Goal: Task Accomplishment & Management: Use online tool/utility

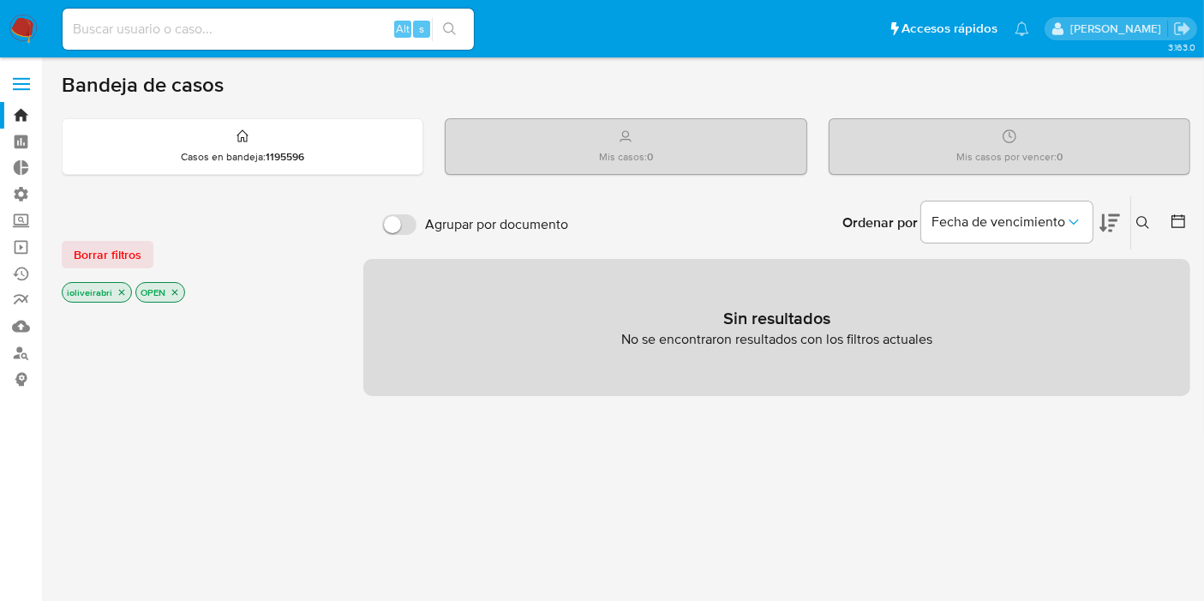
click at [22, 75] on label at bounding box center [21, 84] width 43 height 36
click at [0, 0] on input "checkbox" at bounding box center [0, 0] width 0 height 0
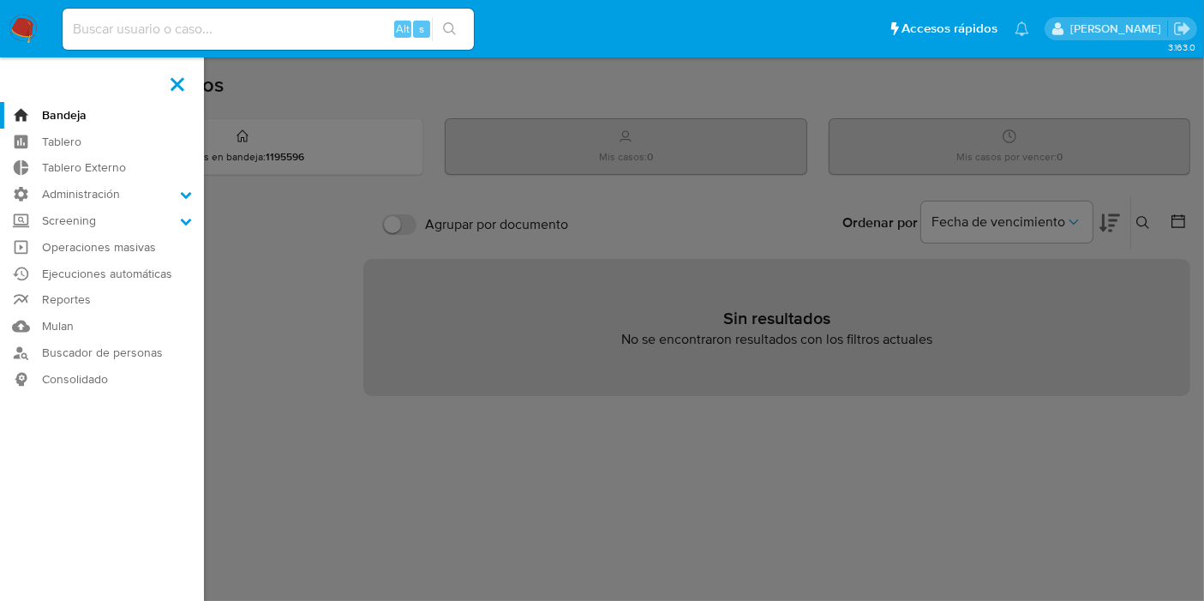
click at [22, 75] on aside "Bandeja Tablero Tablero Externo Administración Reglas Screening Administrador d…" at bounding box center [102, 522] width 204 height 1044
click at [180, 82] on label at bounding box center [177, 84] width 43 height 36
click at [0, 0] on input "checkbox" at bounding box center [0, 0] width 0 height 0
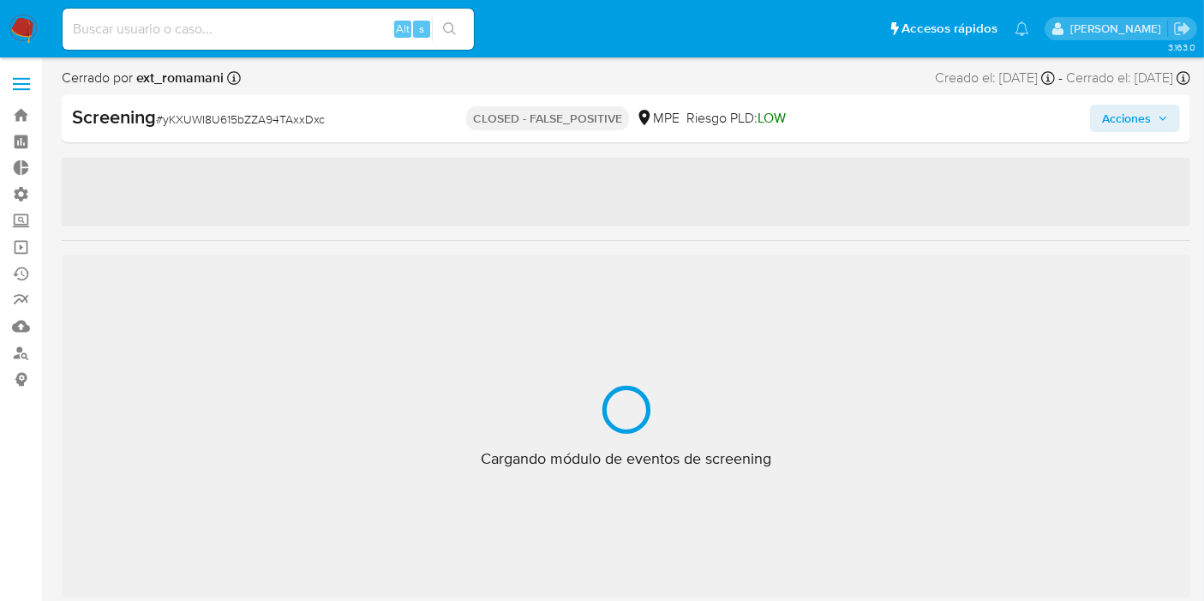
scroll to position [805, 0]
click at [1041, 81] on icon at bounding box center [1048, 78] width 14 height 14
select select "10"
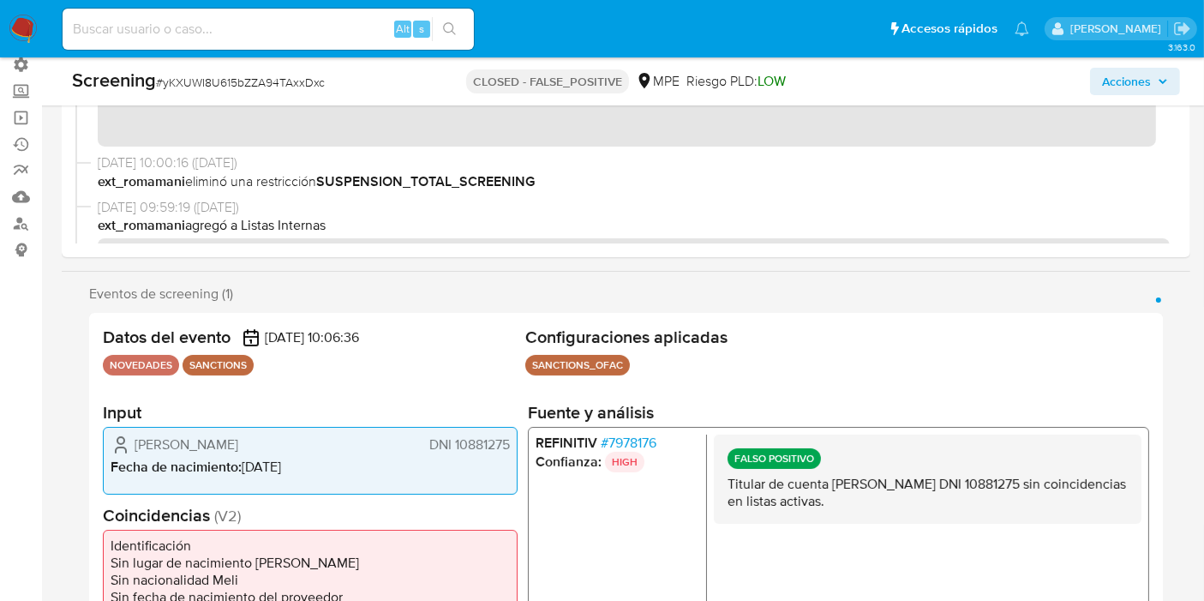
scroll to position [176, 0]
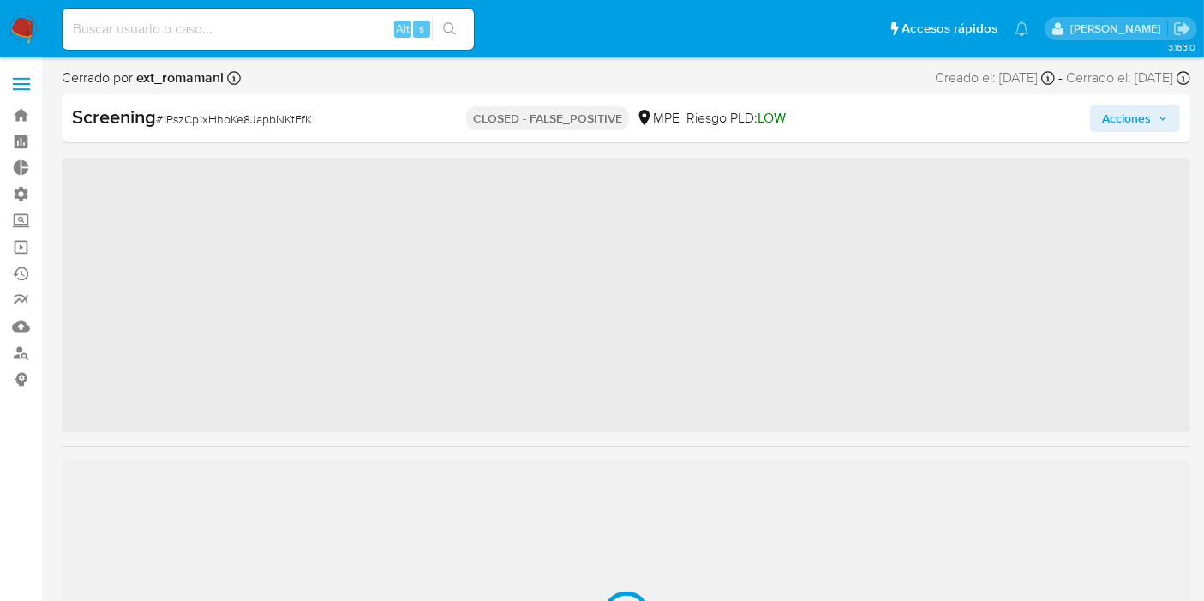
scroll to position [805, 0]
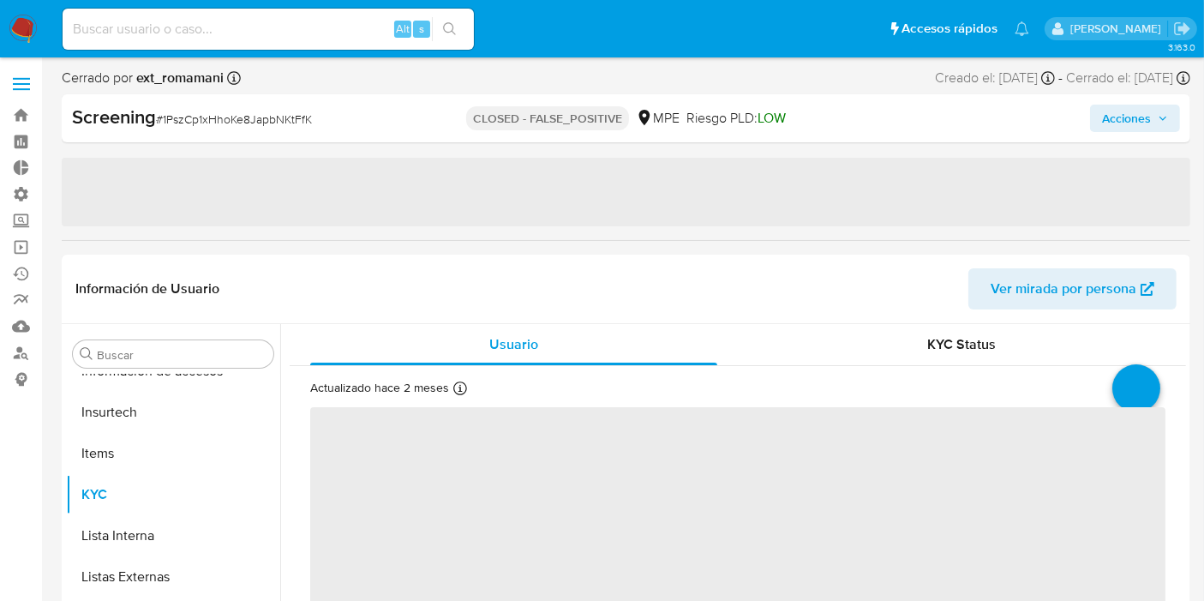
select select "10"
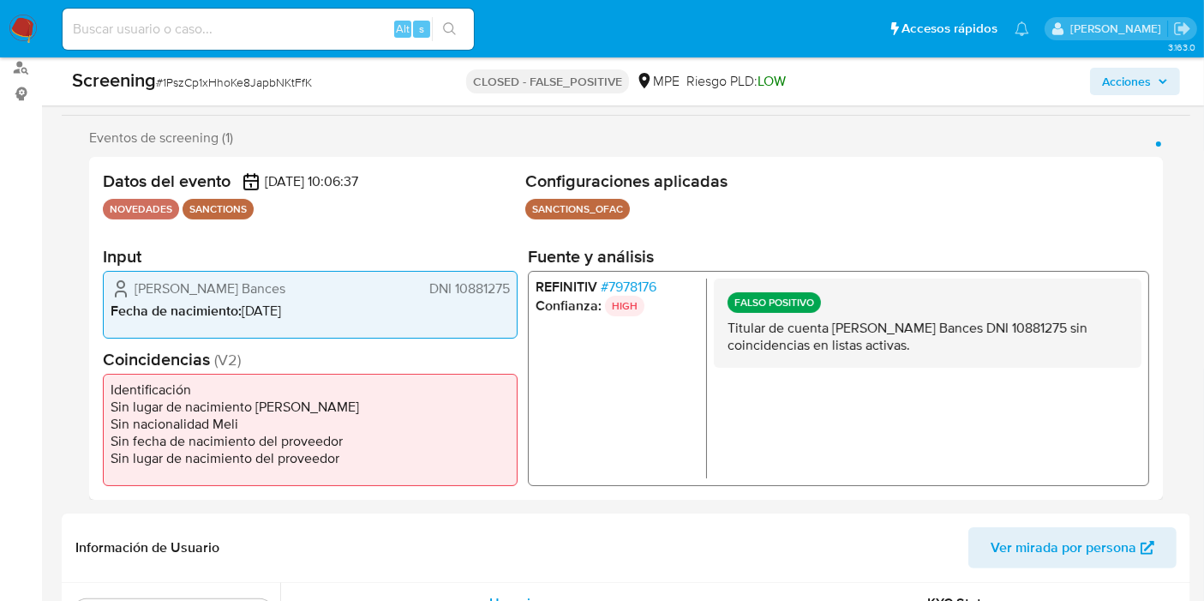
scroll to position [0, 0]
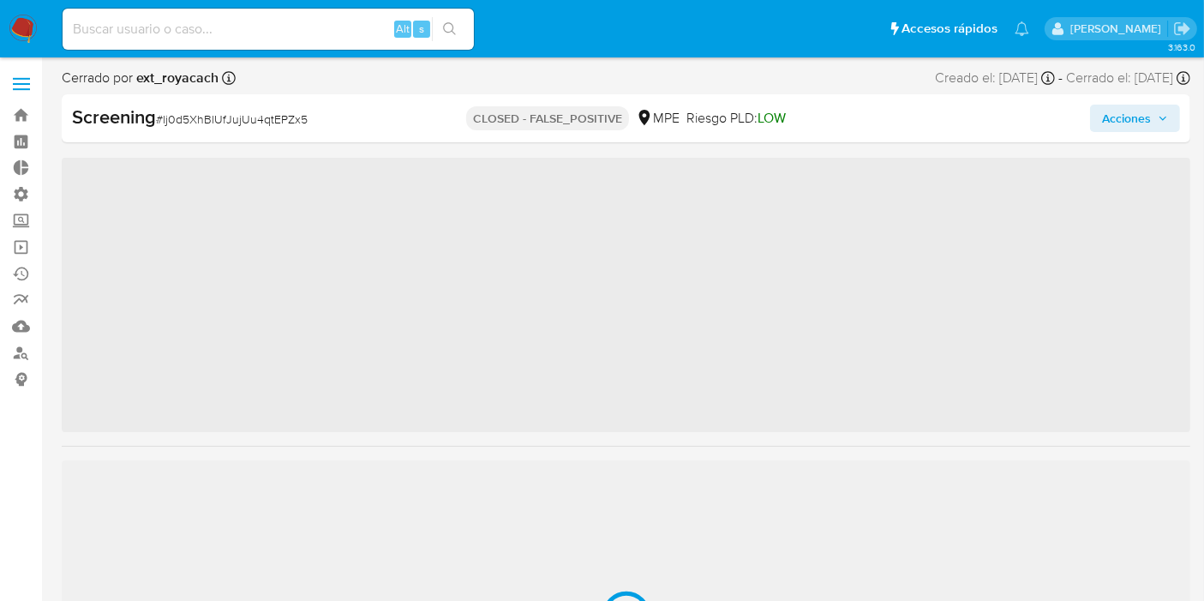
scroll to position [805, 0]
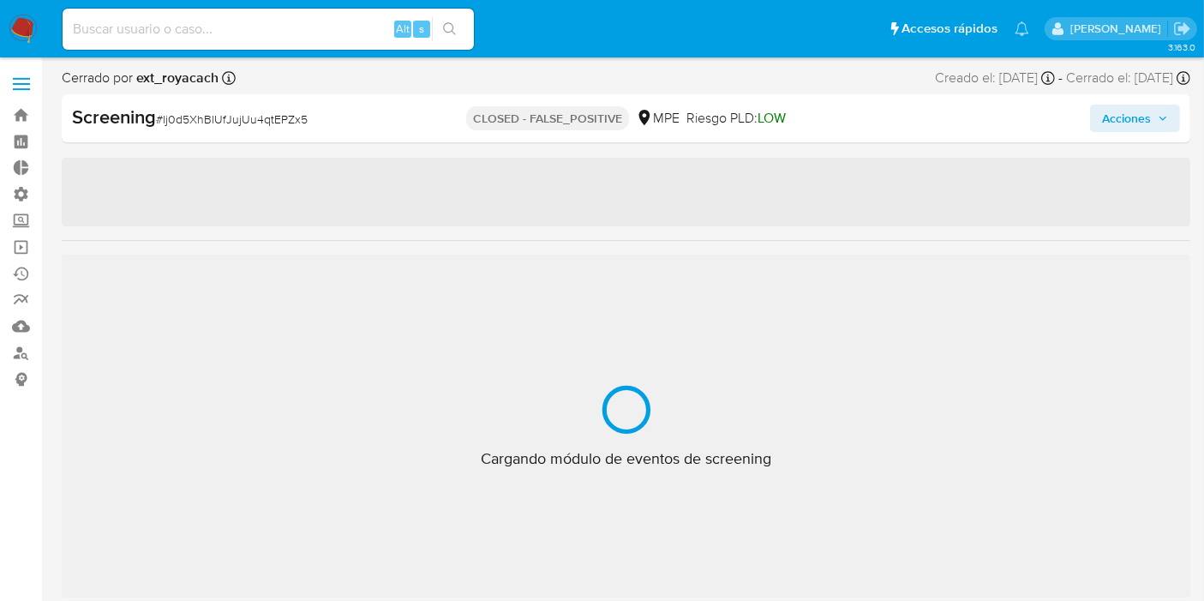
select select "10"
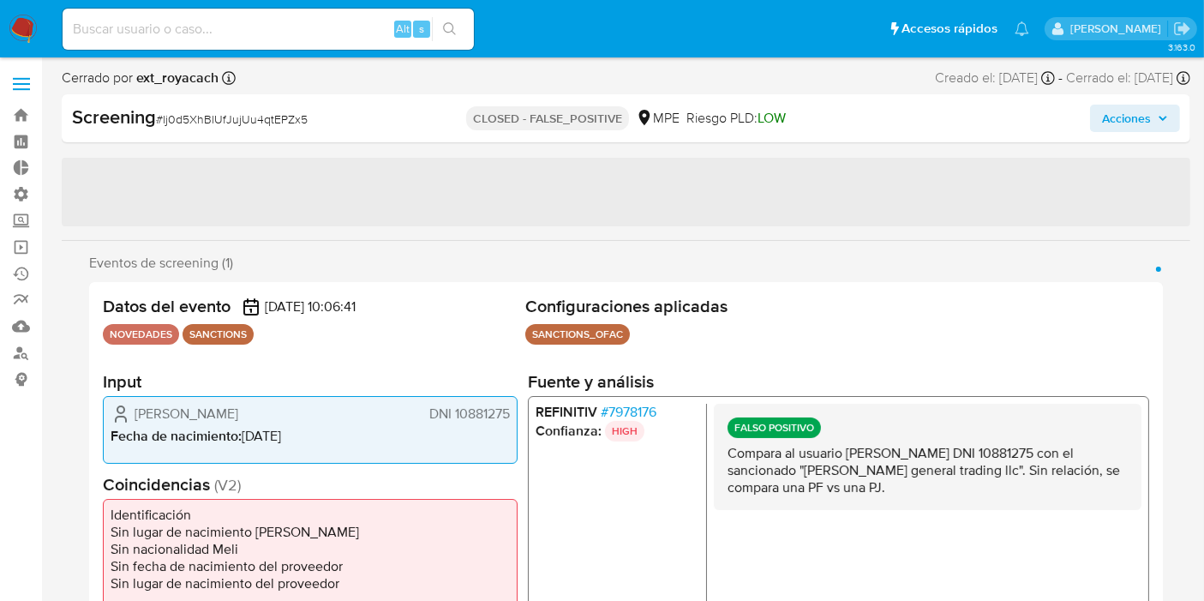
drag, startPoint x: 1202, startPoint y: 83, endPoint x: 1204, endPoint y: 126, distance: 42.9
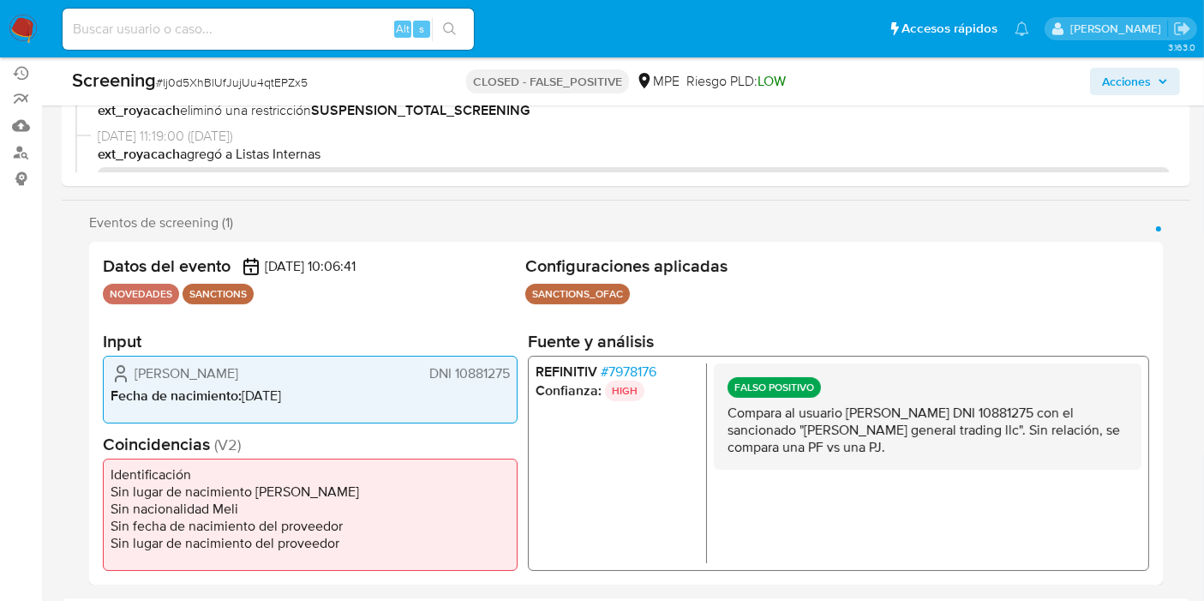
scroll to position [218, 0]
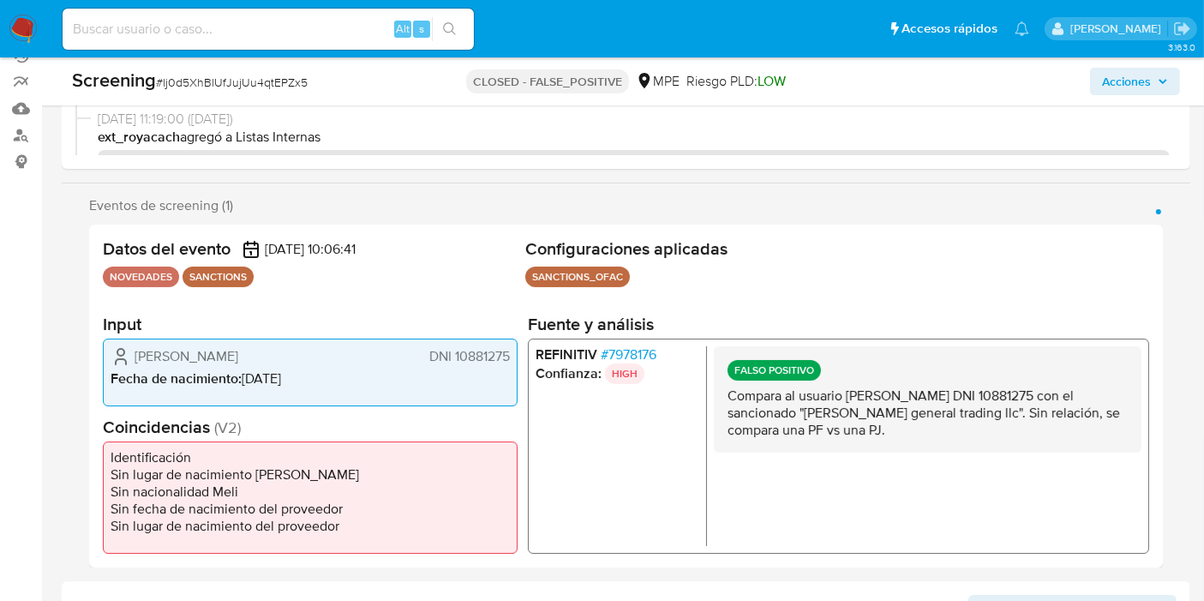
click at [1081, 200] on div "Eventos de screening (1) Página 1" at bounding box center [626, 205] width 1074 height 17
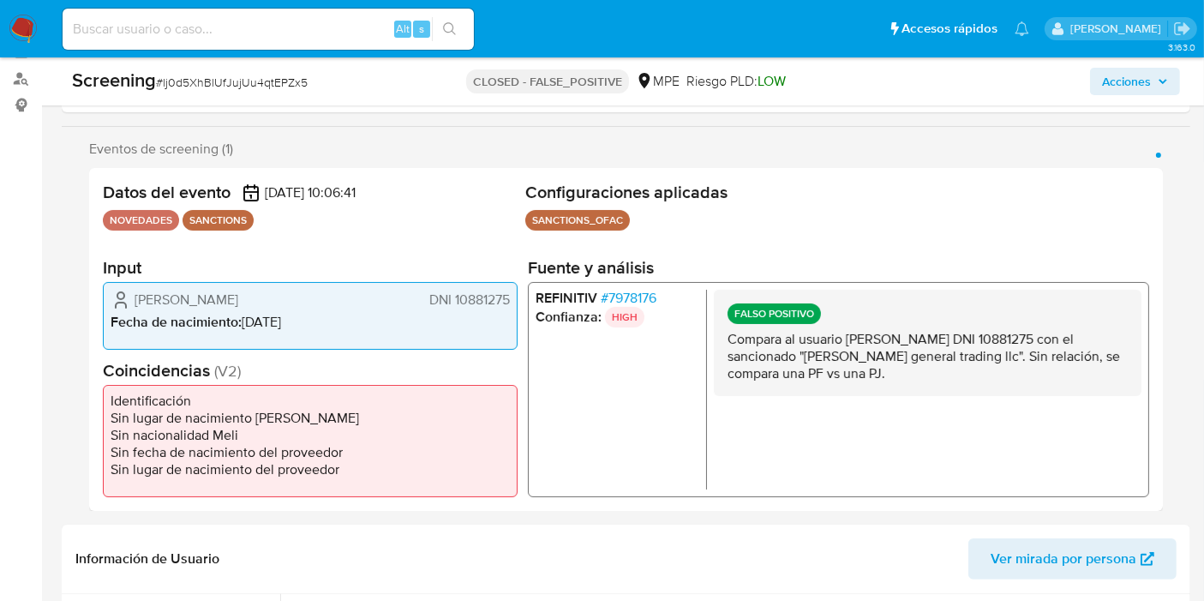
scroll to position [313, 0]
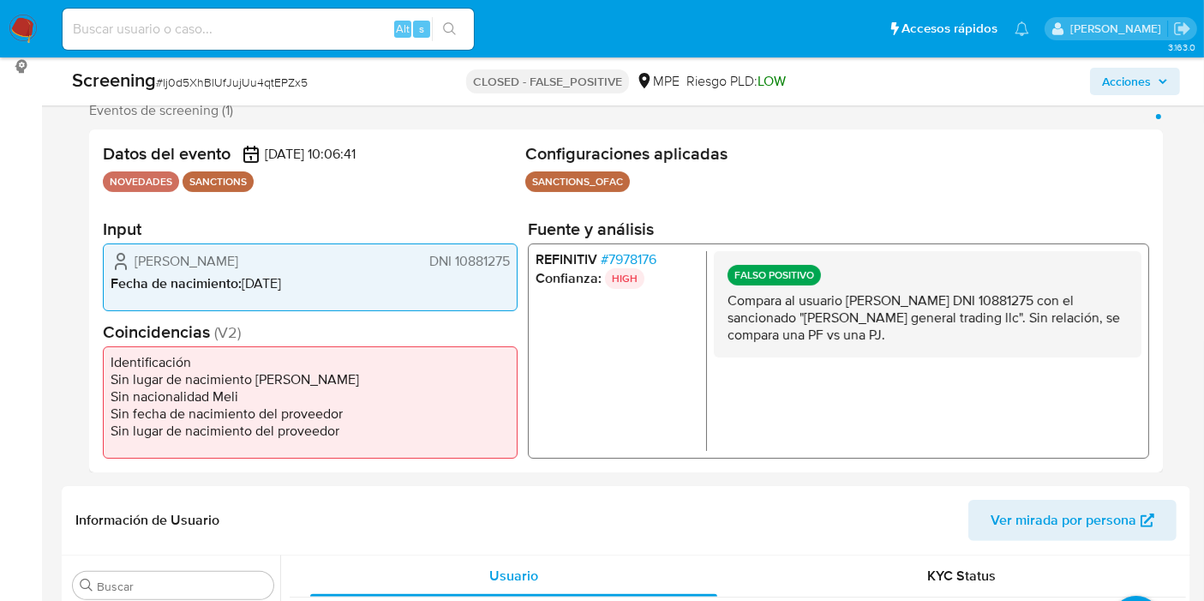
drag, startPoint x: 881, startPoint y: 304, endPoint x: 947, endPoint y: 357, distance: 84.7
click at [947, 357] on div "FALSO POSITIVO Compara al usuario Danna Rosmery Castillo Bances DNI 10881275 co…" at bounding box center [928, 350] width 428 height 200
click at [889, 329] on p "Compara al usuario Danna Rosmery Castillo Bances DNI 10881275 con el sancionado…" at bounding box center [927, 316] width 400 height 51
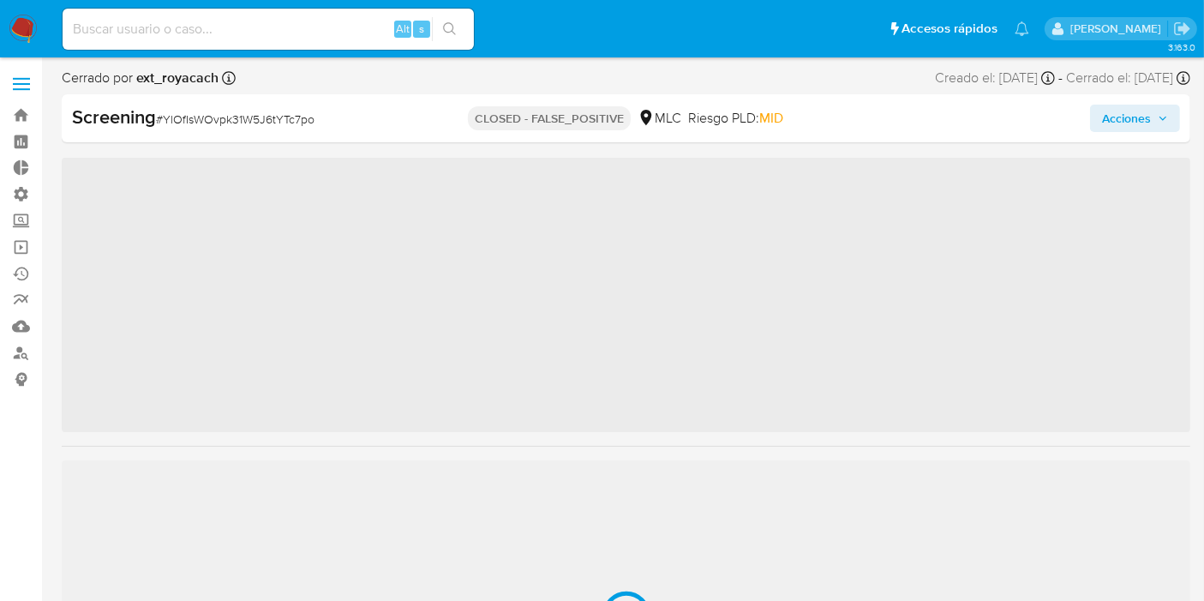
scroll to position [805, 0]
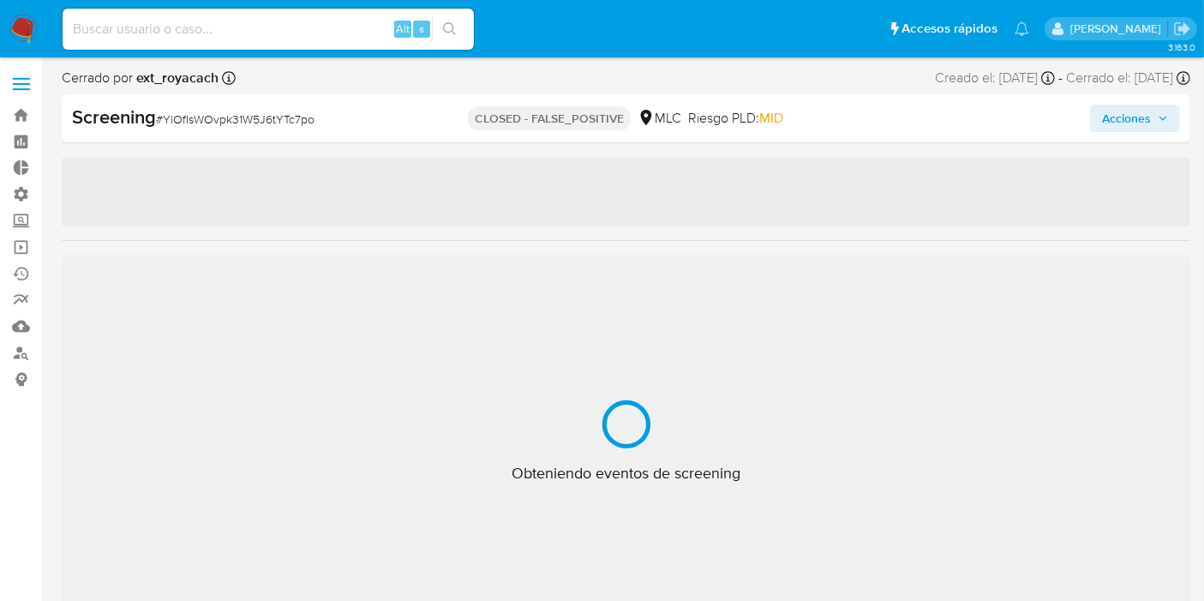
select select "10"
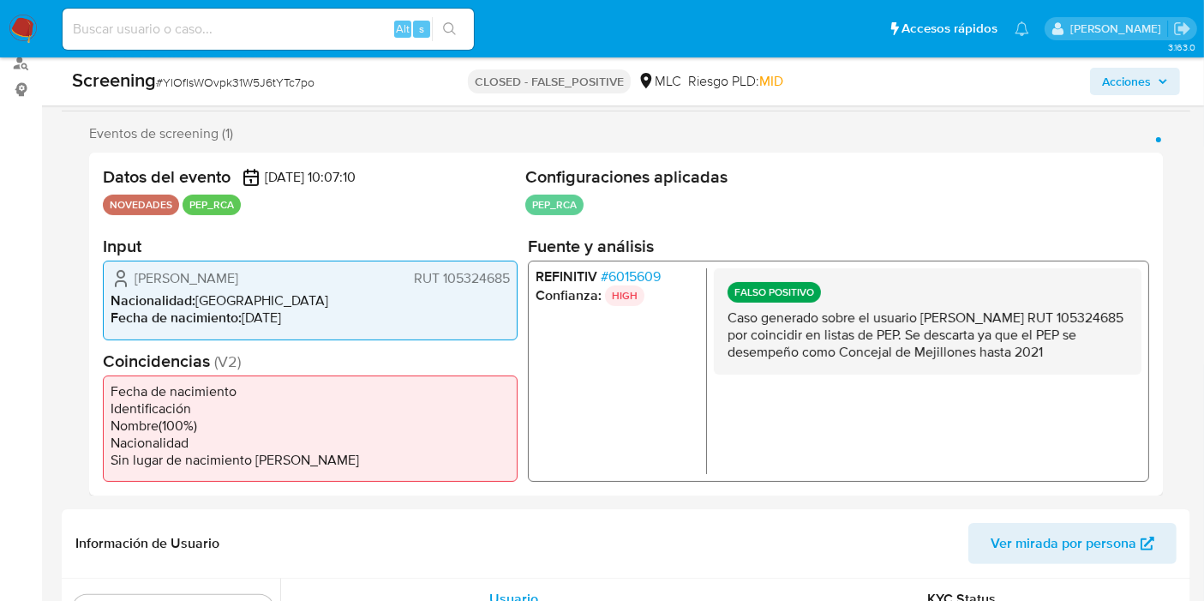
scroll to position [293, 0]
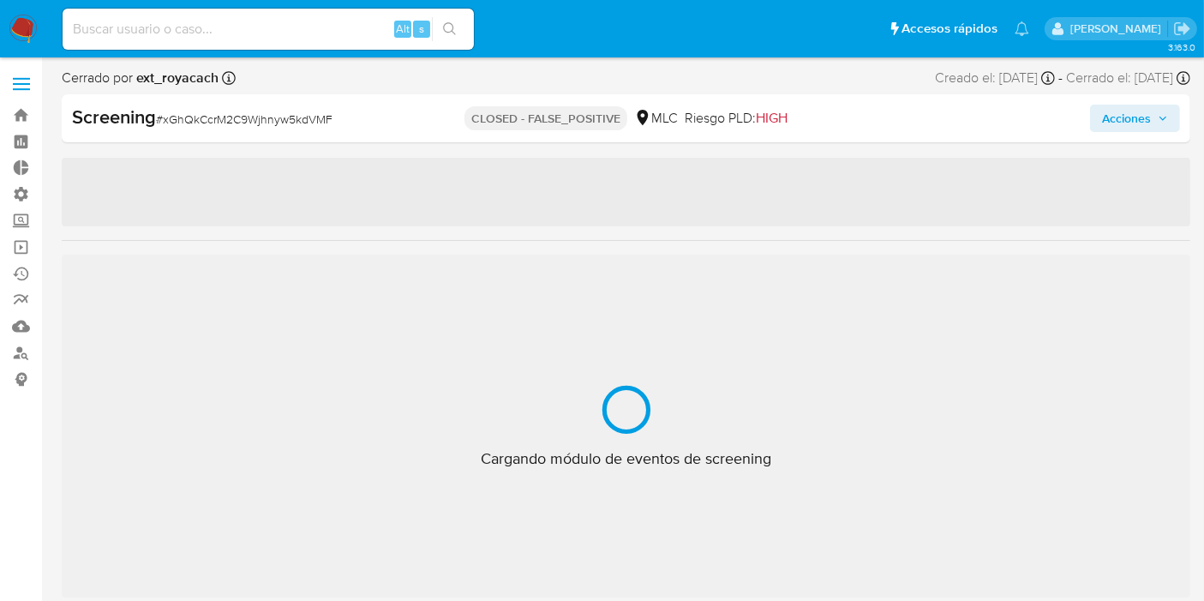
scroll to position [805, 0]
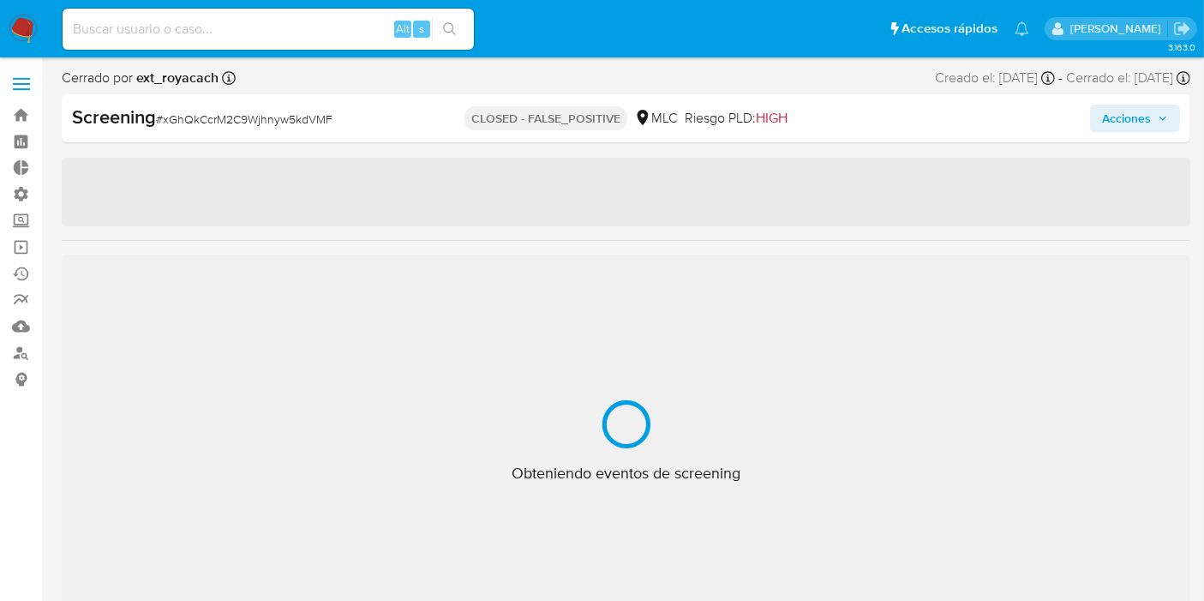
select select "10"
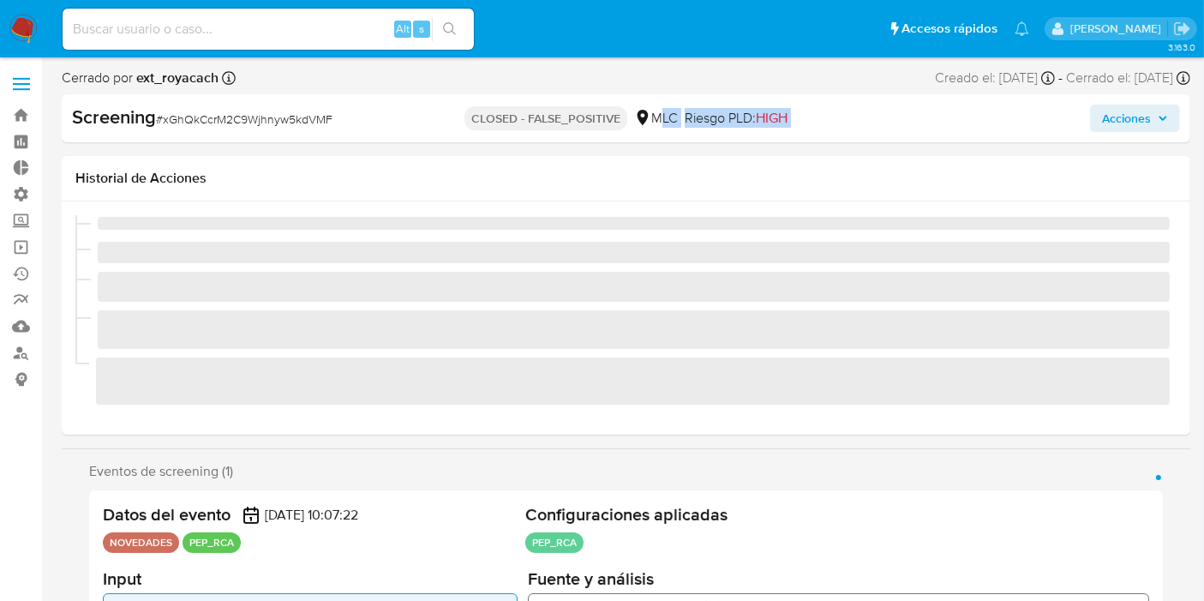
drag, startPoint x: 657, startPoint y: 116, endPoint x: 849, endPoint y: 101, distance: 192.5
click at [849, 101] on div "Screening # xGhQkCcrM2C9Wjhnyw5kdVMF CLOSED - FALSE_POSITIVE MLC Riesgo PLD: HI…" at bounding box center [626, 118] width 1129 height 48
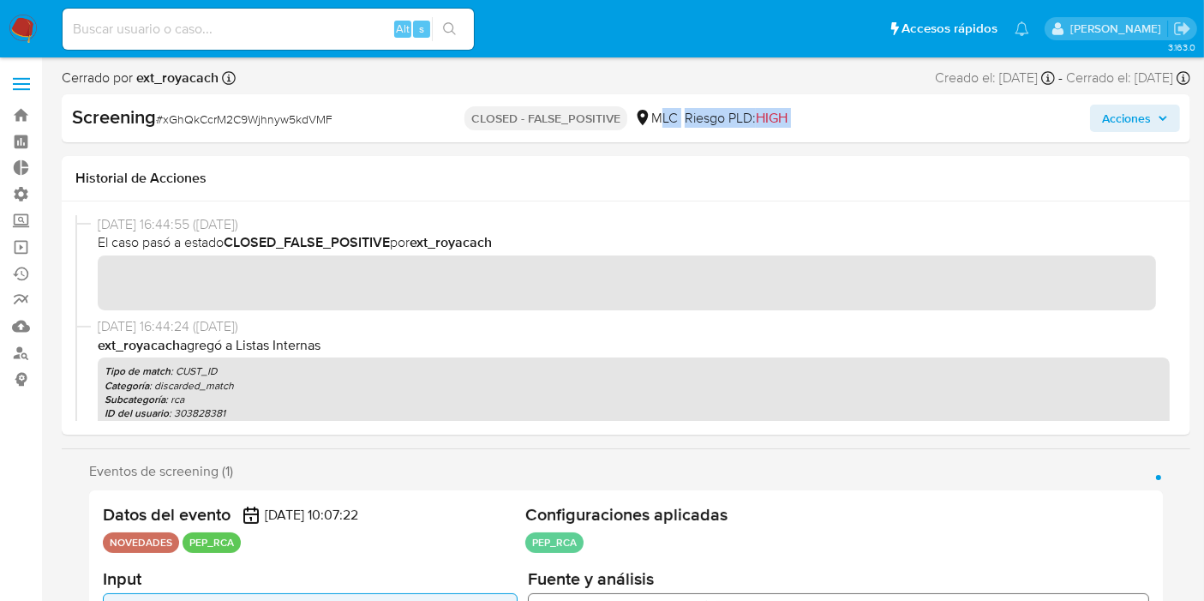
click at [768, 109] on span "HIGH" at bounding box center [772, 118] width 32 height 20
drag, startPoint x: 1200, startPoint y: 84, endPoint x: 1206, endPoint y: 92, distance: 10.3
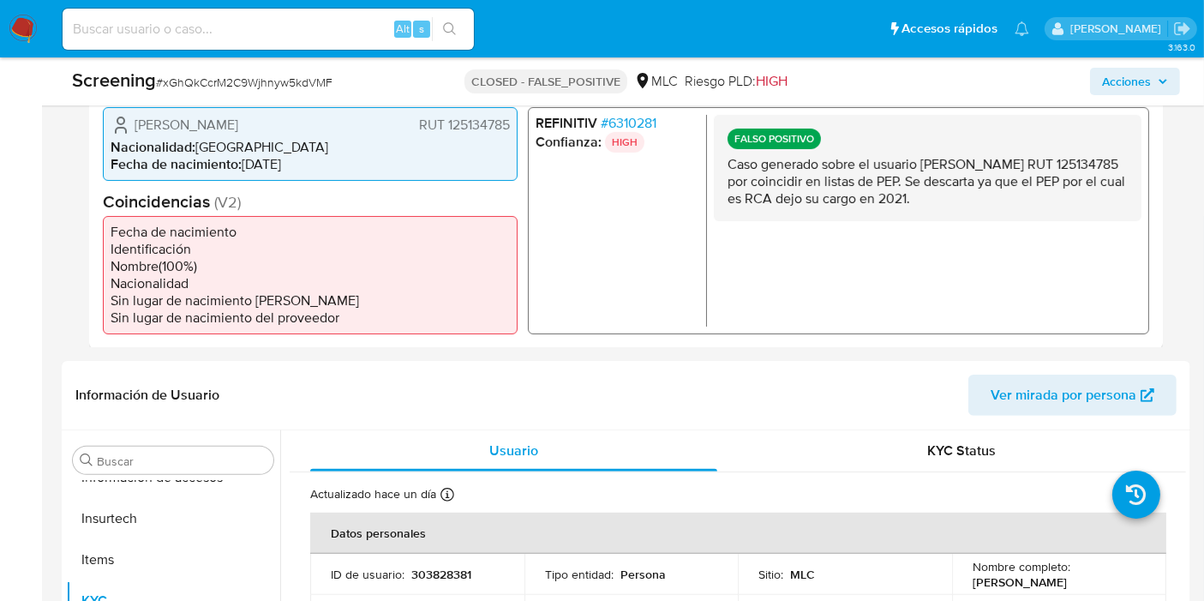
scroll to position [428, 0]
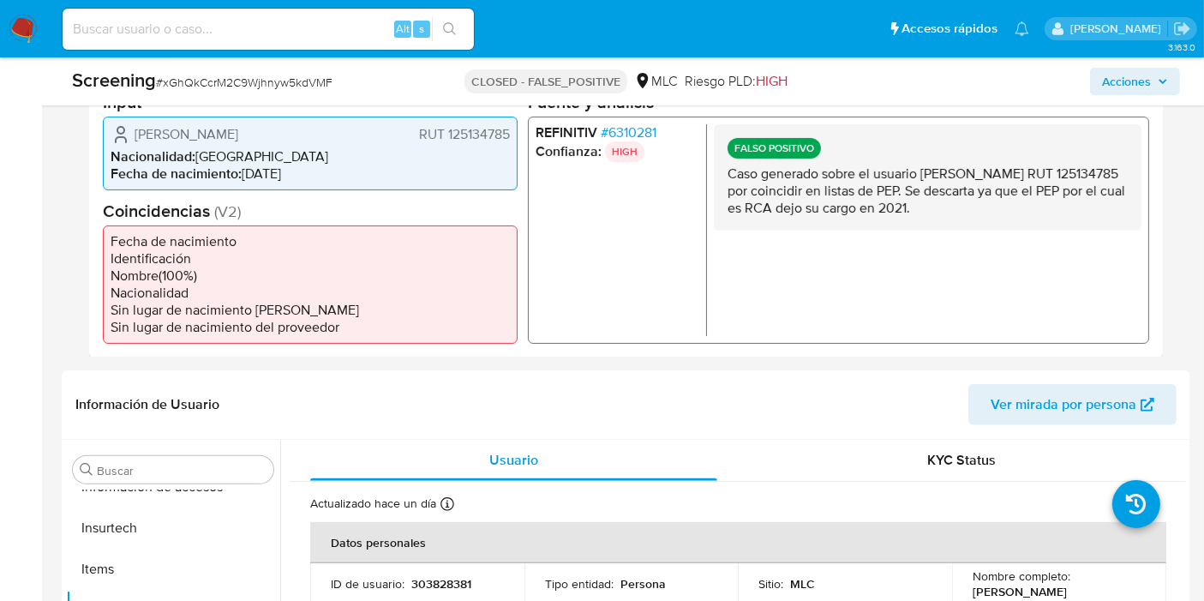
drag, startPoint x: 529, startPoint y: 133, endPoint x: 638, endPoint y: 152, distance: 110.4
click at [638, 152] on div "REFINITIV # 6310281 Confianza: HIGH FALSO POSITIVO Caso generado sobre el usuar…" at bounding box center [838, 229] width 621 height 227
click at [638, 152] on p "HIGH" at bounding box center [624, 151] width 39 height 21
drag, startPoint x: 645, startPoint y: 153, endPoint x: 536, endPoint y: 129, distance: 112.5
click at [536, 129] on ul "REFINITIV # 6310281 Confianza: HIGH" at bounding box center [621, 229] width 171 height 212
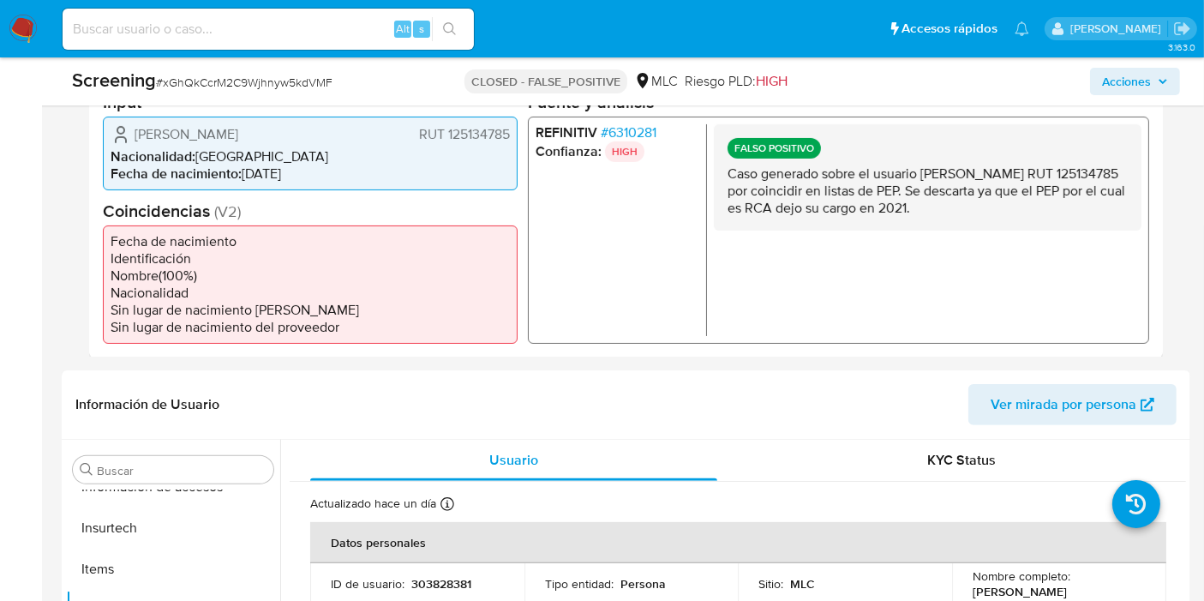
click at [536, 129] on li "REFINITIV # 6310281" at bounding box center [618, 131] width 164 height 17
drag, startPoint x: 537, startPoint y: 135, endPoint x: 641, endPoint y: 170, distance: 109.2
click at [641, 170] on ul "REFINITIV # 6310281 Confianza: HIGH" at bounding box center [621, 229] width 171 height 212
click at [644, 154] on li "Confianza: HIGH" at bounding box center [618, 151] width 164 height 21
drag, startPoint x: 654, startPoint y: 147, endPoint x: 545, endPoint y: 126, distance: 110.9
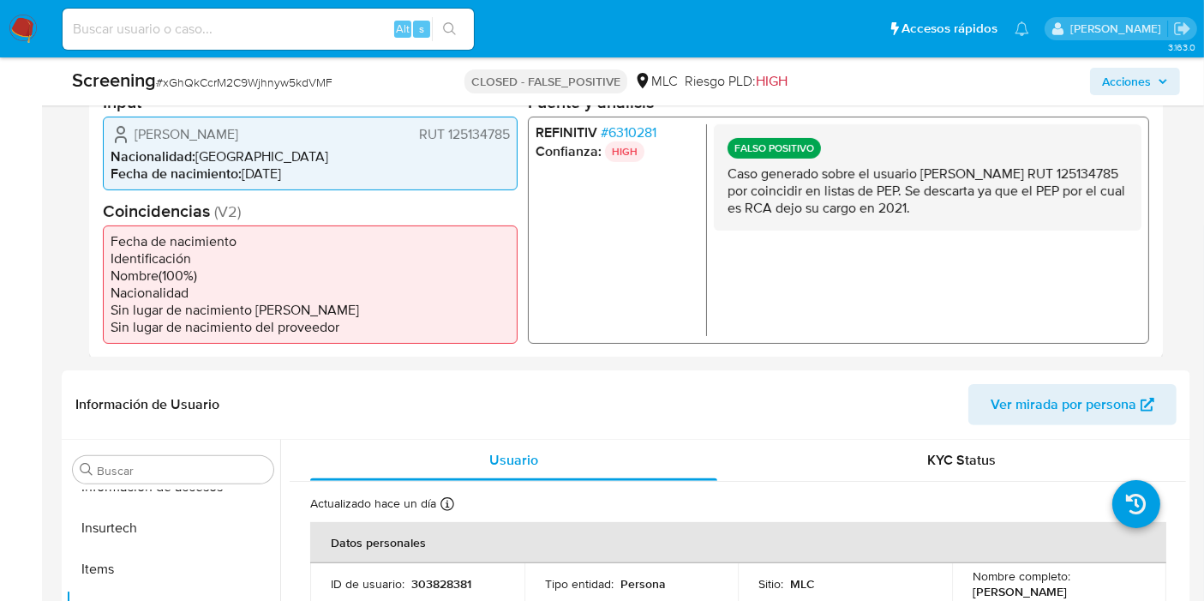
click at [547, 126] on ul "REFINITIV # 6310281 Confianza: HIGH" at bounding box center [621, 229] width 171 height 212
click at [549, 129] on li "REFINITIV # 6310281" at bounding box center [618, 131] width 164 height 17
drag, startPoint x: 536, startPoint y: 130, endPoint x: 712, endPoint y: 153, distance: 177.9
click at [712, 153] on div "REFINITIV # 6310281 Confianza: HIGH FALSO POSITIVO Caso generado sobre el usuar…" at bounding box center [838, 229] width 621 height 227
click at [655, 146] on li "Confianza: HIGH" at bounding box center [618, 151] width 164 height 21
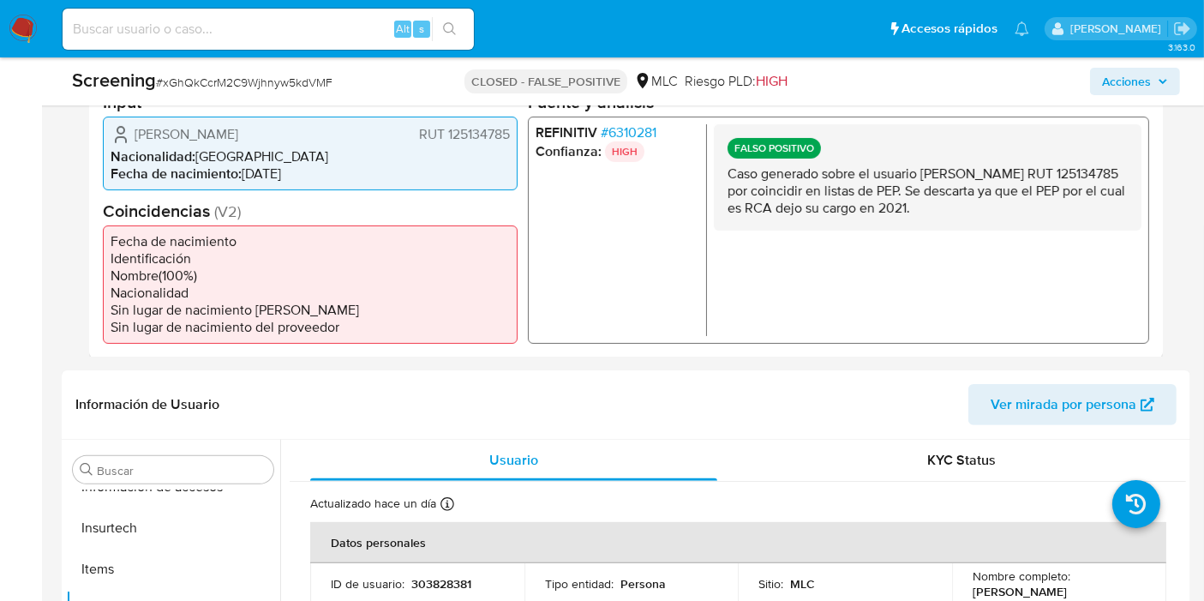
drag, startPoint x: 518, startPoint y: 130, endPoint x: 739, endPoint y: 167, distance: 224.1
click at [751, 171] on div "Datos del evento 01/08/2025 10:07:22 NOVEDADES PEP_RCA Configuraciones aplicada…" at bounding box center [626, 186] width 1074 height 344
click at [692, 153] on li "Confianza: HIGH" at bounding box center [618, 151] width 164 height 21
drag, startPoint x: 659, startPoint y: 161, endPoint x: 527, endPoint y: 139, distance: 133.8
click at [528, 139] on div "REFINITIV # 6310281 Confianza: HIGH FALSO POSITIVO Caso generado sobre el usuar…" at bounding box center [838, 229] width 621 height 227
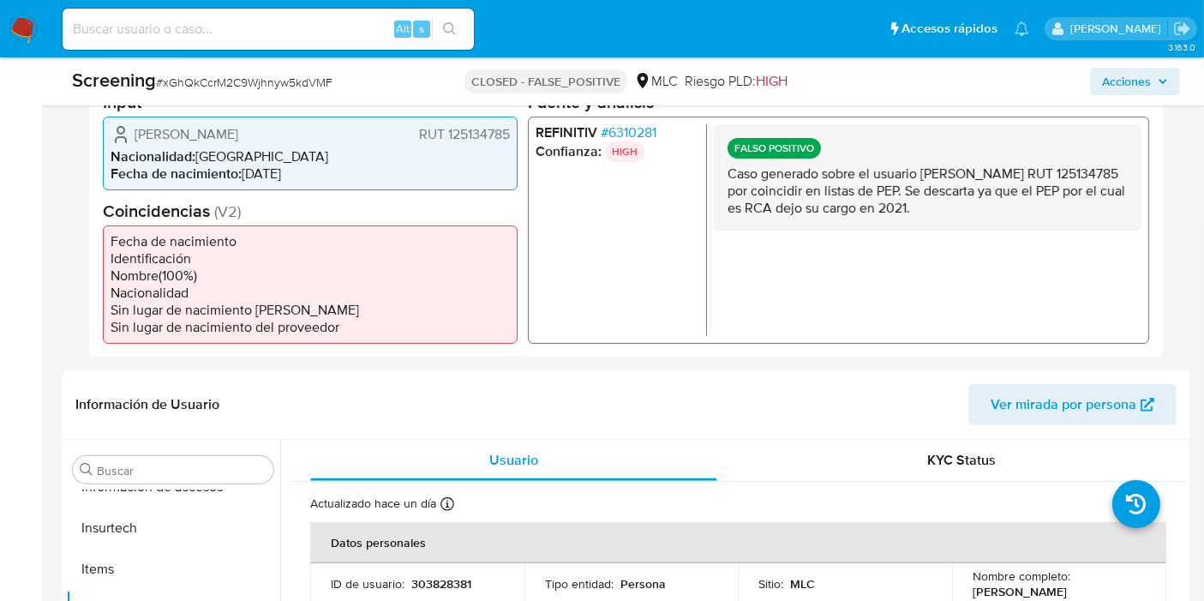
click at [528, 140] on div "REFINITIV # 6310281 Confianza: HIGH FALSO POSITIVO Caso generado sobre el usuar…" at bounding box center [838, 229] width 621 height 227
drag, startPoint x: 1047, startPoint y: 171, endPoint x: 1214, endPoint y: 175, distance: 167.1
click at [1114, 193] on p "Caso generado sobre el usuario Ester Jacqueline Erazo Vergara RUT 125134785 por…" at bounding box center [927, 190] width 400 height 51
drag, startPoint x: 865, startPoint y: 189, endPoint x: 998, endPoint y: 213, distance: 135.7
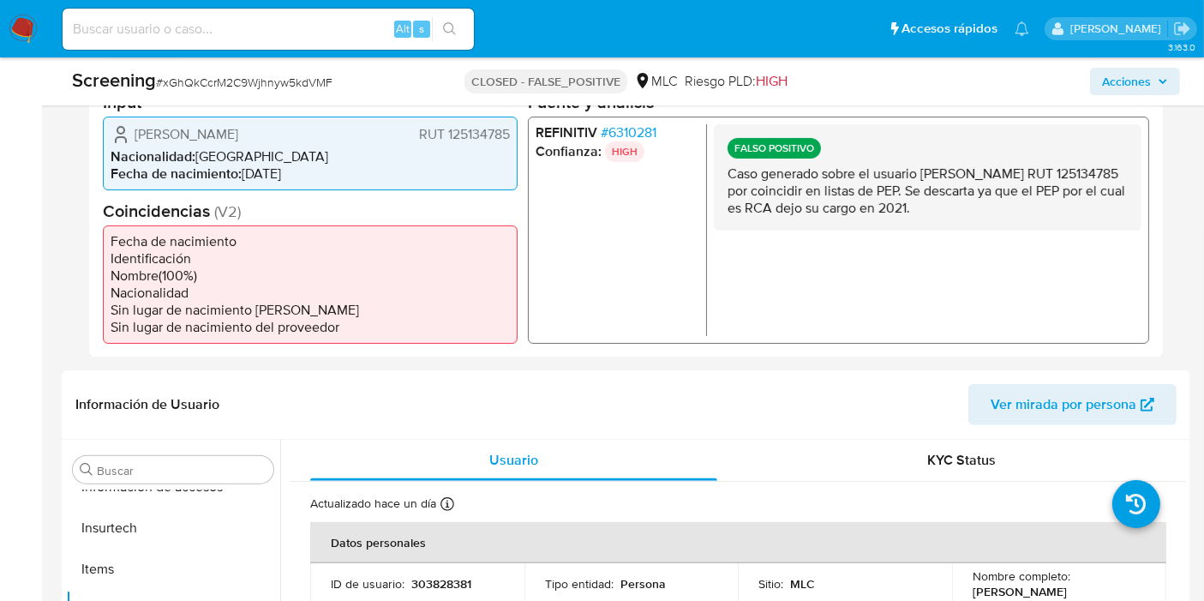
click at [993, 219] on div "FALSO POSITIVO Caso generado sobre el usuario Ester Jacqueline Erazo Vergara RU…" at bounding box center [928, 176] width 428 height 106
click at [1000, 202] on p "Caso generado sobre el usuario Ester Jacqueline Erazo Vergara RUT 125134785 por…" at bounding box center [927, 190] width 400 height 51
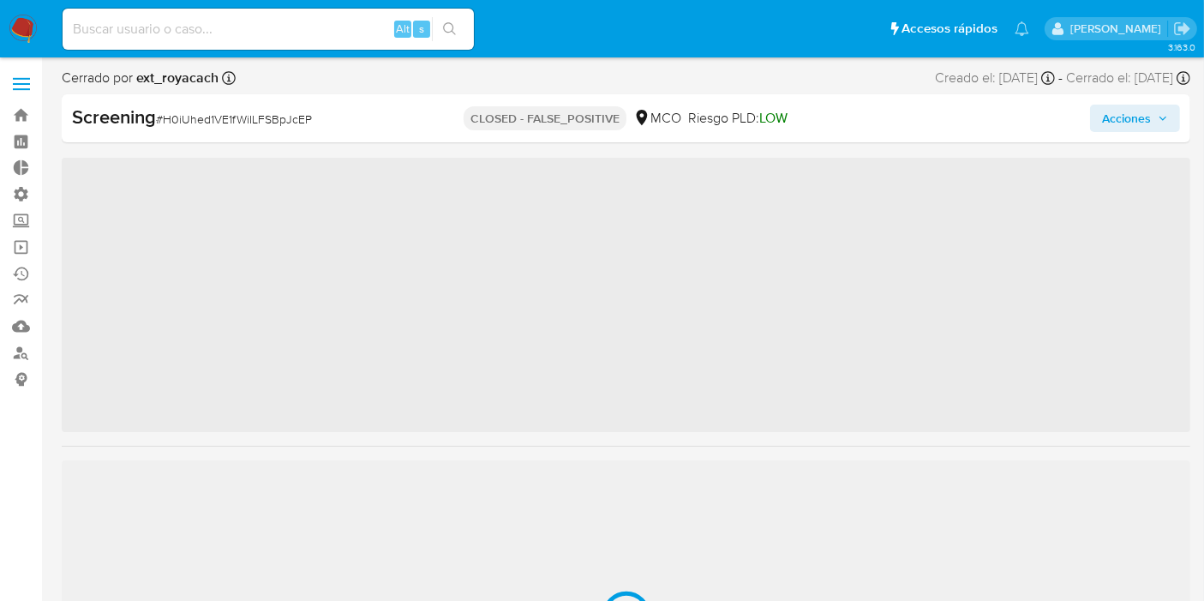
scroll to position [805, 0]
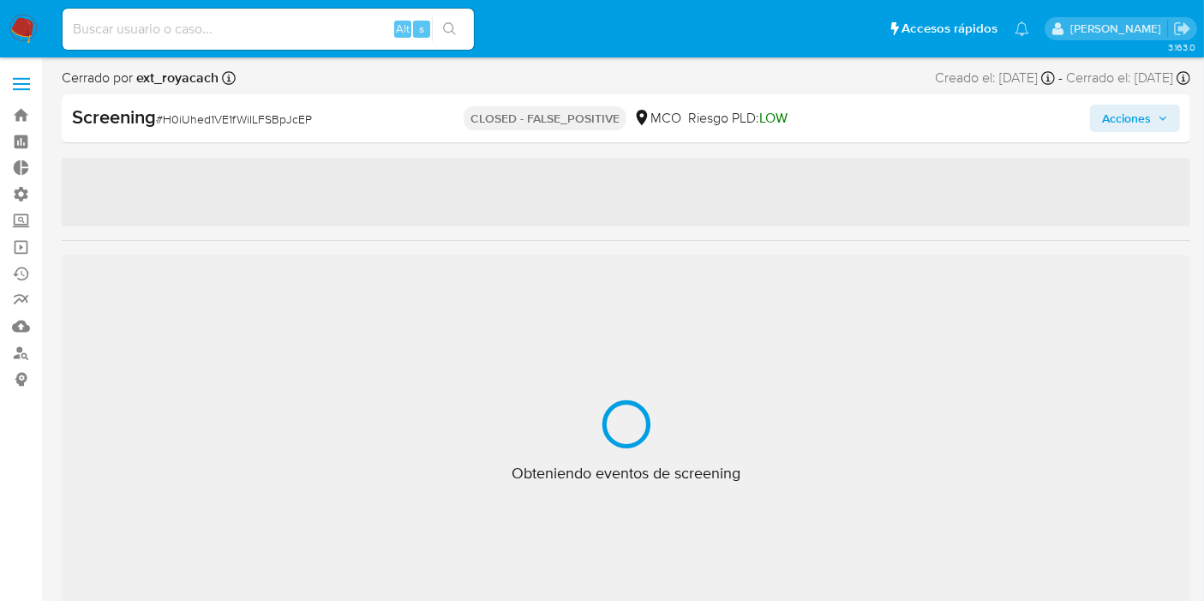
select select "10"
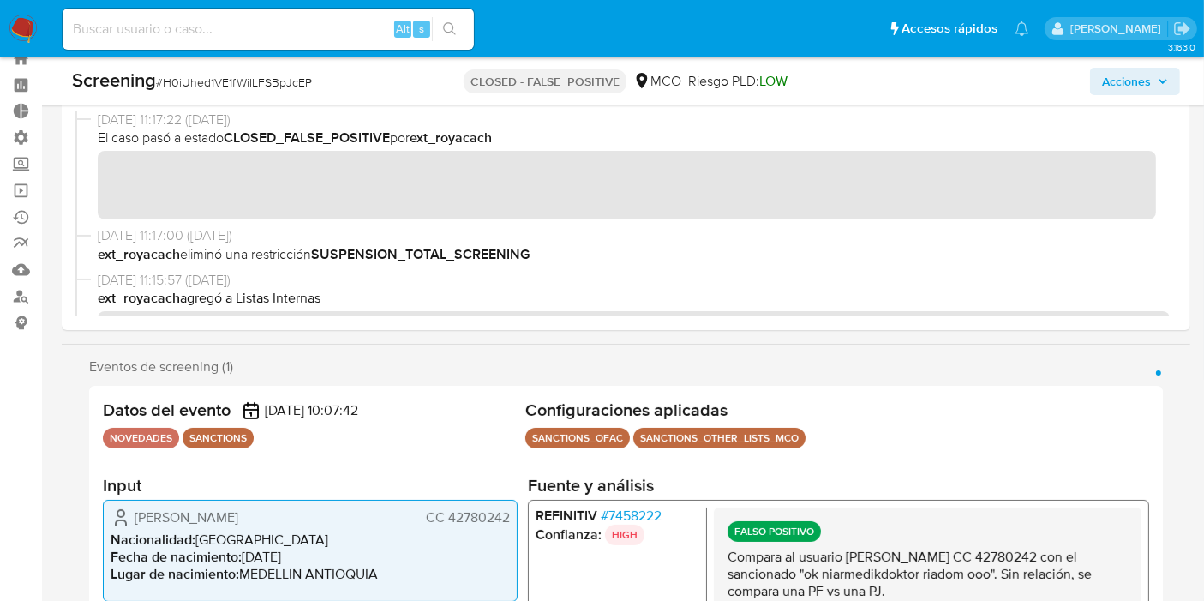
scroll to position [0, 0]
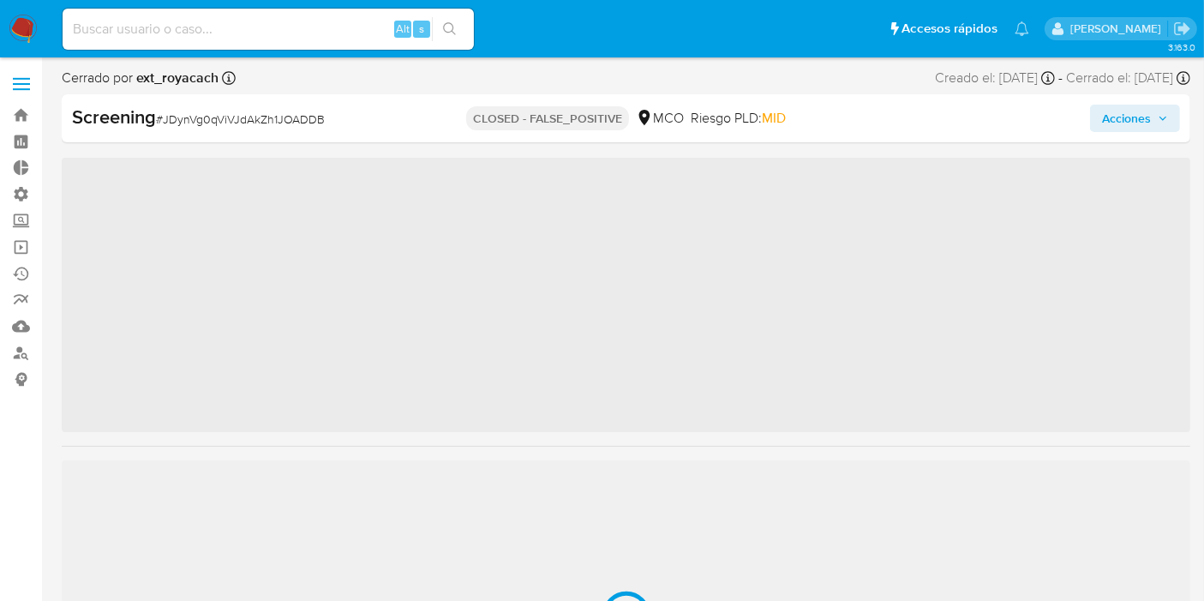
scroll to position [805, 0]
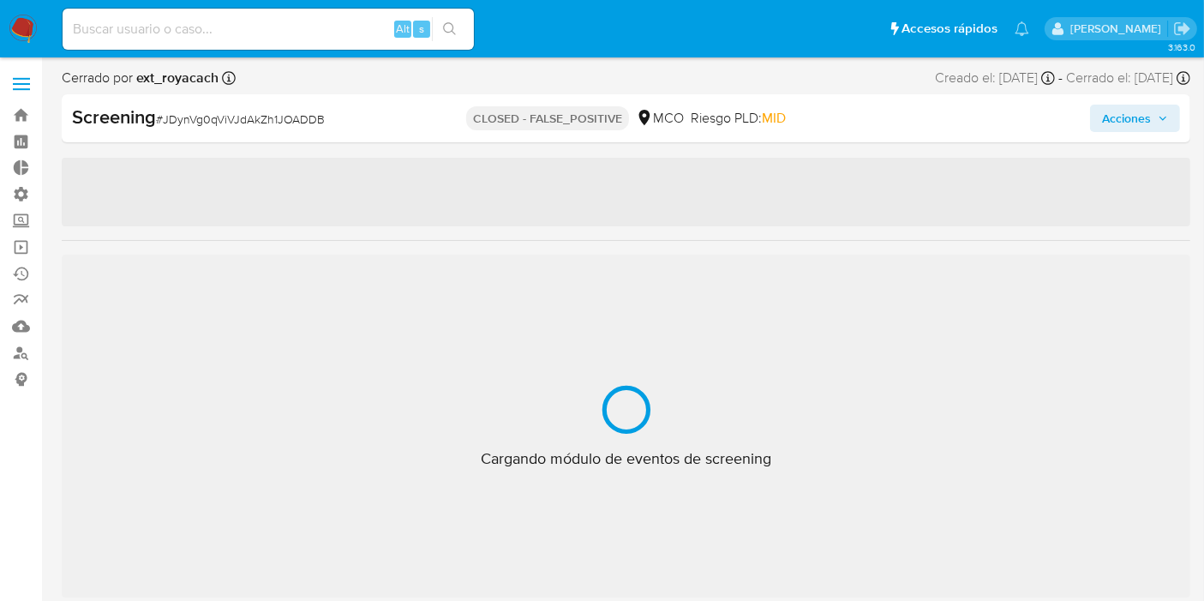
select select "10"
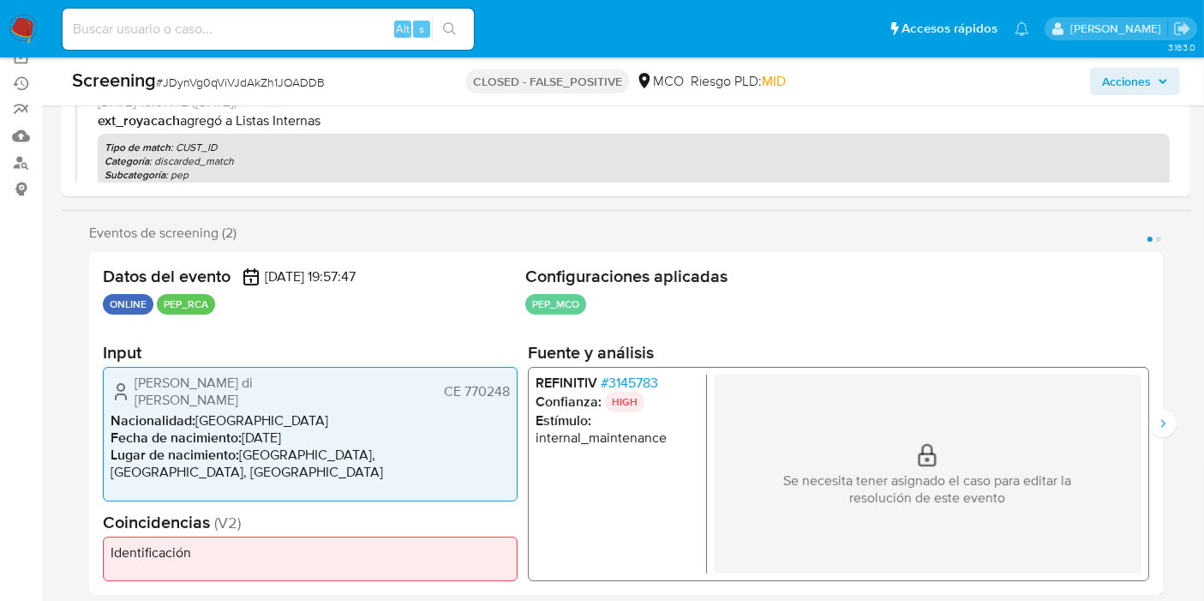
scroll to position [380, 0]
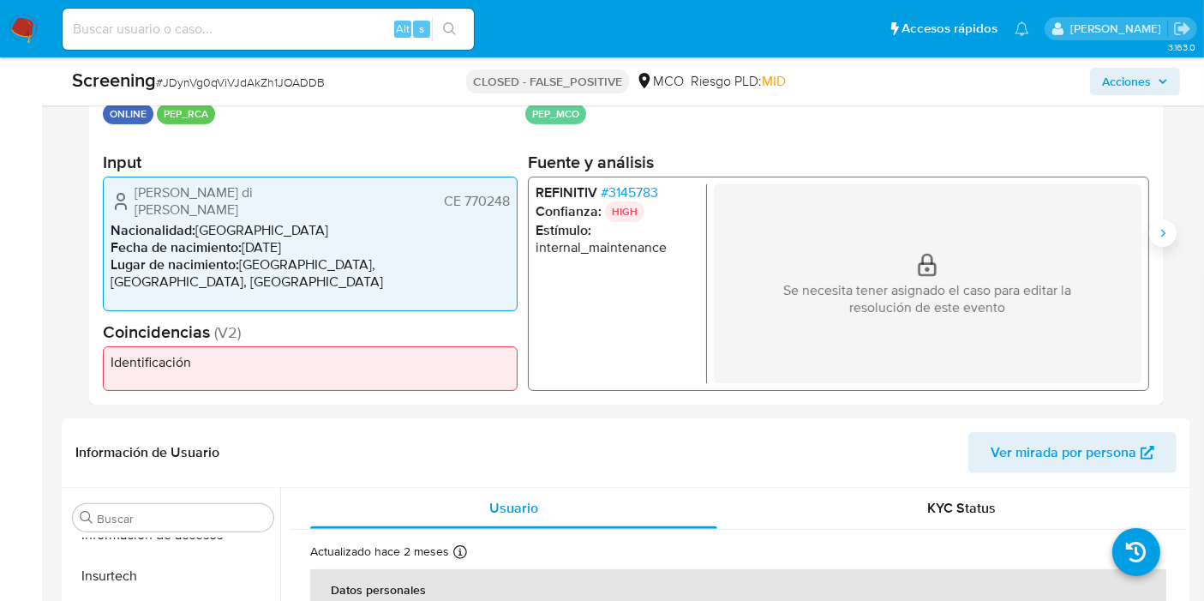
click at [1150, 234] on button "Siguiente" at bounding box center [1162, 232] width 27 height 27
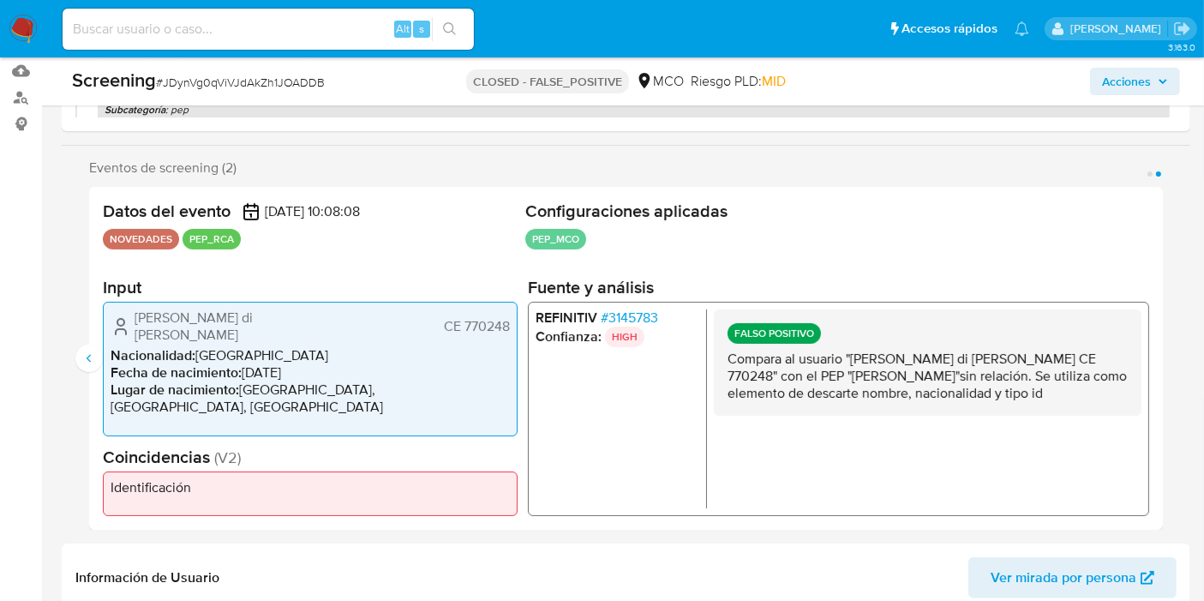
scroll to position [285, 0]
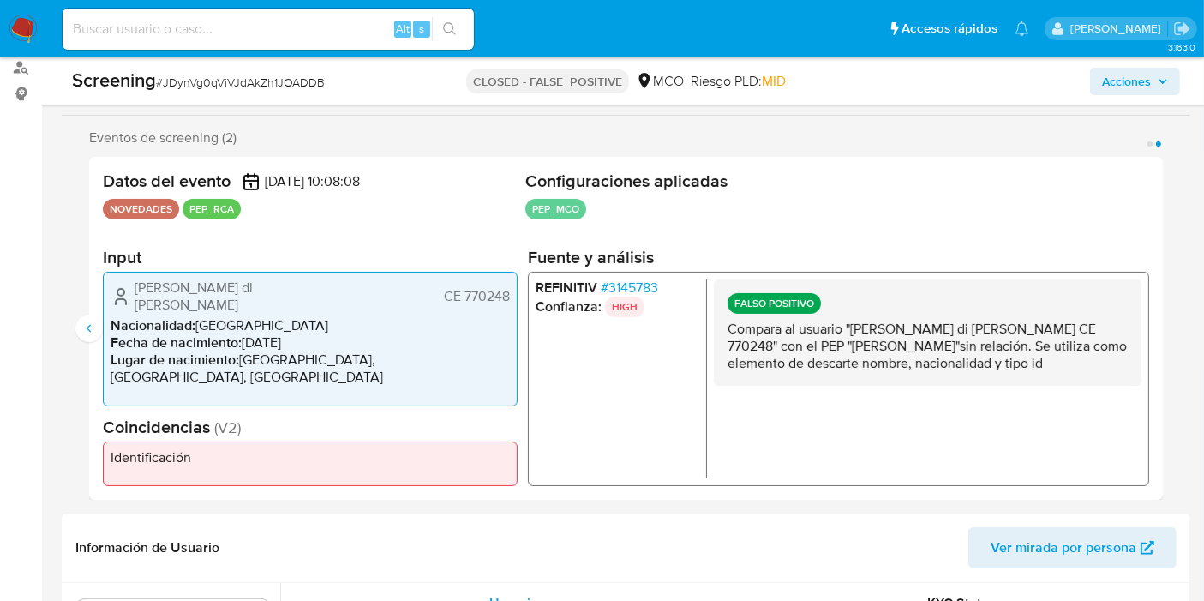
click at [644, 296] on span "# 3145783" at bounding box center [629, 287] width 57 height 17
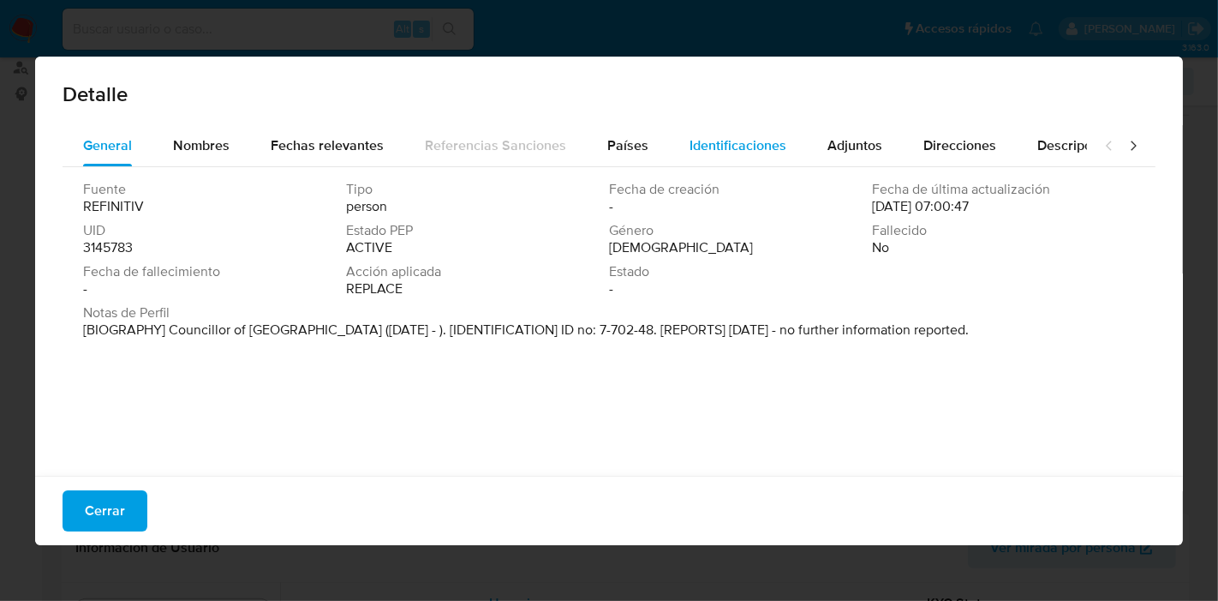
click at [707, 135] on span "Identificaciones" at bounding box center [738, 145] width 97 height 20
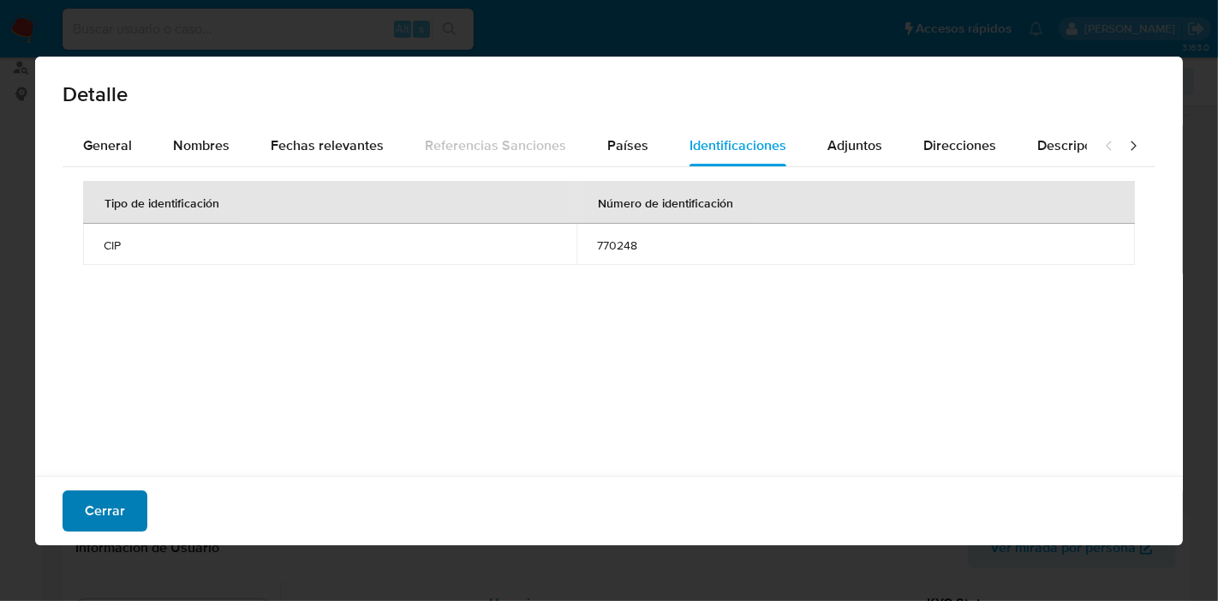
click at [132, 523] on button "Cerrar" at bounding box center [105, 510] width 85 height 41
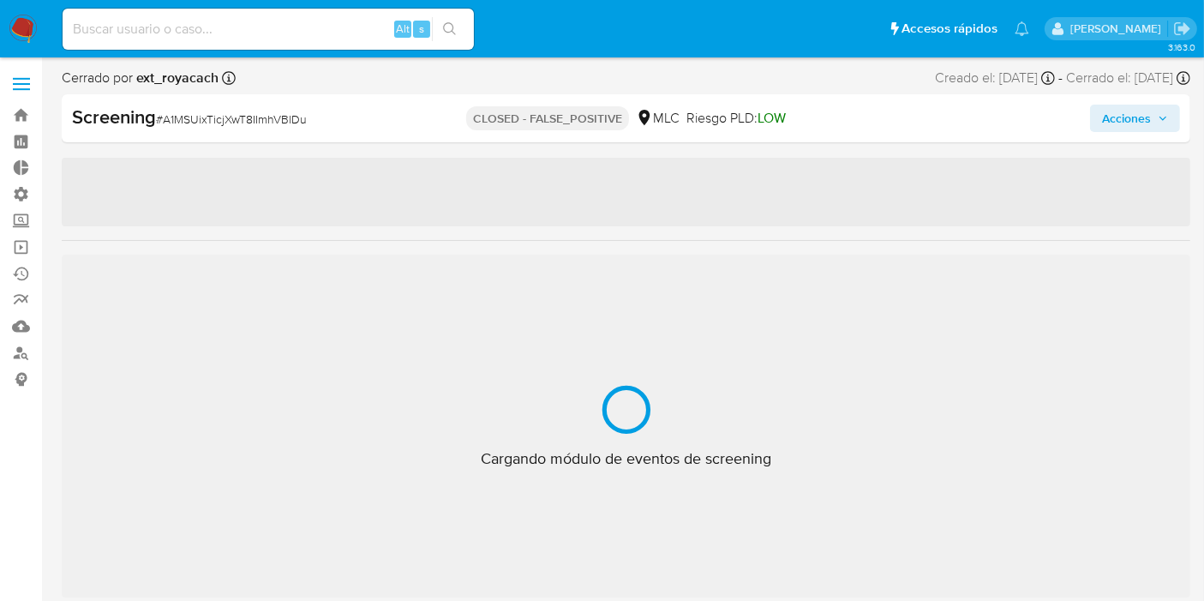
scroll to position [805, 0]
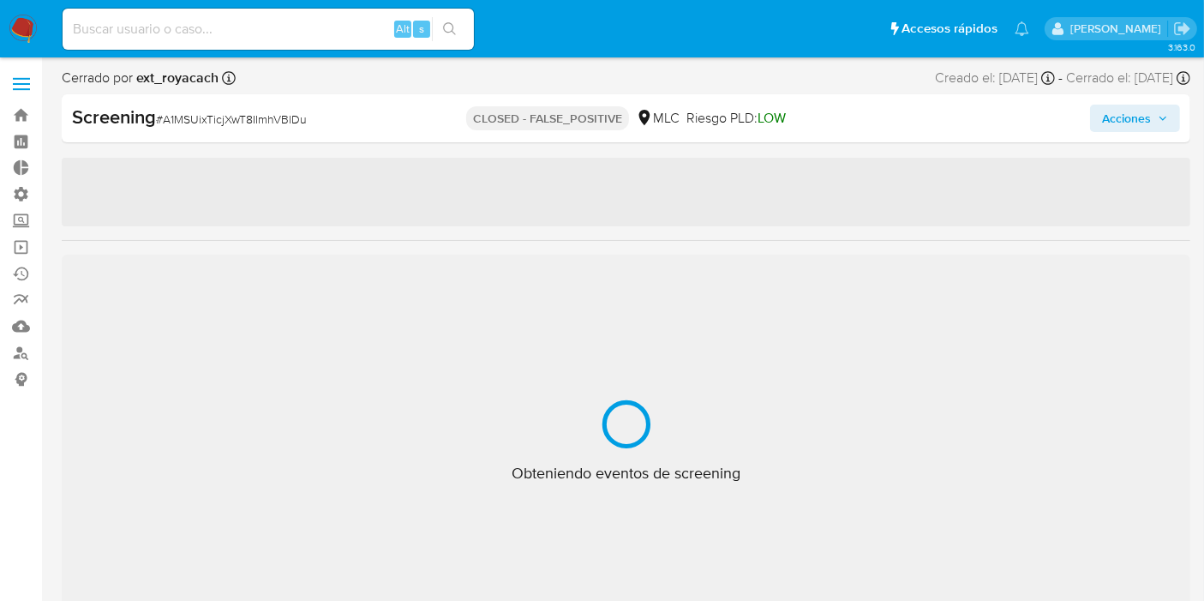
select select "10"
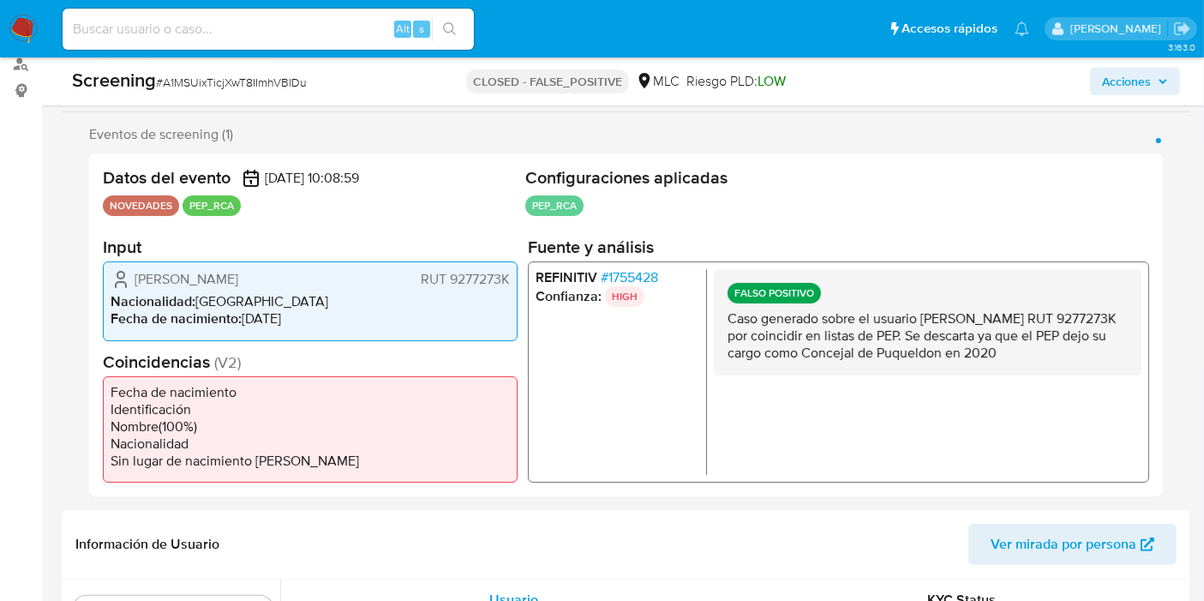
scroll to position [298, 0]
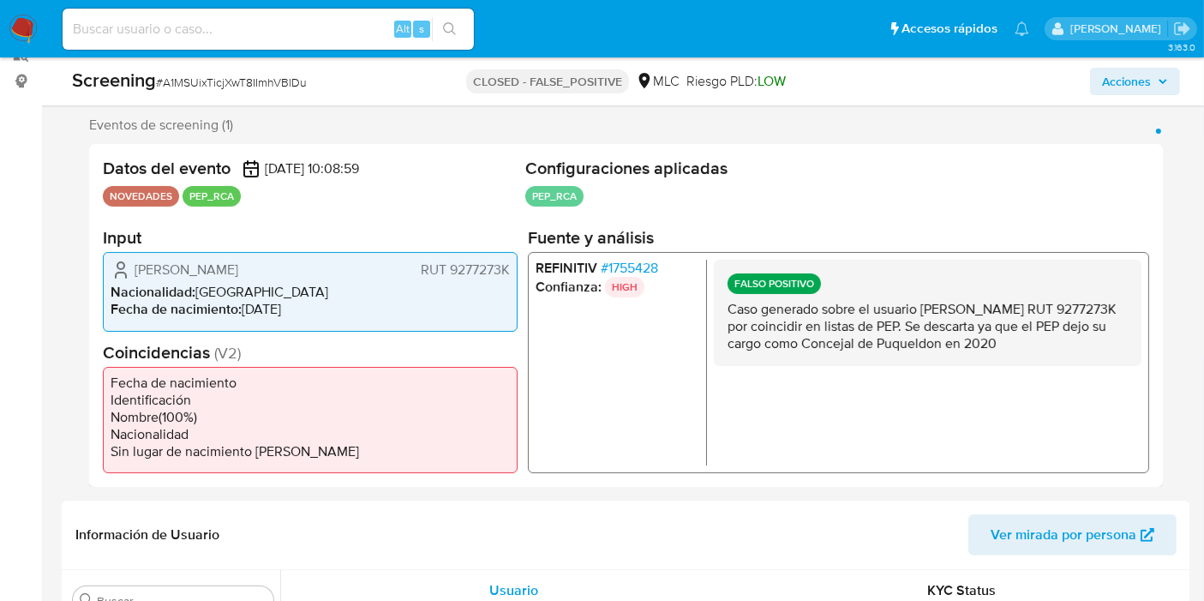
drag, startPoint x: 849, startPoint y: 308, endPoint x: 1123, endPoint y: 356, distance: 278.5
click at [1123, 357] on div "FALSO POSITIVO Caso generado sobre el usuario Elson Nolberto Cárcamo Barría RUT…" at bounding box center [928, 313] width 428 height 106
click at [1064, 353] on div "FALSO POSITIVO Caso generado sobre el usuario Elson Nolberto Cárcamo Barría RUT…" at bounding box center [928, 313] width 428 height 106
drag, startPoint x: 919, startPoint y: 312, endPoint x: 1094, endPoint y: 340, distance: 177.9
click at [1094, 340] on p "Caso generado sobre el usuario Elson Nolberto Cárcamo Barría RUT 9277273K por c…" at bounding box center [927, 326] width 400 height 51
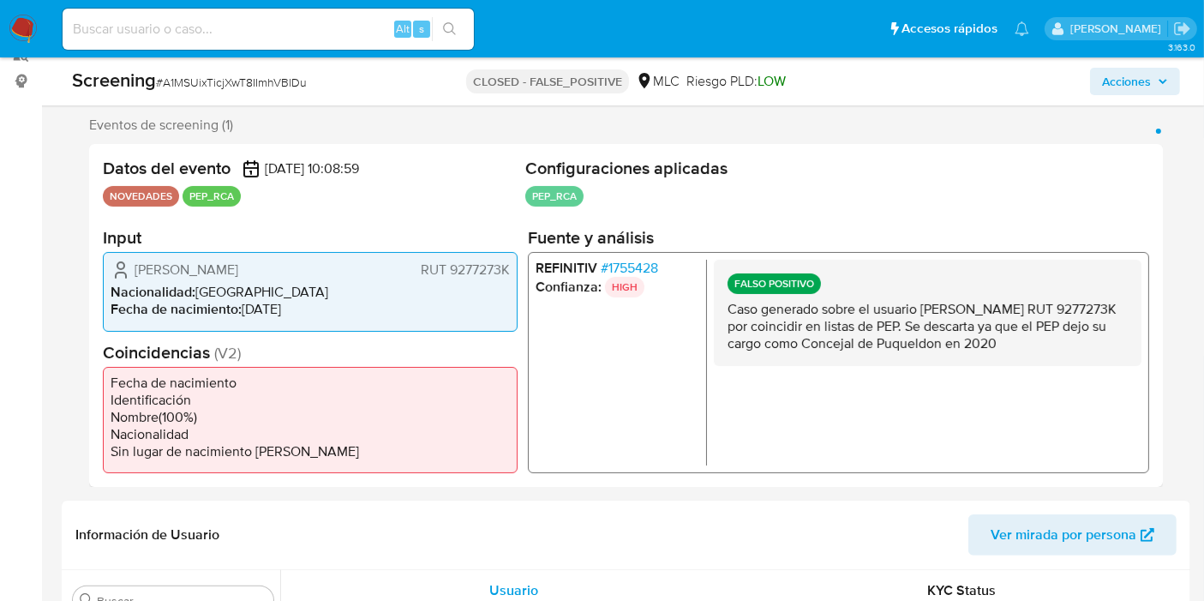
click at [1105, 341] on p "Caso generado sobre el usuario Elson Nolberto Cárcamo Barría RUT 9277273K por c…" at bounding box center [927, 326] width 400 height 51
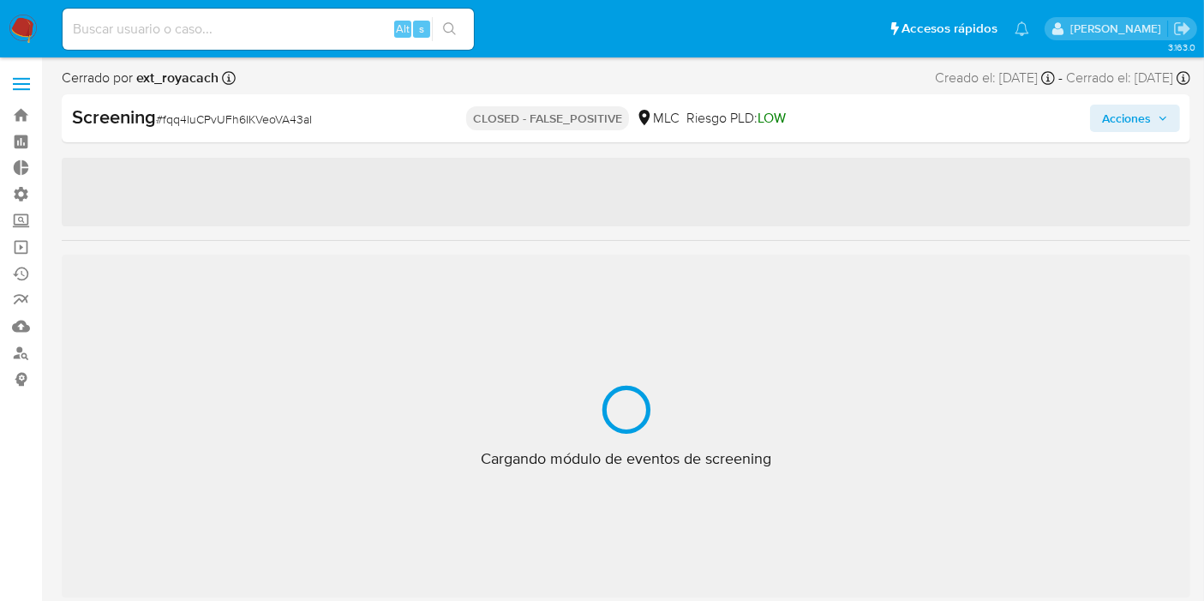
scroll to position [805, 0]
select select "10"
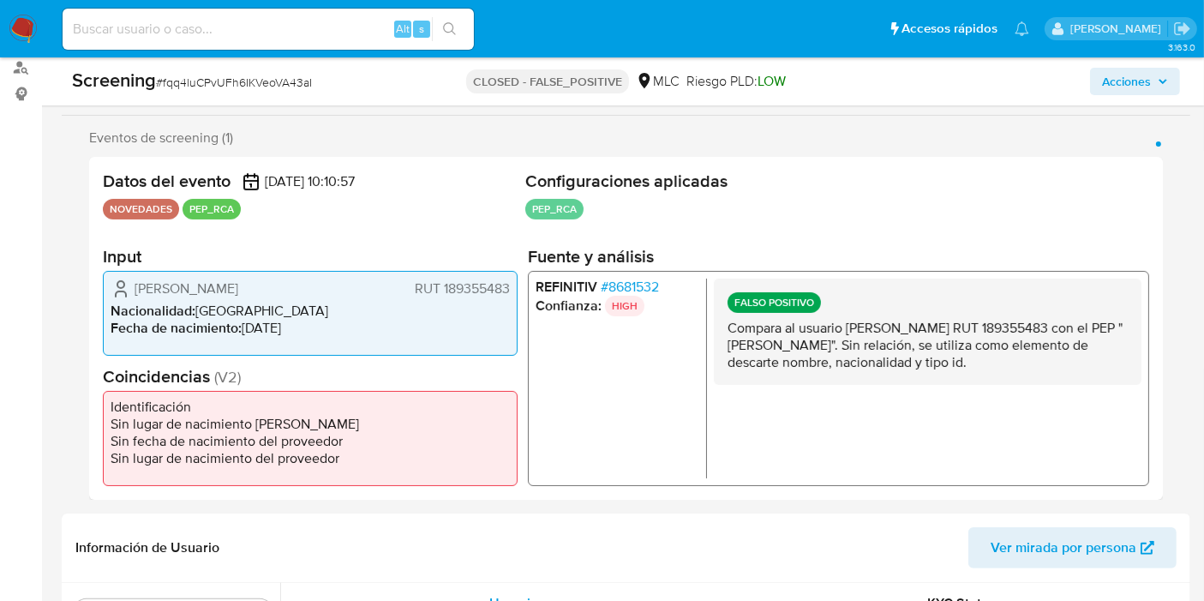
scroll to position [0, 0]
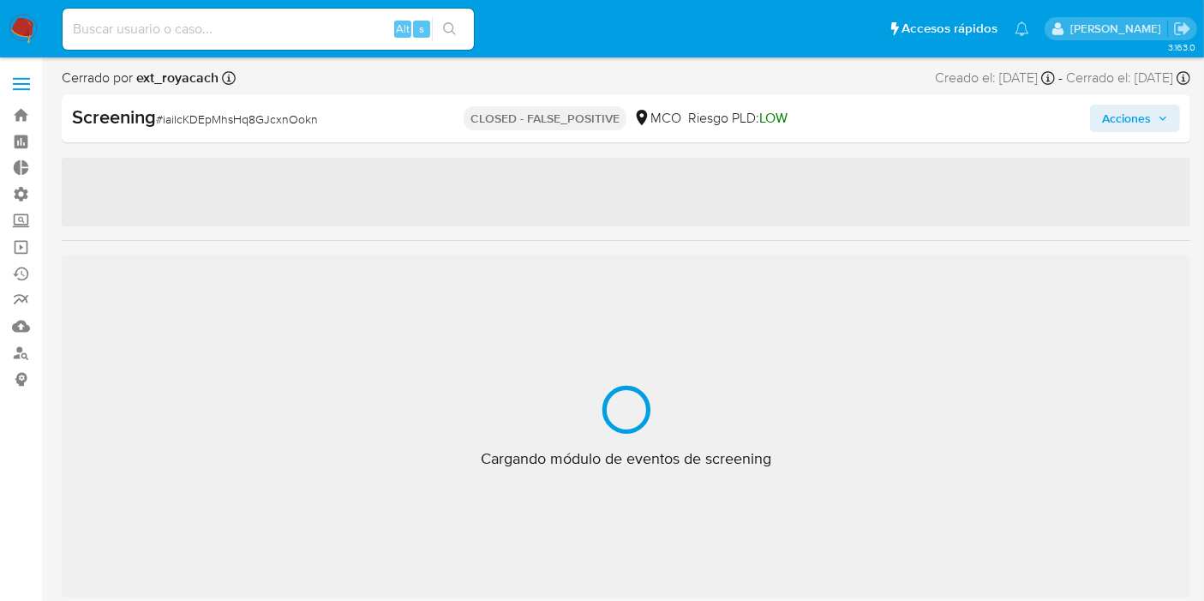
scroll to position [805, 0]
select select "10"
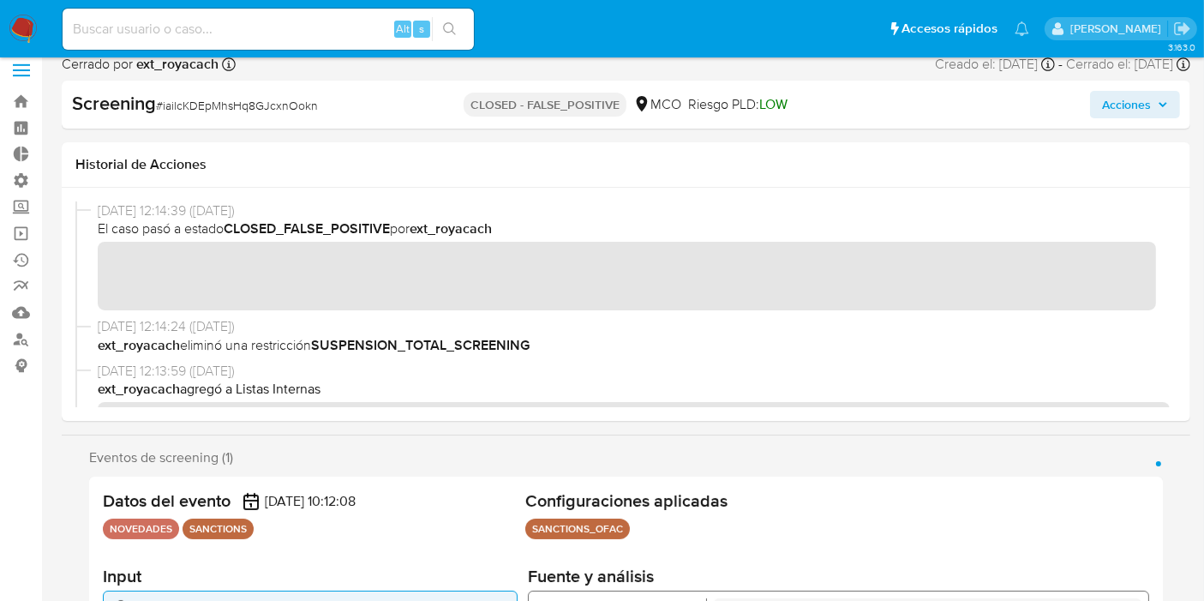
scroll to position [0, 0]
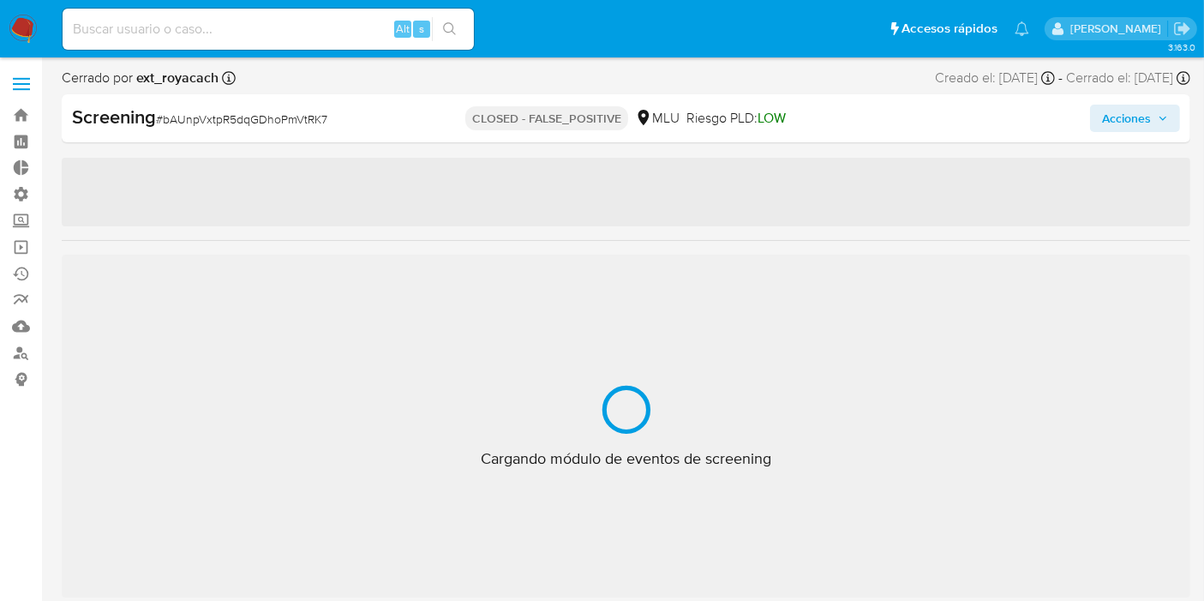
scroll to position [847, 0]
select select "10"
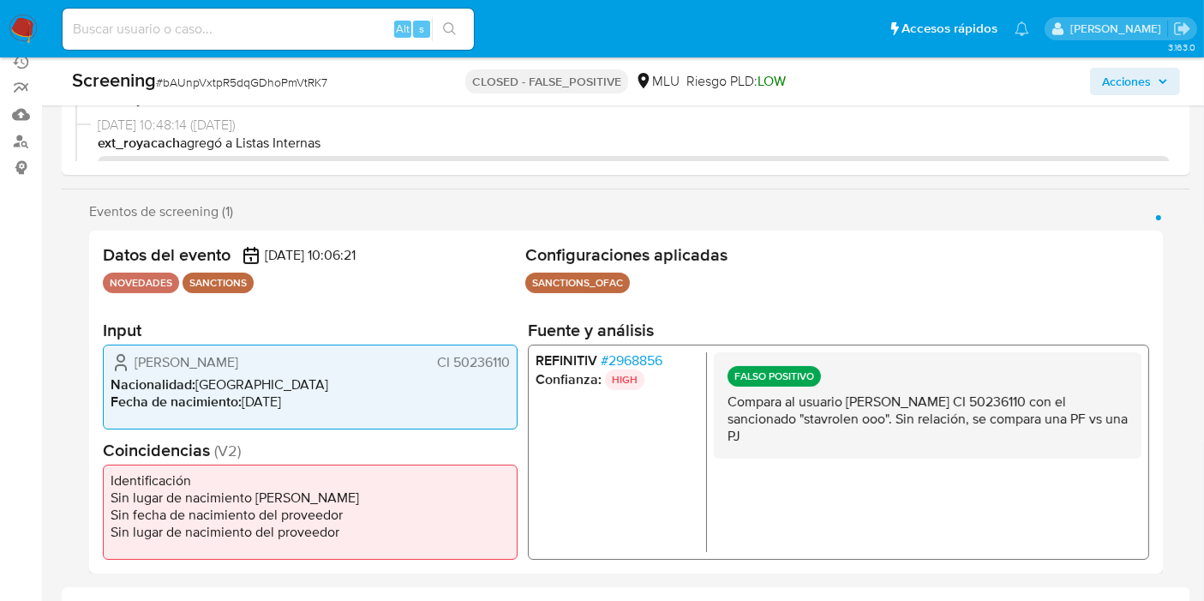
scroll to position [0, 0]
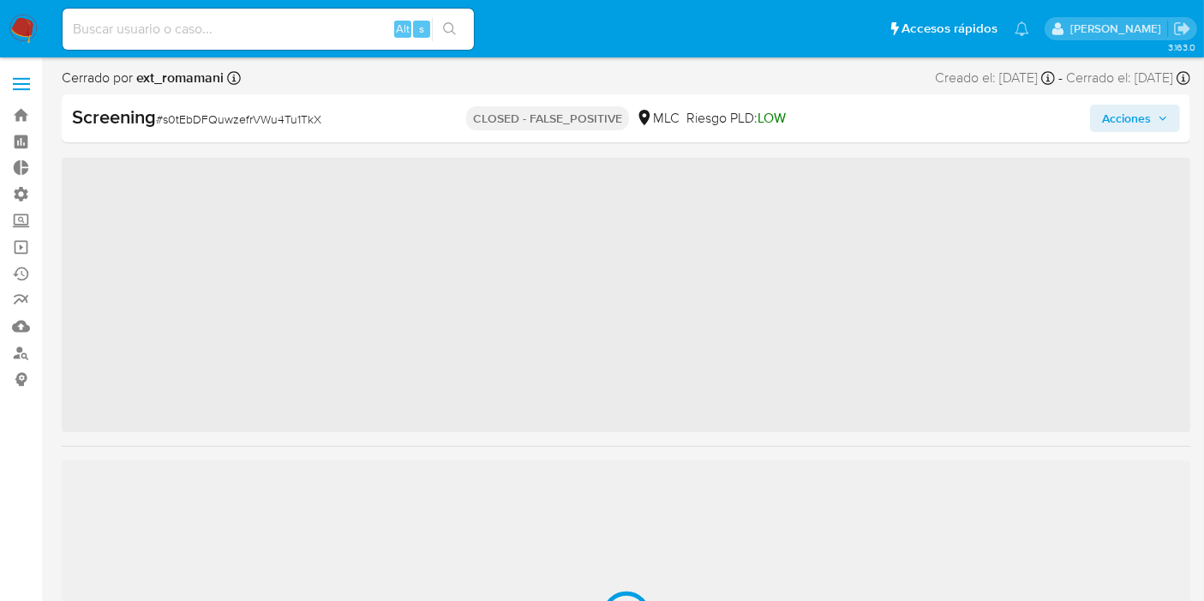
scroll to position [805, 0]
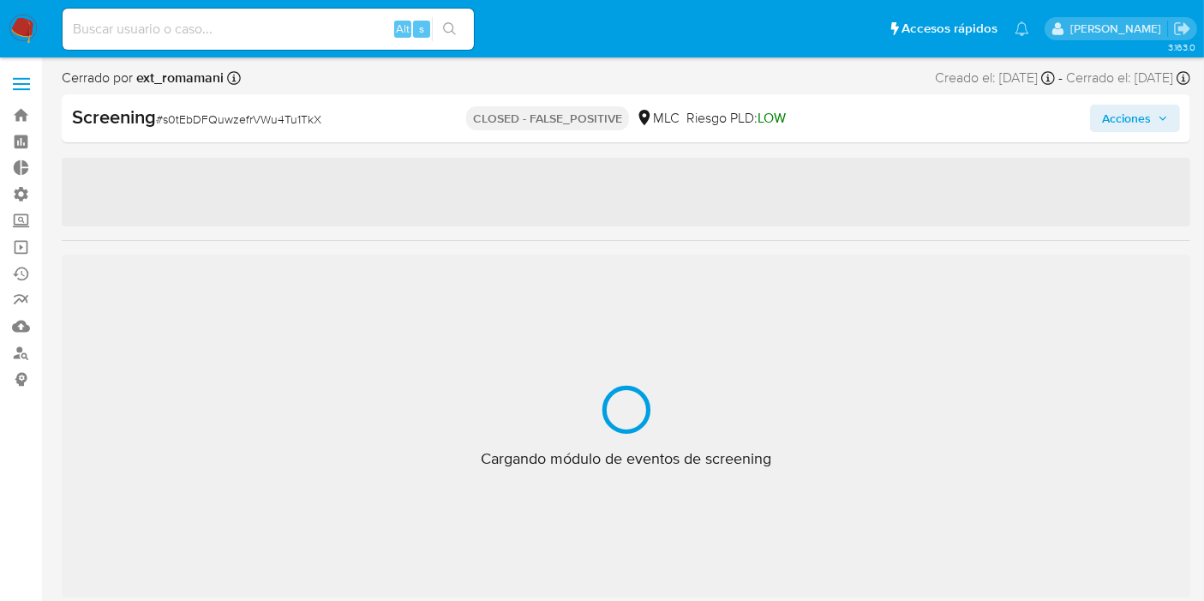
select select "10"
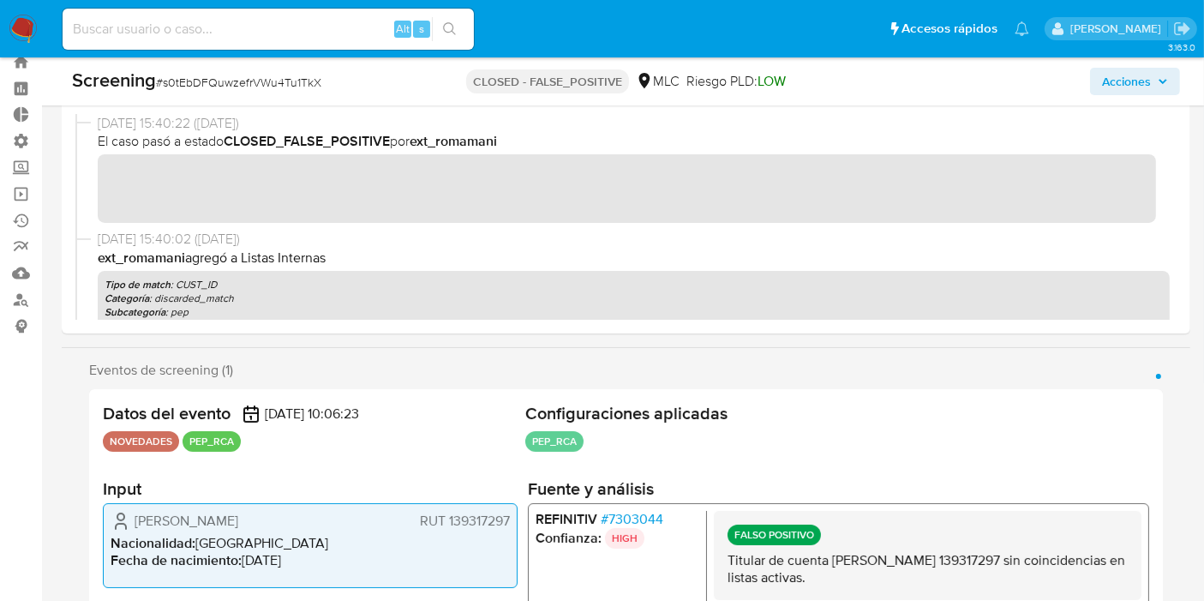
scroll to position [0, 0]
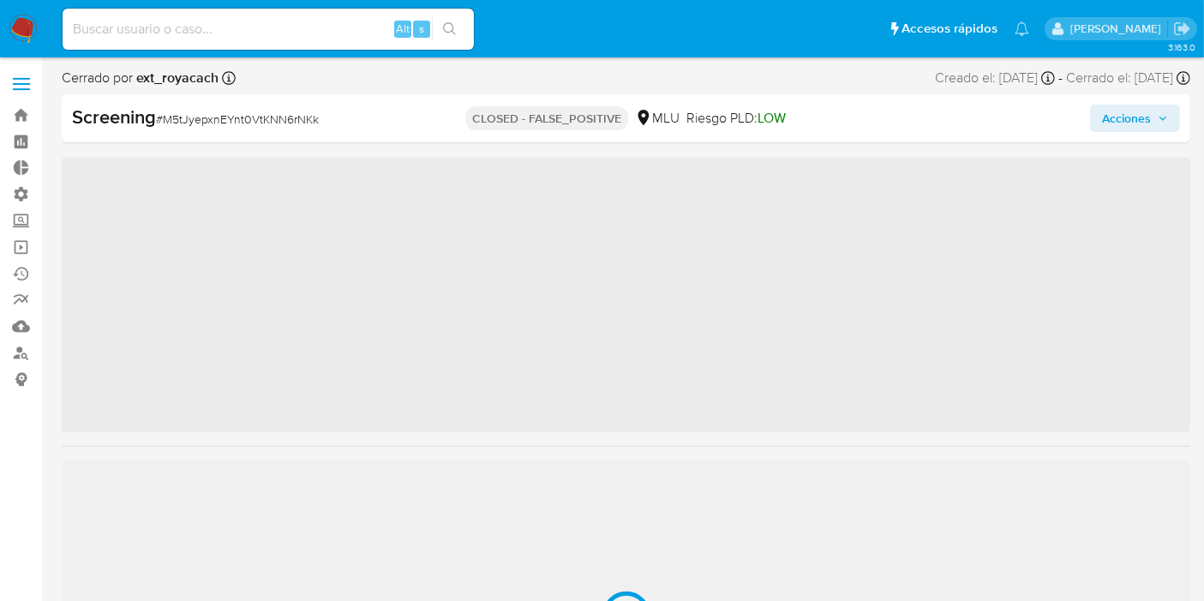
scroll to position [847, 0]
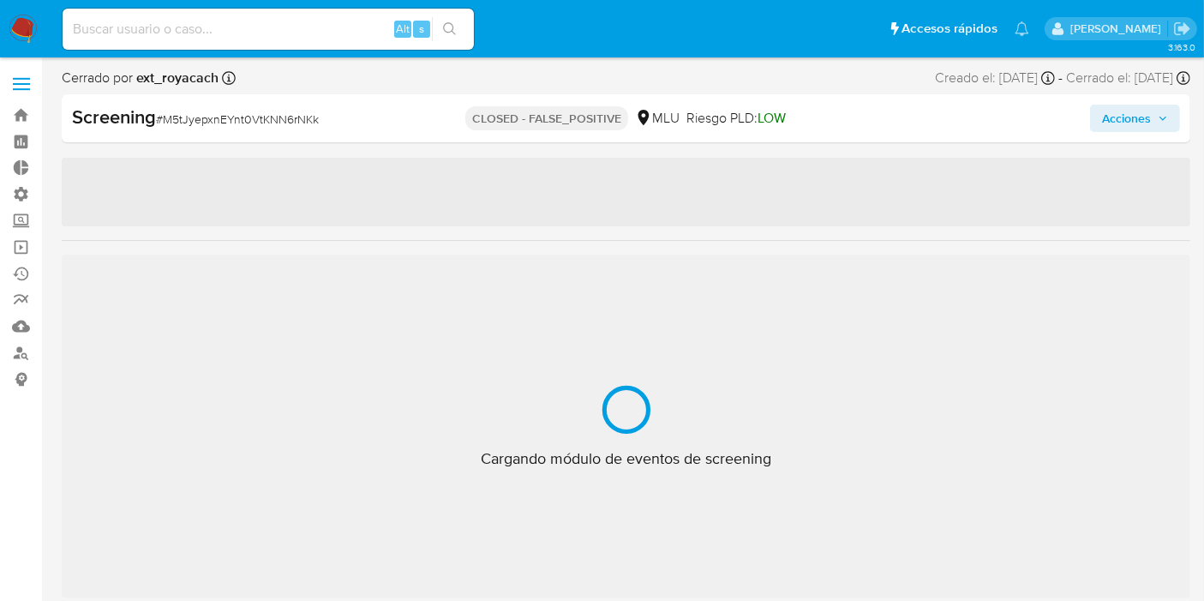
click at [741, 80] on div "Cerrado por ext_royacach Asignado el: 04/08/2025 08:18:03 Creado el: 02/08/2025…" at bounding box center [626, 82] width 1129 height 26
select select "10"
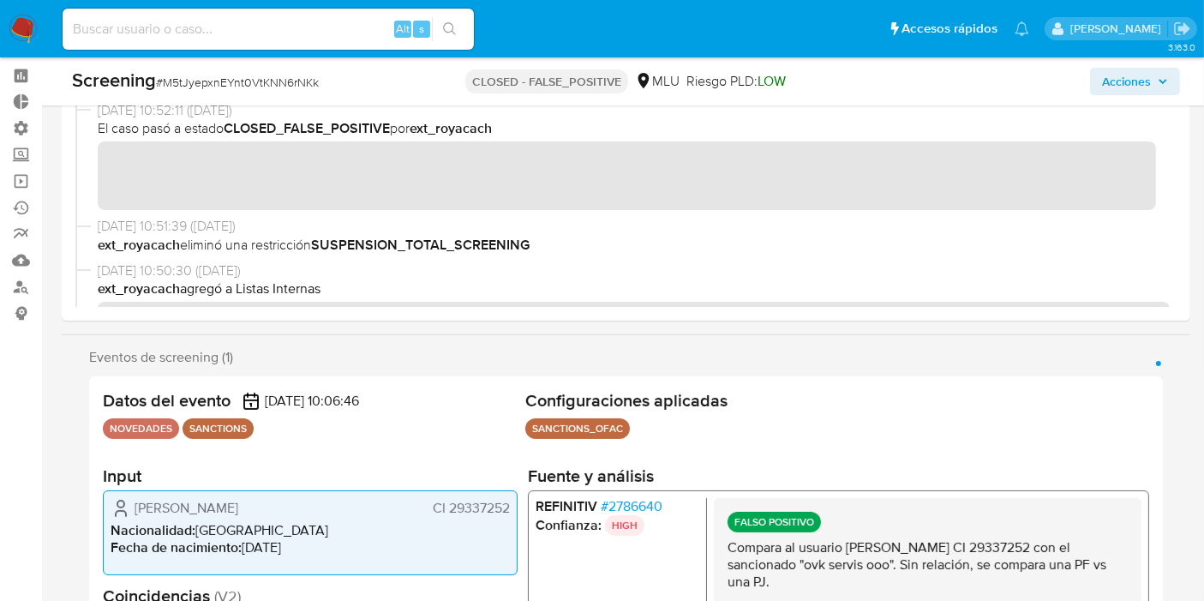
scroll to position [190, 0]
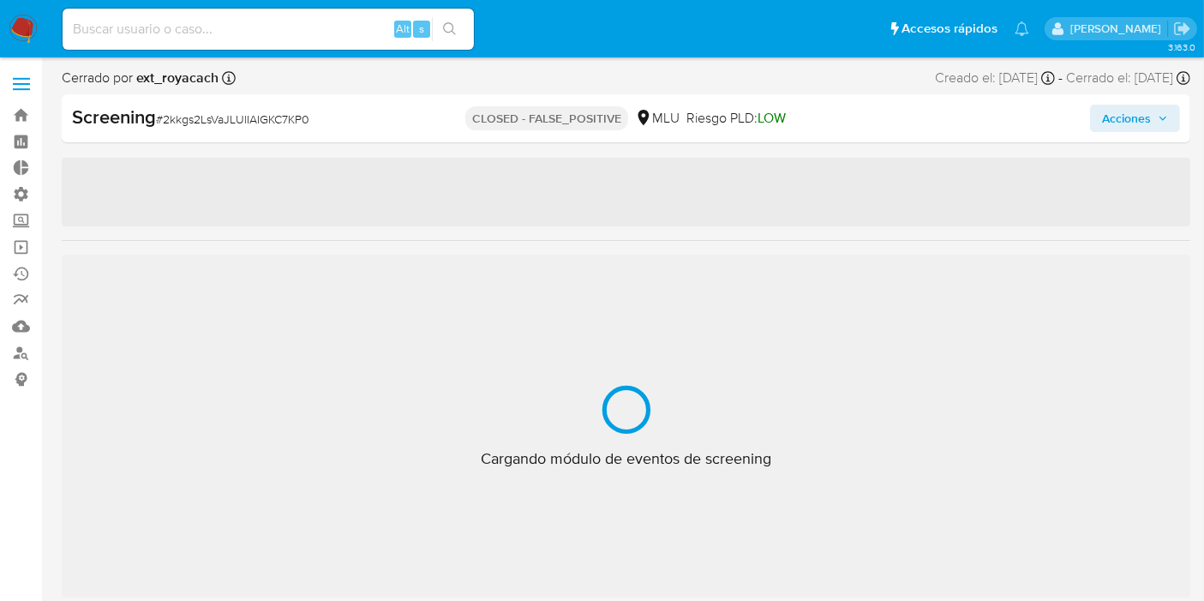
scroll to position [847, 0]
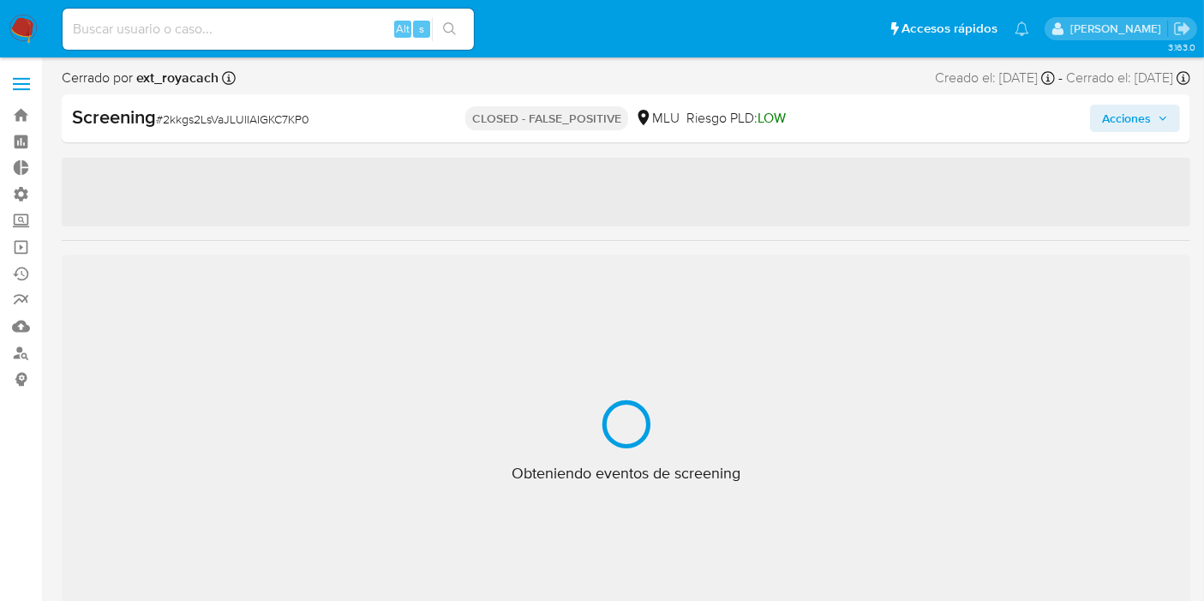
select select "10"
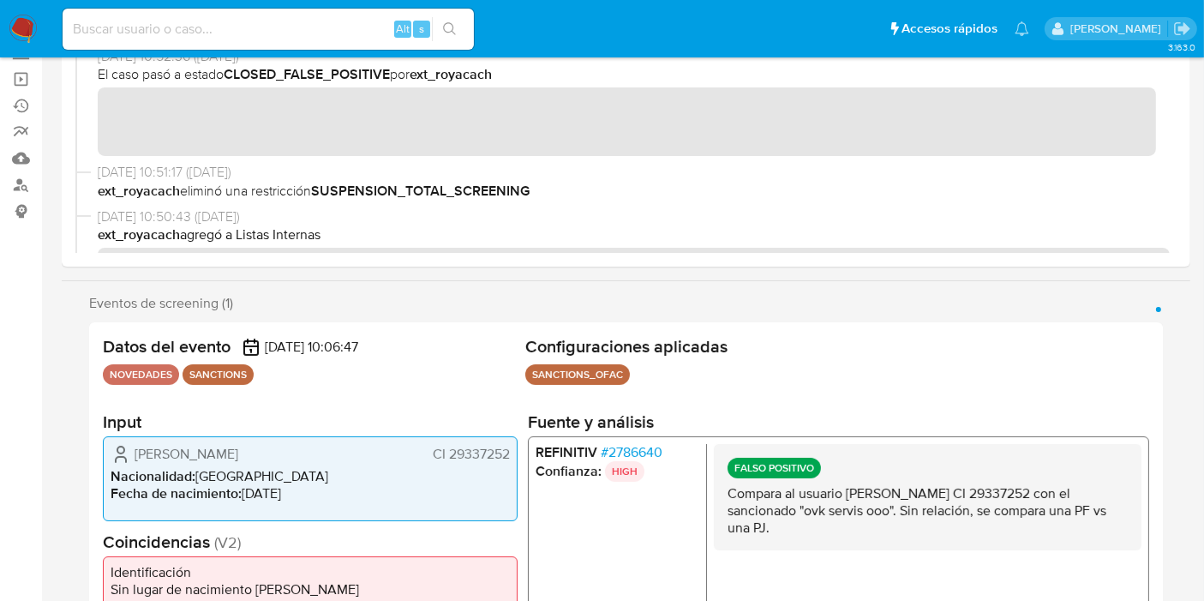
scroll to position [33, 0]
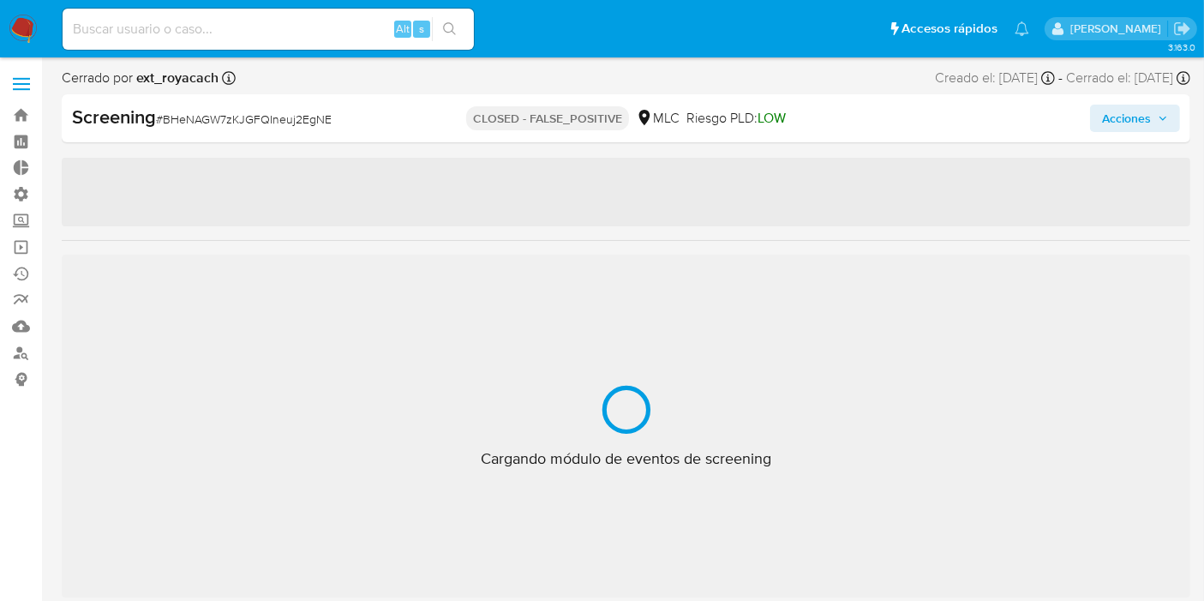
scroll to position [805, 0]
select select "10"
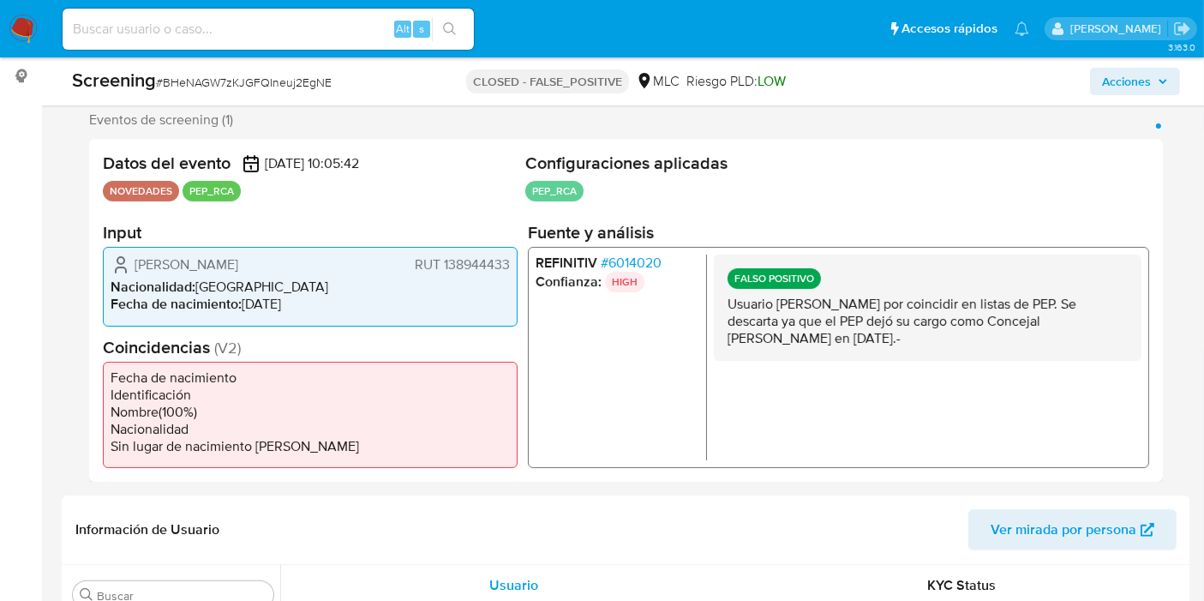
scroll to position [310, 0]
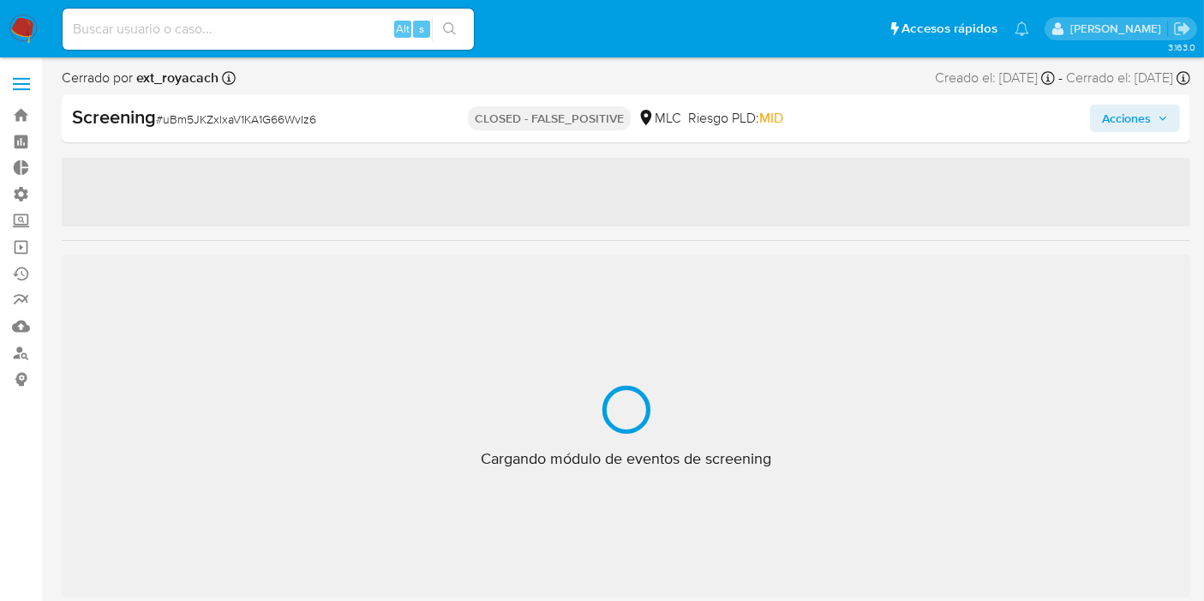
scroll to position [805, 0]
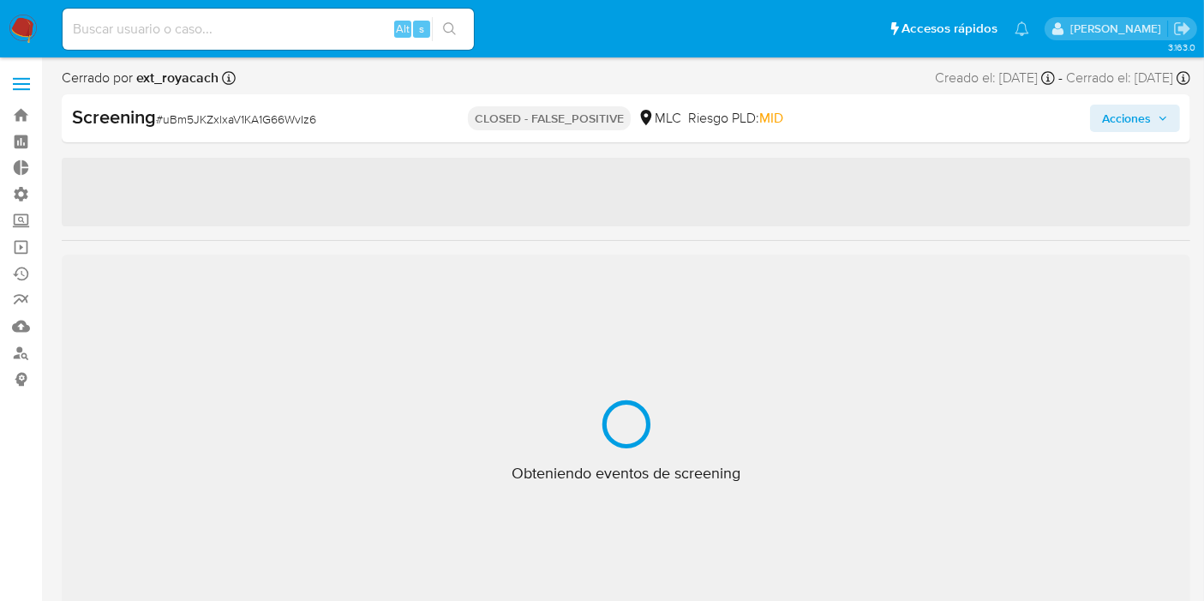
select select "10"
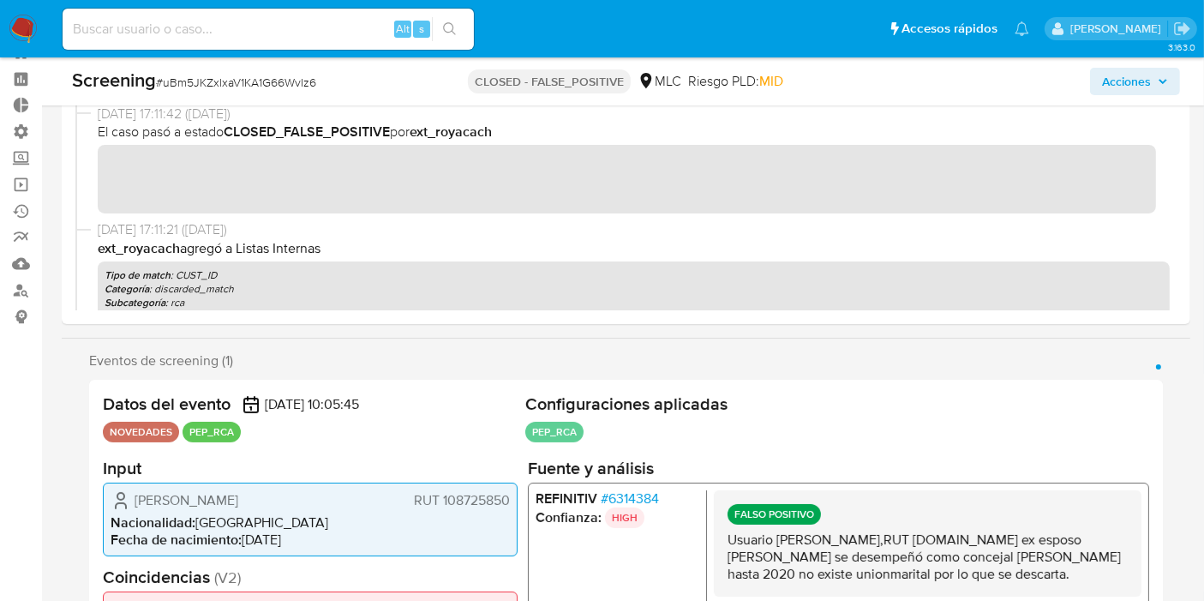
scroll to position [0, 0]
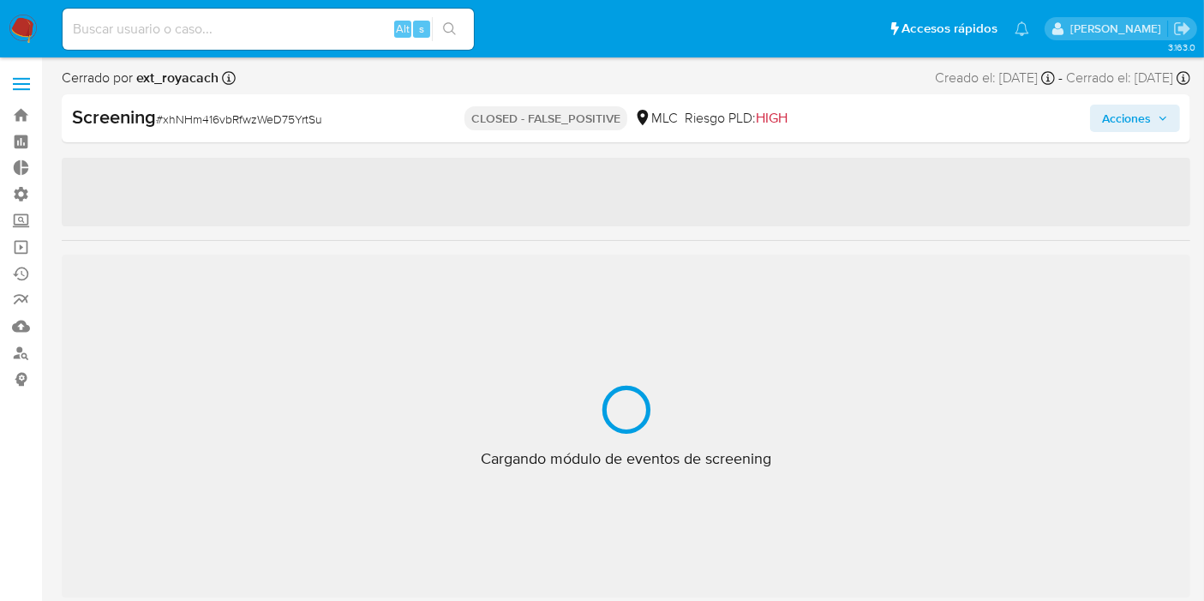
scroll to position [805, 0]
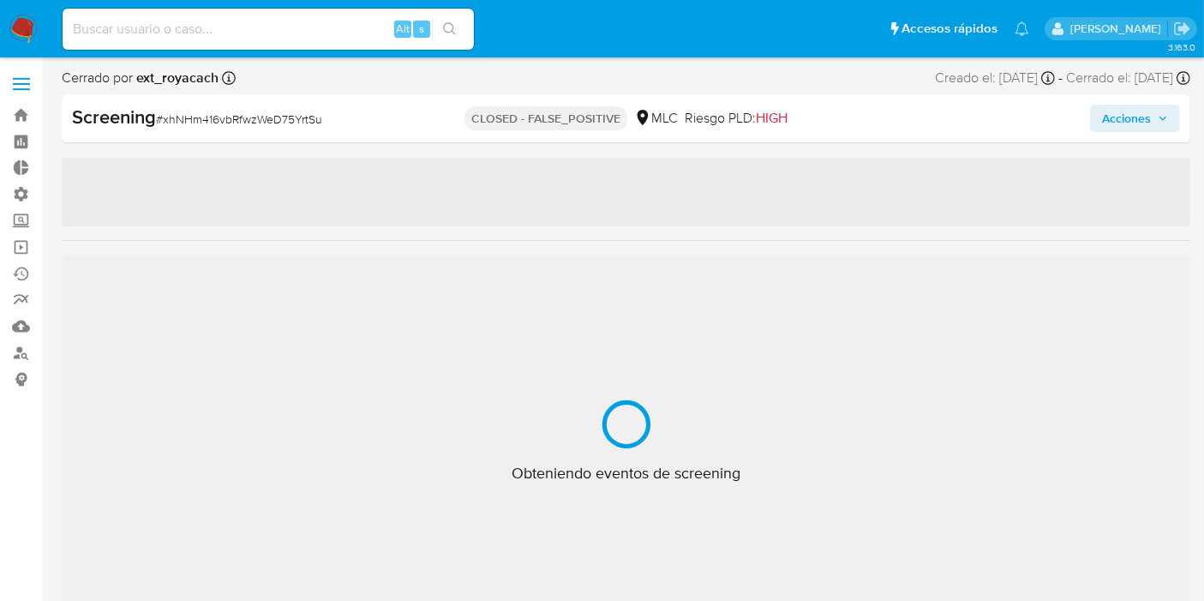
select select "10"
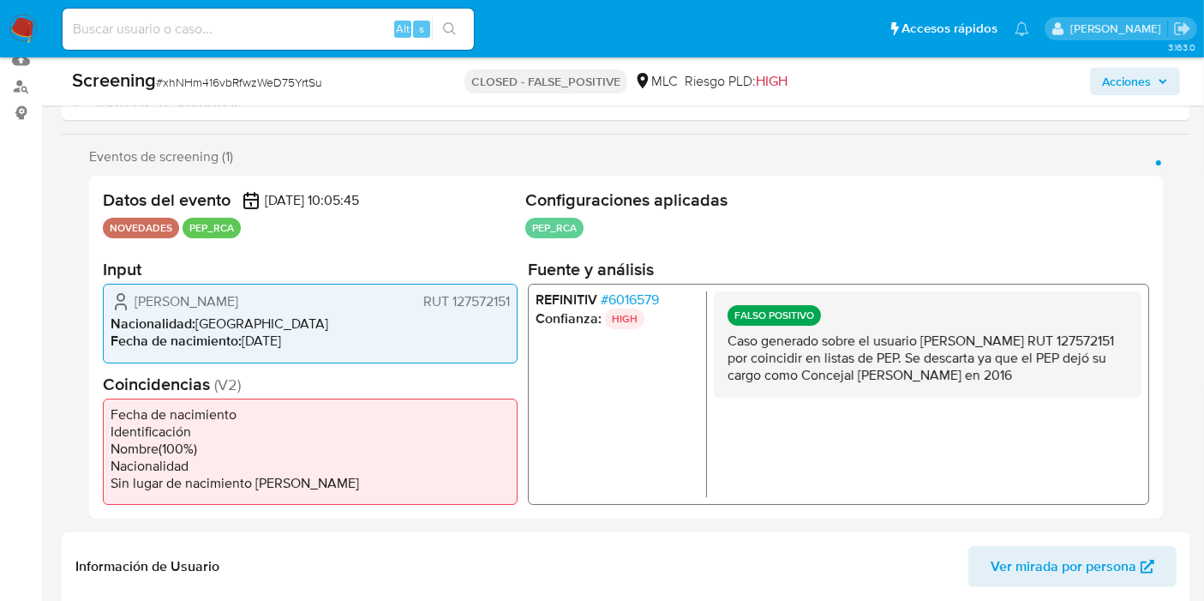
scroll to position [285, 0]
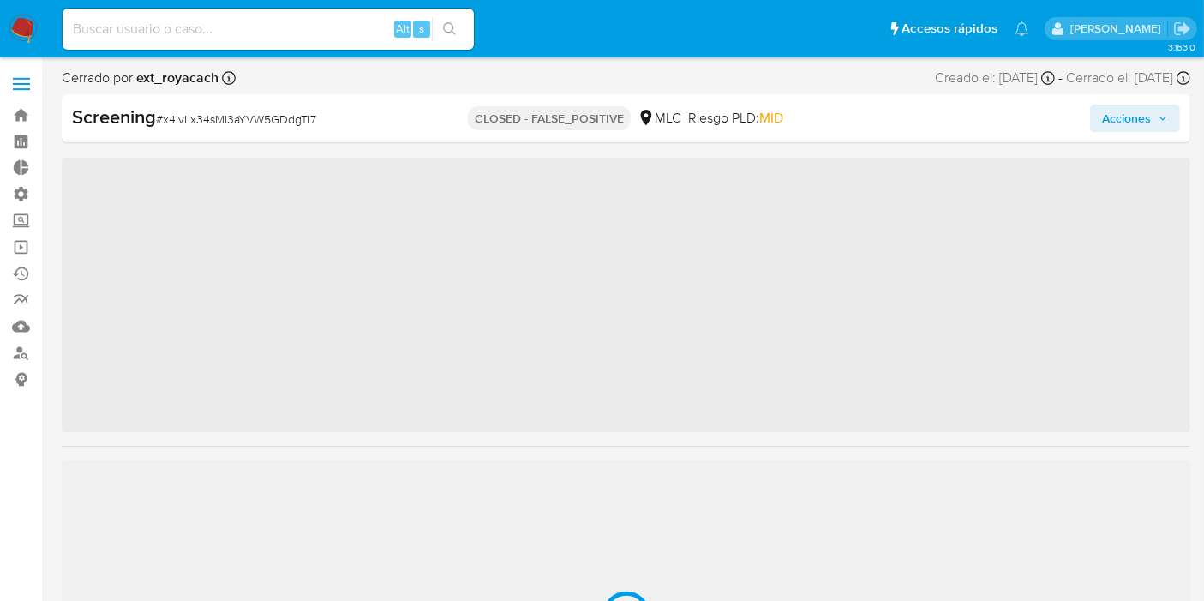
scroll to position [805, 0]
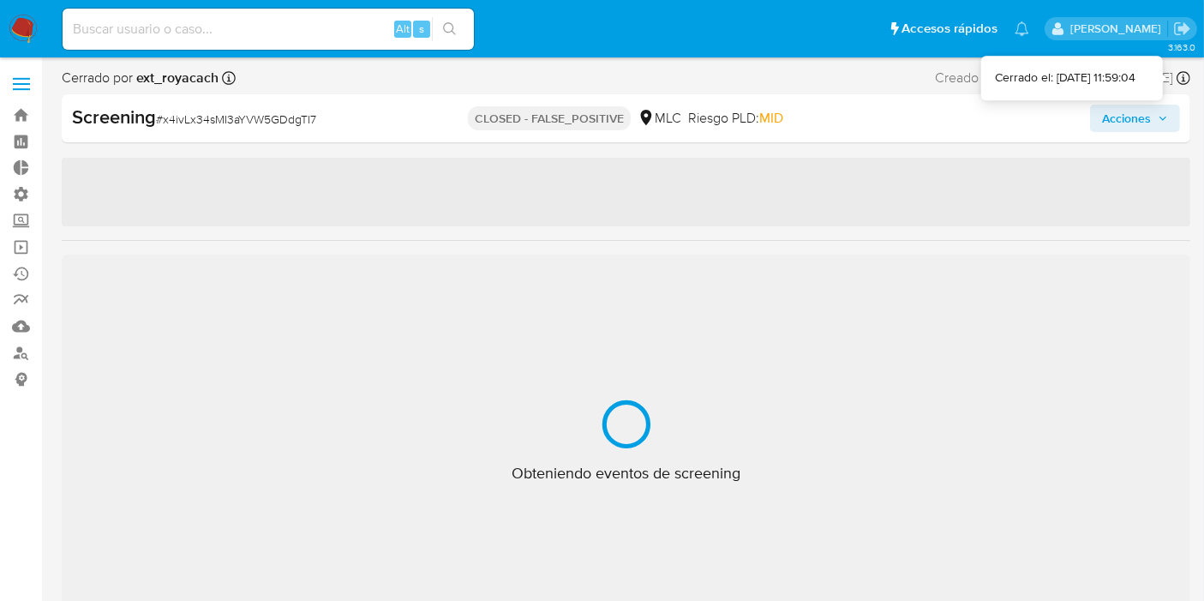
select select "10"
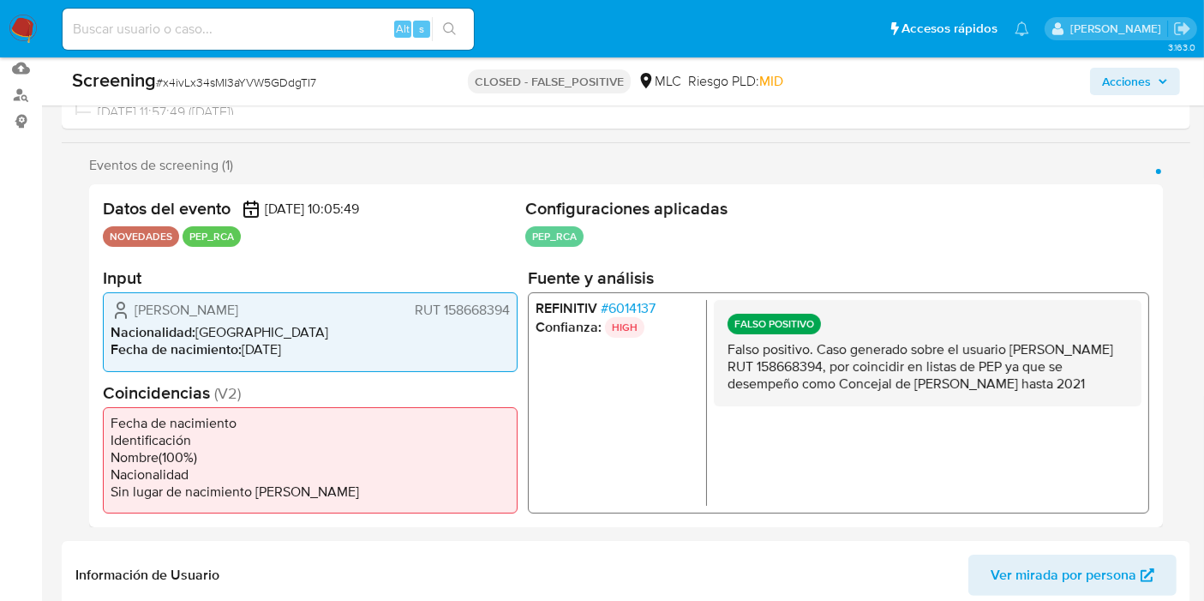
scroll to position [336, 0]
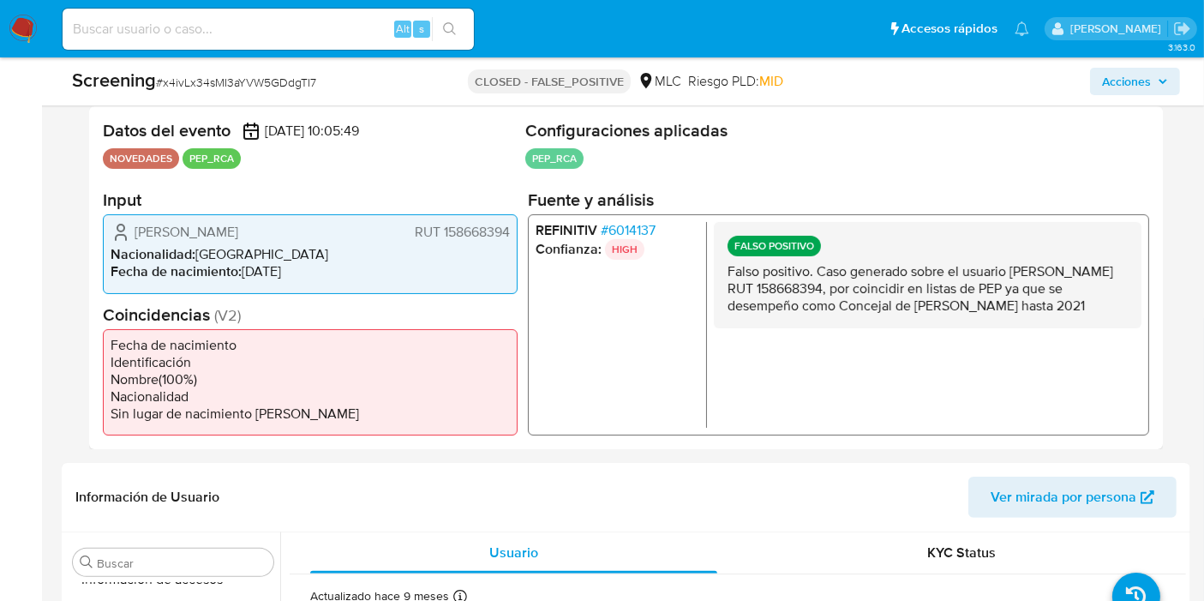
drag, startPoint x: 730, startPoint y: 272, endPoint x: 1056, endPoint y: 304, distance: 327.2
click at [1069, 318] on div "FALSO POSITIVO Falso positivo. Caso generado sobre el usuario Luis elías Gamboa…" at bounding box center [928, 275] width 428 height 106
click at [1056, 304] on p "Falso positivo. Caso generado sobre el usuario Luis elías Gamboa Maldonado RUT …" at bounding box center [927, 288] width 400 height 51
drag, startPoint x: 1075, startPoint y: 302, endPoint x: 730, endPoint y: 272, distance: 346.5
click at [730, 272] on p "Falso positivo. Caso generado sobre el usuario Luis elías Gamboa Maldonado RUT …" at bounding box center [927, 288] width 400 height 51
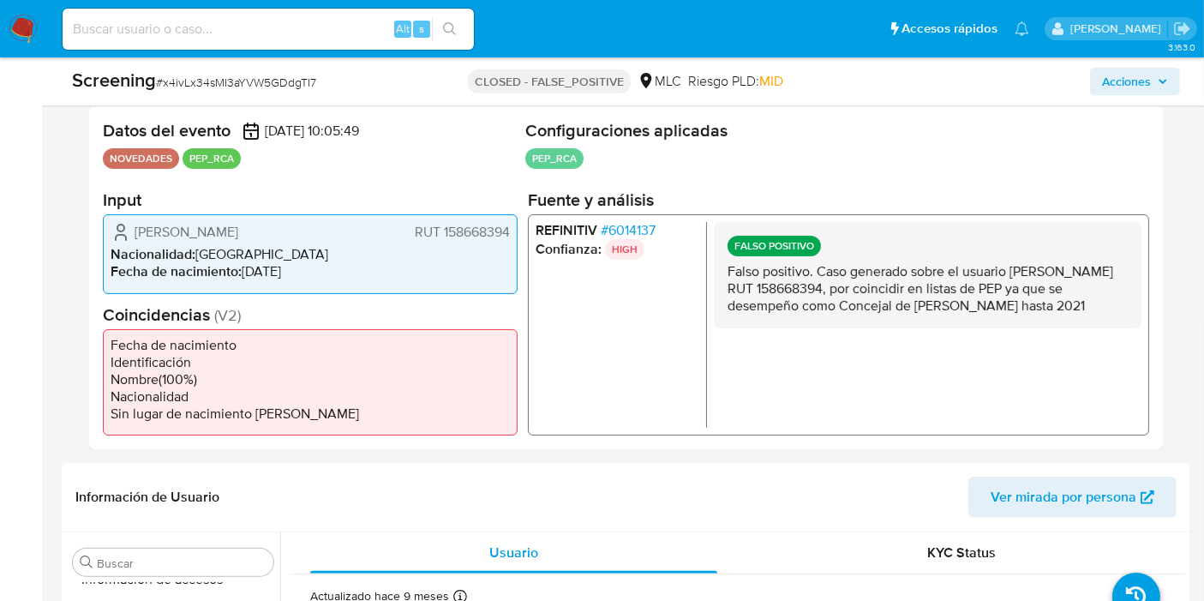
click at [729, 272] on p "Falso positivo. Caso generado sobre el usuario Luis elías Gamboa Maldonado RUT …" at bounding box center [927, 288] width 400 height 51
drag, startPoint x: 739, startPoint y: 266, endPoint x: 1087, endPoint y: 306, distance: 349.4
click at [1091, 311] on p "Falso positivo. Caso generado sobre el usuario Luis elías Gamboa Maldonado RUT …" at bounding box center [927, 288] width 400 height 51
click at [1084, 305] on p "Falso positivo. Caso generado sobre el usuario Luis elías Gamboa Maldonado RUT …" at bounding box center [927, 288] width 400 height 51
drag, startPoint x: 1077, startPoint y: 309, endPoint x: 723, endPoint y: 272, distance: 355.9
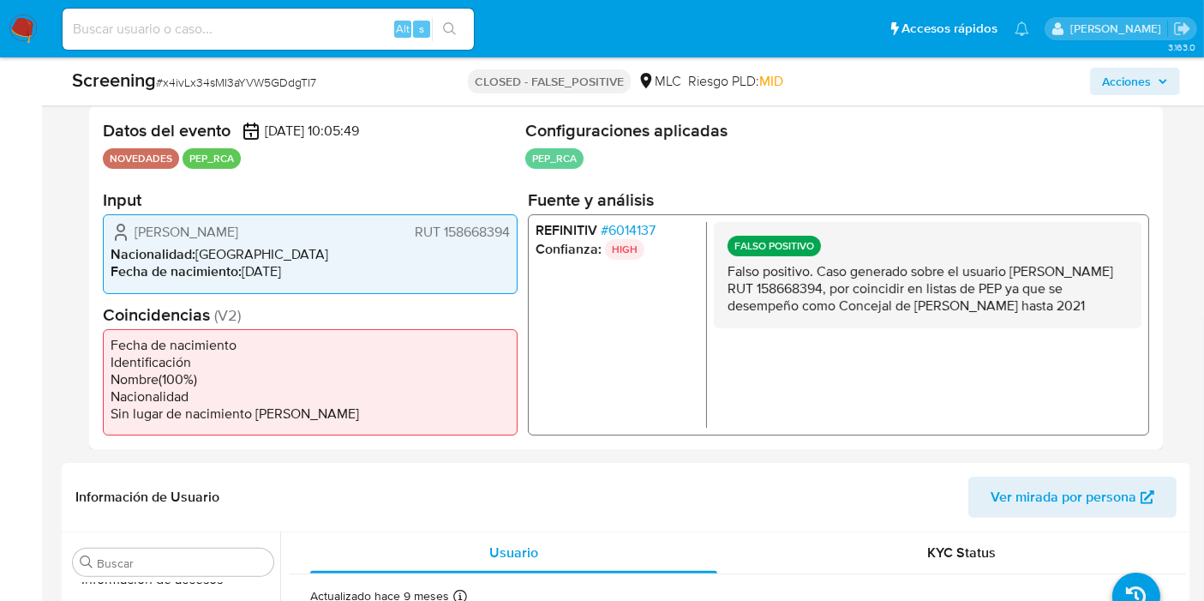
click at [723, 272] on div "FALSO POSITIVO Falso positivo. Caso generado sobre el usuario Luis elías Gamboa…" at bounding box center [928, 275] width 428 height 106
click at [726, 272] on div "FALSO POSITIVO Falso positivo. Caso generado sobre el usuario Luis elías Gamboa…" at bounding box center [928, 275] width 428 height 106
click at [729, 270] on p "Falso positivo. Caso generado sobre el usuario Luis elías Gamboa Maldonado RUT …" at bounding box center [927, 288] width 400 height 51
drag, startPoint x: 727, startPoint y: 270, endPoint x: 1069, endPoint y: 302, distance: 344.2
click at [1067, 302] on p "Falso positivo. Caso generado sobre el usuario Luis elías Gamboa Maldonado RUT …" at bounding box center [927, 288] width 400 height 51
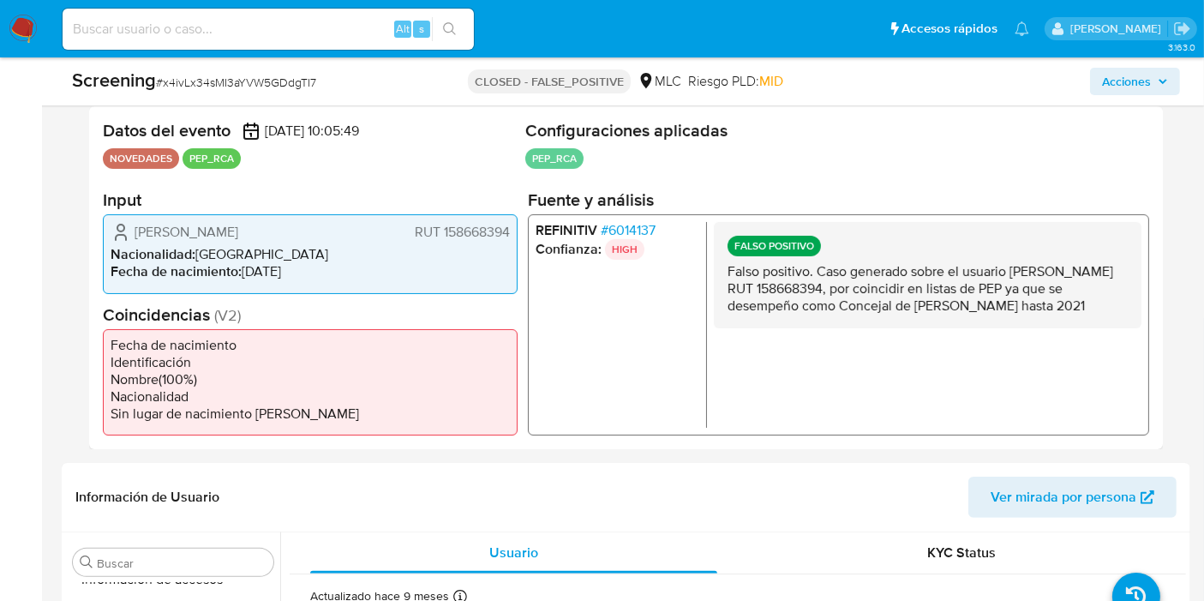
click at [1069, 302] on p "Falso positivo. Caso generado sobre el usuario Luis elías Gamboa Maldonado RUT …" at bounding box center [927, 288] width 400 height 51
drag, startPoint x: 717, startPoint y: 268, endPoint x: 1080, endPoint y: 312, distance: 365.1
click at [1081, 314] on div "FALSO POSITIVO Falso positivo. Caso generado sobre el usuario Luis elías Gamboa…" at bounding box center [928, 275] width 428 height 106
click at [1076, 306] on p "Falso positivo. Caso generado sobre el usuario Luis elías Gamboa Maldonado RUT …" at bounding box center [927, 288] width 400 height 51
drag, startPoint x: 820, startPoint y: 278, endPoint x: 1116, endPoint y: 301, distance: 296.5
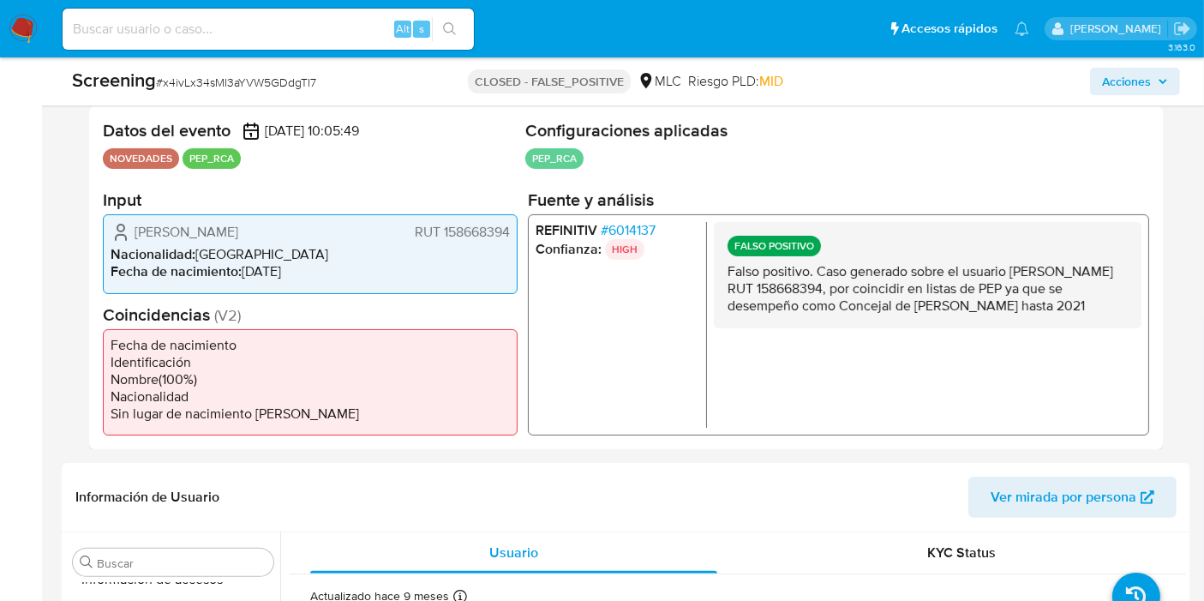
click at [1124, 306] on p "Falso positivo. Caso generado sobre el usuario Luis elías Gamboa Maldonado RUT …" at bounding box center [927, 288] width 400 height 51
click at [1115, 300] on p "Falso positivo. Caso generado sobre el usuario Luis elías Gamboa Maldonado RUT …" at bounding box center [927, 288] width 400 height 51
click at [1087, 308] on p "Falso positivo. Caso generado sobre el usuario Luis elías Gamboa Maldonado RUT …" at bounding box center [927, 288] width 400 height 51
drag, startPoint x: 728, startPoint y: 266, endPoint x: 1111, endPoint y: 311, distance: 384.9
click at [1111, 311] on p "Falso positivo. Caso generado sobre el usuario Luis elías Gamboa Maldonado RUT …" at bounding box center [927, 288] width 400 height 51
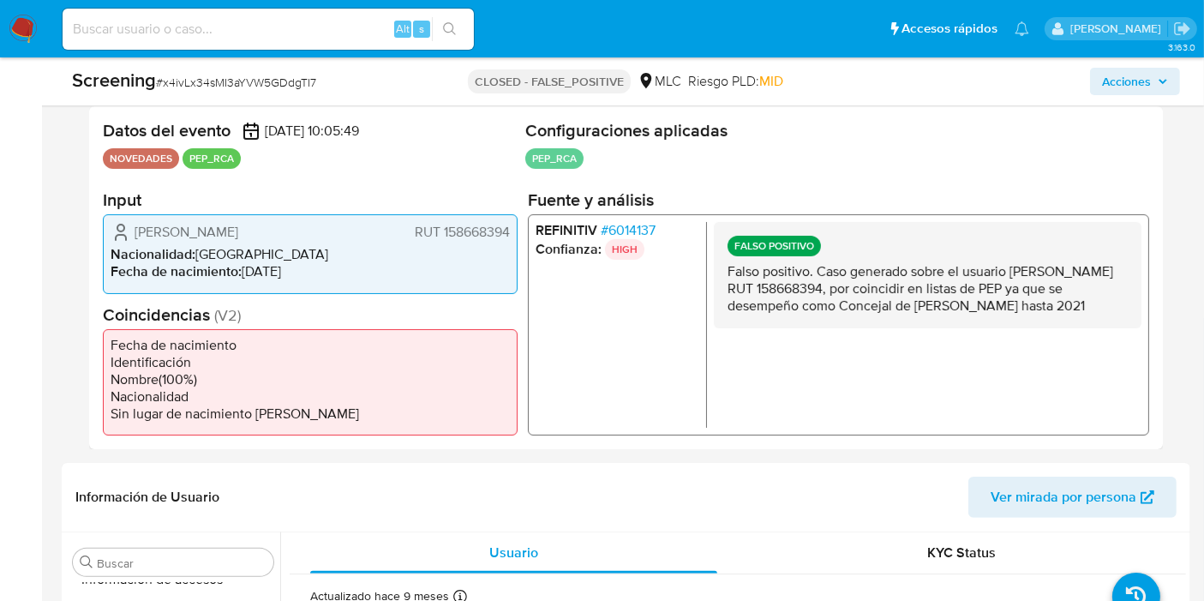
drag, startPoint x: 1103, startPoint y: 304, endPoint x: 1089, endPoint y: 324, distance: 24.0
click at [1102, 304] on p "Falso positivo. Caso generado sobre el usuario Luis elías Gamboa Maldonado RUT …" at bounding box center [927, 288] width 400 height 51
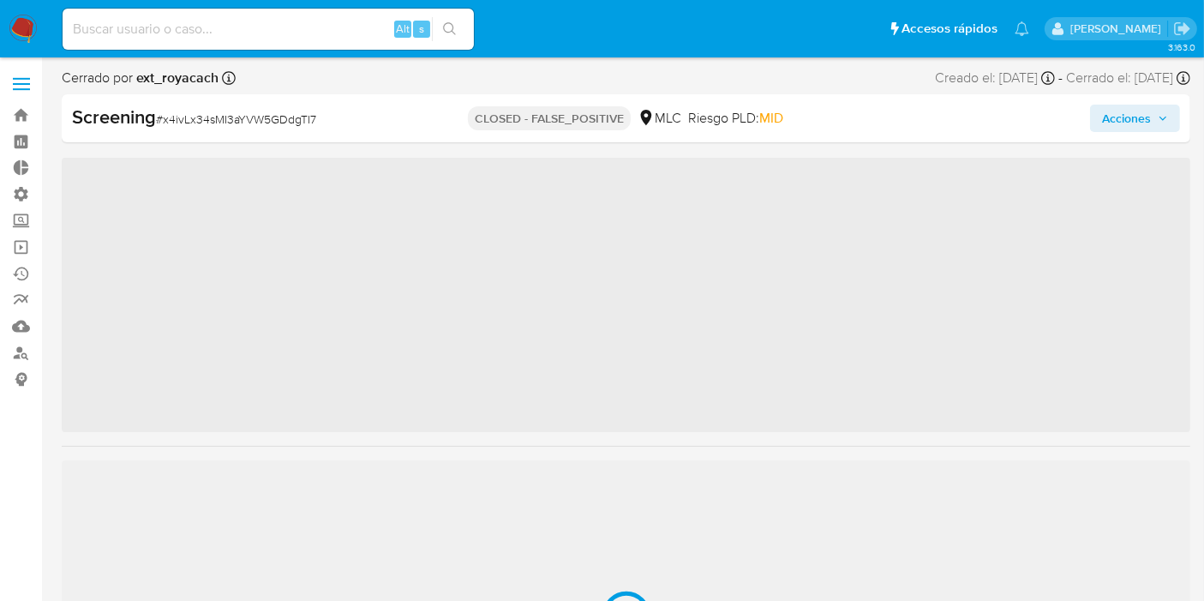
scroll to position [805, 0]
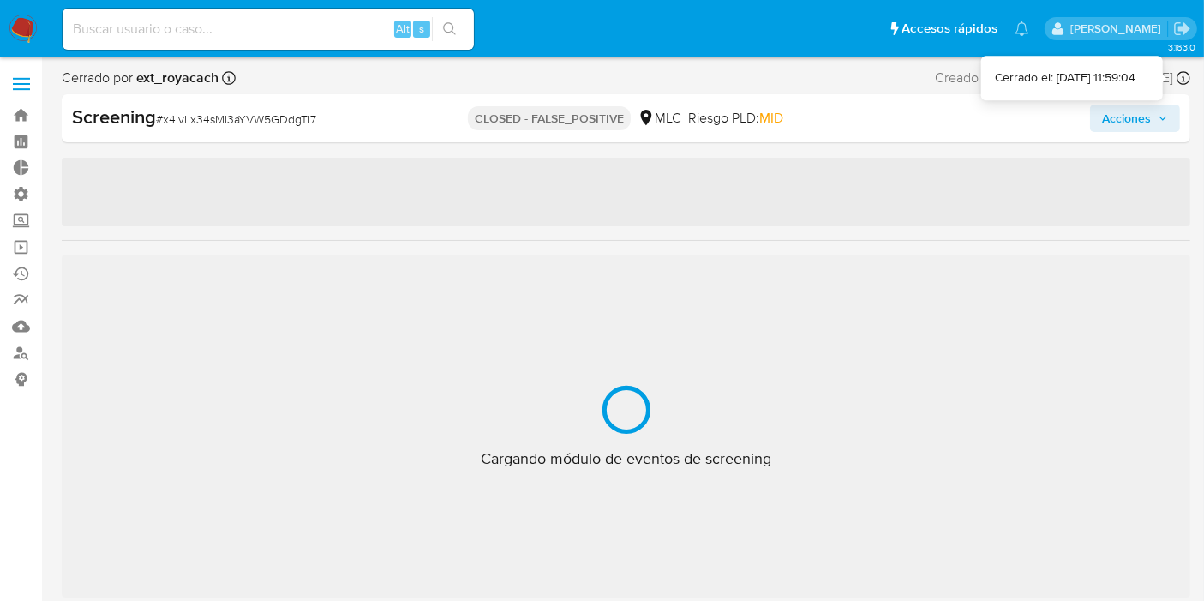
select select "10"
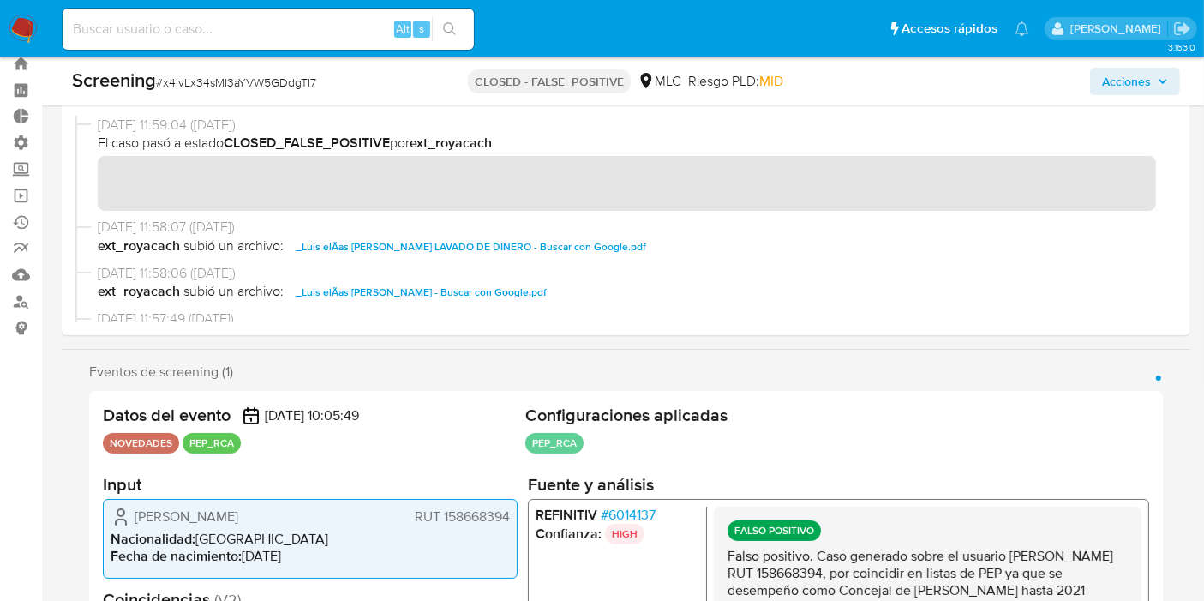
scroll to position [0, 0]
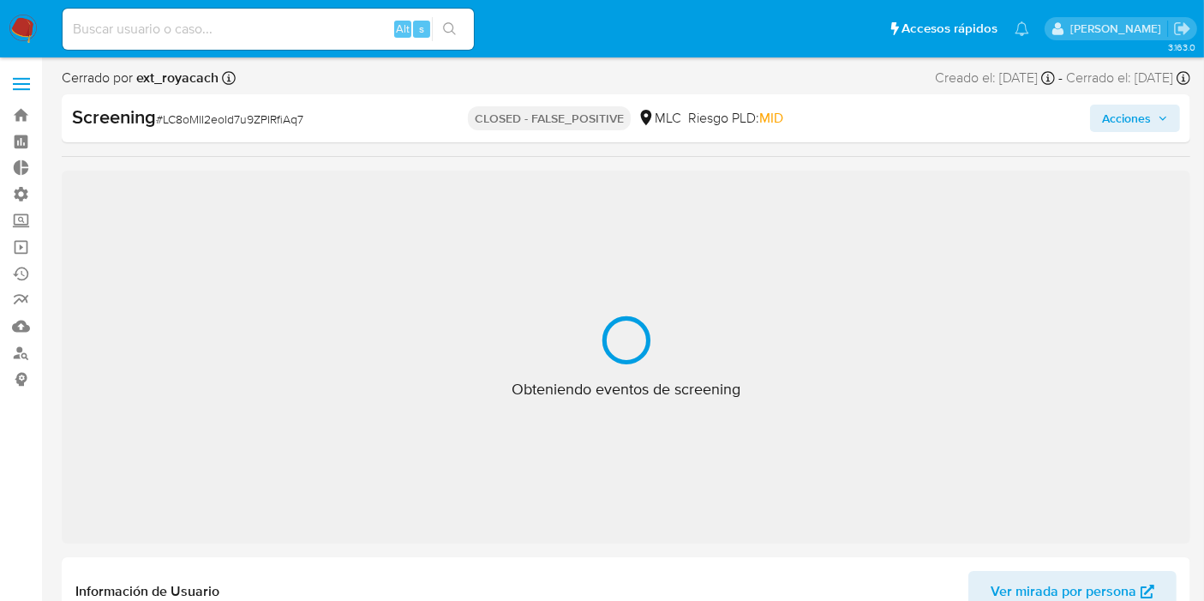
scroll to position [805, 0]
select select "10"
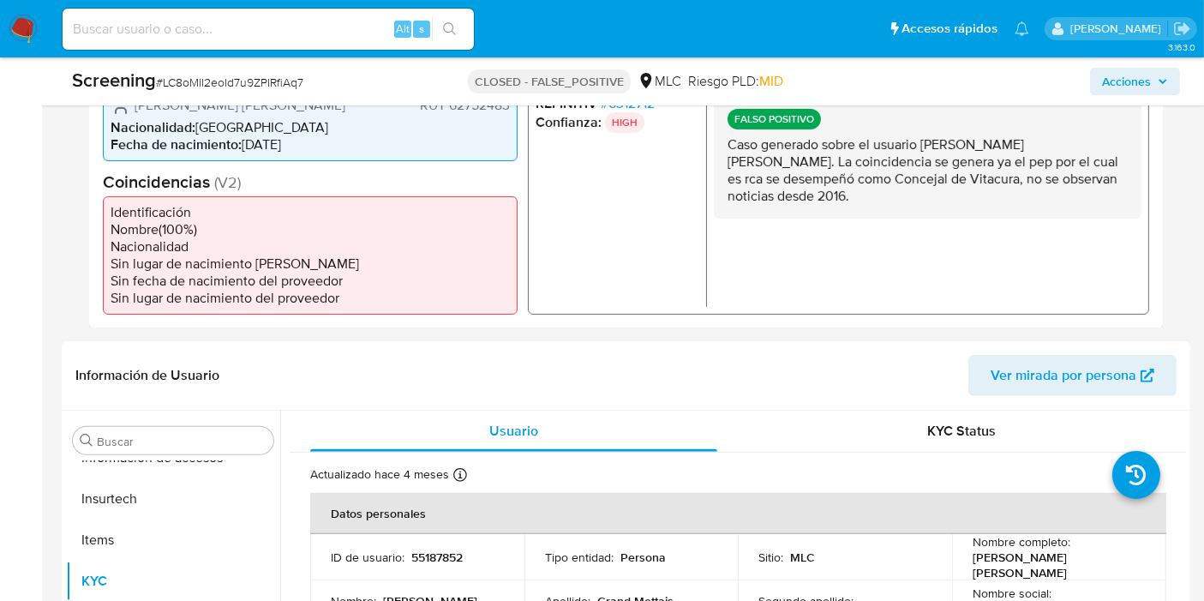
scroll to position [476, 0]
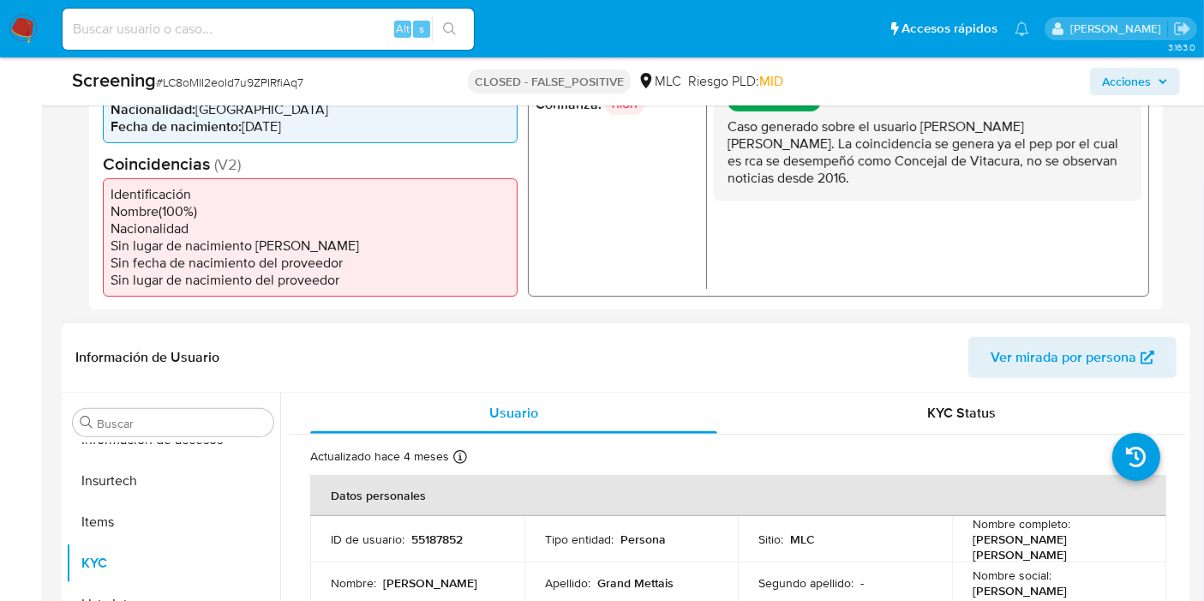
click at [1033, 356] on span "Ver mirada por persona" at bounding box center [1064, 357] width 146 height 41
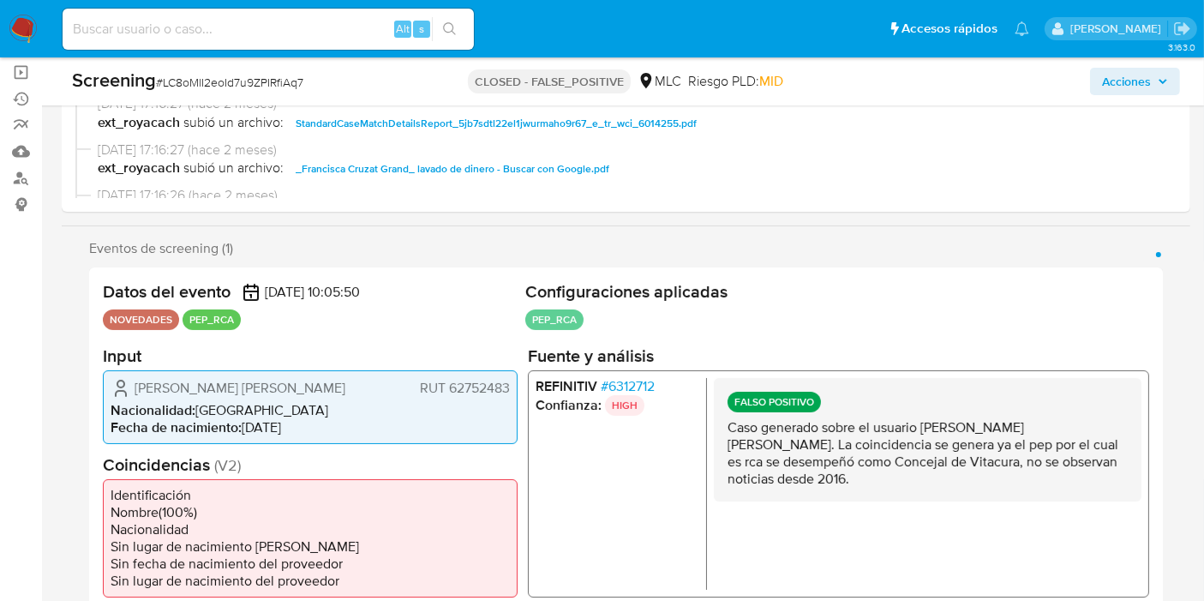
scroll to position [0, 0]
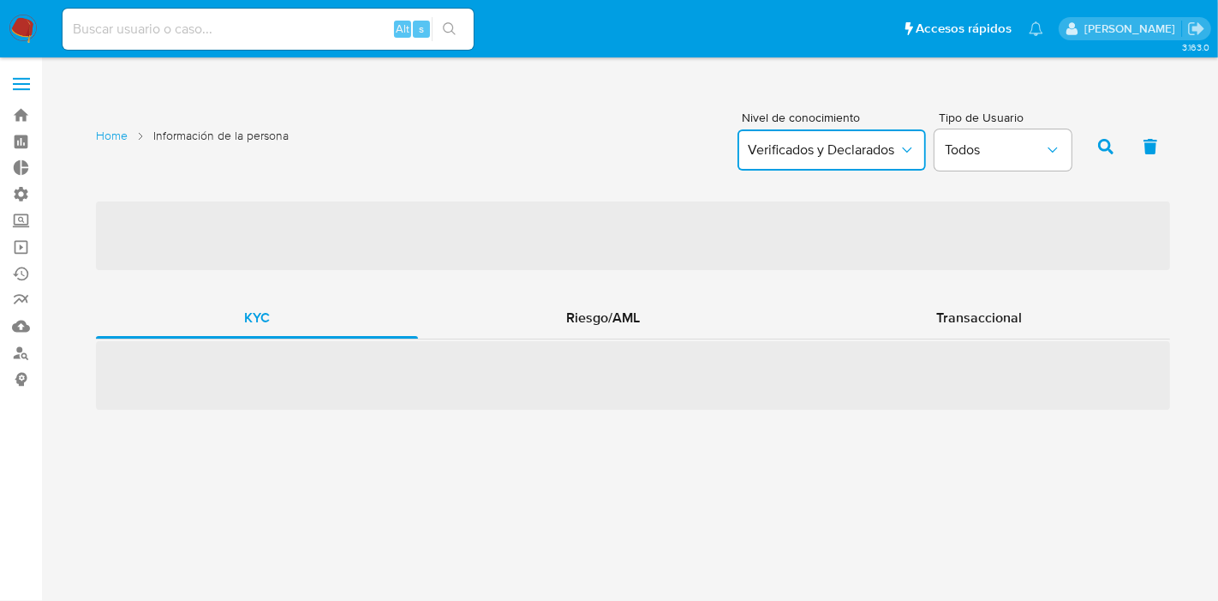
click at [895, 146] on span "Verificados y Declarados" at bounding box center [823, 149] width 151 height 17
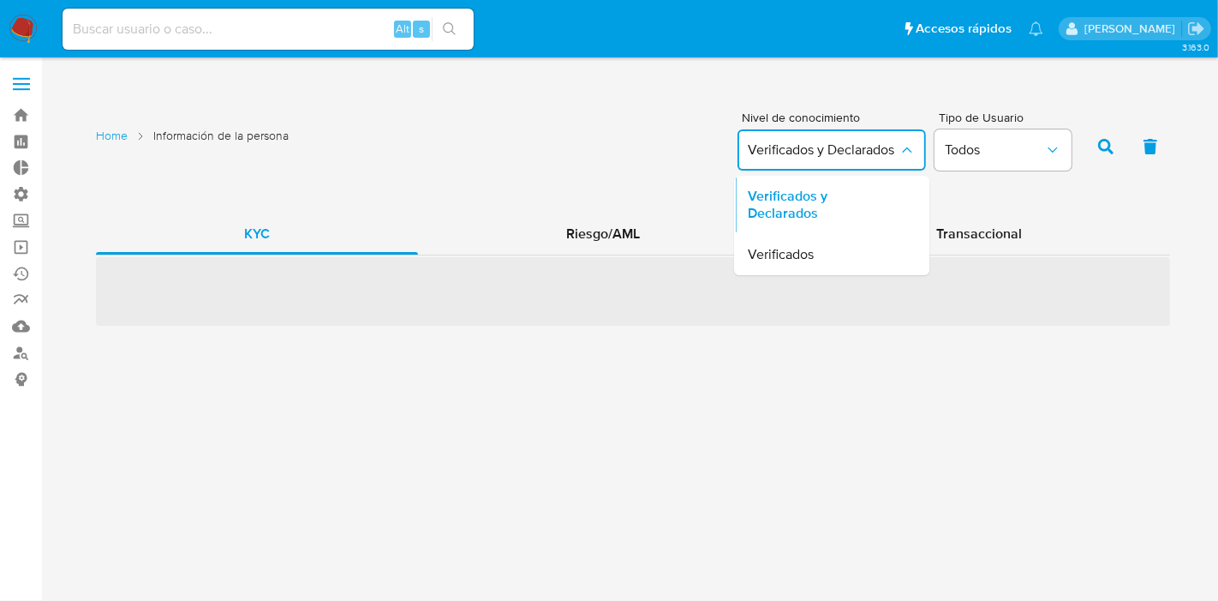
click at [895, 146] on span "Verificados y Declarados" at bounding box center [823, 149] width 151 height 17
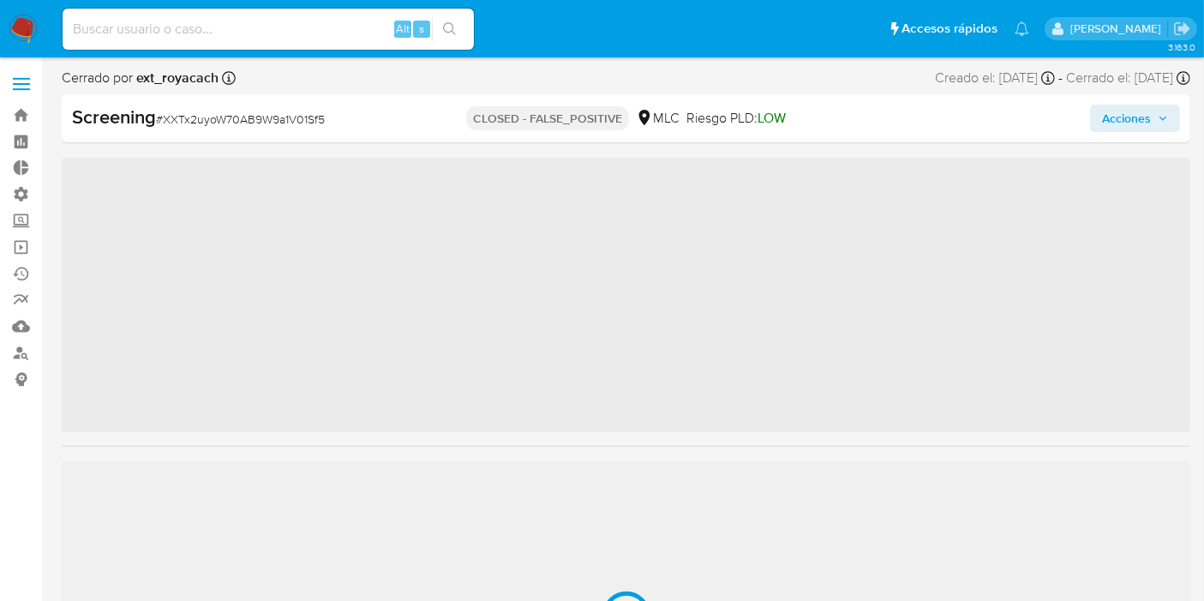
scroll to position [805, 0]
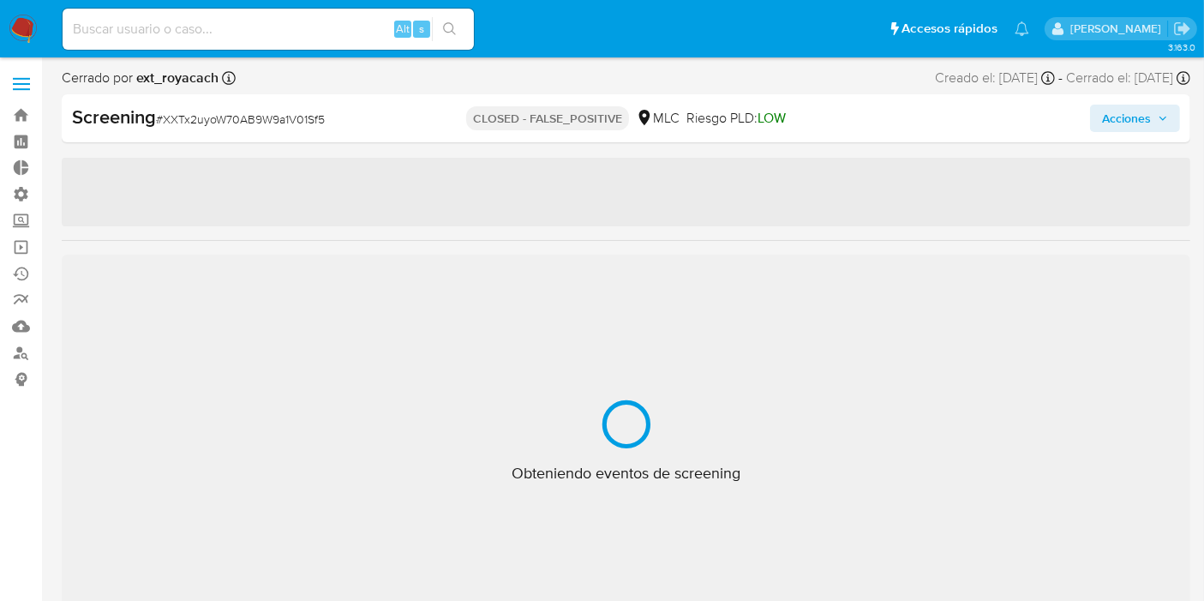
select select "10"
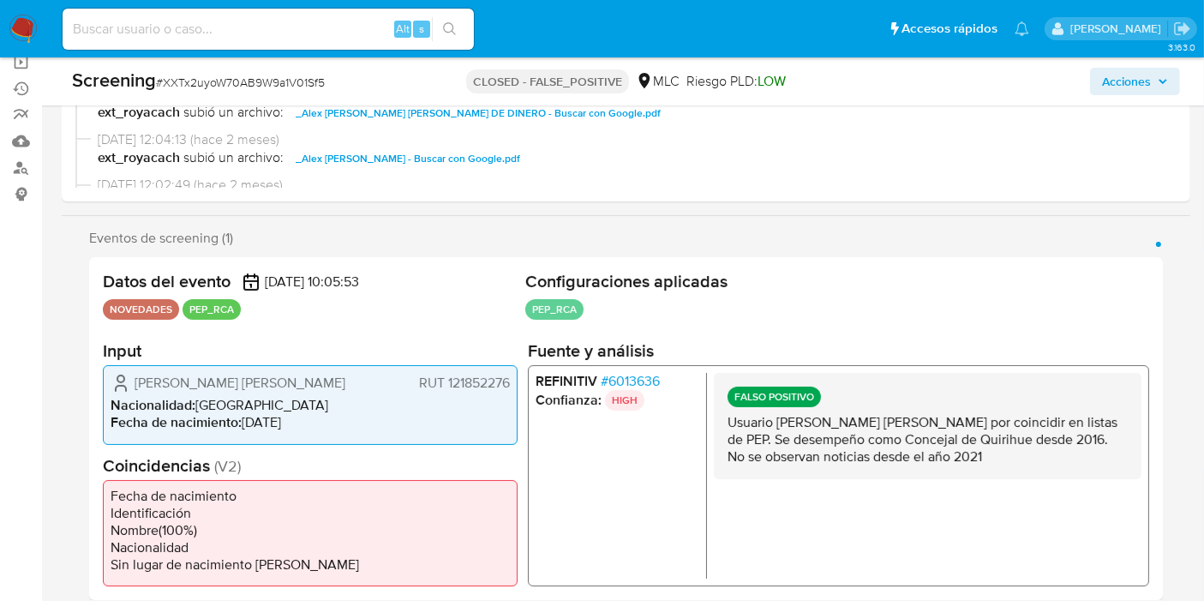
scroll to position [259, 0]
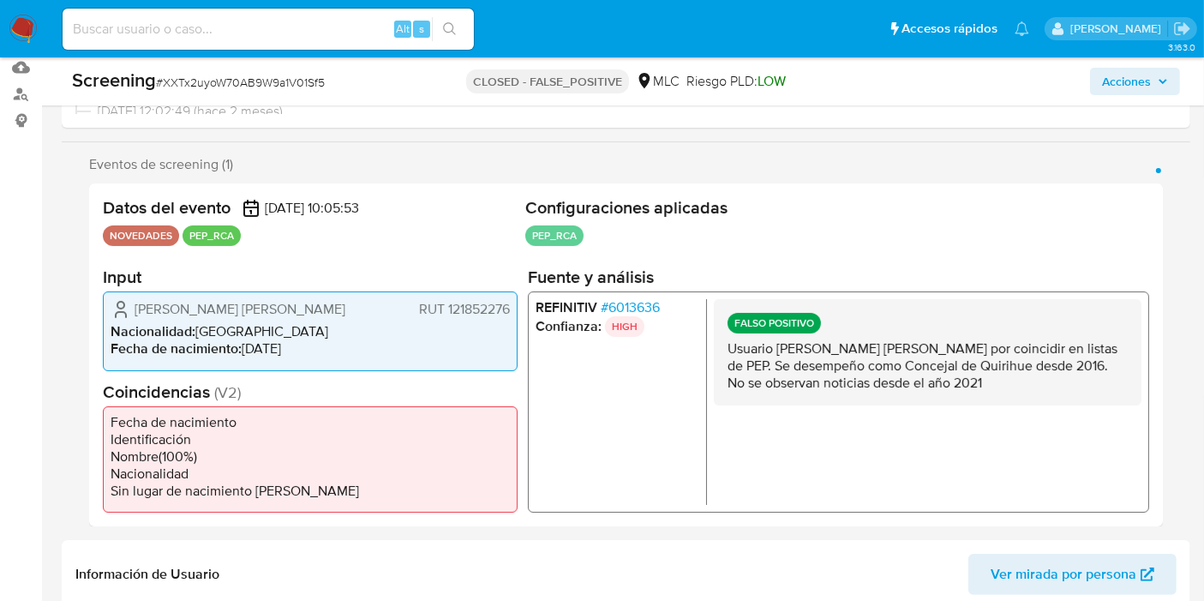
drag, startPoint x: 879, startPoint y: 356, endPoint x: 1044, endPoint y: 375, distance: 165.7
click at [1050, 375] on p "Usuario [PERSON_NAME] [PERSON_NAME] por coincidir en listas de PEP. Se desempeñ…" at bounding box center [927, 365] width 400 height 51
click at [1032, 373] on p "Usuario Alex Ariel Concha Espinoza por coincidir en listas de PEP. Se desempeño…" at bounding box center [927, 365] width 400 height 51
drag, startPoint x: 1064, startPoint y: 366, endPoint x: 1093, endPoint y: 395, distance: 41.2
click at [1093, 395] on div "FALSO POSITIVO Usuario Alex Ariel Concha Espinoza por coincidir en listas de PE…" at bounding box center [928, 352] width 428 height 106
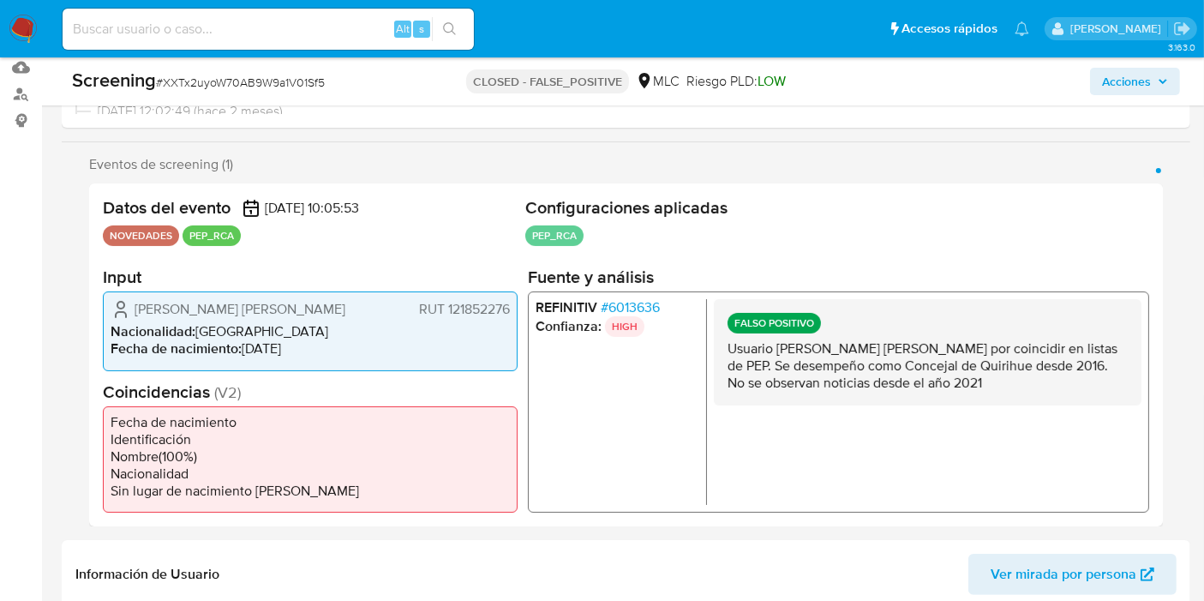
click at [1089, 376] on p "Usuario Alex Ariel Concha Espinoza por coincidir en listas de PEP. Se desempeño…" at bounding box center [927, 365] width 400 height 51
click at [1063, 363] on p "Usuario Alex Ariel Concha Espinoza por coincidir en listas de PEP. Se desempeño…" at bounding box center [927, 365] width 400 height 51
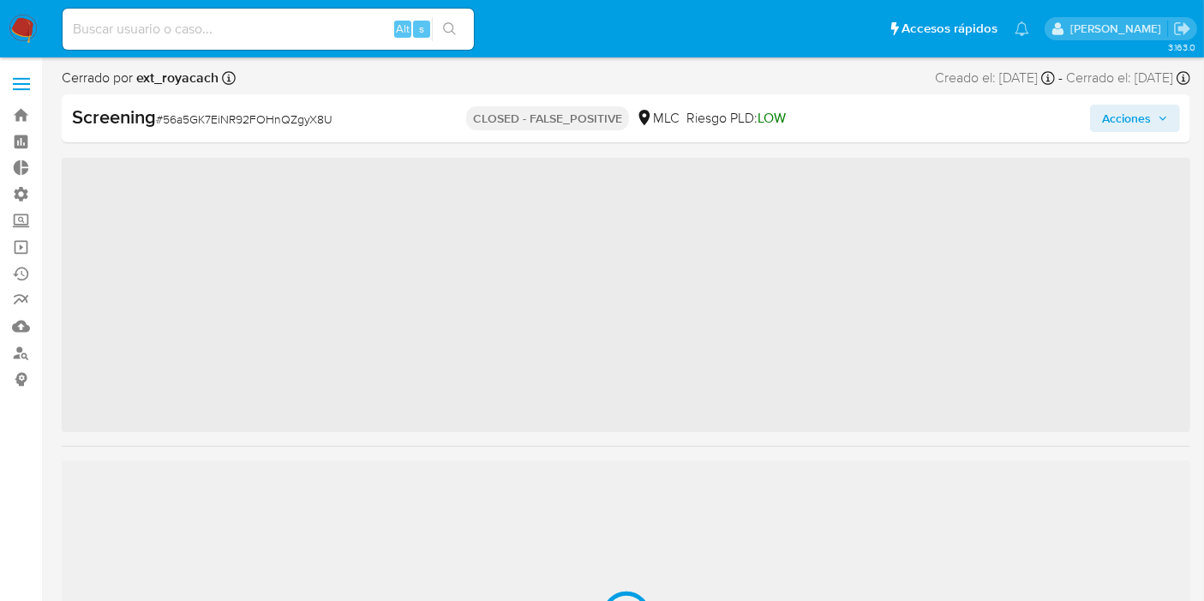
scroll to position [805, 0]
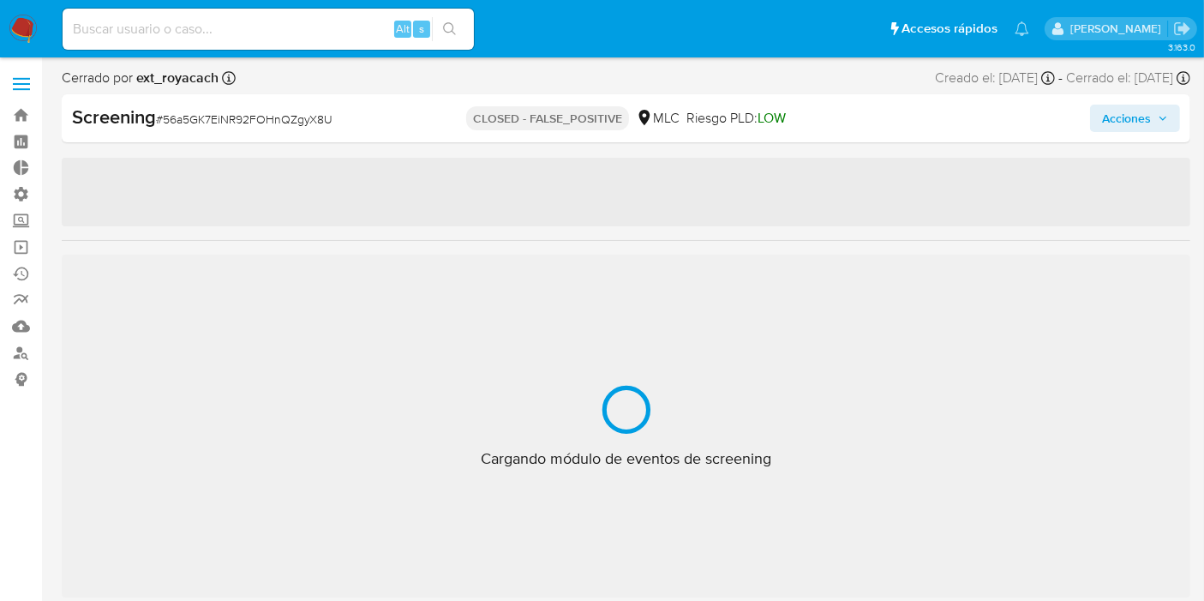
select select "10"
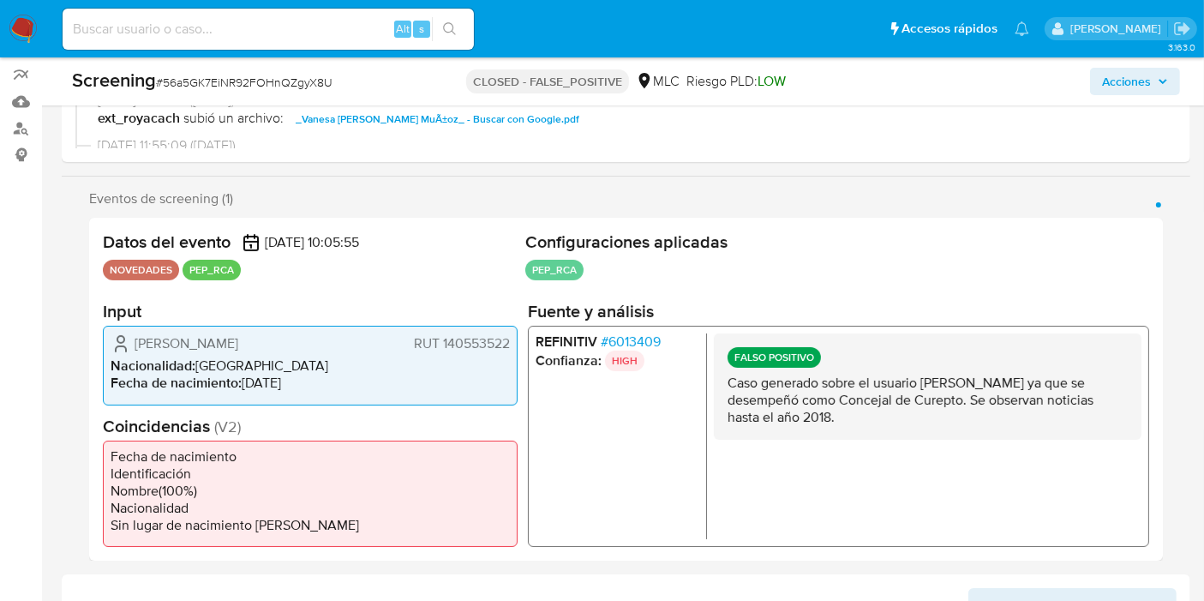
scroll to position [0, 0]
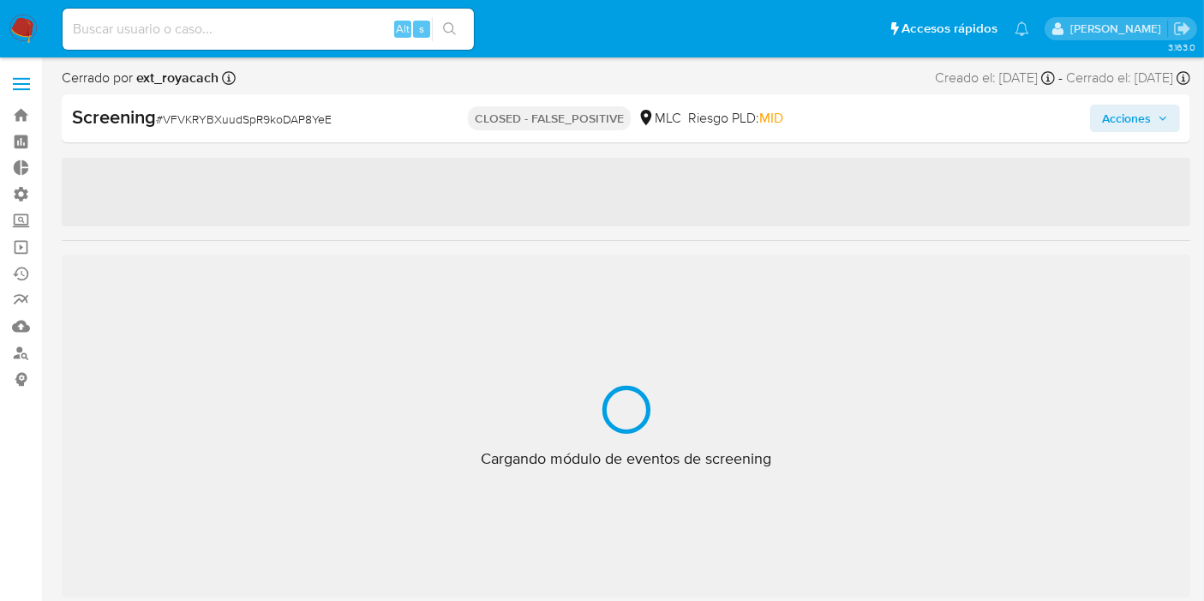
scroll to position [805, 0]
select select "10"
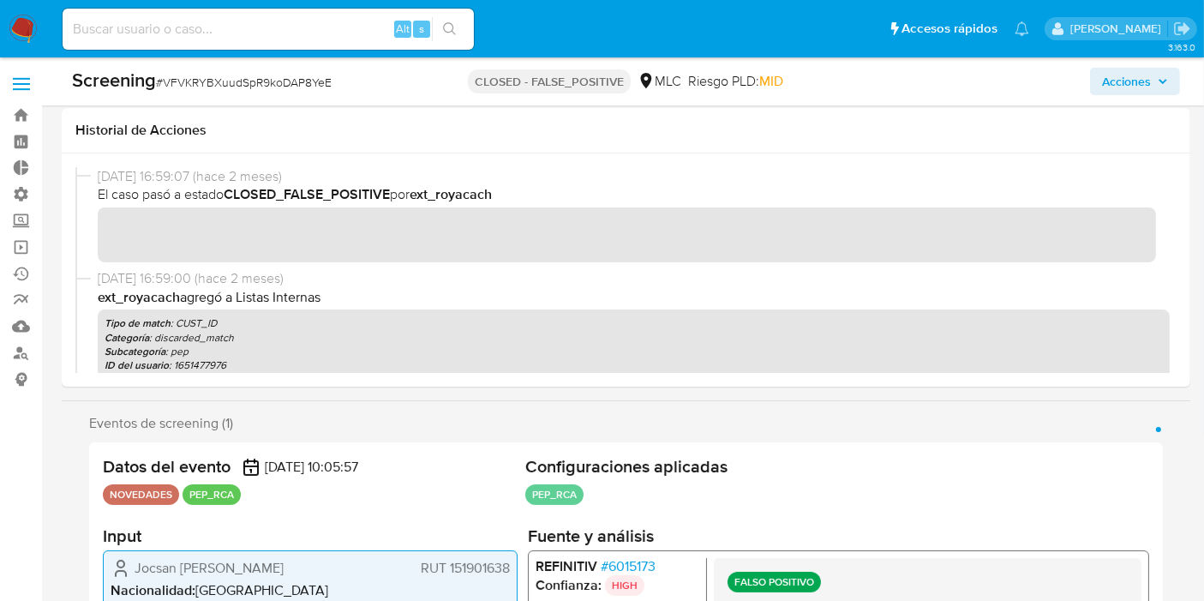
scroll to position [380, 0]
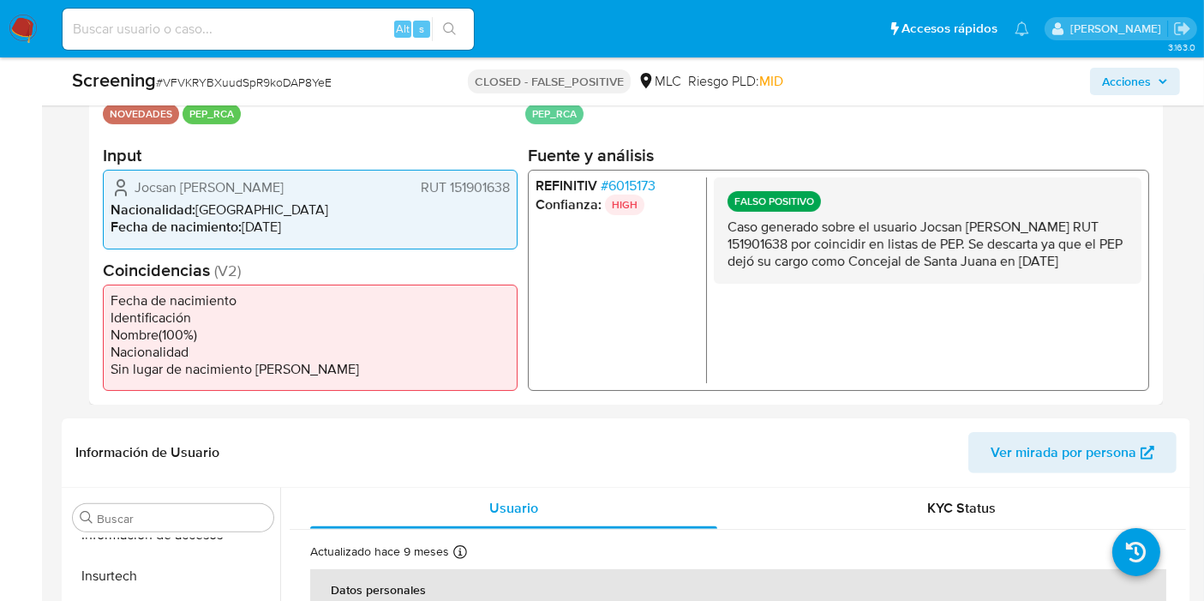
drag, startPoint x: 727, startPoint y: 217, endPoint x: 923, endPoint y: 278, distance: 204.6
click at [923, 270] on p "Caso generado sobre el usuario Jocsan [PERSON_NAME] RUT 151901638 por coincidir…" at bounding box center [927, 244] width 400 height 51
click at [922, 270] on p "Caso generado sobre el usuario Jocsan [PERSON_NAME] RUT 151901638 por coincidir…" at bounding box center [927, 244] width 400 height 51
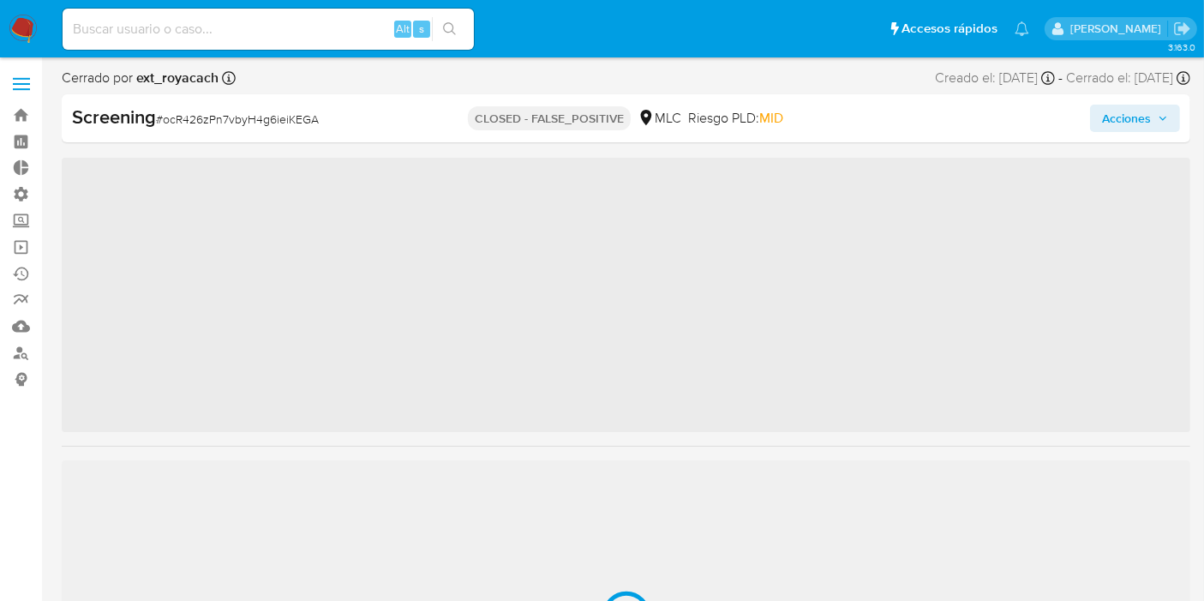
scroll to position [805, 0]
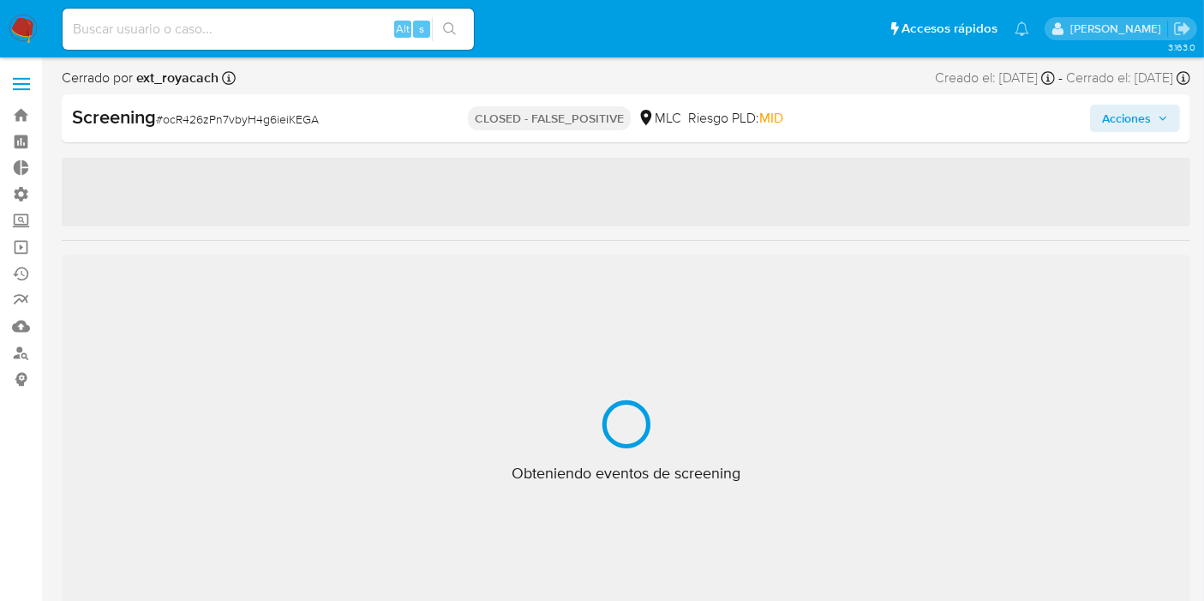
select select "10"
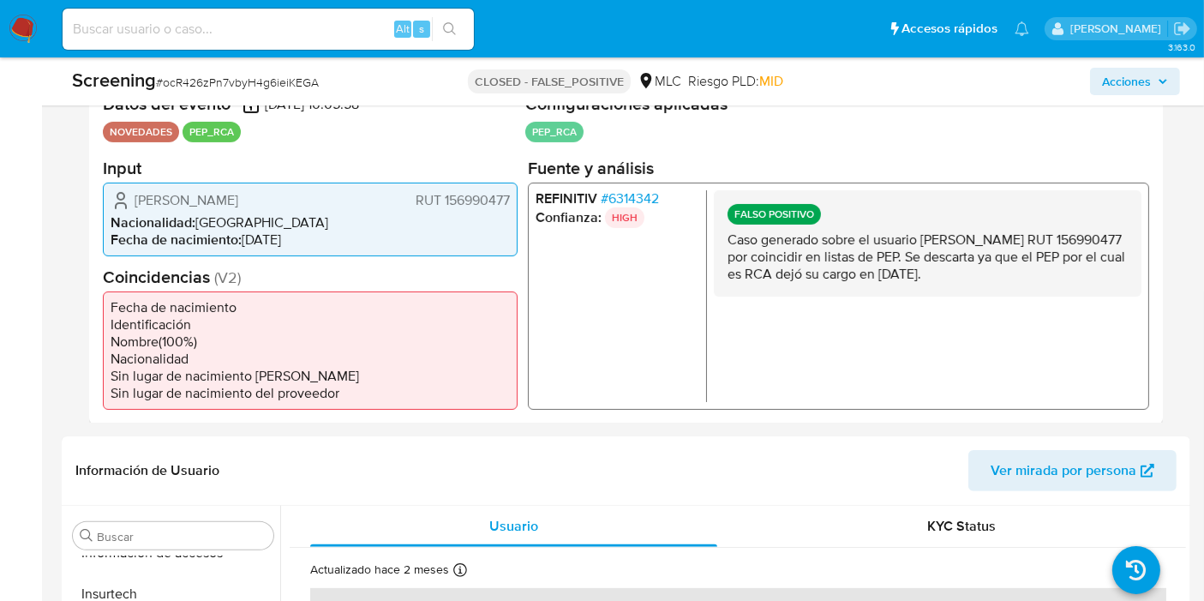
scroll to position [366, 0]
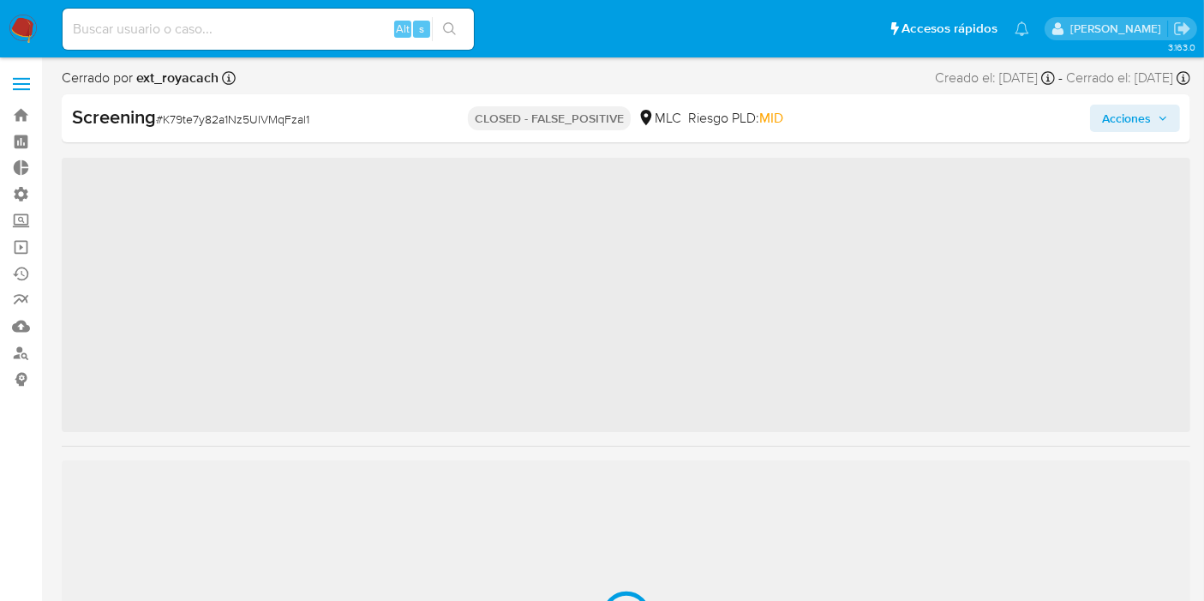
scroll to position [605, 0]
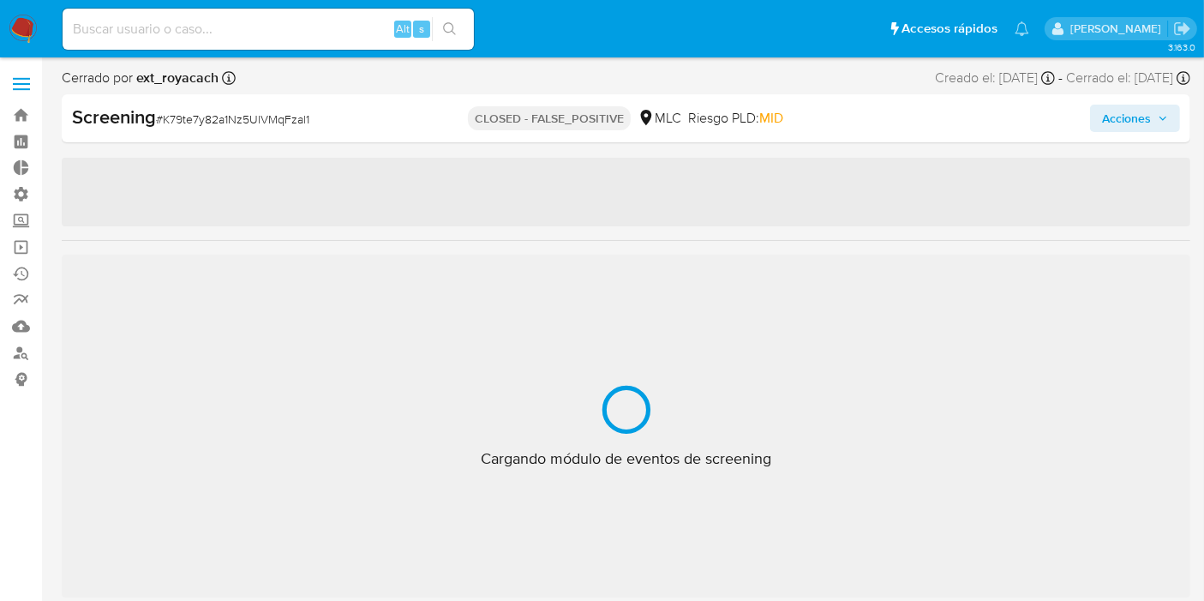
select select "10"
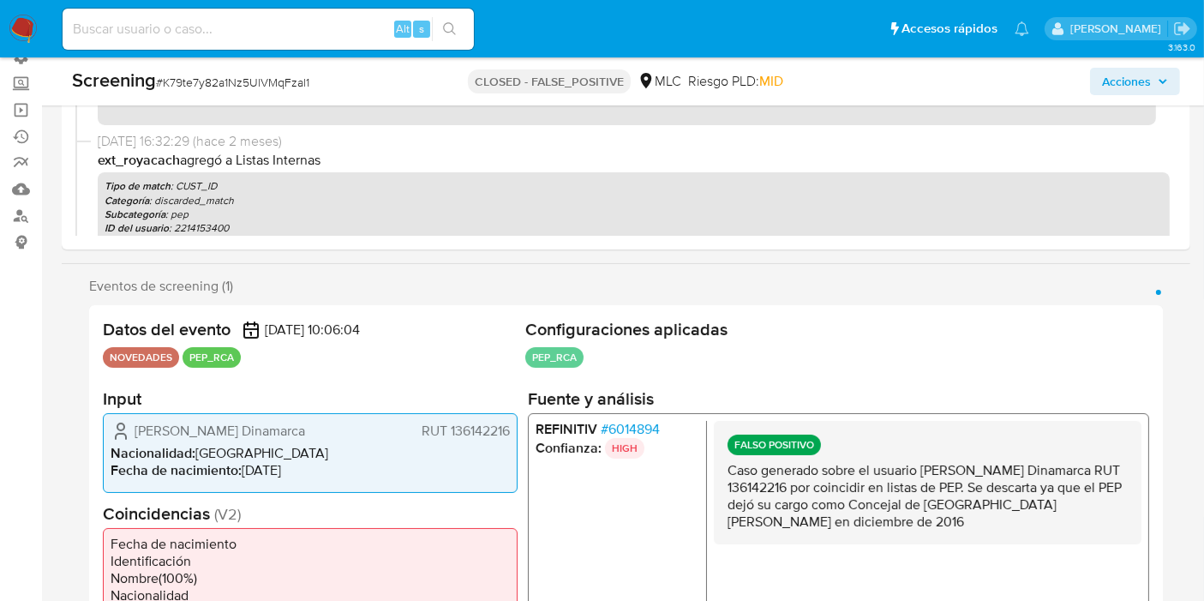
scroll to position [192, 0]
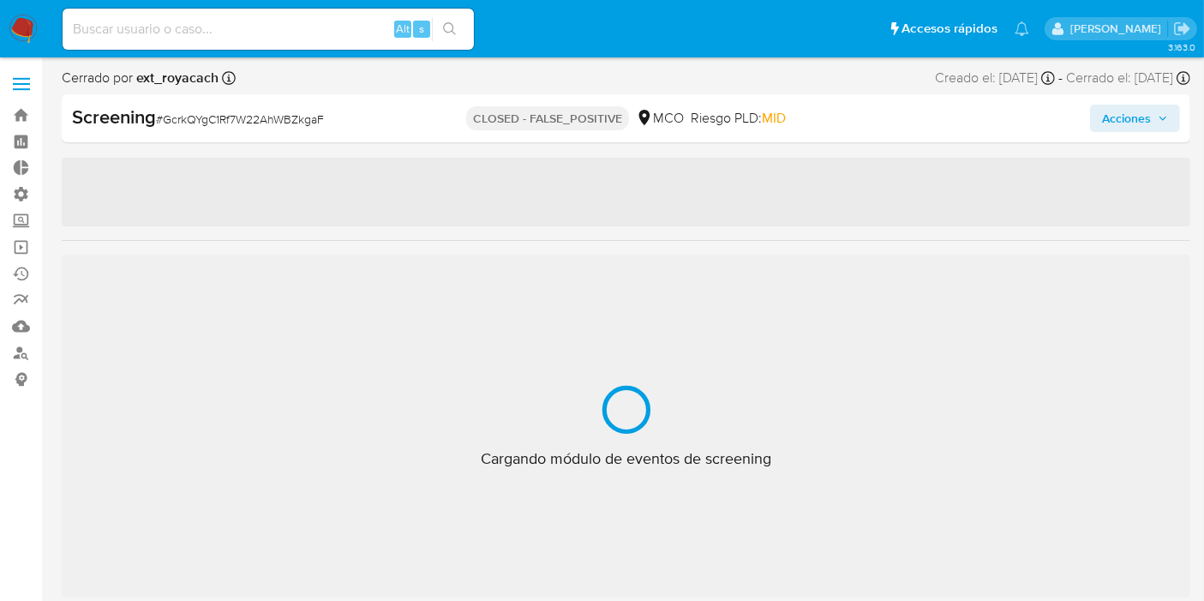
select select "10"
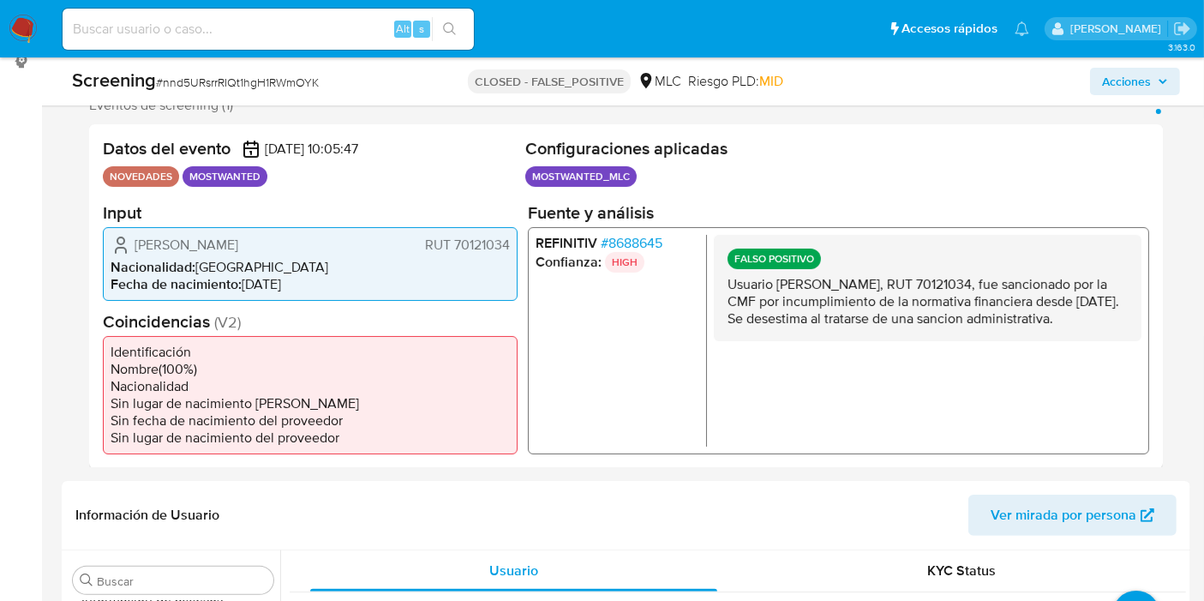
scroll to position [320, 0]
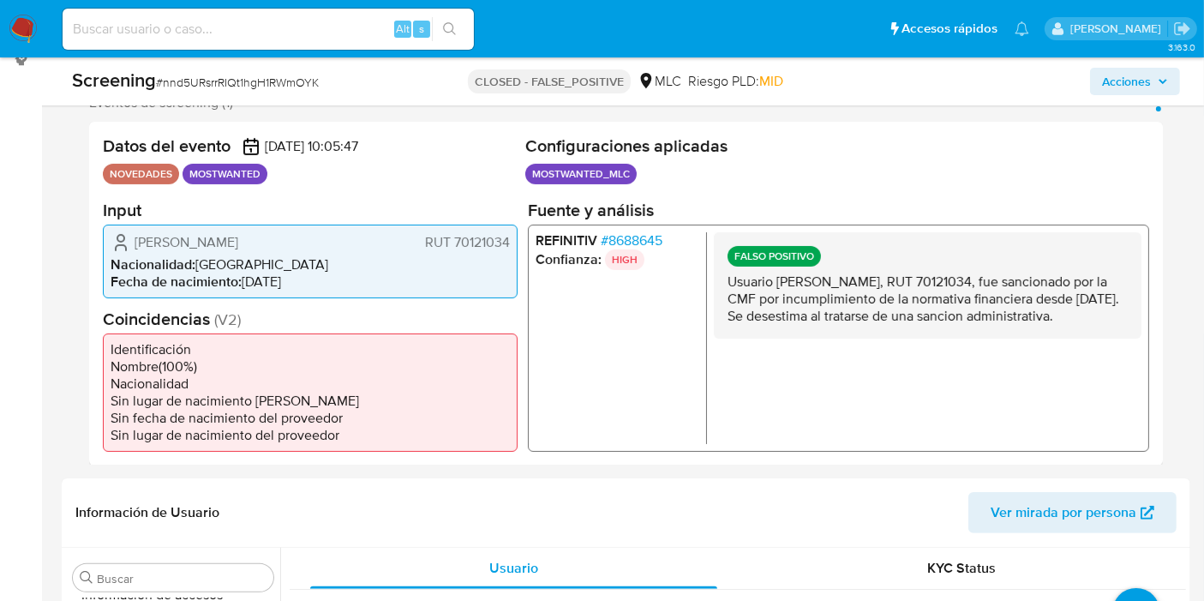
drag, startPoint x: 729, startPoint y: 274, endPoint x: 938, endPoint y: 277, distance: 209.1
click at [938, 277] on p "Usuario Fernando Pérez Tirado, RUT 70121034, fue sancionado por la CMF por incu…" at bounding box center [927, 297] width 400 height 51
drag, startPoint x: 1006, startPoint y: 276, endPoint x: 1045, endPoint y: 291, distance: 42.3
click at [1006, 277] on p "Usuario Fernando Pérez Tirado, RUT 70121034, fue sancionado por la CMF por incu…" at bounding box center [927, 297] width 400 height 51
drag, startPoint x: 754, startPoint y: 292, endPoint x: 949, endPoint y: 312, distance: 196.4
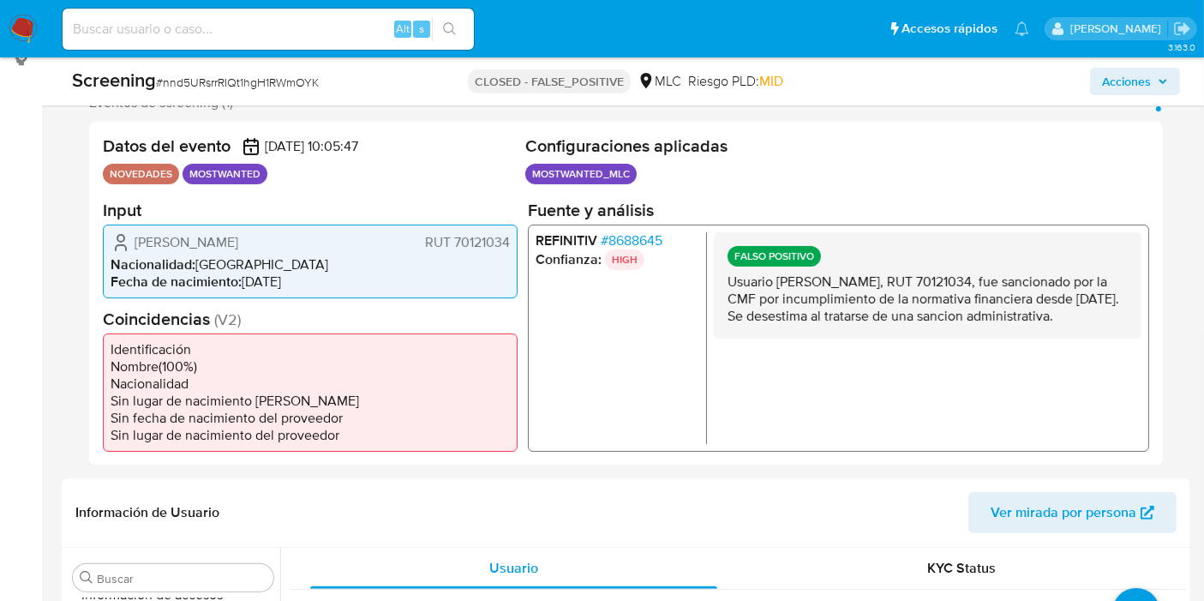
click at [949, 311] on p "Usuario Fernando Pérez Tirado, RUT 70121034, fue sancionado por la CMF por incu…" at bounding box center [927, 297] width 400 height 51
click at [954, 320] on p "Usuario Fernando Pérez Tirado, RUT 70121034, fue sancionado por la CMF por incu…" at bounding box center [927, 297] width 400 height 51
drag, startPoint x: 820, startPoint y: 314, endPoint x: 844, endPoint y: 338, distance: 33.9
click at [844, 324] on p "Usuario Fernando Pérez Tirado, RUT 70121034, fue sancionado por la CMF por incu…" at bounding box center [927, 297] width 400 height 51
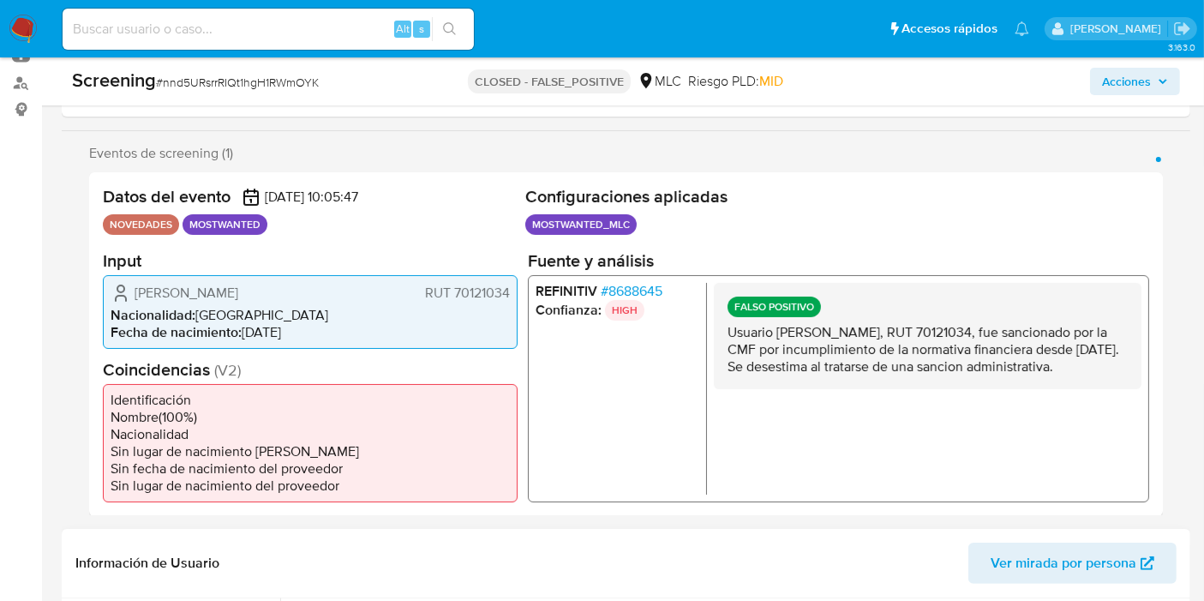
scroll to position [380, 0]
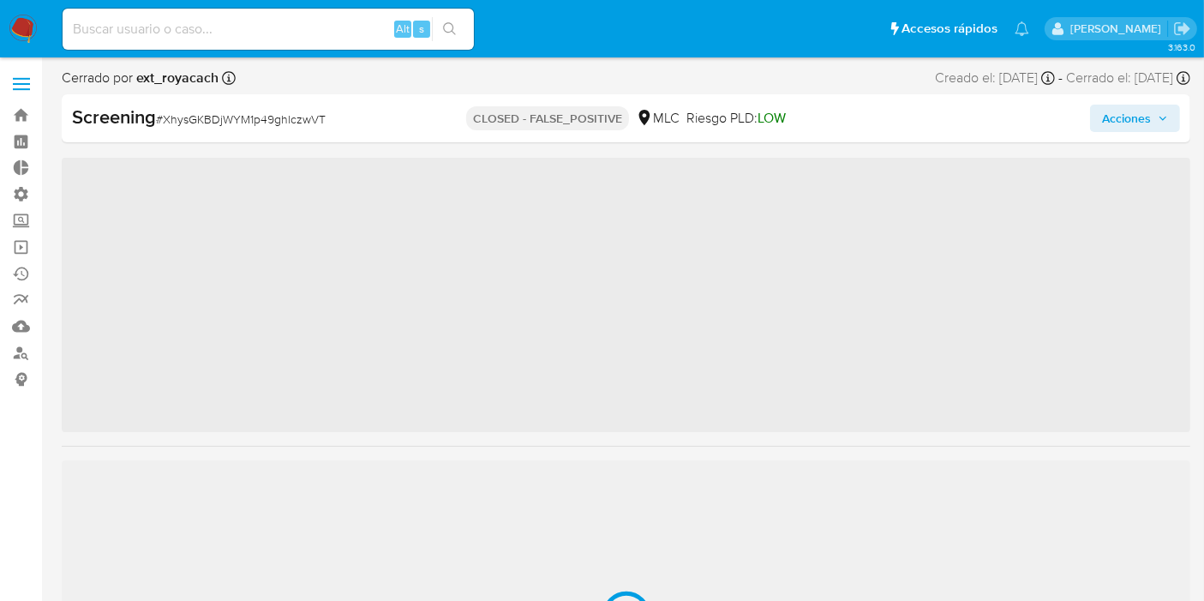
scroll to position [805, 0]
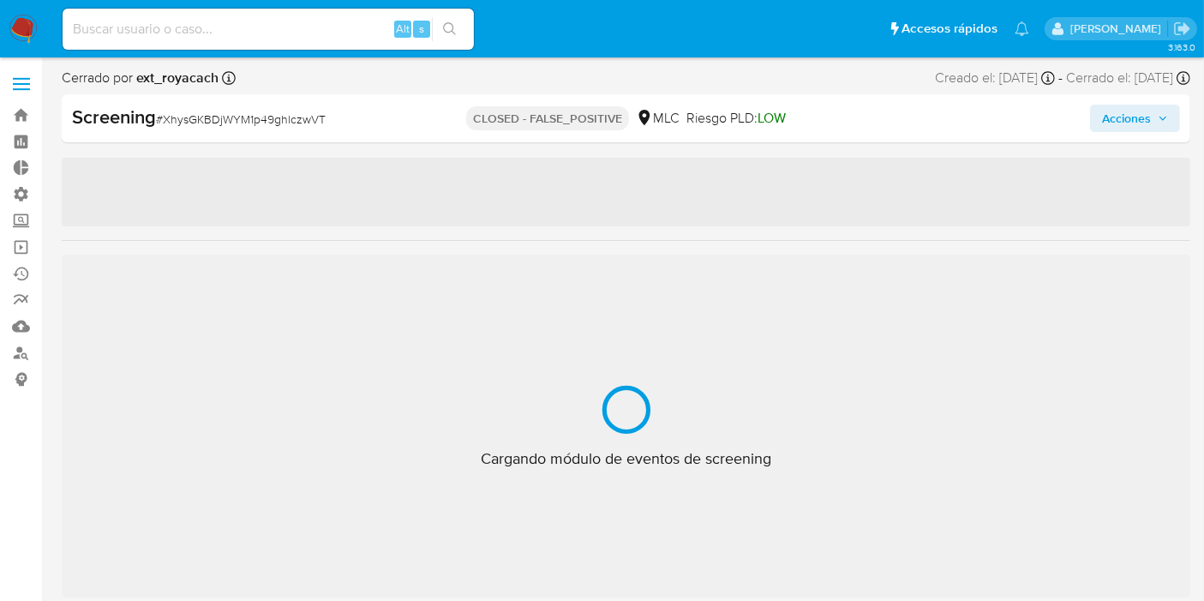
select select "10"
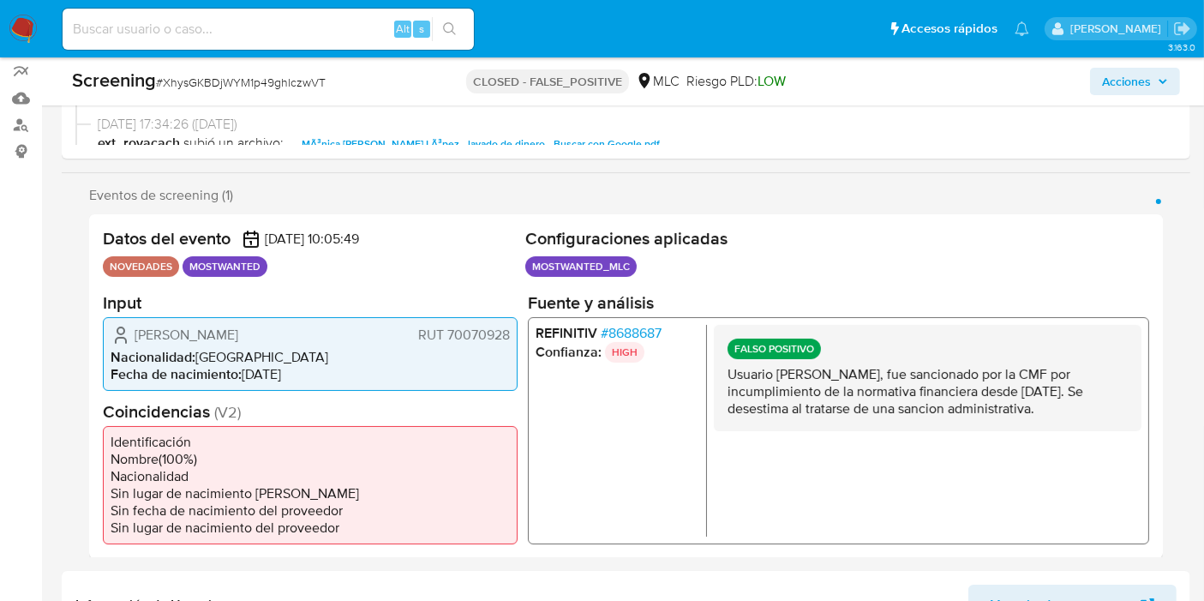
scroll to position [285, 0]
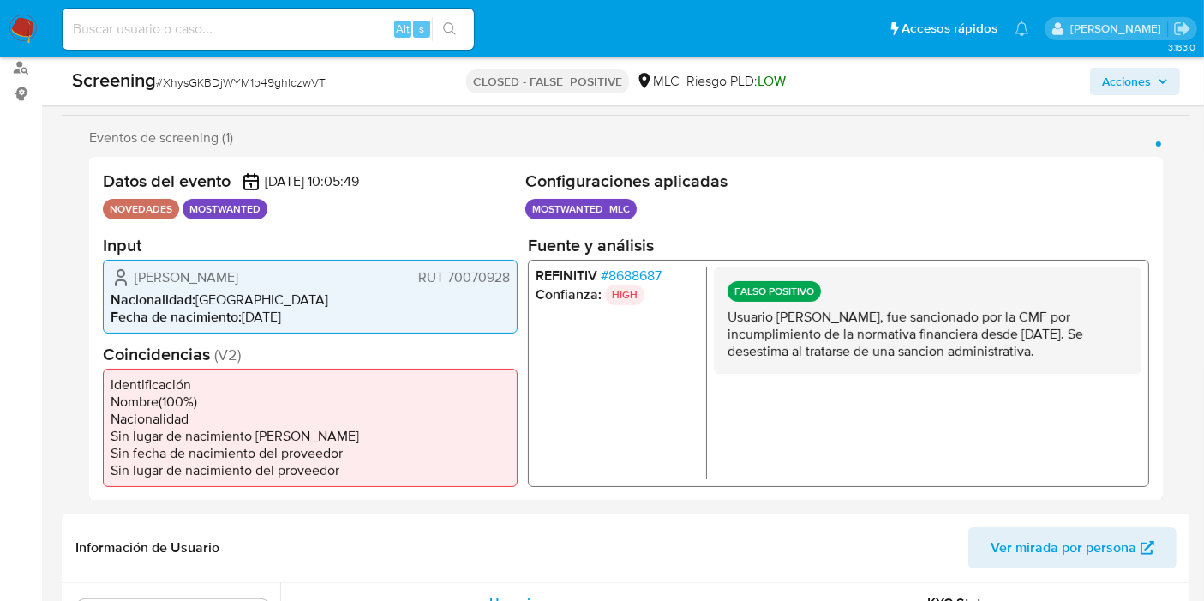
drag, startPoint x: 874, startPoint y: 324, endPoint x: 1126, endPoint y: 375, distance: 257.1
click at [1126, 375] on div "FALSO POSITIVO Usuario [PERSON_NAME], fue sancionado por la CMF por incumplimie…" at bounding box center [928, 372] width 428 height 212
click at [1016, 351] on p "Usuario [PERSON_NAME], fue sancionado por la CMF por incumplimiento de la norma…" at bounding box center [927, 333] width 400 height 51
drag, startPoint x: 1055, startPoint y: 344, endPoint x: 857, endPoint y: 316, distance: 199.8
click at [857, 316] on p "Usuario [PERSON_NAME], fue sancionado por la CMF por incumplimiento de la norma…" at bounding box center [927, 333] width 400 height 51
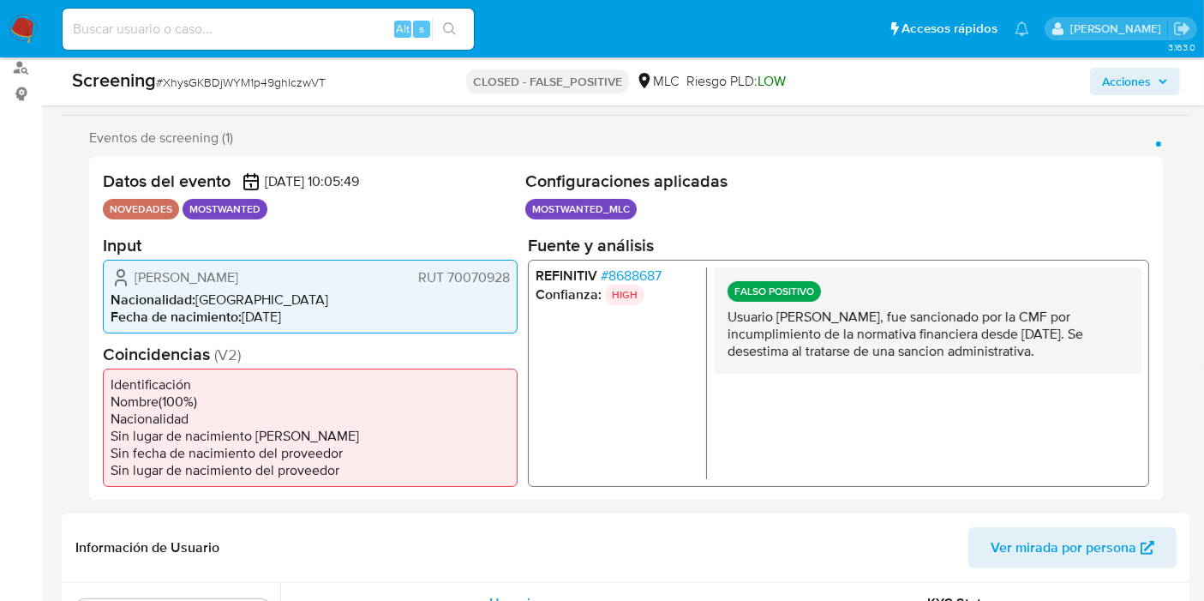
click at [868, 324] on p "Usuario [PERSON_NAME], fue sancionado por la CMF por incumplimiento de la norma…" at bounding box center [927, 333] width 400 height 51
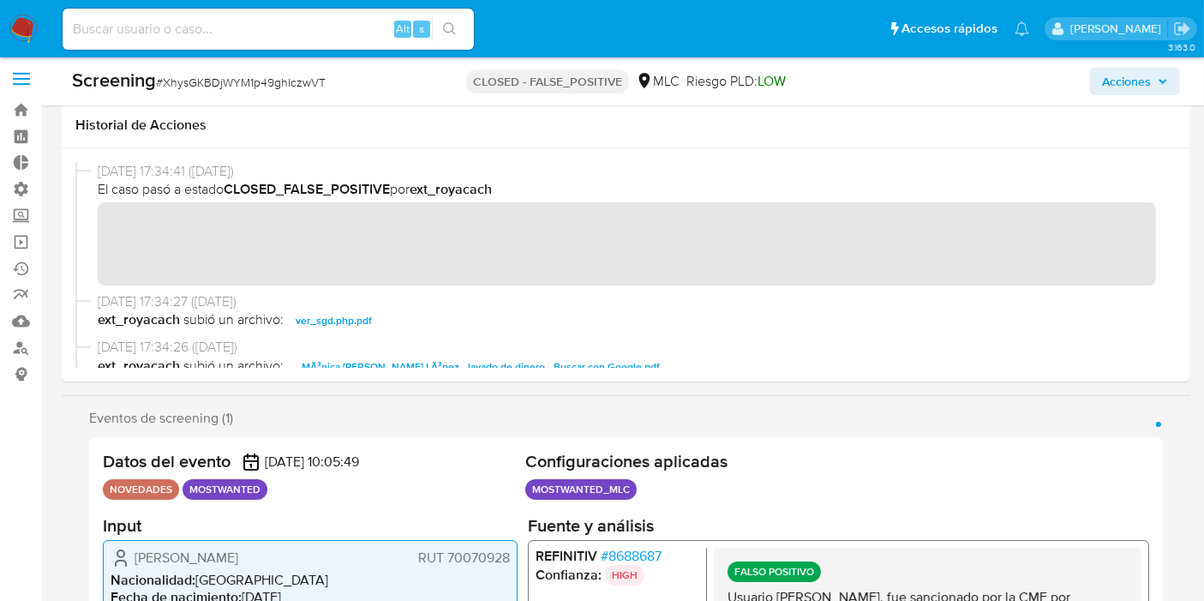
scroll to position [0, 0]
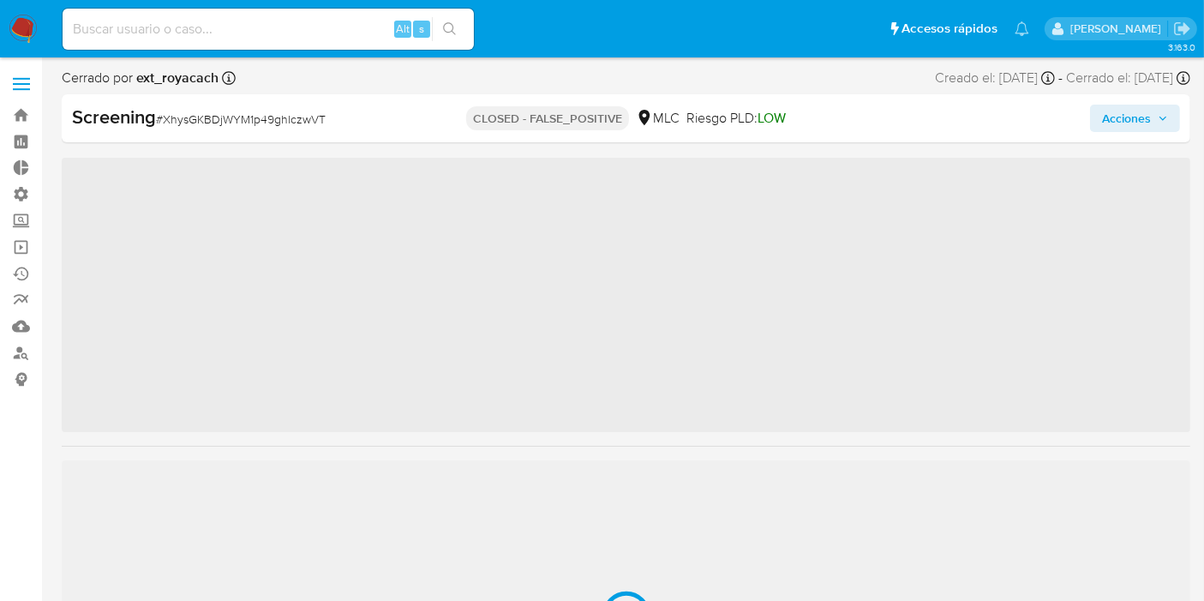
scroll to position [805, 0]
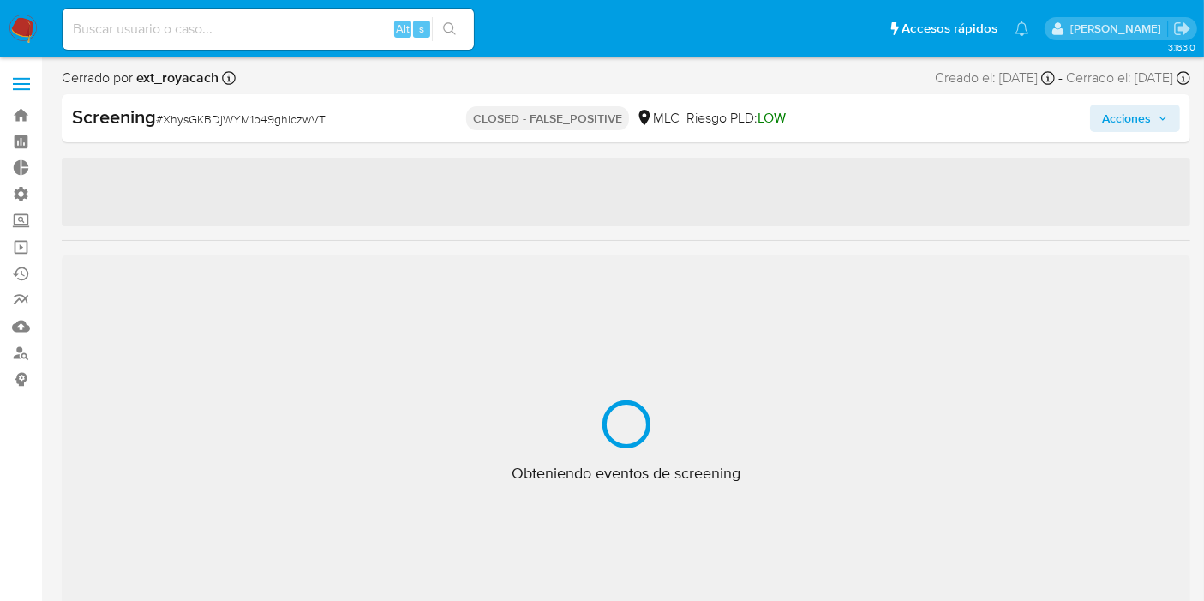
select select "10"
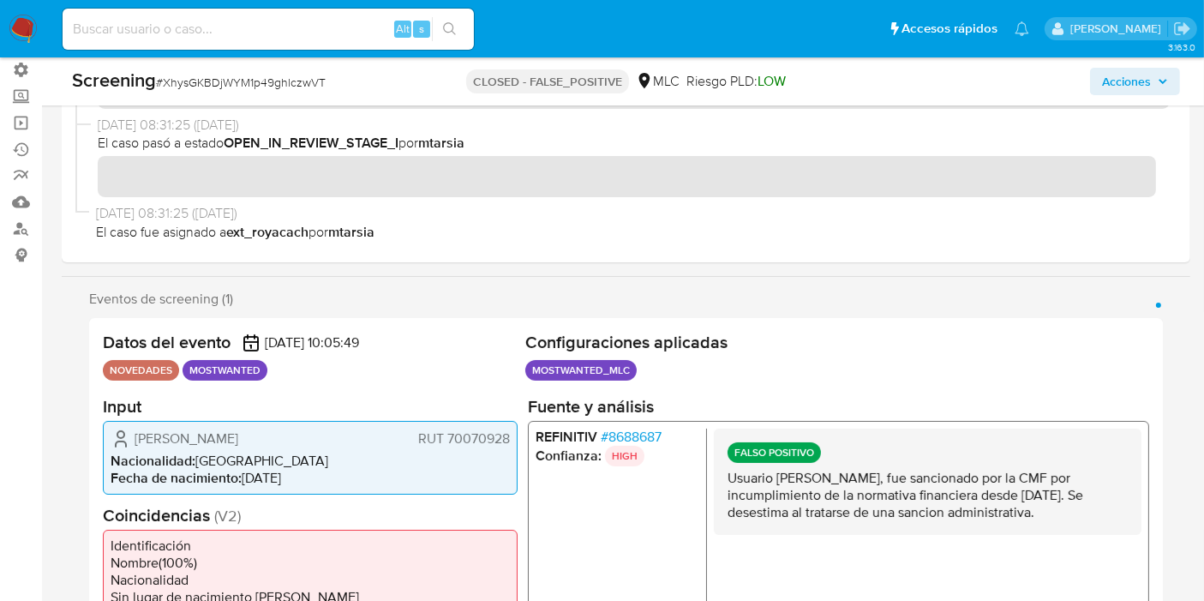
scroll to position [190, 0]
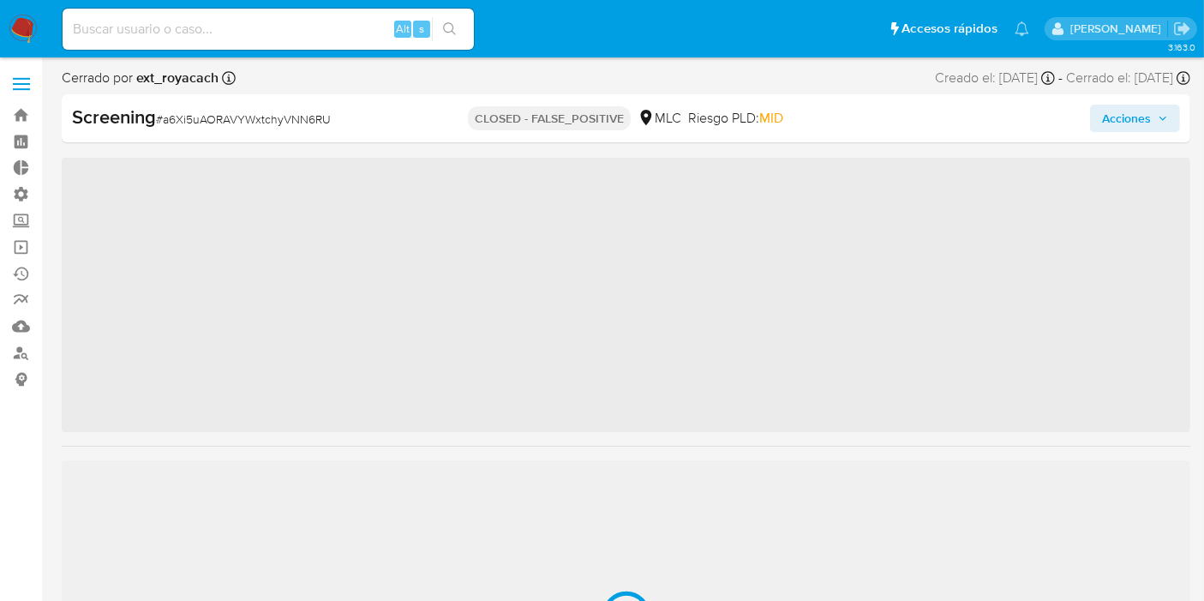
scroll to position [805, 0]
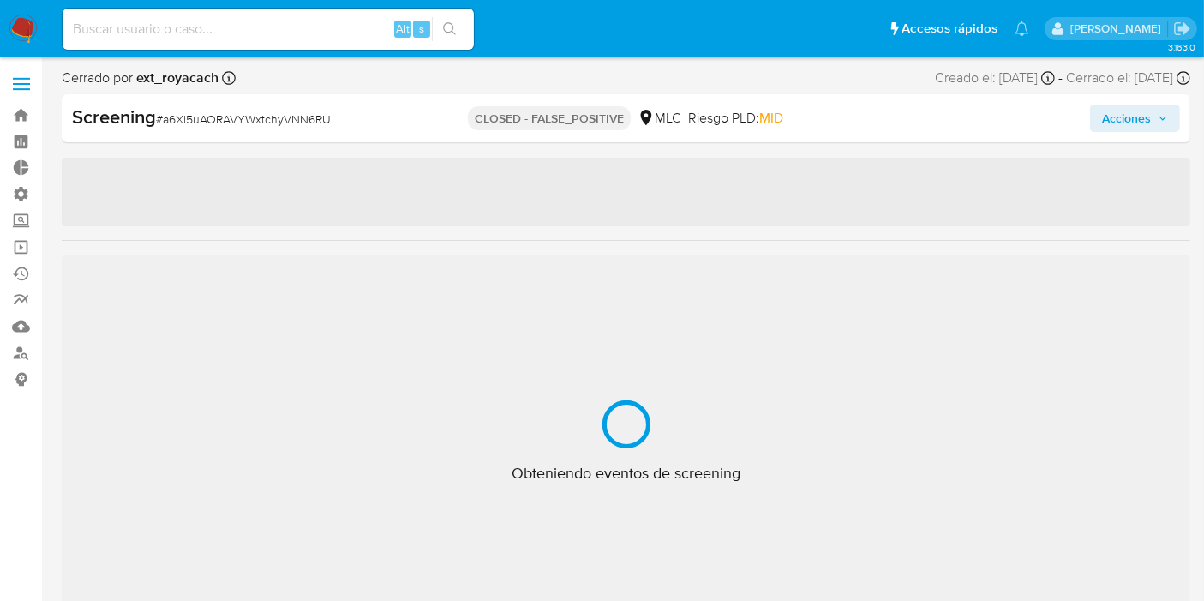
select select "10"
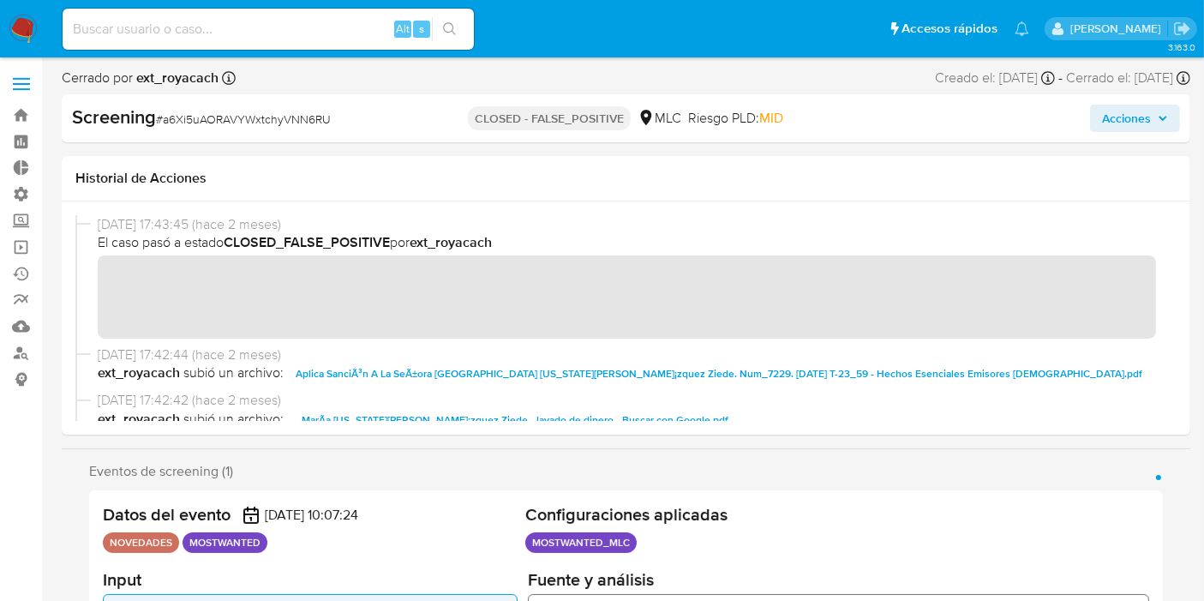
scroll to position [285, 0]
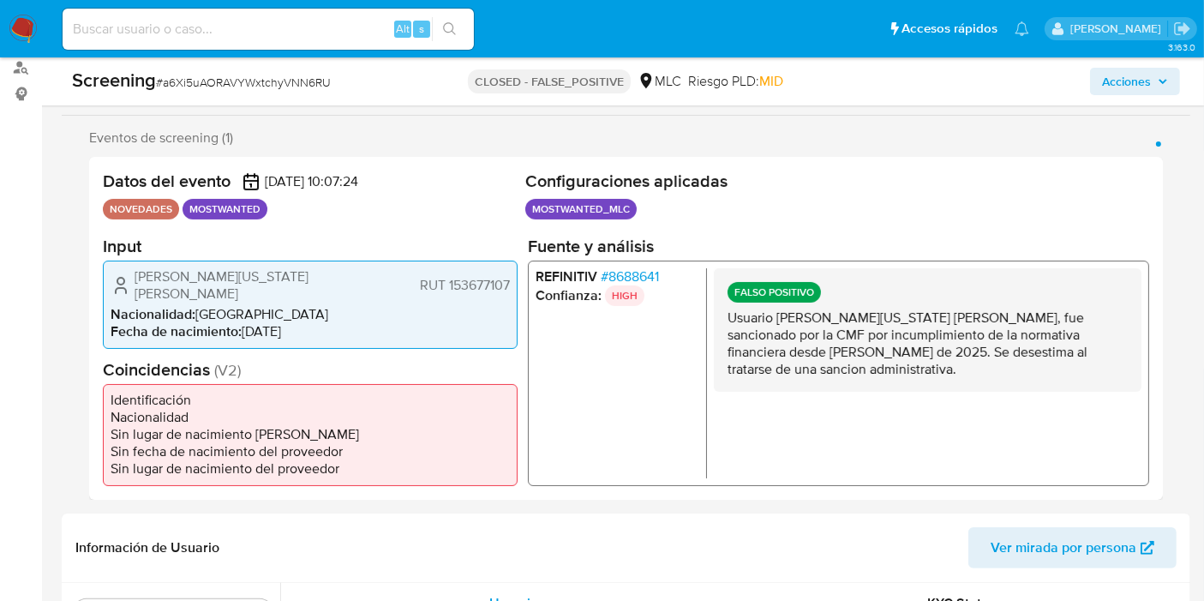
drag, startPoint x: 763, startPoint y: 318, endPoint x: 1091, endPoint y: 369, distance: 331.3
click at [1091, 369] on div "FALSO POSITIVO Usuario María Virginia Paz Velázquez Ziede, fue sancionado por l…" at bounding box center [928, 328] width 428 height 123
click at [1093, 358] on p "Usuario María Virginia Paz Velázquez Ziede, fue sancionado por la CMF por incum…" at bounding box center [927, 342] width 400 height 69
drag, startPoint x: 925, startPoint y: 319, endPoint x: 937, endPoint y: 326, distance: 14.3
click at [925, 319] on p "Usuario María Virginia Paz Velázquez Ziede, fue sancionado por la CMF por incum…" at bounding box center [927, 342] width 400 height 69
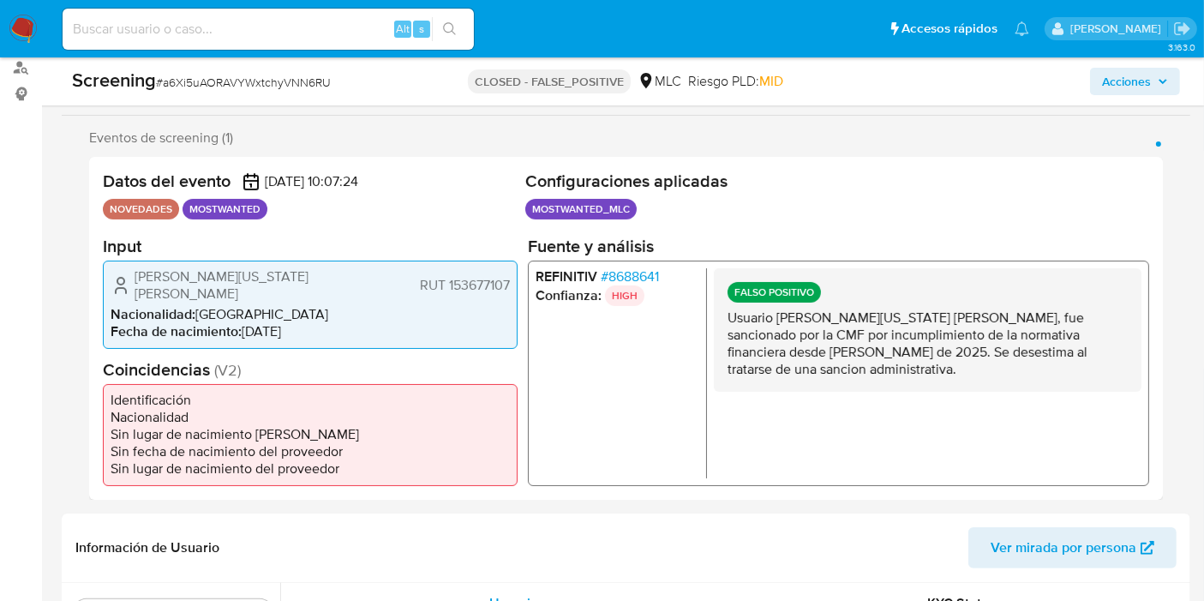
drag, startPoint x: 961, startPoint y: 331, endPoint x: 1129, endPoint y: 371, distance: 172.7
click at [1129, 371] on div "FALSO POSITIVO Usuario María Virginia Paz Velázquez Ziede, fue sancionado por l…" at bounding box center [928, 328] width 428 height 123
click at [1057, 346] on p "Usuario María Virginia Paz Velázquez Ziede, fue sancionado por la CMF por incum…" at bounding box center [927, 342] width 400 height 69
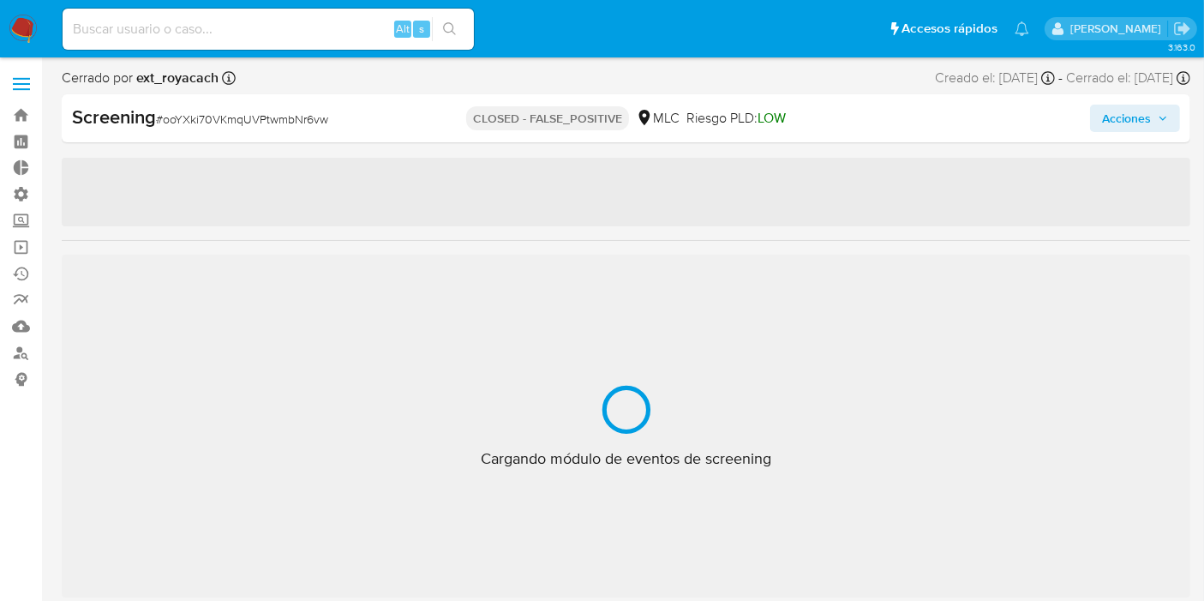
scroll to position [805, 0]
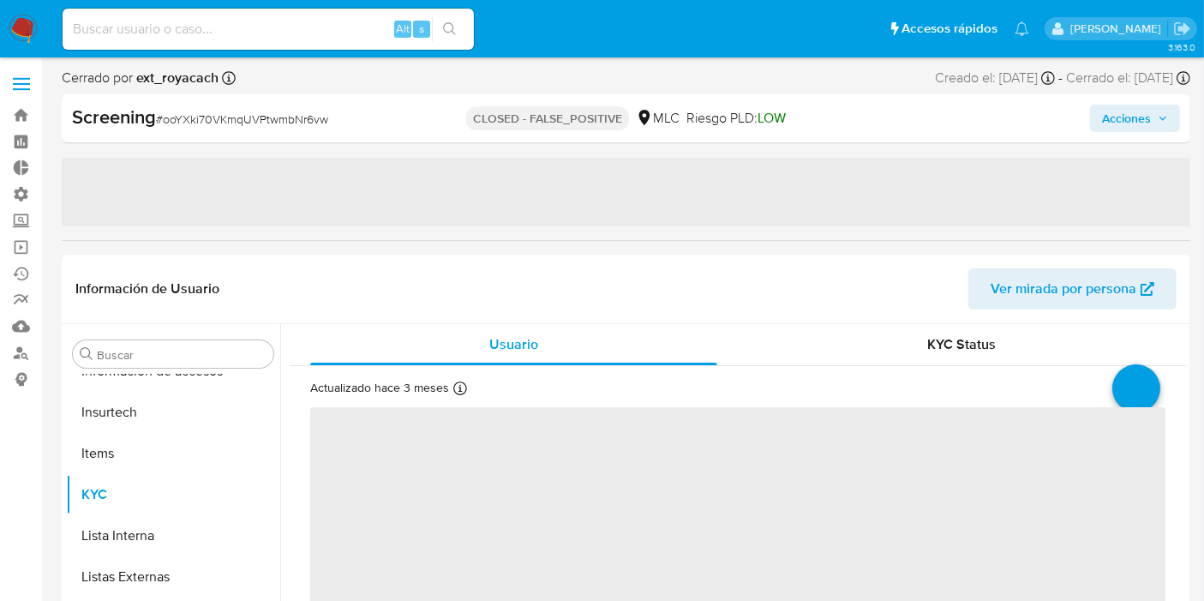
select select "10"
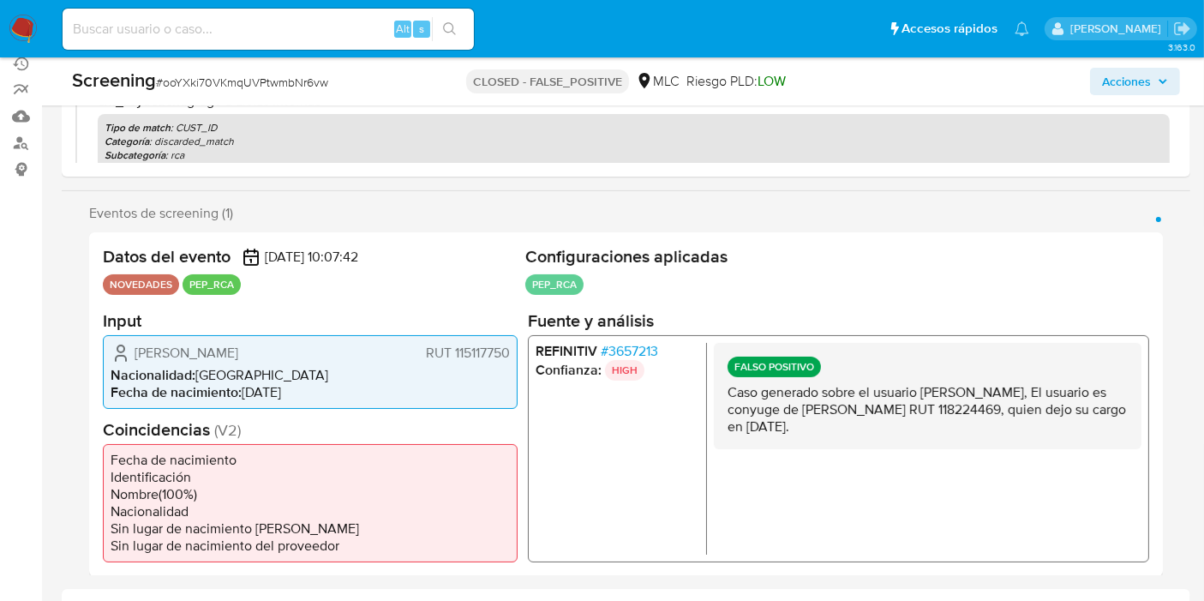
scroll to position [0, 0]
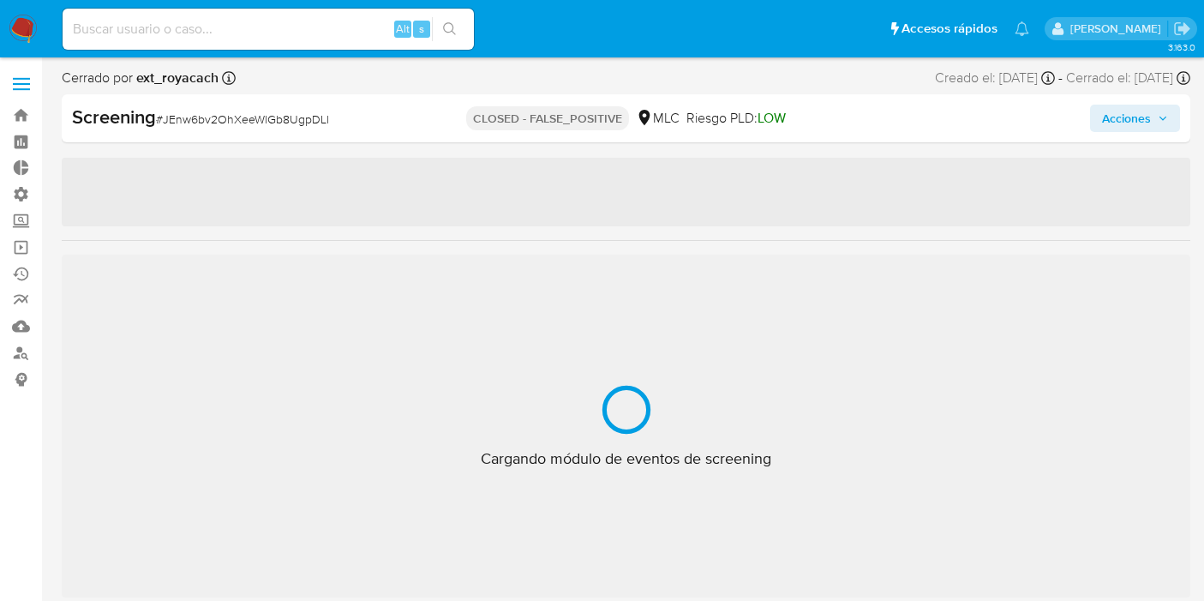
select select "10"
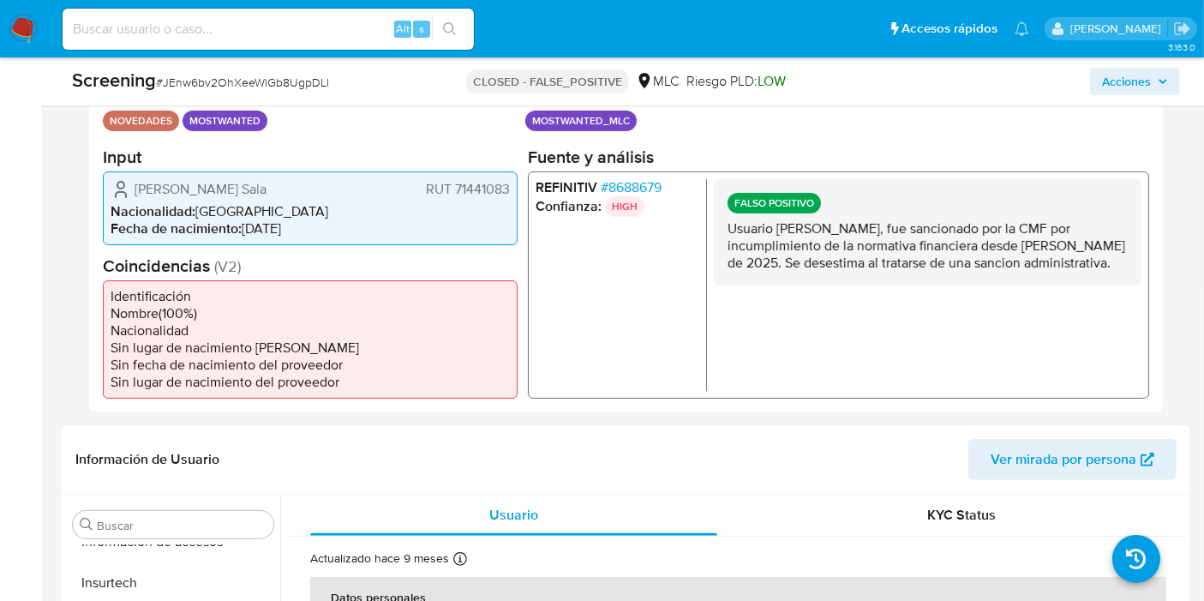
scroll to position [380, 0]
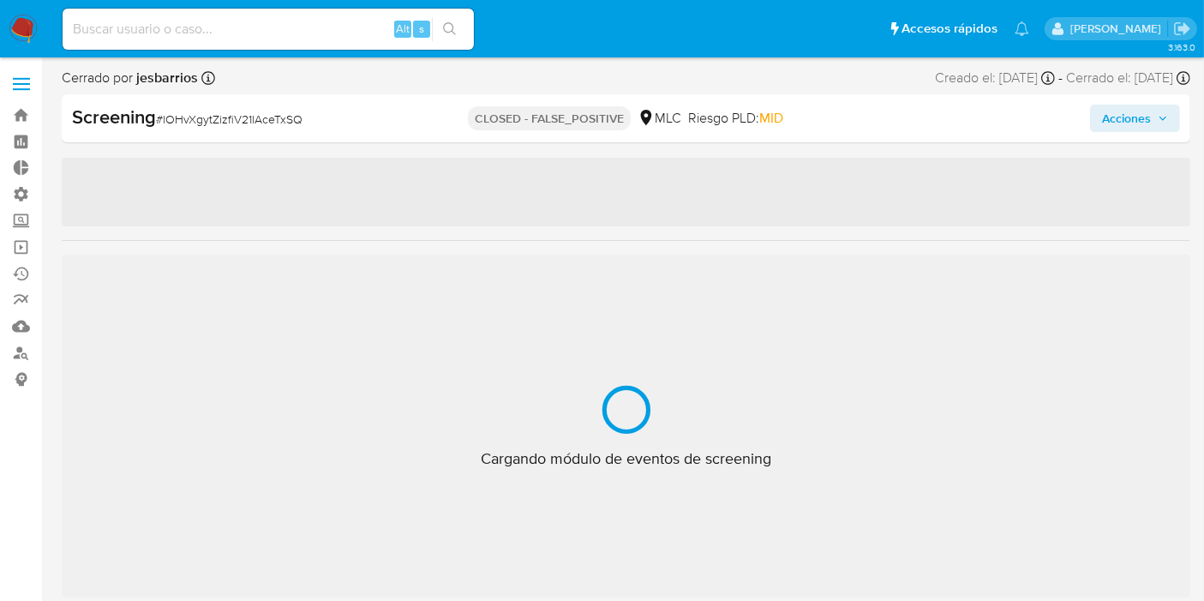
scroll to position [805, 0]
select select "10"
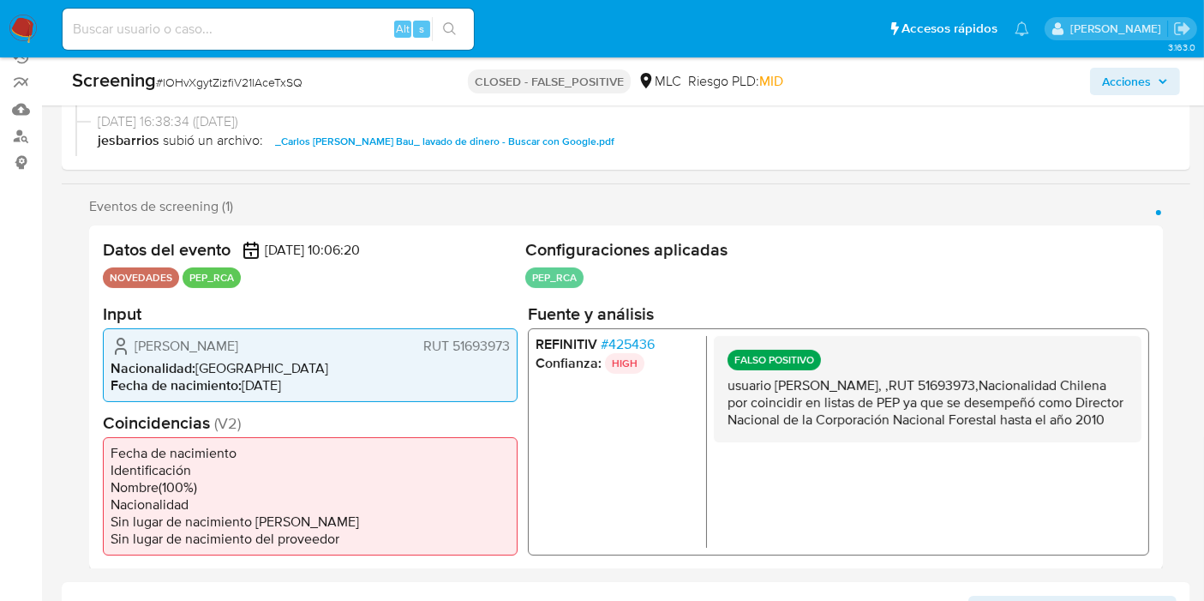
scroll to position [285, 0]
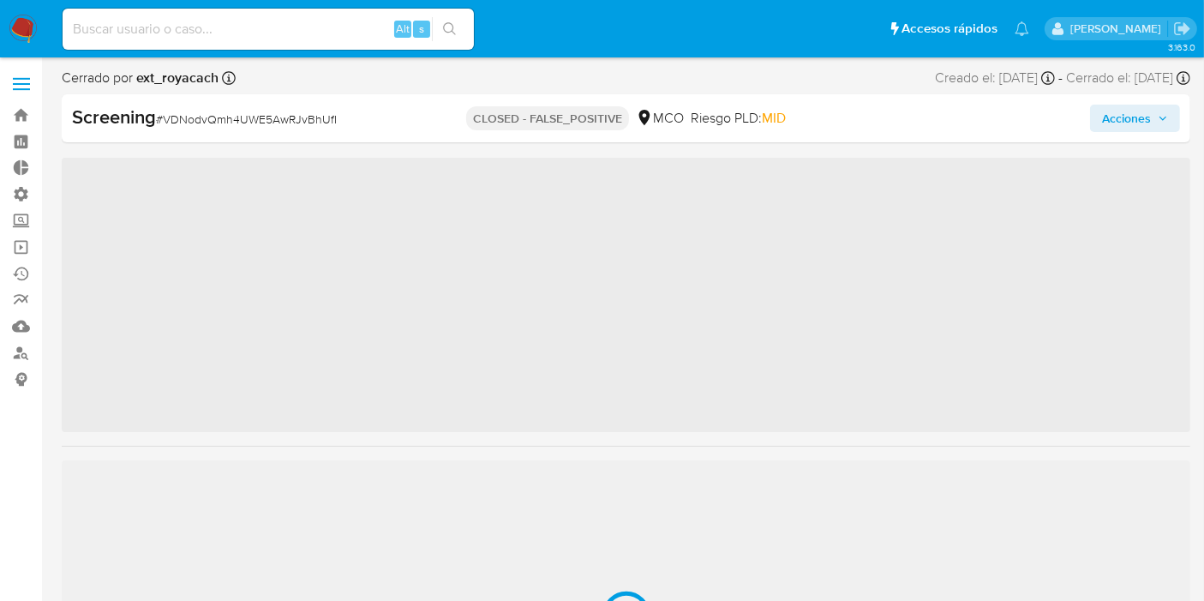
scroll to position [805, 0]
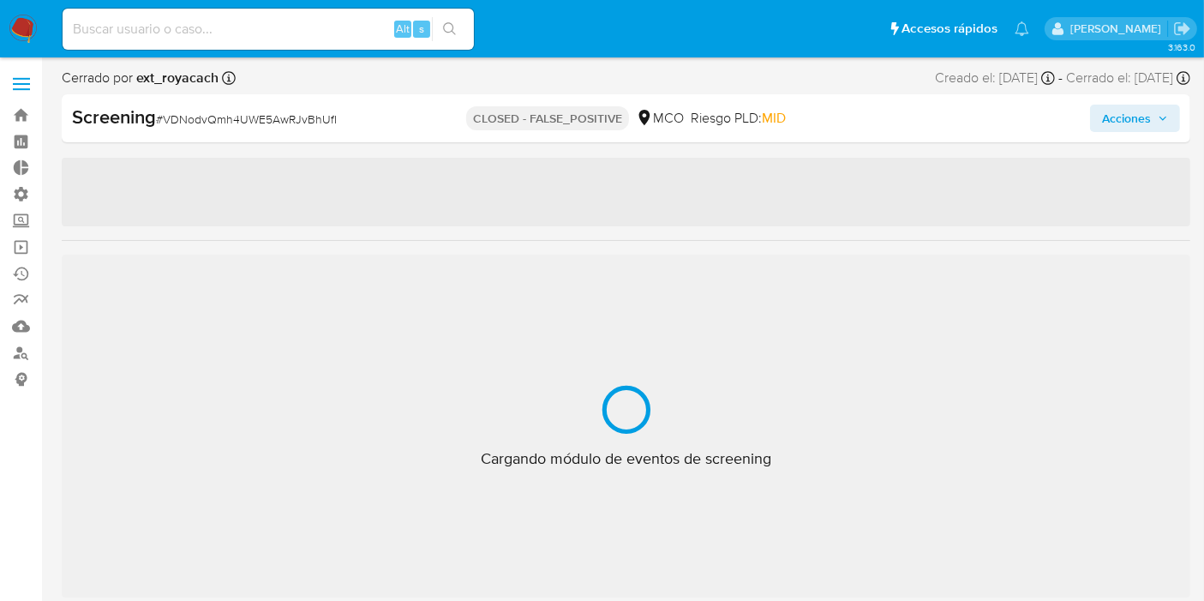
select select "10"
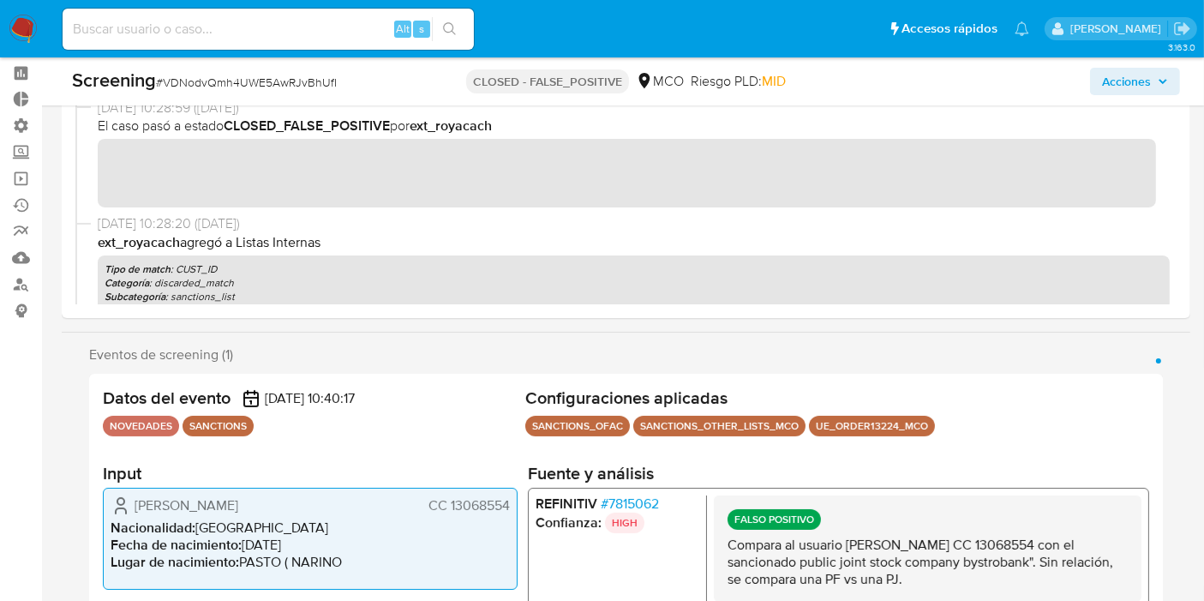
scroll to position [0, 0]
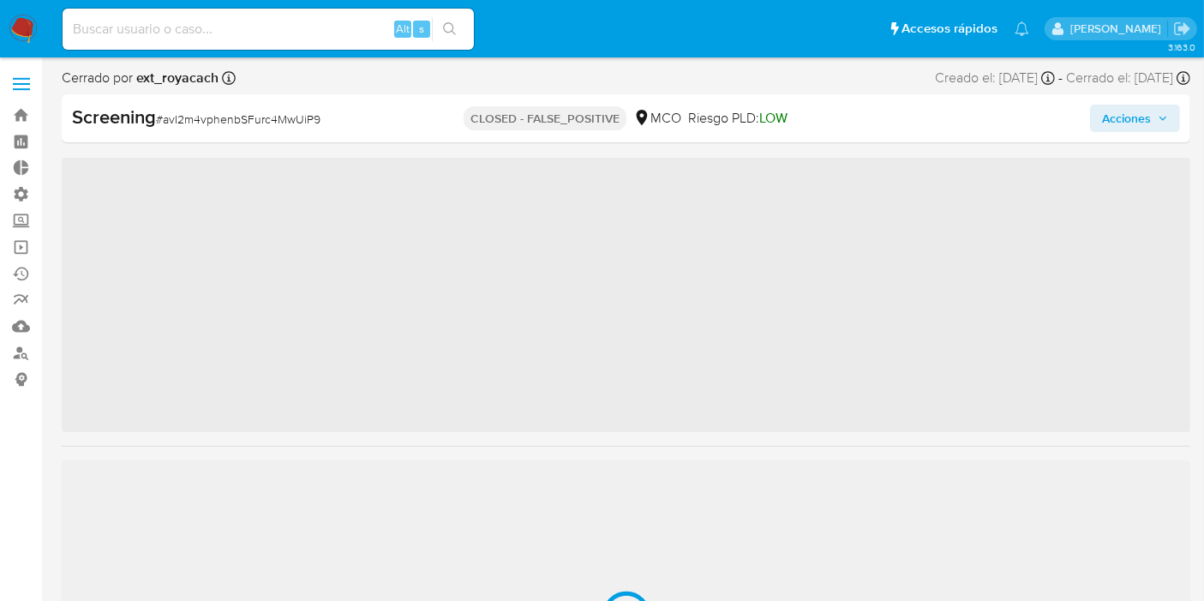
scroll to position [805, 0]
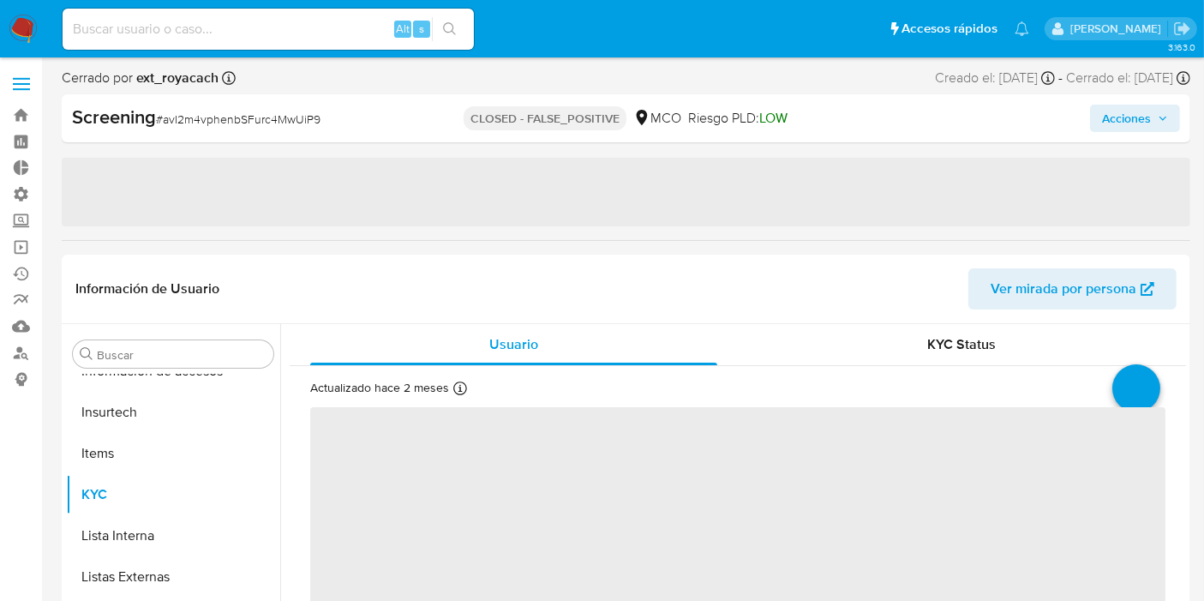
select select "10"
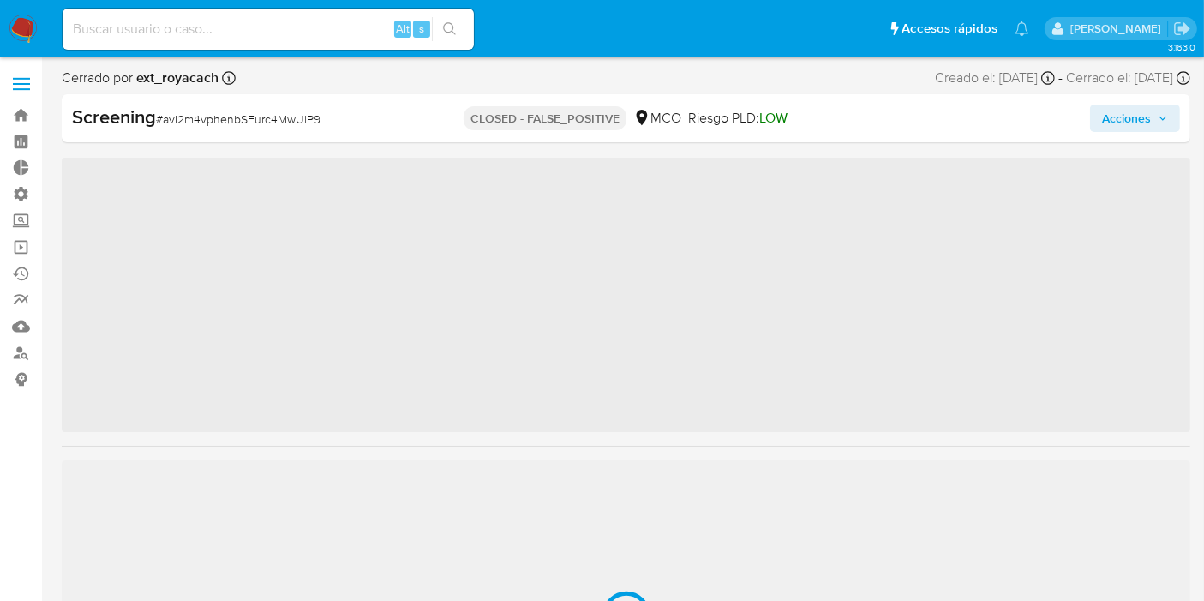
scroll to position [805, 0]
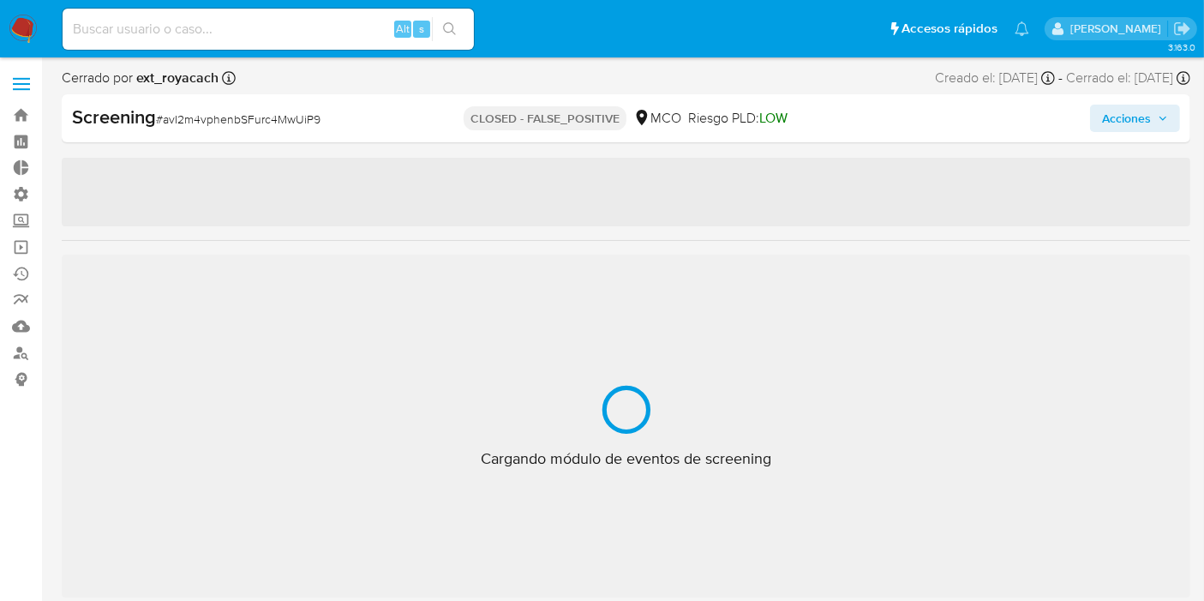
select select "10"
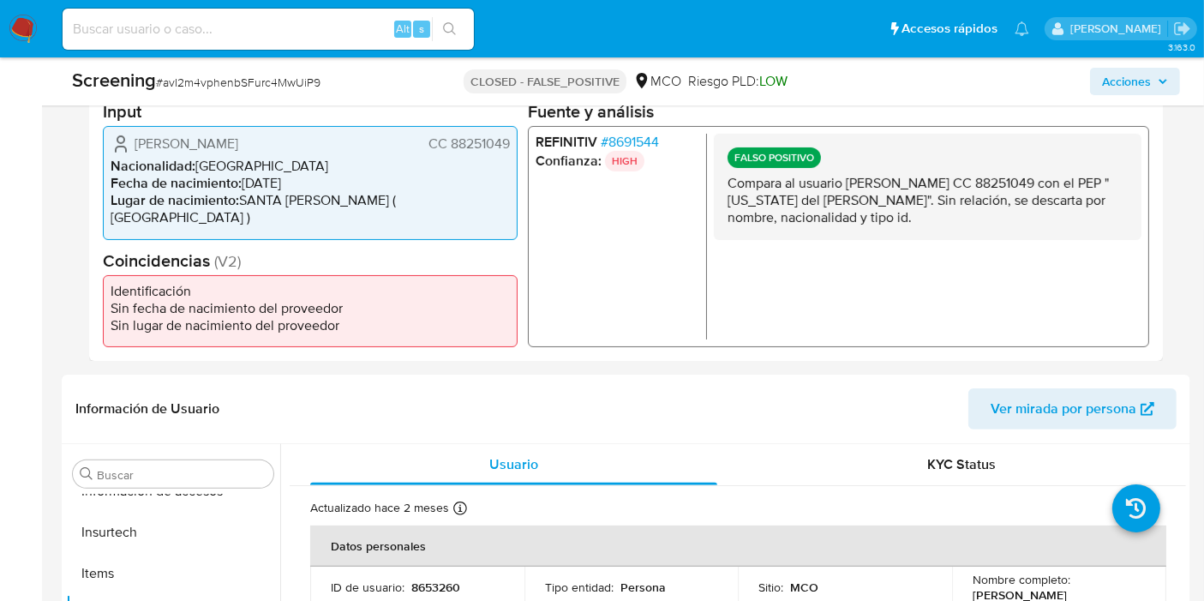
scroll to position [380, 0]
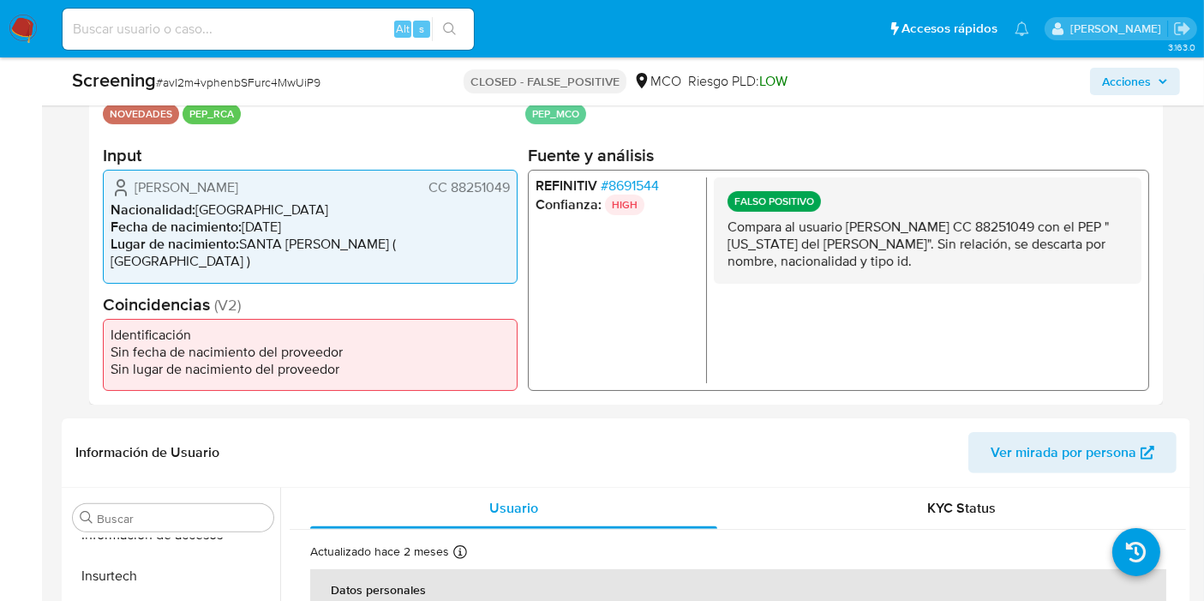
drag, startPoint x: 807, startPoint y: 236, endPoint x: 1001, endPoint y: 266, distance: 196.1
click at [1000, 267] on p "Compara al usuario Nicolas Andres Mutis Llanos CC 88251049 con el PEP "virginia…" at bounding box center [927, 244] width 400 height 51
click at [966, 260] on p "Compara al usuario Nicolas Andres Mutis Llanos CC 88251049 con el PEP "virginia…" at bounding box center [927, 244] width 400 height 51
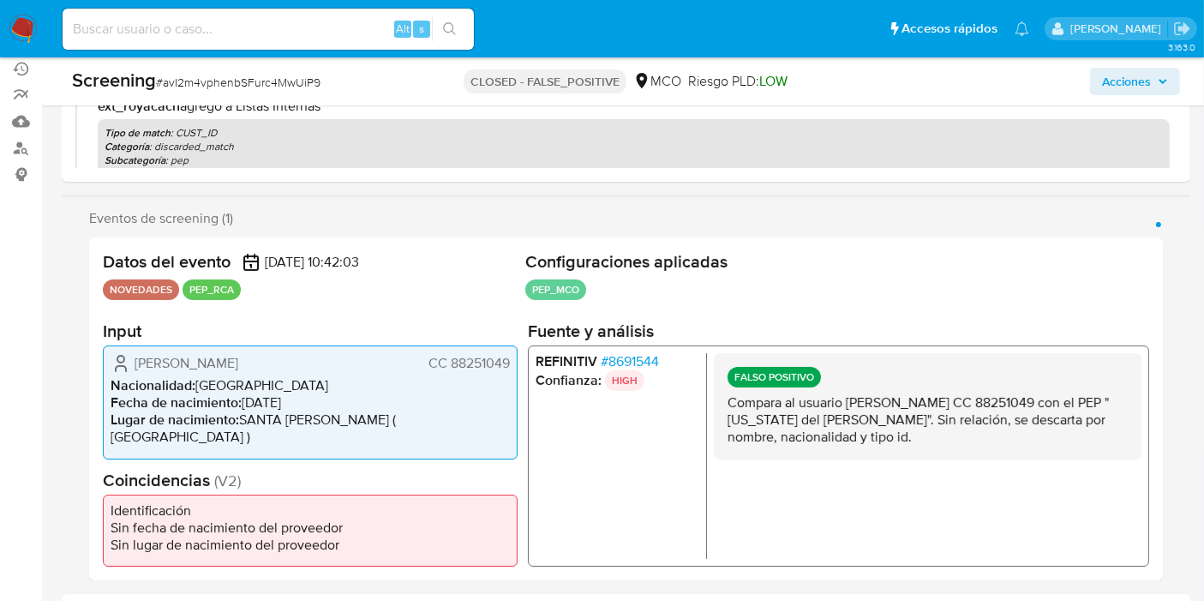
scroll to position [0, 0]
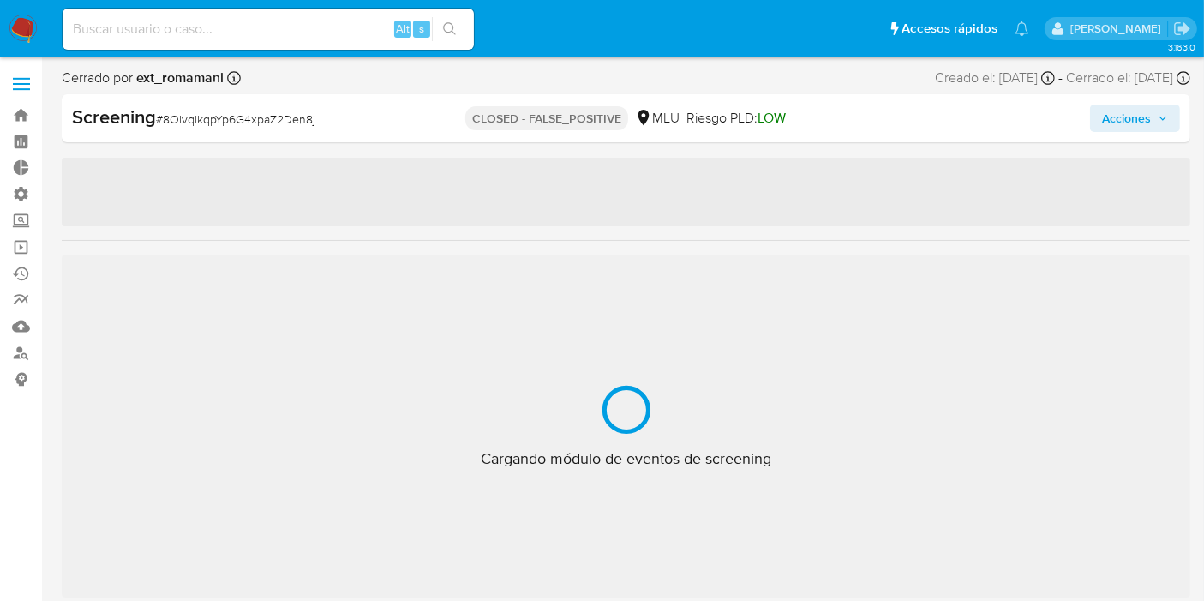
scroll to position [847, 0]
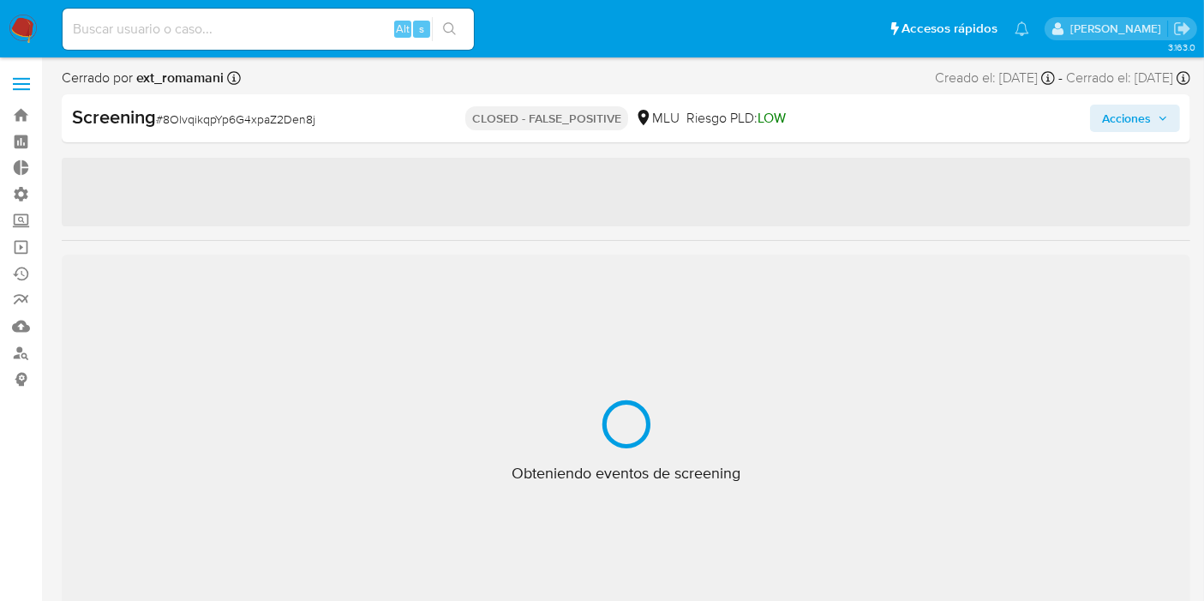
select select "10"
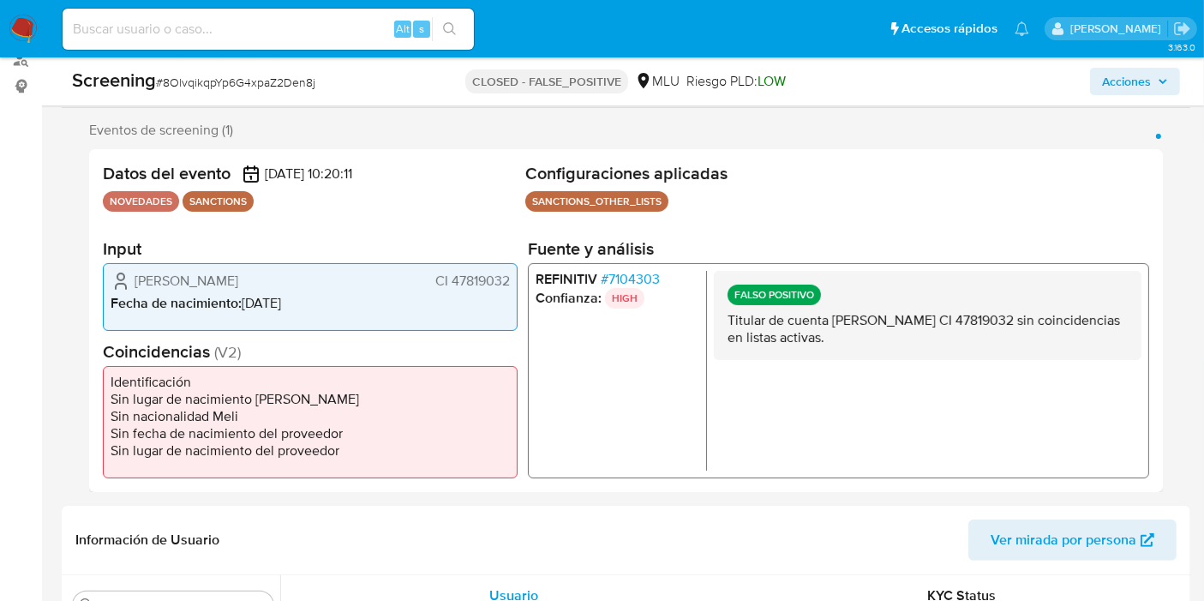
scroll to position [0, 0]
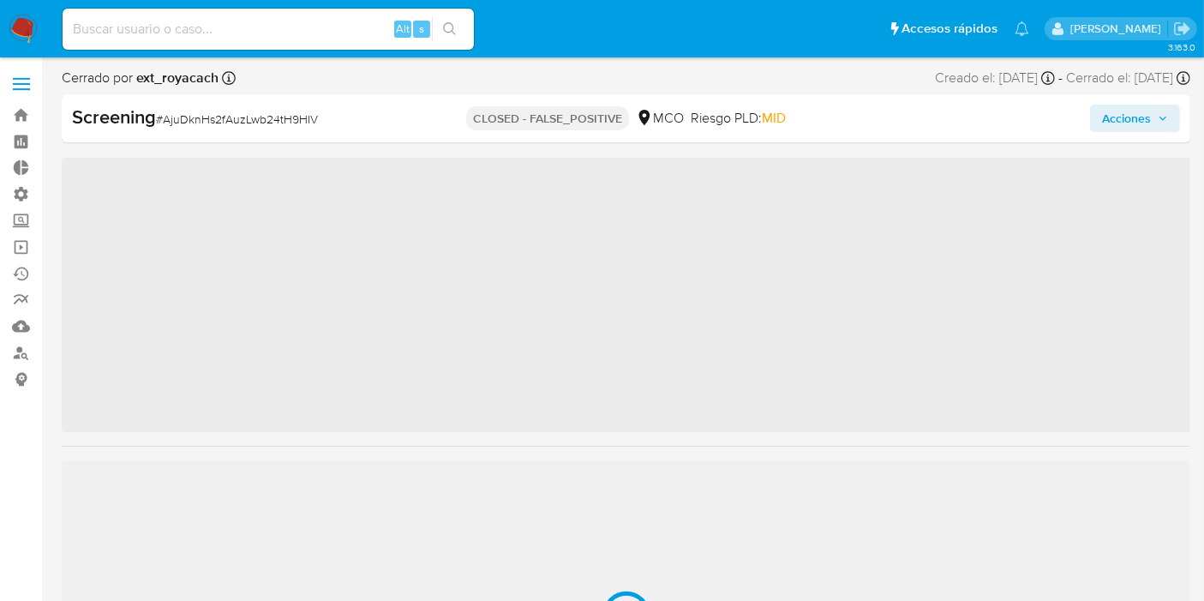
scroll to position [805, 0]
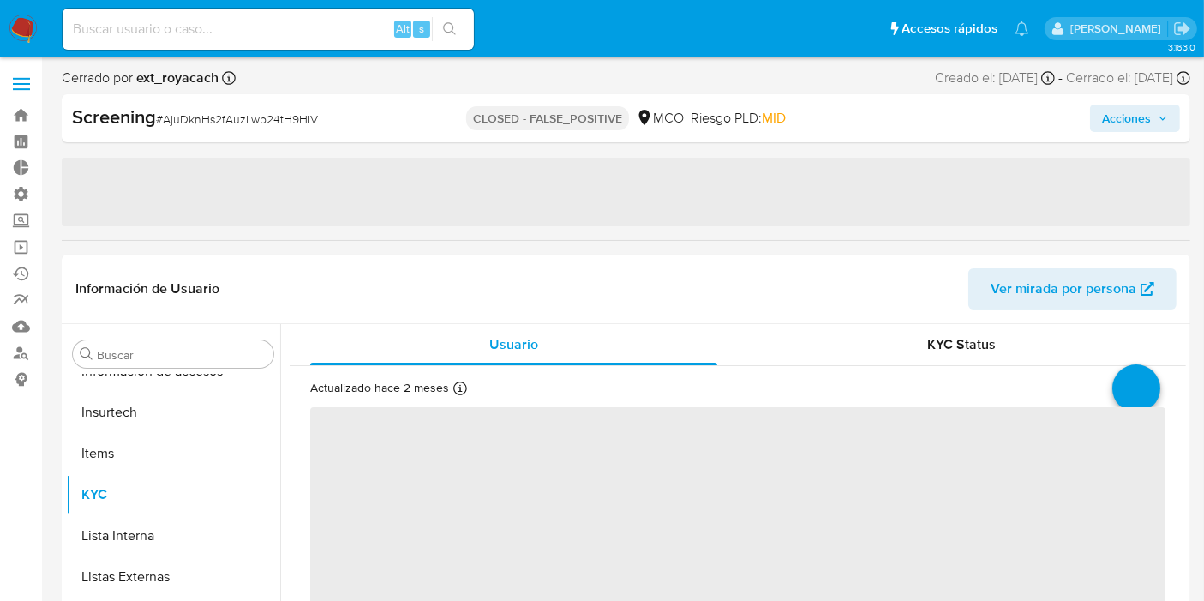
select select "10"
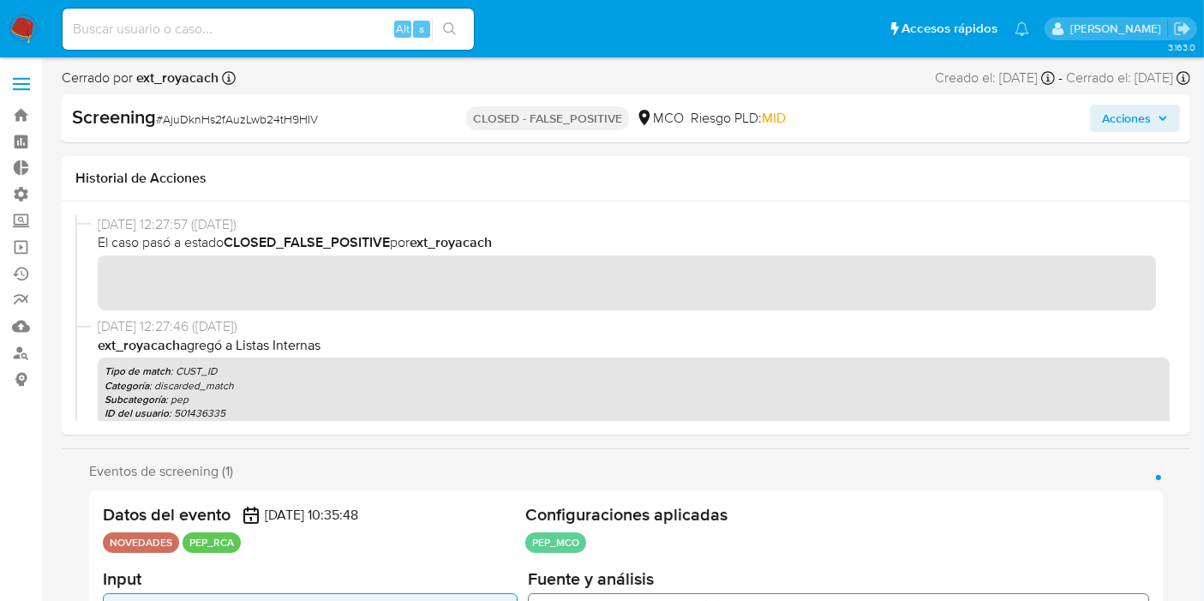
drag, startPoint x: 1200, startPoint y: 72, endPoint x: 1210, endPoint y: 165, distance: 93.0
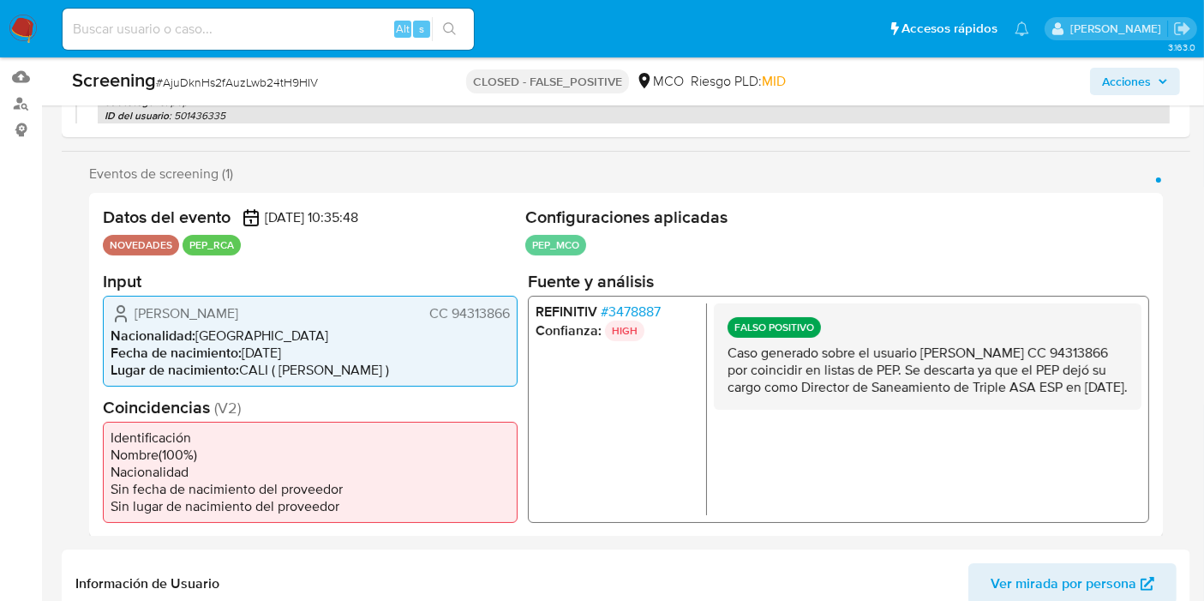
scroll to position [278, 0]
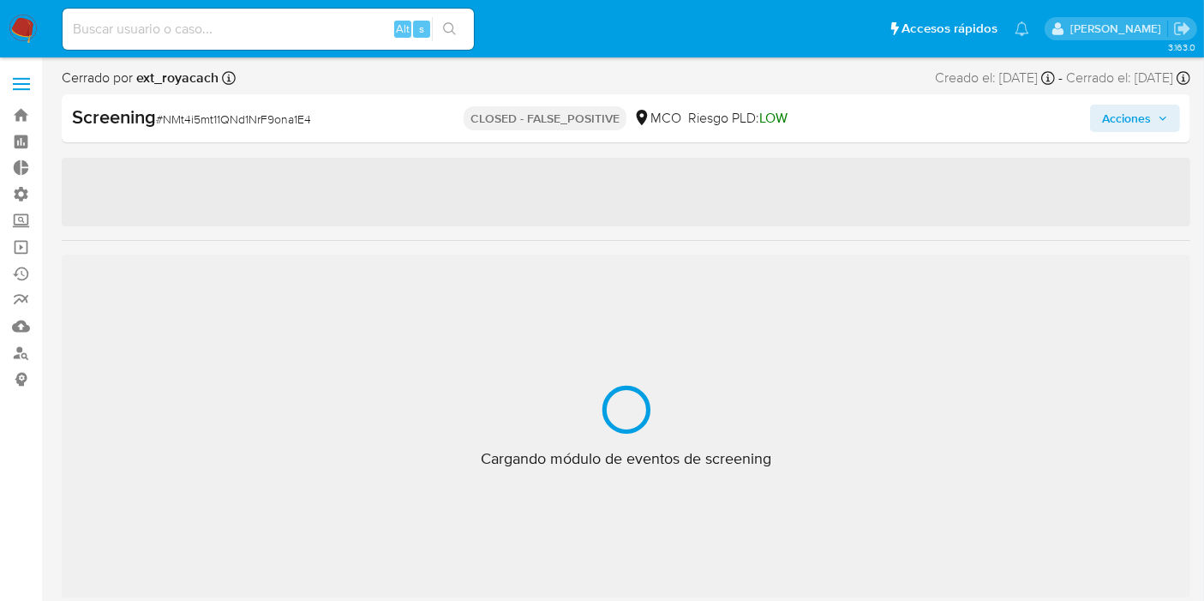
select select "10"
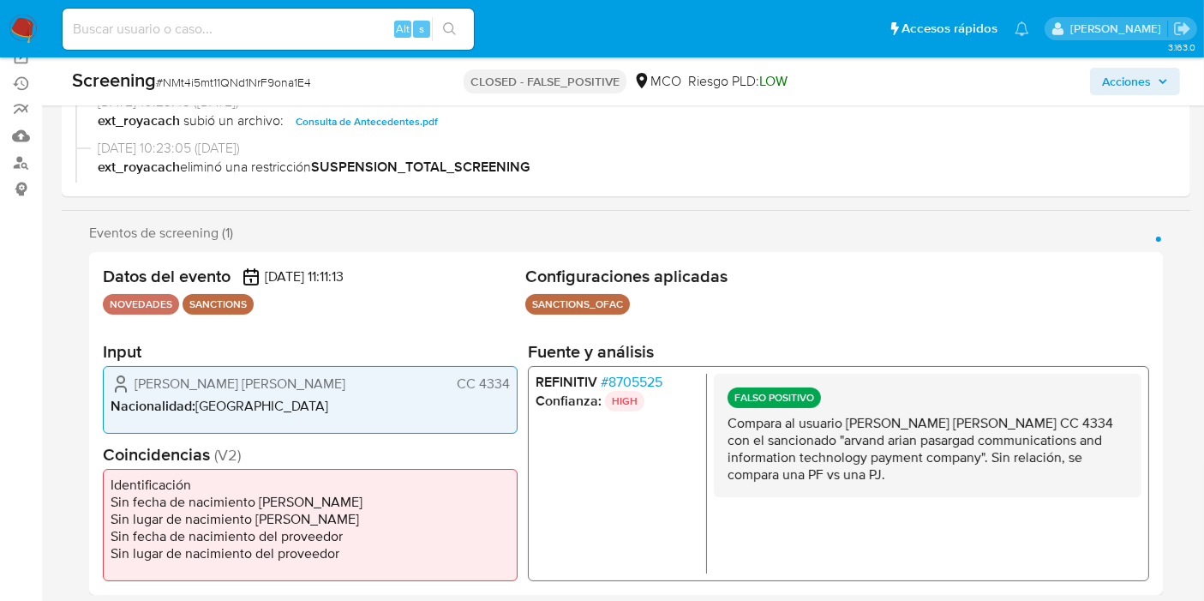
scroll to position [380, 0]
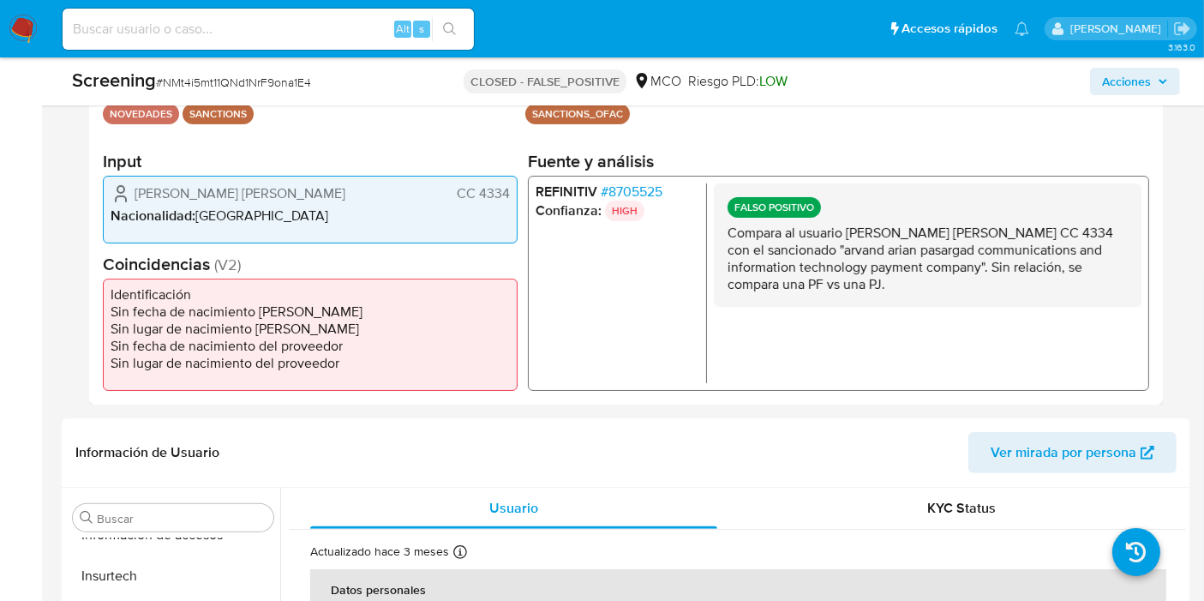
drag, startPoint x: 794, startPoint y: 229, endPoint x: 973, endPoint y: 293, distance: 189.5
click at [1009, 284] on p "Compara al usuario [PERSON_NAME] [PERSON_NAME] CC 4334 con el sancionado "arvan…" at bounding box center [927, 258] width 400 height 69
click at [957, 290] on p "Compara al usuario [PERSON_NAME] [PERSON_NAME] CC 4334 con el sancionado "arvan…" at bounding box center [927, 258] width 400 height 69
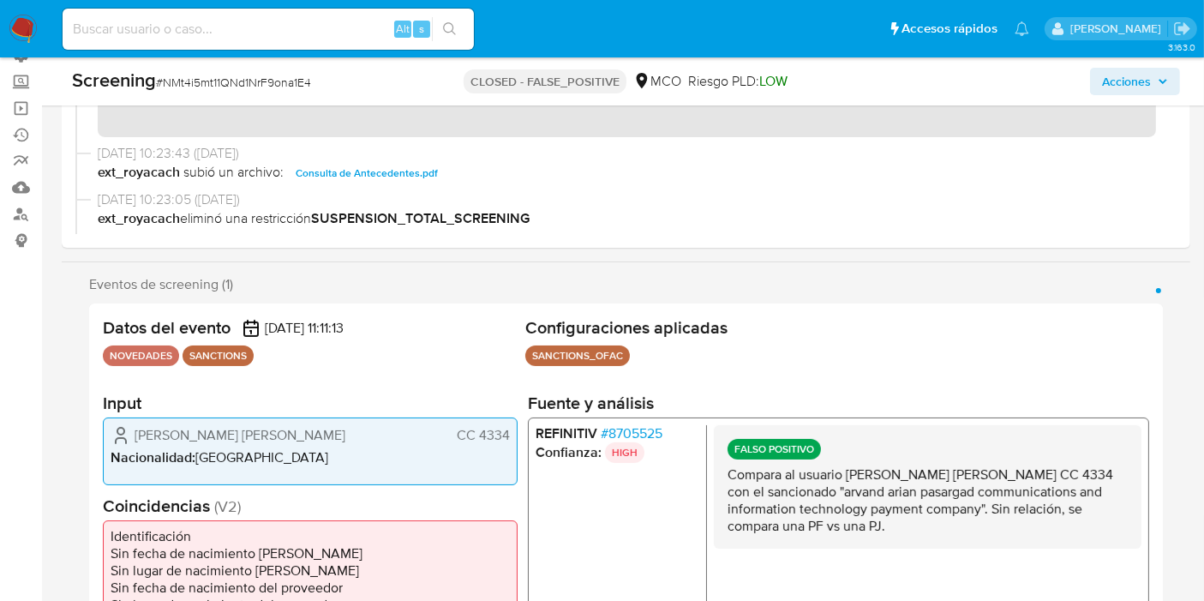
scroll to position [0, 0]
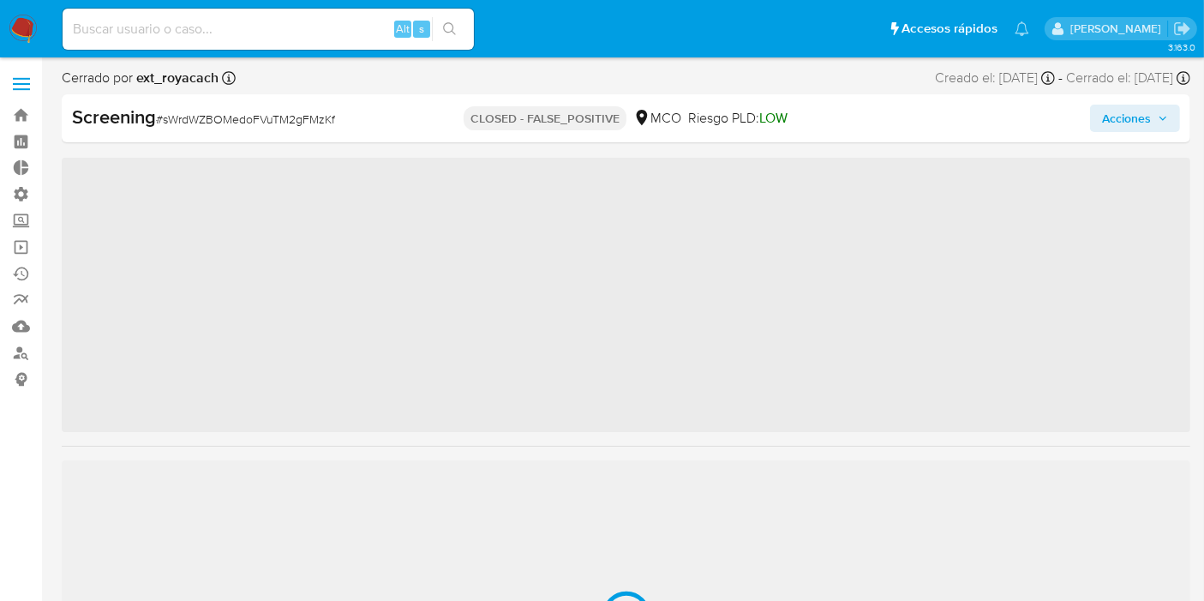
scroll to position [805, 0]
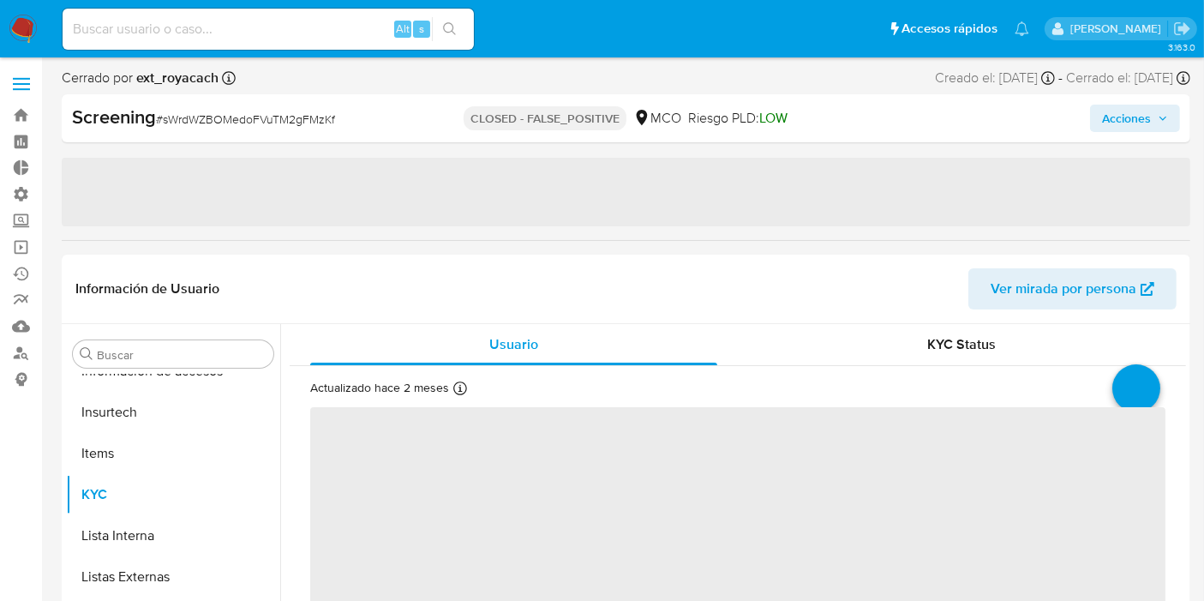
select select "10"
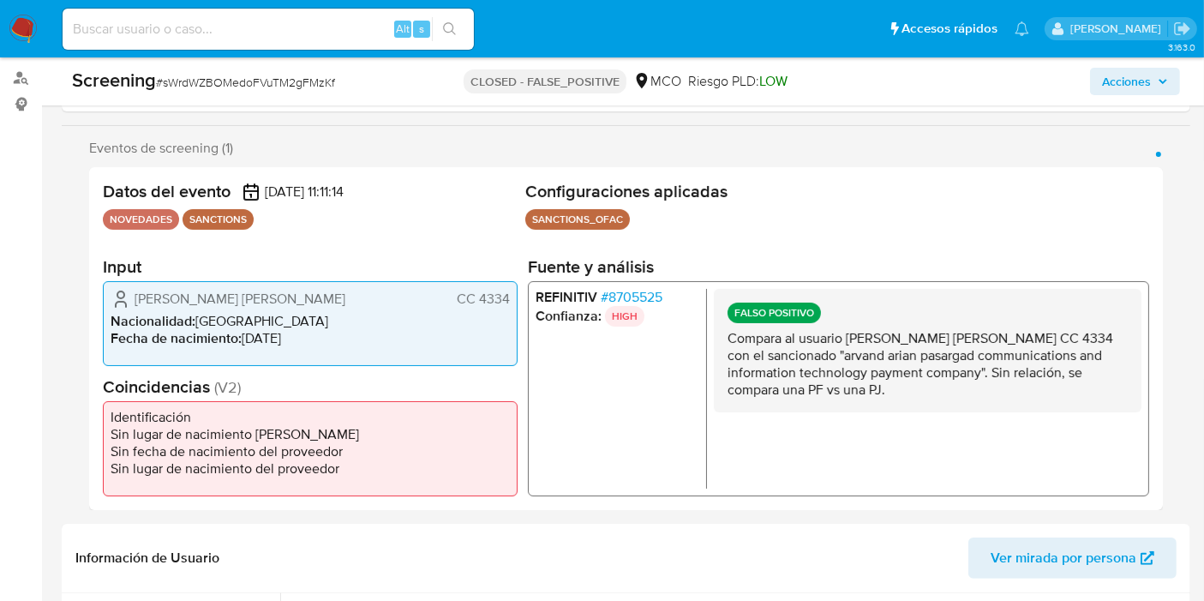
scroll to position [287, 0]
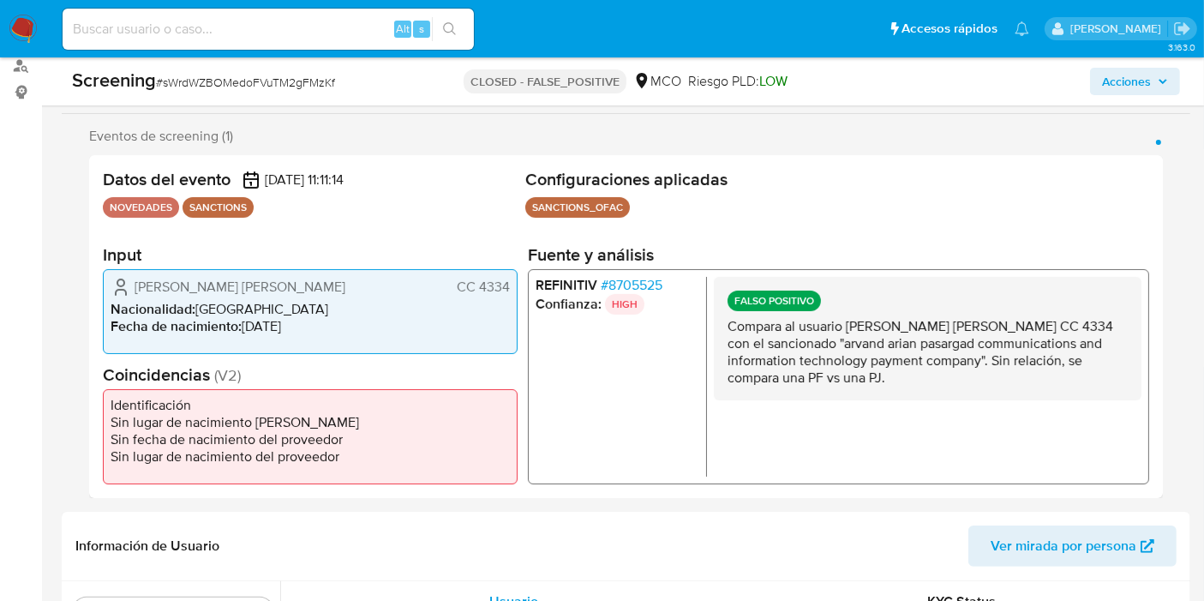
drag, startPoint x: 721, startPoint y: 330, endPoint x: 913, endPoint y: 375, distance: 196.4
click at [913, 375] on div "FALSO POSITIVO Compara al usuario [PERSON_NAME] [PERSON_NAME] CC 4334 con el sa…" at bounding box center [928, 337] width 428 height 123
click at [897, 368] on p "Compara al usuario [PERSON_NAME] [PERSON_NAME] CC 4334 con el sancionado "arvan…" at bounding box center [927, 351] width 400 height 69
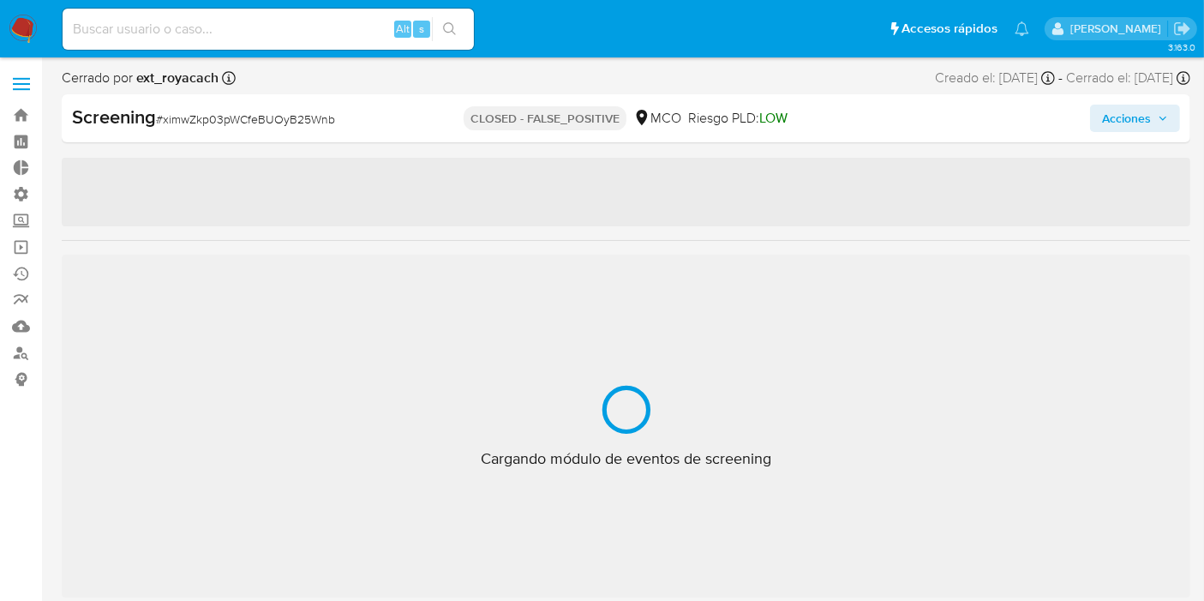
scroll to position [805, 0]
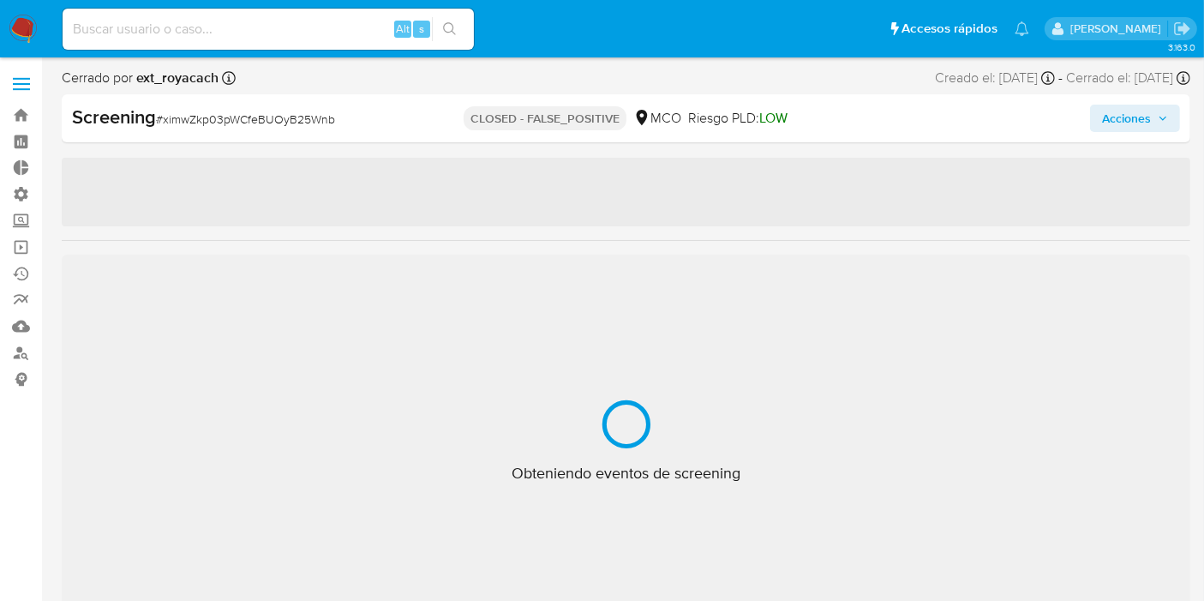
select select "10"
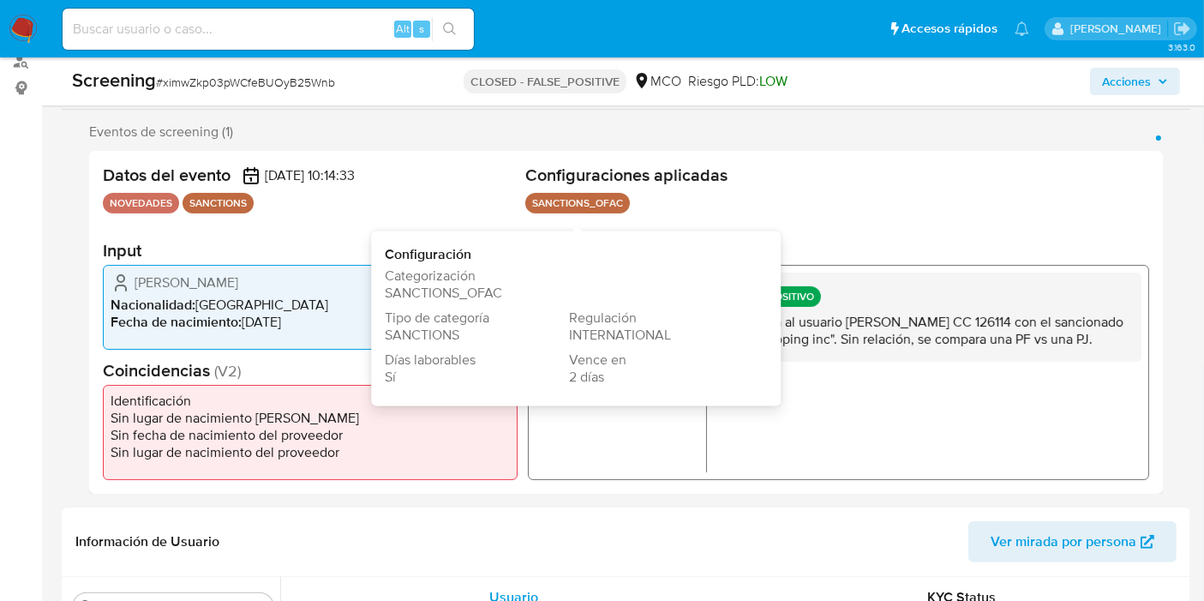
scroll to position [320, 0]
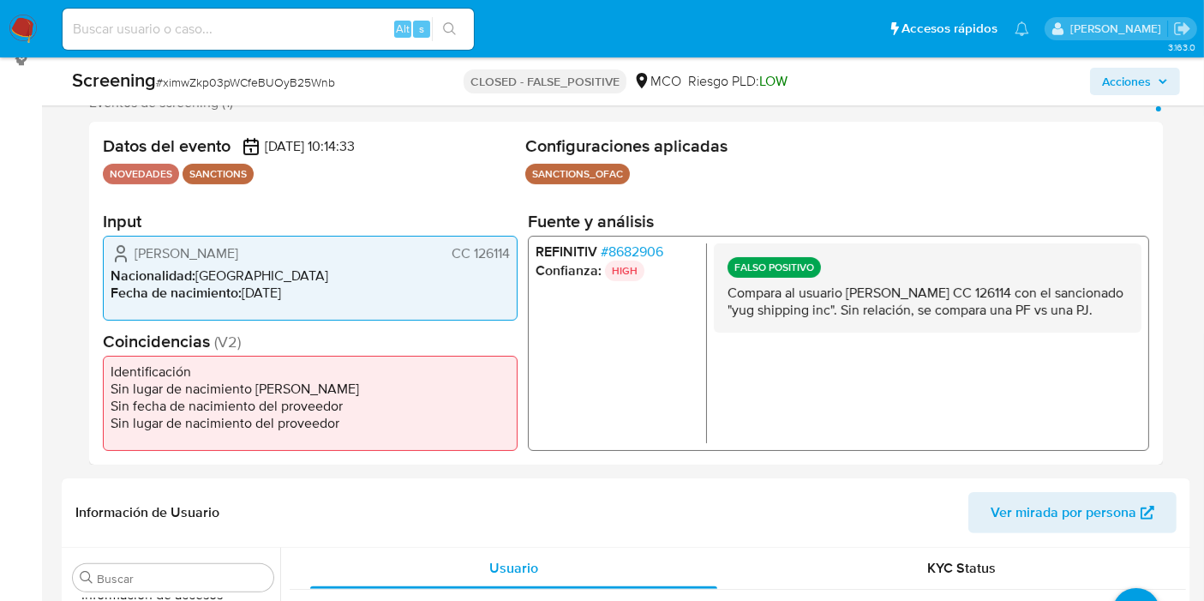
drag, startPoint x: 100, startPoint y: 135, endPoint x: 766, endPoint y: 140, distance: 665.8
click at [767, 123] on div "Datos del evento 09/08/2025 10:14:33 NOVEDADES SANCTIONS Configuraciones aplica…" at bounding box center [626, 293] width 1074 height 343
click at [767, 143] on h2 "Configuraciones aplicadas" at bounding box center [837, 145] width 624 height 21
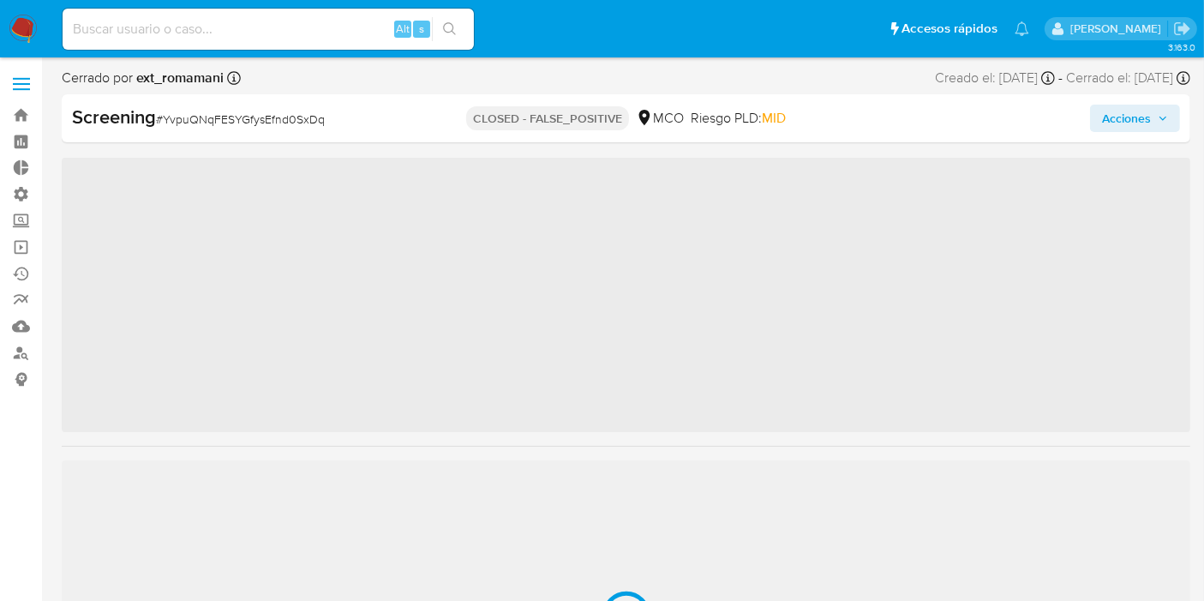
scroll to position [805, 0]
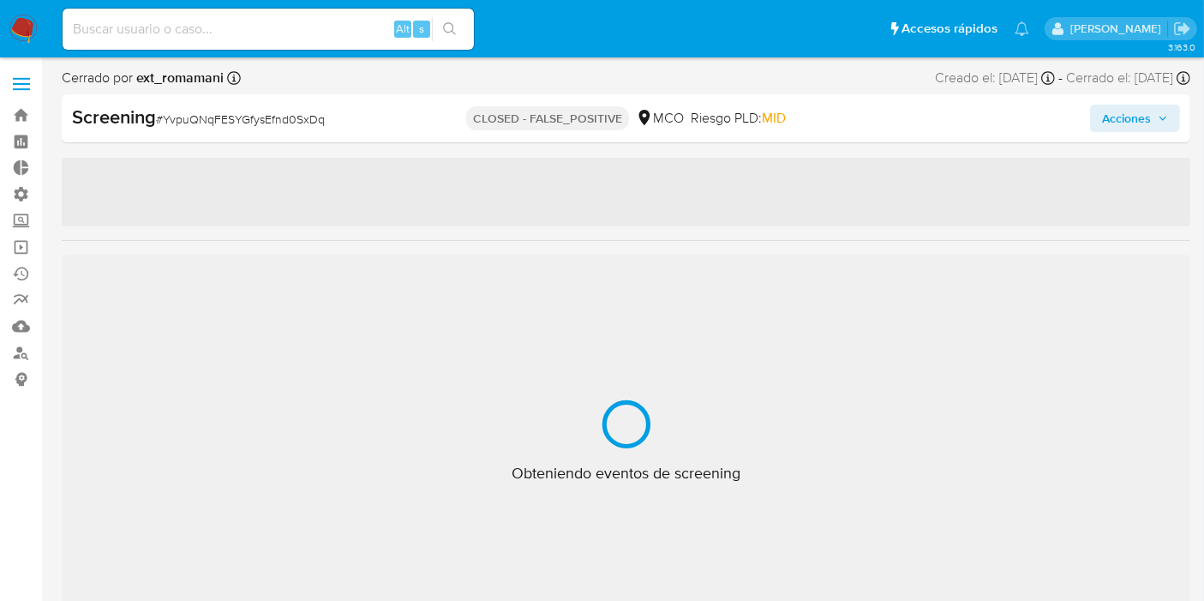
select select "10"
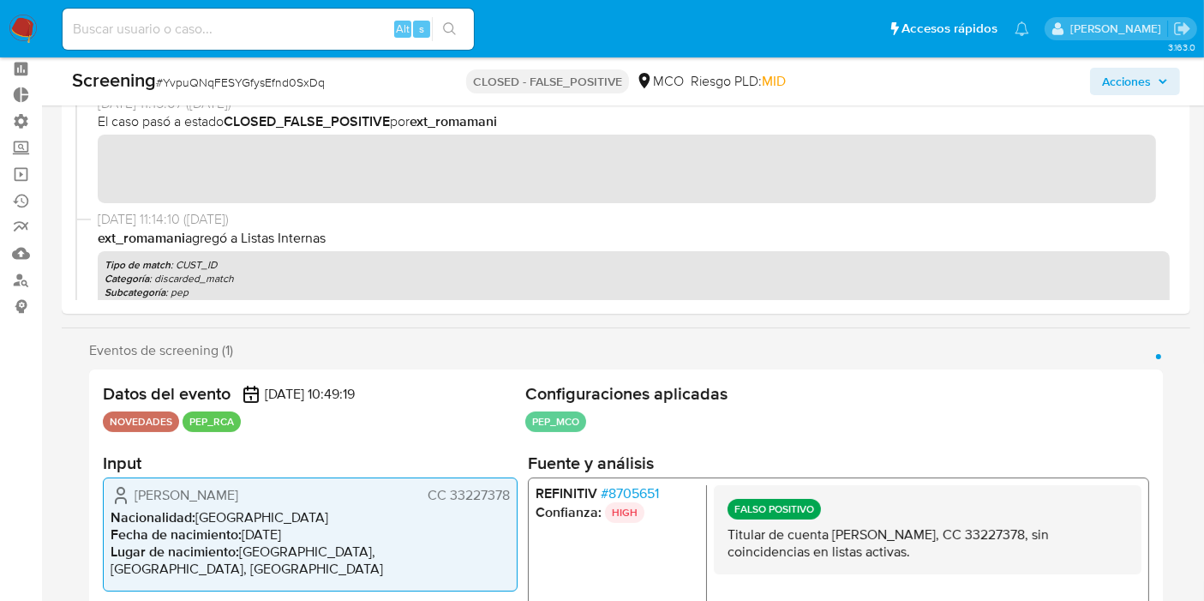
scroll to position [57, 0]
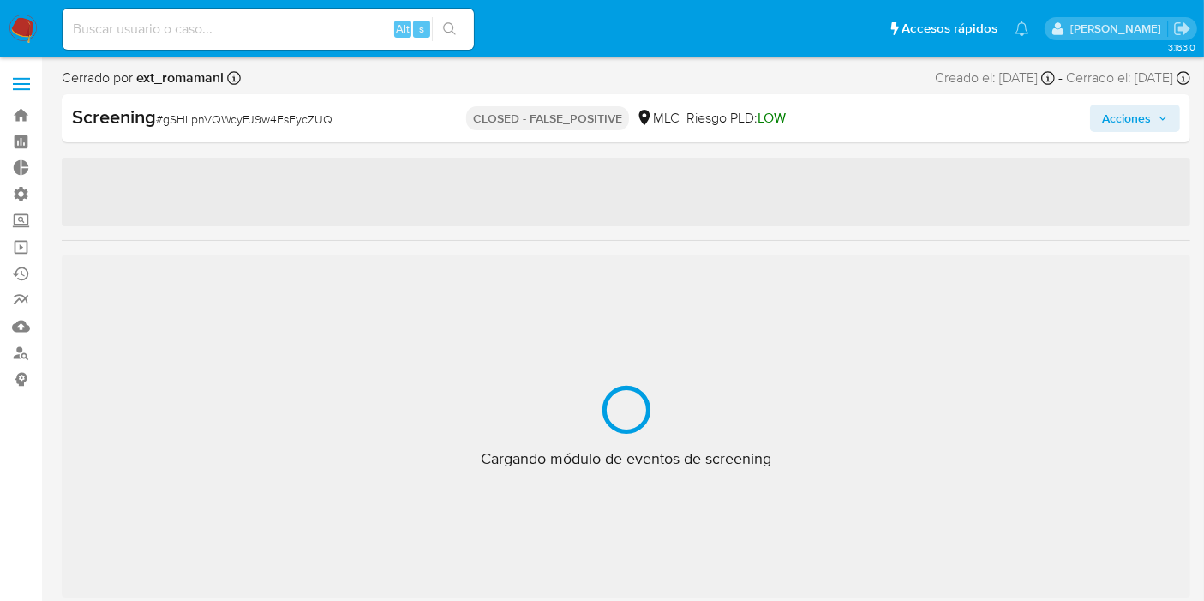
scroll to position [805, 0]
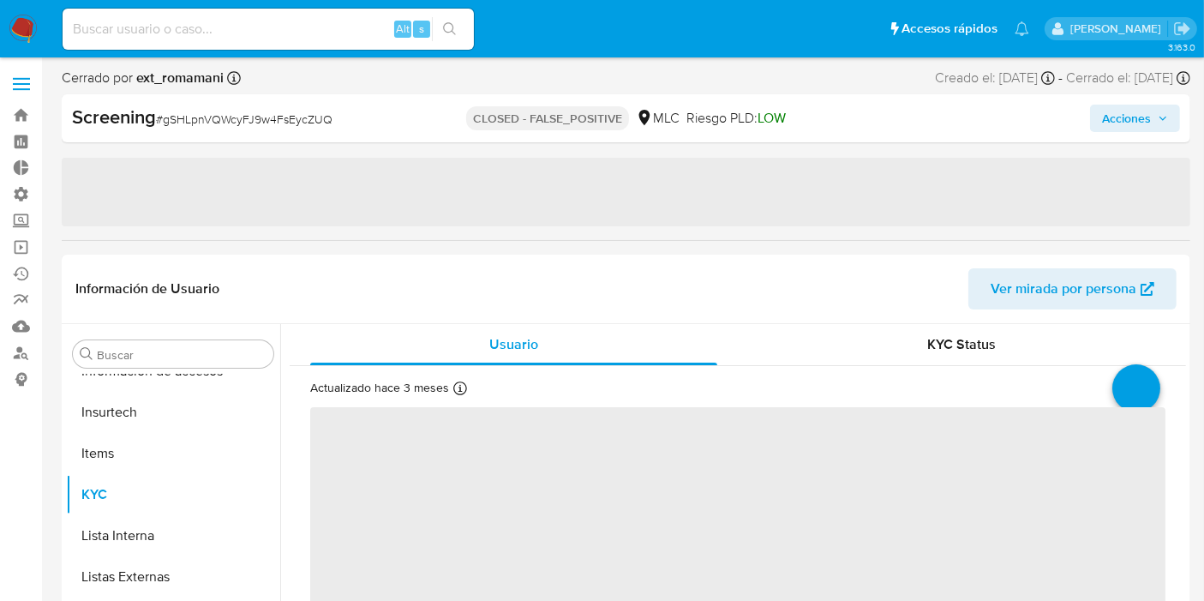
select select "10"
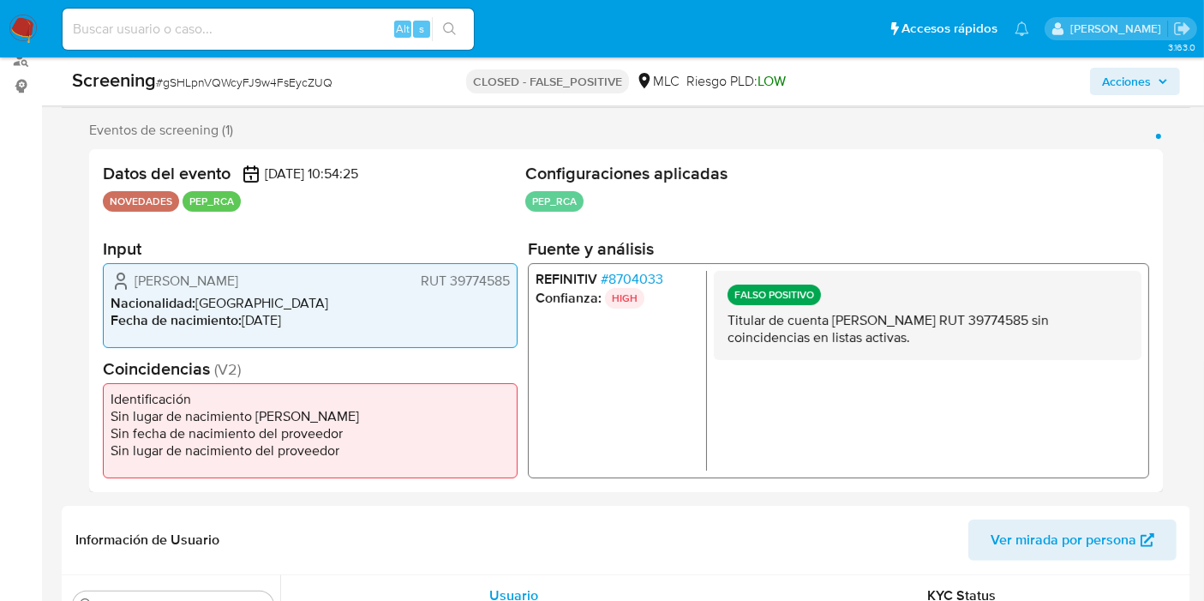
scroll to position [0, 0]
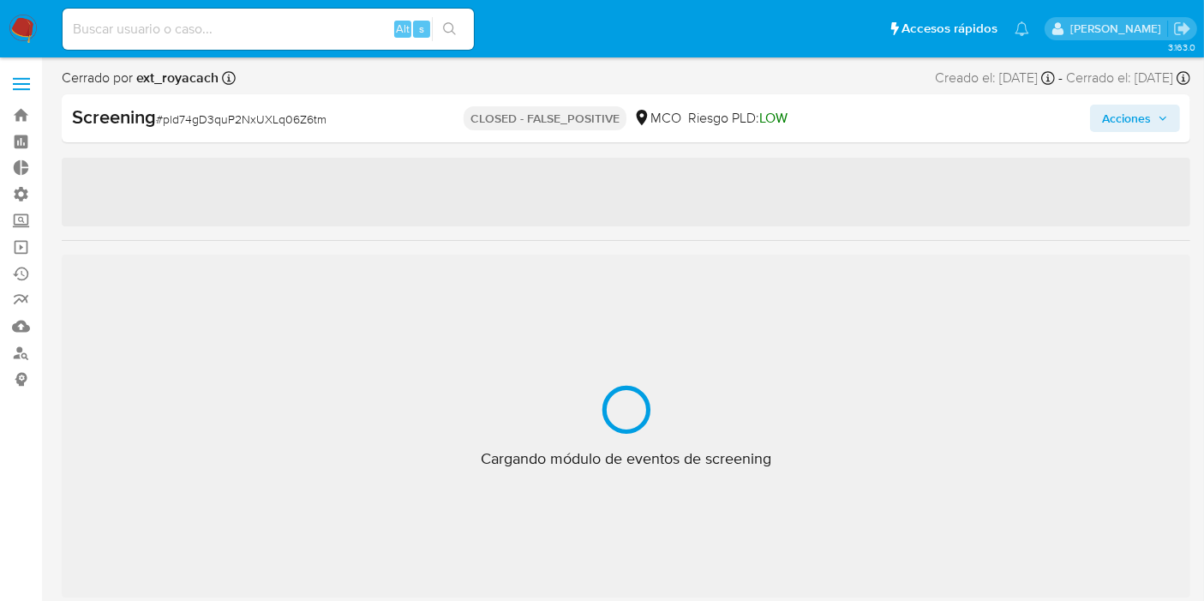
scroll to position [805, 0]
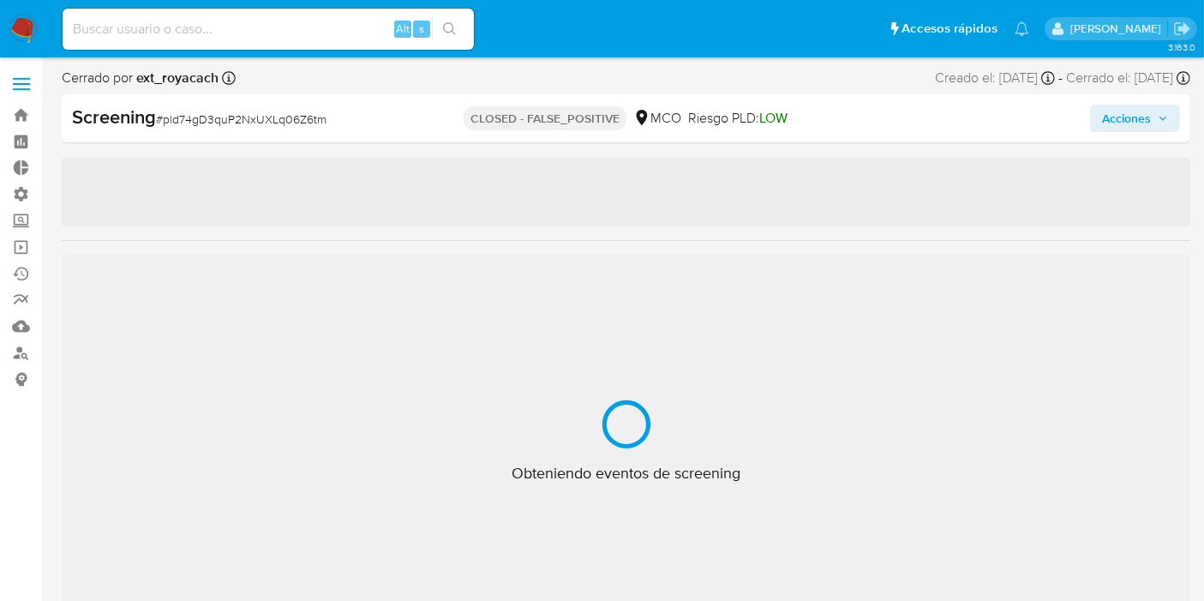
select select "10"
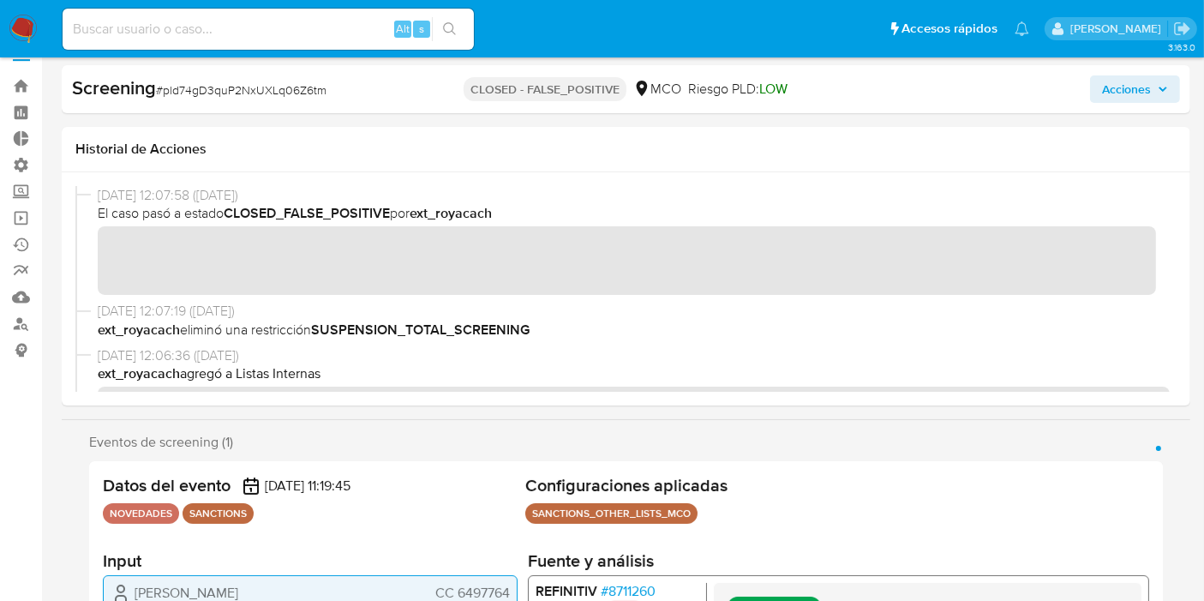
scroll to position [0, 0]
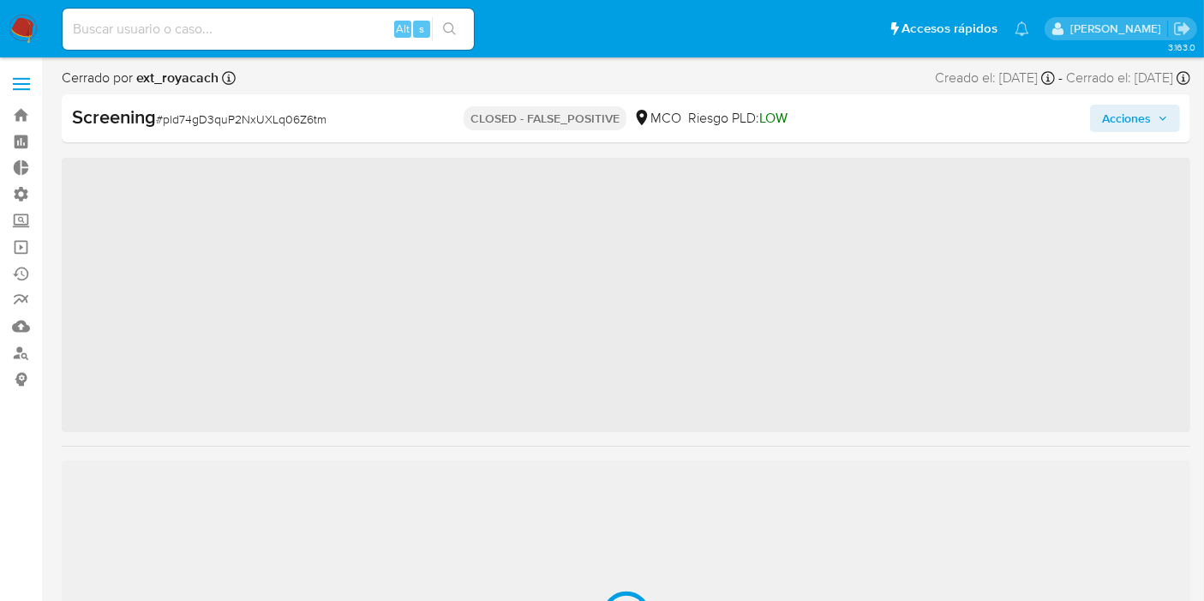
scroll to position [805, 0]
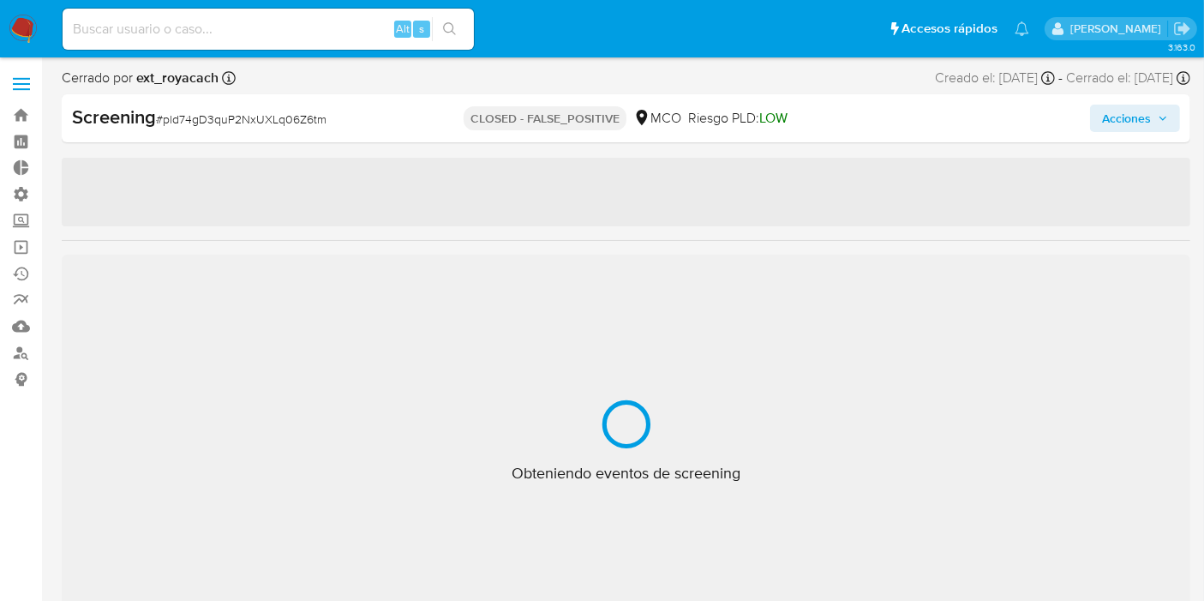
select select "10"
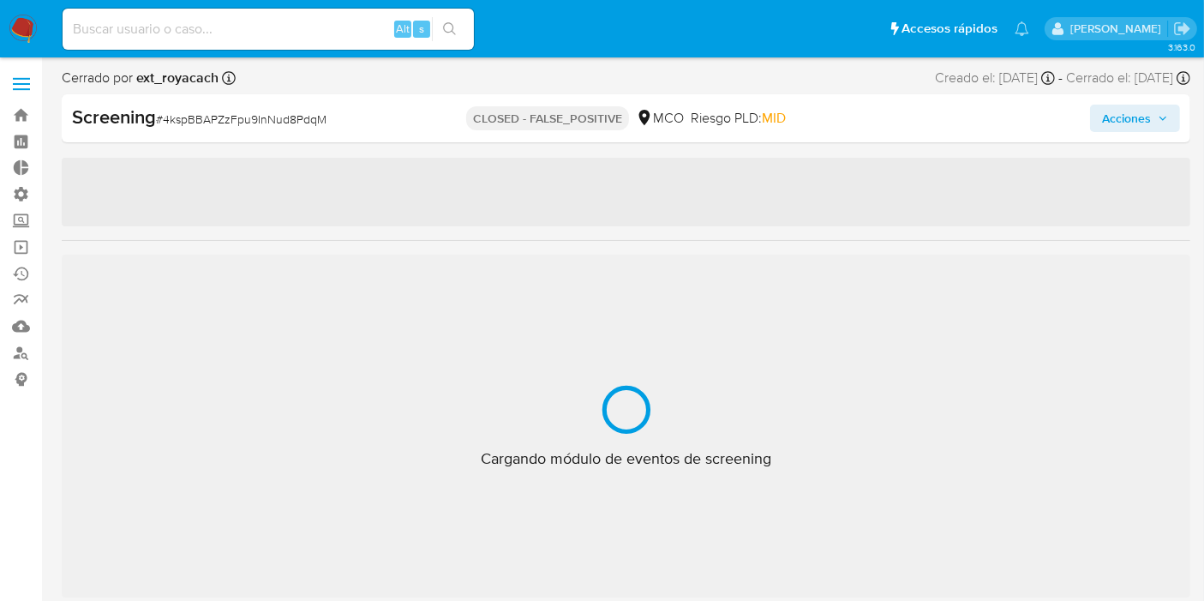
scroll to position [805, 0]
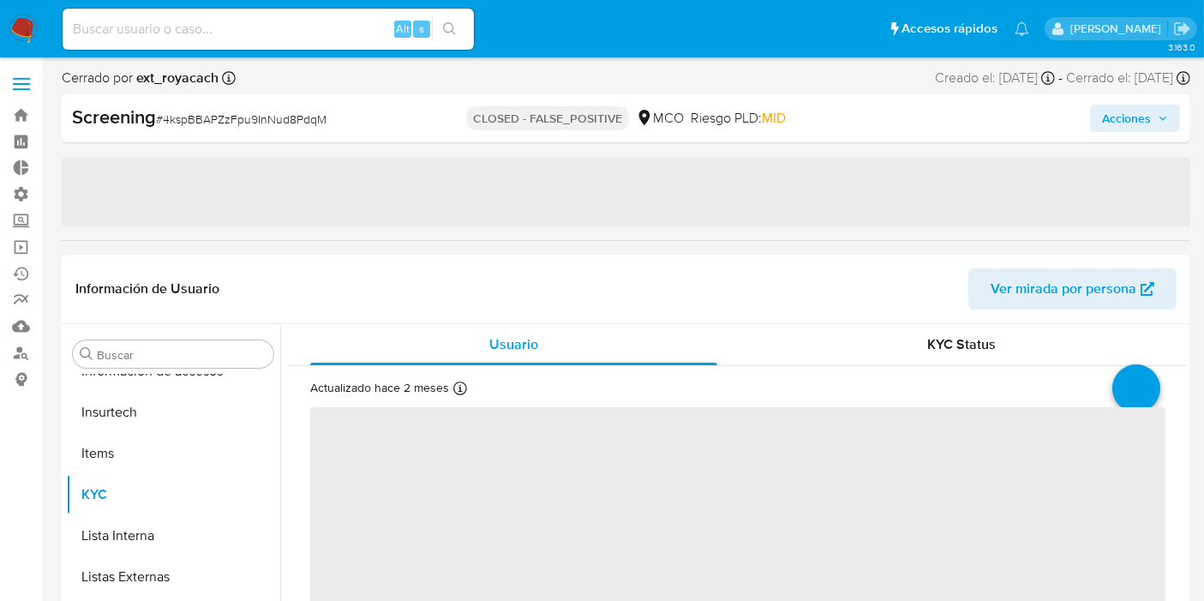
select select "10"
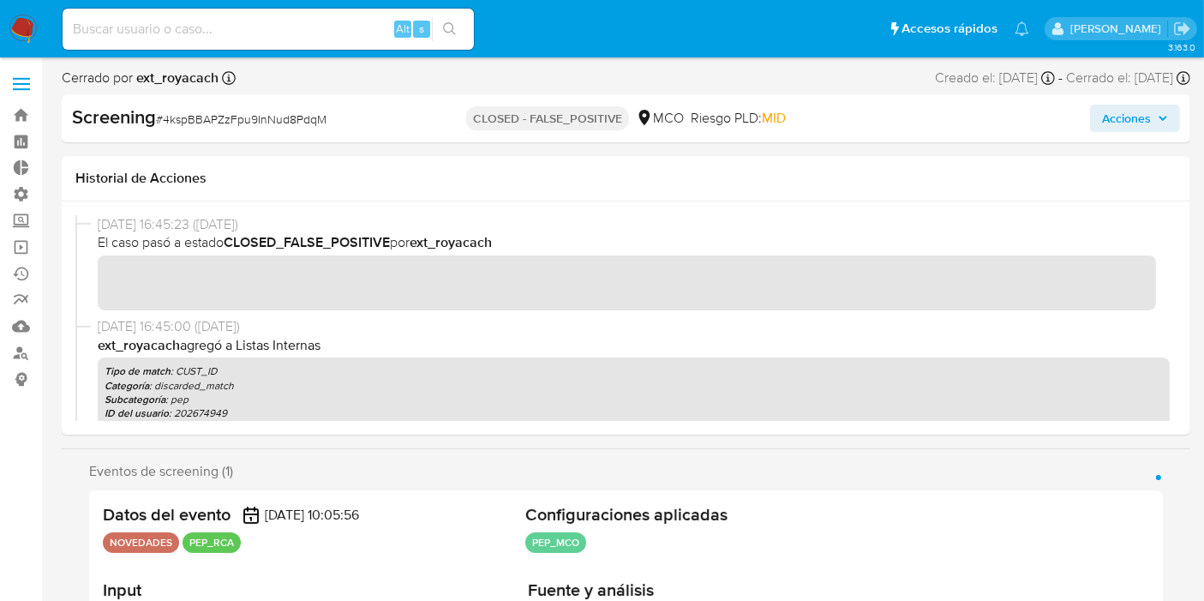
scroll to position [0, 0]
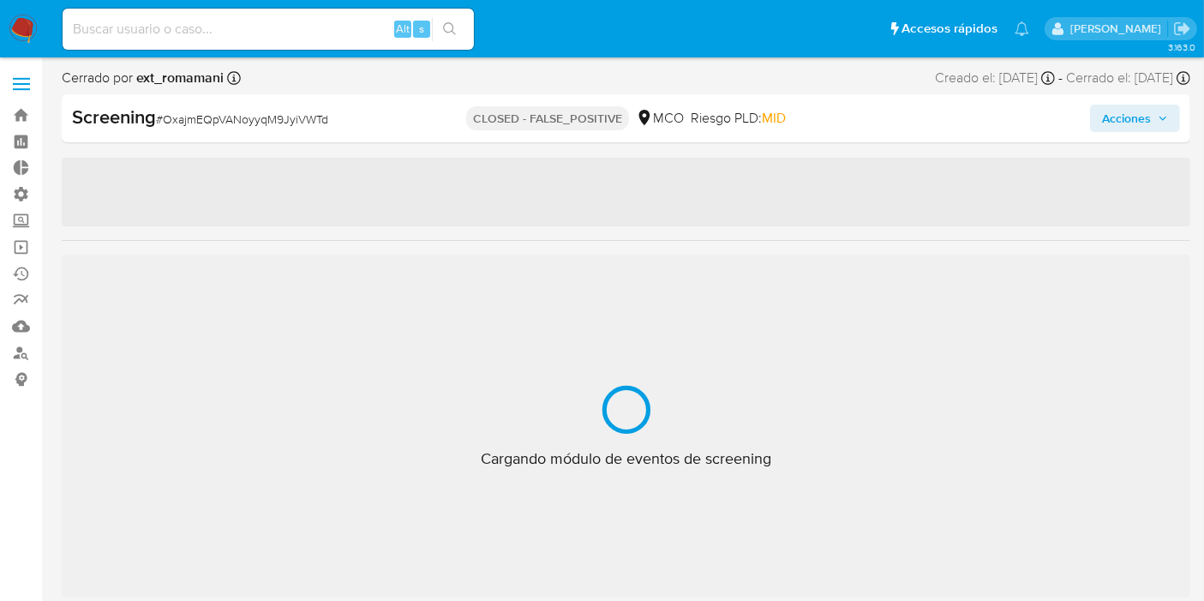
scroll to position [805, 0]
select select "10"
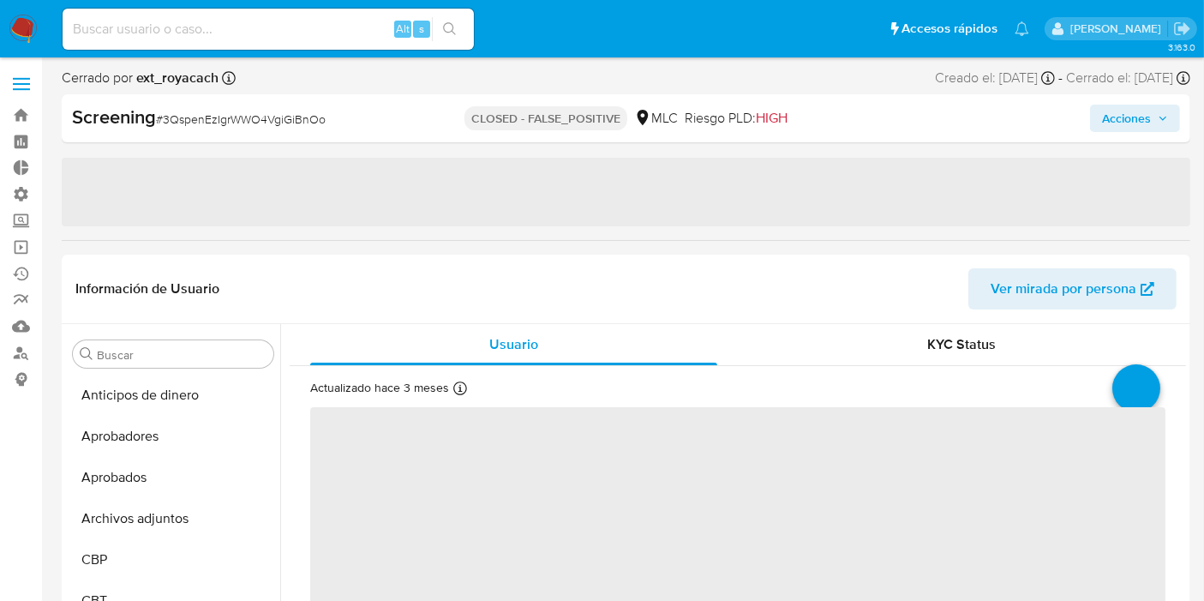
select select "10"
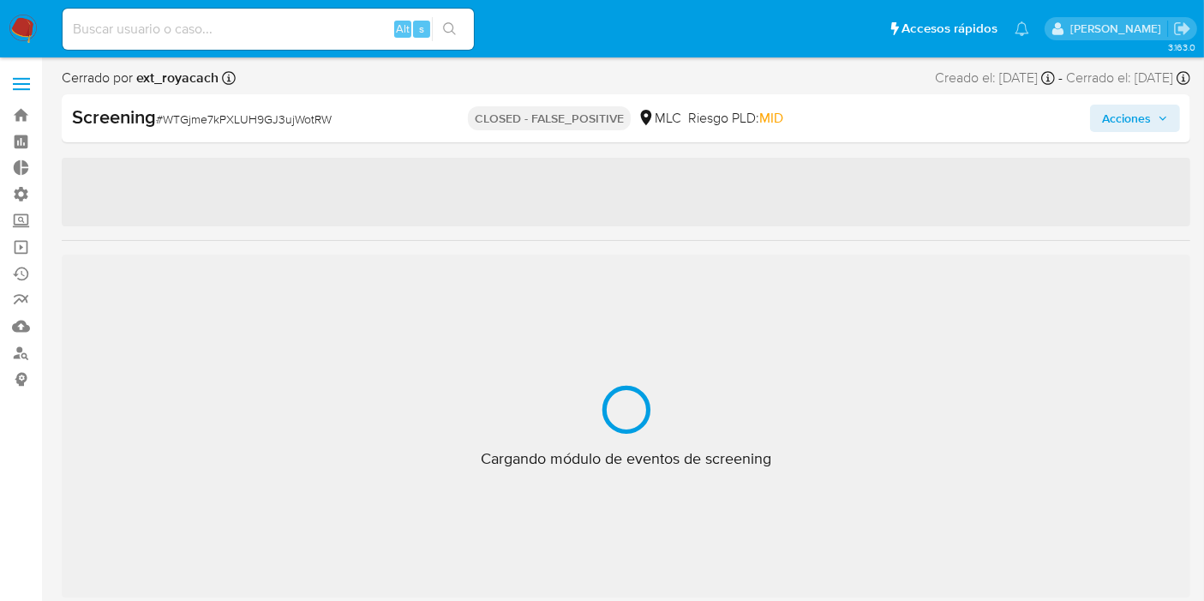
scroll to position [805, 0]
select select "10"
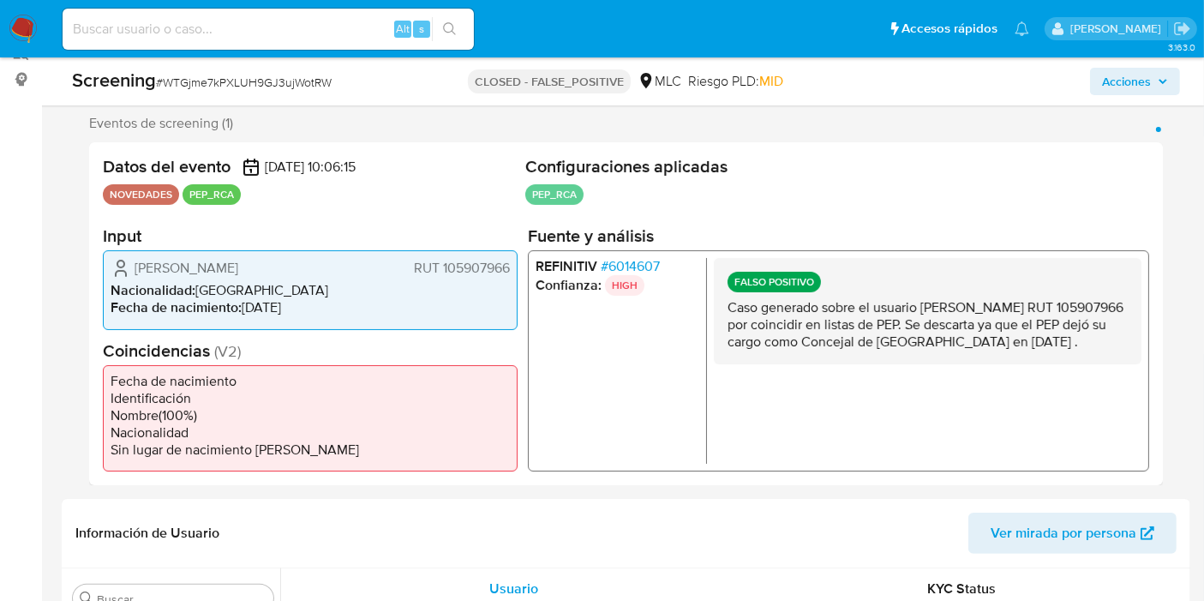
scroll to position [303, 0]
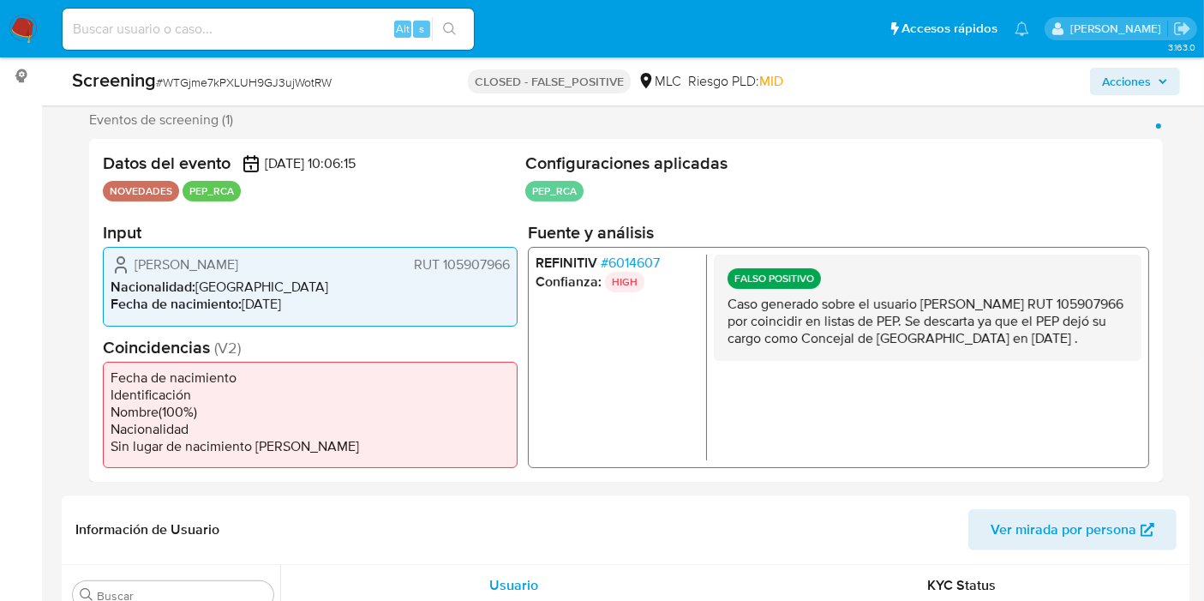
drag, startPoint x: 731, startPoint y: 307, endPoint x: 1075, endPoint y: 325, distance: 344.1
click at [1074, 324] on p "Caso generado sobre el usuario Víctor Manuel Vera Calfueque RUT 105907966 por c…" at bounding box center [927, 321] width 400 height 51
click at [1075, 326] on p "Caso generado sobre el usuario Víctor Manuel Vera Calfueque RUT 105907966 por c…" at bounding box center [927, 321] width 400 height 51
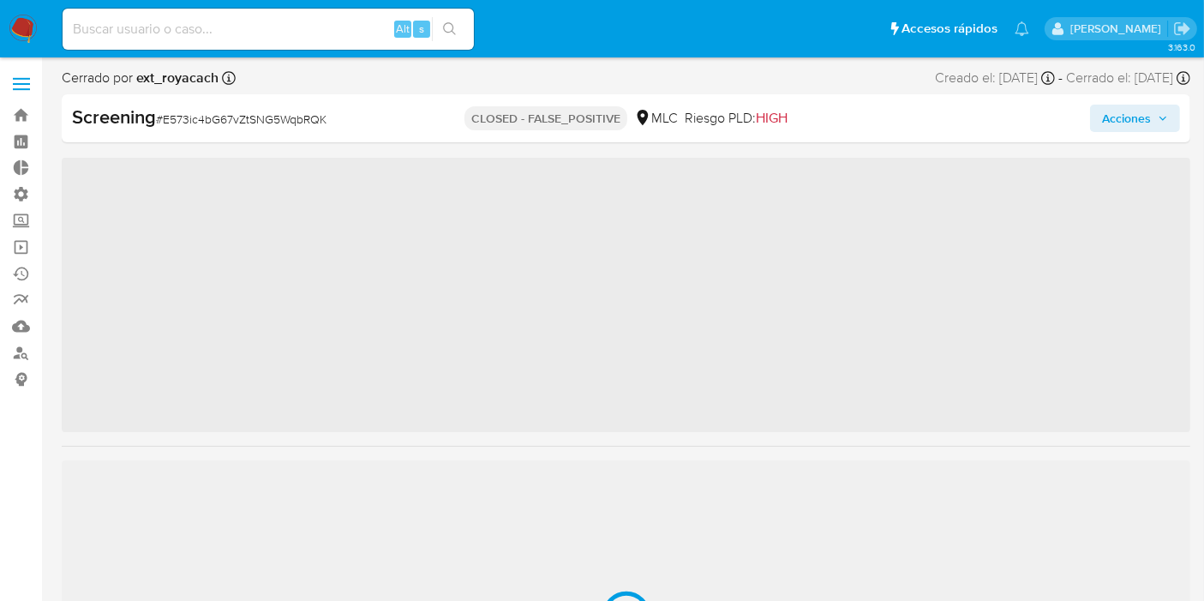
scroll to position [805, 0]
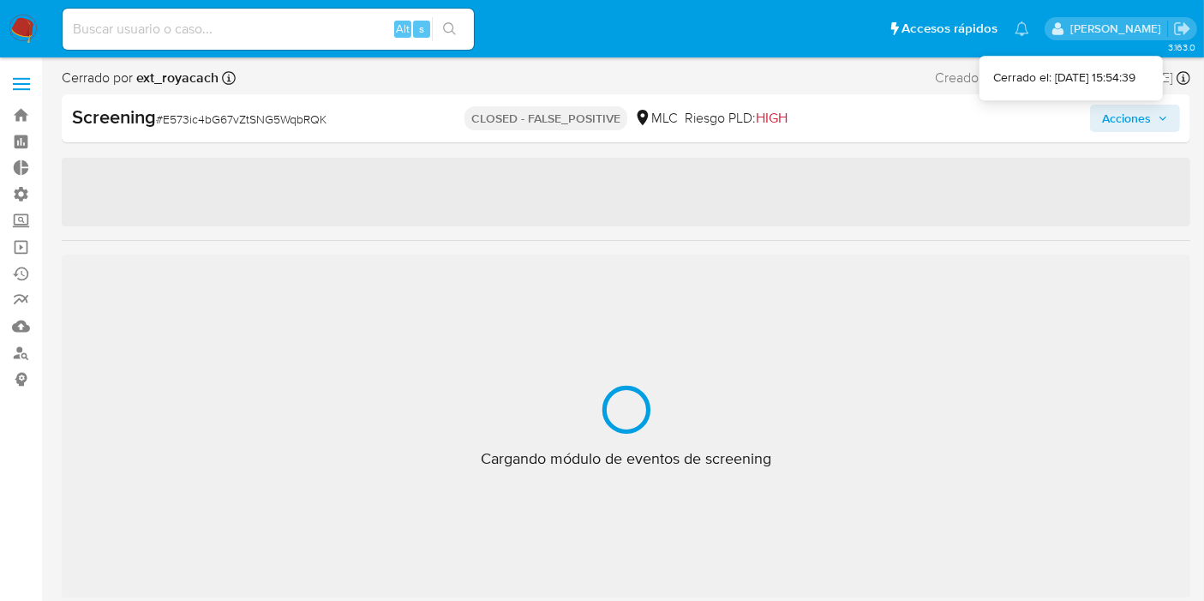
select select "10"
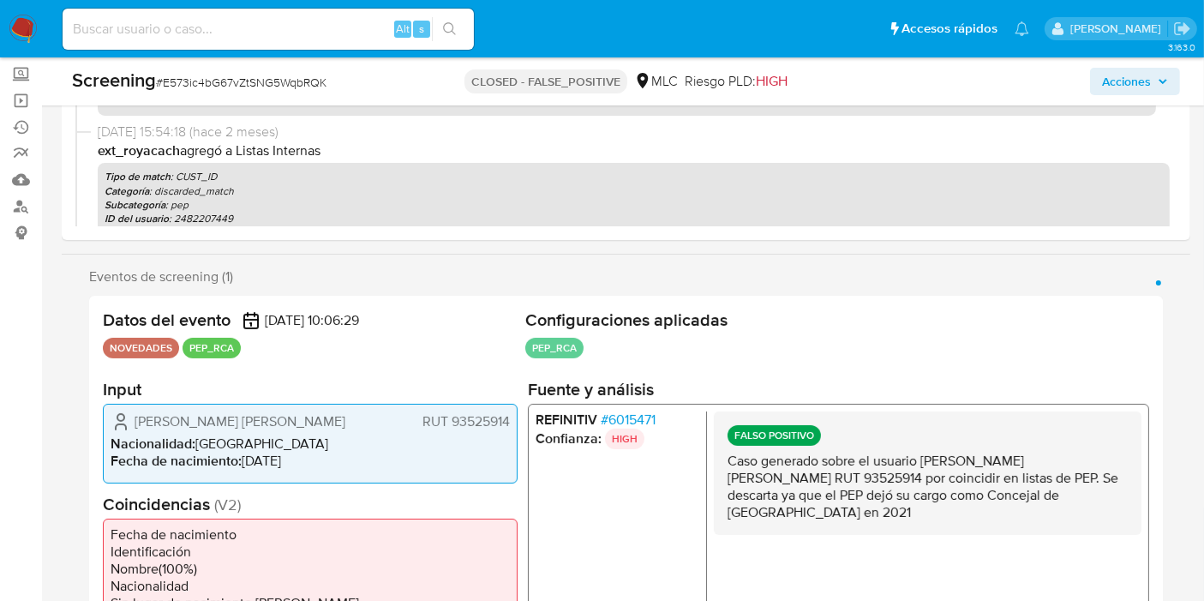
scroll to position [229, 0]
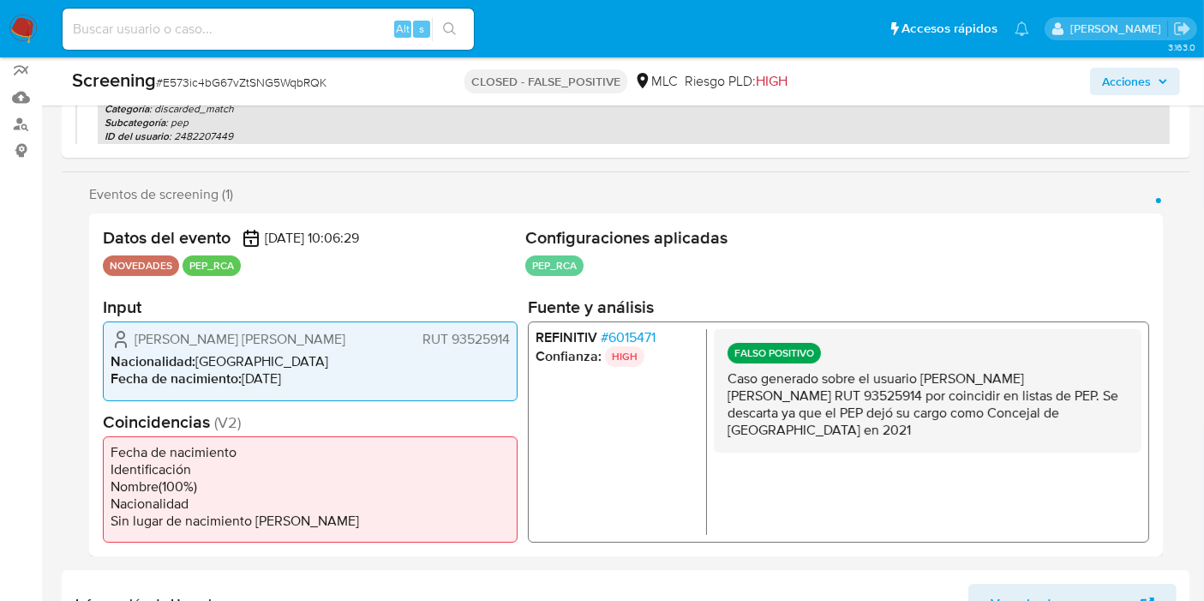
drag, startPoint x: 839, startPoint y: 374, endPoint x: 1045, endPoint y: 418, distance: 211.3
click at [1045, 418] on p "Caso generado sobre el usuario Yuri Ilin Zúñiga Zúñiga RUT 93525914 por coincid…" at bounding box center [927, 404] width 400 height 69
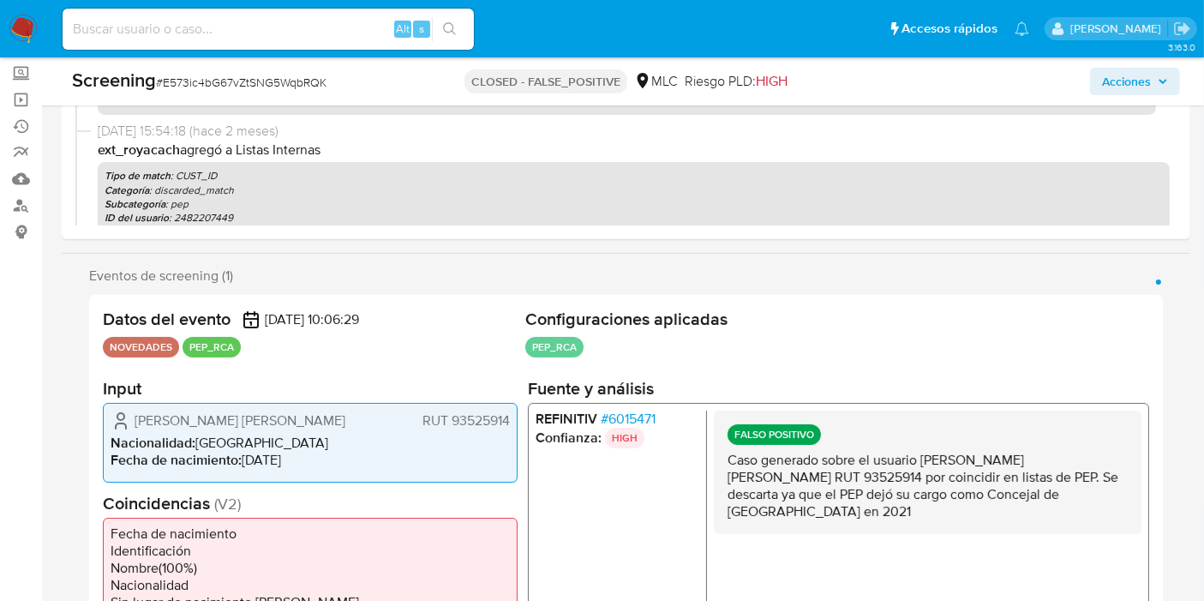
scroll to position [39, 0]
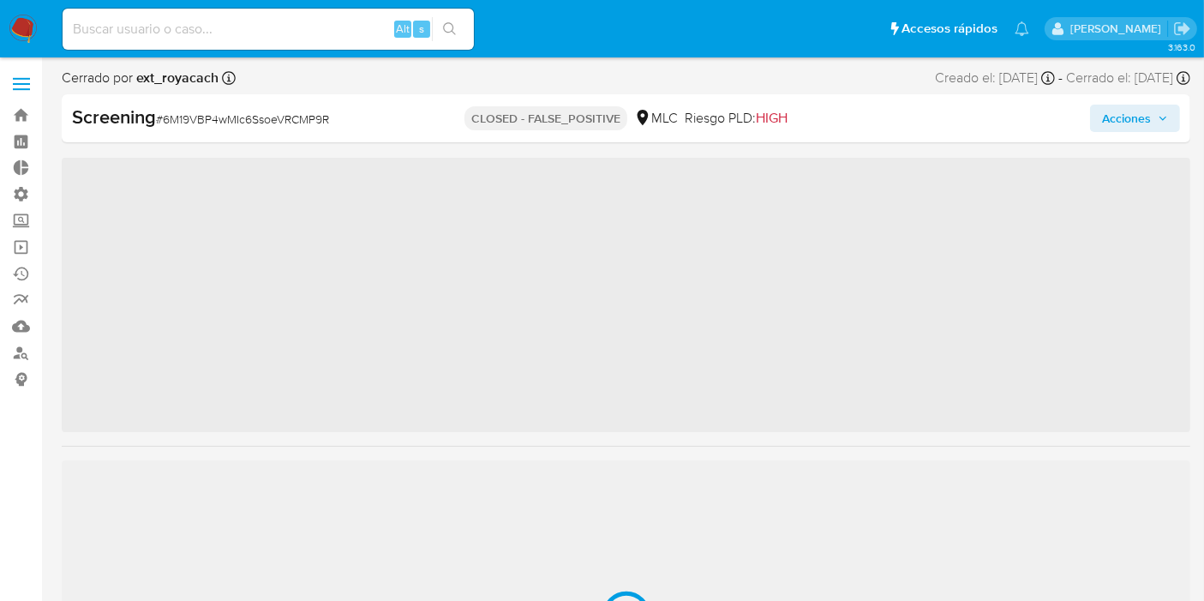
scroll to position [805, 0]
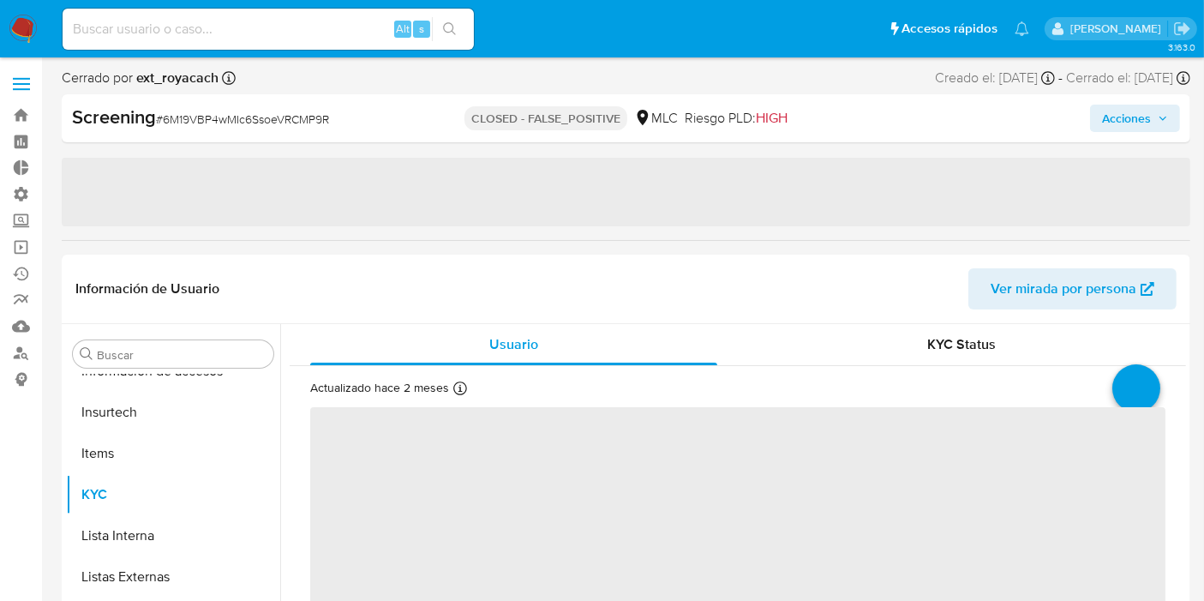
select select "10"
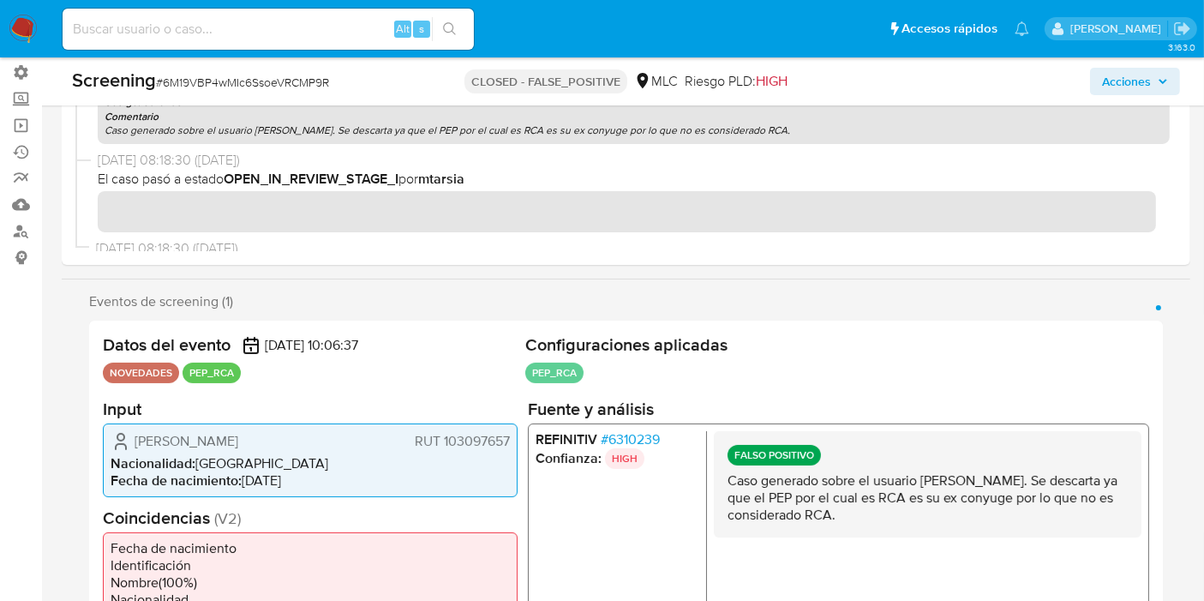
scroll to position [190, 0]
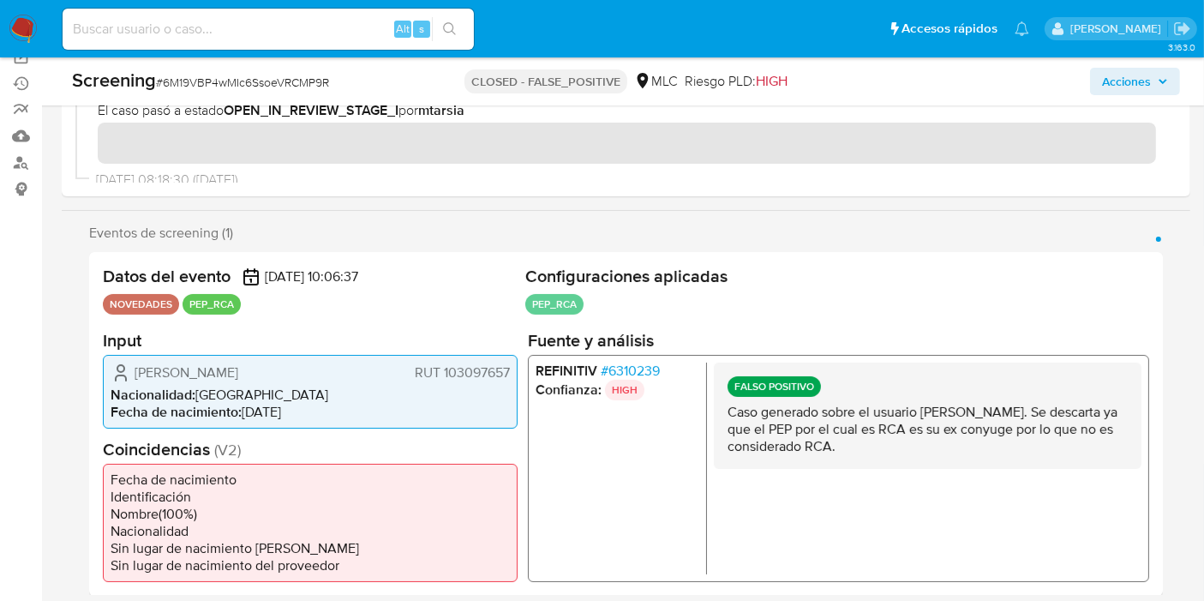
drag, startPoint x: 824, startPoint y: 434, endPoint x: 907, endPoint y: 454, distance: 85.6
click at [907, 454] on div "FALSO POSITIVO Caso generado sobre el usuario María Cristina Muñoz Muñoz. Se de…" at bounding box center [928, 415] width 428 height 106
click at [905, 434] on p "Caso generado sobre el usuario María Cristina Muñoz Muñoz. Se descarta ya que e…" at bounding box center [927, 428] width 400 height 51
drag, startPoint x: 889, startPoint y: 425, endPoint x: 931, endPoint y: 442, distance: 45.3
click at [931, 442] on p "Caso generado sobre el usuario María Cristina Muñoz Muñoz. Se descarta ya que e…" at bounding box center [927, 428] width 400 height 51
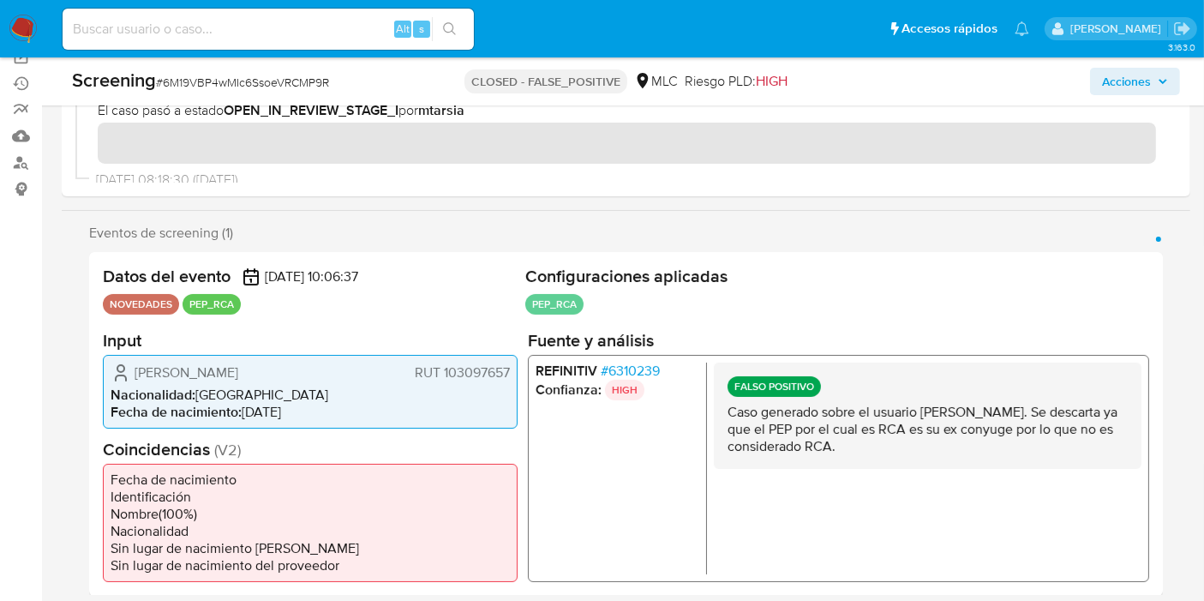
click at [930, 441] on p "Caso generado sobre el usuario María Cristina Muñoz Muñoz. Se descarta ya que e…" at bounding box center [927, 428] width 400 height 51
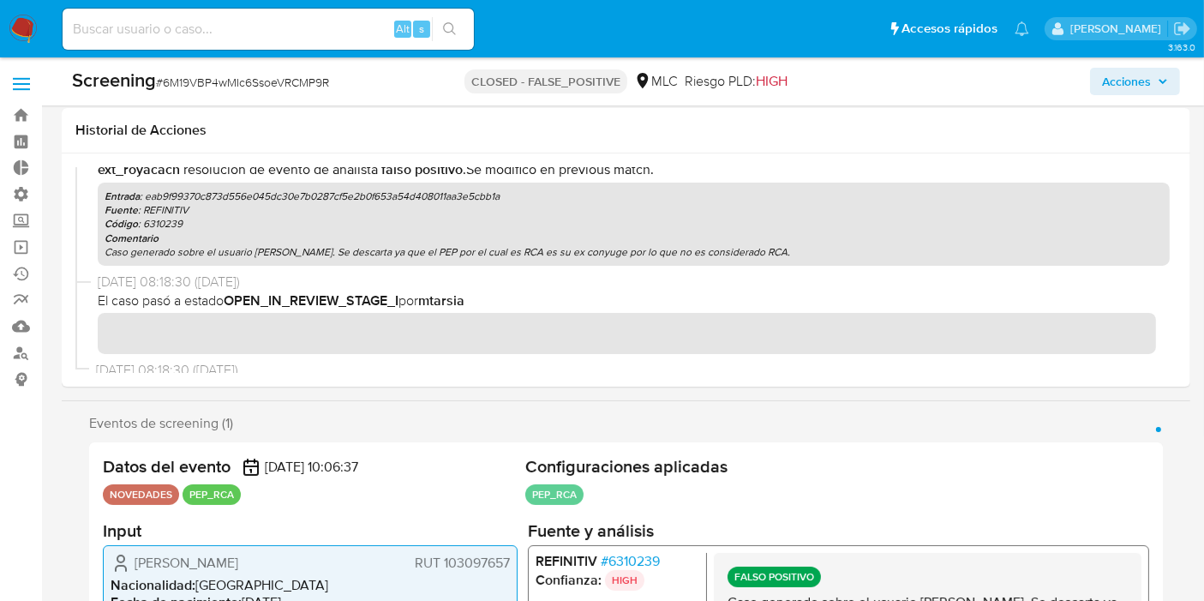
scroll to position [285, 0]
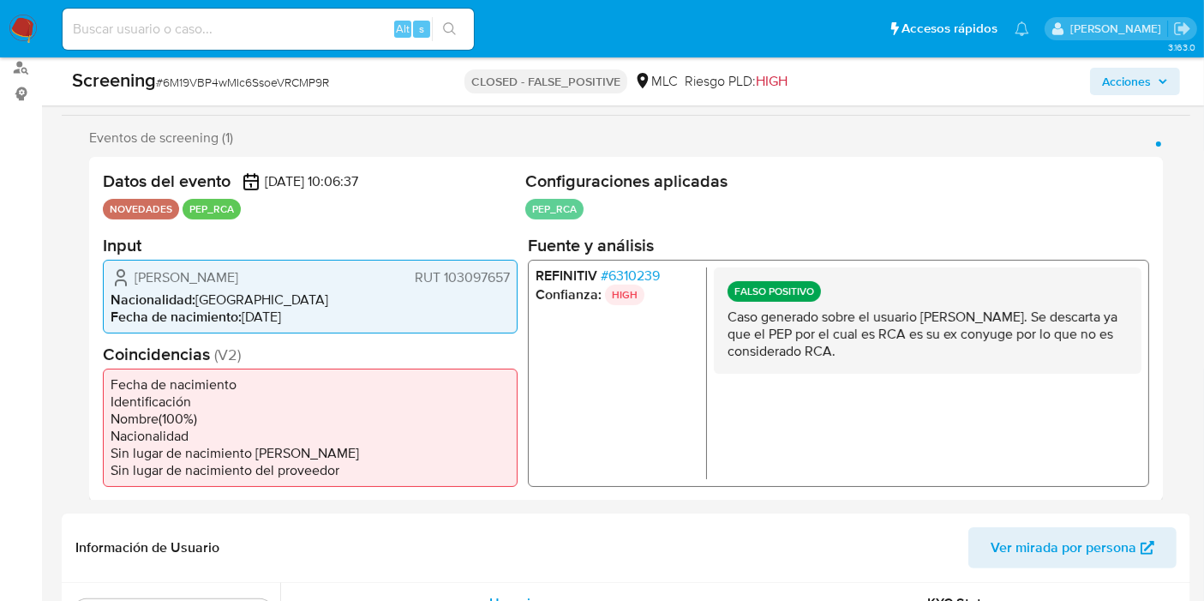
click at [867, 335] on p "Caso generado sobre el usuario María Cristina Muñoz Muñoz. Se descarta ya que e…" at bounding box center [927, 333] width 400 height 51
drag, startPoint x: 865, startPoint y: 330, endPoint x: 963, endPoint y: 356, distance: 101.8
click at [963, 356] on p "Caso generado sobre el usuario María Cristina Muñoz Muñoz. Se descarta ya que e…" at bounding box center [927, 333] width 400 height 51
click at [957, 346] on p "Caso generado sobre el usuario María Cristina Muñoz Muñoz. Se descarta ya que e…" at bounding box center [927, 333] width 400 height 51
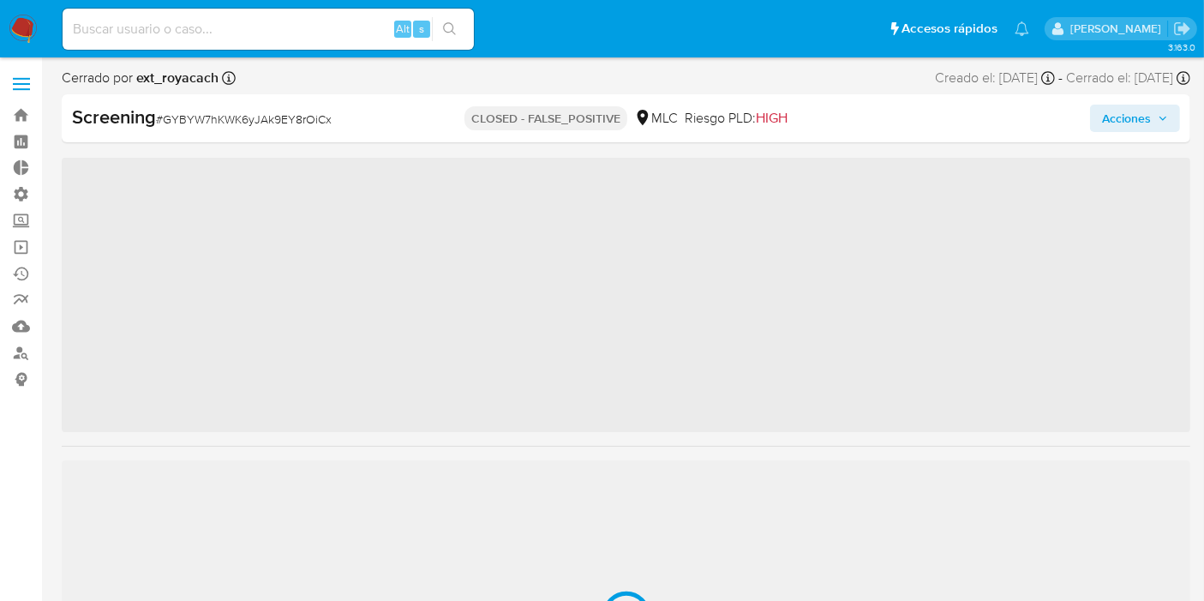
scroll to position [805, 0]
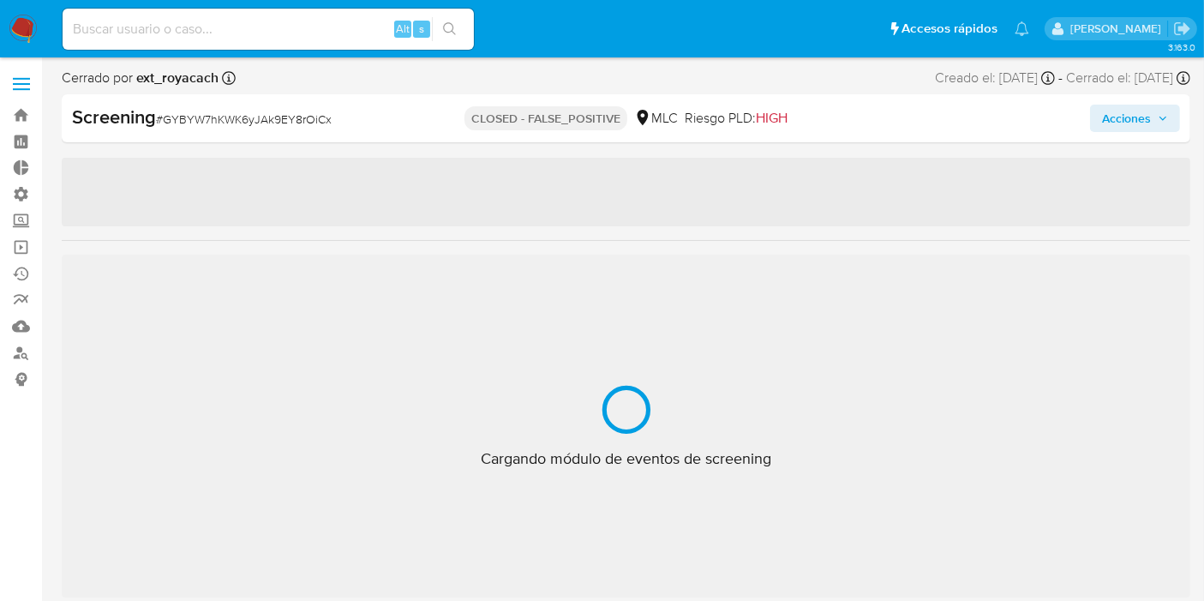
select select "10"
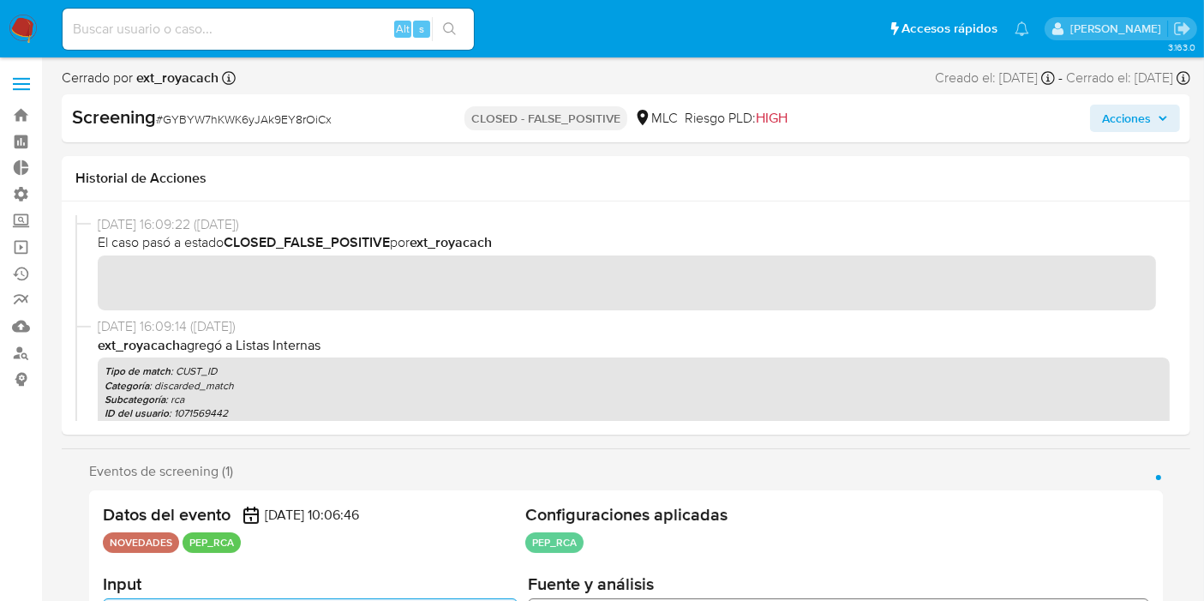
scroll to position [231, 0]
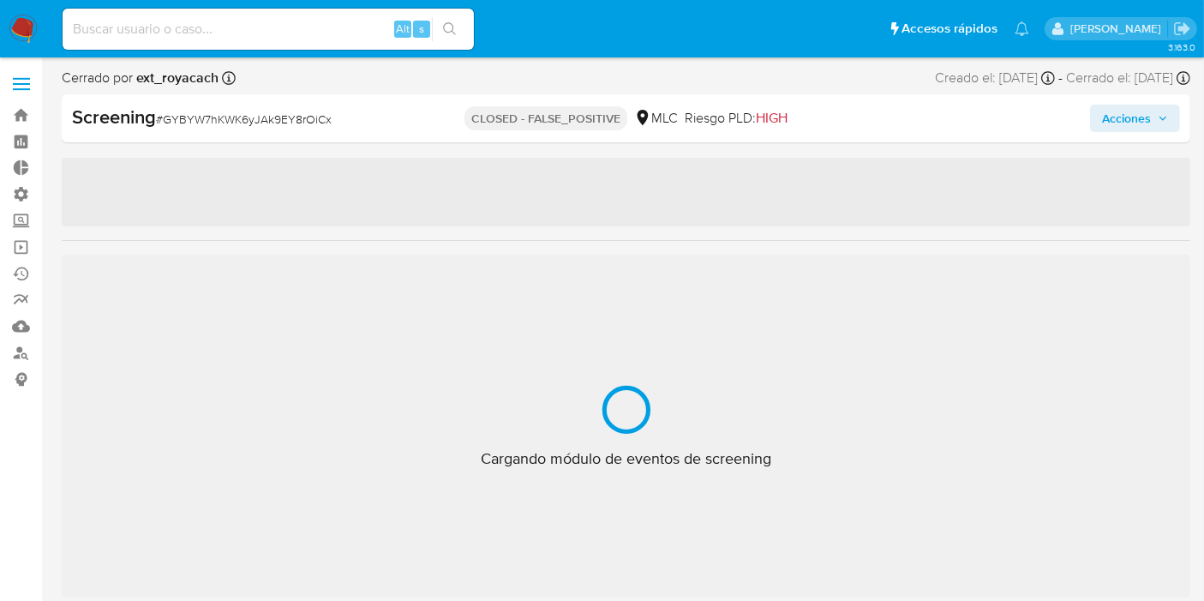
scroll to position [805, 0]
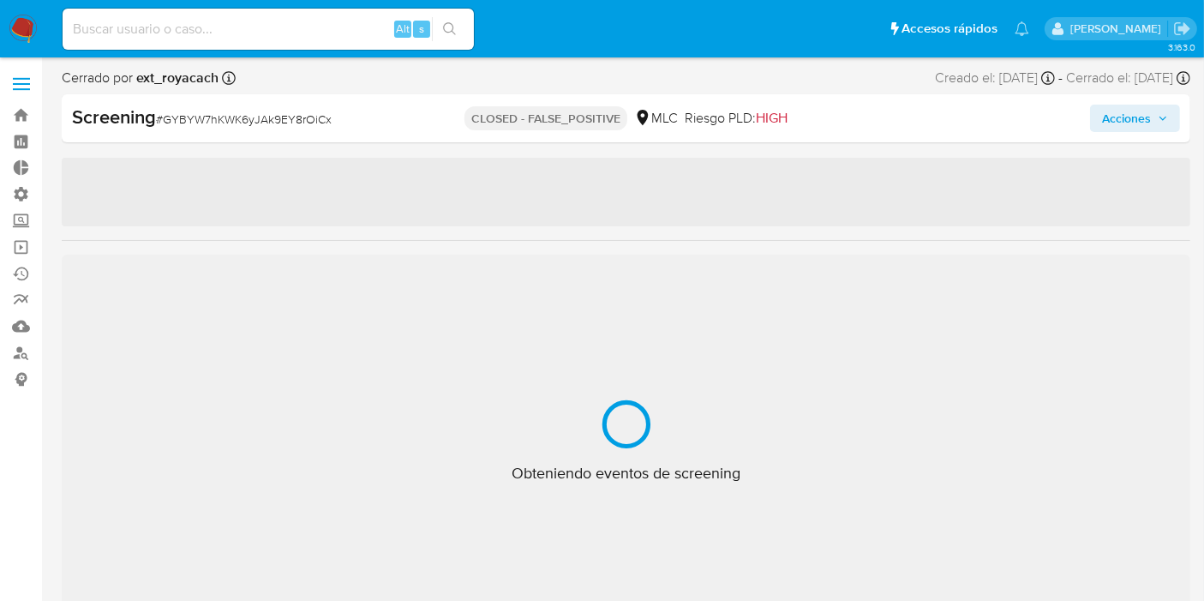
select select "10"
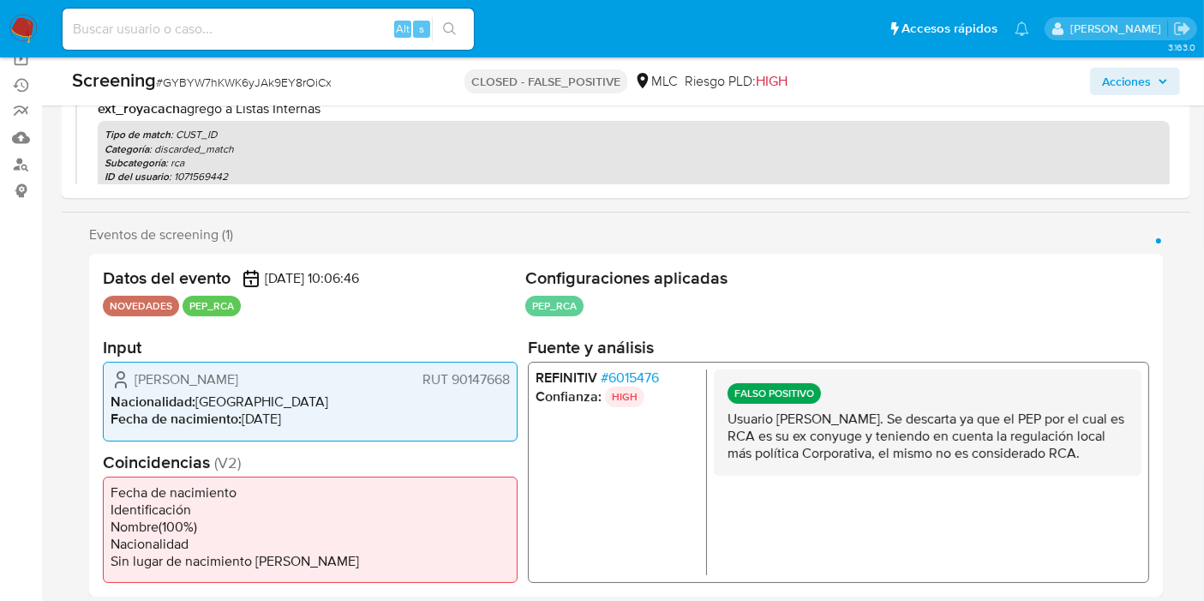
scroll to position [190, 0]
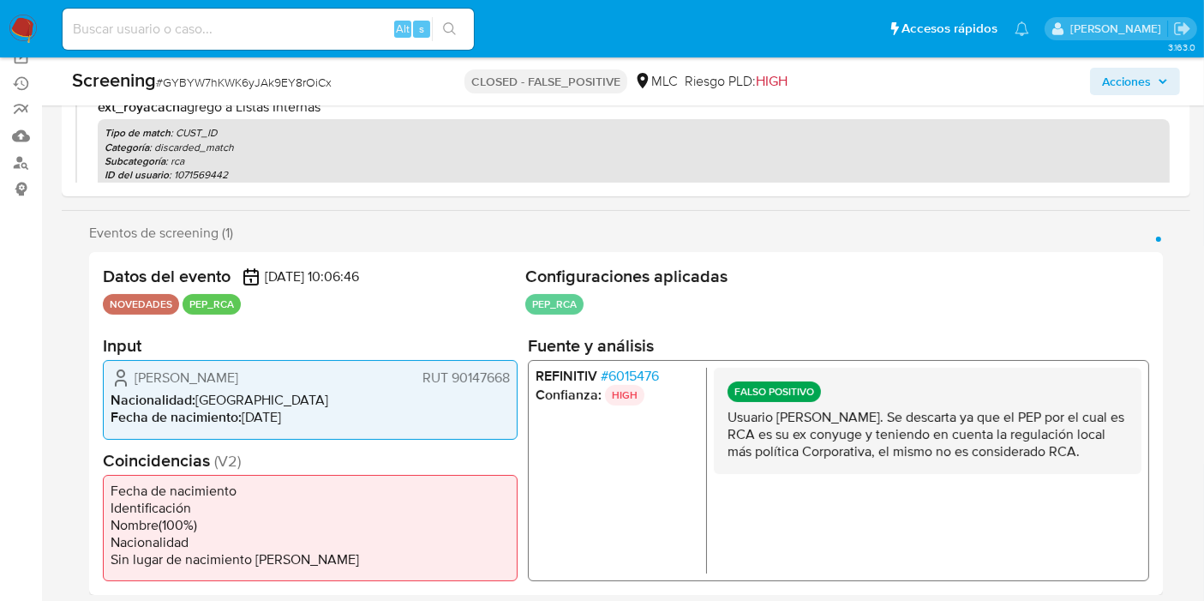
drag, startPoint x: 874, startPoint y: 424, endPoint x: 905, endPoint y: 476, distance: 60.0
click at [905, 460] on p "Usuario Claudio Andrés Reyes Stevens. Se descarta ya que el PEP por el cual es …" at bounding box center [927, 434] width 400 height 51
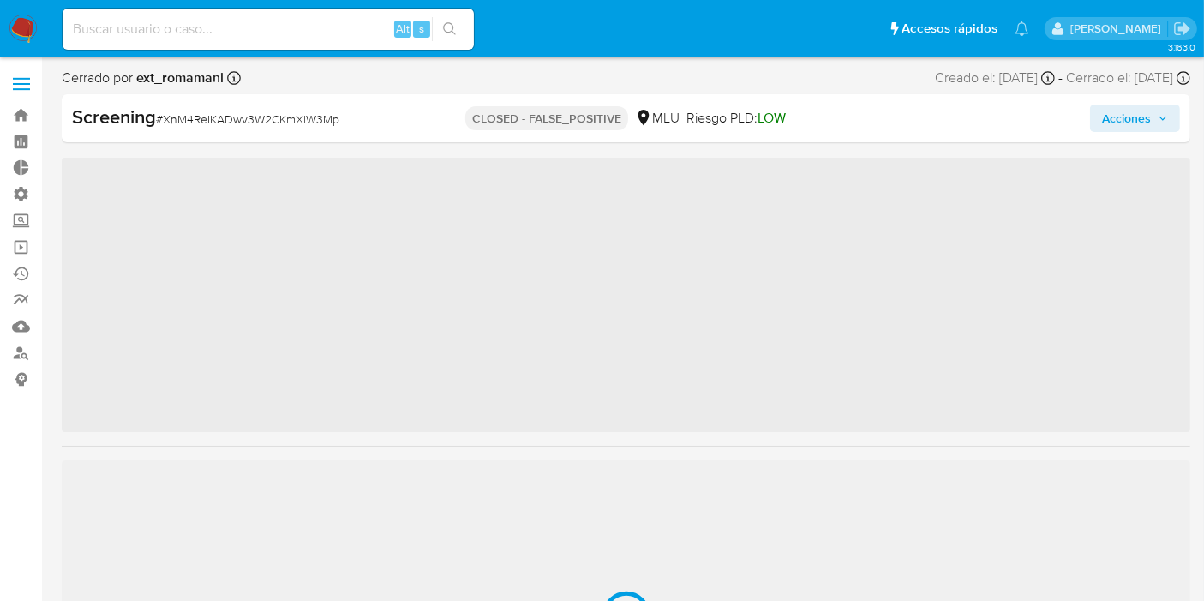
scroll to position [847, 0]
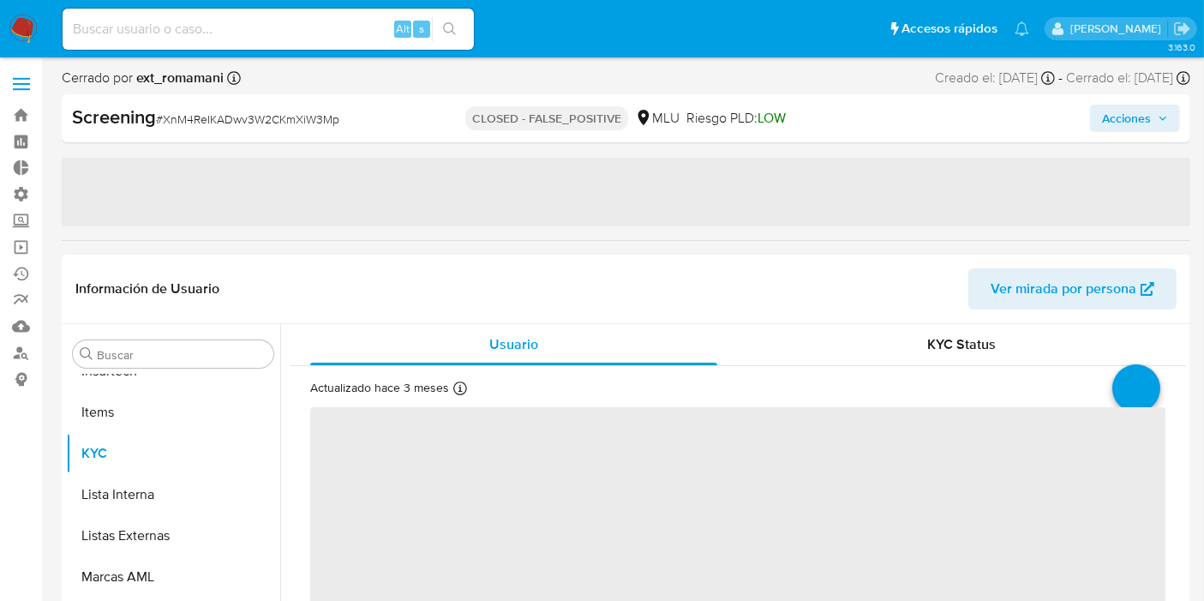
select select "10"
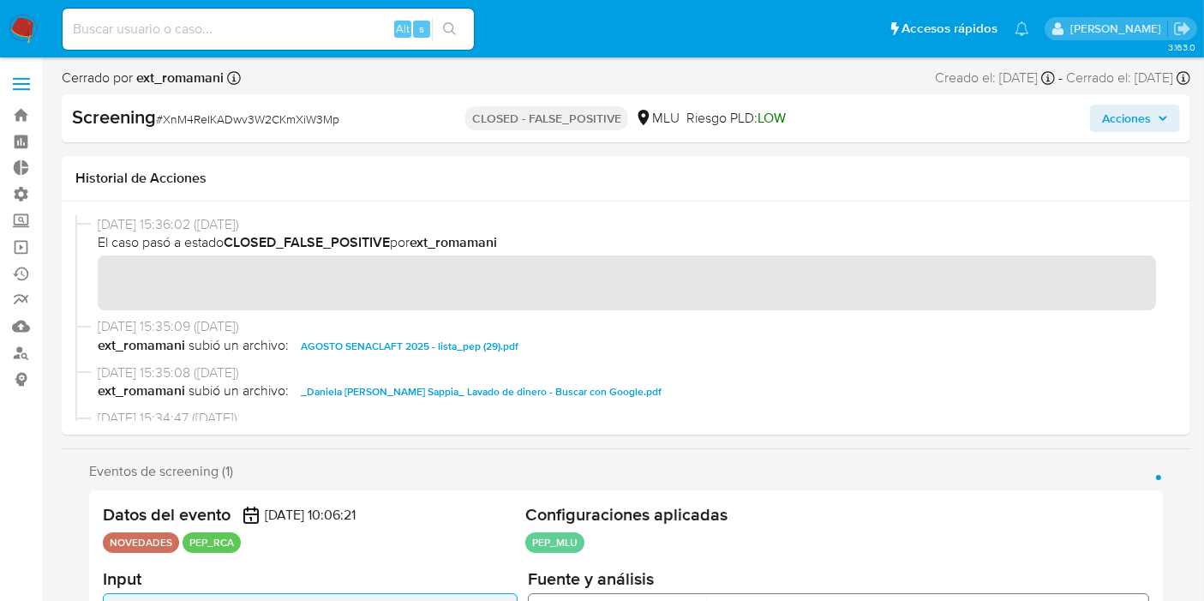
scroll to position [343, 0]
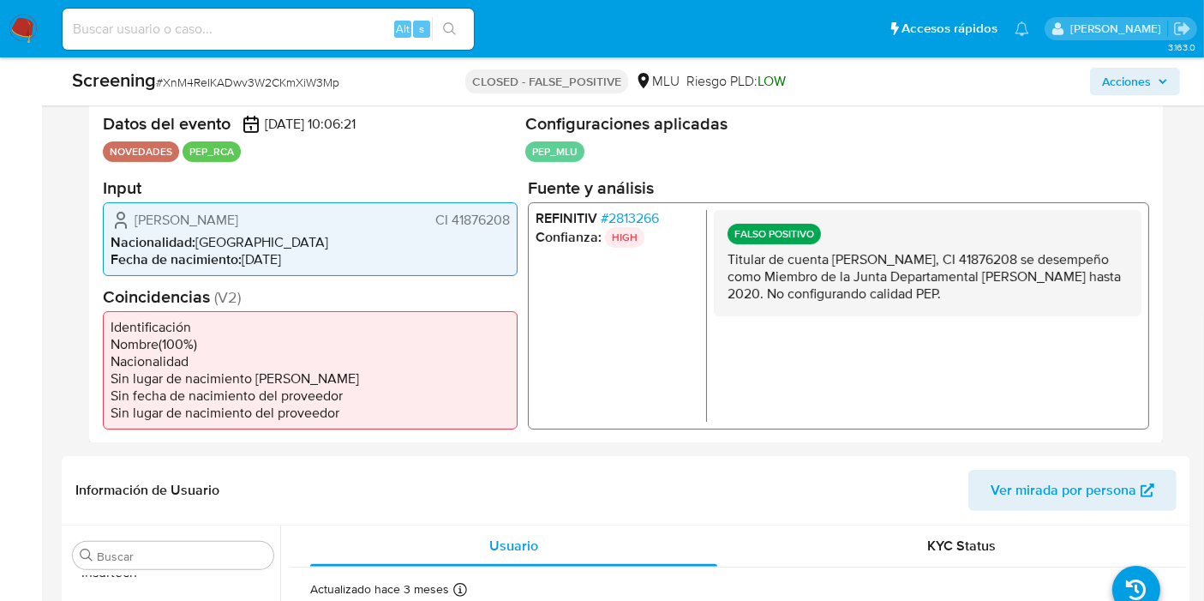
drag, startPoint x: 842, startPoint y: 257, endPoint x: 991, endPoint y: 297, distance: 153.6
click at [991, 297] on p "Titular de cuenta Daniela Cecilia Barragan Sappia, CI 41876208 se desempeño com…" at bounding box center [927, 275] width 400 height 51
click at [989, 292] on p "Titular de cuenta Daniela Cecilia Barragan Sappia, CI 41876208 se desempeño com…" at bounding box center [927, 275] width 400 height 51
drag, startPoint x: 920, startPoint y: 257, endPoint x: 1006, endPoint y: 295, distance: 93.6
click at [1006, 295] on p "Titular de cuenta Daniela Cecilia Barragan Sappia, CI 41876208 se desempeño com…" at bounding box center [927, 275] width 400 height 51
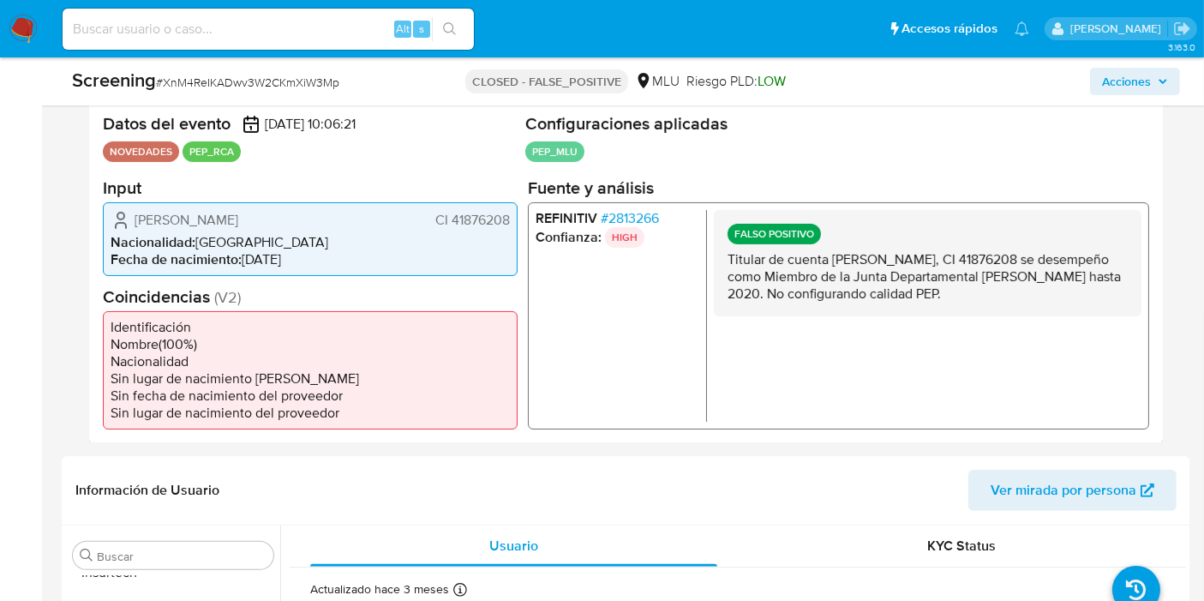
click at [1003, 289] on p "Titular de cuenta Daniela Cecilia Barragan Sappia, CI 41876208 se desempeño com…" at bounding box center [927, 275] width 400 height 51
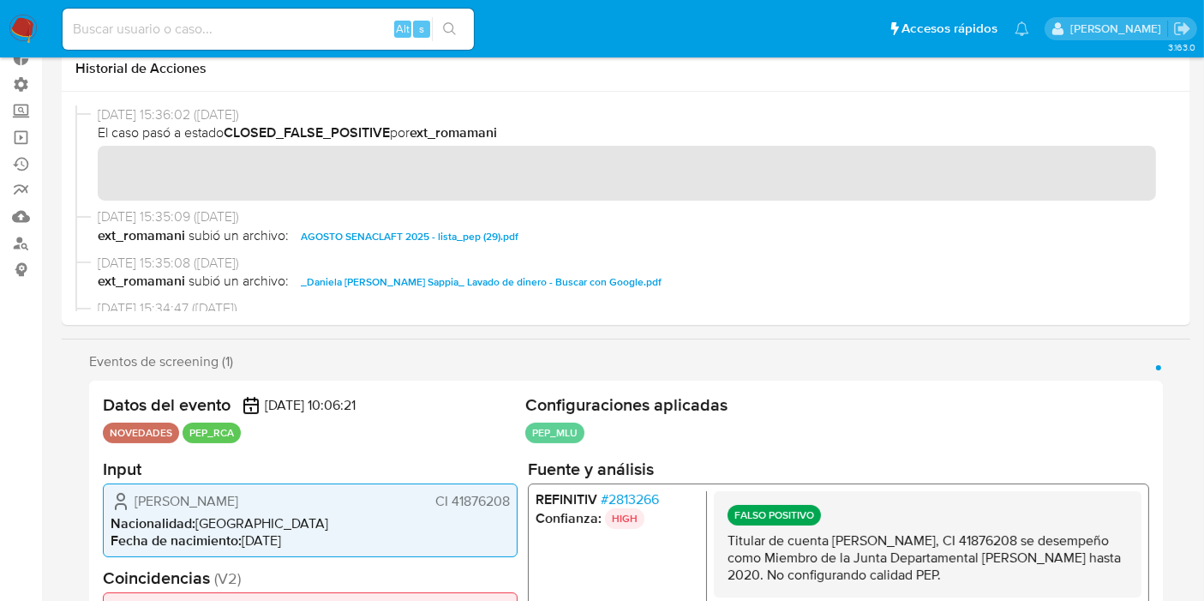
scroll to position [0, 0]
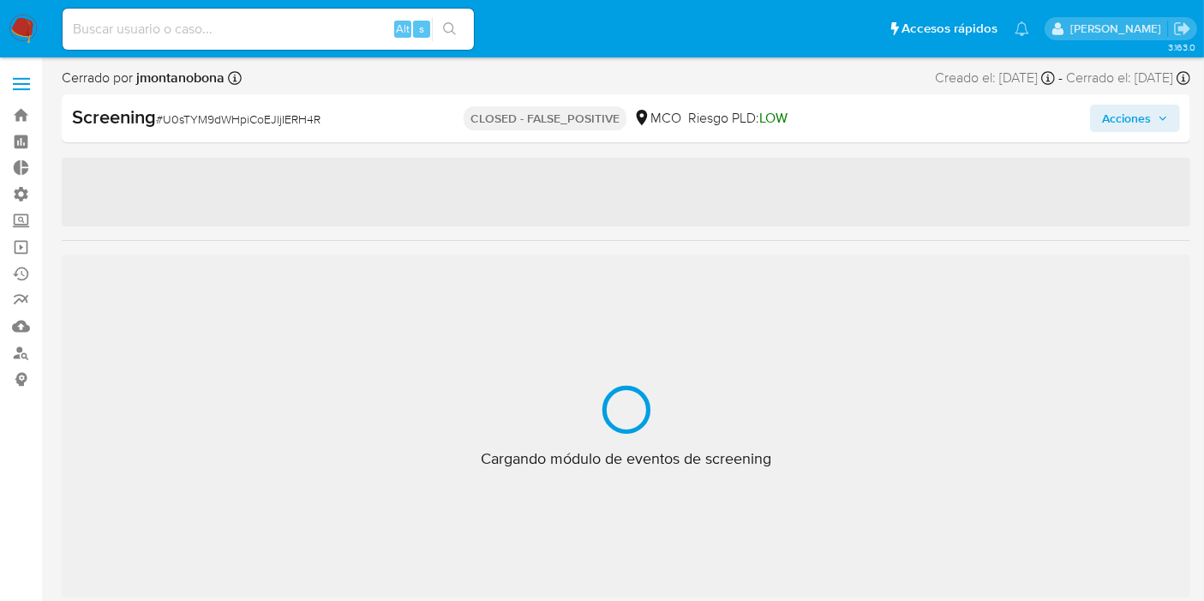
select select "10"
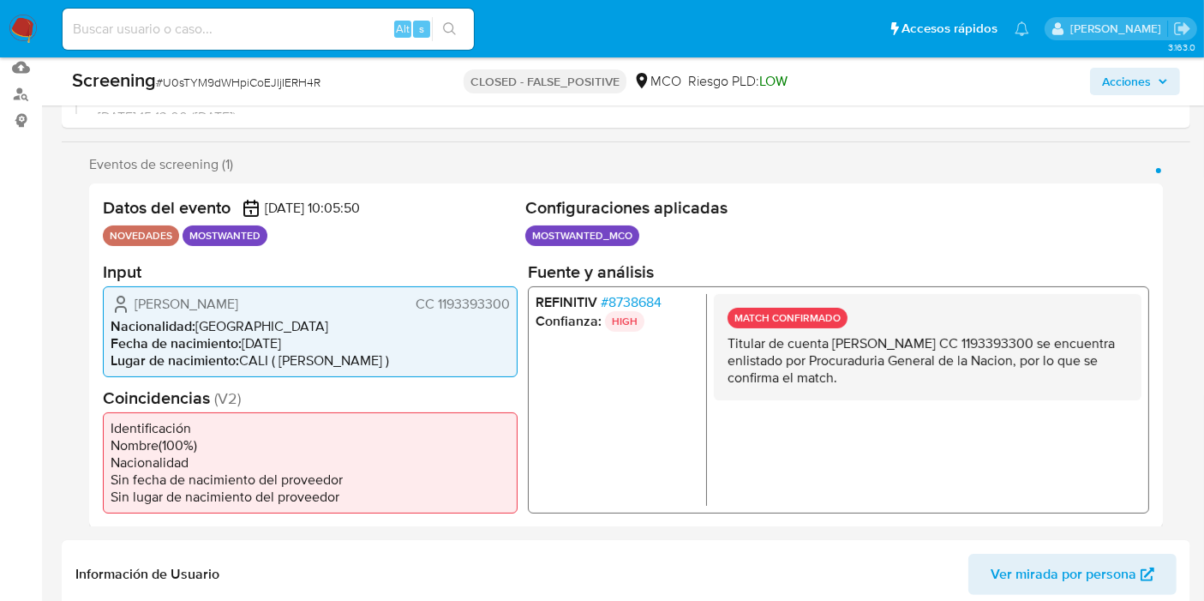
scroll to position [285, 0]
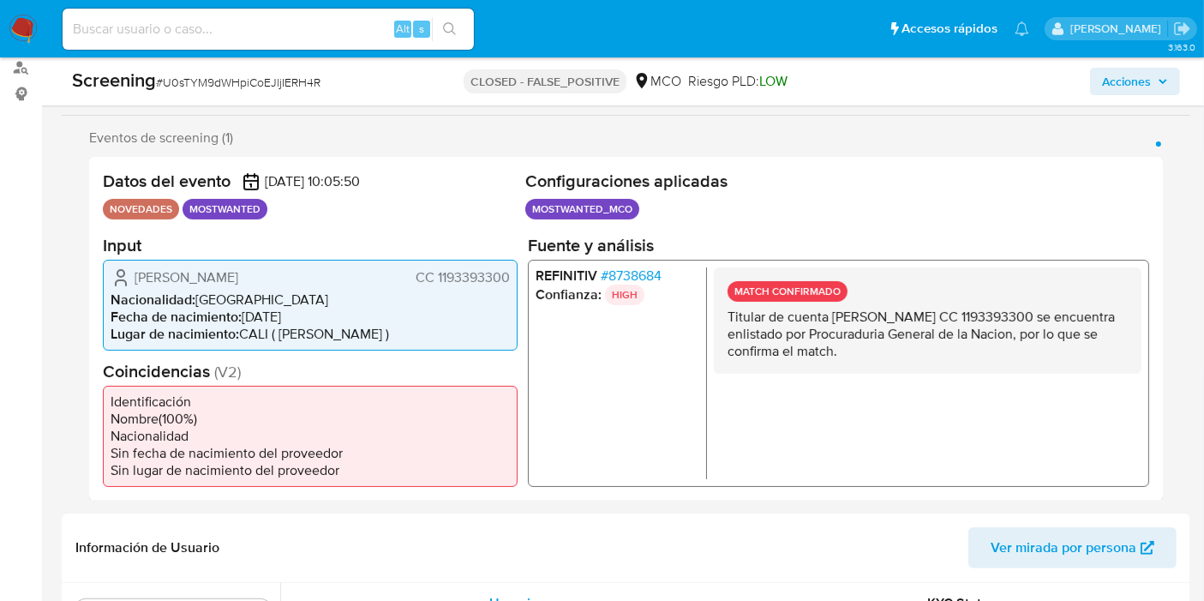
drag, startPoint x: 792, startPoint y: 309, endPoint x: 908, endPoint y: 380, distance: 136.5
click at [908, 380] on div "MATCH CONFIRMADO Titular de cuenta [PERSON_NAME] CC 1193393300 se encuentra enl…" at bounding box center [928, 372] width 428 height 212
click at [896, 356] on p "Titular de cuenta [PERSON_NAME] CC 1193393300 se encuentra enlistado por Procur…" at bounding box center [927, 333] width 400 height 51
drag, startPoint x: 805, startPoint y: 326, endPoint x: 891, endPoint y: 338, distance: 87.5
click at [891, 338] on p "Titular de cuenta [PERSON_NAME] CC 1193393300 se encuentra enlistado por Procur…" at bounding box center [927, 333] width 400 height 51
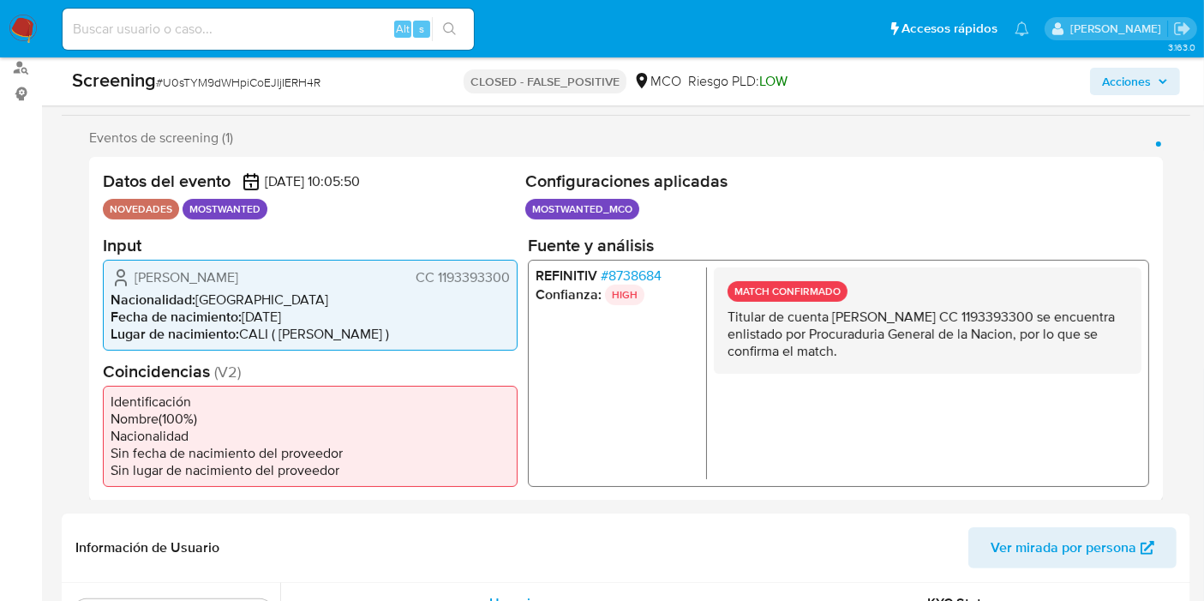
click at [895, 348] on p "Titular de cuenta [PERSON_NAME] CC 1193393300 se encuentra enlistado por Procur…" at bounding box center [927, 333] width 400 height 51
drag, startPoint x: 842, startPoint y: 301, endPoint x: 927, endPoint y: 344, distance: 95.0
click at [927, 344] on div "MATCH CONFIRMADO Titular de cuenta [PERSON_NAME] CC 1193393300 se encuentra enl…" at bounding box center [928, 319] width 428 height 106
click at [920, 340] on p "Titular de cuenta Juan Pablo Satizabal Muñoz CC 1193393300 se encuentra enlista…" at bounding box center [927, 333] width 400 height 51
drag, startPoint x: 841, startPoint y: 312, endPoint x: 925, endPoint y: 356, distance: 94.7
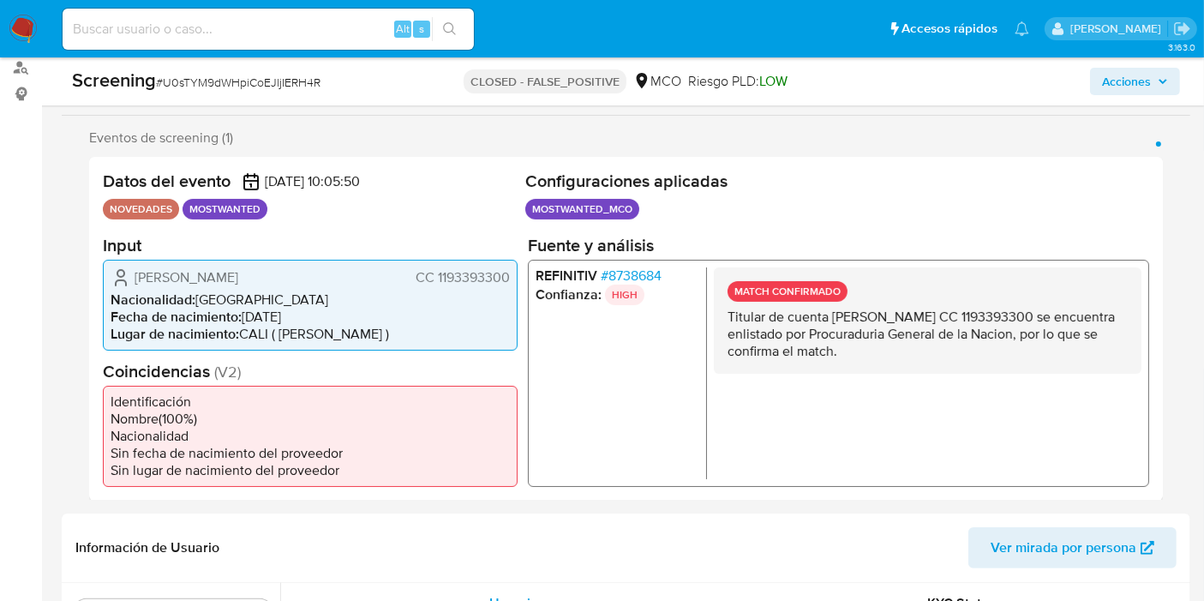
click at [925, 356] on p "Titular de cuenta Juan Pablo Satizabal Muñoz CC 1193393300 se encuentra enlista…" at bounding box center [927, 333] width 400 height 51
click at [906, 341] on p "Titular de cuenta Juan Pablo Satizabal Muñoz CC 1193393300 se encuentra enlista…" at bounding box center [927, 333] width 400 height 51
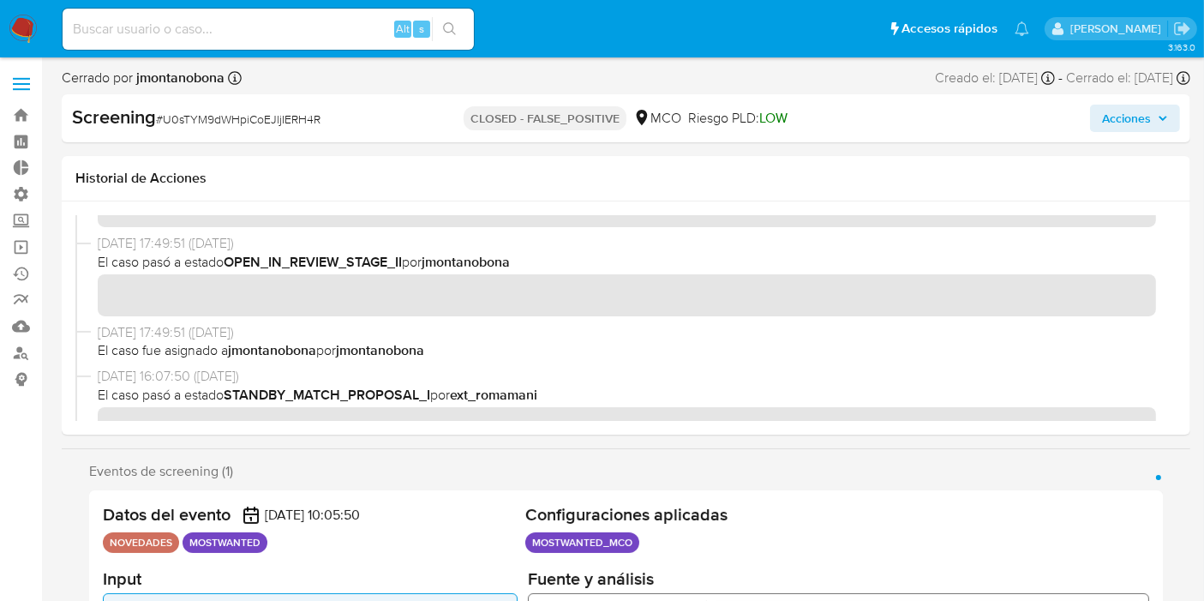
scroll to position [0, 0]
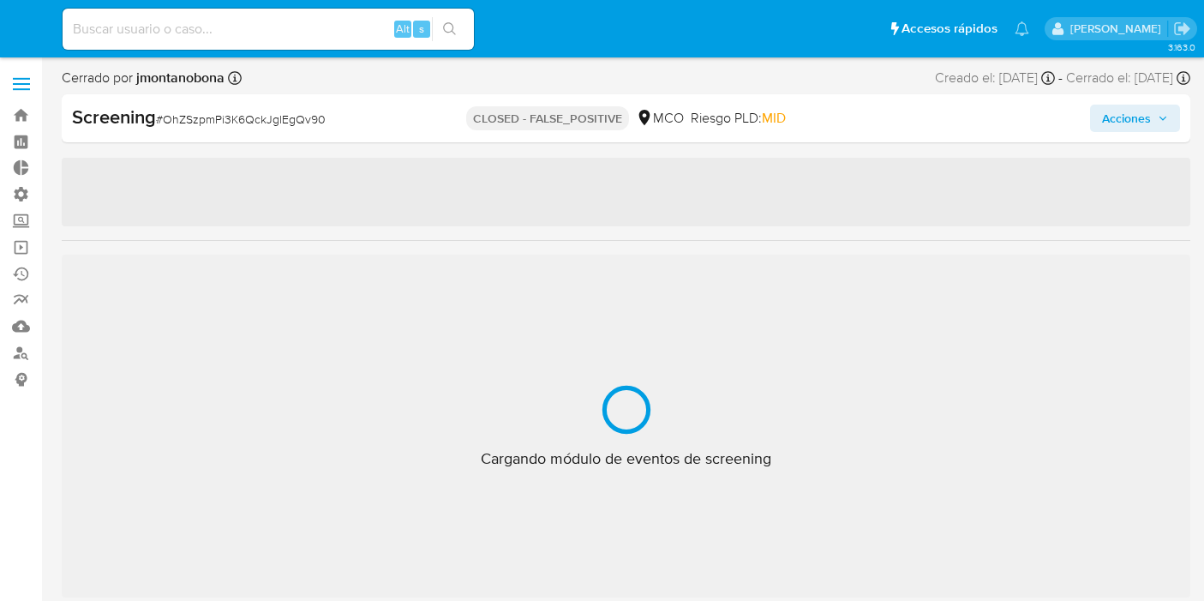
select select "10"
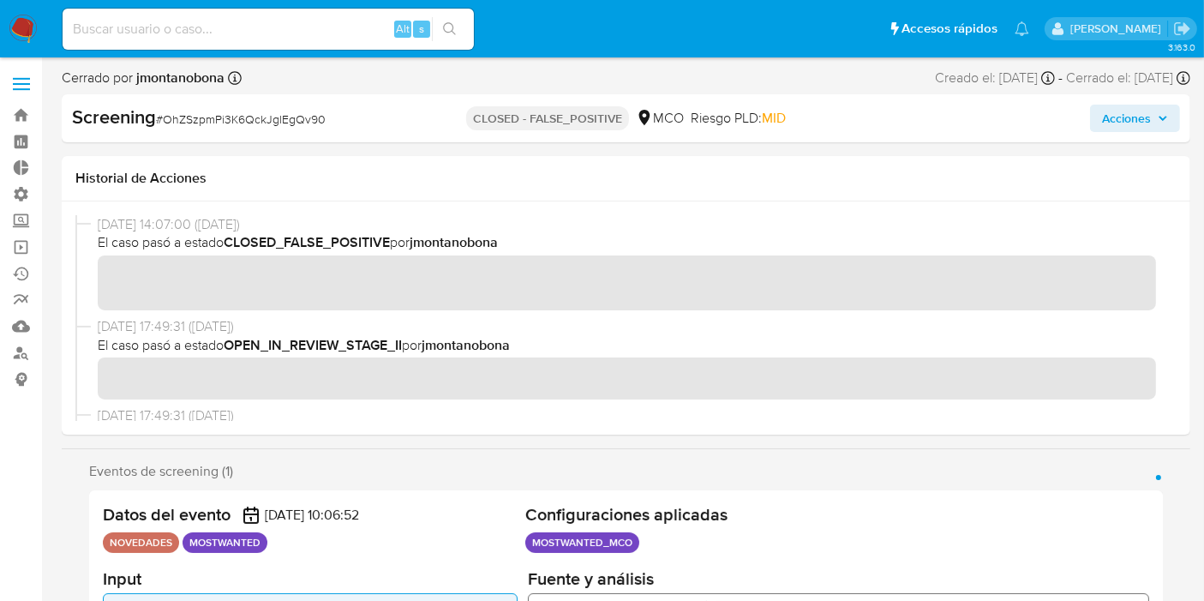
scroll to position [805, 0]
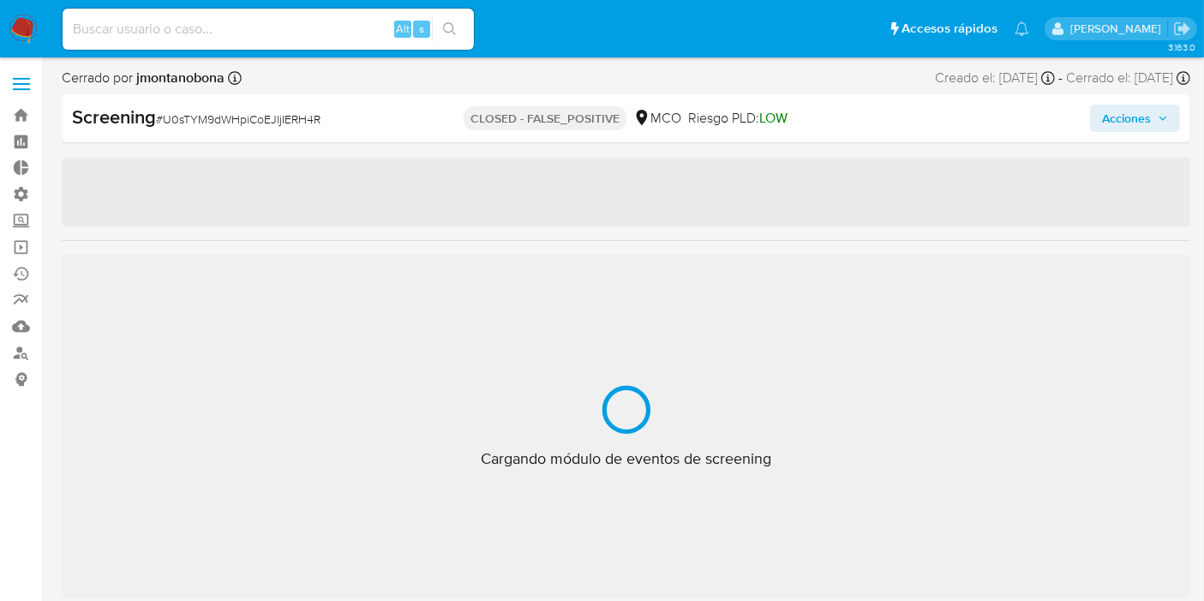
scroll to position [805, 0]
select select "10"
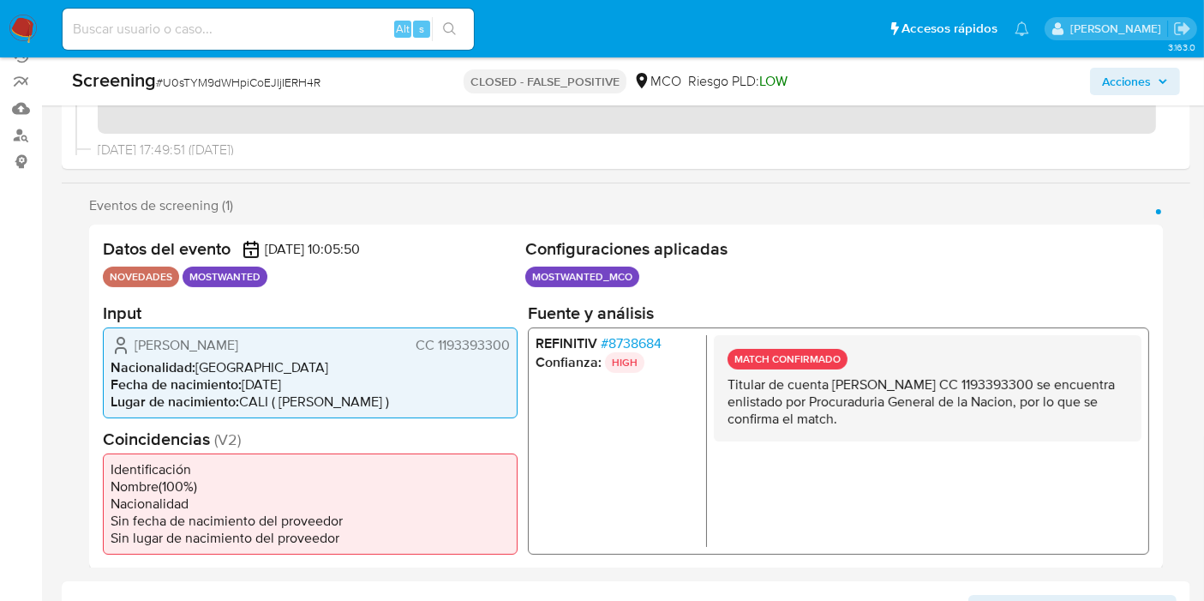
scroll to position [301, 0]
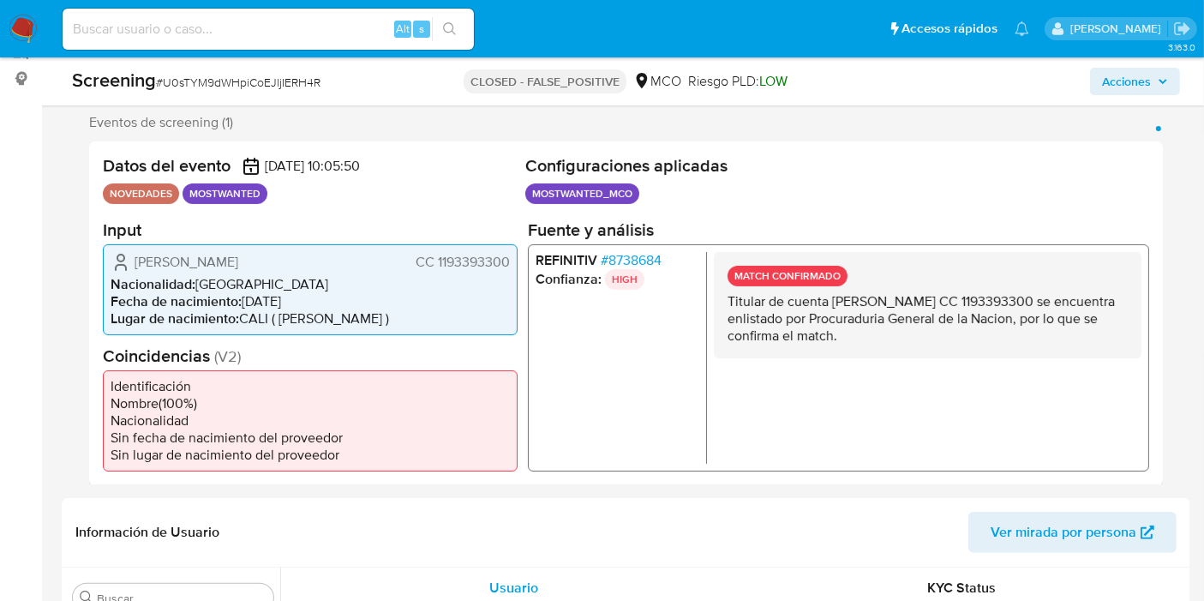
drag, startPoint x: 793, startPoint y: 291, endPoint x: 994, endPoint y: 373, distance: 216.4
click at [994, 373] on div "MATCH CONFIRMADO Titular de cuenta Juan Pablo Satizabal Muñoz CC 1193393300 se …" at bounding box center [928, 357] width 428 height 212
click at [841, 341] on p "Titular de cuenta Juan Pablo Satizabal Muñoz CC 1193393300 se encuentra enlista…" at bounding box center [927, 317] width 400 height 51
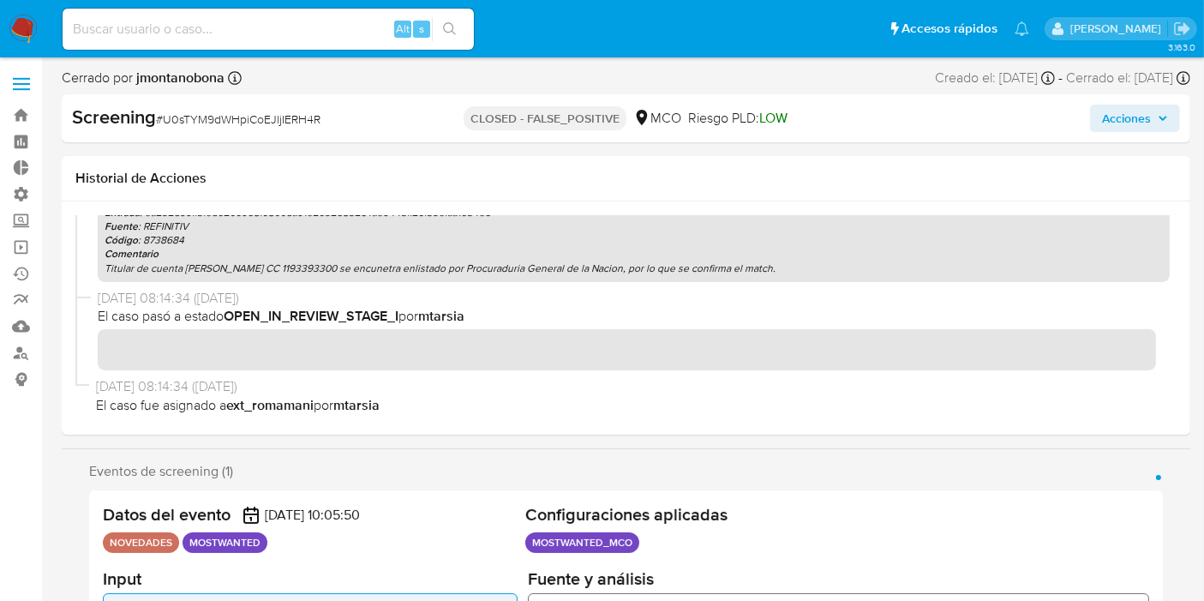
scroll to position [767, 0]
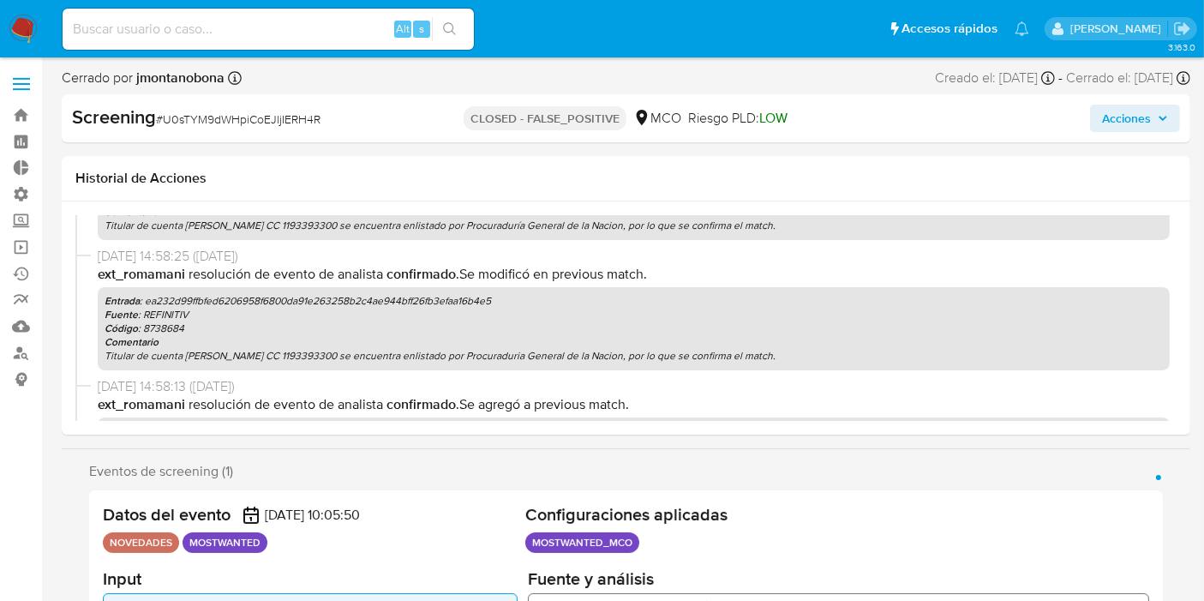
drag, startPoint x: 687, startPoint y: 297, endPoint x: 689, endPoint y: 267, distance: 30.0
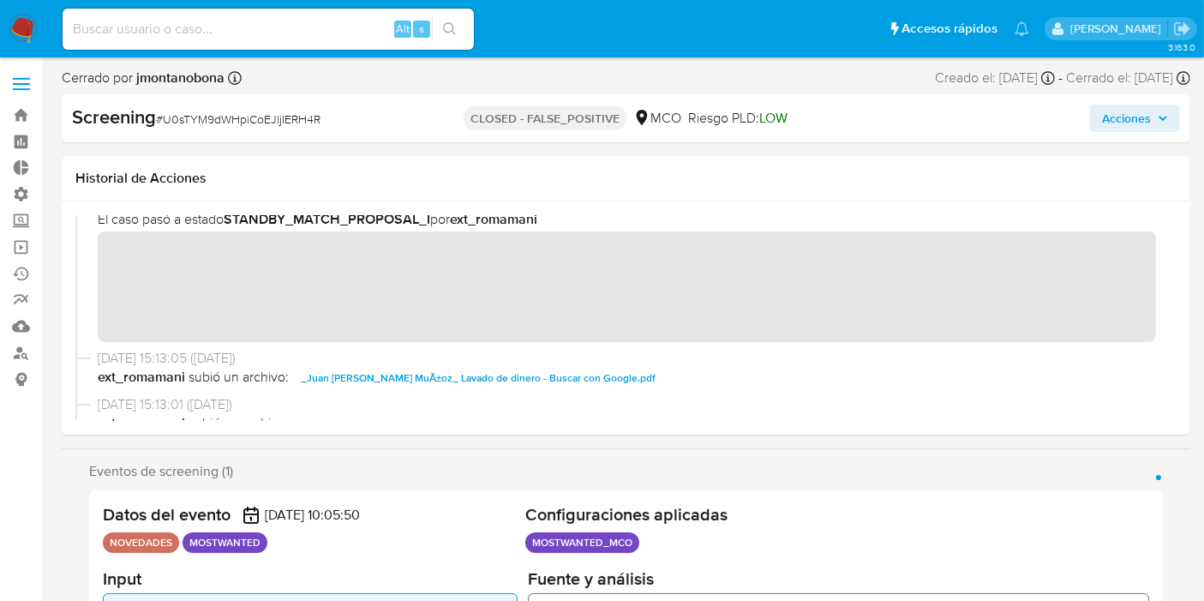
scroll to position [240, 0]
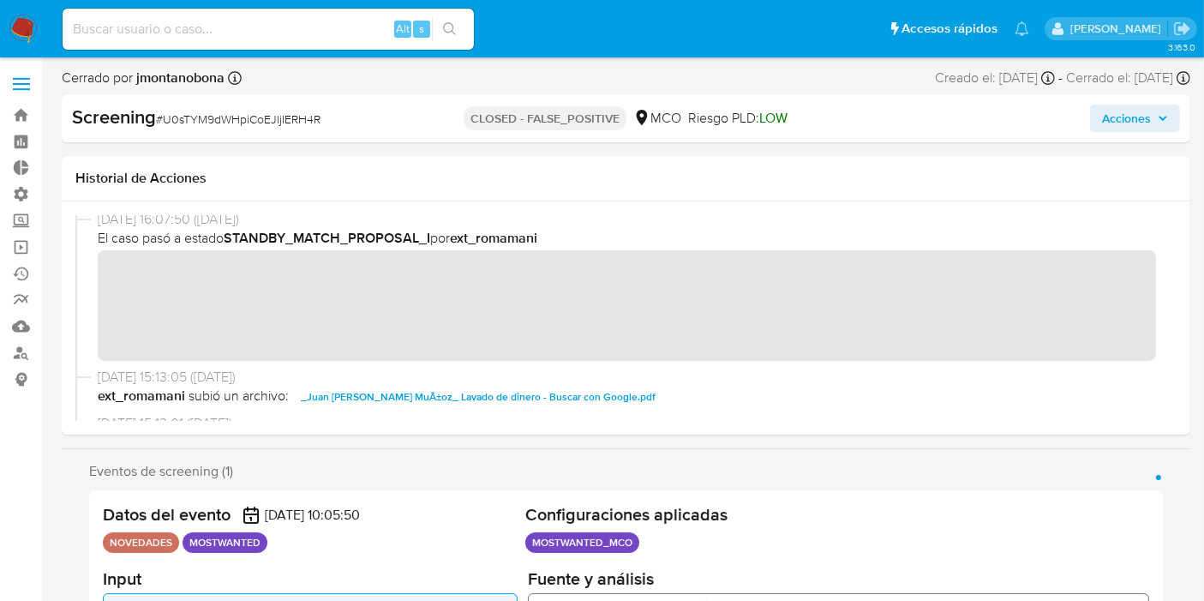
drag, startPoint x: 685, startPoint y: 321, endPoint x: 746, endPoint y: 221, distance: 117.7
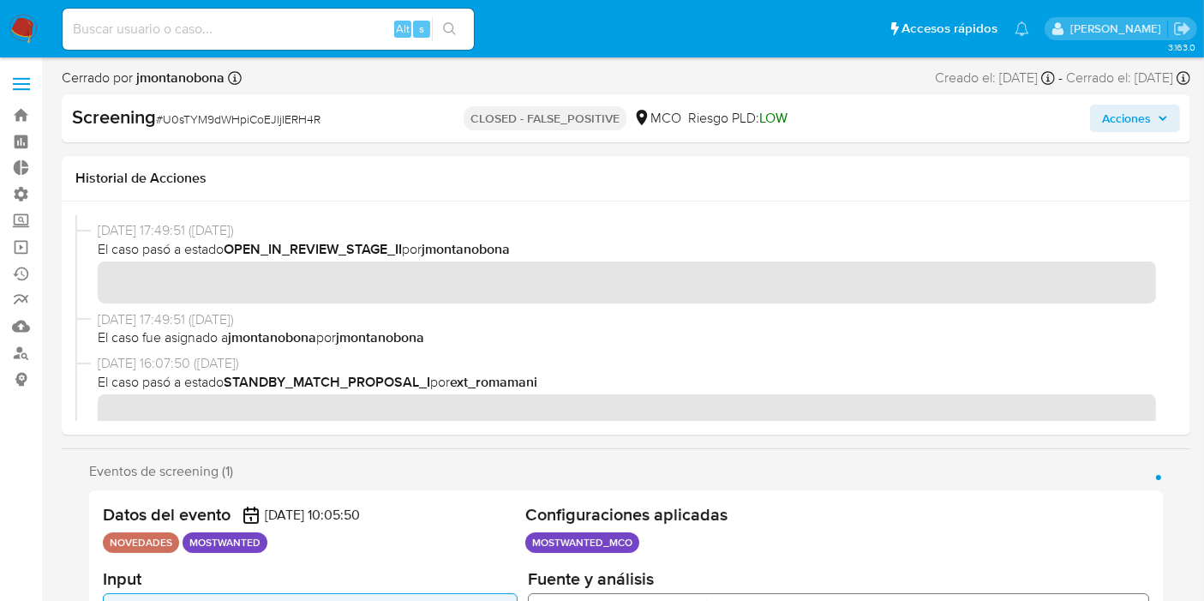
drag, startPoint x: 562, startPoint y: 340, endPoint x: 530, endPoint y: 273, distance: 74.3
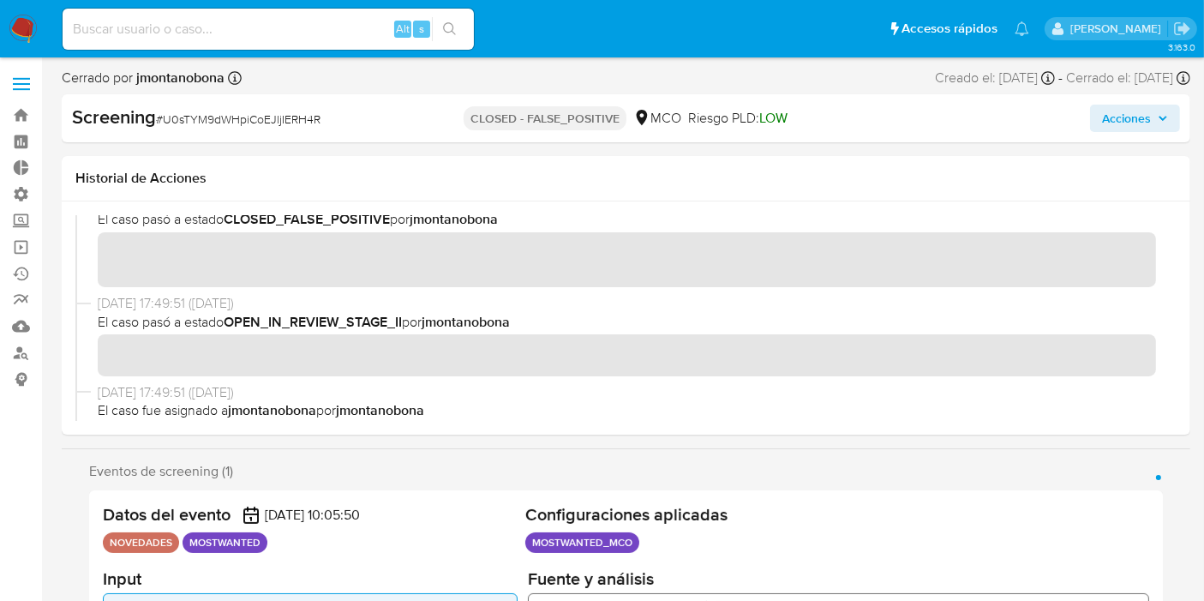
scroll to position [0, 0]
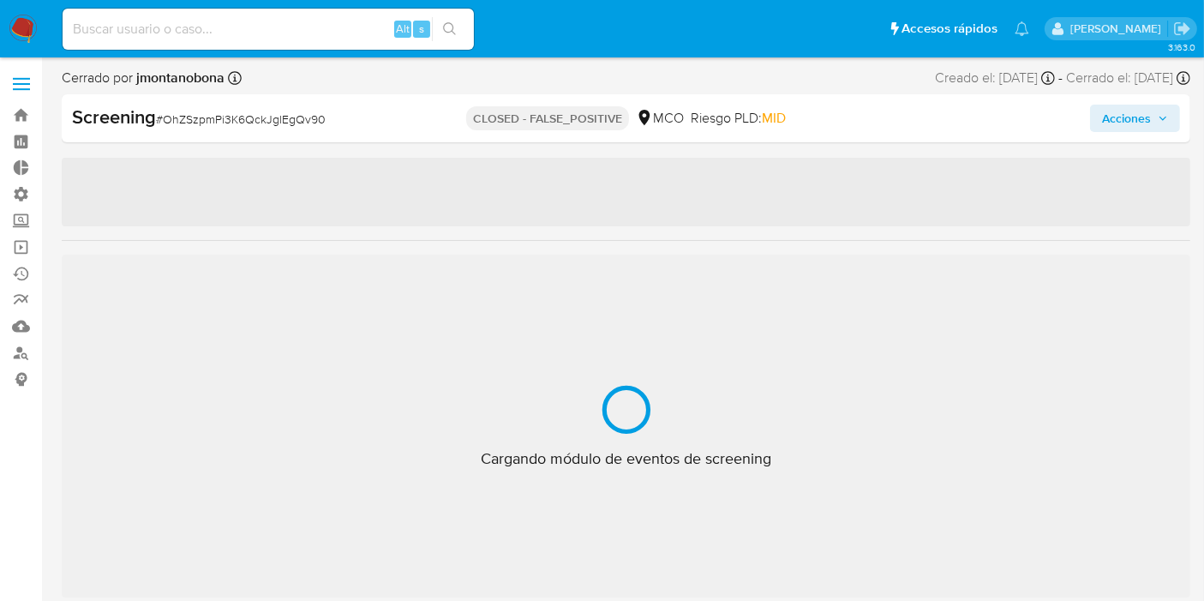
scroll to position [805, 0]
select select "10"
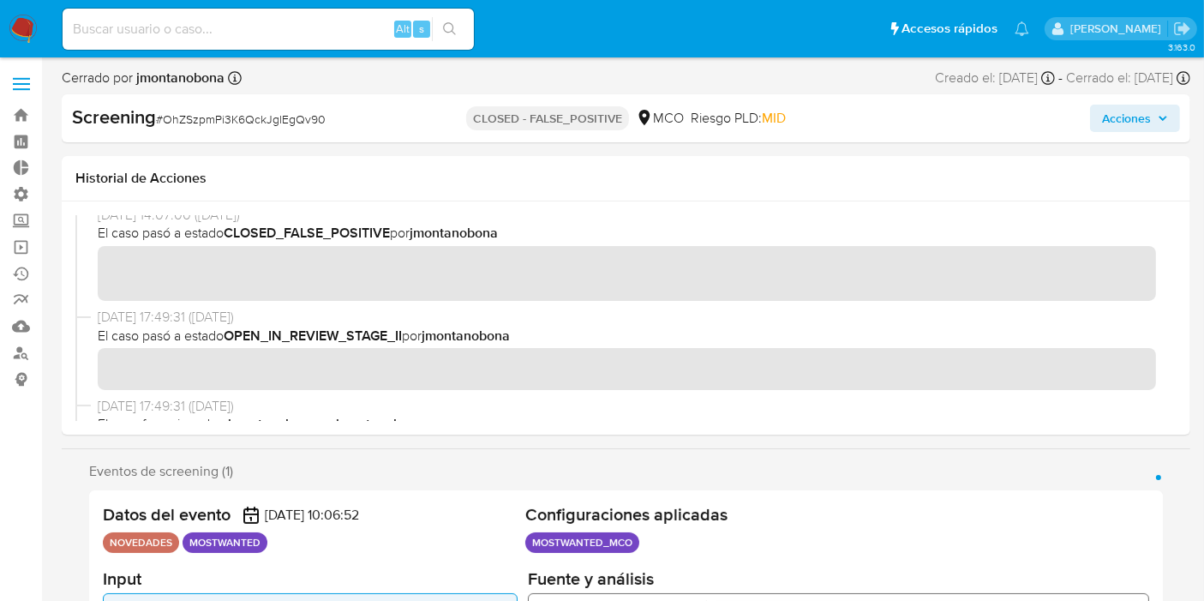
scroll to position [0, 0]
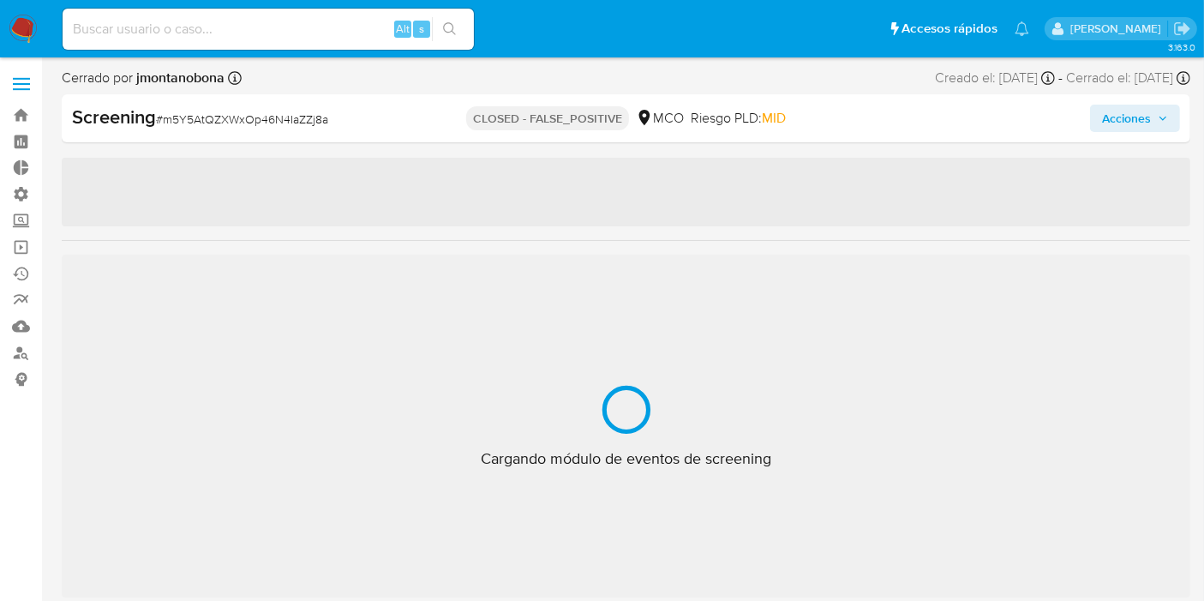
select select "10"
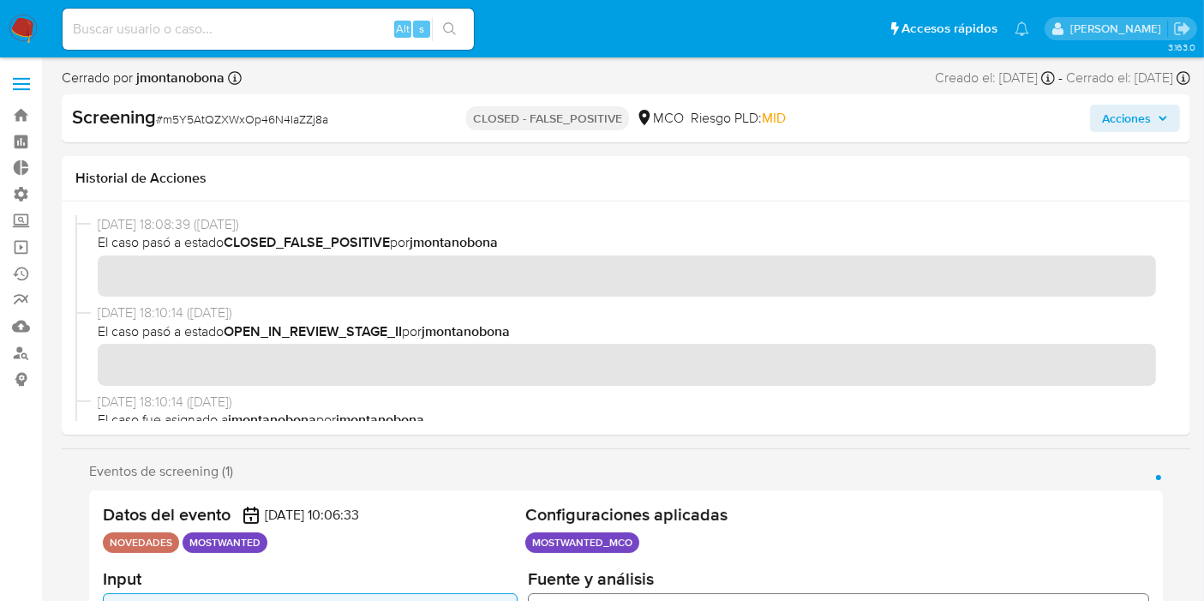
scroll to position [805, 0]
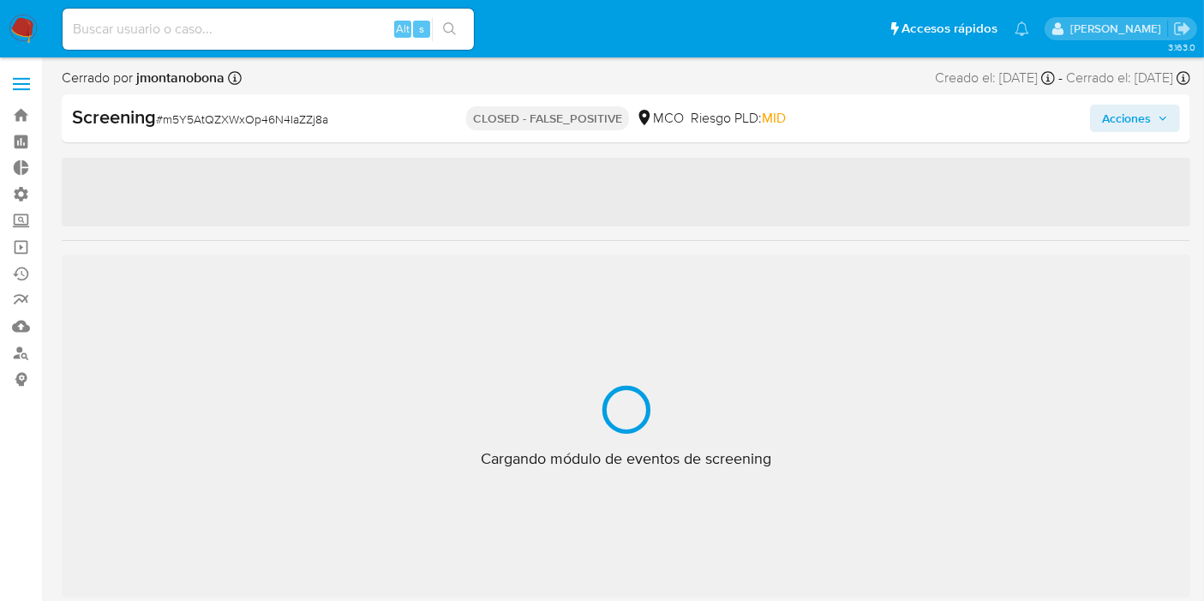
scroll to position [805, 0]
select select "10"
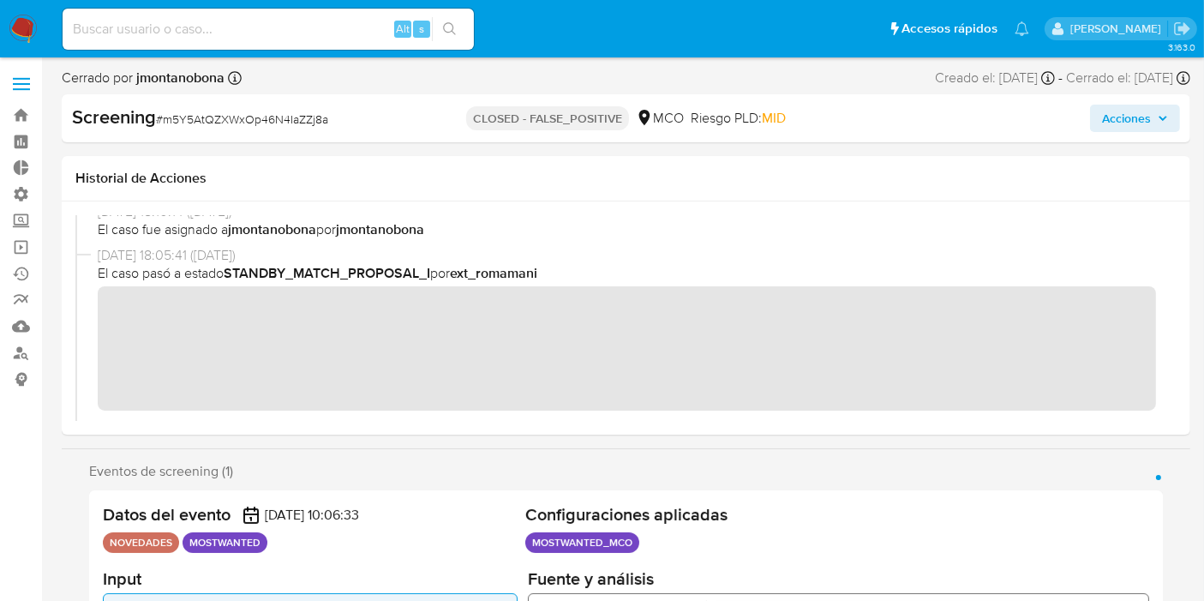
scroll to position [0, 0]
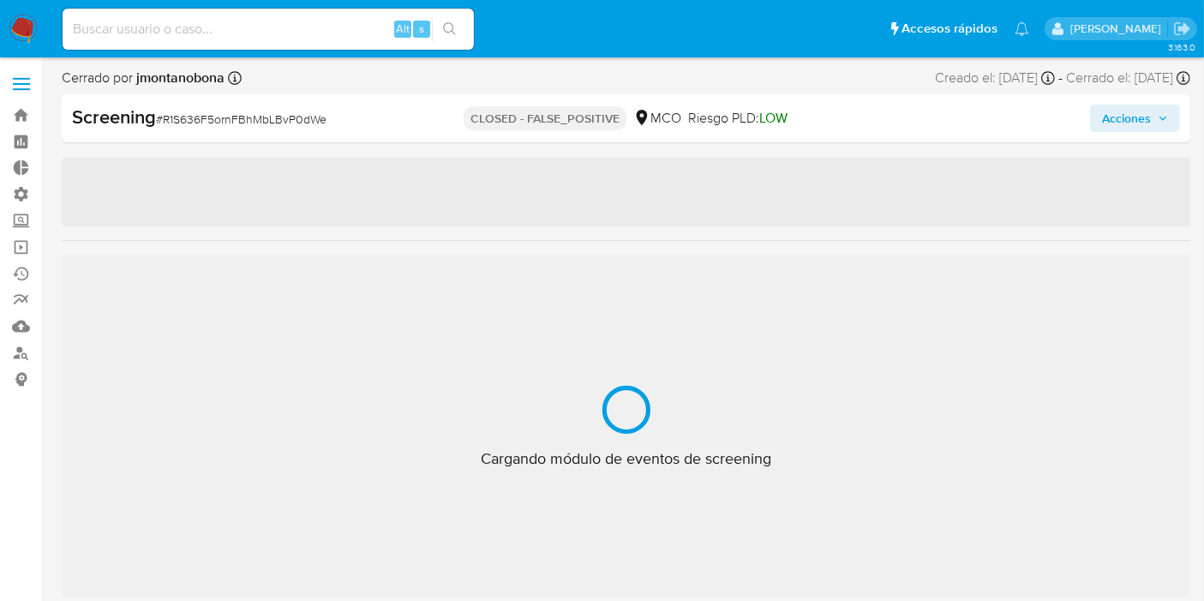
scroll to position [805, 0]
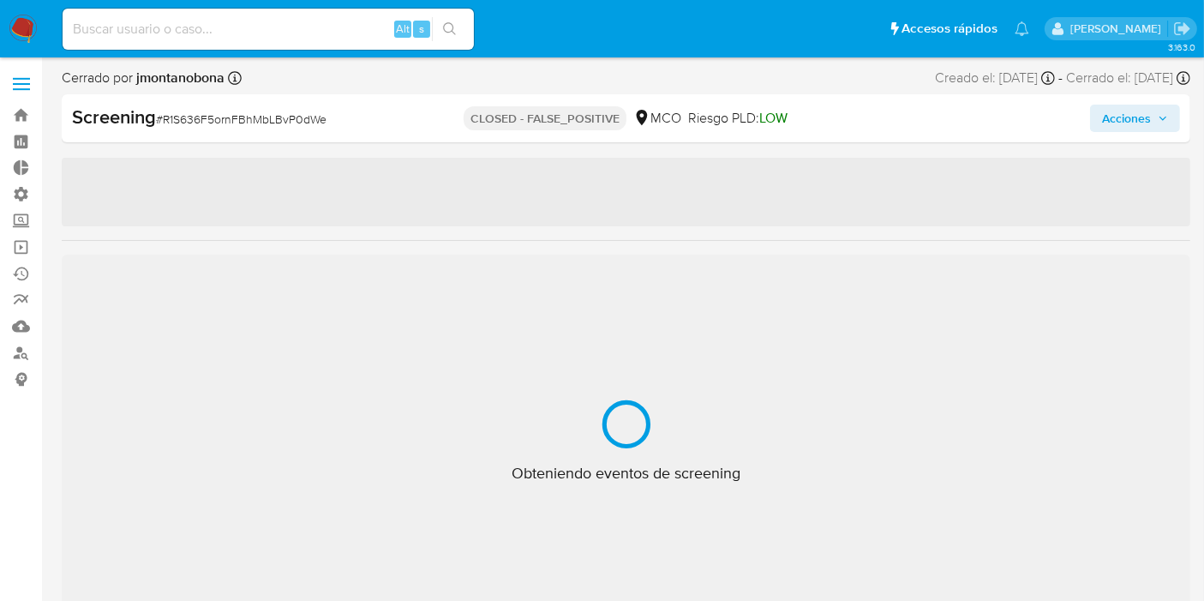
select select "10"
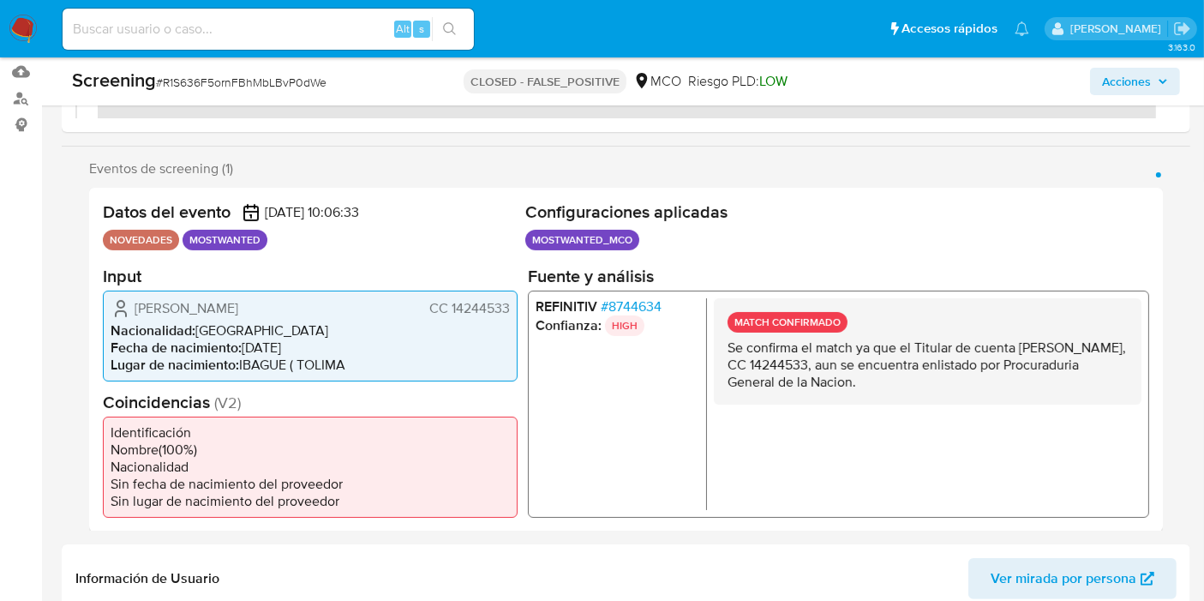
scroll to position [0, 0]
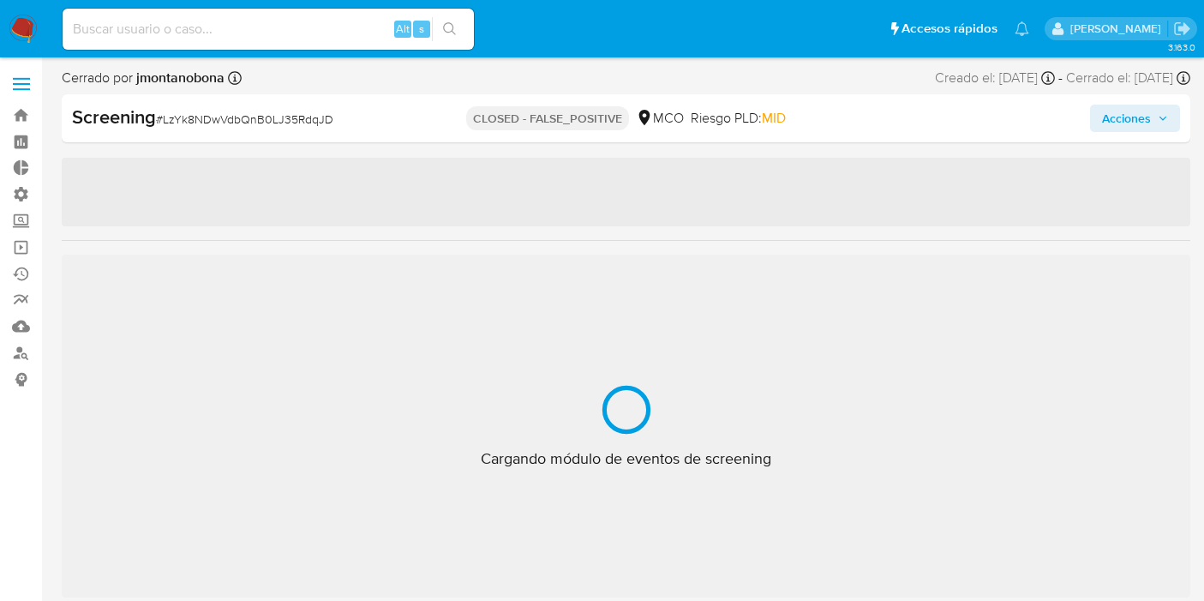
select select "10"
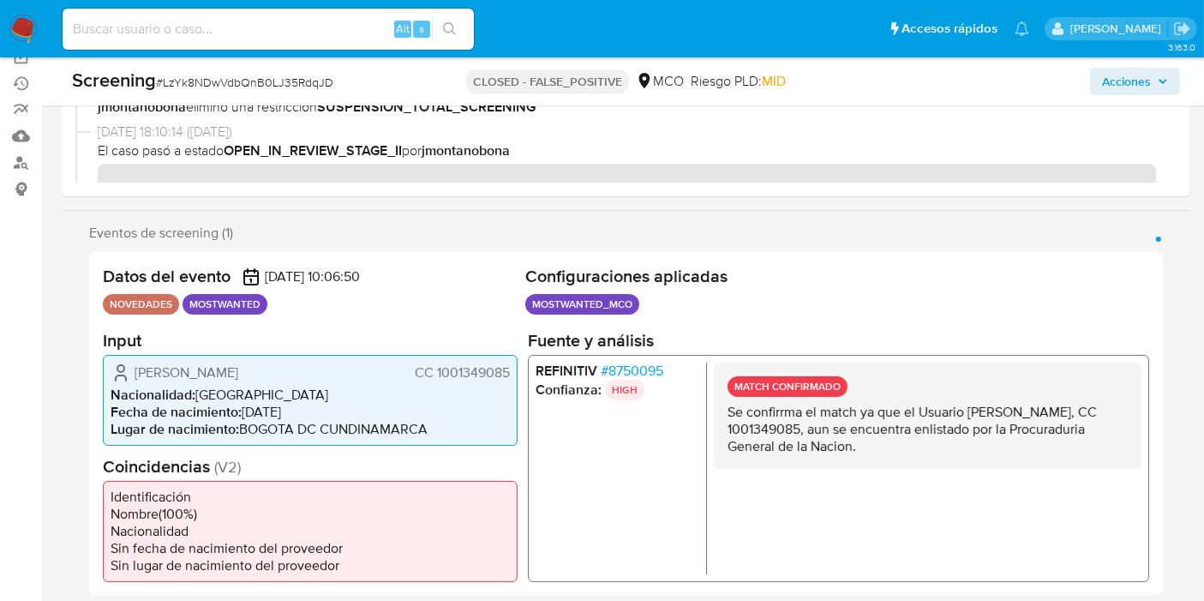
scroll to position [380, 0]
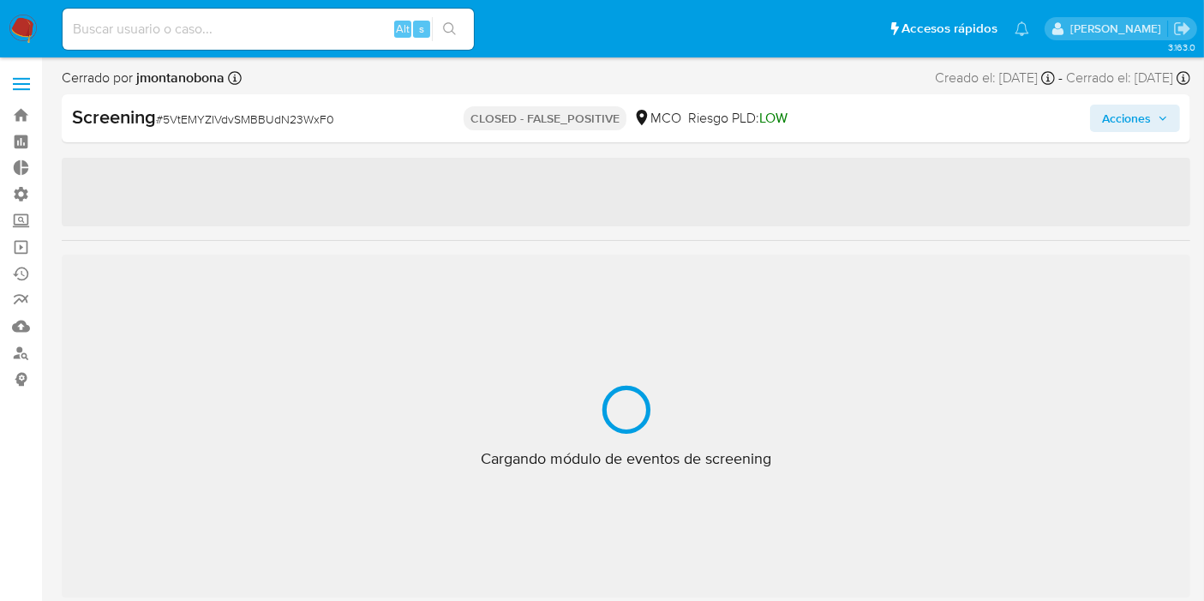
select select "10"
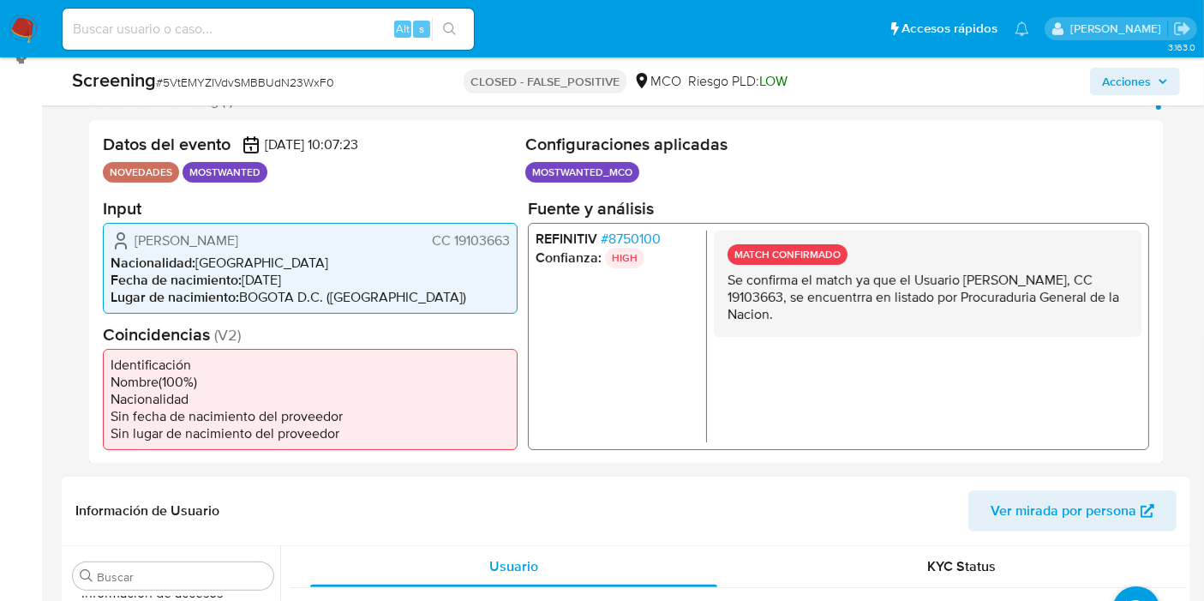
scroll to position [380, 0]
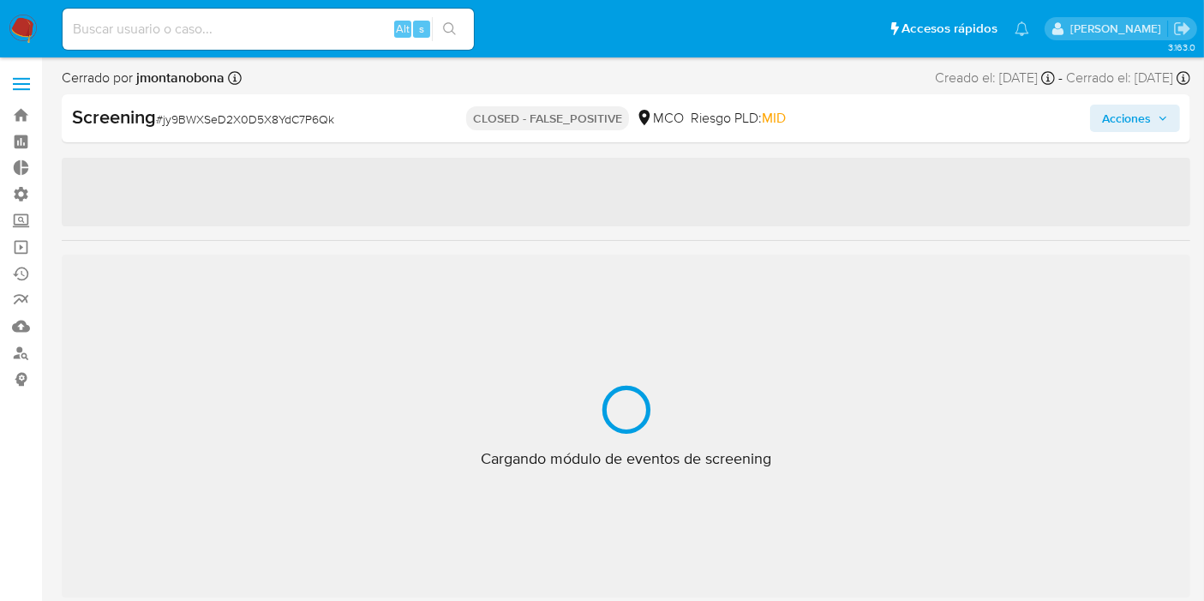
scroll to position [805, 0]
select select "10"
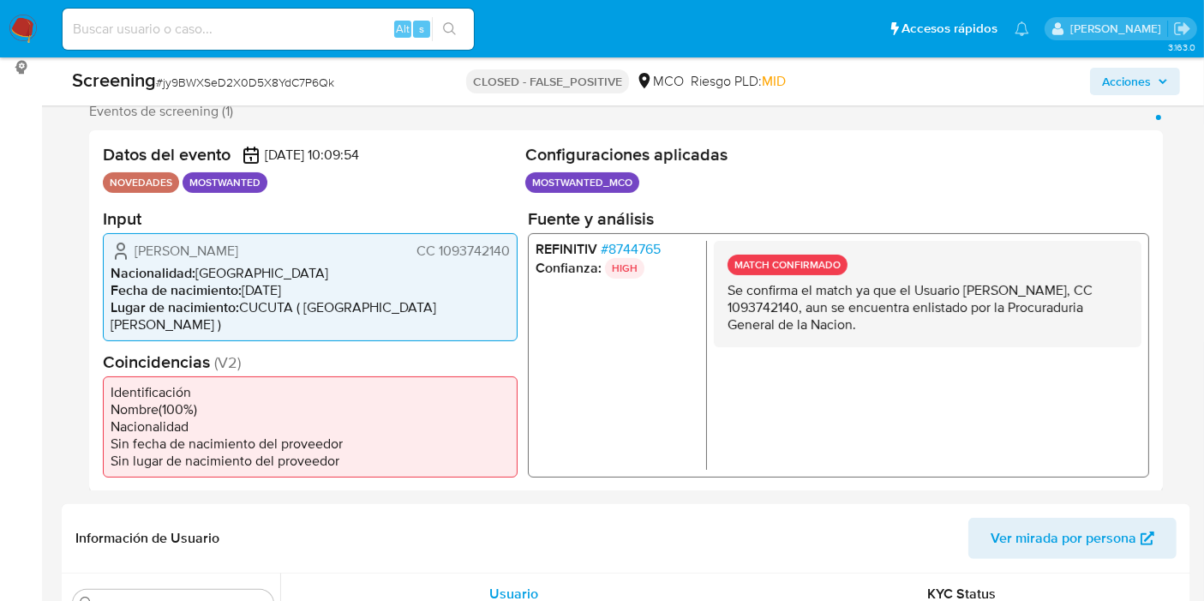
scroll to position [314, 0]
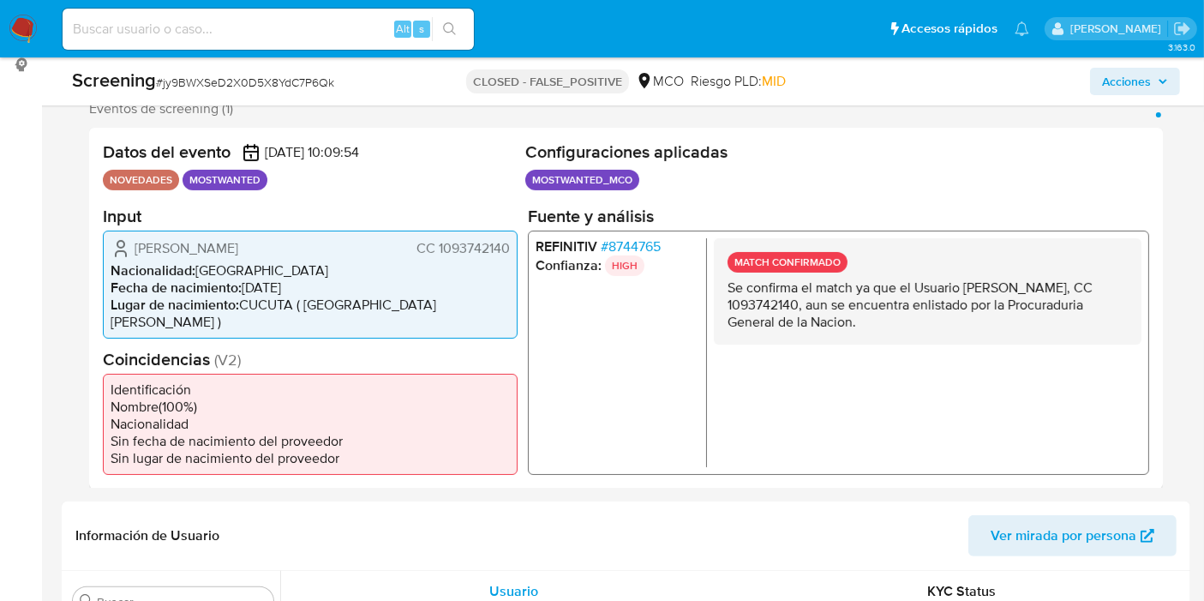
drag, startPoint x: 903, startPoint y: 292, endPoint x: 958, endPoint y: 312, distance: 58.3
click at [958, 312] on p "Se confirma el match ya que el Usuario Jan Carlos Alvarado Ropero, CC 109374214…" at bounding box center [927, 303] width 400 height 51
click at [948, 305] on p "Se confirma el match ya que el Usuario Jan Carlos Alvarado Ropero, CC 109374214…" at bounding box center [927, 303] width 400 height 51
click at [895, 295] on p "Se confirma el match ya que el Usuario Jan Carlos Alvarado Ropero, CC 109374214…" at bounding box center [927, 303] width 400 height 51
drag, startPoint x: 883, startPoint y: 291, endPoint x: 949, endPoint y: 319, distance: 72.2
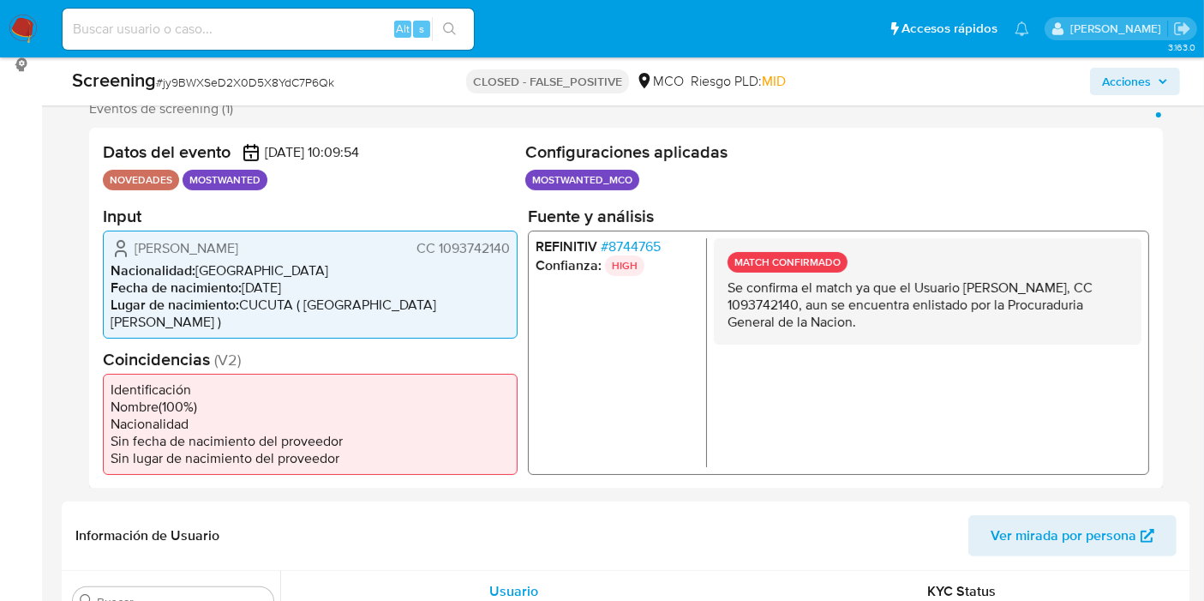
click at [949, 319] on p "Se confirma el match ya que el Usuario Jan Carlos Alvarado Ropero, CC 109374214…" at bounding box center [927, 303] width 400 height 51
click at [919, 308] on p "Se confirma el match ya que el Usuario Jan Carlos Alvarado Ropero, CC 109374214…" at bounding box center [927, 303] width 400 height 51
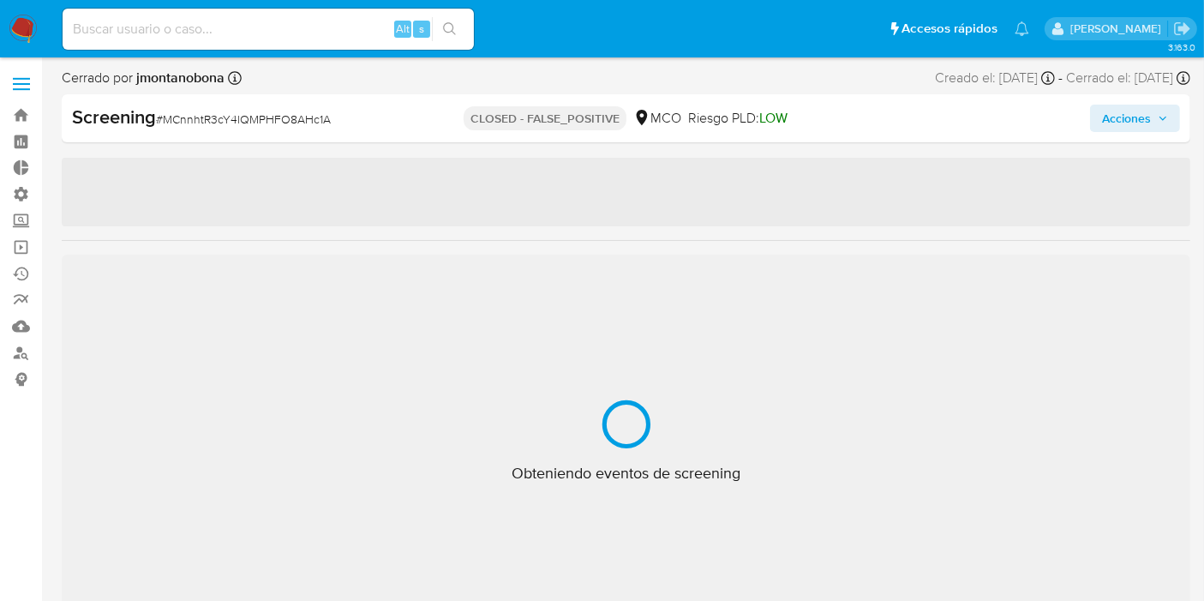
select select "10"
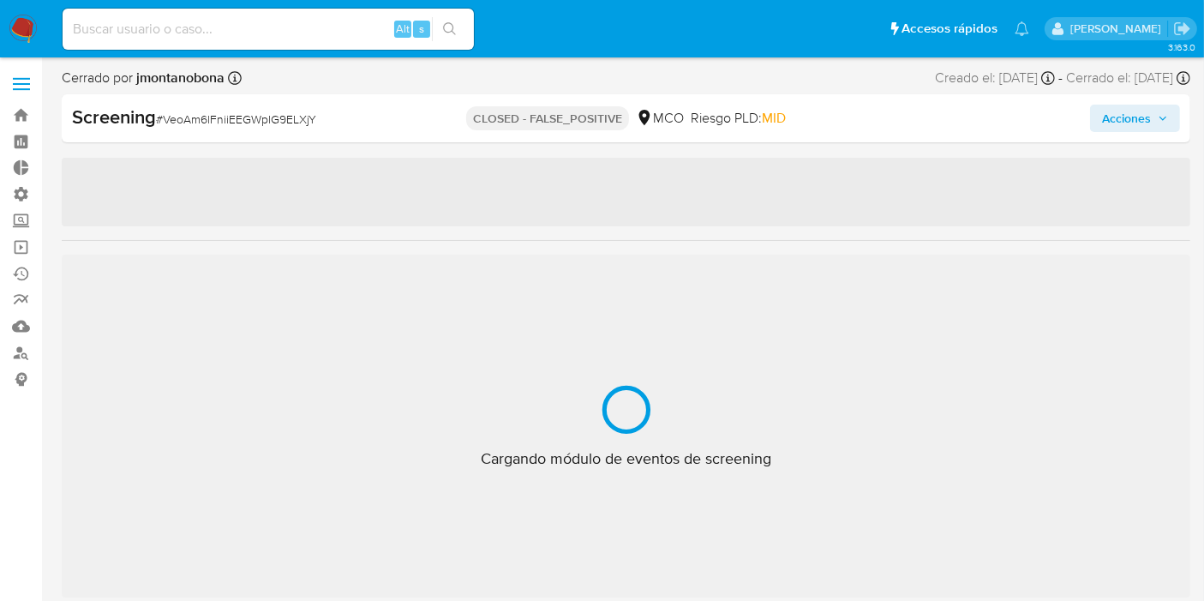
scroll to position [805, 0]
select select "10"
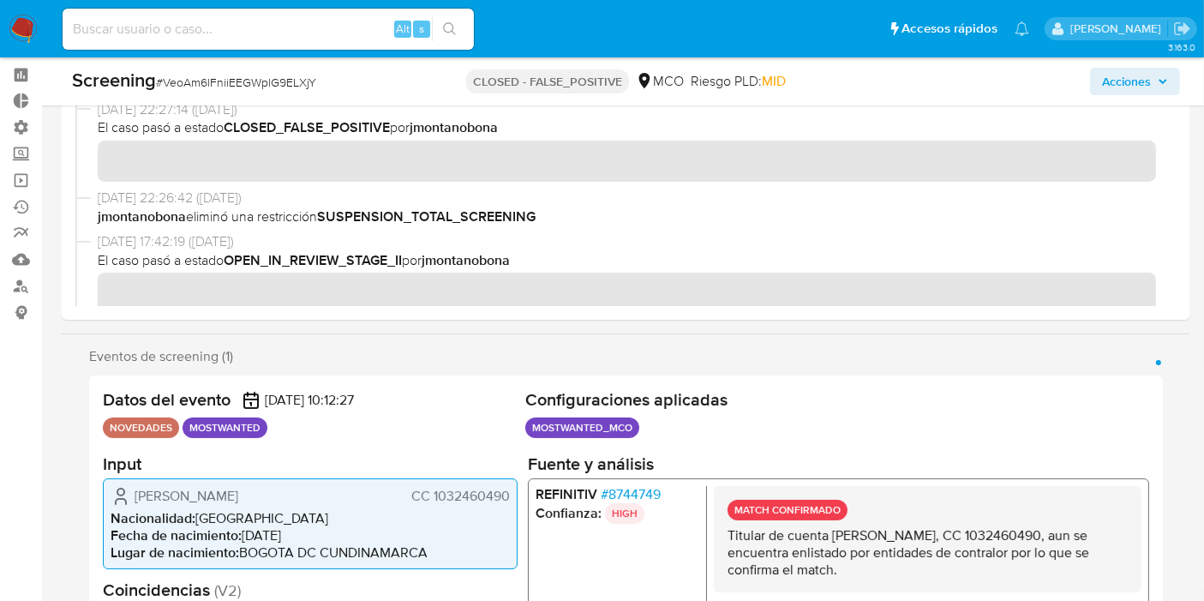
scroll to position [284, 0]
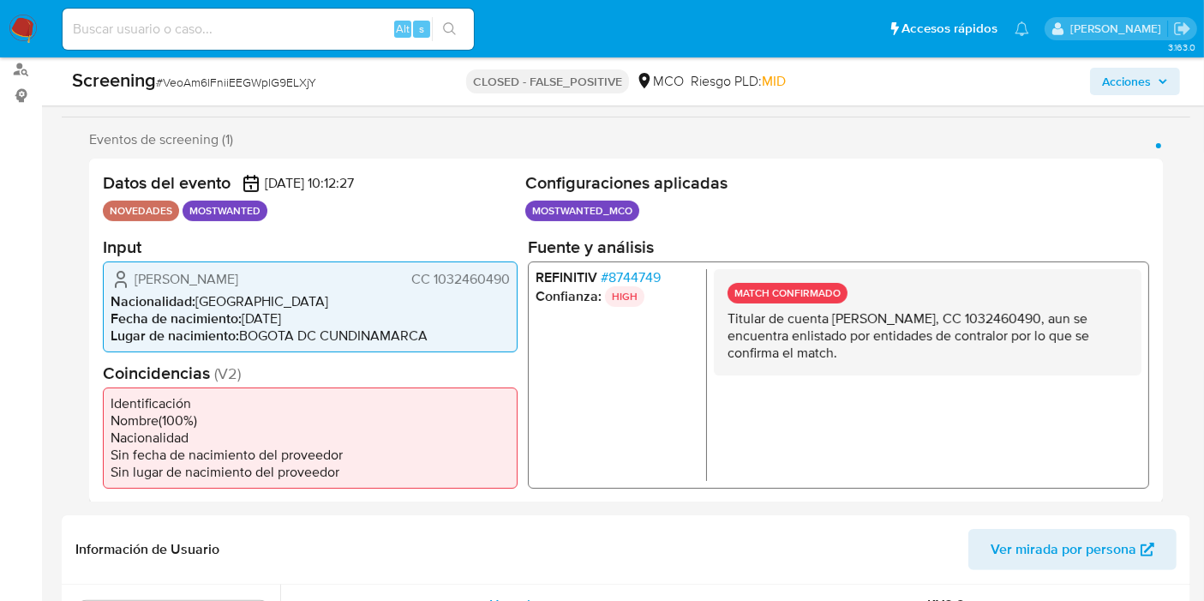
drag, startPoint x: 761, startPoint y: 310, endPoint x: 877, endPoint y: 353, distance: 124.2
click at [877, 353] on p "Titular de cuenta [PERSON_NAME], CC 1032460490, aun se encuentra enlistado por …" at bounding box center [927, 334] width 400 height 51
click at [878, 352] on p "Titular de cuenta [PERSON_NAME], CC 1032460490, aun se encuentra enlistado por …" at bounding box center [927, 334] width 400 height 51
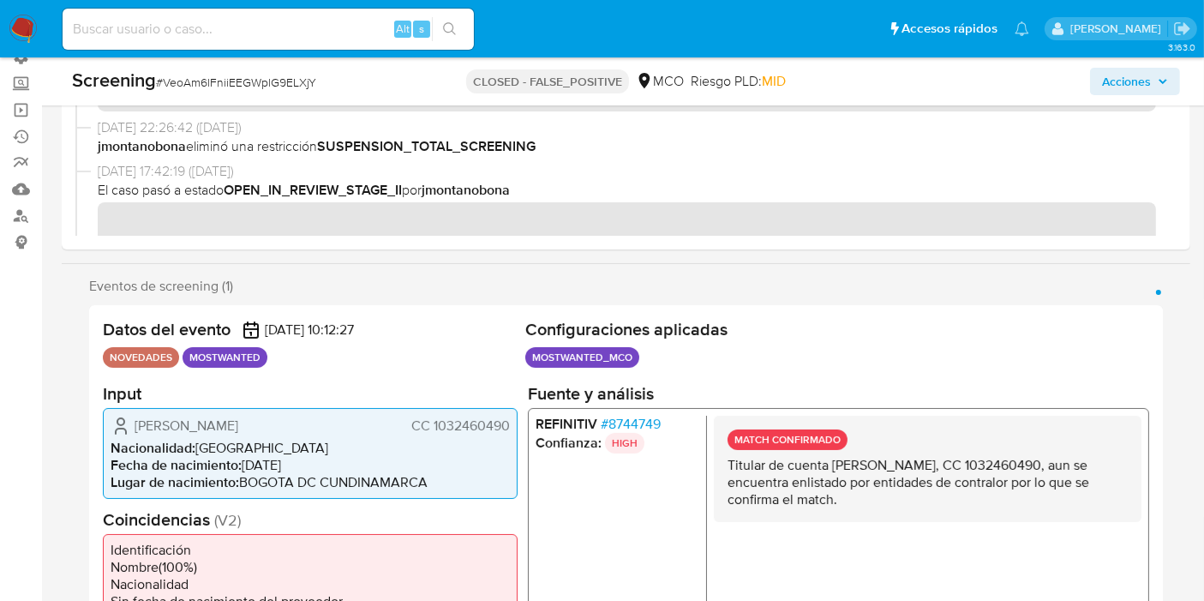
scroll to position [0, 0]
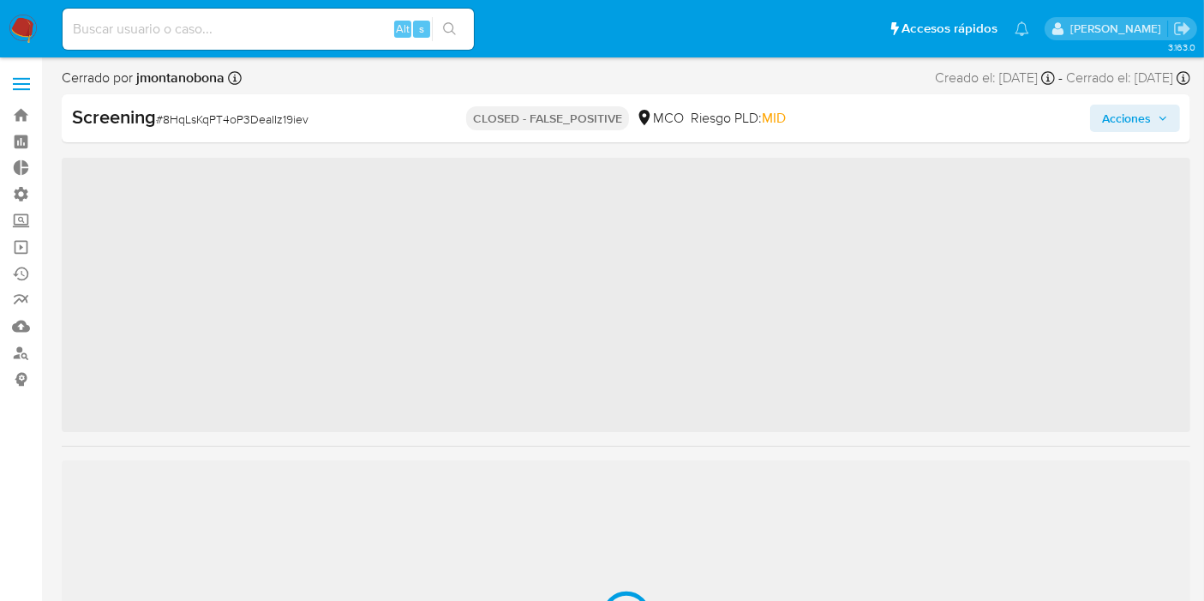
scroll to position [805, 0]
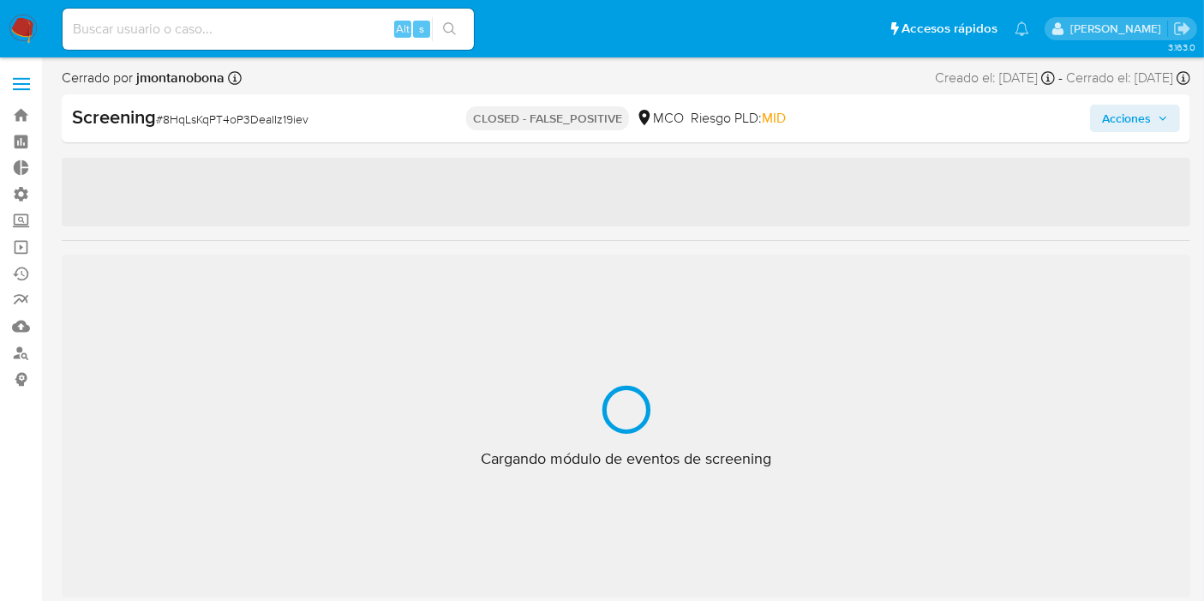
select select "10"
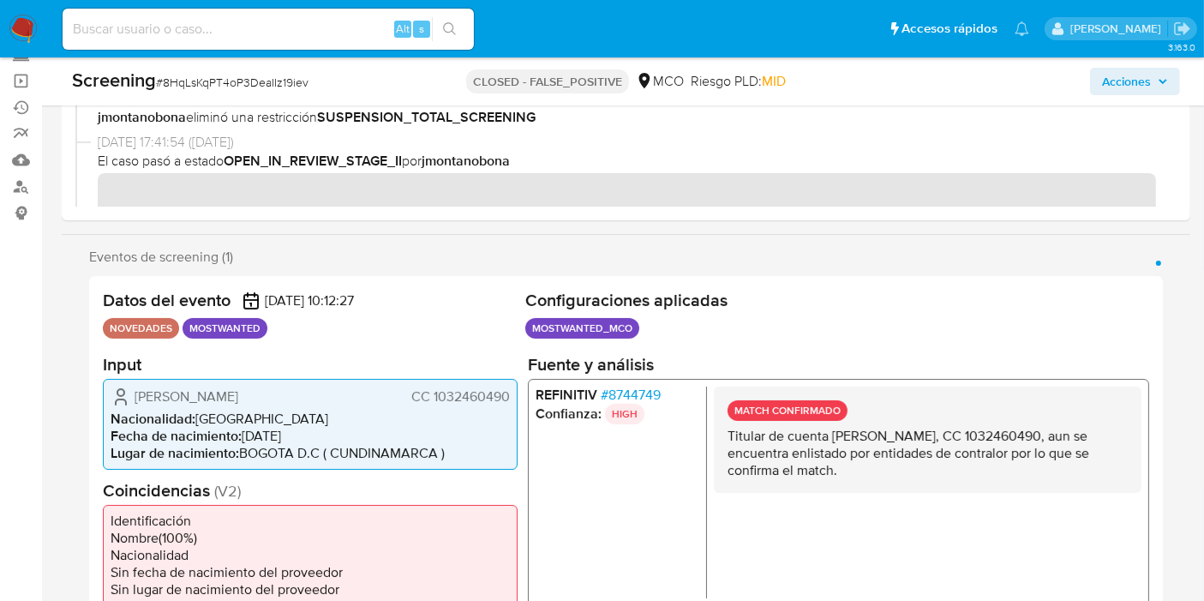
scroll to position [285, 0]
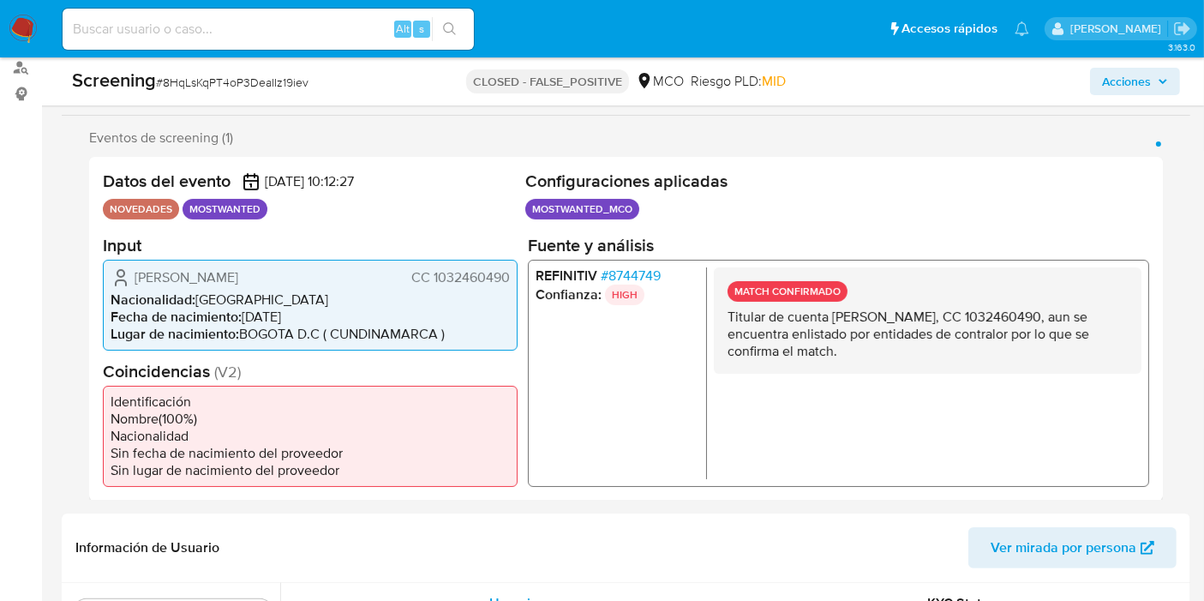
drag, startPoint x: 816, startPoint y: 311, endPoint x: 877, endPoint y: 364, distance: 81.4
click at [877, 364] on div "MATCH CONFIRMADO Titular de cuenta [PERSON_NAME], CC 1032460490, aun se encuent…" at bounding box center [928, 319] width 428 height 106
click at [862, 341] on p "Titular de cuenta [PERSON_NAME], CC 1032460490, aun se encuentra enlistado por …" at bounding box center [927, 333] width 400 height 51
drag, startPoint x: 843, startPoint y: 313, endPoint x: 889, endPoint y: 368, distance: 71.9
click at [890, 370] on div "MATCH CONFIRMADO Titular de cuenta [PERSON_NAME], CC 1032460490, aun se encuent…" at bounding box center [928, 319] width 428 height 106
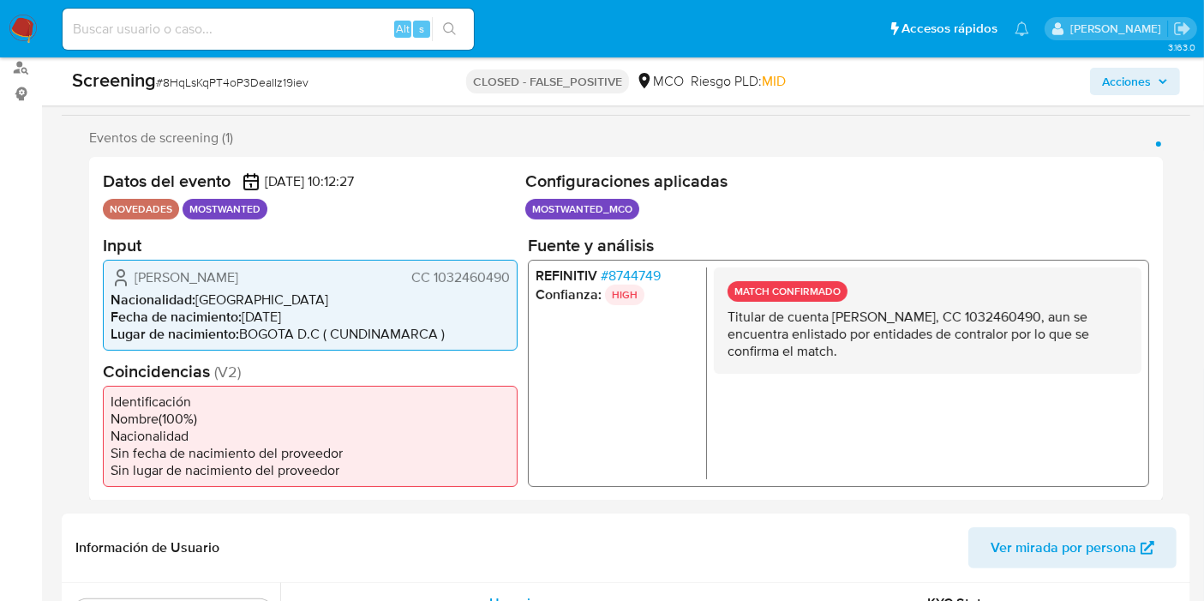
click at [877, 359] on div "MATCH CONFIRMADO Titular de cuenta [PERSON_NAME], CC 1032460490, aun se encuent…" at bounding box center [928, 319] width 428 height 106
click at [901, 333] on p "Titular de cuenta [PERSON_NAME], CC 1032460490, aun se encuentra enlistado por …" at bounding box center [927, 333] width 400 height 51
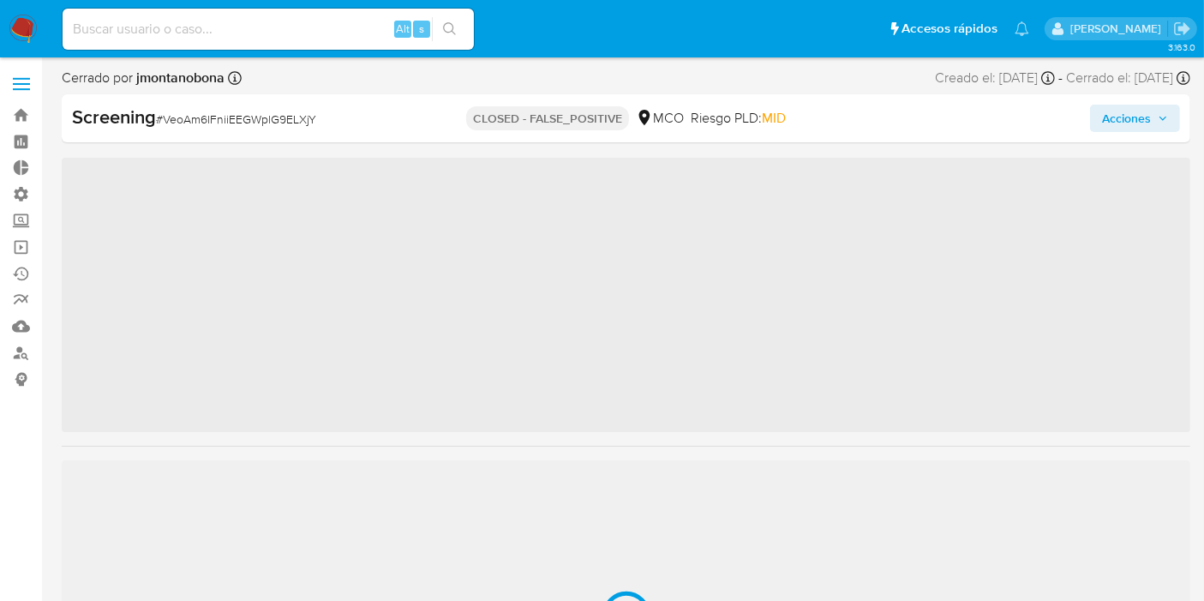
scroll to position [805, 0]
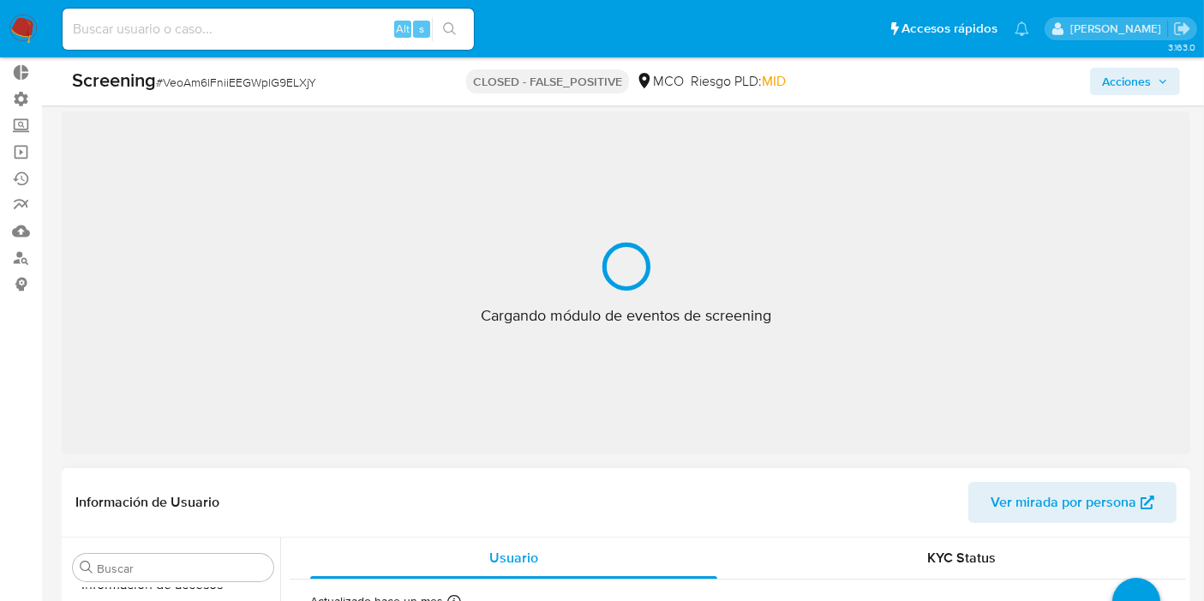
select select "10"
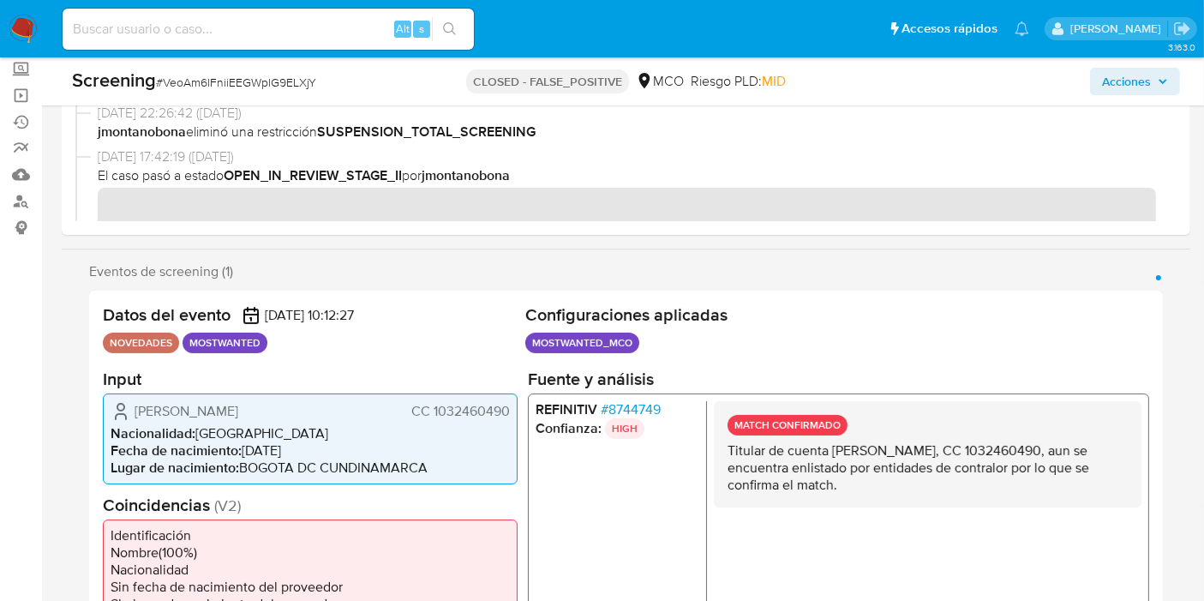
scroll to position [95, 0]
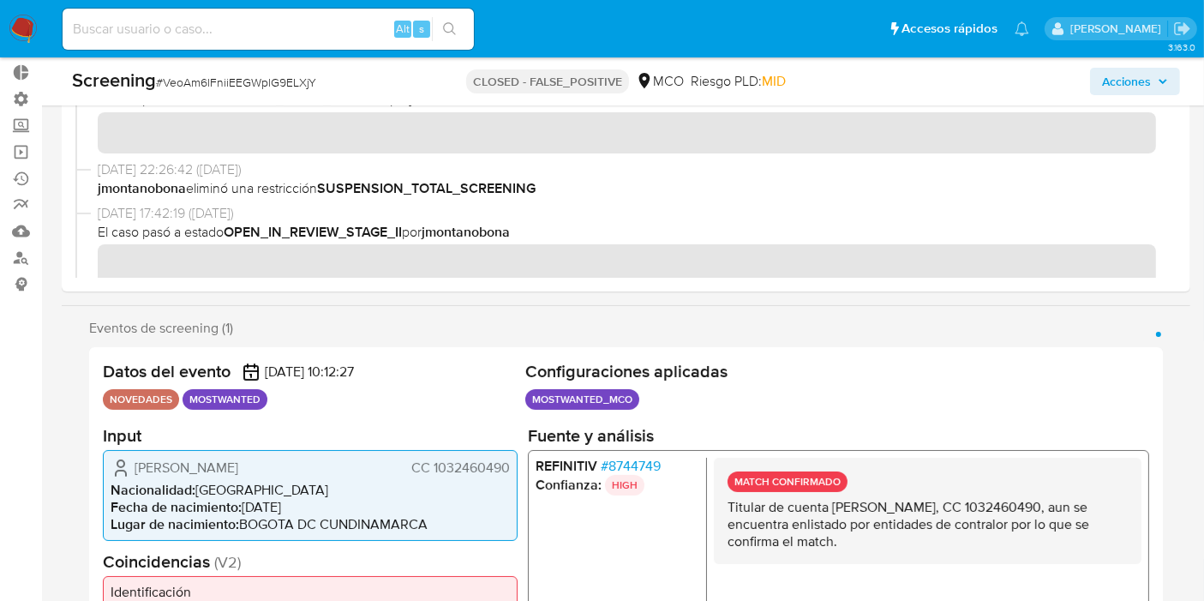
drag, startPoint x: 919, startPoint y: 535, endPoint x: 924, endPoint y: 552, distance: 17.7
click at [924, 552] on div "MATCH CONFIRMADO Titular de cuenta [PERSON_NAME], CC 1032460490, aun se encuent…" at bounding box center [928, 510] width 428 height 106
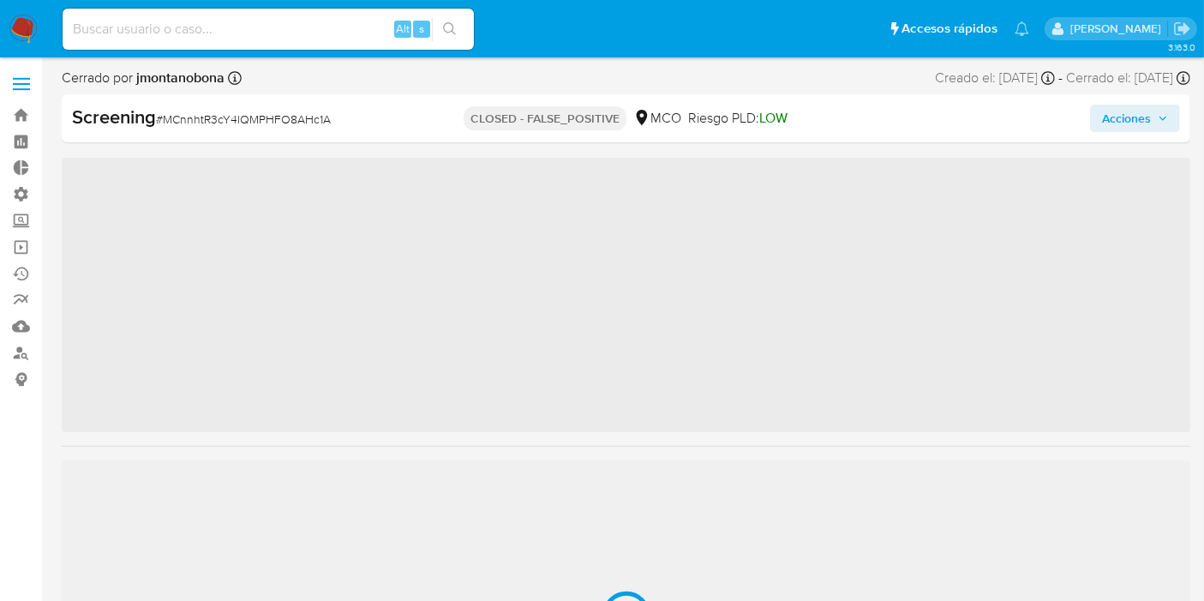
scroll to position [805, 0]
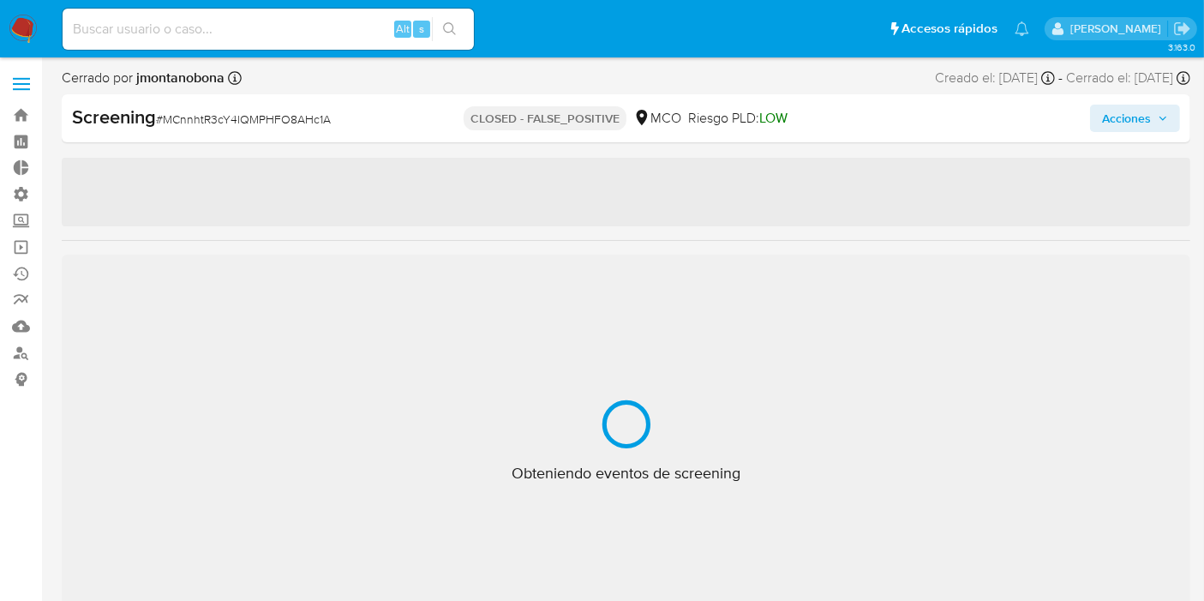
select select "10"
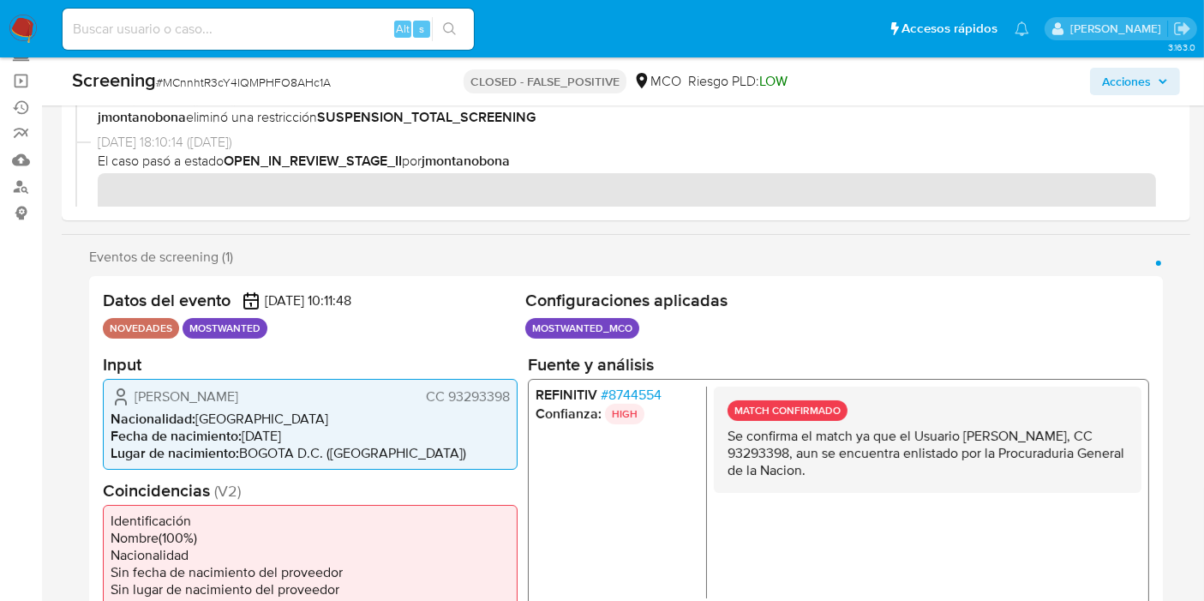
scroll to position [175, 0]
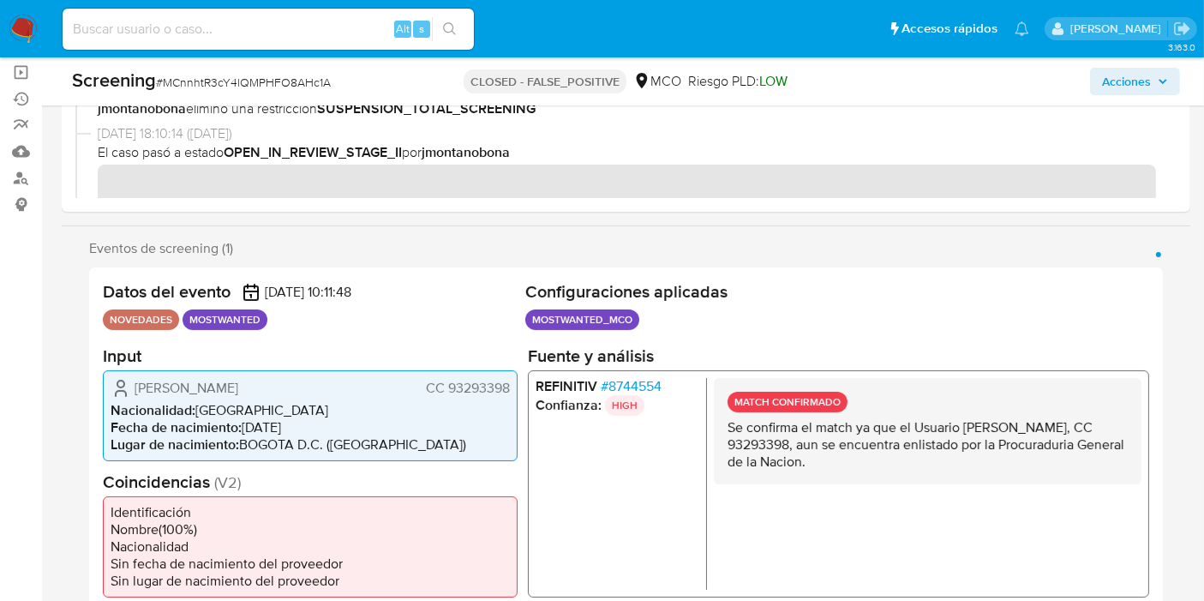
drag, startPoint x: 739, startPoint y: 435, endPoint x: 876, endPoint y: 466, distance: 139.7
click at [876, 464] on p "Se confirma el match ya que el Usuario [PERSON_NAME], CC 93293398, aun se encue…" at bounding box center [927, 443] width 400 height 51
click at [875, 469] on p "Se confirma el match ya que el Usuario [PERSON_NAME], CC 93293398, aun se encue…" at bounding box center [927, 443] width 400 height 51
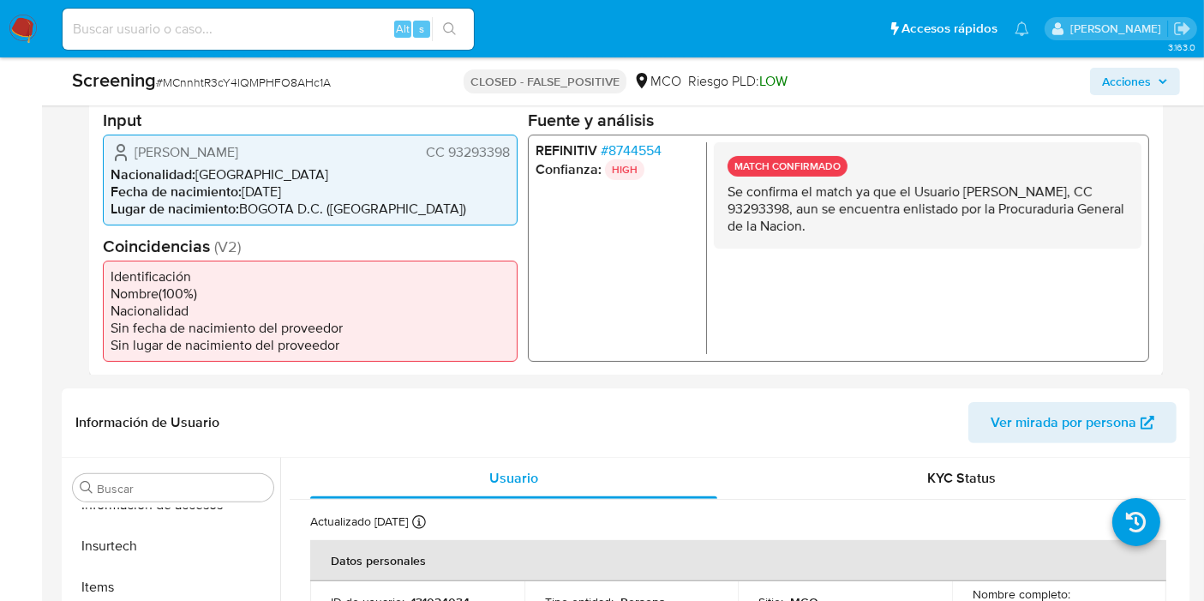
scroll to position [380, 0]
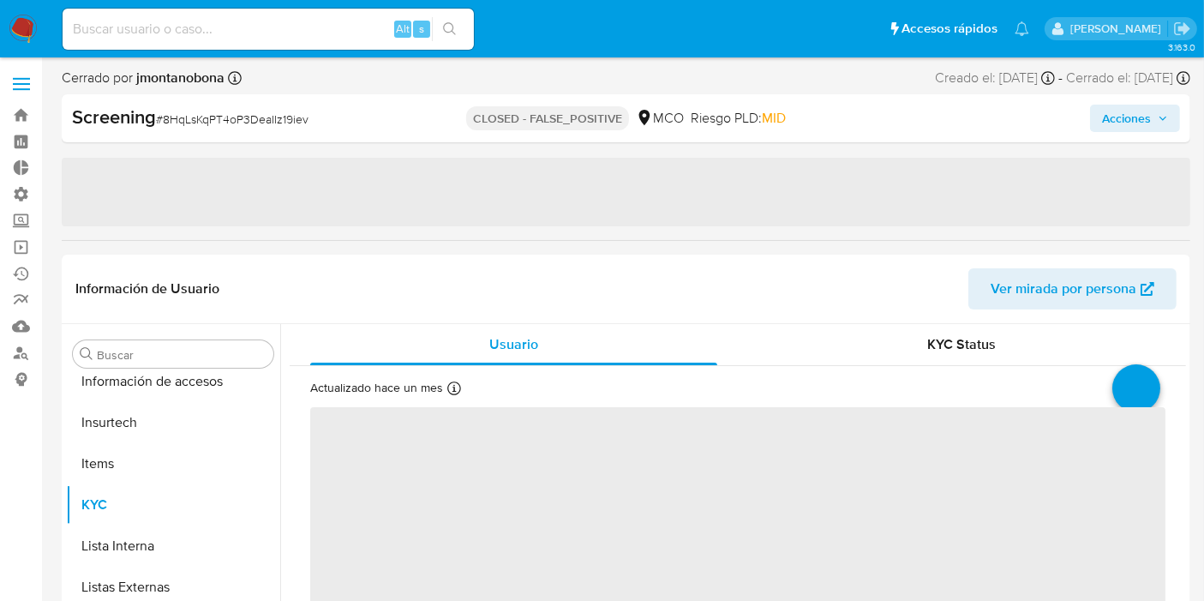
scroll to position [805, 0]
select select "10"
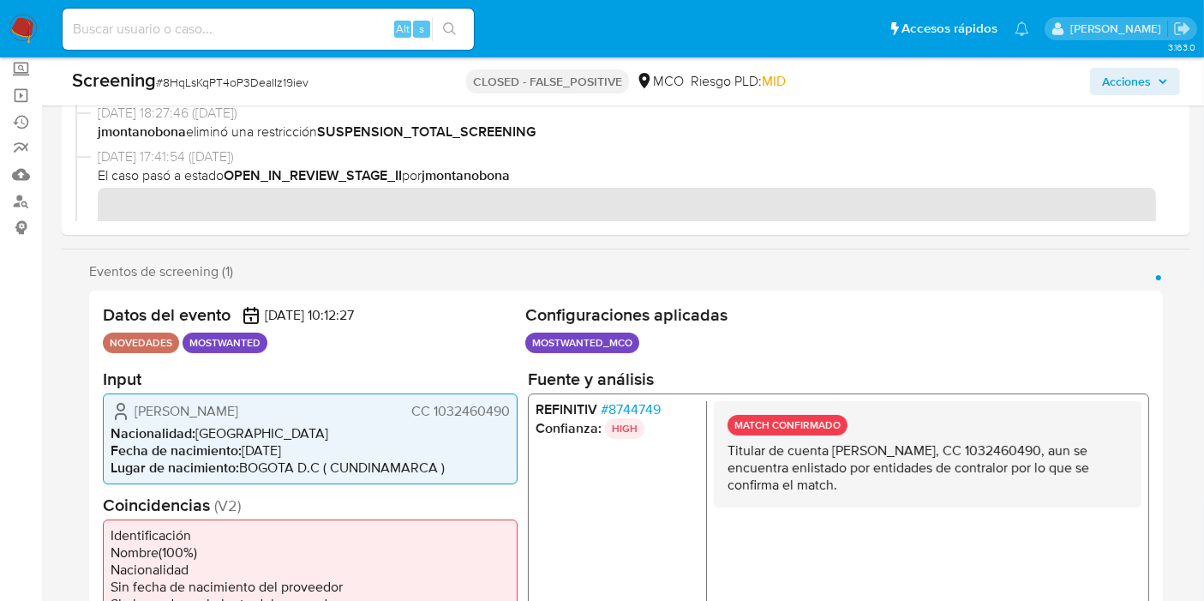
scroll to position [154, 0]
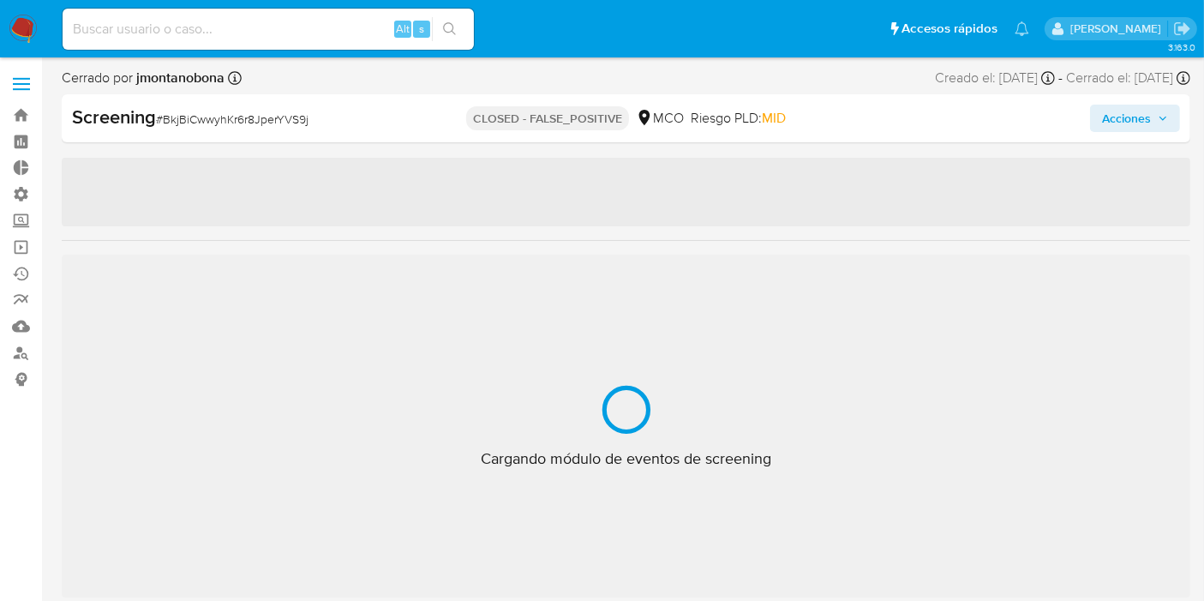
scroll to position [805, 0]
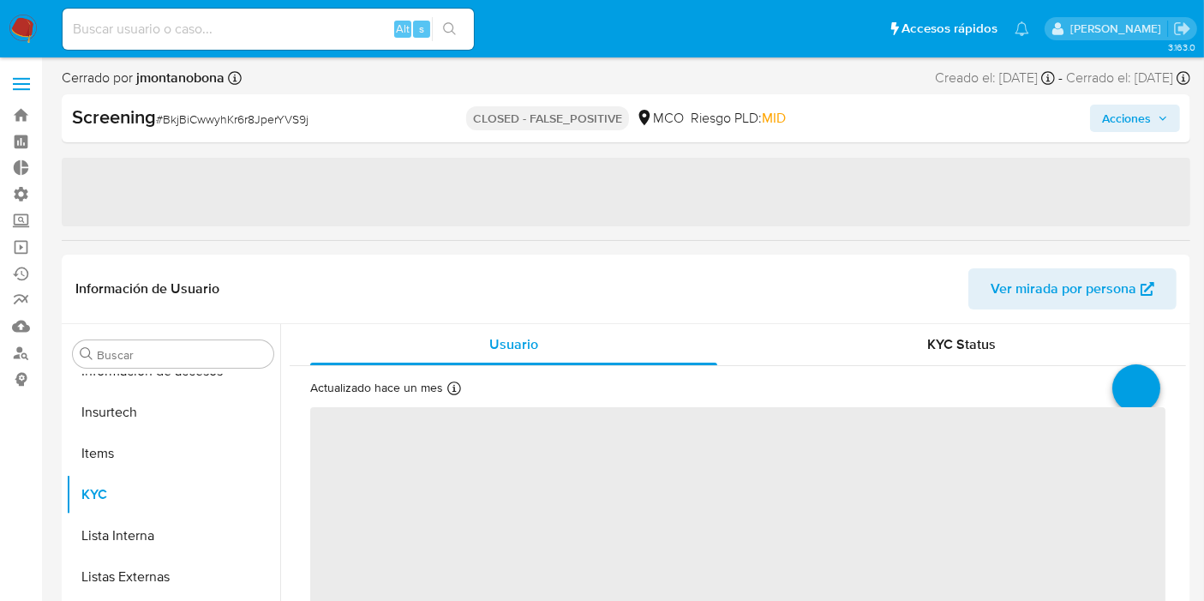
select select "10"
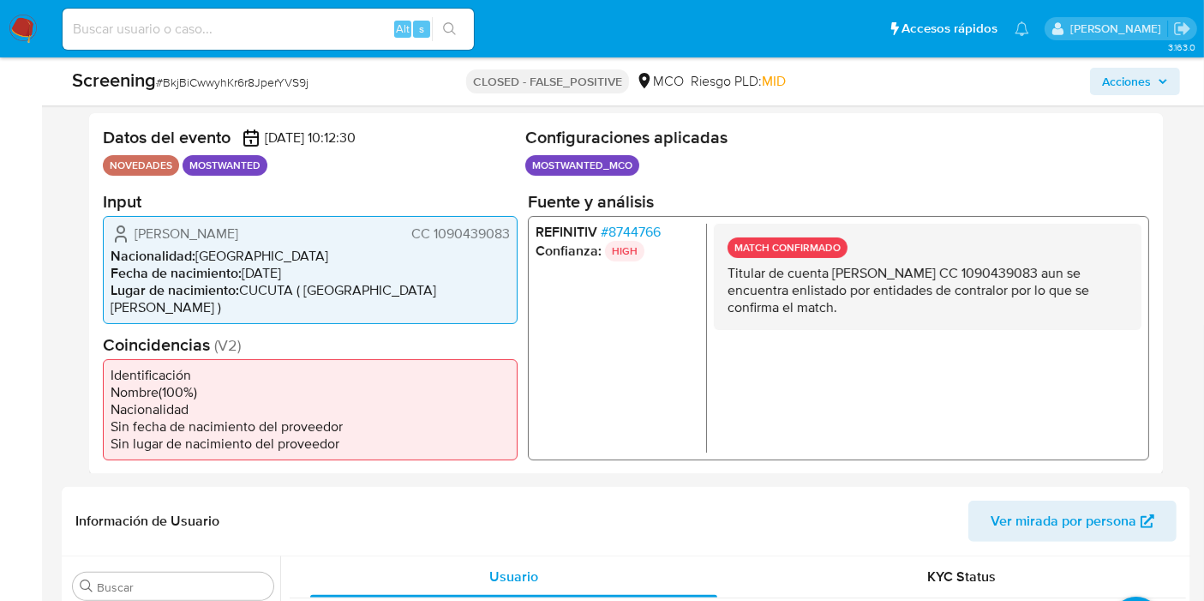
scroll to position [323, 0]
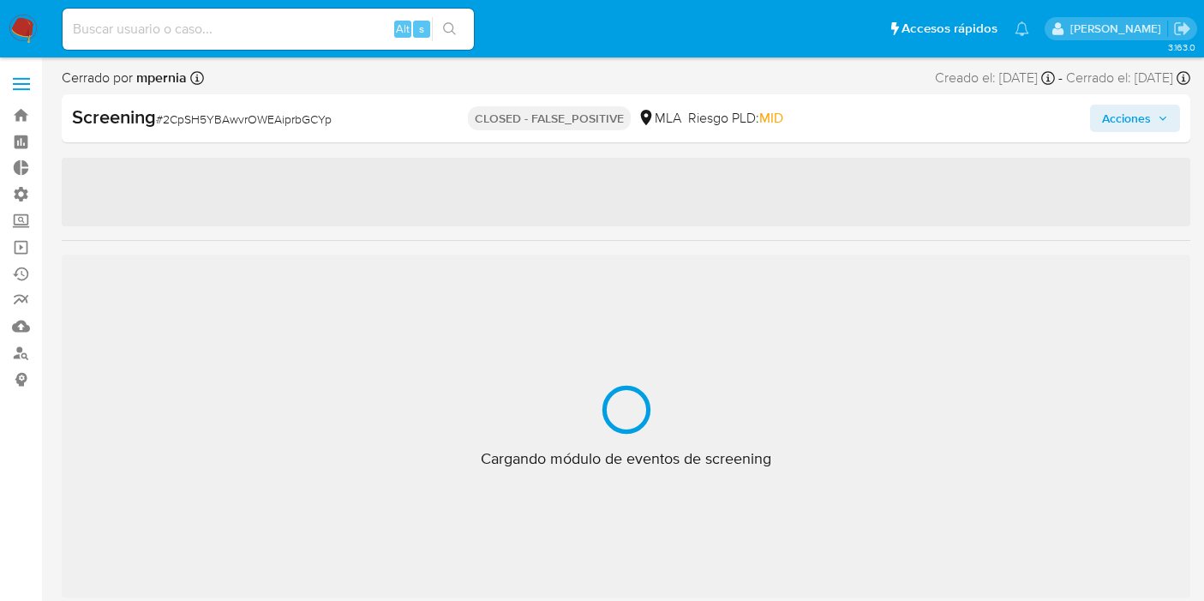
select select "10"
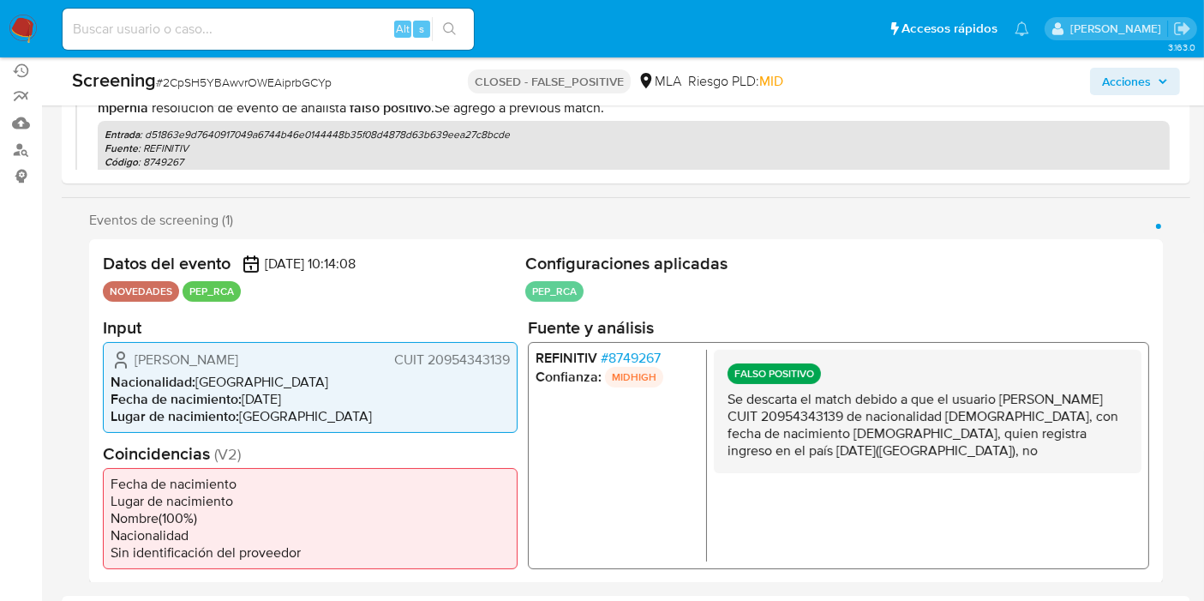
scroll to position [285, 0]
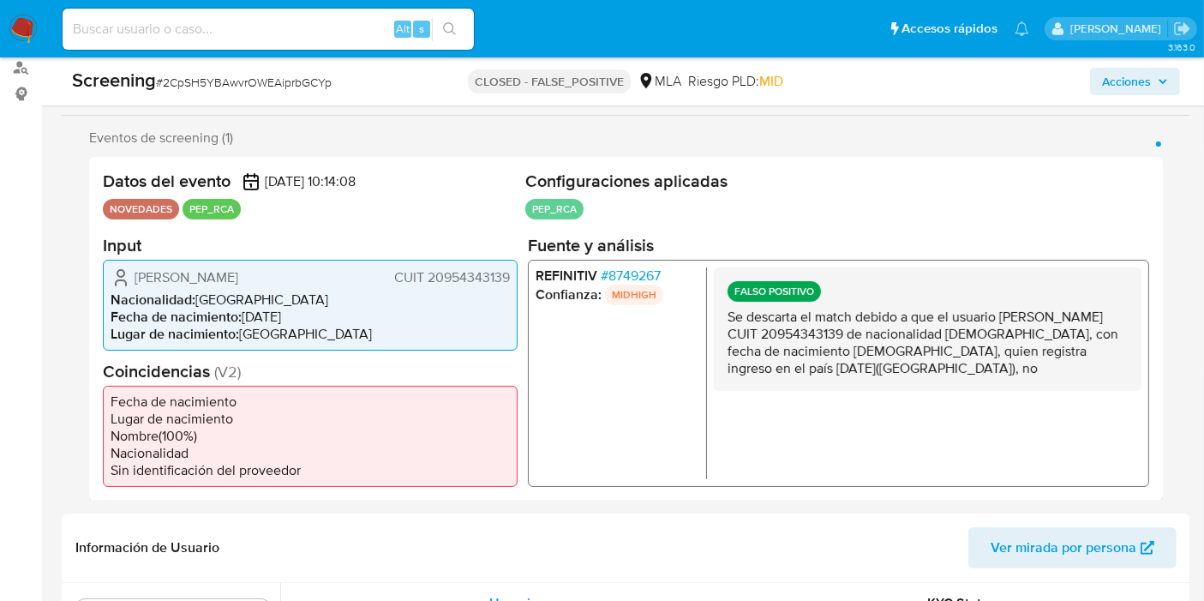
click at [607, 268] on span "# 8749267" at bounding box center [631, 274] width 60 height 17
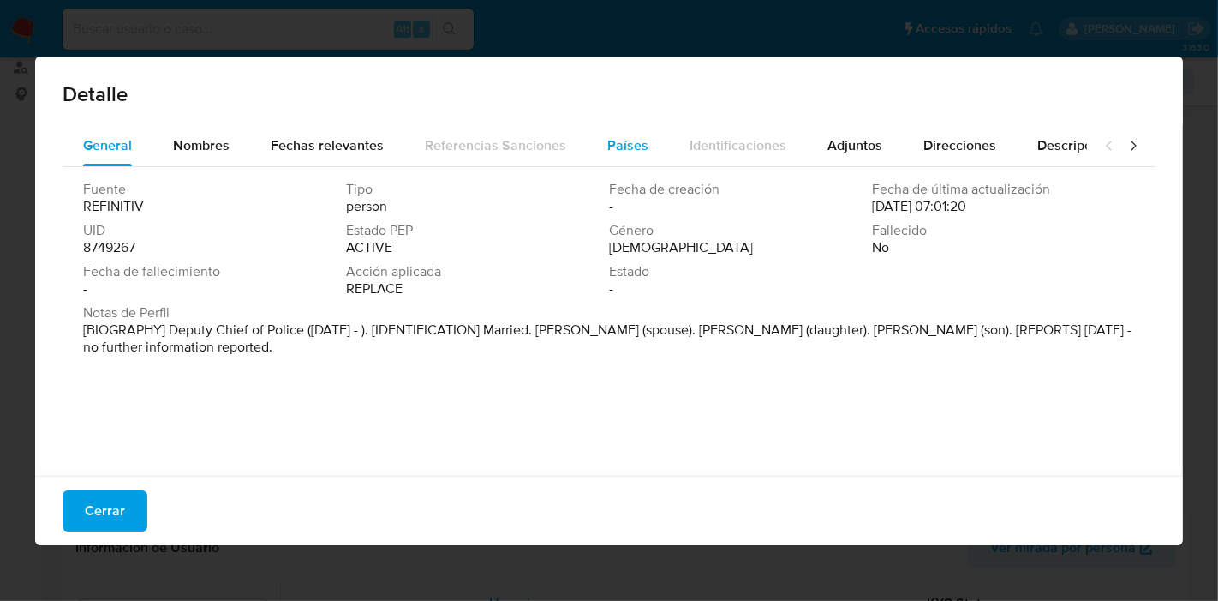
click at [590, 147] on button "Países" at bounding box center [628, 145] width 82 height 41
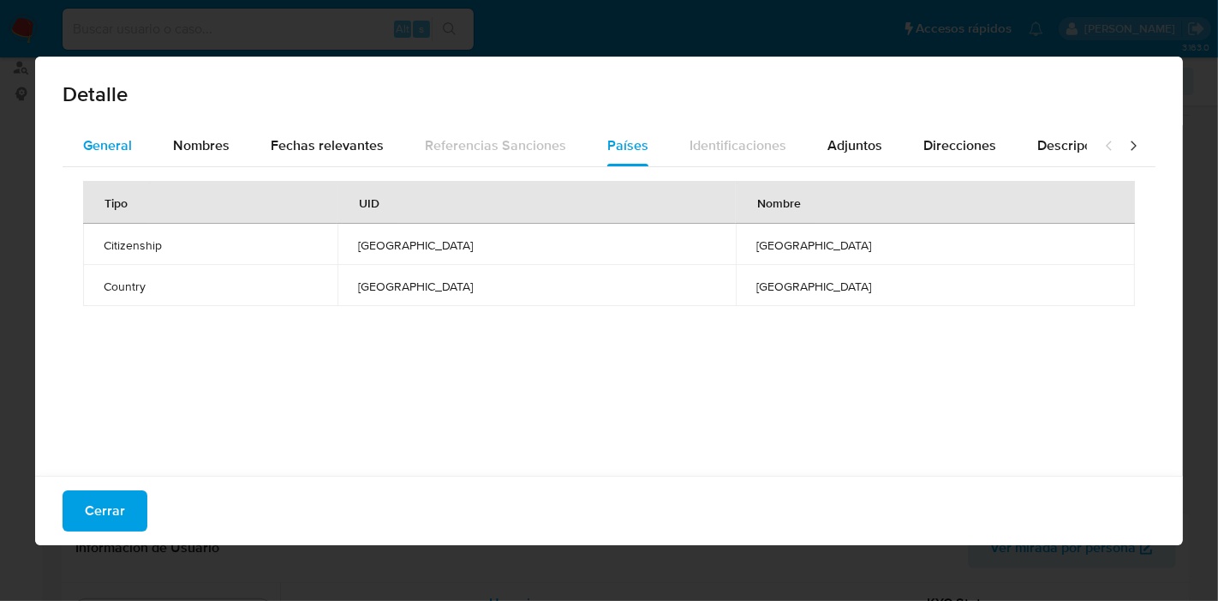
click at [127, 148] on span "General" at bounding box center [107, 145] width 49 height 20
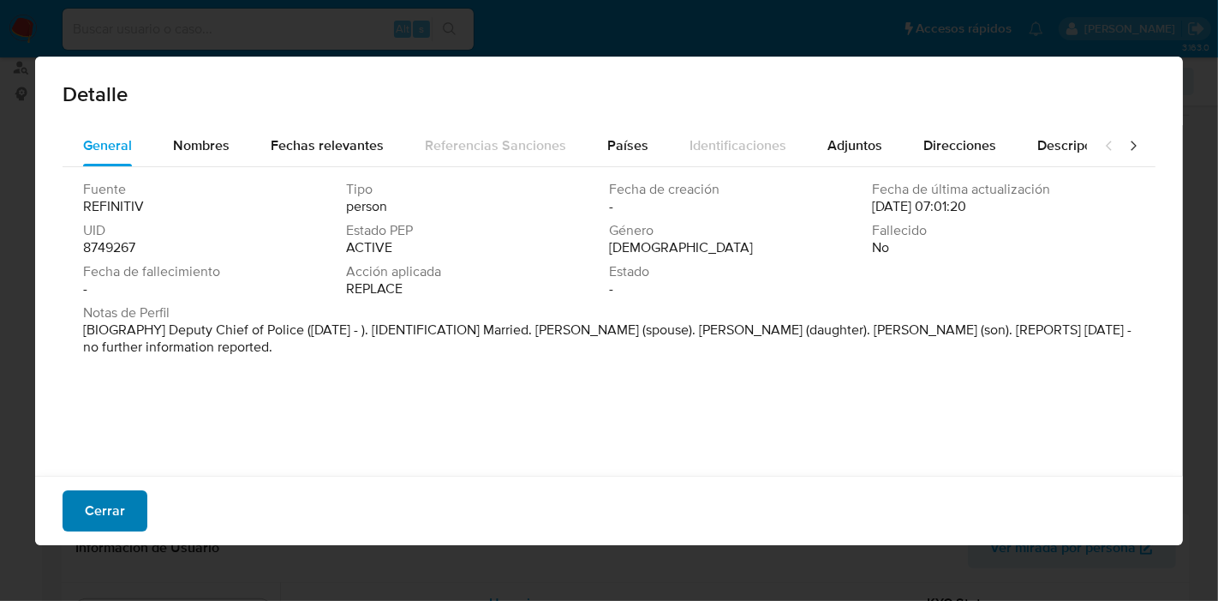
click at [129, 512] on button "Cerrar" at bounding box center [105, 510] width 85 height 41
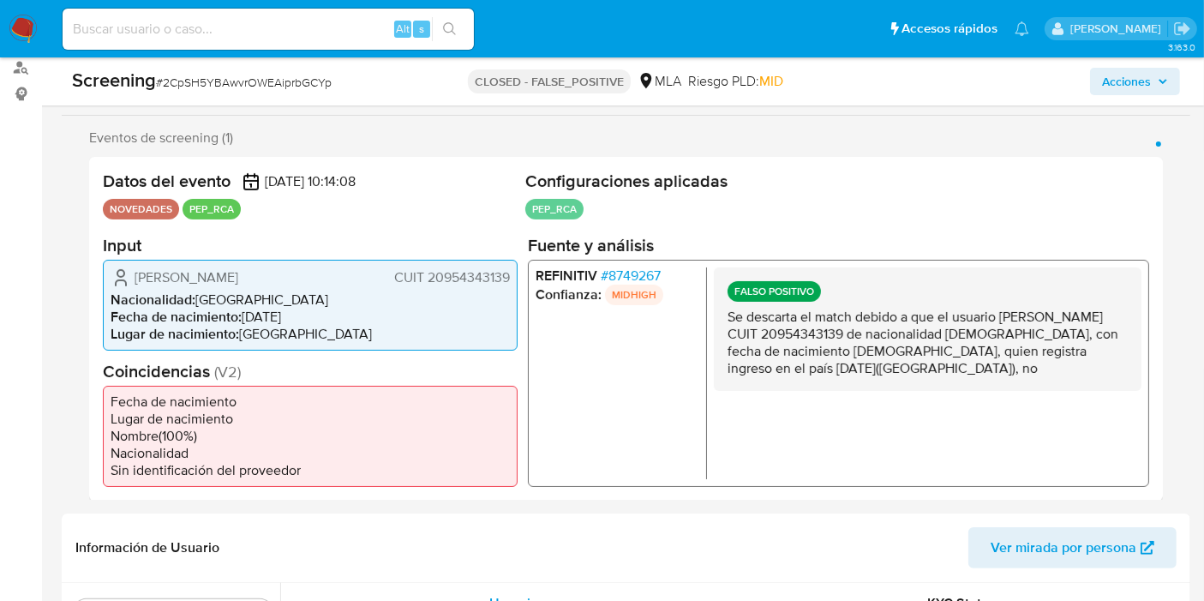
drag, startPoint x: 207, startPoint y: 414, endPoint x: 386, endPoint y: 459, distance: 185.6
click at [386, 460] on ul "Fecha de nacimiento Lugar de nacimiento Nombre ( 100 %) Nacionalidad Sin identi…" at bounding box center [310, 435] width 415 height 101
click at [313, 458] on li "Nacionalidad" at bounding box center [310, 452] width 399 height 17
drag, startPoint x: 153, startPoint y: 400, endPoint x: 332, endPoint y: 459, distance: 187.8
click at [364, 458] on ul "Fecha de nacimiento Lugar de nacimiento Nombre ( 100 %) Nacionalidad Sin identi…" at bounding box center [310, 435] width 415 height 101
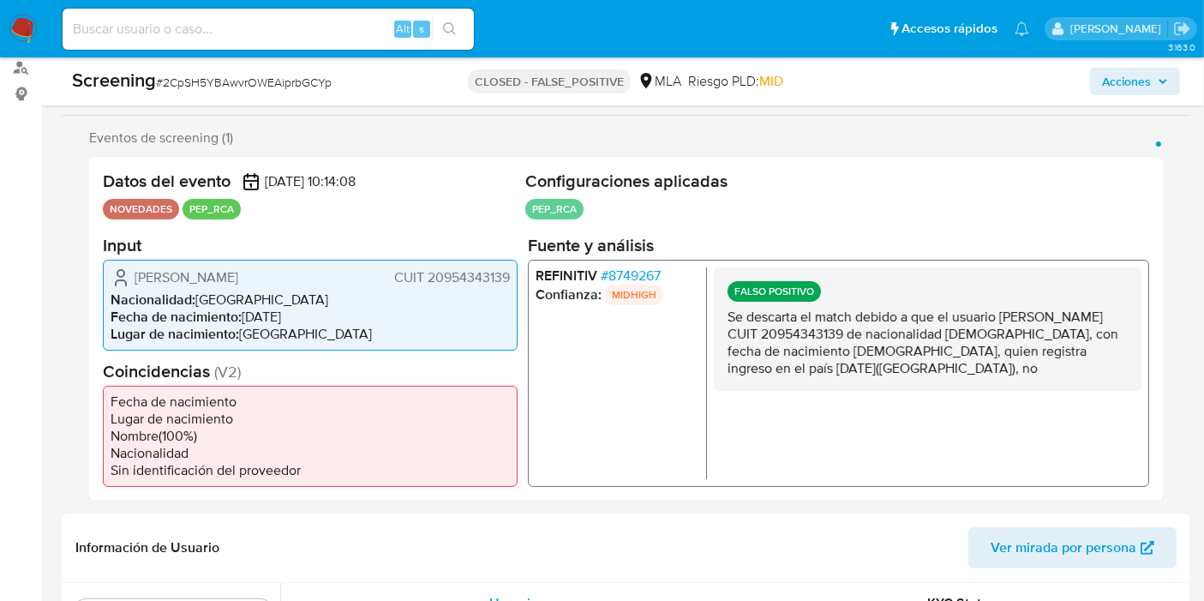
click at [289, 465] on li "Sin identificación del proveedor" at bounding box center [310, 469] width 399 height 17
click at [178, 454] on ul "Fecha de nacimiento Lugar de nacimiento Nombre ( 100 %) Nacionalidad Sin identi…" at bounding box center [310, 435] width 415 height 101
click at [211, 449] on li "Nacionalidad" at bounding box center [310, 452] width 399 height 17
drag, startPoint x: 193, startPoint y: 448, endPoint x: 129, endPoint y: 386, distance: 89.1
click at [129, 385] on ul "Fecha de nacimiento Lugar de nacimiento Nombre ( 100 %) Nacionalidad Sin identi…" at bounding box center [310, 435] width 415 height 101
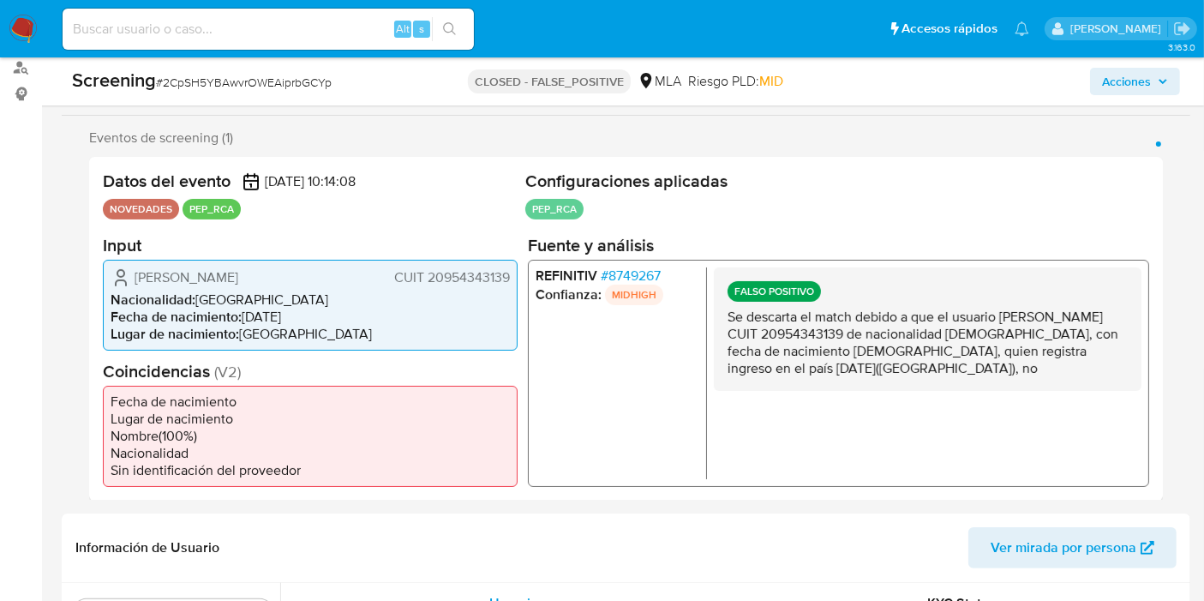
click at [139, 399] on li "Fecha de nacimiento" at bounding box center [310, 400] width 399 height 17
click at [107, 395] on ul "Fecha de nacimiento Lugar de nacimiento Nombre ( 100 %) Nacionalidad Sin identi…" at bounding box center [310, 435] width 415 height 101
drag, startPoint x: 107, startPoint y: 395, endPoint x: 216, endPoint y: 446, distance: 120.4
click at [219, 447] on ul "Fecha de nacimiento Lugar de nacimiento Nombre ( 100 %) Nacionalidad Sin identi…" at bounding box center [310, 435] width 415 height 101
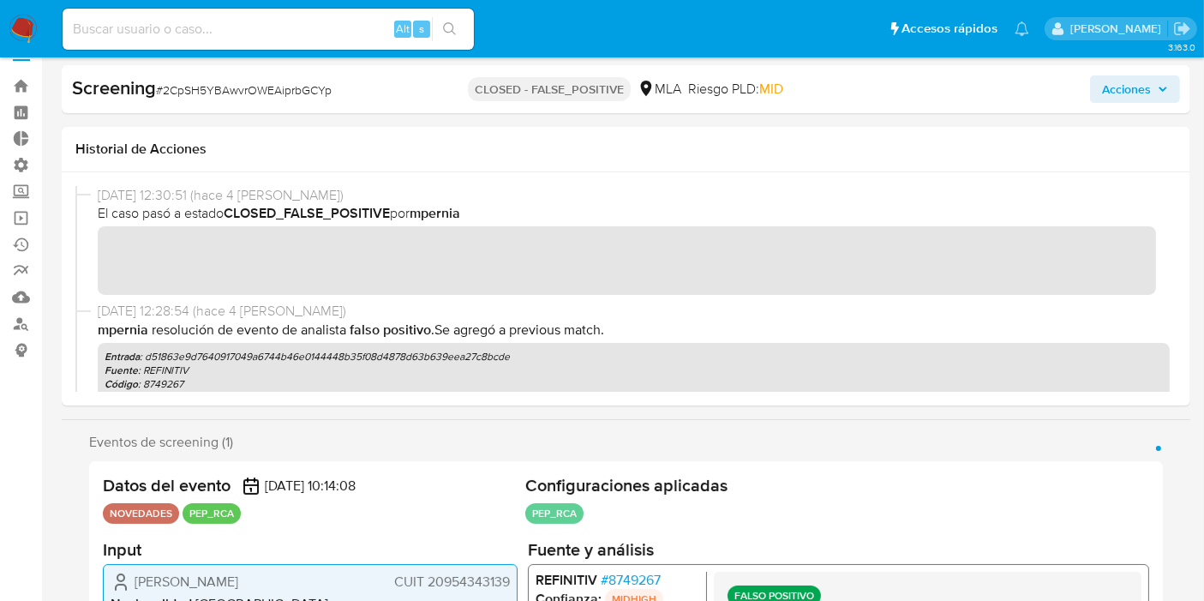
scroll to position [0, 0]
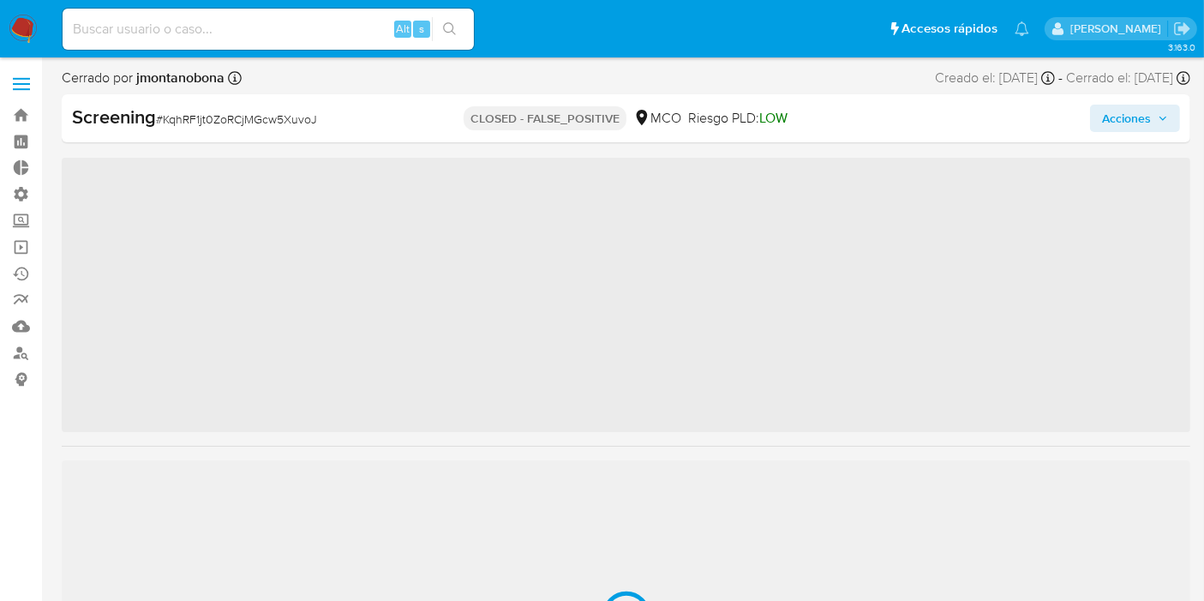
scroll to position [805, 0]
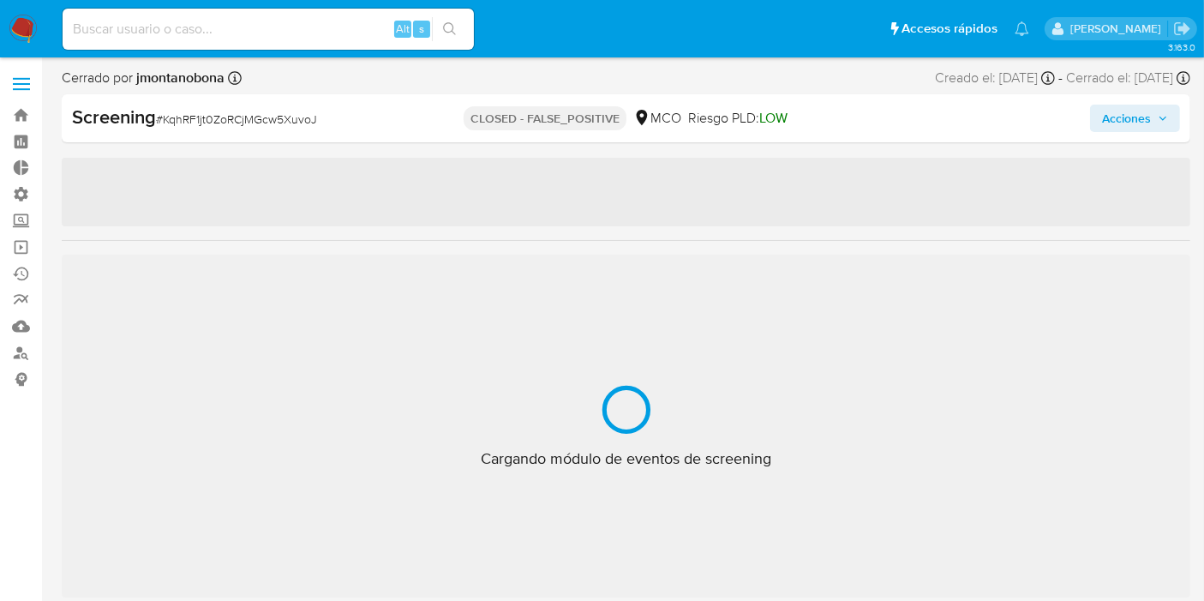
select select "10"
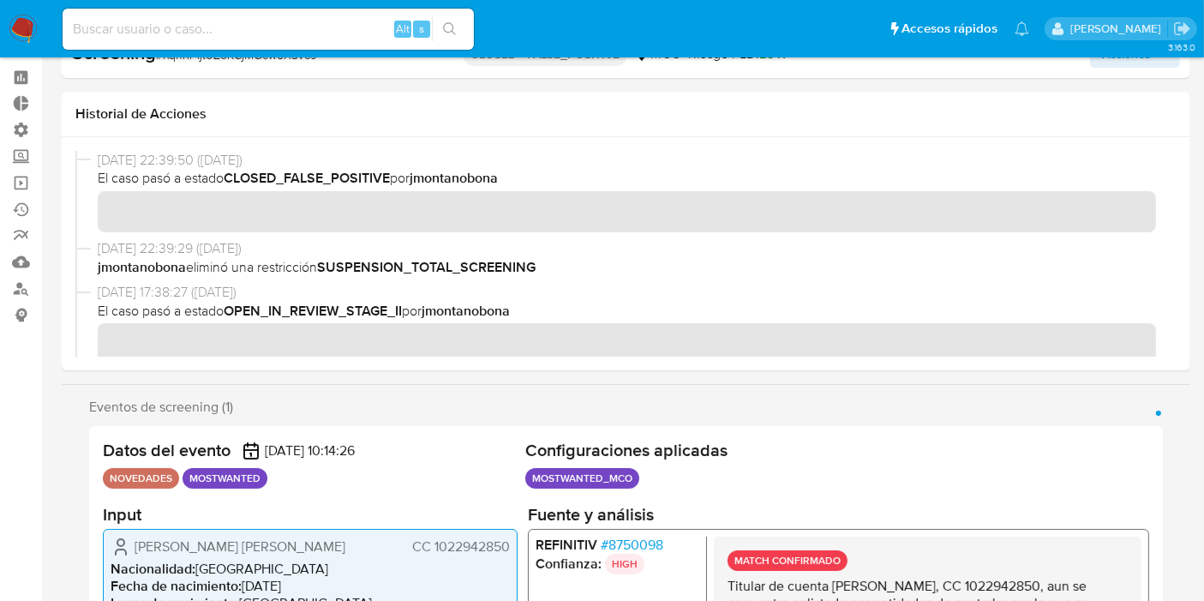
scroll to position [0, 0]
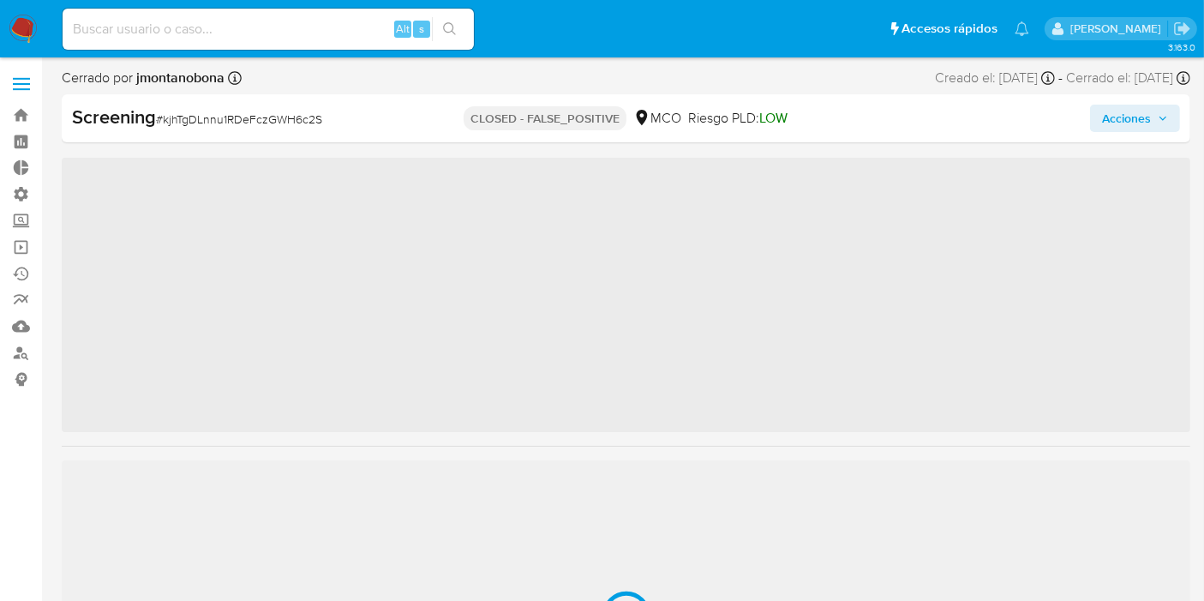
scroll to position [805, 0]
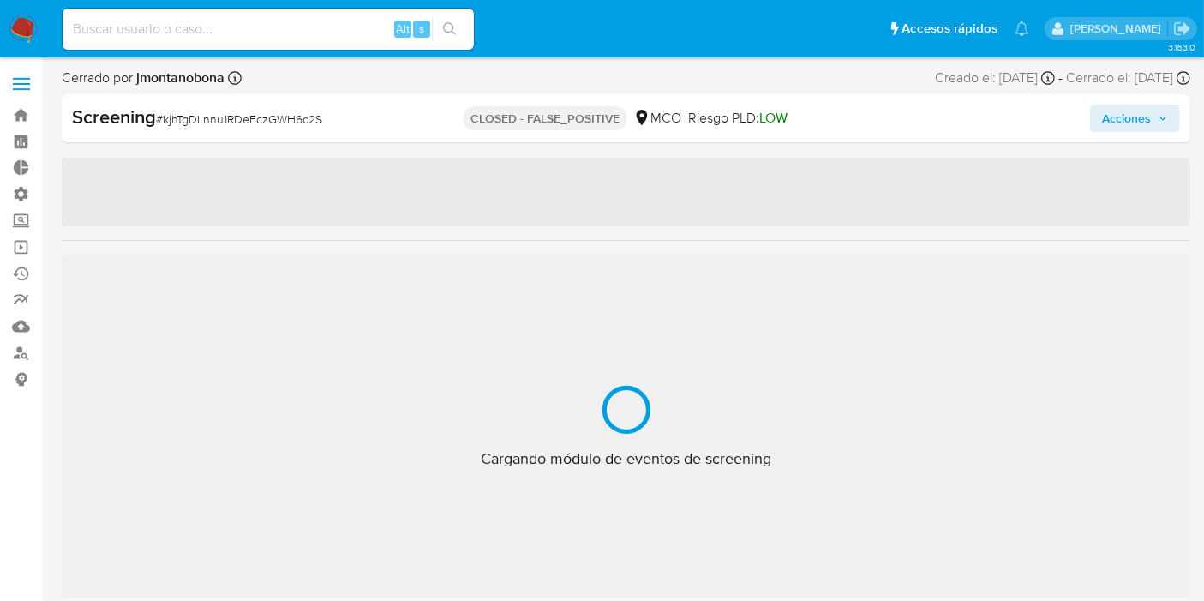
select select "10"
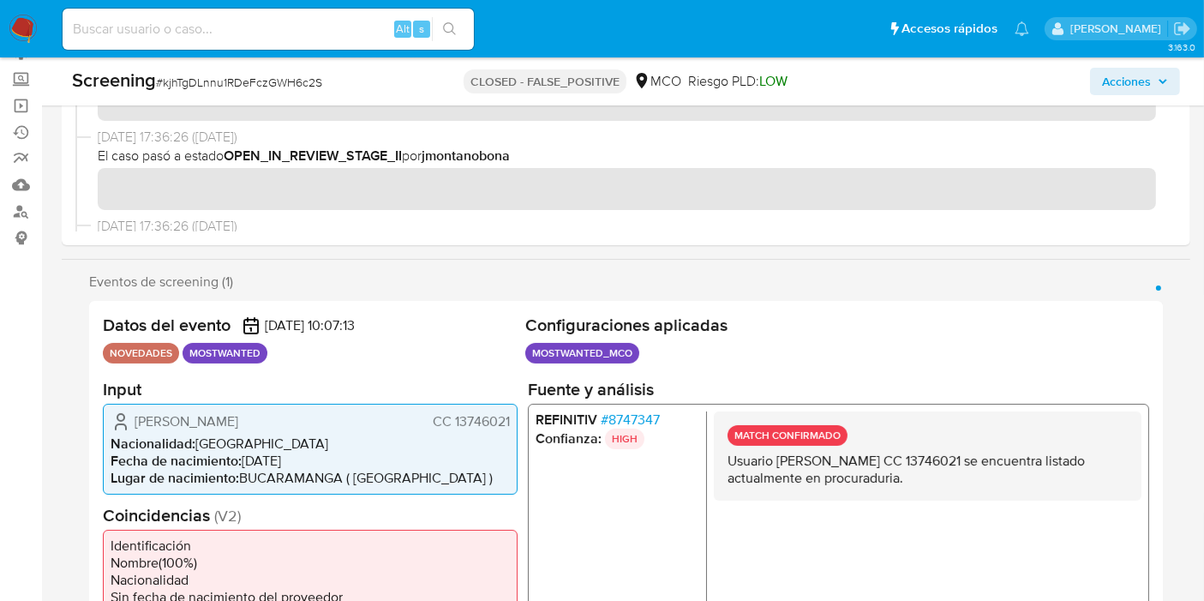
scroll to position [285, 0]
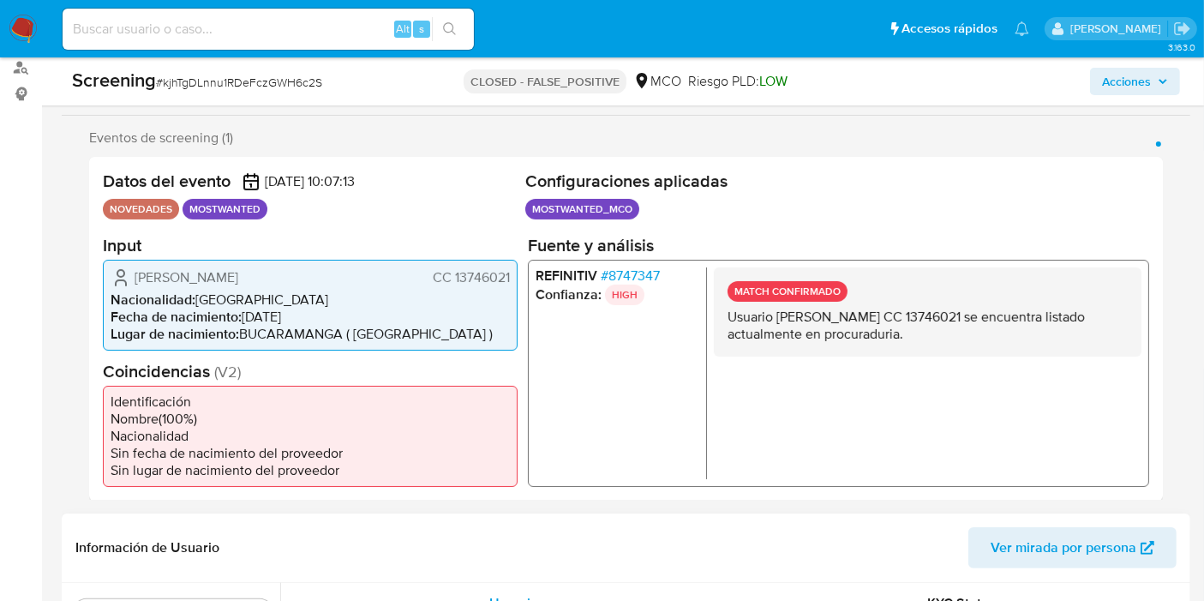
drag, startPoint x: 762, startPoint y: 314, endPoint x: 1053, endPoint y: 344, distance: 292.8
click at [1053, 344] on div "MATCH CONFIRMADO Usuario [PERSON_NAME] CC 13746021 se encuentra listado actualm…" at bounding box center [928, 310] width 428 height 89
click at [1022, 334] on p "Usuario [PERSON_NAME] CC 13746021 se encuentra listado actualmente en procuradu…" at bounding box center [927, 325] width 400 height 34
drag, startPoint x: 919, startPoint y: 300, endPoint x: 1131, endPoint y: 365, distance: 221.4
click at [1131, 365] on div "MATCH CONFIRMADO Usuario [PERSON_NAME] CC 13746021 se encuentra listado actualm…" at bounding box center [928, 372] width 428 height 212
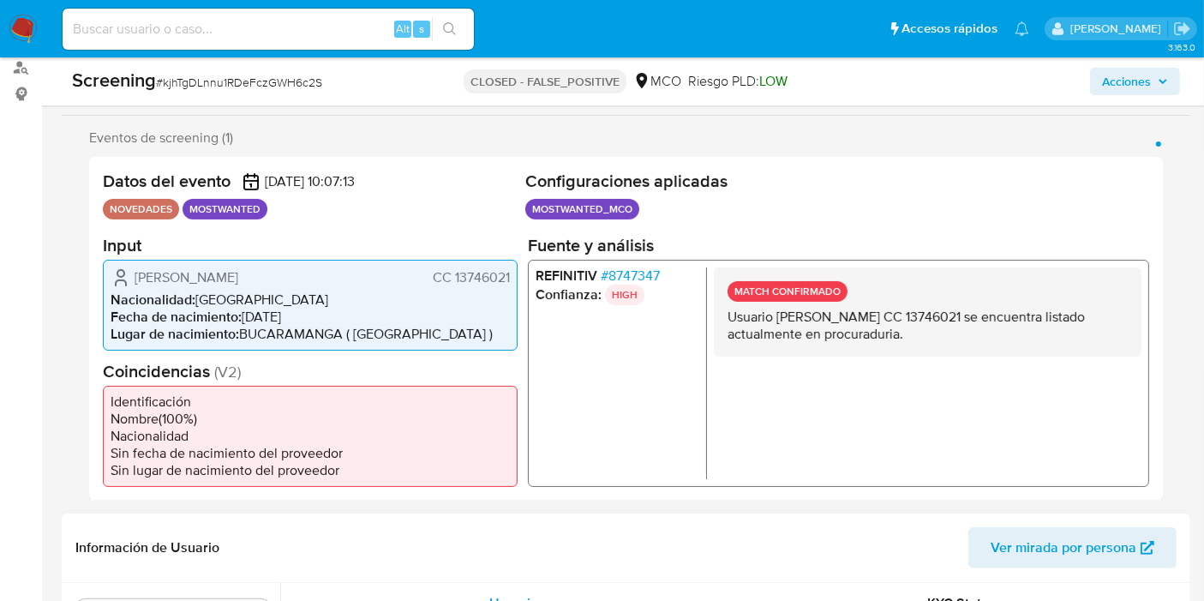
click at [1108, 349] on div "MATCH CONFIRMADO Usuario [PERSON_NAME] CC 13746021 se encuentra listado actualm…" at bounding box center [928, 310] width 428 height 89
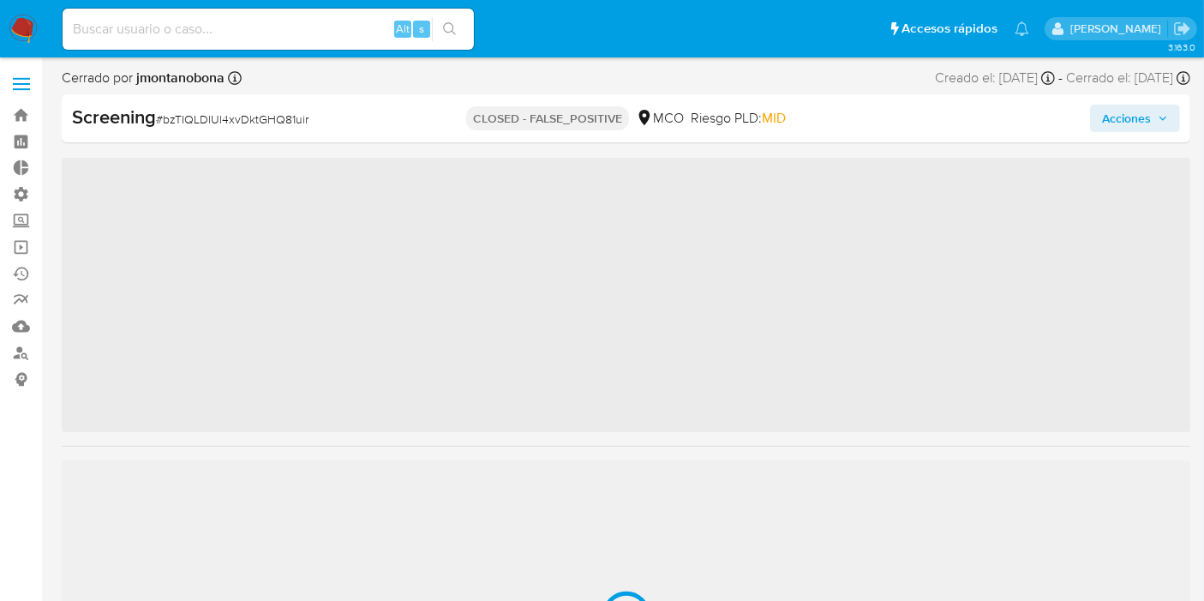
scroll to position [805, 0]
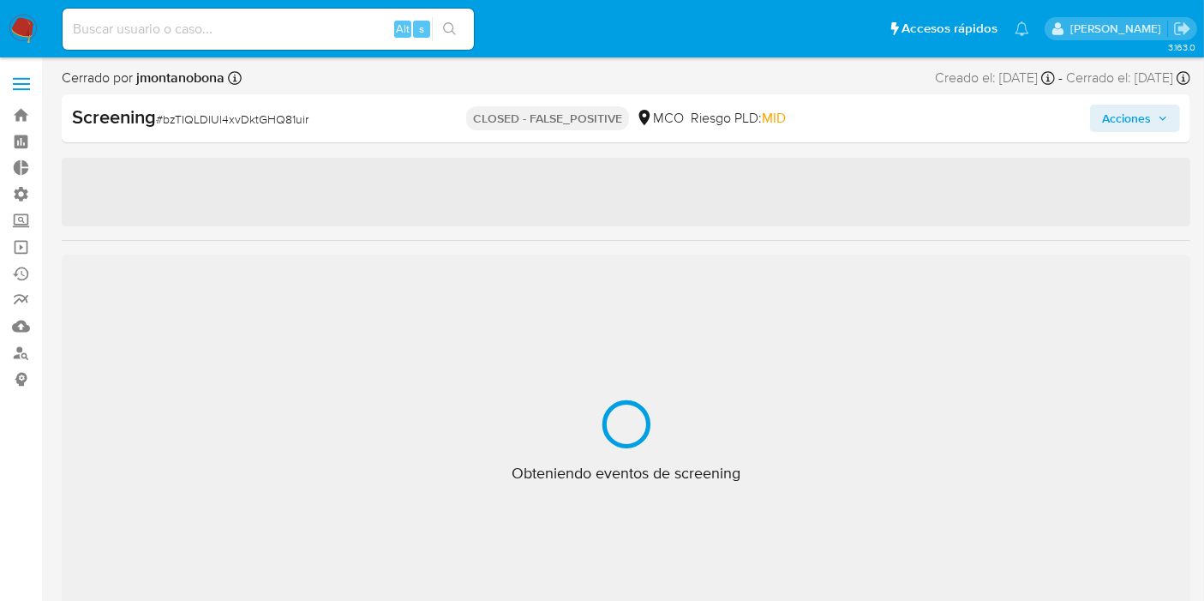
select select "10"
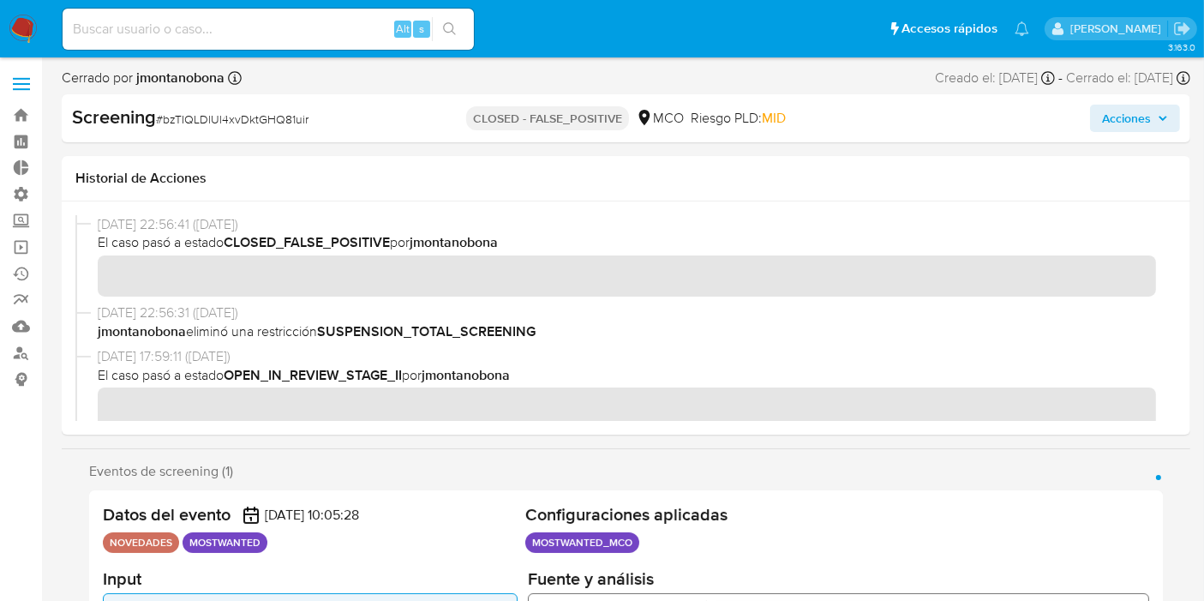
scroll to position [285, 0]
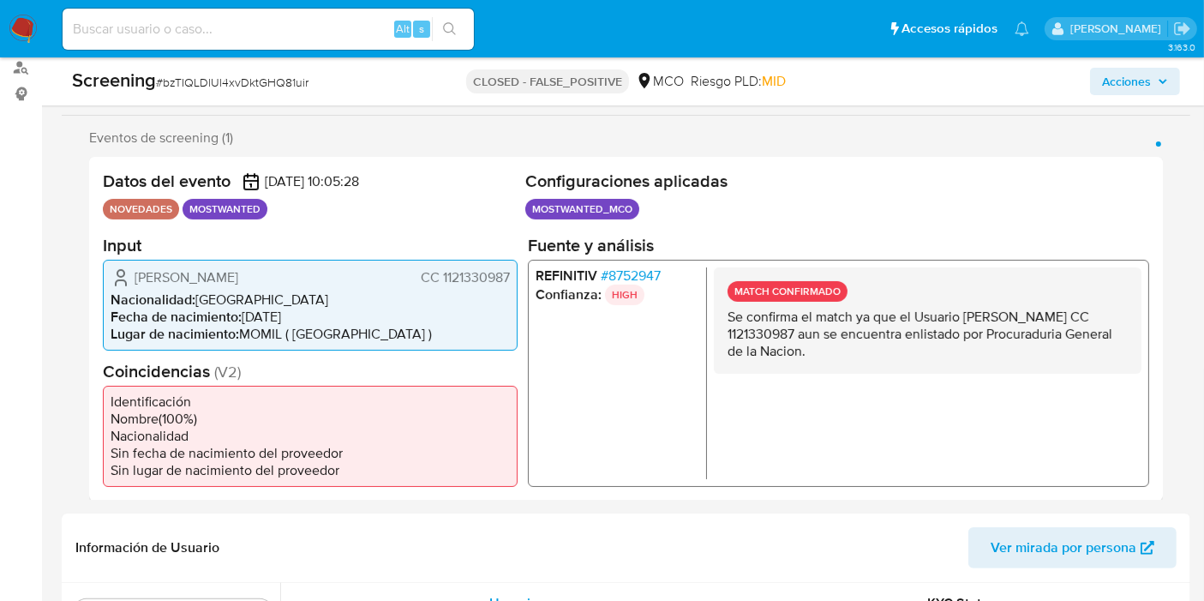
drag, startPoint x: 841, startPoint y: 302, endPoint x: 863, endPoint y: 349, distance: 51.8
click at [863, 348] on div "MATCH CONFIRMADO Se confirma el match ya que el Usuario [PERSON_NAME] CC 112133…" at bounding box center [928, 319] width 428 height 106
click at [864, 351] on p "Se confirma el match ya que el Usuario [PERSON_NAME] CC 1121330987 aun se encue…" at bounding box center [927, 333] width 400 height 51
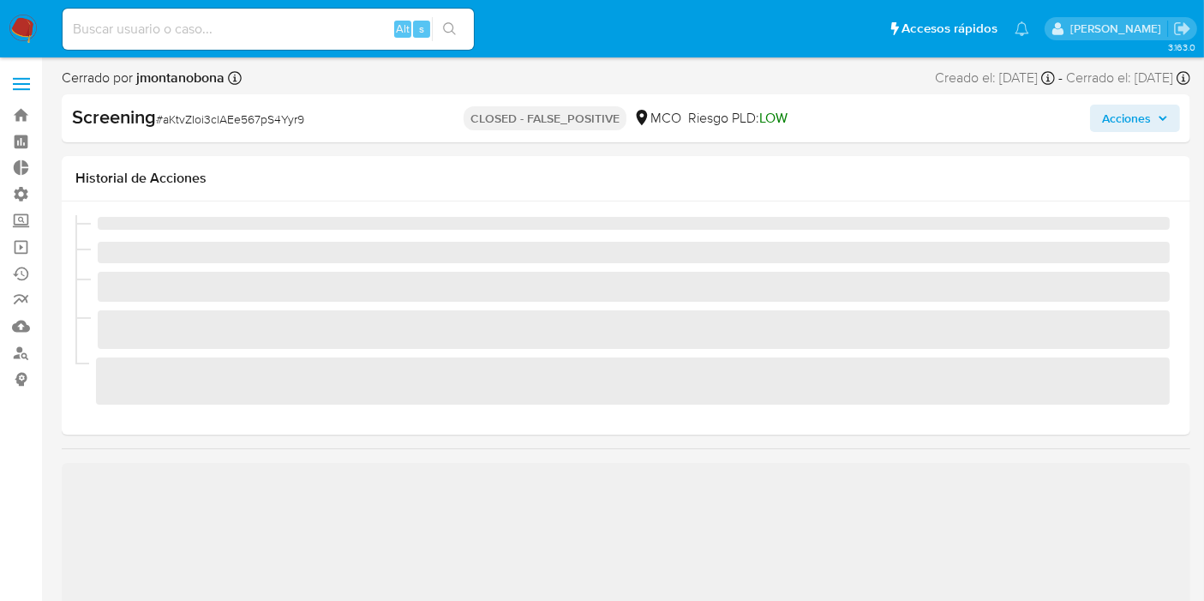
select select "10"
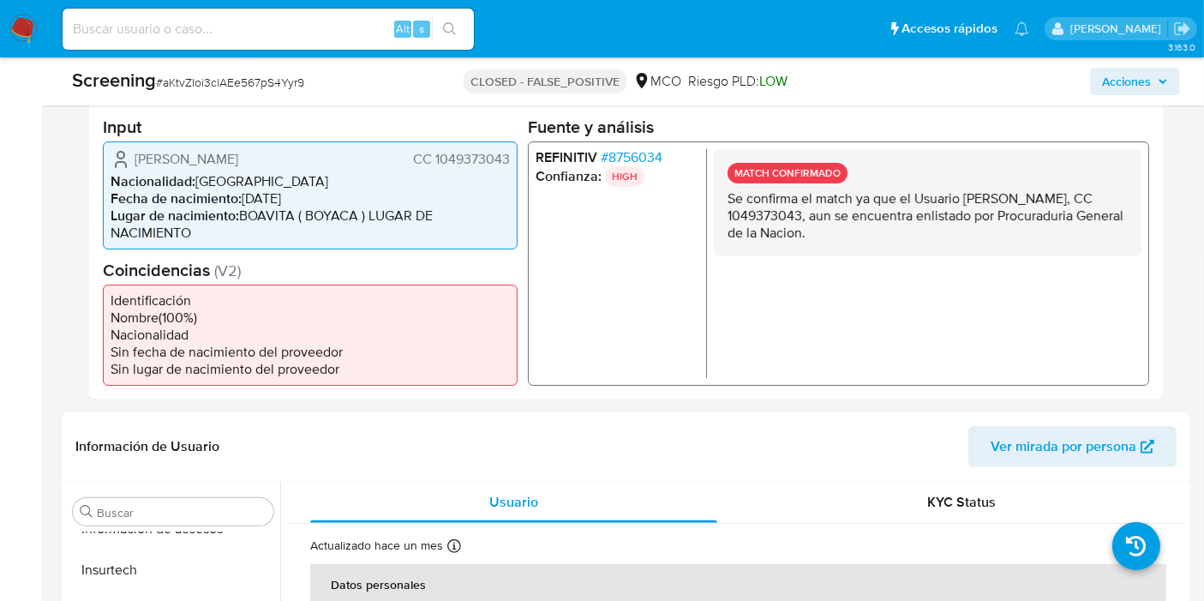
scroll to position [363, 0]
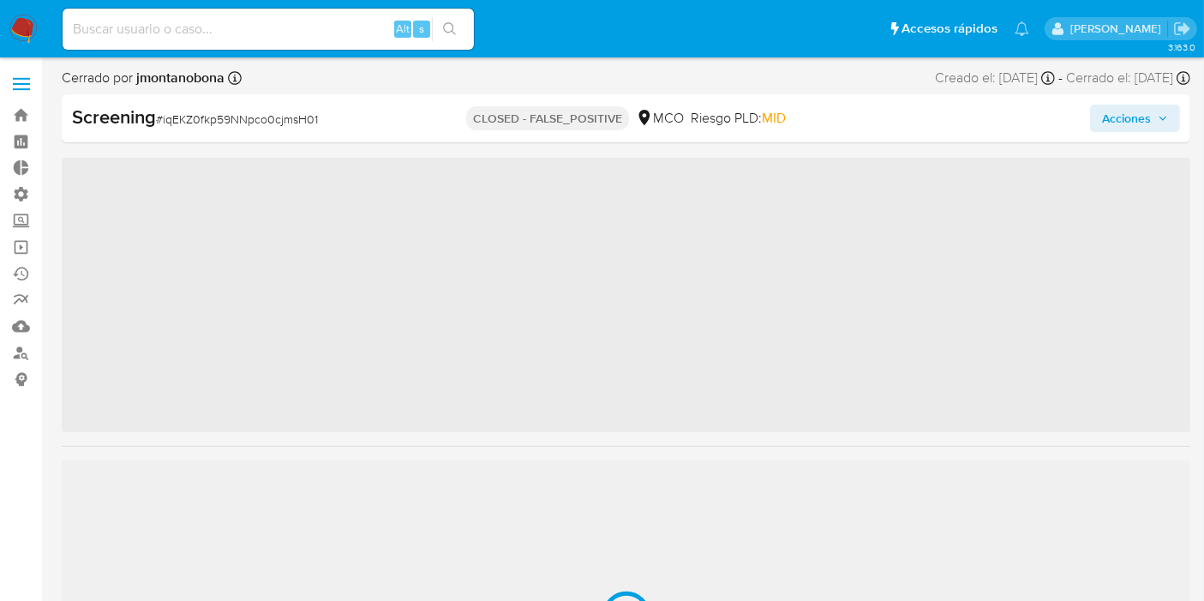
scroll to position [805, 0]
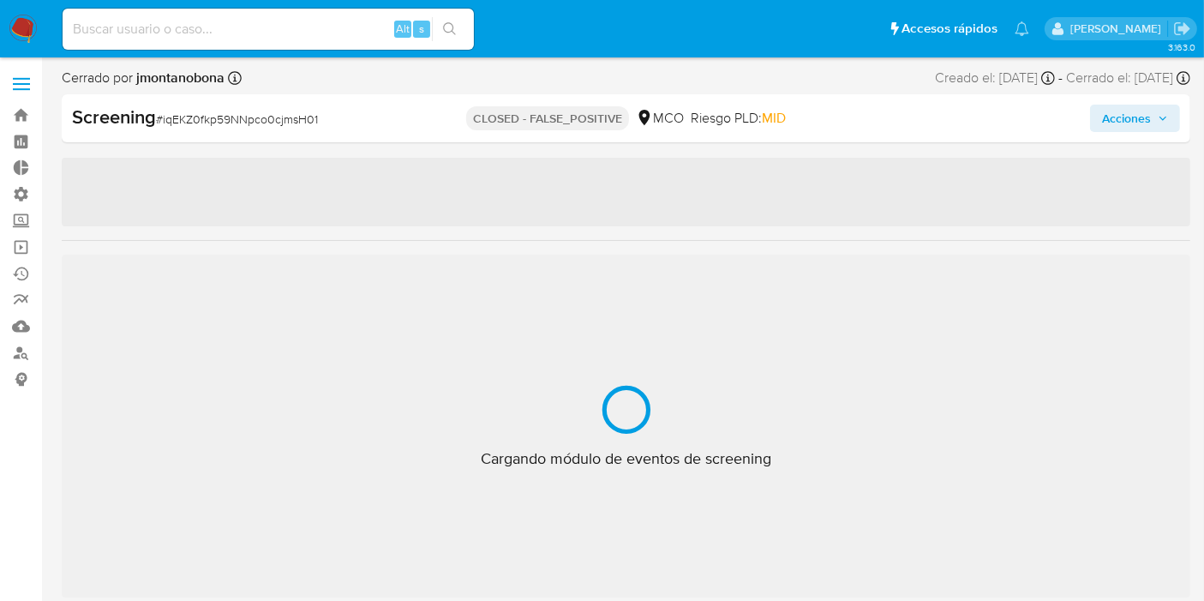
select select "10"
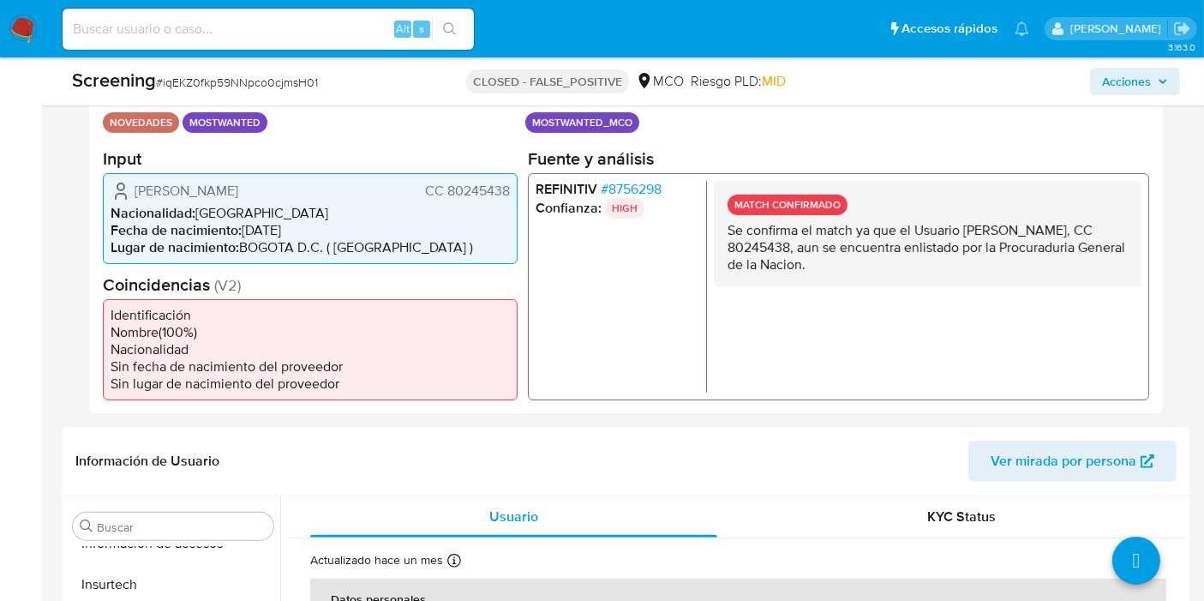
scroll to position [380, 0]
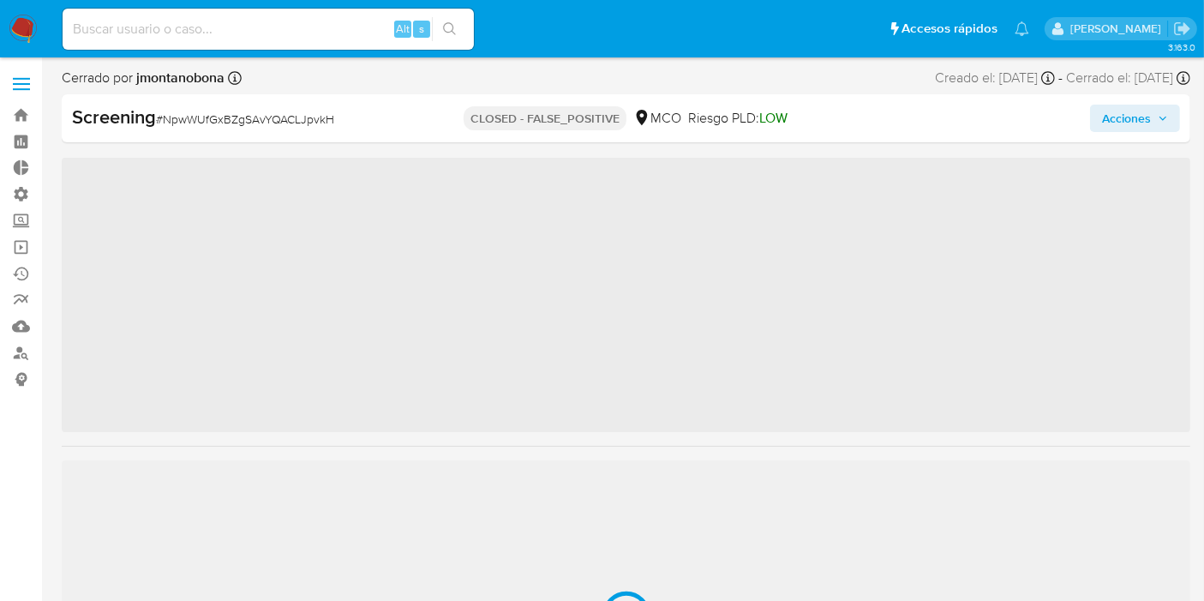
scroll to position [805, 0]
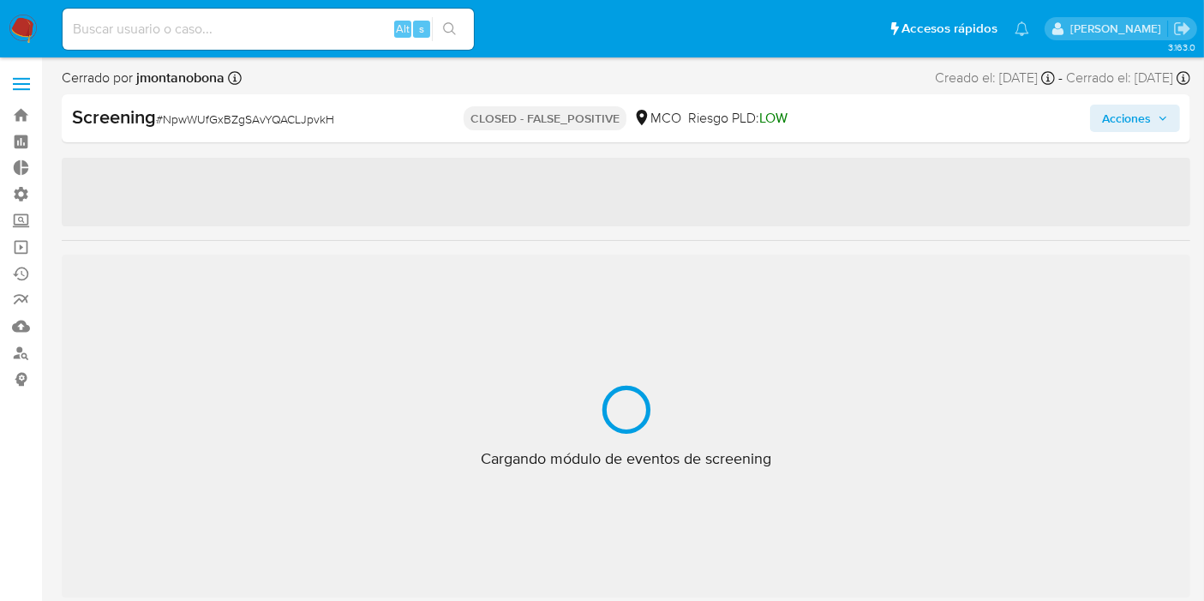
select select "10"
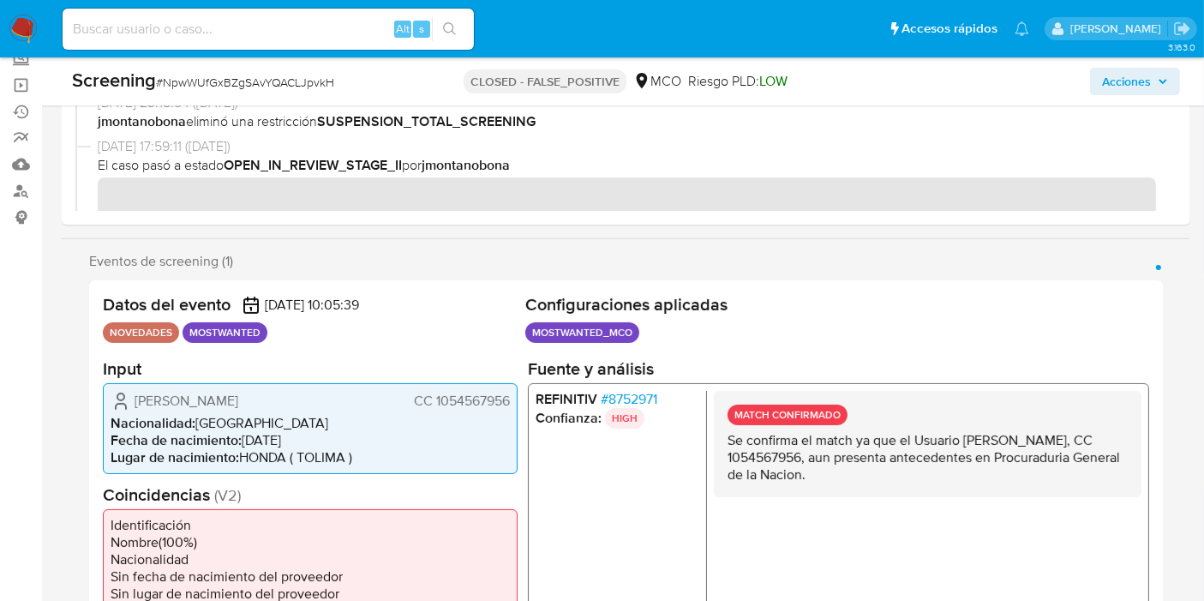
scroll to position [190, 0]
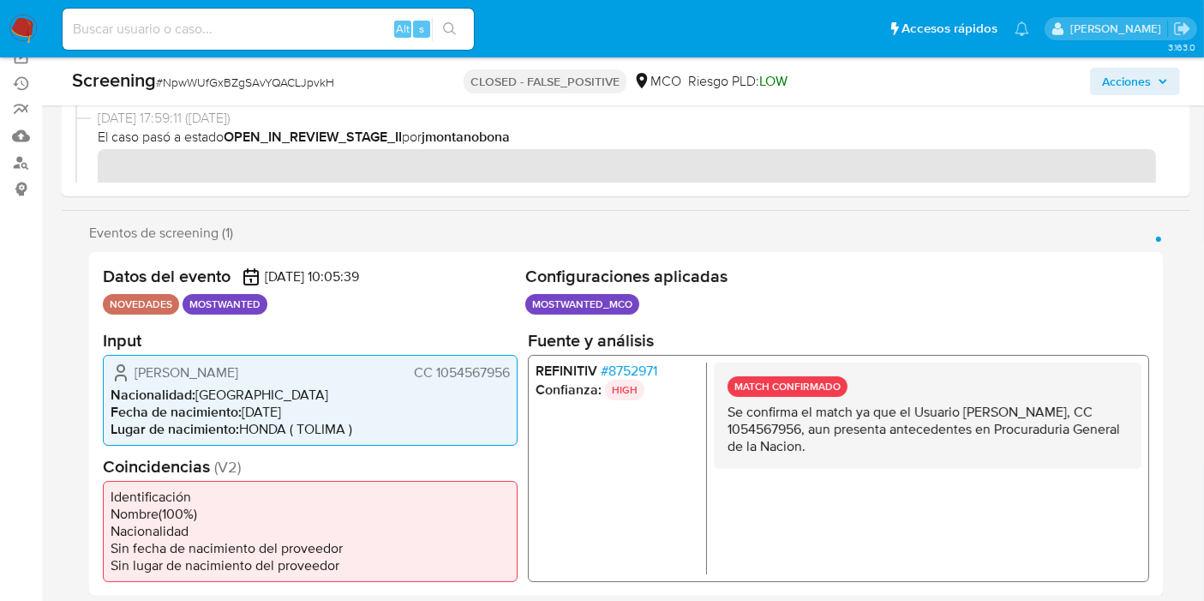
drag, startPoint x: 788, startPoint y: 412, endPoint x: 952, endPoint y: 439, distance: 165.8
click at [963, 458] on div "MATCH CONFIRMADO Se confirma el match ya que el Usuario [PERSON_NAME], CC 10545…" at bounding box center [928, 415] width 428 height 106
click at [949, 434] on p "Se confirma el match ya que el Usuario [PERSON_NAME], CC 1054567956, aun presen…" at bounding box center [927, 428] width 400 height 51
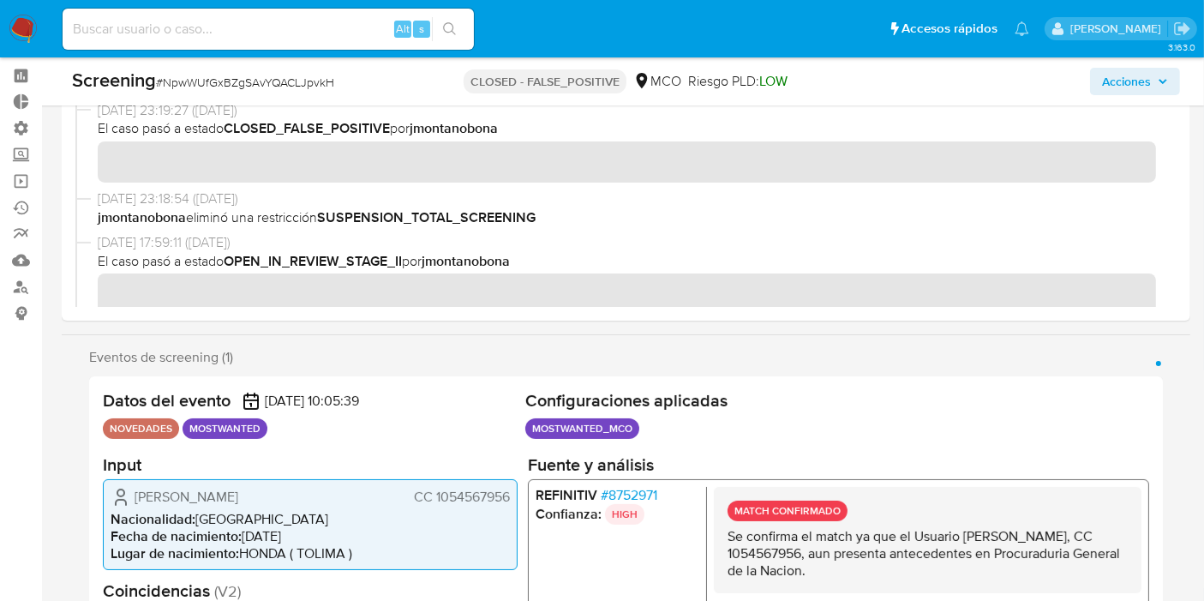
scroll to position [0, 0]
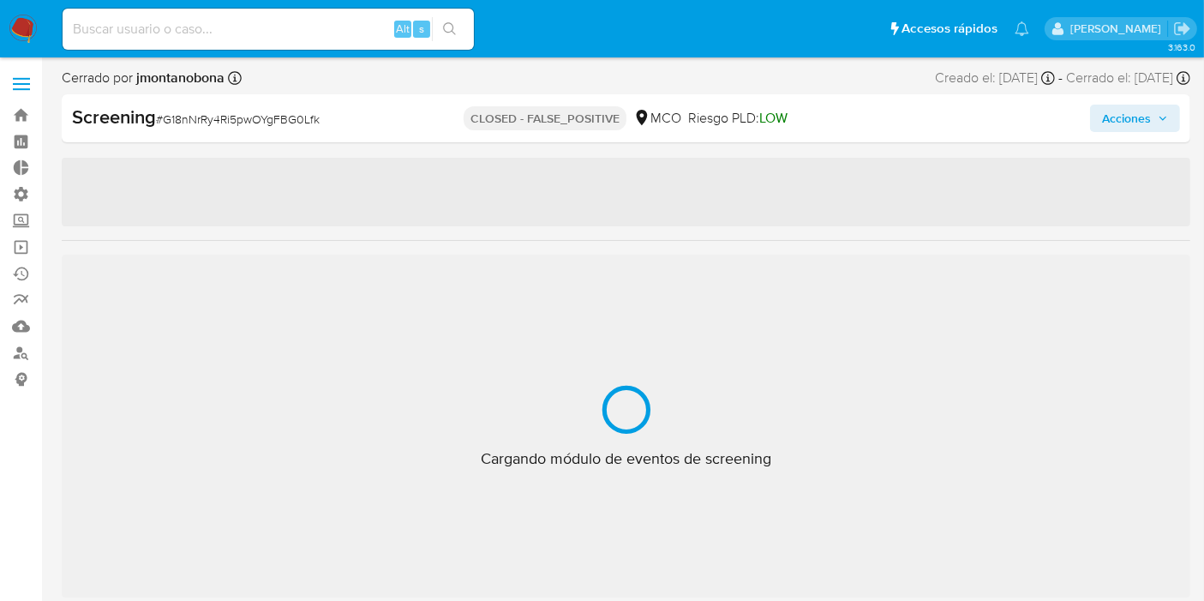
scroll to position [805, 0]
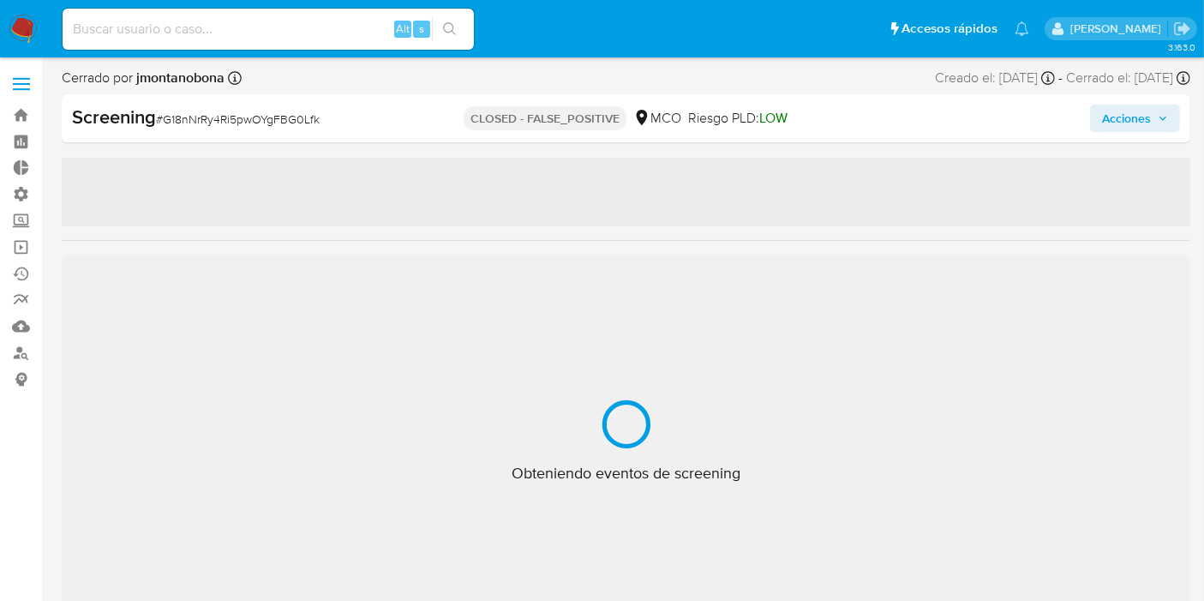
select select "10"
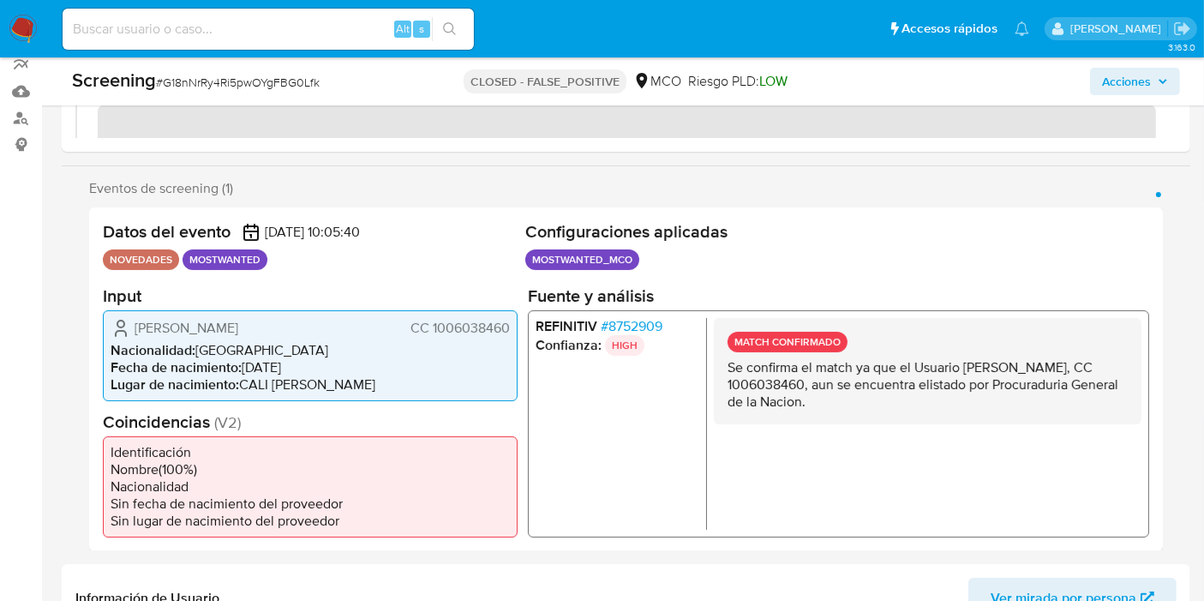
scroll to position [243, 0]
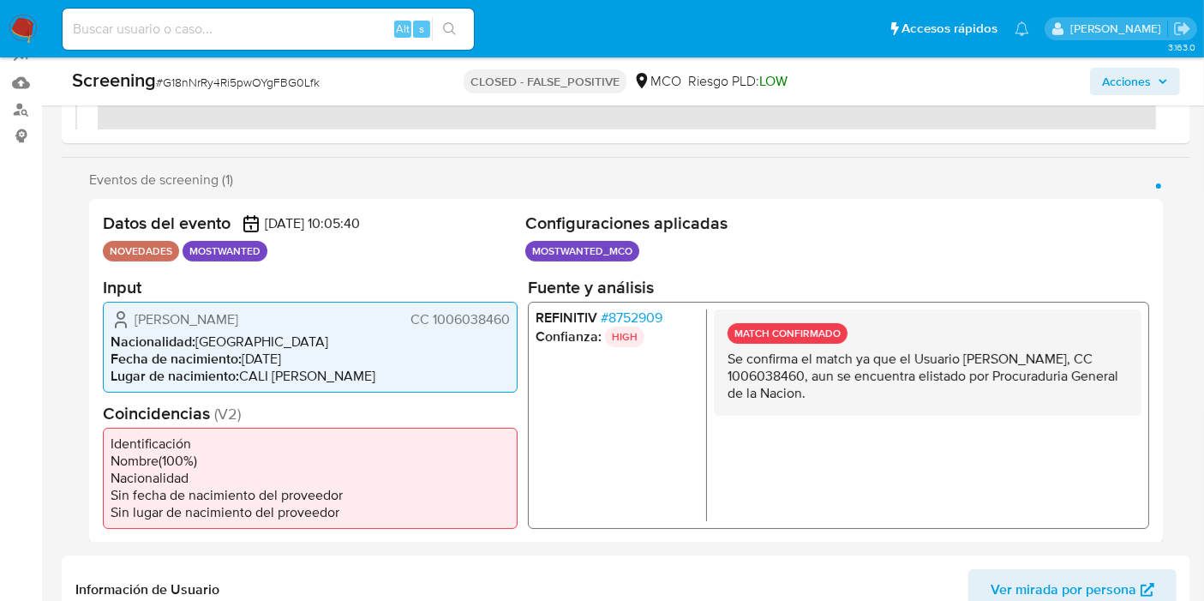
drag, startPoint x: 724, startPoint y: 368, endPoint x: 956, endPoint y: 389, distance: 233.1
click at [955, 390] on div "MATCH CONFIRMADO Se confirma el match ya que el Usuario [PERSON_NAME], CC 10060…" at bounding box center [928, 361] width 428 height 106
click at [955, 375] on p "Se confirma el match ya que el Usuario [PERSON_NAME], CC 1006038460, aun se enc…" at bounding box center [927, 375] width 400 height 51
click at [949, 387] on p "Se confirma el match ya que el Usuario [PERSON_NAME], CC 1006038460, aun se enc…" at bounding box center [927, 375] width 400 height 51
drag, startPoint x: 947, startPoint y: 392, endPoint x: 694, endPoint y: 369, distance: 253.8
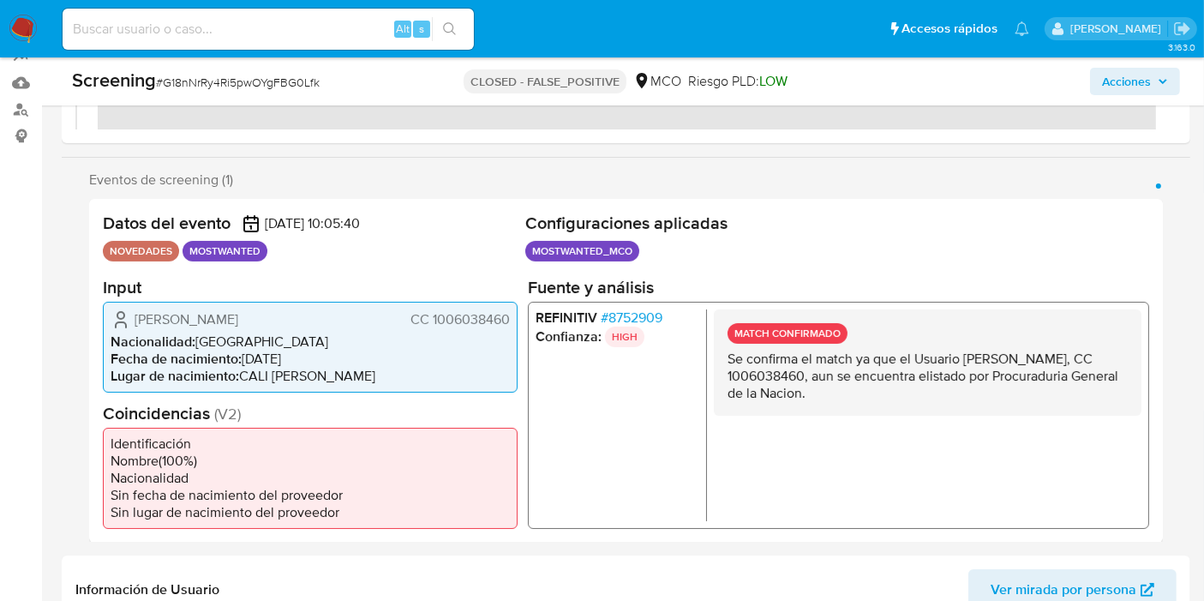
click at [690, 369] on div "REFINITIV # 8752909 Confianza: HIGH MATCH CONFIRMADO Se confirma el match ya qu…" at bounding box center [838, 414] width 621 height 227
click at [745, 373] on p "Se confirma el match ya que el Usuario [PERSON_NAME], CC 1006038460, aun se enc…" at bounding box center [927, 375] width 400 height 51
drag, startPoint x: 715, startPoint y: 352, endPoint x: 978, endPoint y: 400, distance: 267.4
click at [978, 400] on div "MATCH CONFIRMADO Se confirma el match ya que el Usuario [PERSON_NAME], CC 10060…" at bounding box center [928, 361] width 428 height 106
click at [976, 395] on p "Se confirma el match ya que el Usuario [PERSON_NAME], CC 1006038460, aun se enc…" at bounding box center [927, 375] width 400 height 51
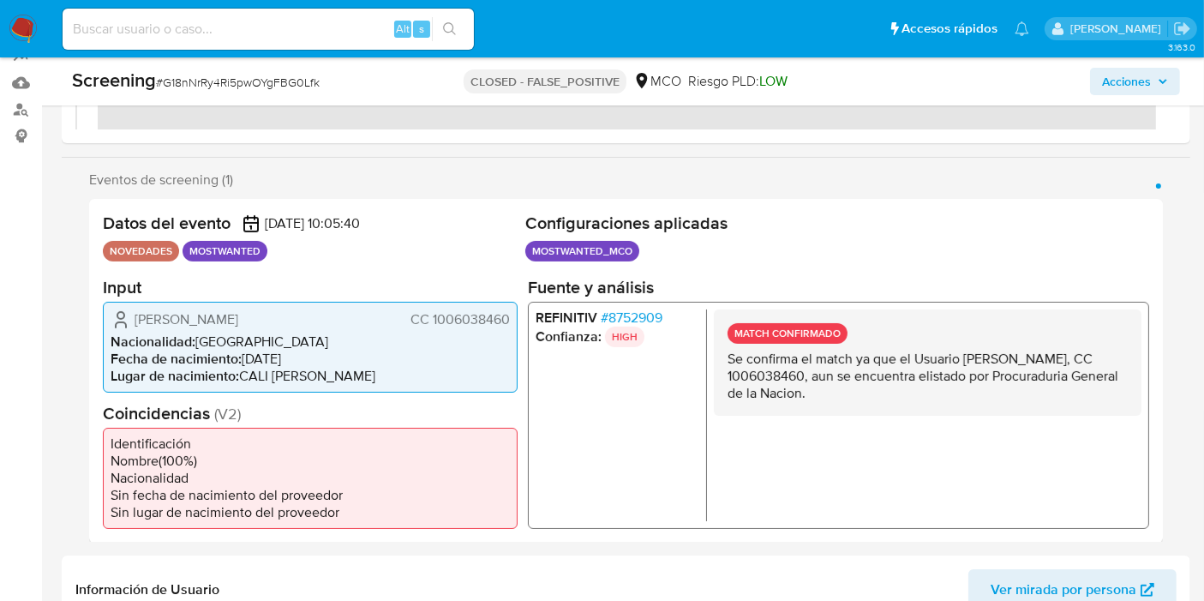
click at [946, 392] on p "Se confirma el match ya que el Usuario [PERSON_NAME], CC 1006038460, aun se enc…" at bounding box center [927, 375] width 400 height 51
click at [930, 392] on p "Se confirma el match ya que el Usuario [PERSON_NAME], CC 1006038460, aun se enc…" at bounding box center [927, 375] width 400 height 51
drag, startPoint x: 968, startPoint y: 393, endPoint x: 715, endPoint y: 363, distance: 255.4
click at [715, 363] on div "MATCH CONFIRMADO Se confirma el match ya que el Usuario [PERSON_NAME], CC 10060…" at bounding box center [928, 361] width 428 height 106
click at [727, 368] on p "Se confirma el match ya que el Usuario [PERSON_NAME], CC 1006038460, aun se enc…" at bounding box center [927, 375] width 400 height 51
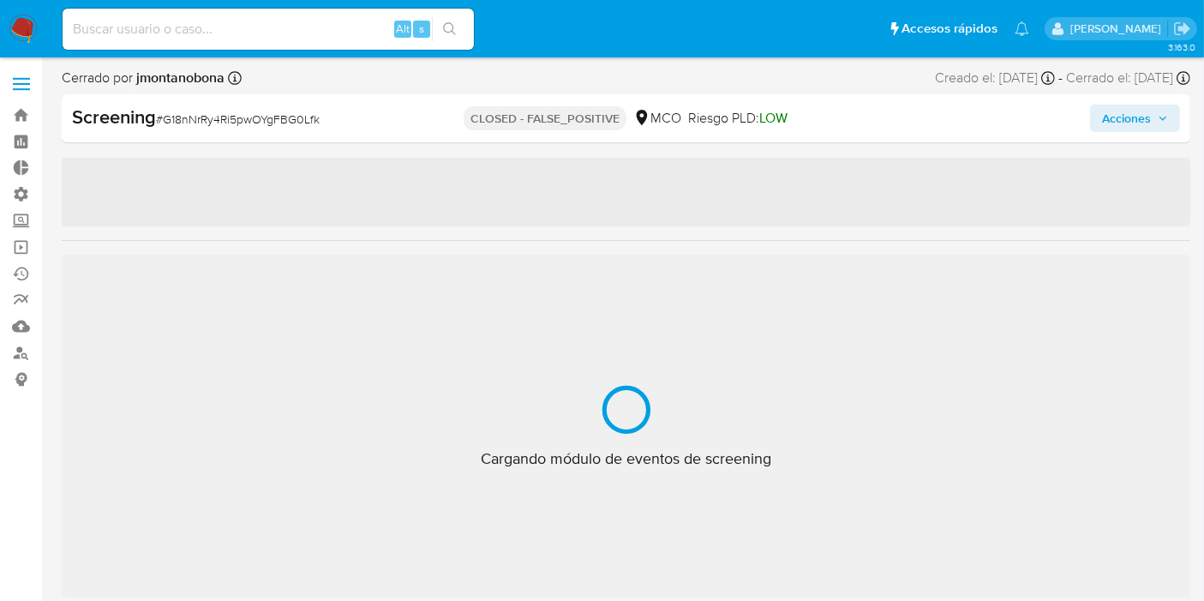
scroll to position [805, 0]
select select "10"
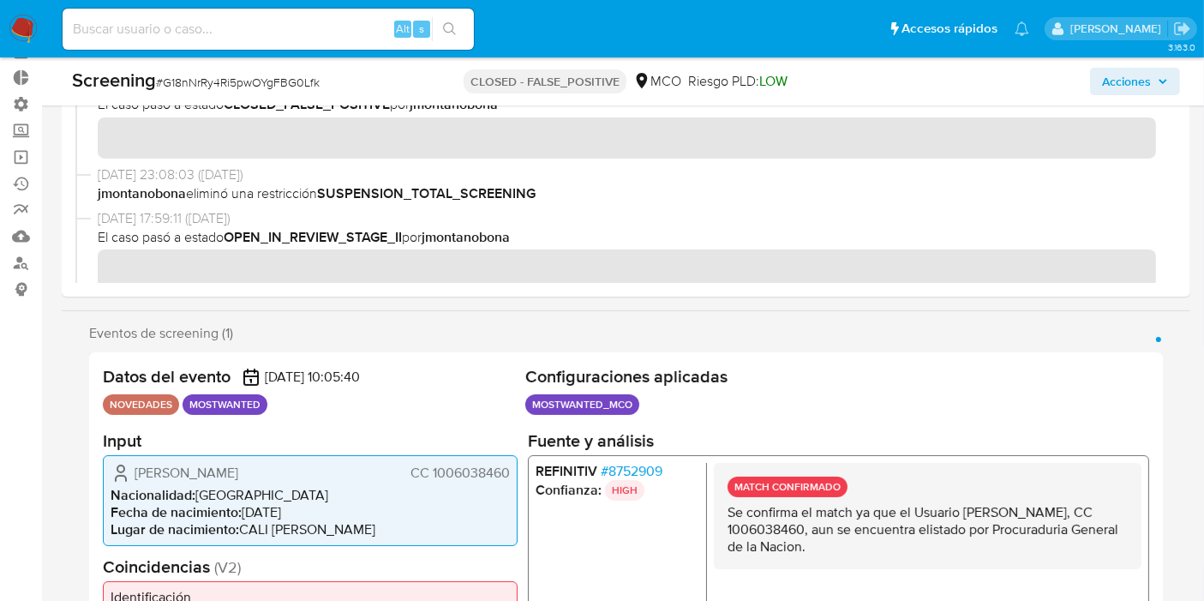
scroll to position [176, 0]
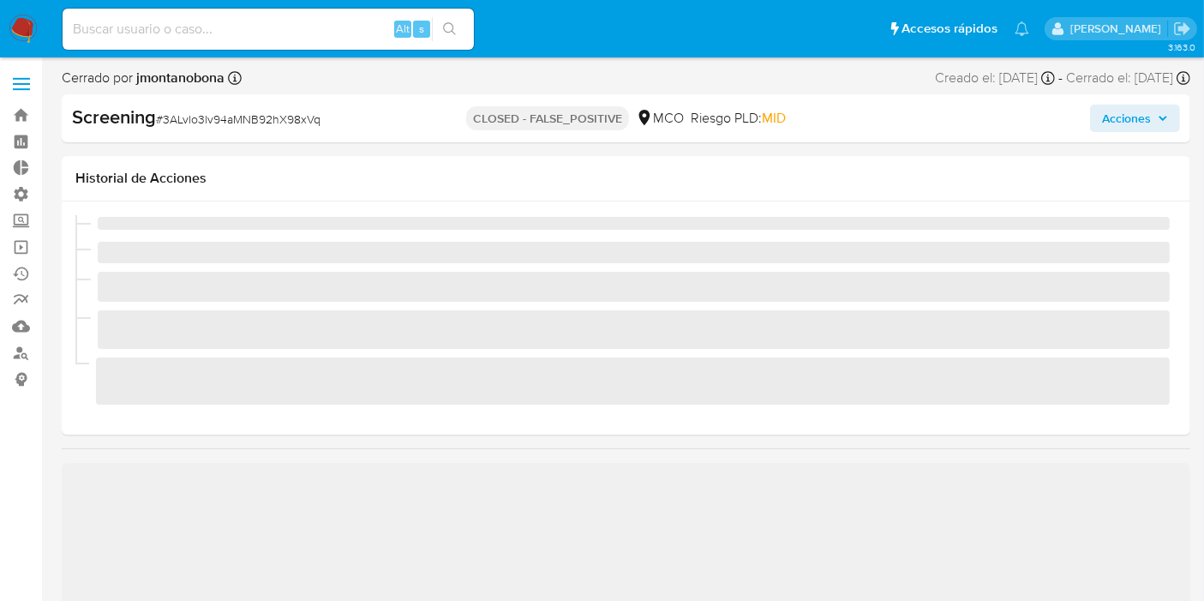
select select "10"
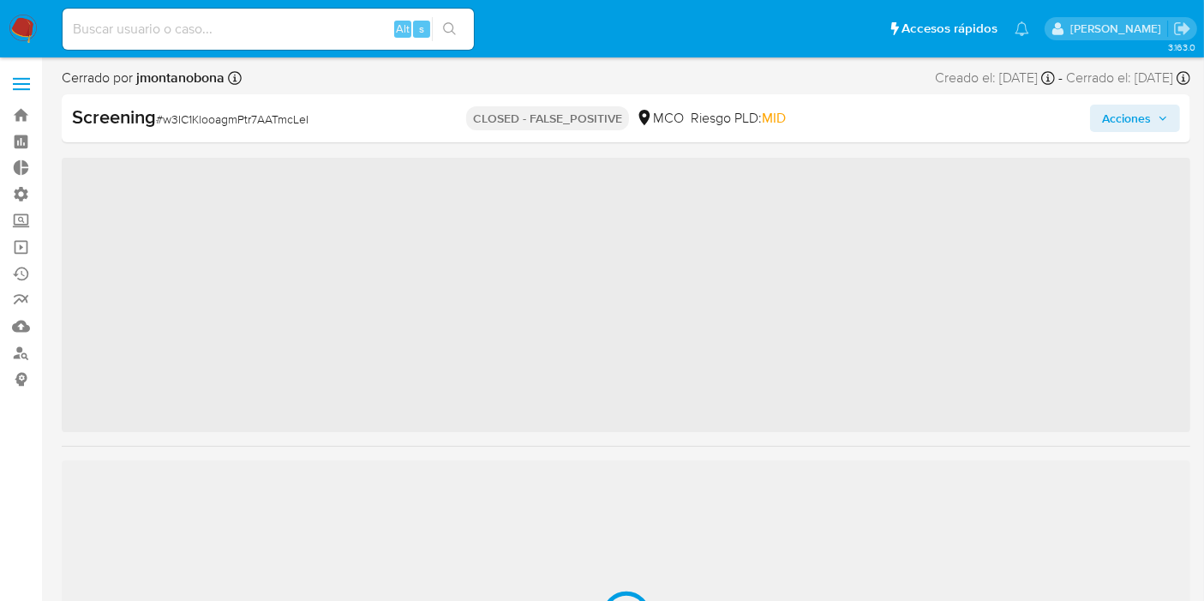
scroll to position [337, 0]
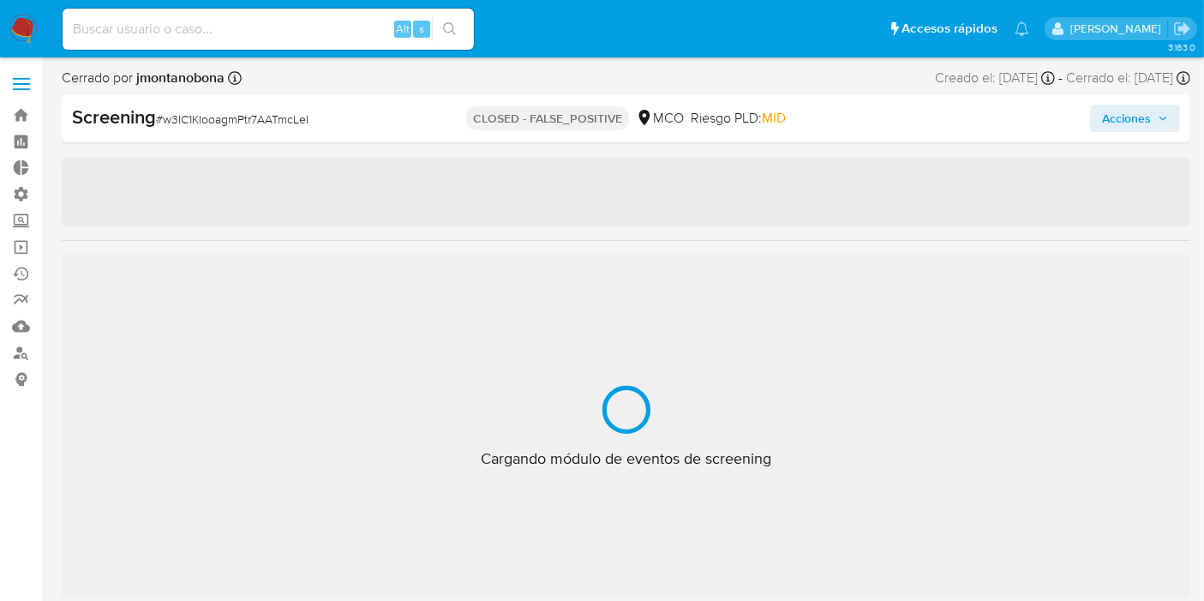
select select "10"
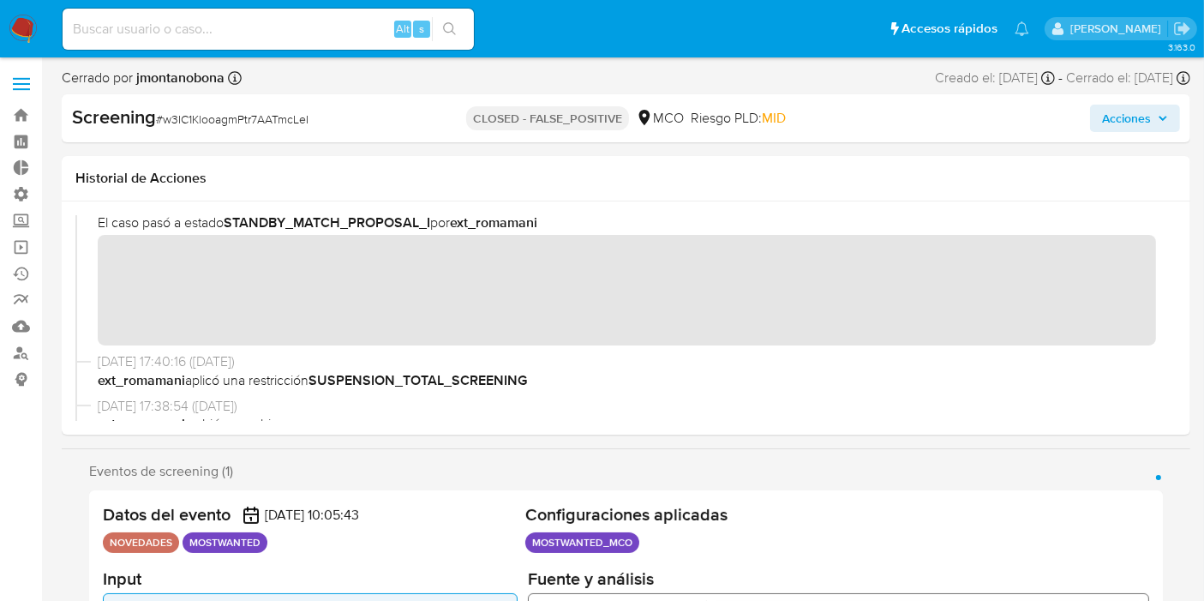
scroll to position [190, 0]
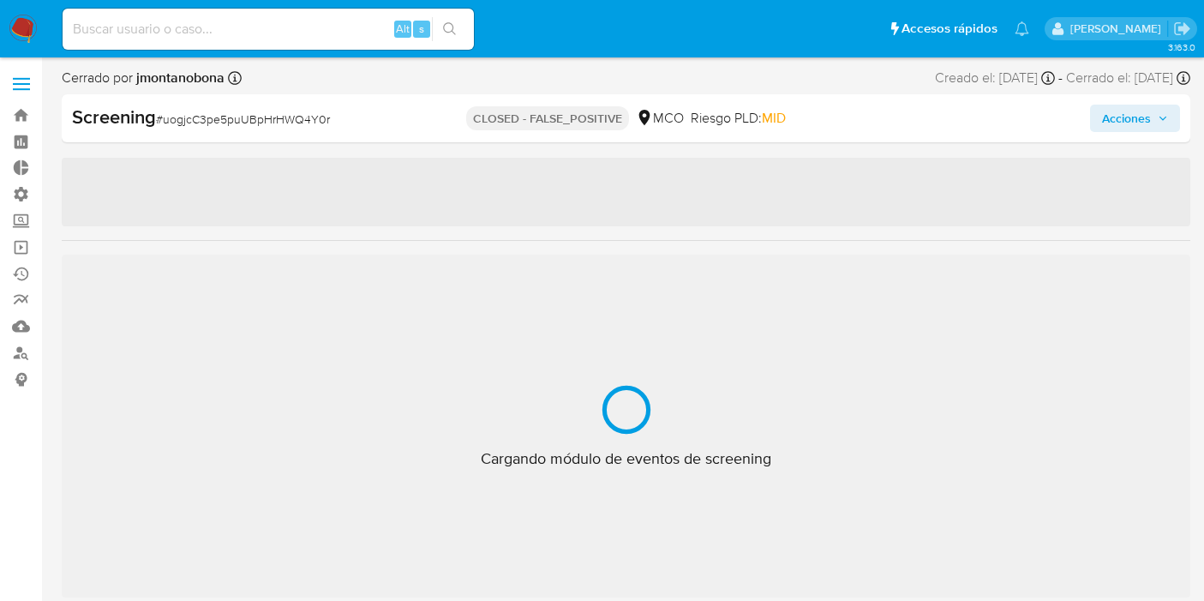
select select "10"
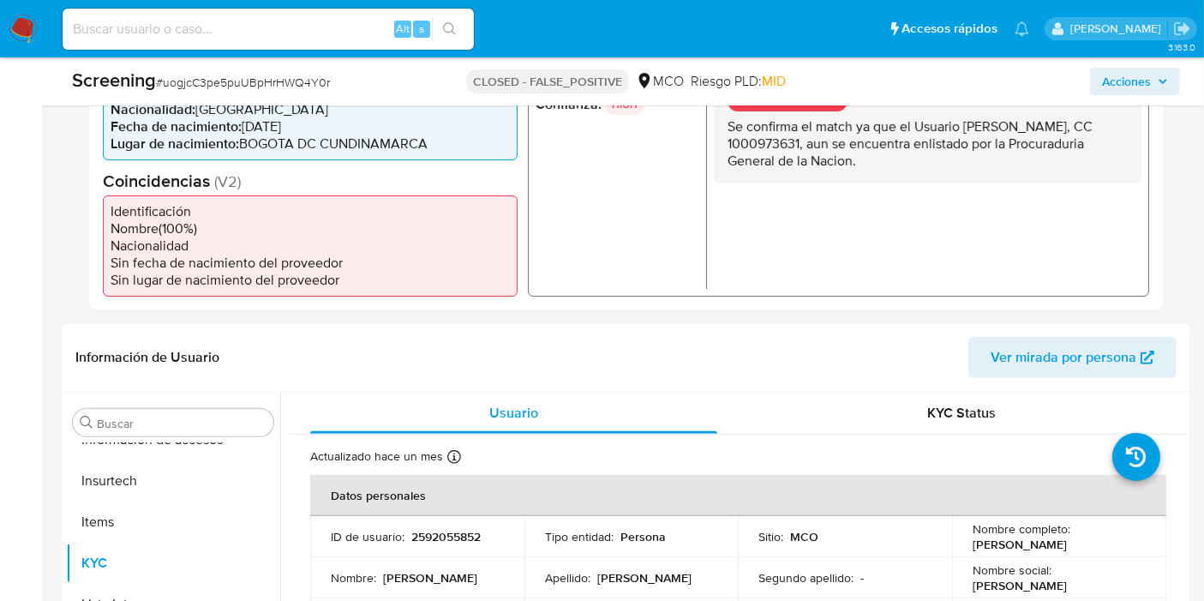
scroll to position [285, 0]
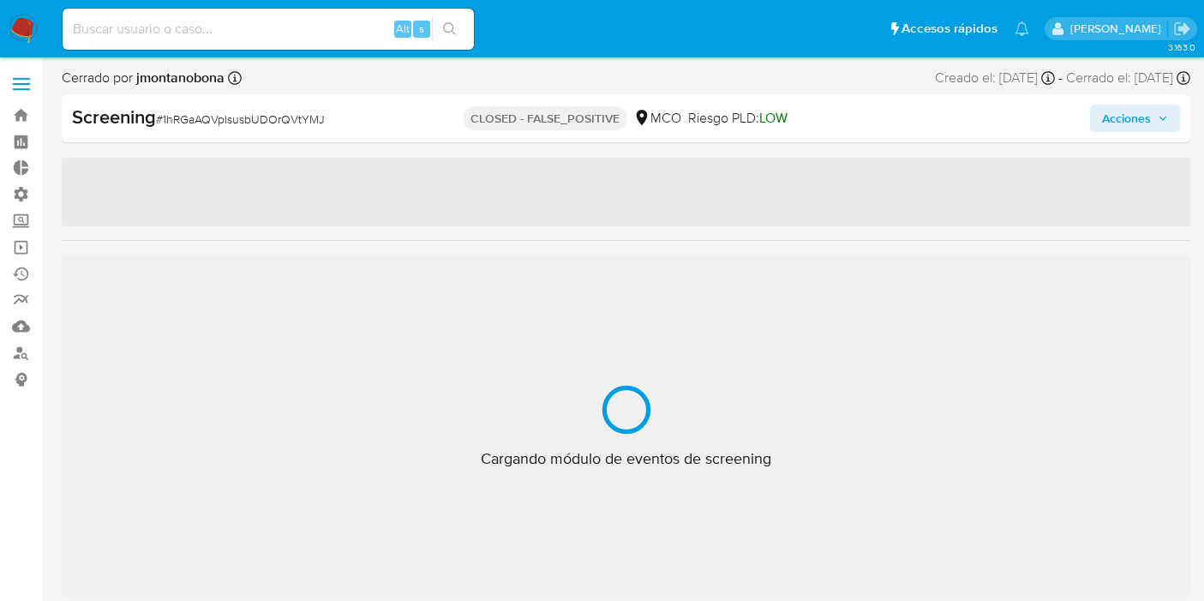
select select "10"
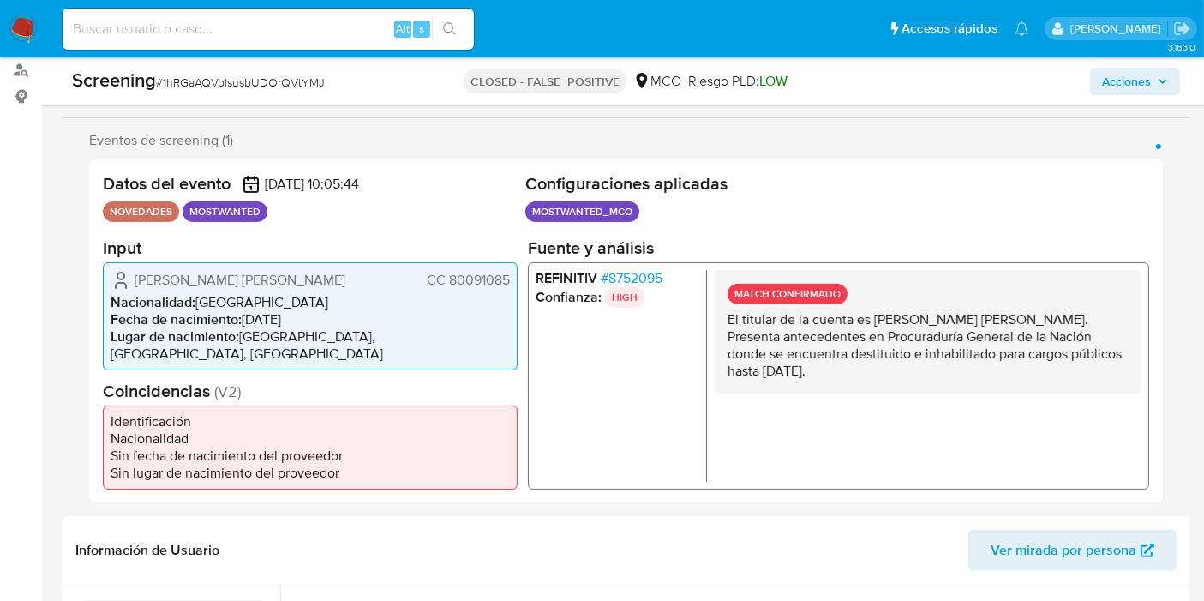
scroll to position [285, 0]
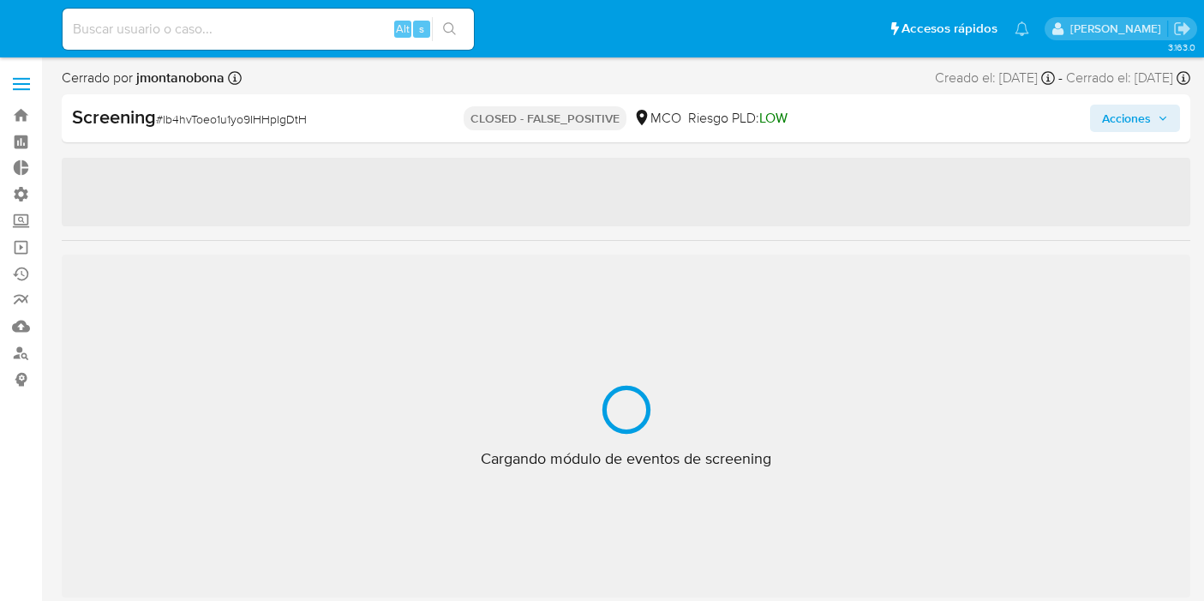
select select "10"
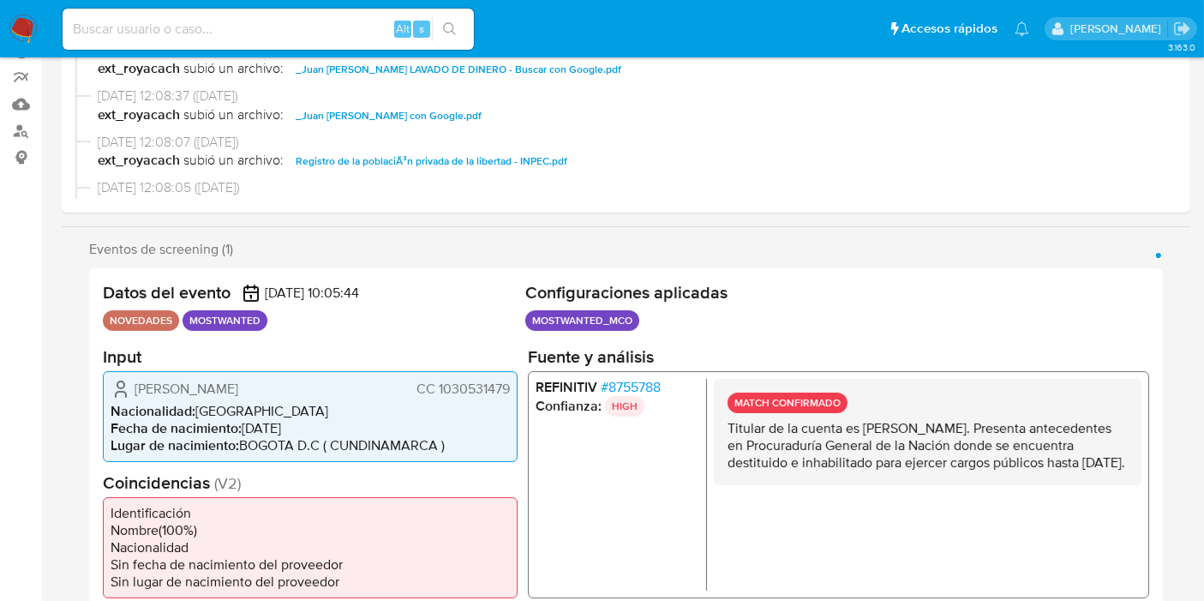
scroll to position [380, 0]
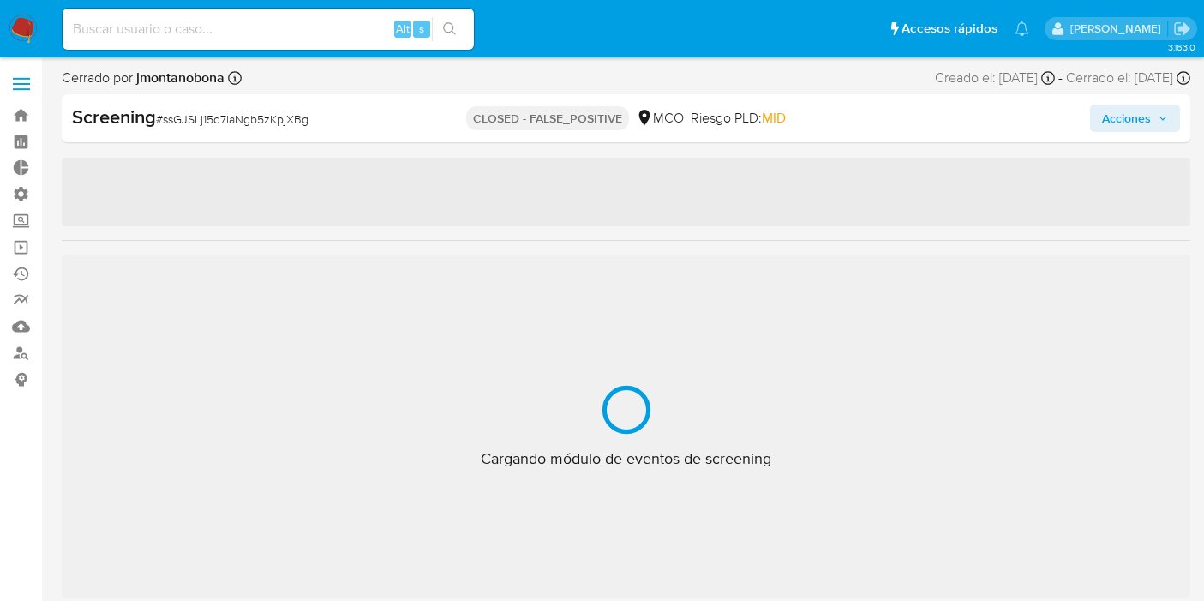
select select "10"
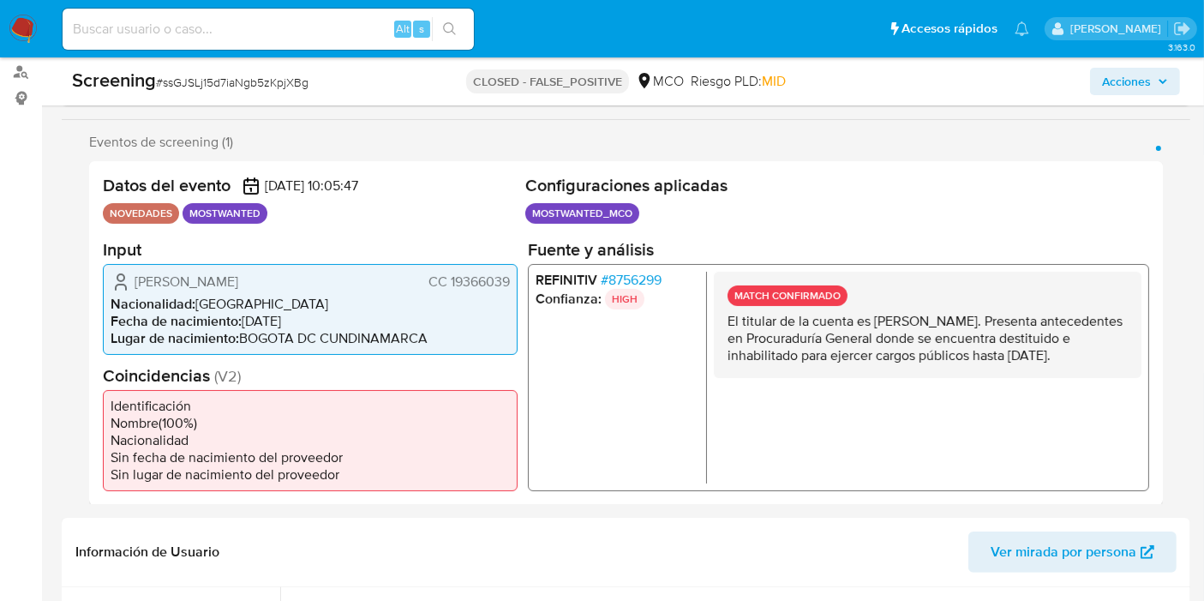
scroll to position [285, 0]
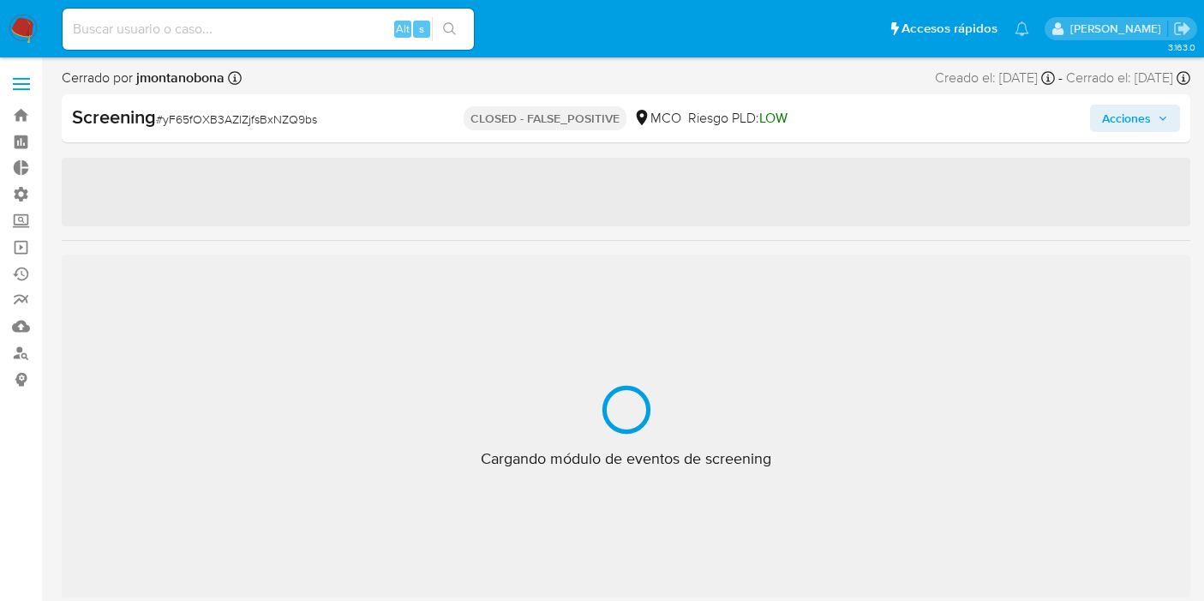
select select "10"
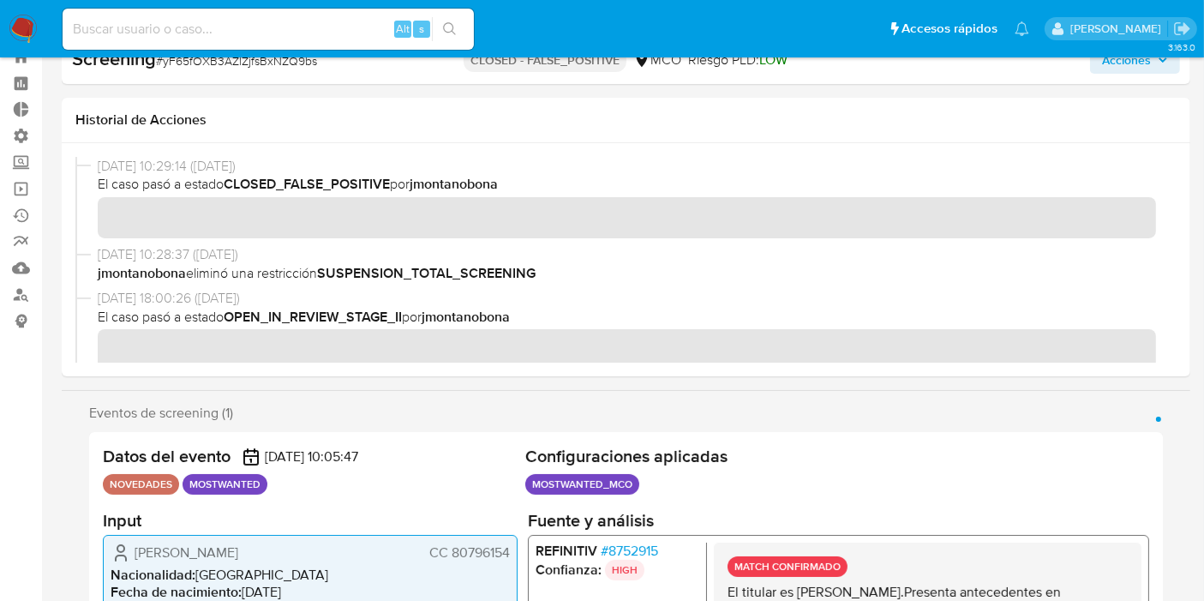
scroll to position [380, 0]
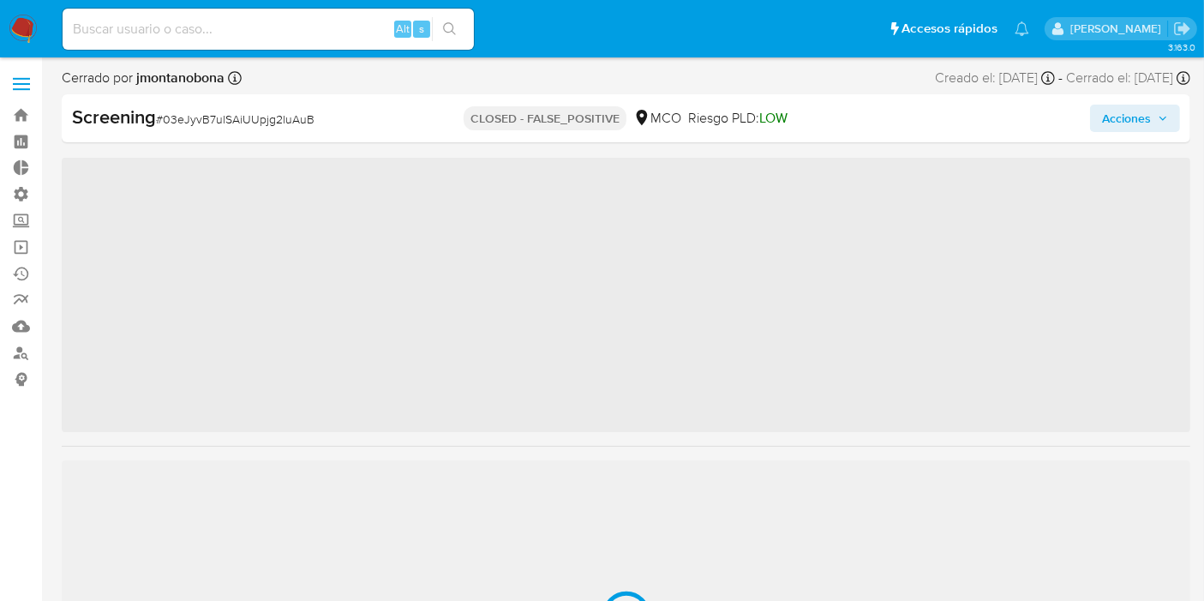
scroll to position [805, 0]
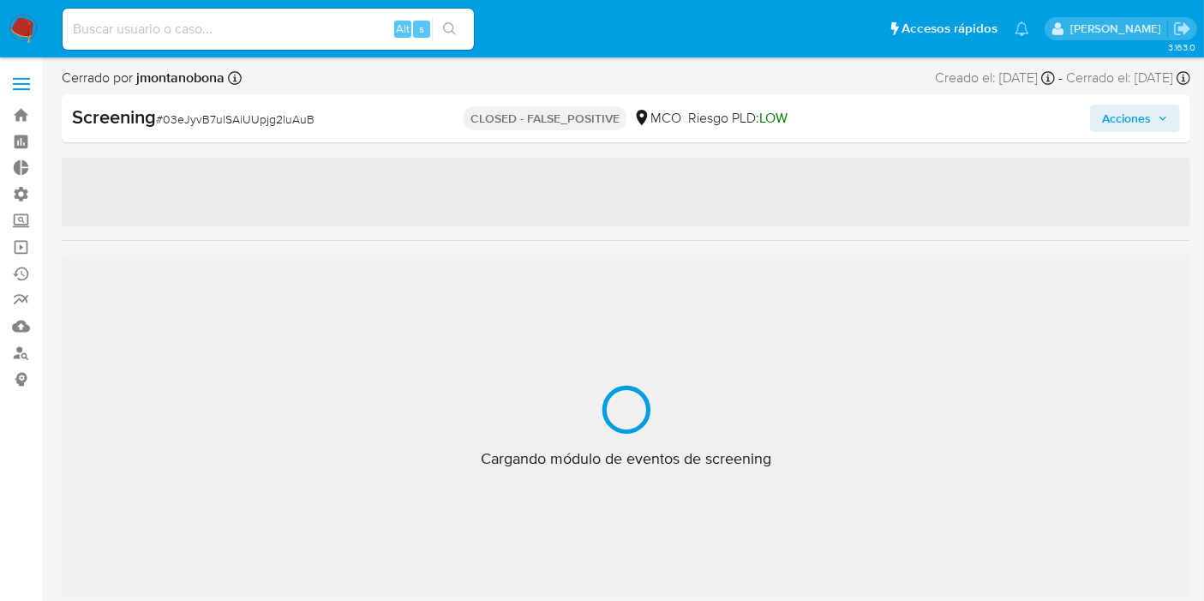
select select "10"
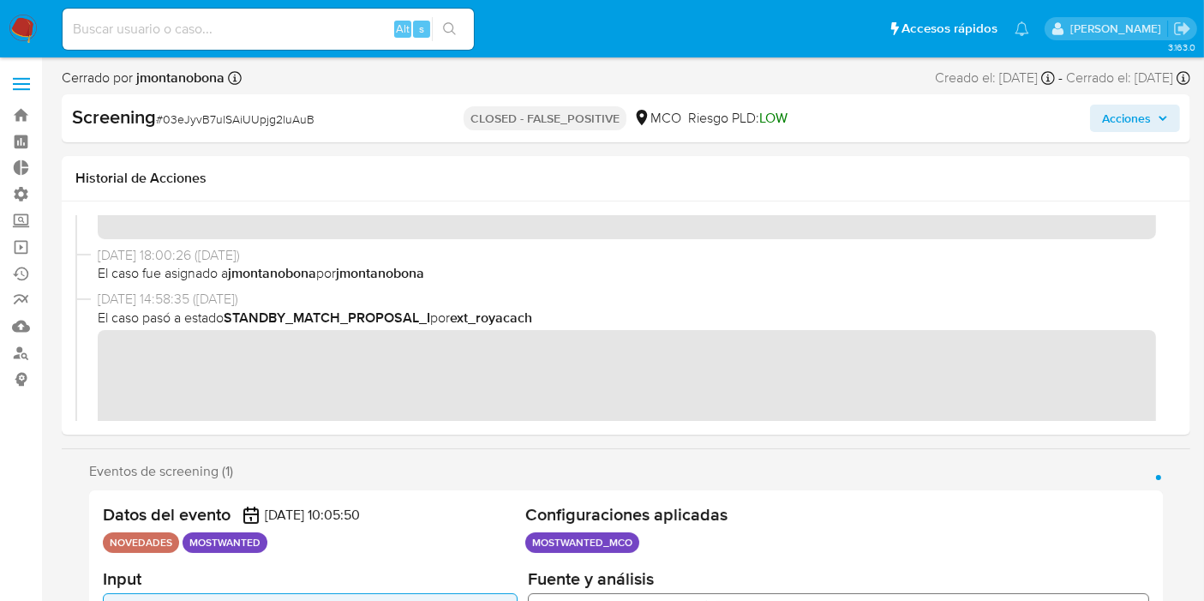
scroll to position [0, 0]
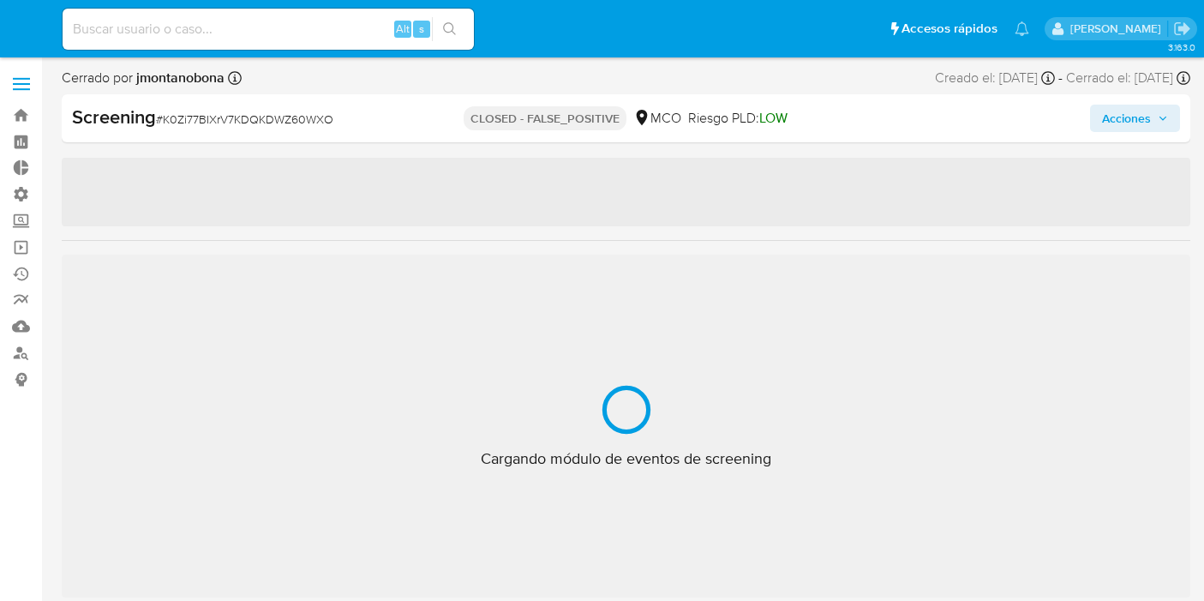
select select "10"
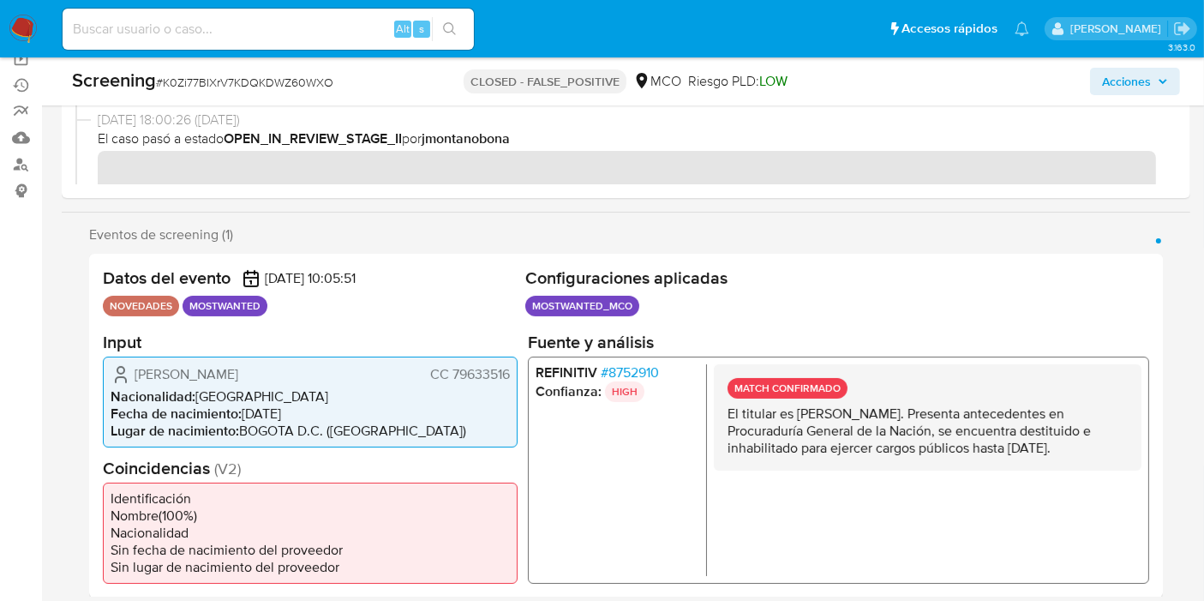
scroll to position [190, 0]
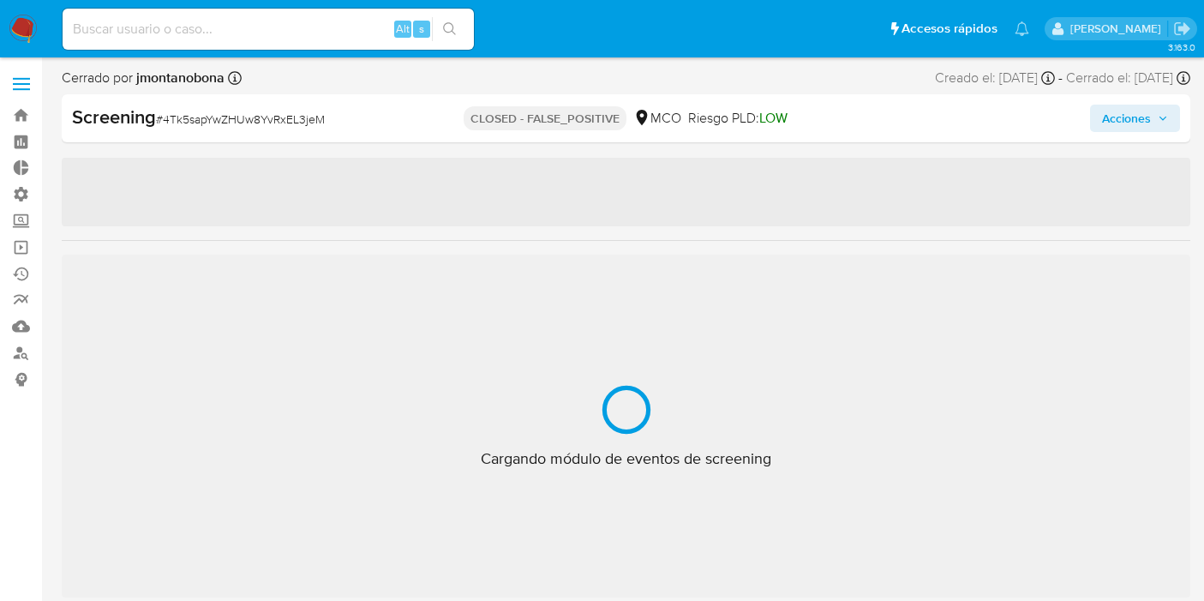
select select "10"
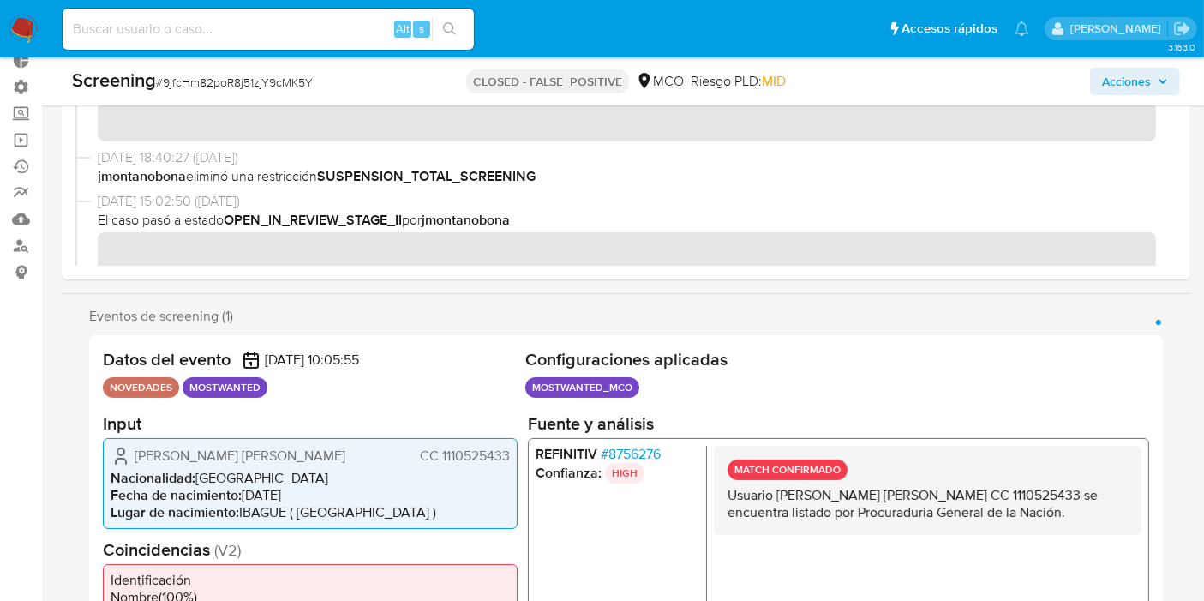
scroll to position [805, 0]
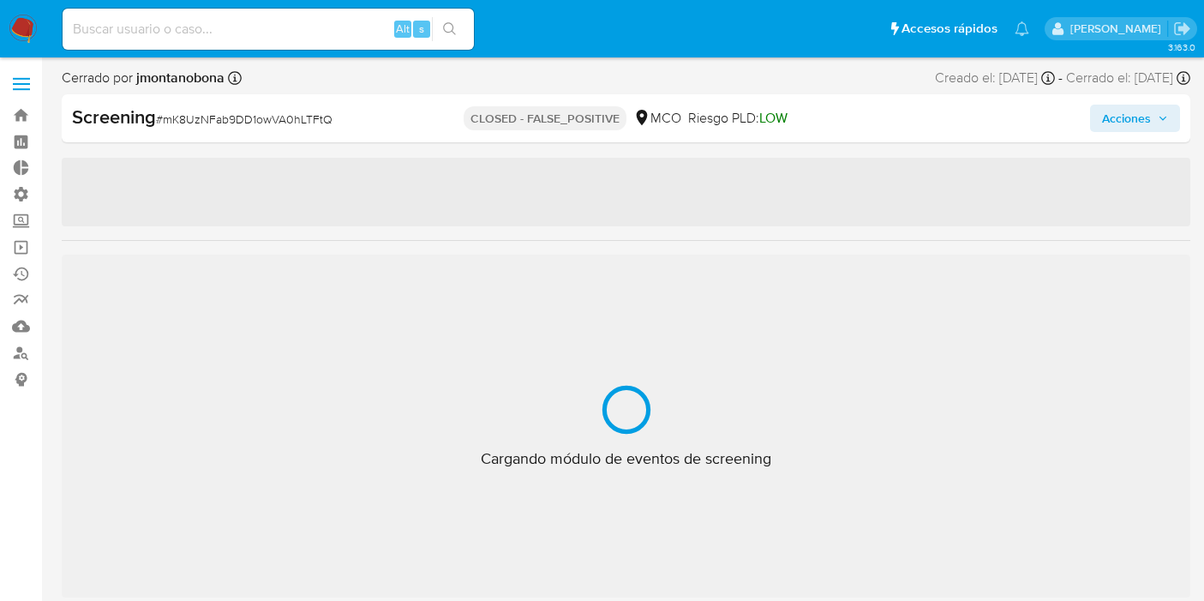
select select "10"
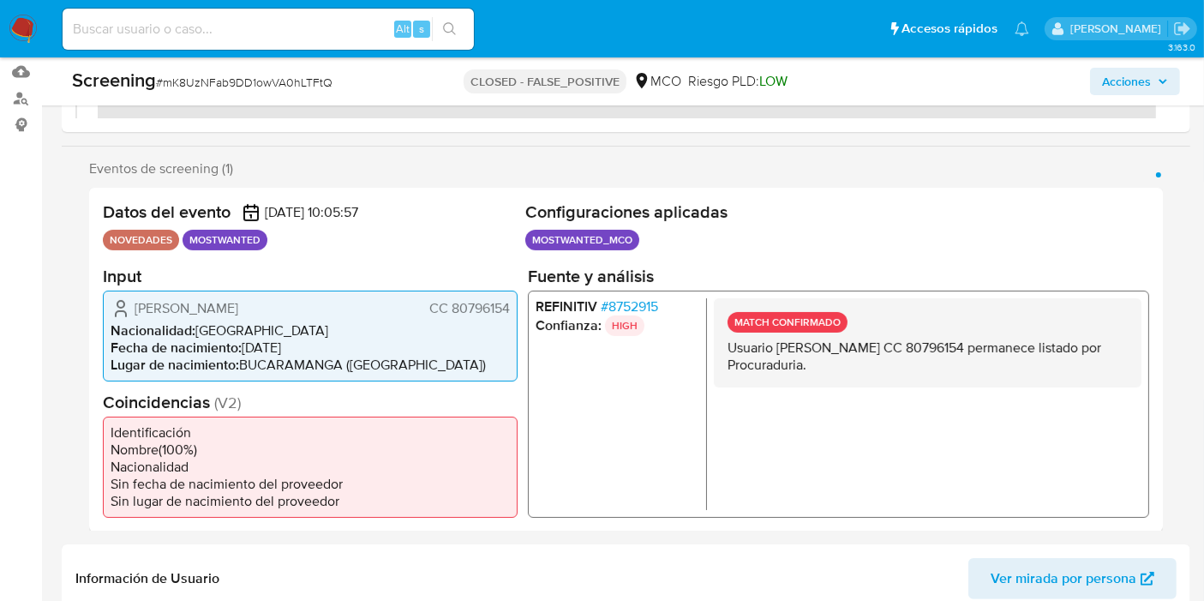
scroll to position [285, 0]
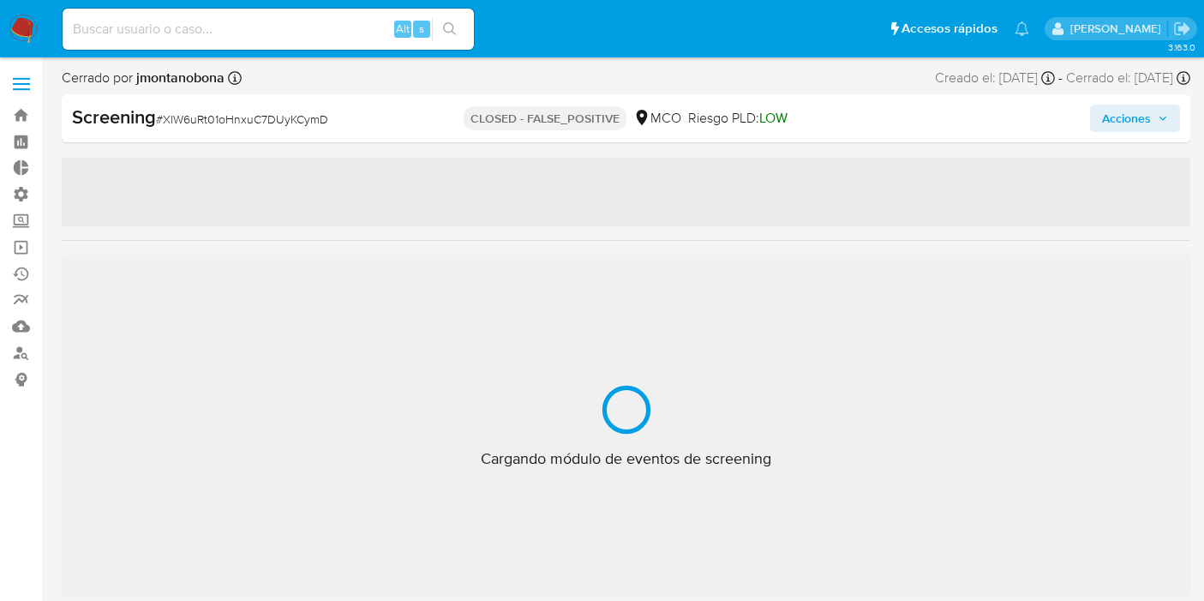
select select "10"
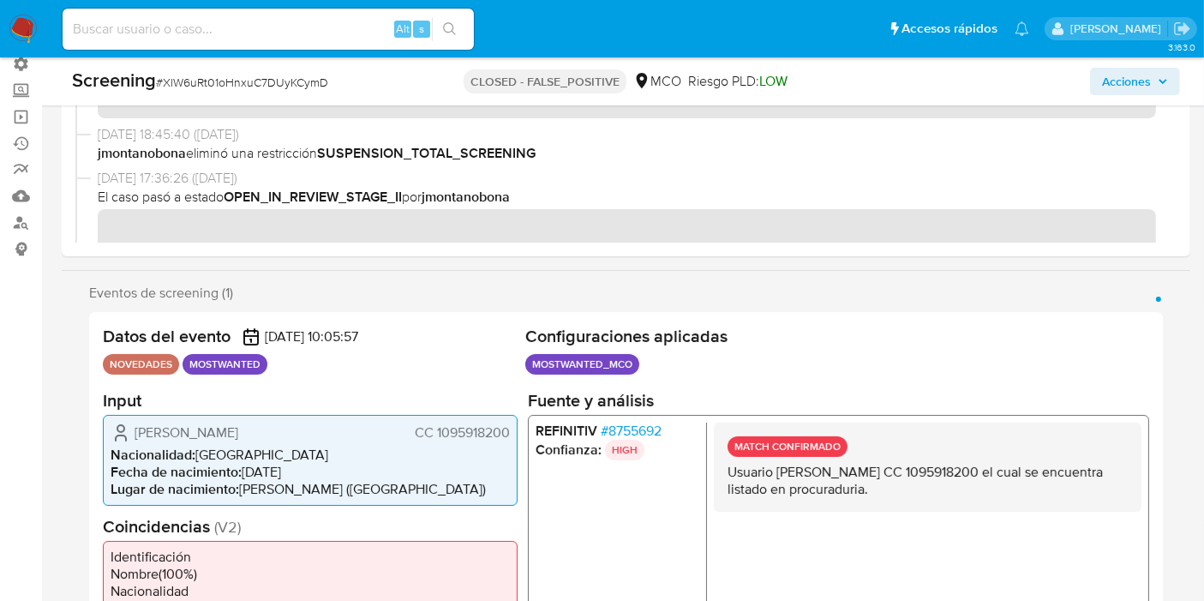
scroll to position [380, 0]
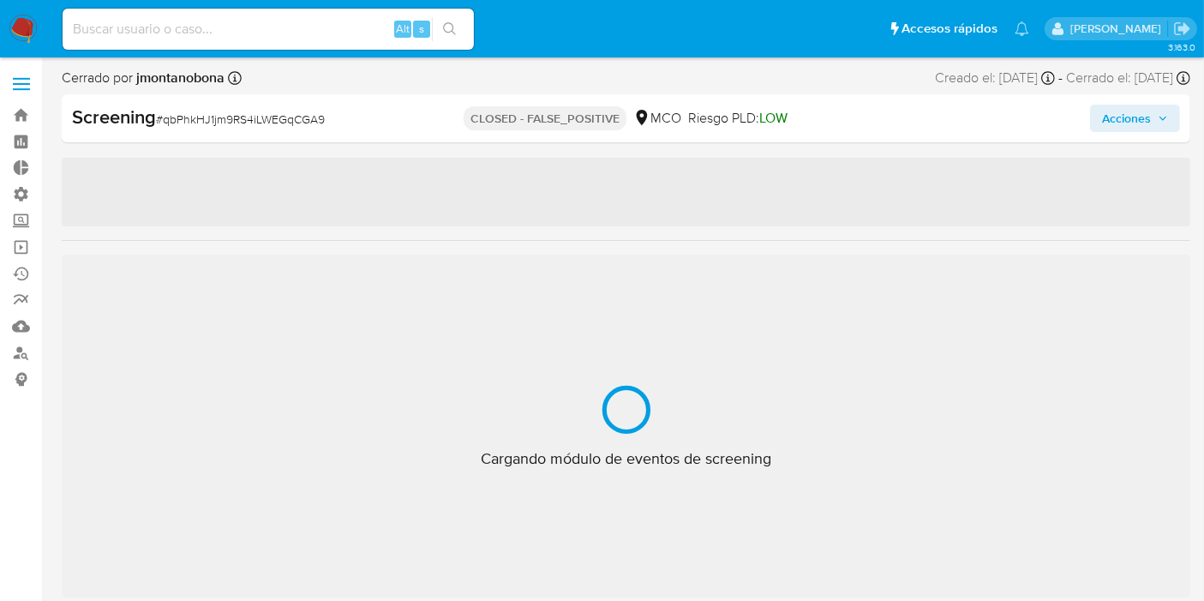
scroll to position [805, 0]
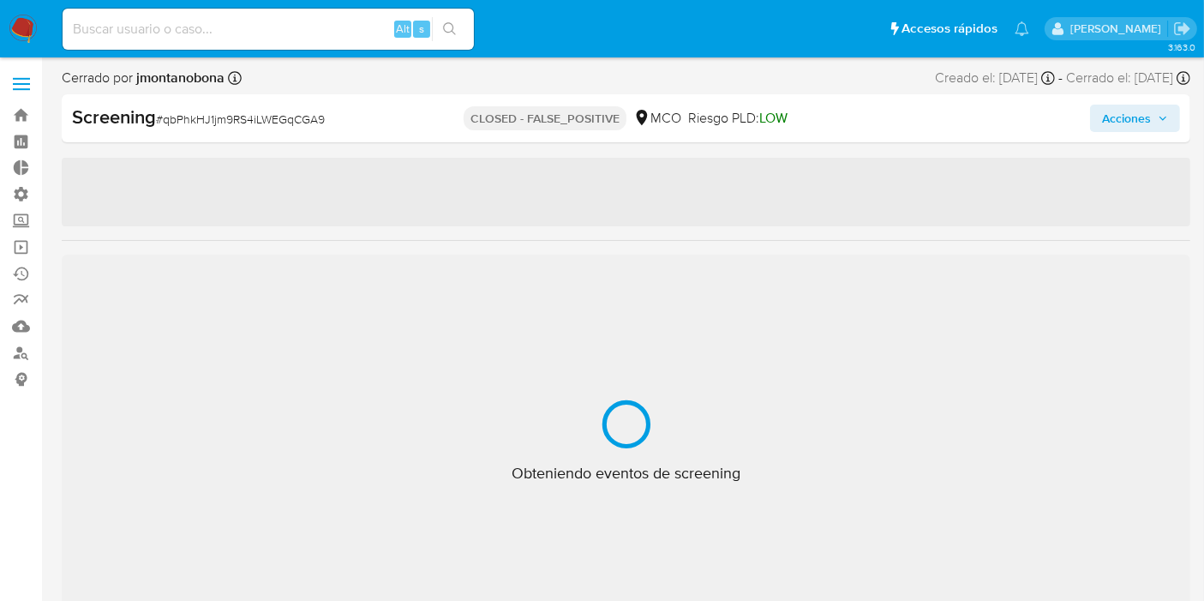
select select "10"
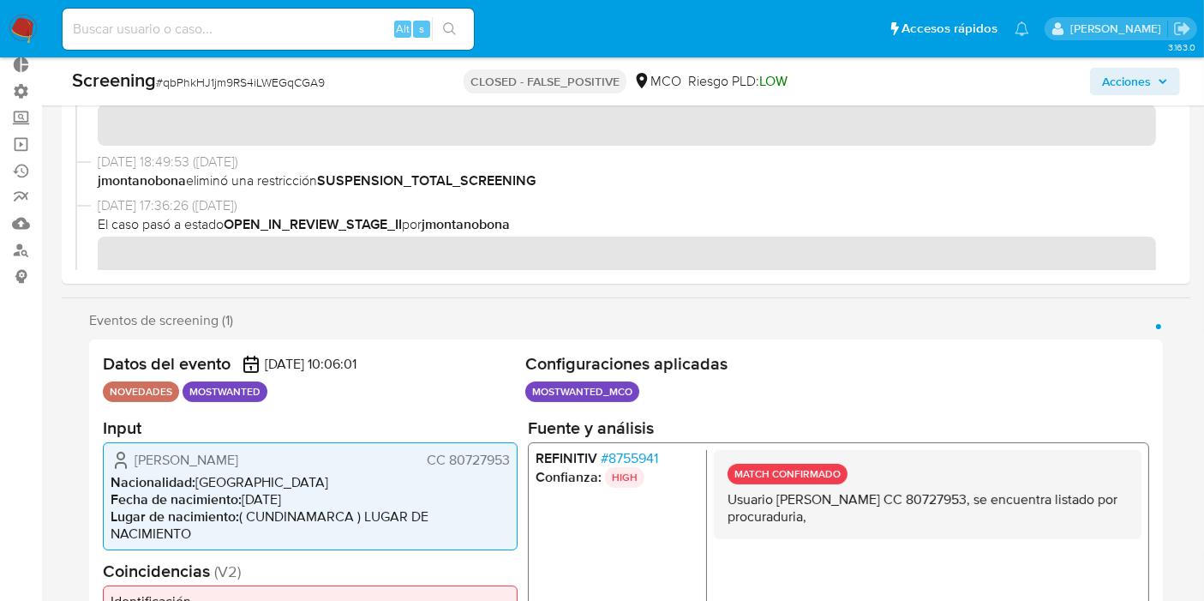
scroll to position [380, 0]
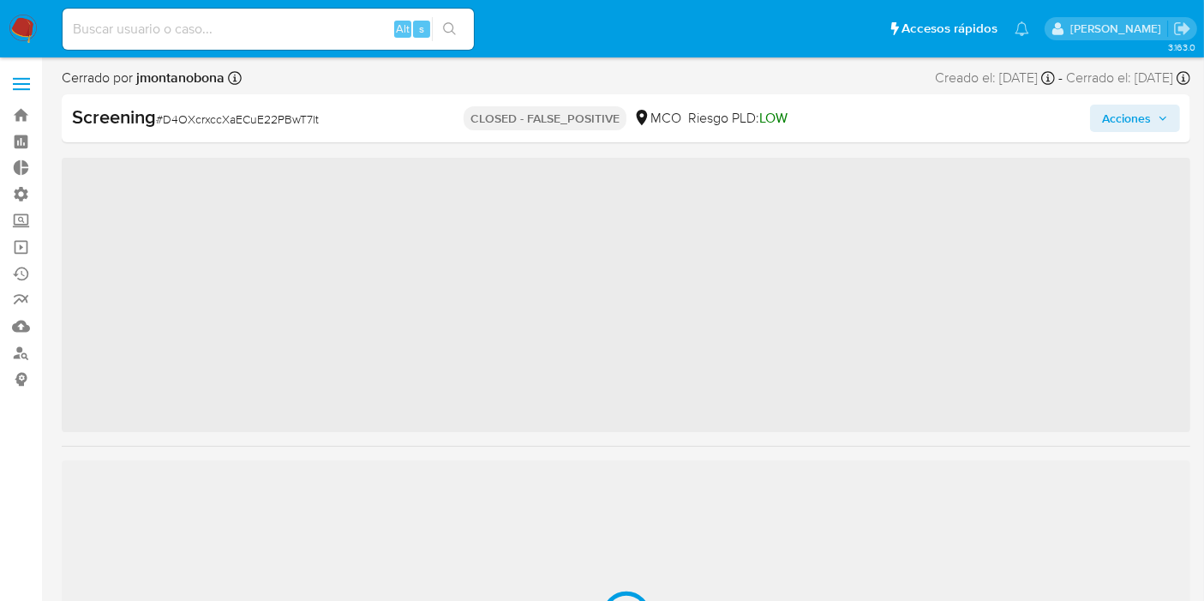
scroll to position [805, 0]
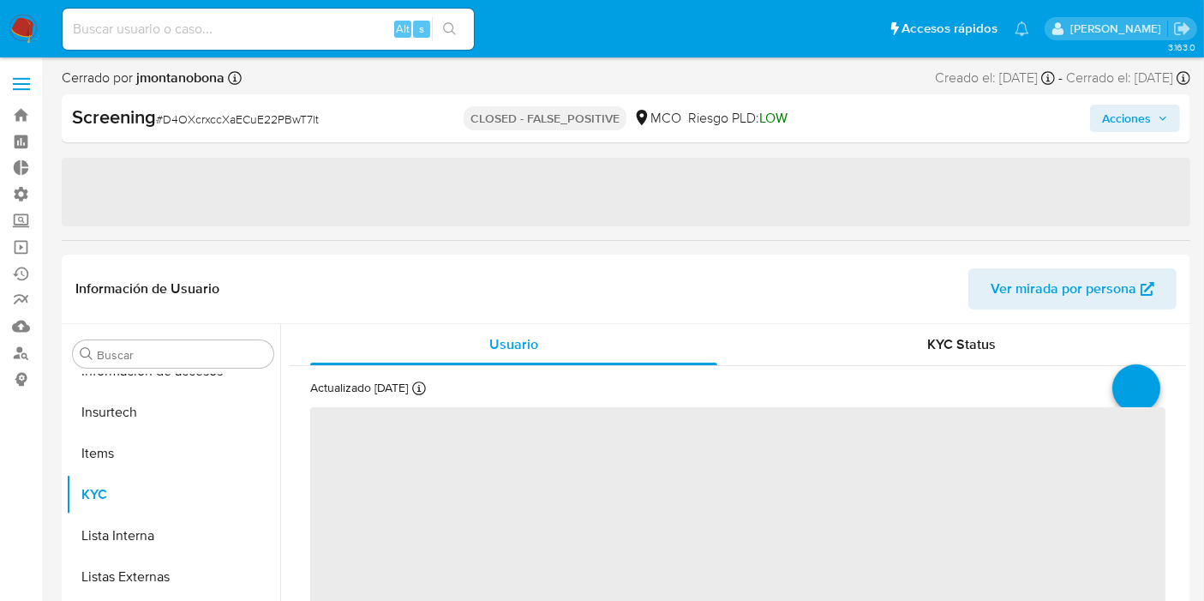
select select "10"
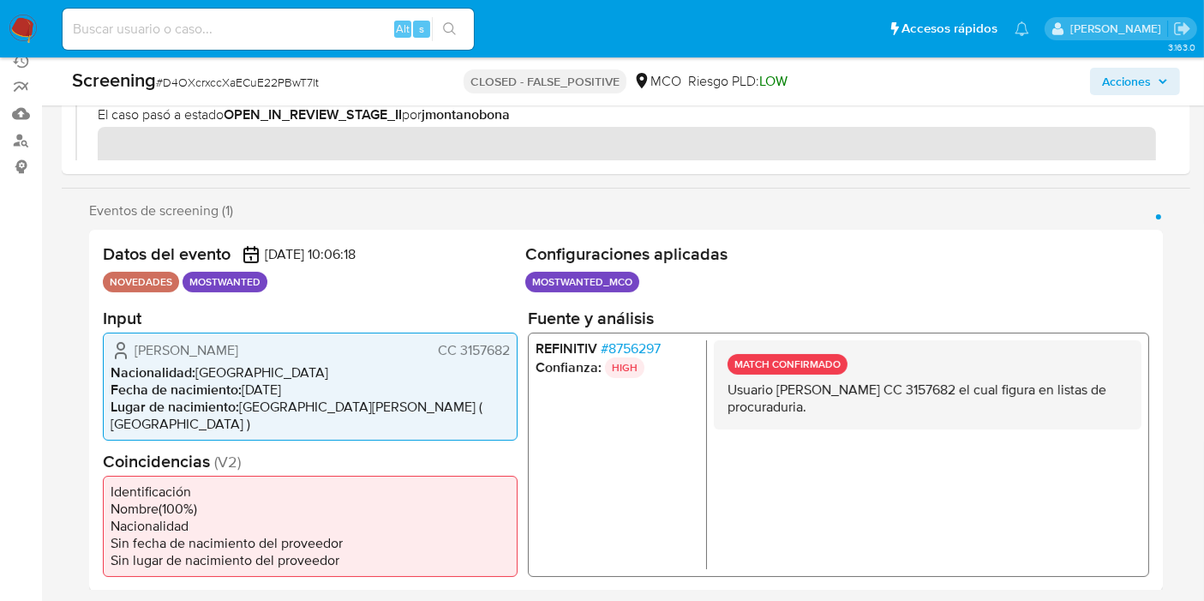
scroll to position [0, 0]
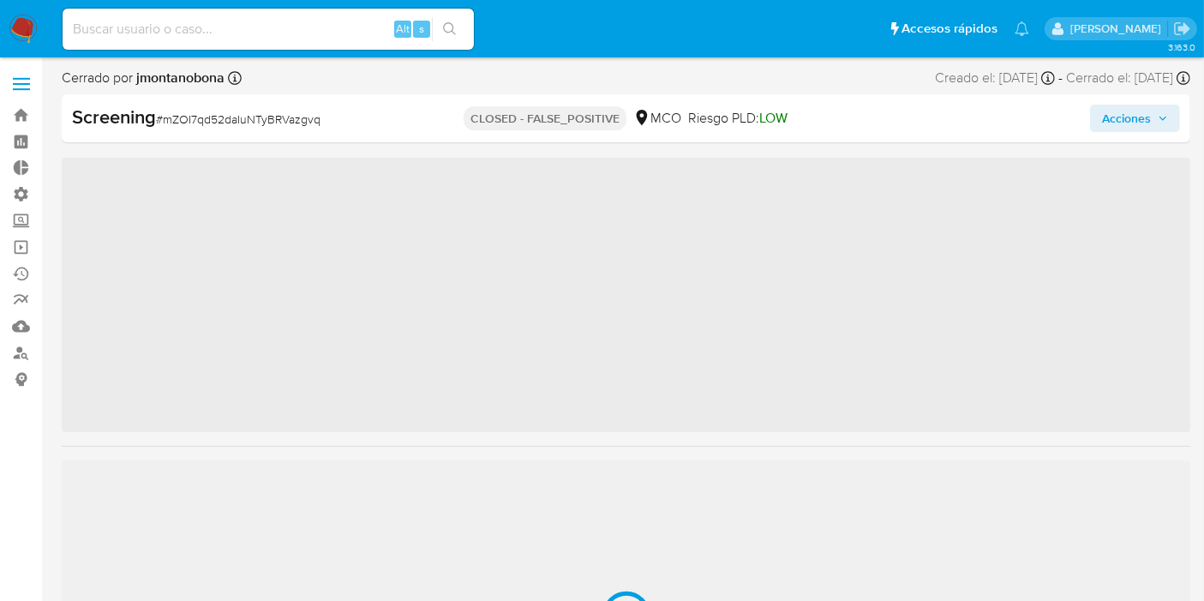
scroll to position [795, 0]
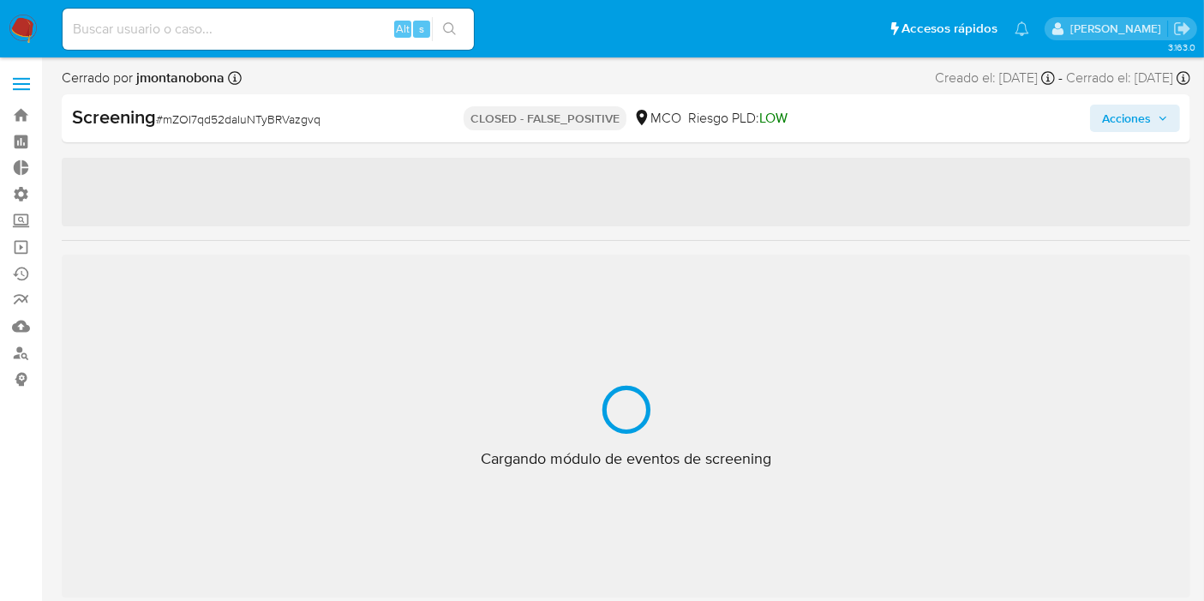
select select "10"
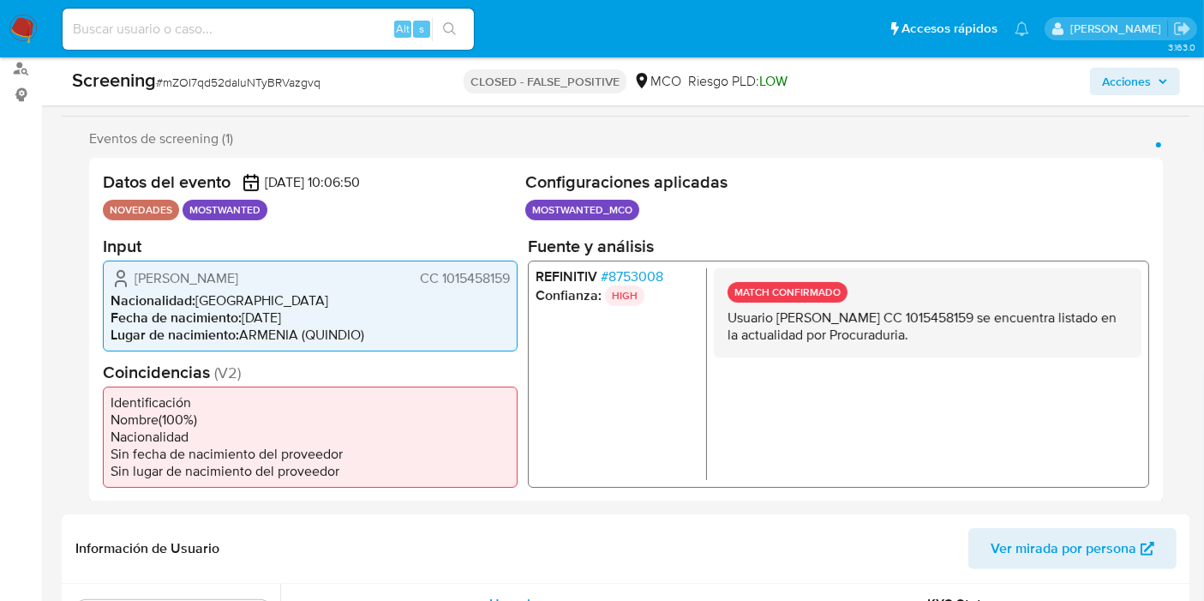
scroll to position [285, 0]
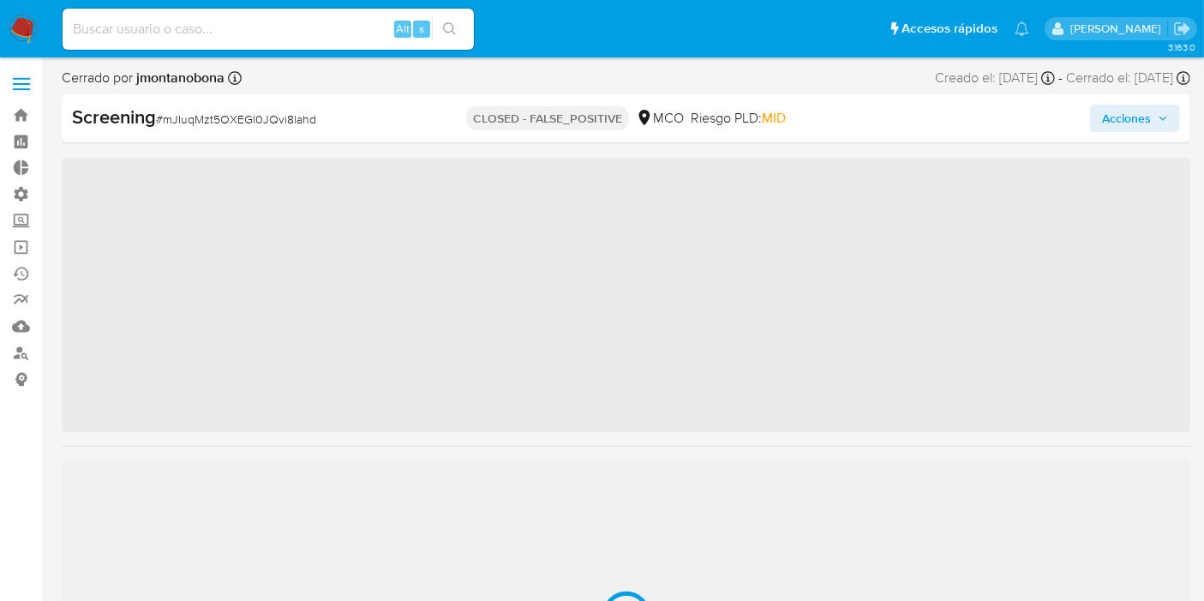
scroll to position [805, 0]
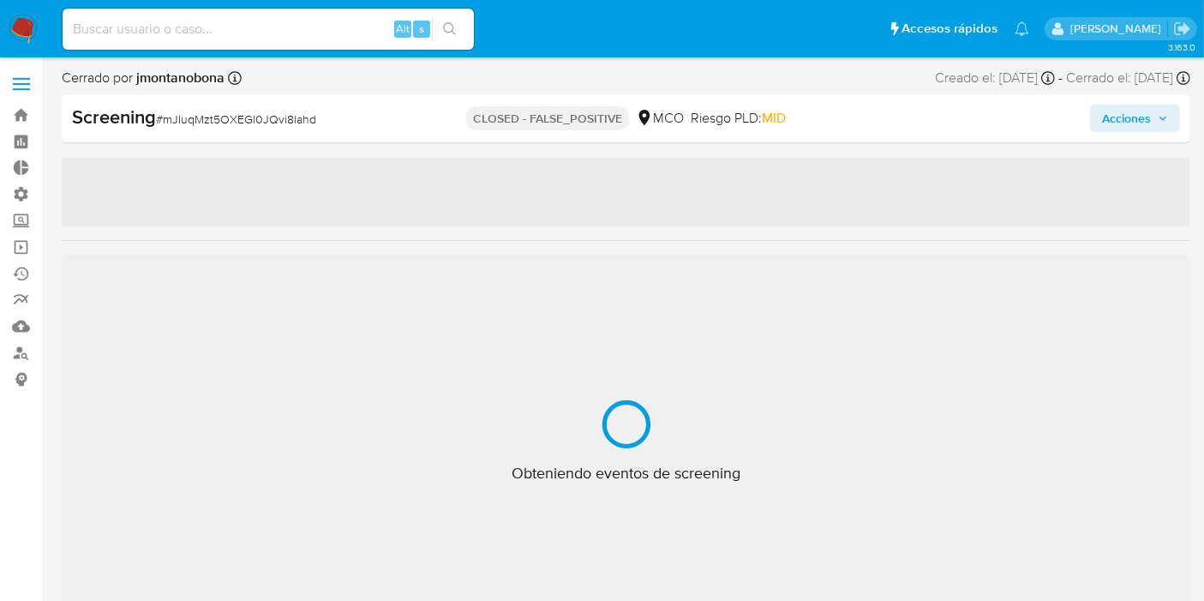
select select "10"
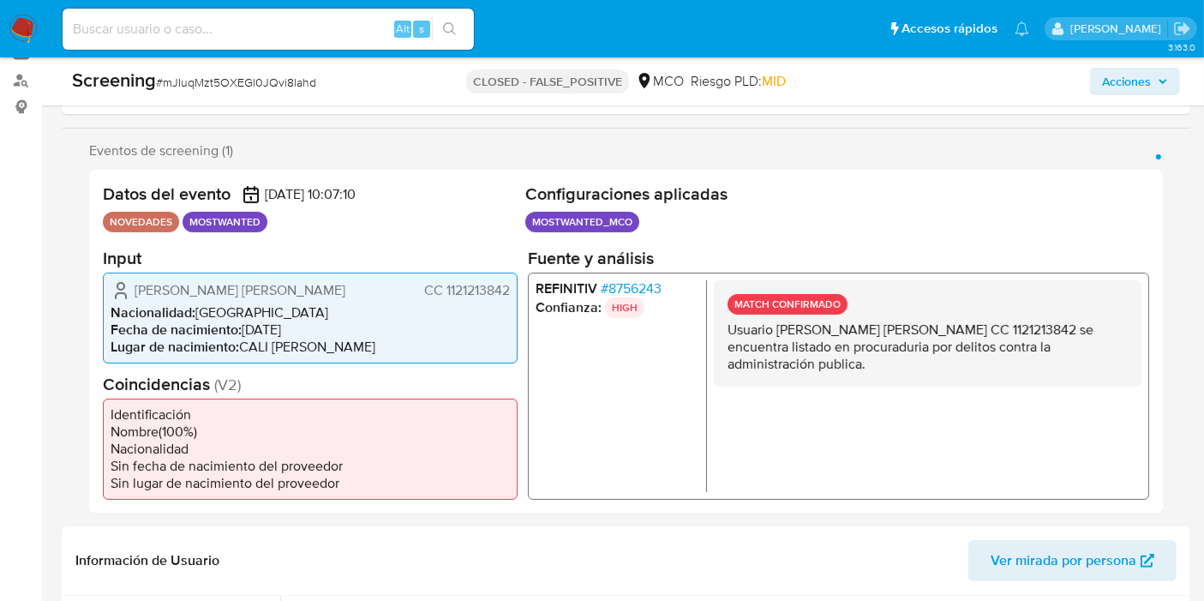
scroll to position [275, 0]
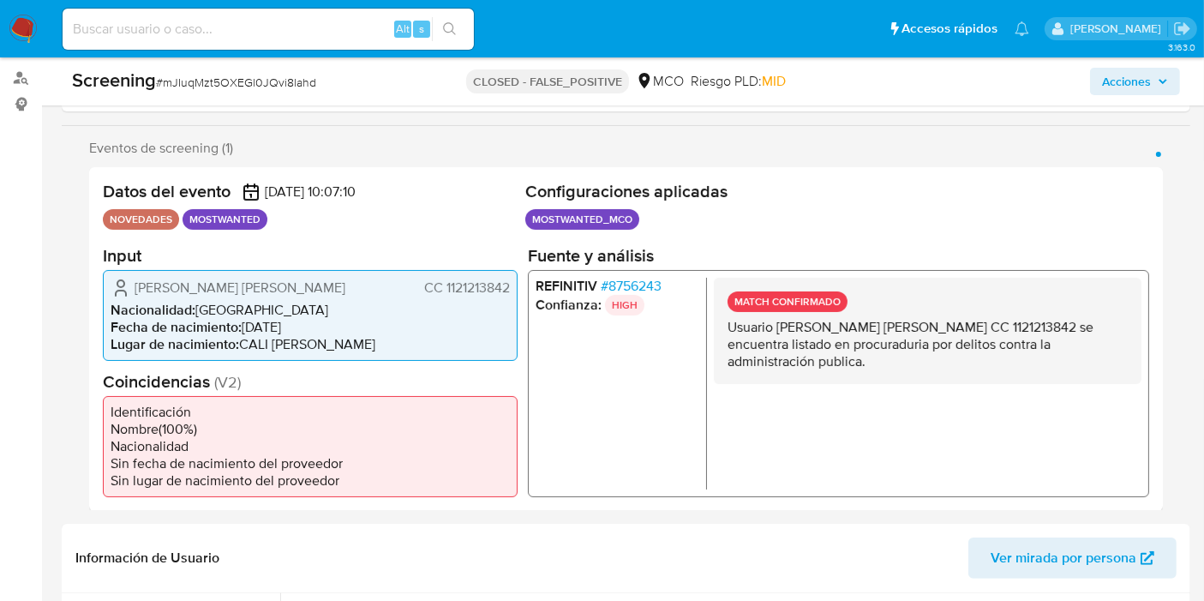
drag, startPoint x: 746, startPoint y: 335, endPoint x: 893, endPoint y: 358, distance: 148.3
click at [893, 358] on p "Usuario Hader Andres Gallego Orjuela CC 1121213842 se encuentra listado en proc…" at bounding box center [927, 343] width 400 height 51
click at [886, 378] on div "MATCH CONFIRMADO Usuario Hader Andres Gallego Orjuela CC 1121213842 se encuentr…" at bounding box center [928, 330] width 428 height 106
click at [853, 337] on p "Usuario Hader Andres Gallego Orjuela CC 1121213842 se encuentra listado en proc…" at bounding box center [927, 343] width 400 height 51
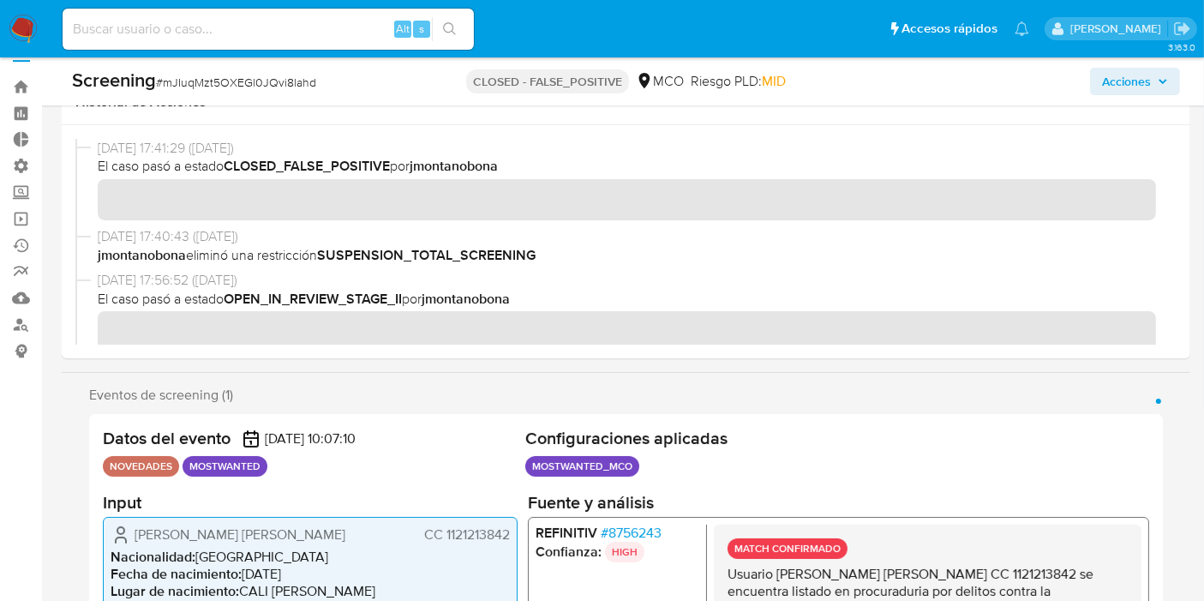
scroll to position [0, 0]
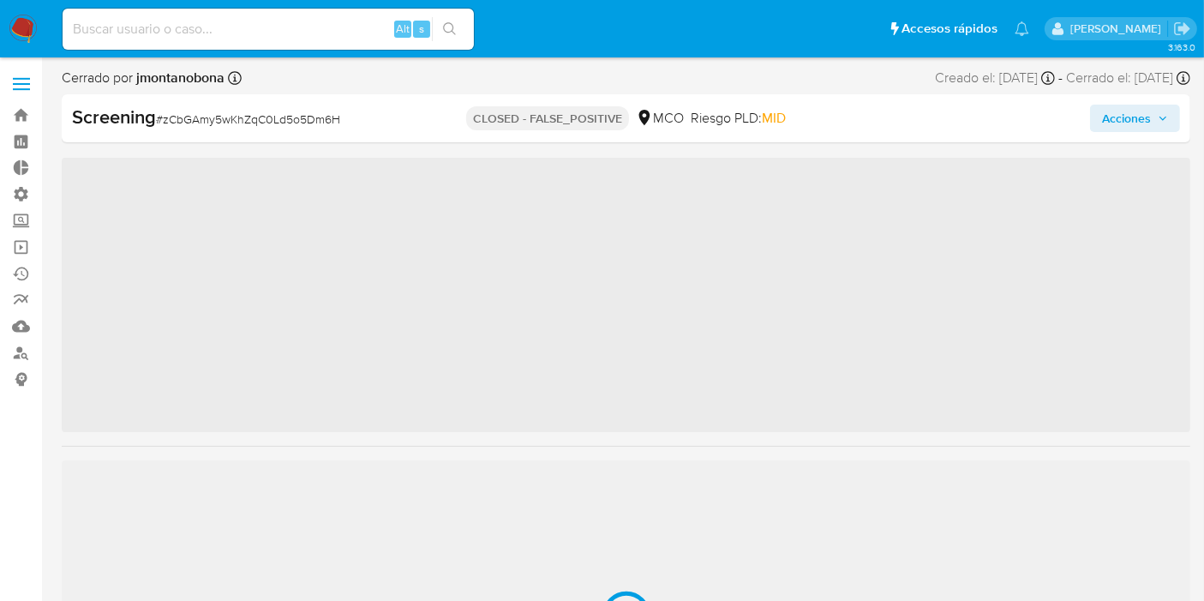
scroll to position [805, 0]
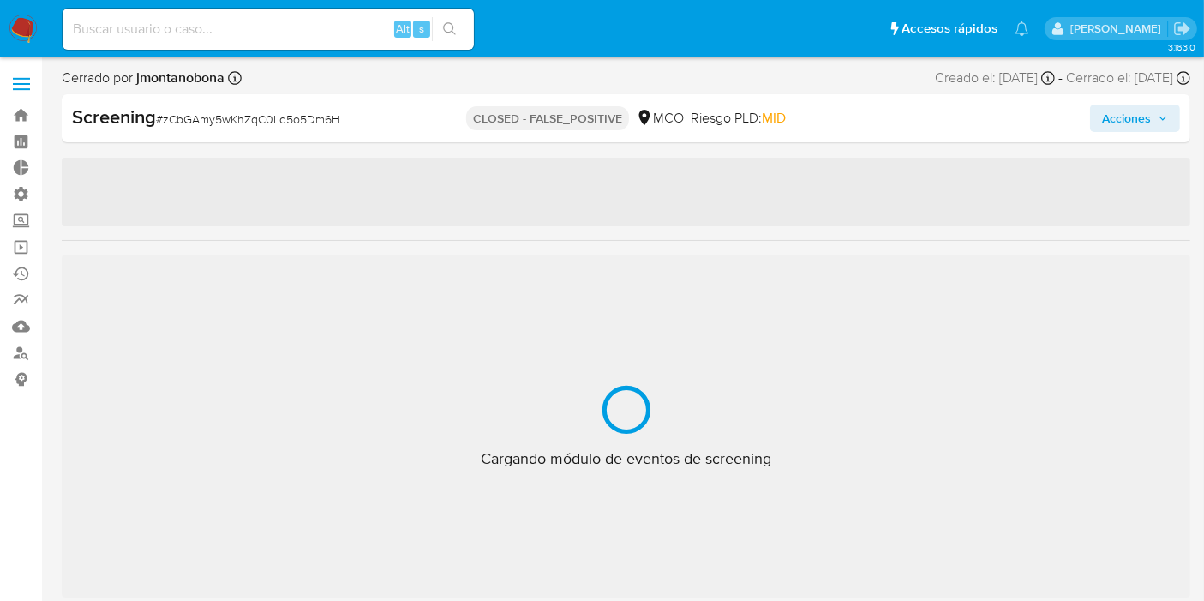
select select "10"
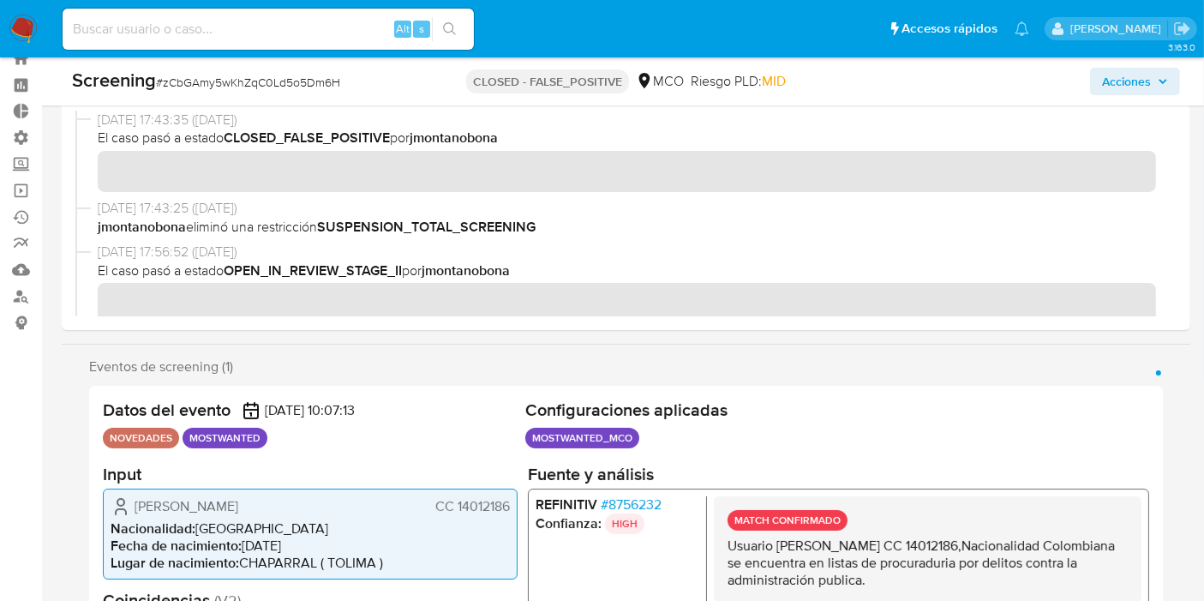
scroll to position [285, 0]
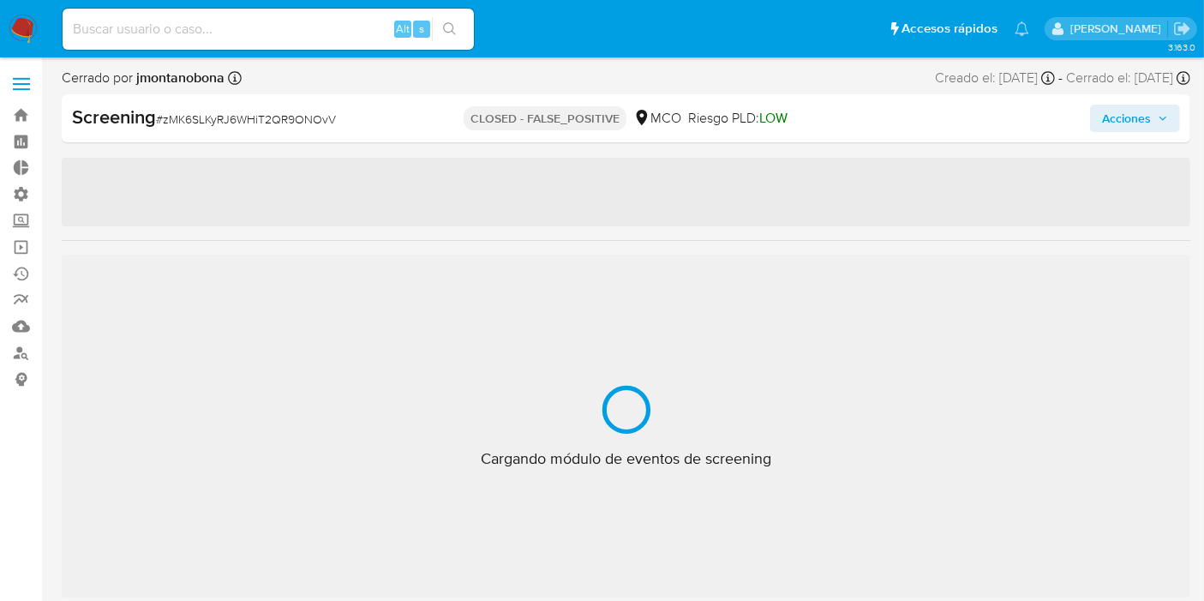
select select "10"
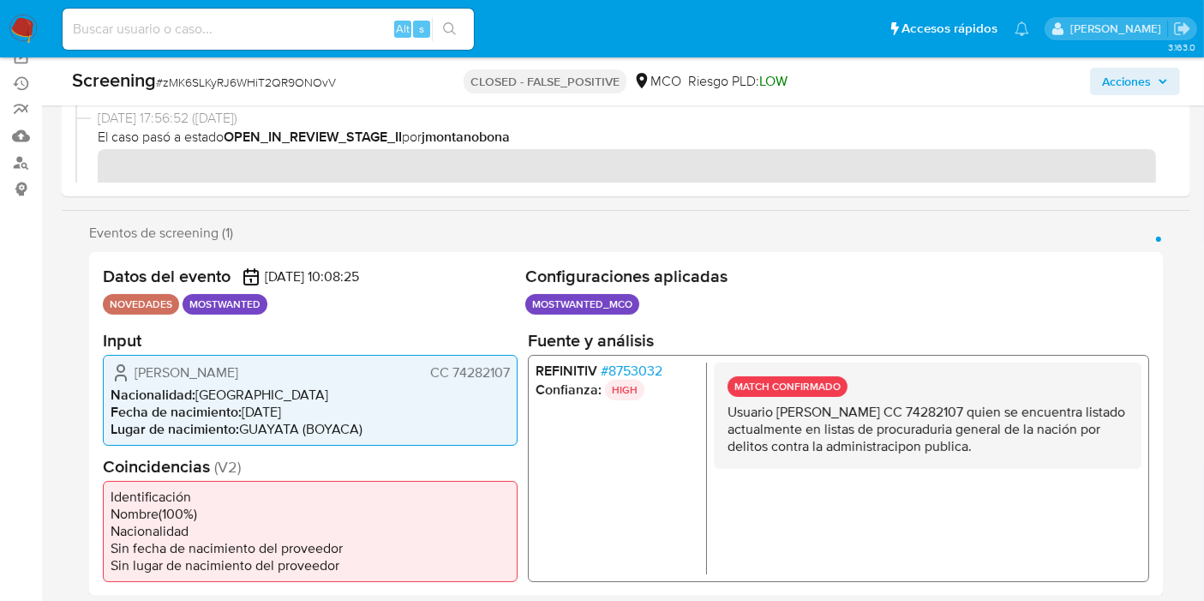
scroll to position [285, 0]
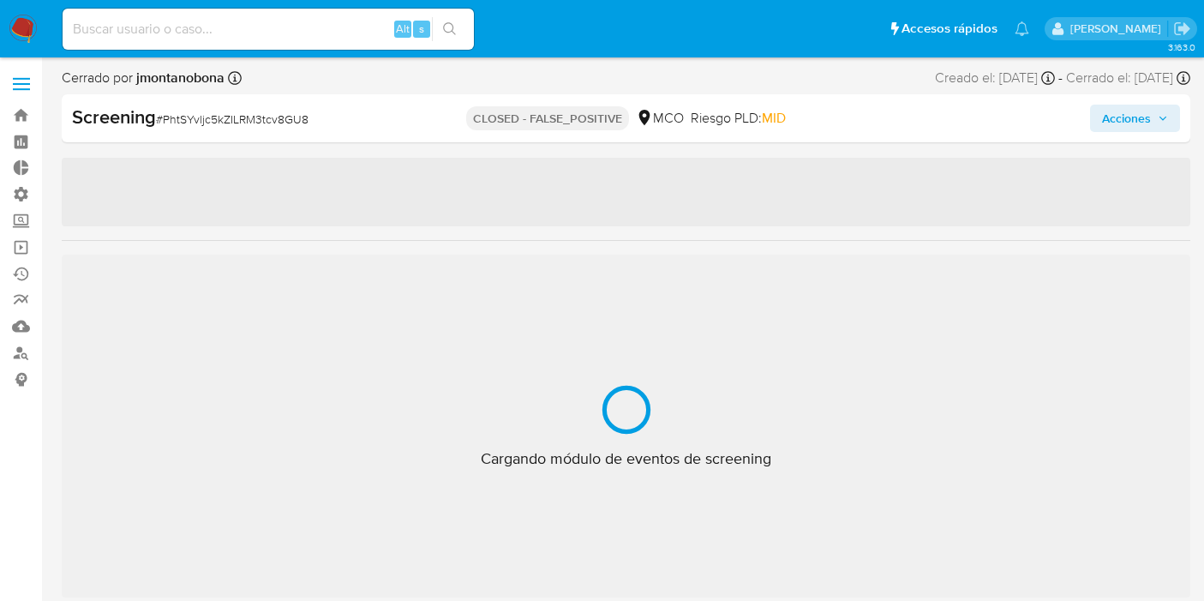
select select "10"
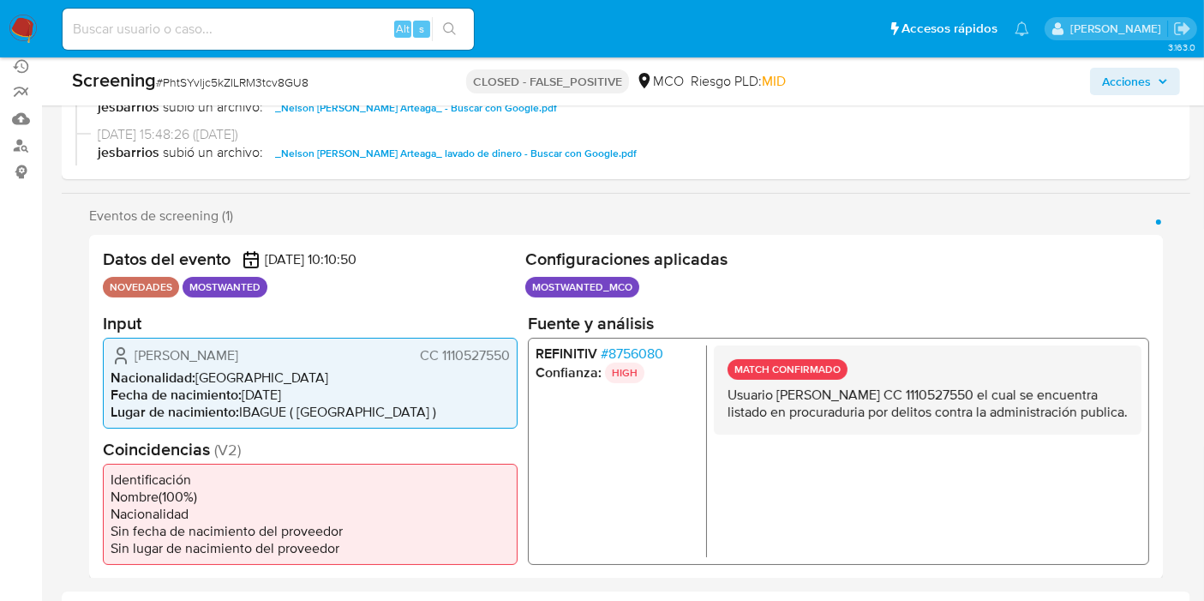
scroll to position [285, 0]
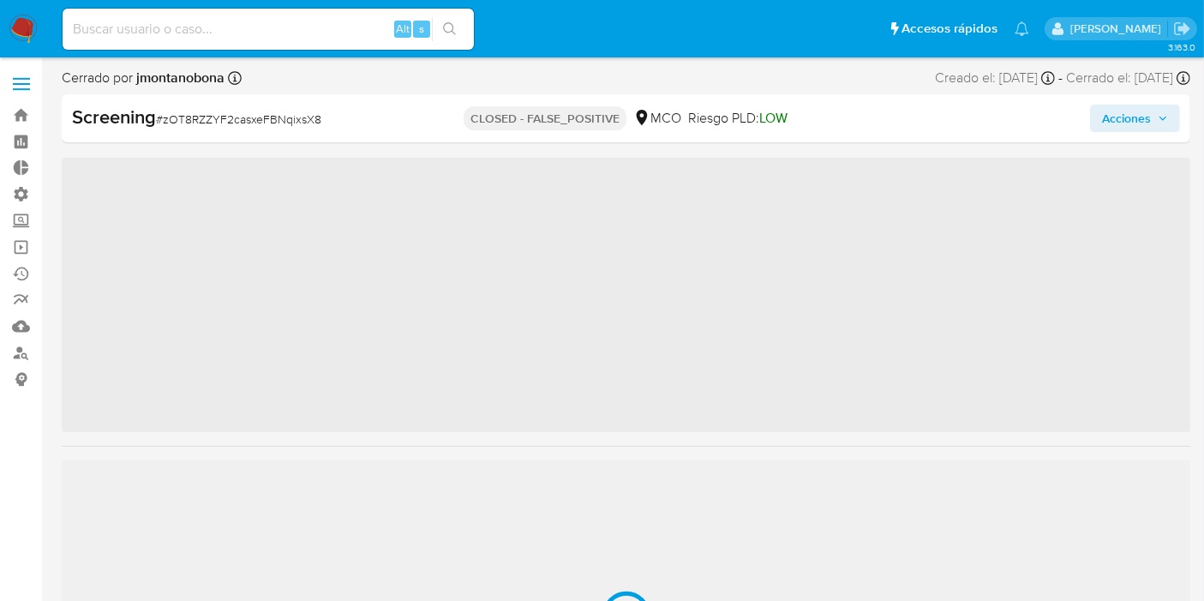
scroll to position [805, 0]
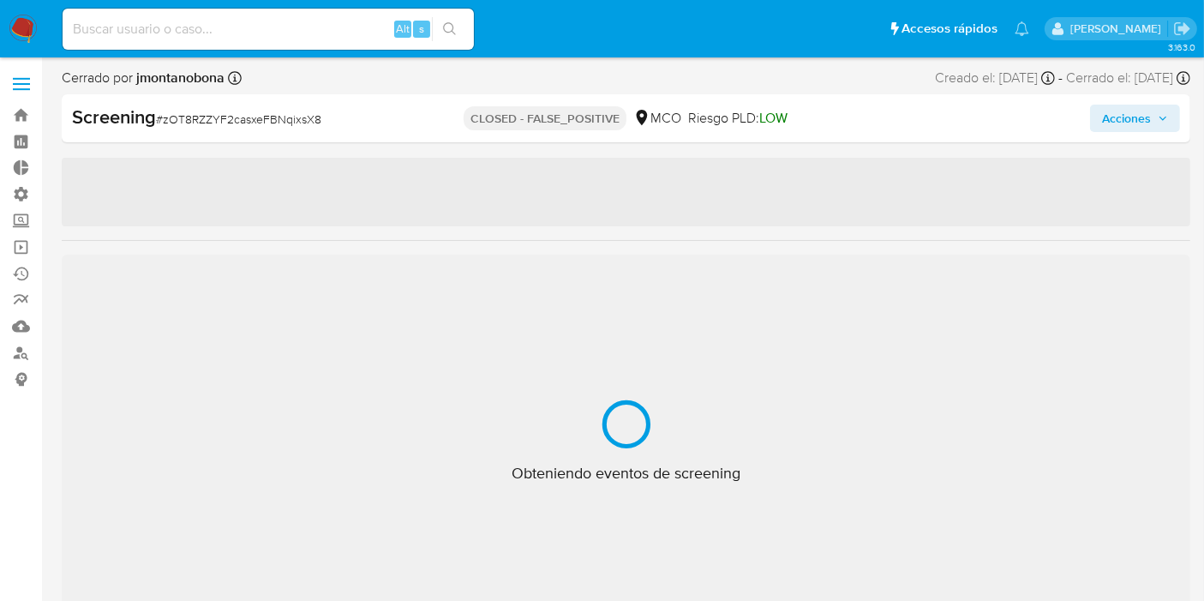
select select "10"
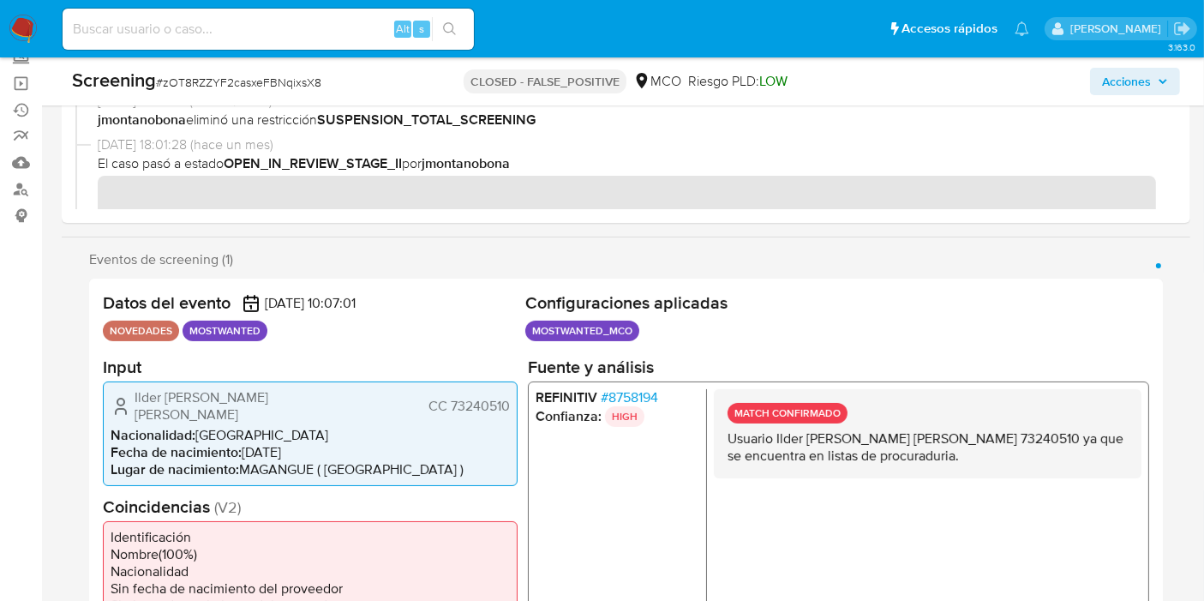
scroll to position [380, 0]
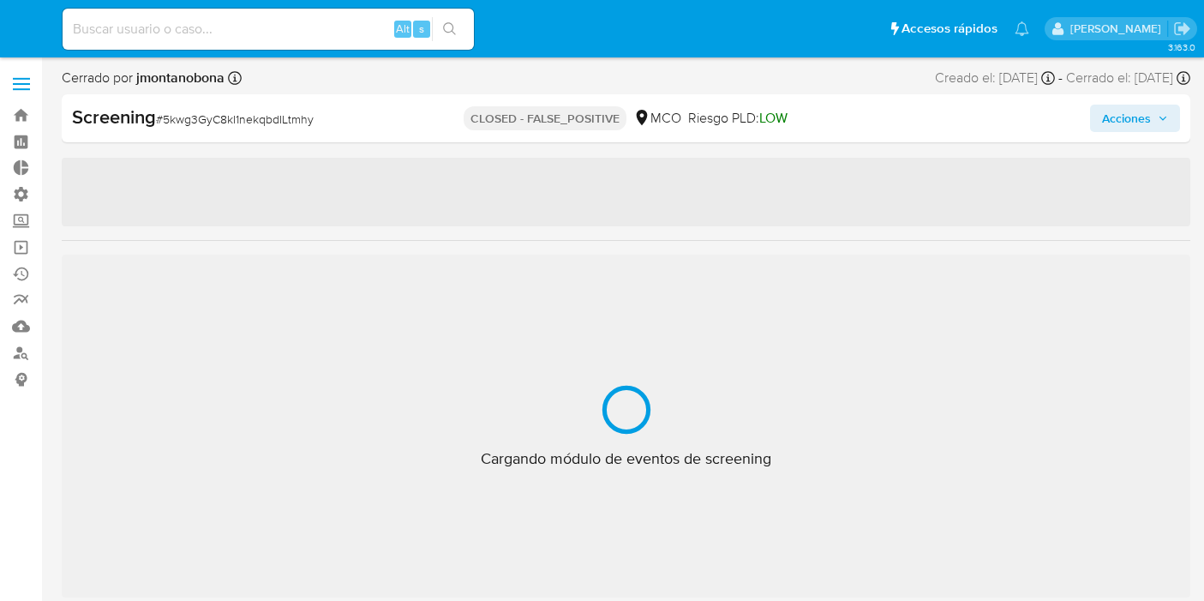
select select "10"
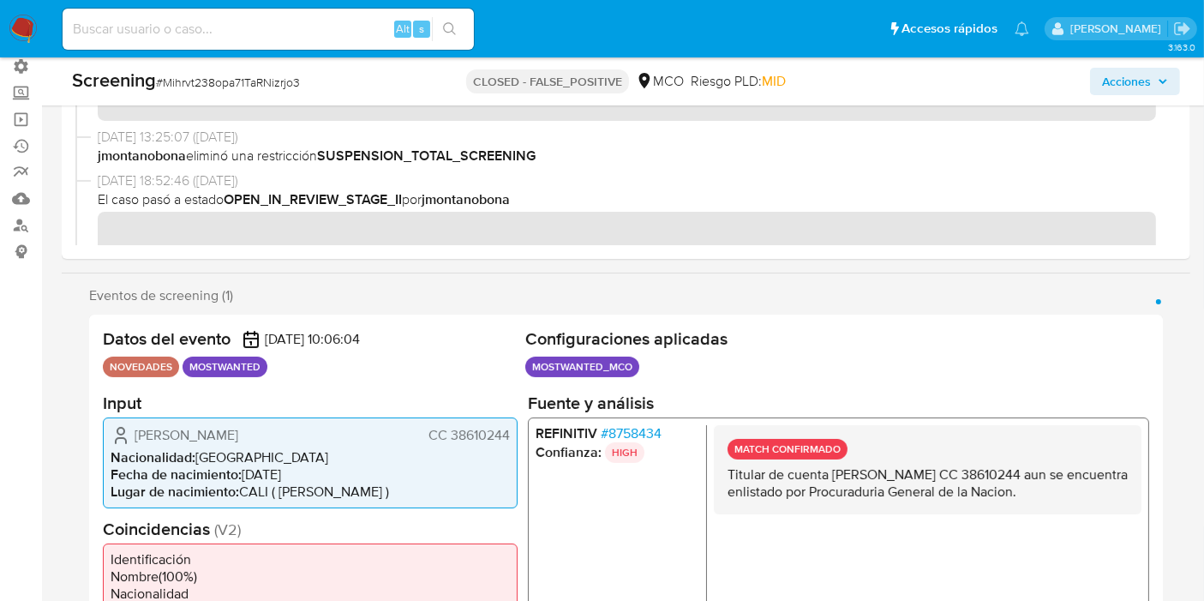
scroll to position [285, 0]
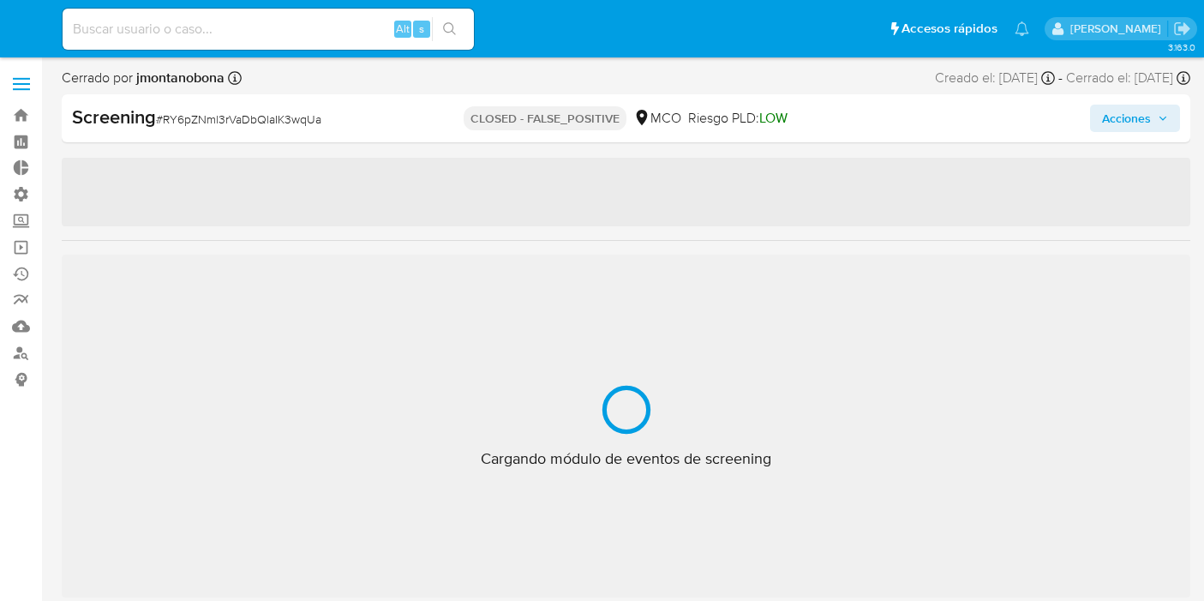
select select "10"
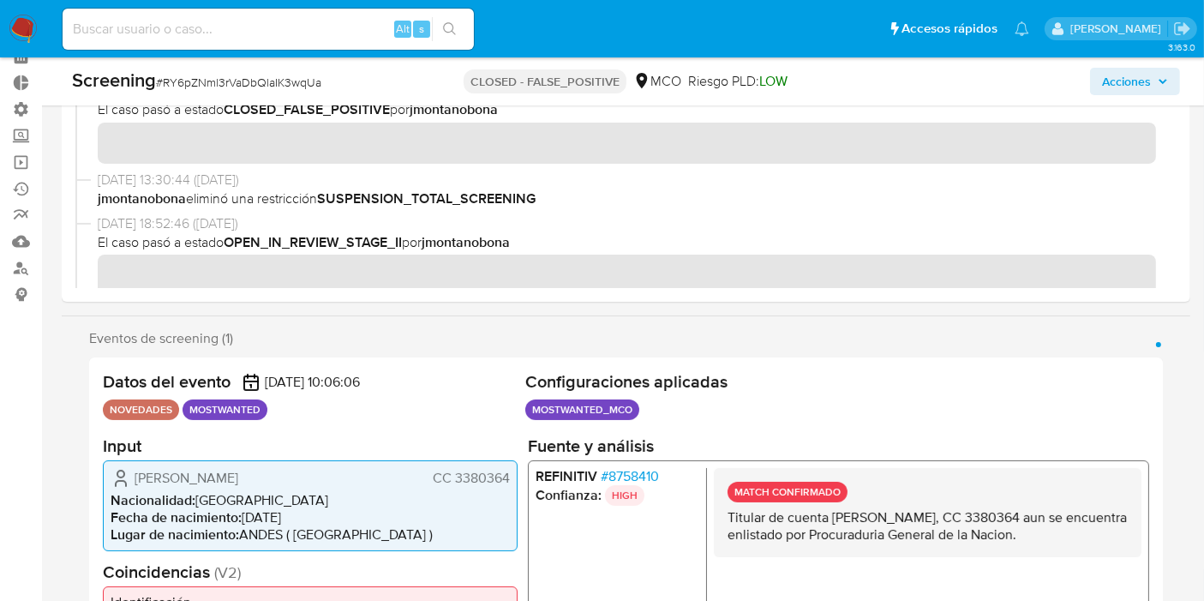
scroll to position [190, 0]
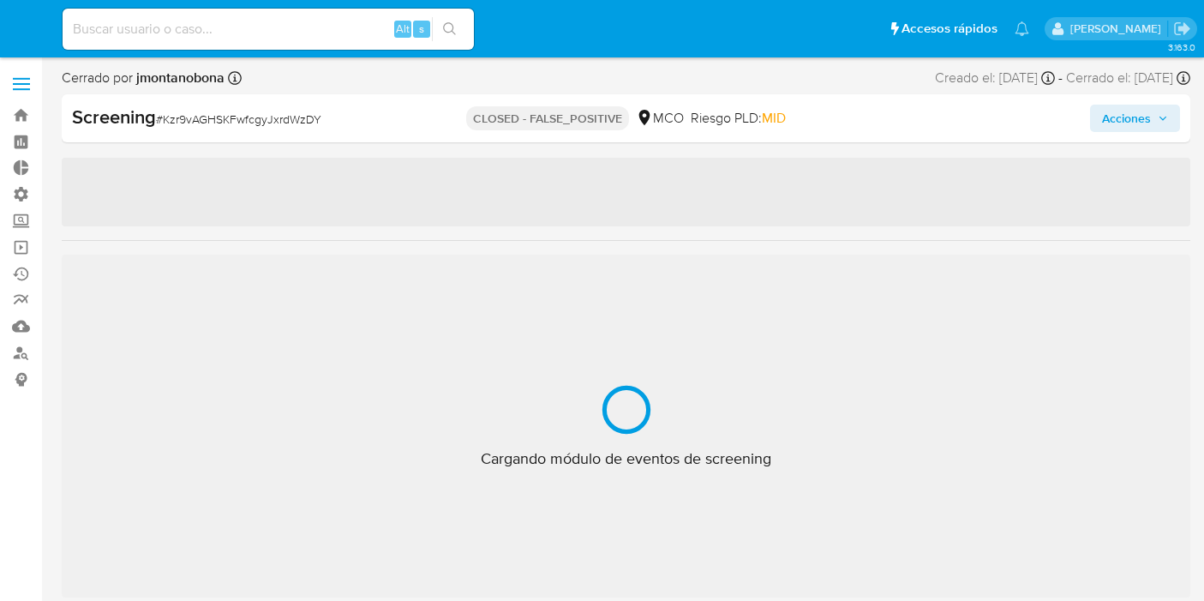
select select "10"
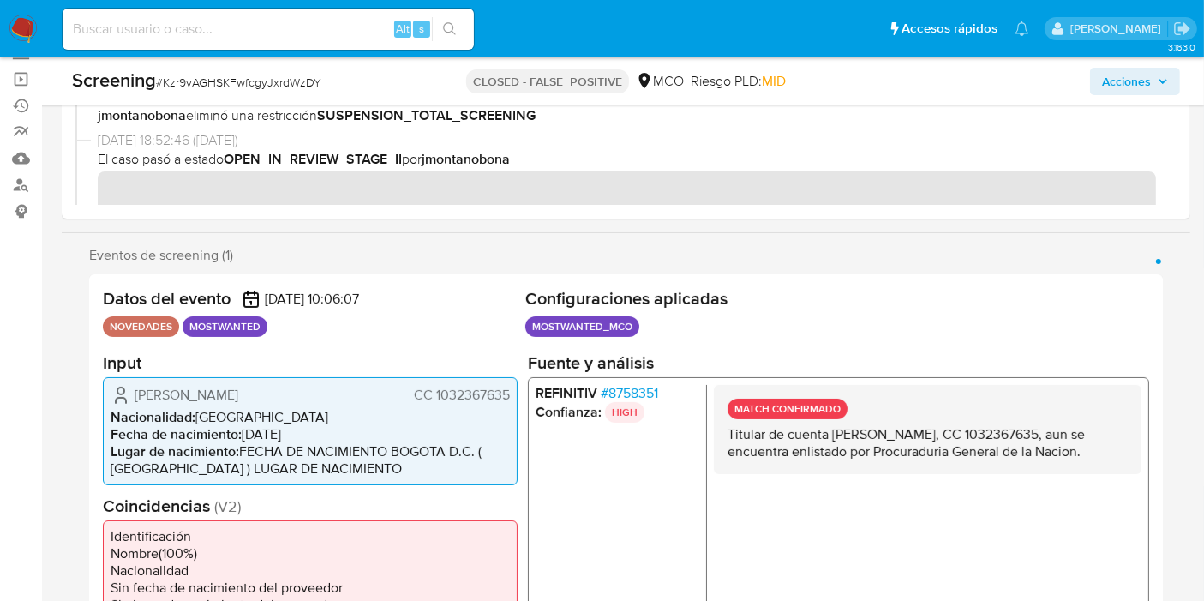
scroll to position [380, 0]
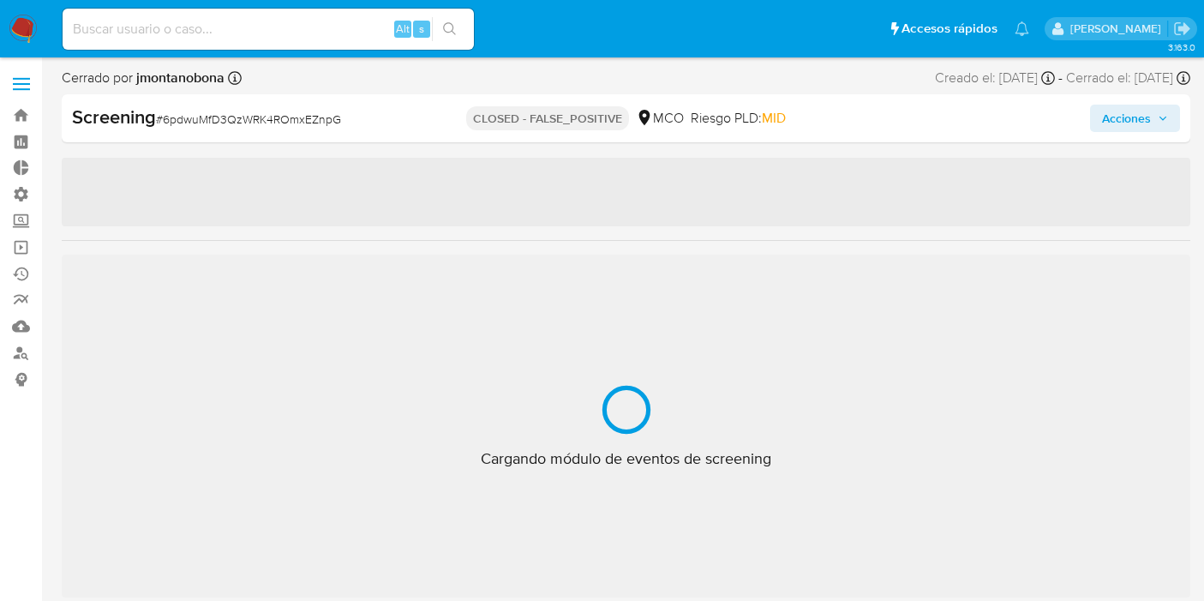
select select "10"
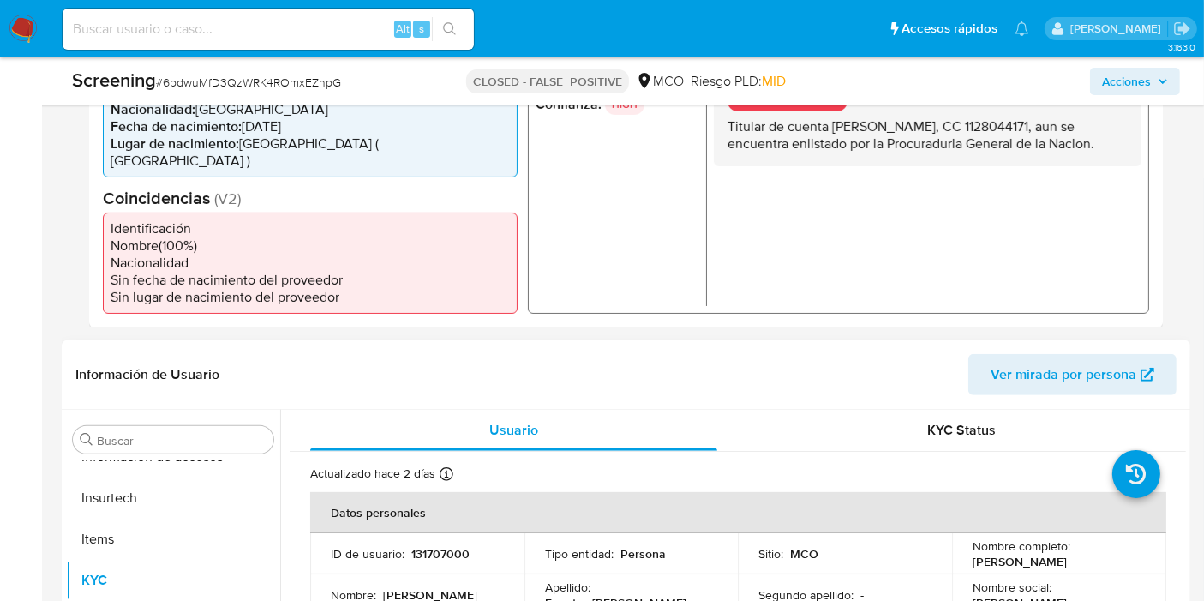
scroll to position [380, 0]
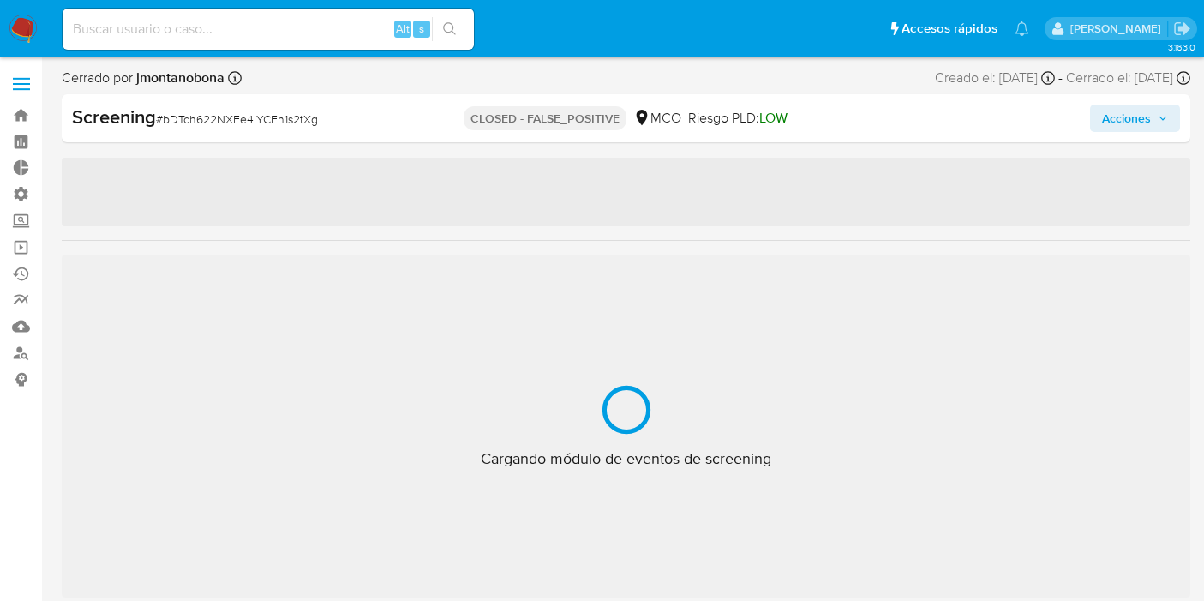
select select "10"
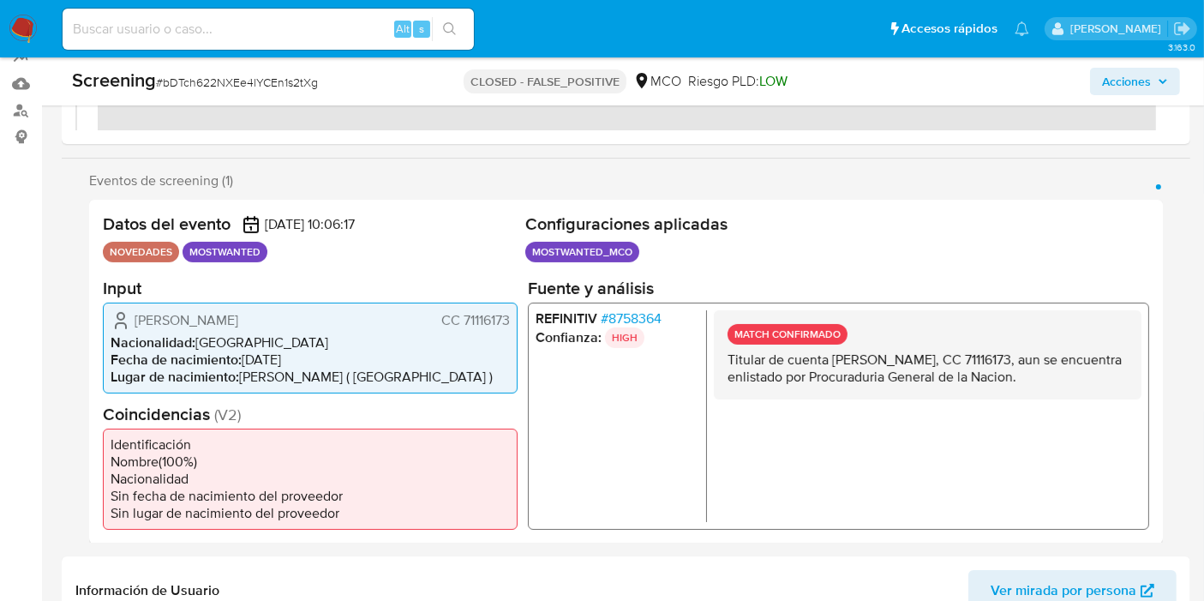
scroll to position [285, 0]
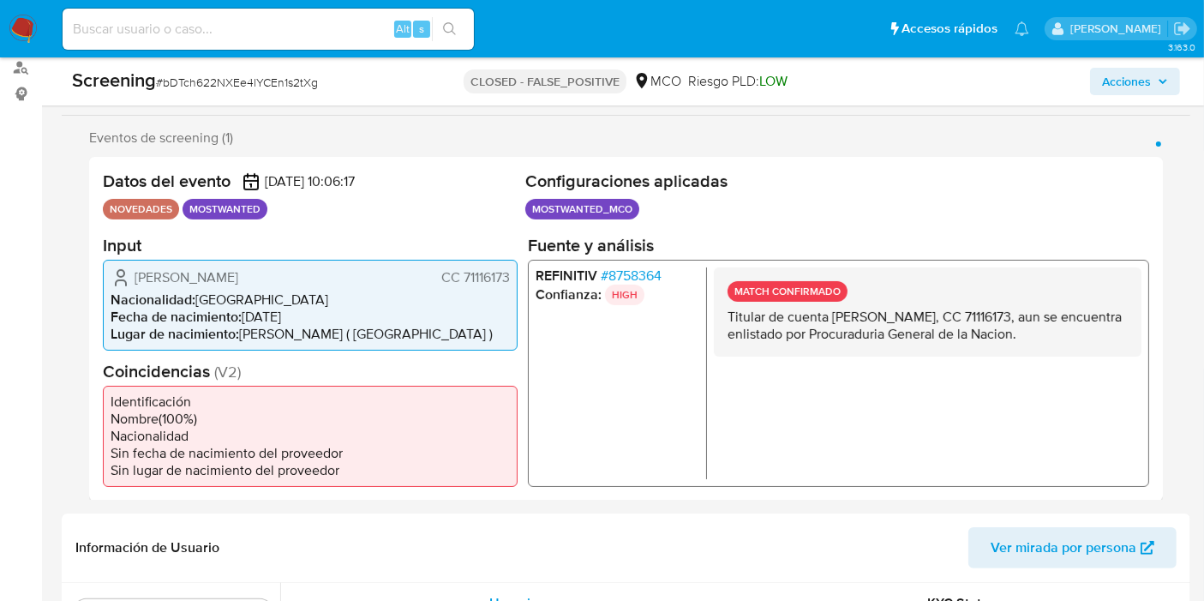
drag, startPoint x: 715, startPoint y: 305, endPoint x: 1119, endPoint y: 331, distance: 404.4
click at [1119, 331] on div "MATCH CONFIRMADO Titular de cuenta Hernan Dario Restrepo Villada, CC 71116173, …" at bounding box center [928, 310] width 428 height 89
click at [1079, 332] on p "Titular de cuenta Hernan Dario Restrepo Villada, CC 71116173, aun se encuentra …" at bounding box center [927, 325] width 400 height 34
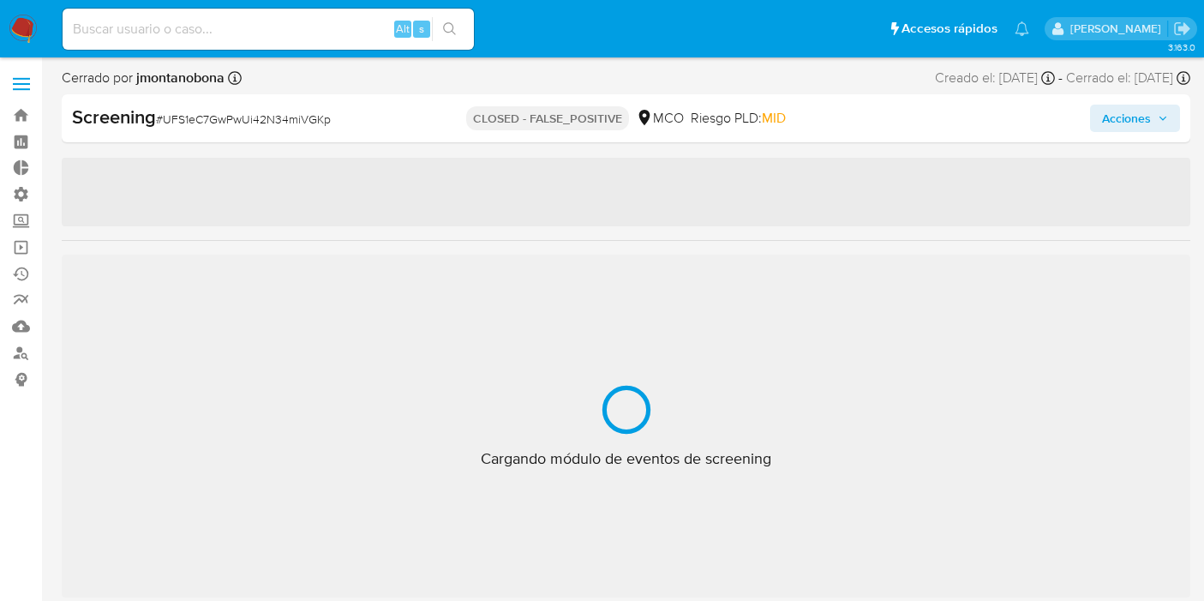
select select "10"
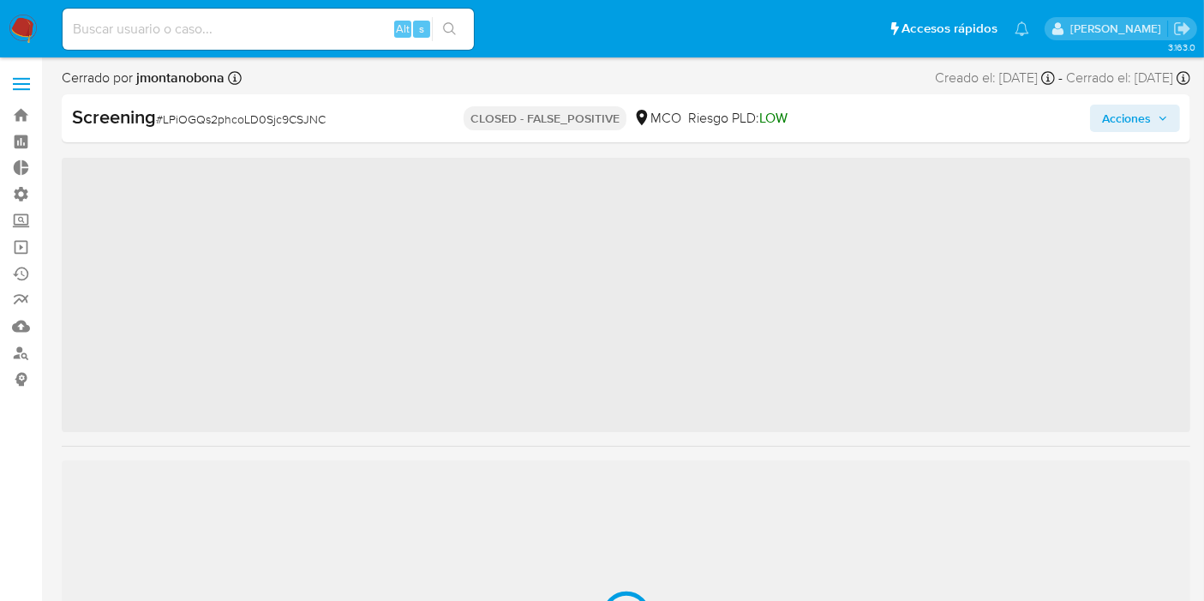
scroll to position [713, 0]
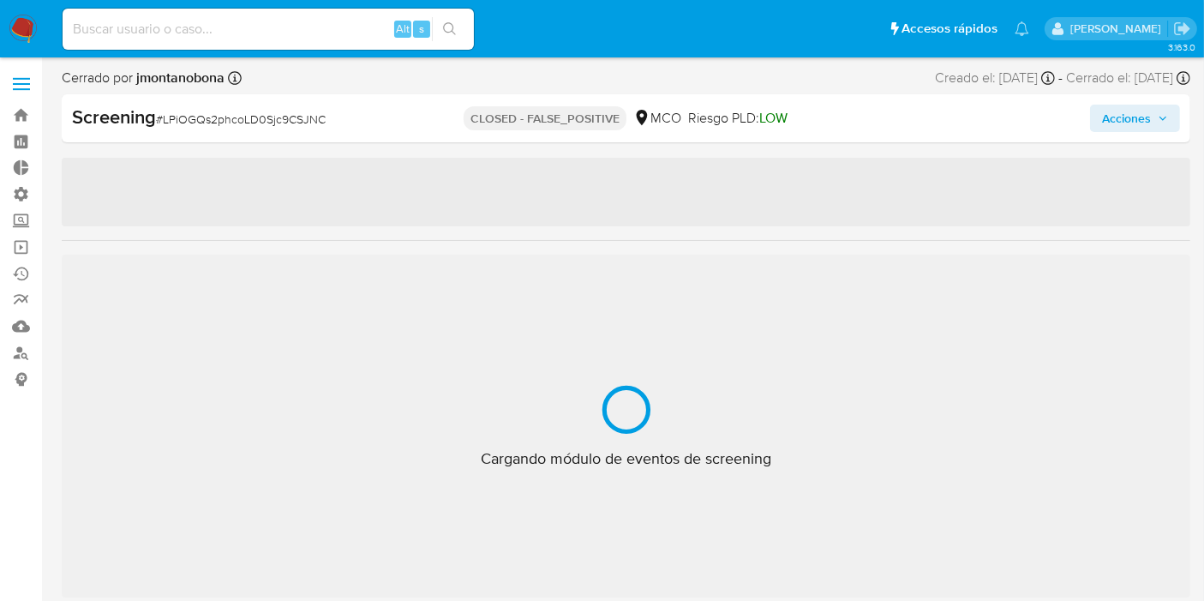
select select "10"
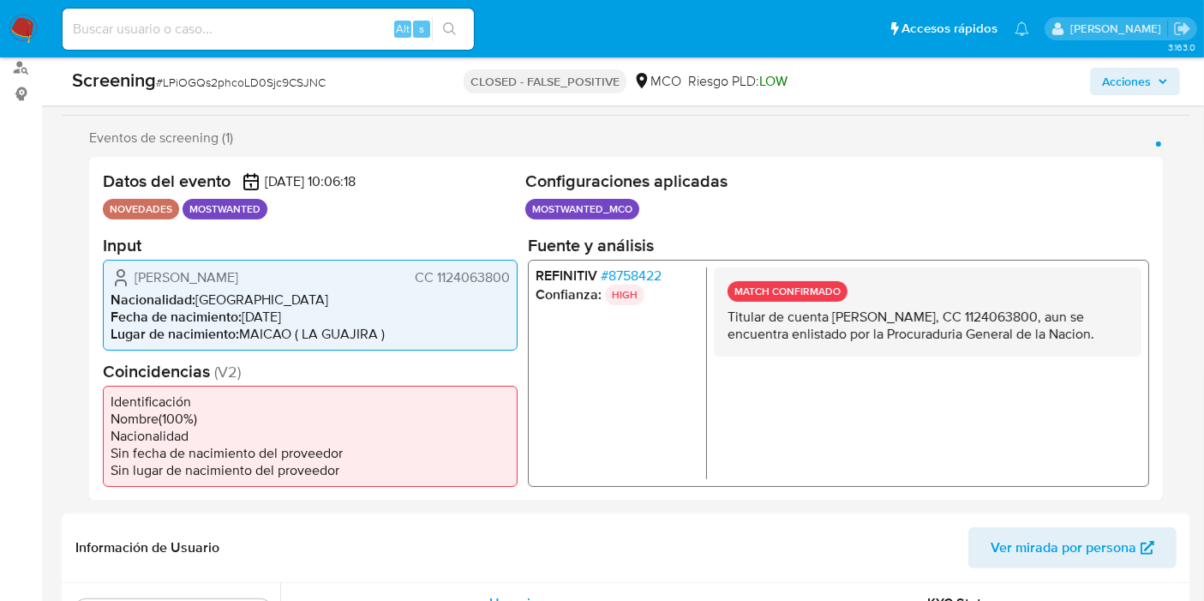
scroll to position [0, 0]
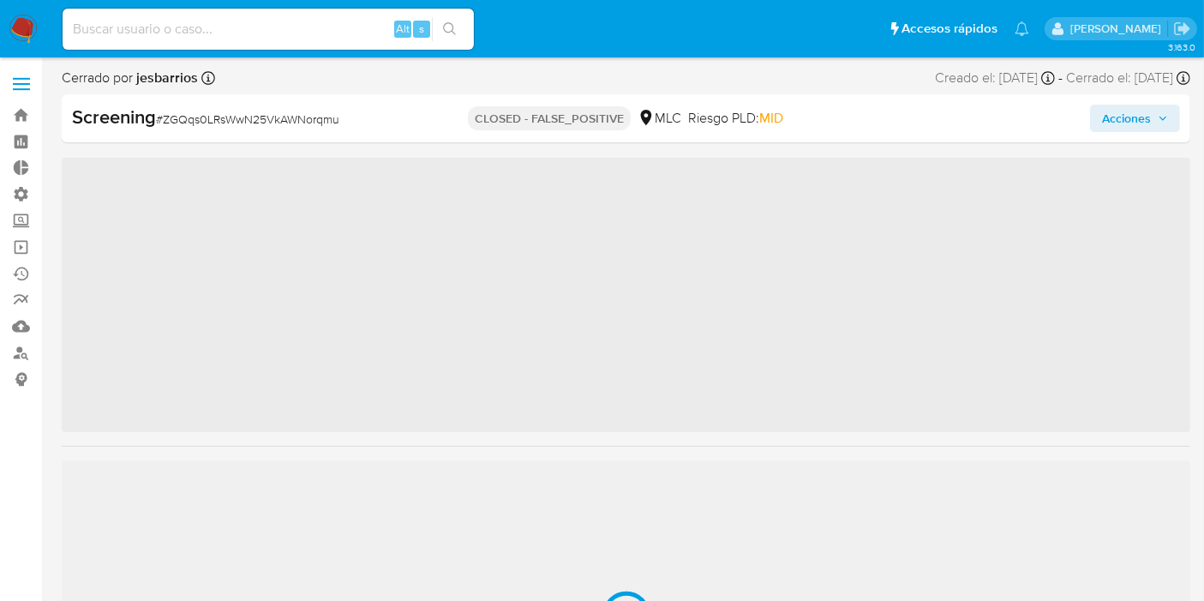
scroll to position [805, 0]
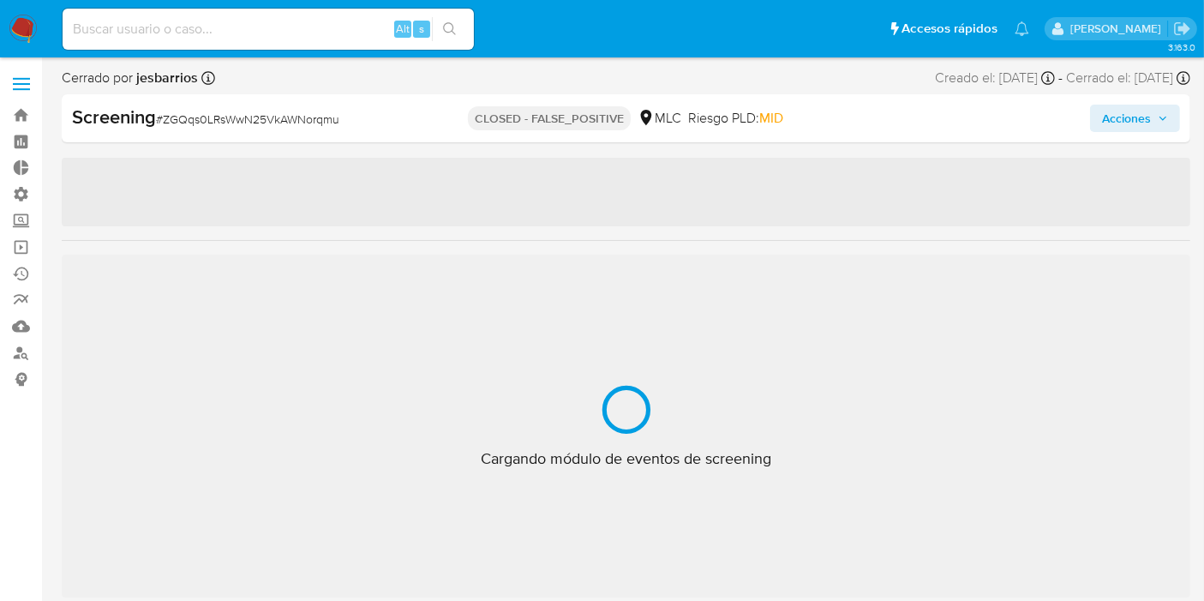
select select "10"
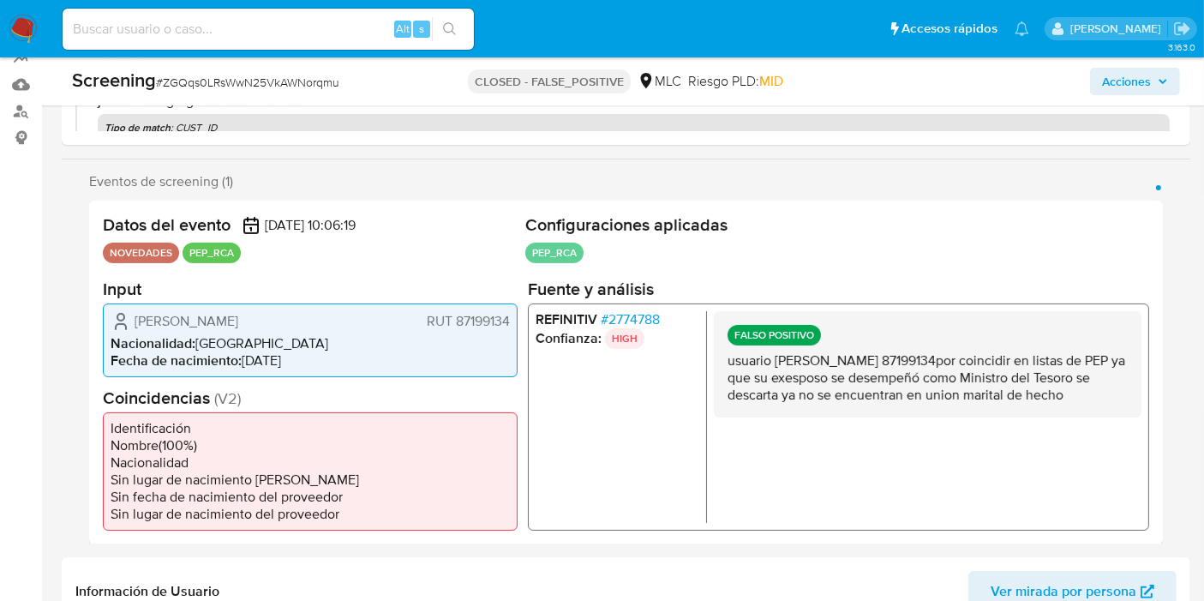
scroll to position [285, 0]
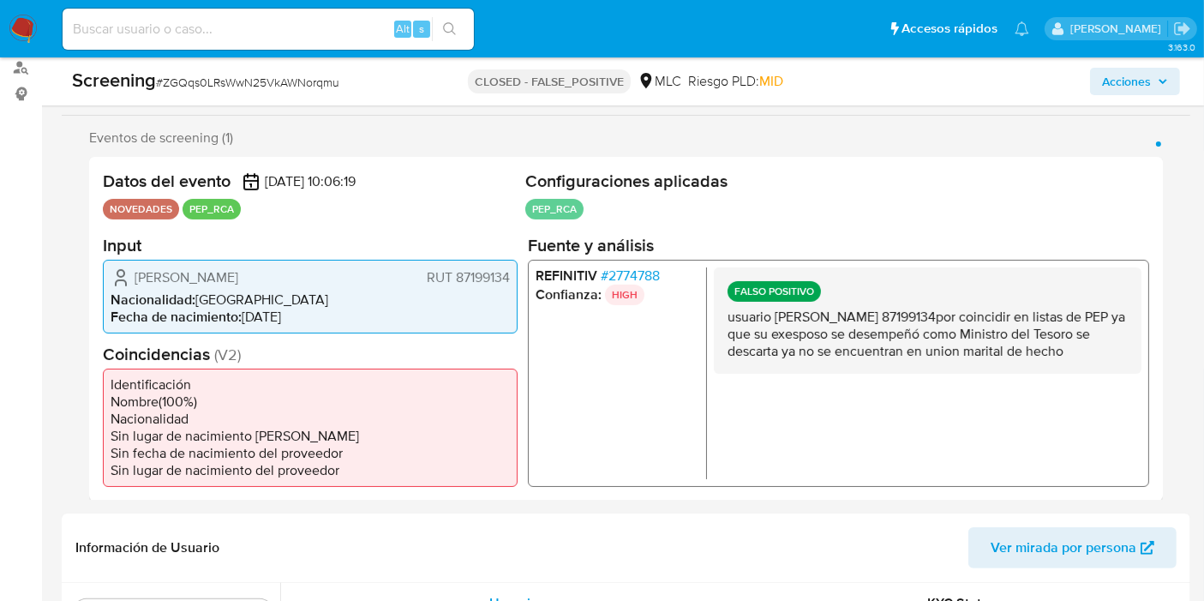
drag, startPoint x: 721, startPoint y: 308, endPoint x: 815, endPoint y: 393, distance: 126.8
click at [815, 393] on div "FALSO POSITIVO usuario Ana María Olivares BarahonaRUT 87199134por coincidir en …" at bounding box center [928, 372] width 428 height 212
click at [813, 359] on p "usuario Ana María Olivares BarahonaRUT 87199134por coincidir en listas de PEP y…" at bounding box center [927, 333] width 400 height 51
drag, startPoint x: 829, startPoint y: 332, endPoint x: 828, endPoint y: 377, distance: 45.4
click at [828, 373] on div "FALSO POSITIVO usuario Ana María Olivares BarahonaRUT 87199134por coincidir en …" at bounding box center [928, 319] width 428 height 106
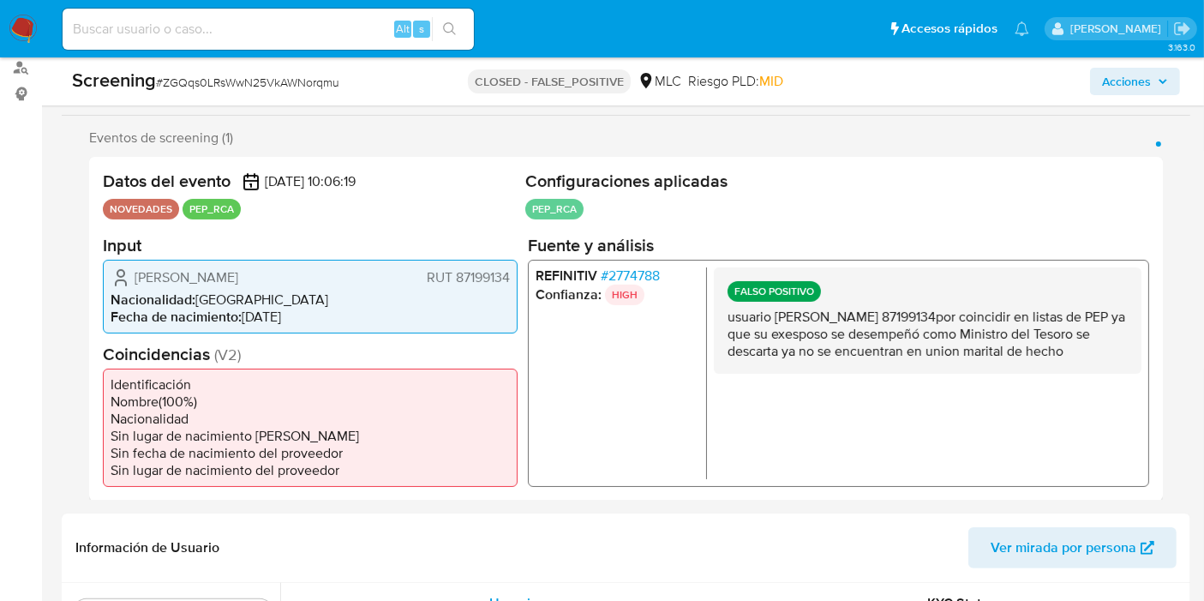
click at [833, 359] on p "usuario Ana María Olivares BarahonaRUT 87199134por coincidir en listas de PEP y…" at bounding box center [927, 333] width 400 height 51
drag, startPoint x: 841, startPoint y: 332, endPoint x: 844, endPoint y: 370, distance: 37.9
click at [844, 359] on p "usuario Ana María Olivares BarahonaRUT 87199134por coincidir en listas de PEP y…" at bounding box center [927, 333] width 400 height 51
click at [857, 344] on p "usuario Ana María Olivares BarahonaRUT 87199134por coincidir en listas de PEP y…" at bounding box center [927, 333] width 400 height 51
click at [837, 355] on p "usuario Ana María Olivares BarahonaRUT 87199134por coincidir en listas de PEP y…" at bounding box center [927, 333] width 400 height 51
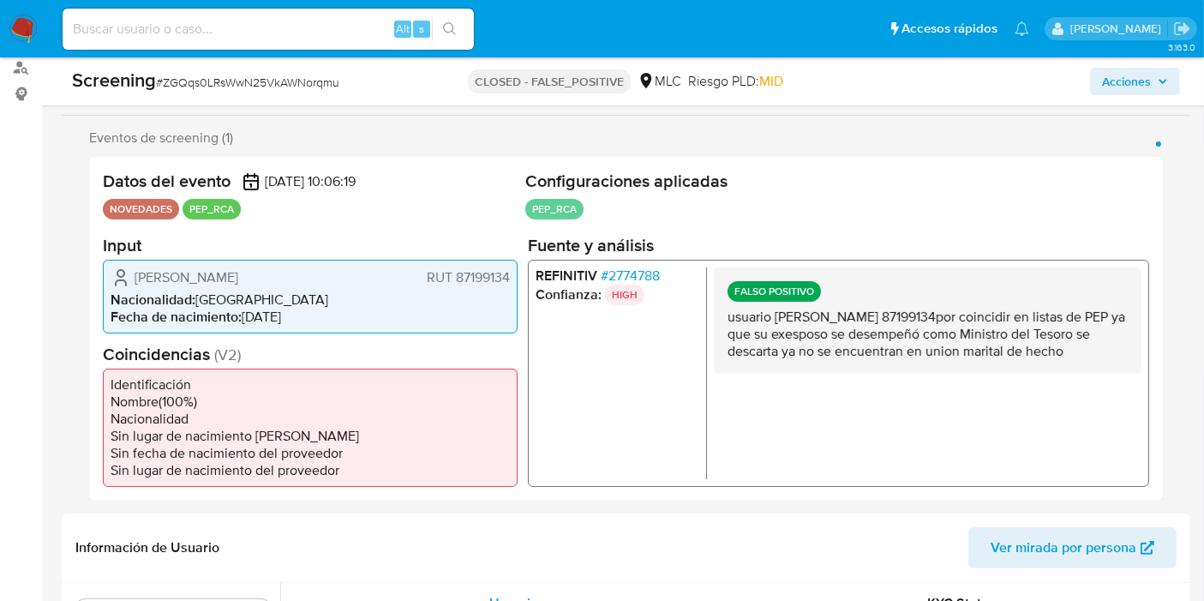
click at [859, 344] on p "usuario Ana María Olivares BarahonaRUT 87199134por coincidir en listas de PEP y…" at bounding box center [927, 333] width 400 height 51
click at [769, 311] on p "usuario Ana María Olivares BarahonaRUT 87199134por coincidir en listas de PEP y…" at bounding box center [927, 333] width 400 height 51
click at [720, 319] on div "FALSO POSITIVO usuario Ana María Olivares BarahonaRUT 87199134por coincidir en …" at bounding box center [928, 319] width 428 height 106
drag, startPoint x: 726, startPoint y: 308, endPoint x: 770, endPoint y: 374, distance: 80.3
click at [770, 359] on p "usuario Ana María Olivares BarahonaRUT 87199134por coincidir en listas de PEP y…" at bounding box center [927, 333] width 400 height 51
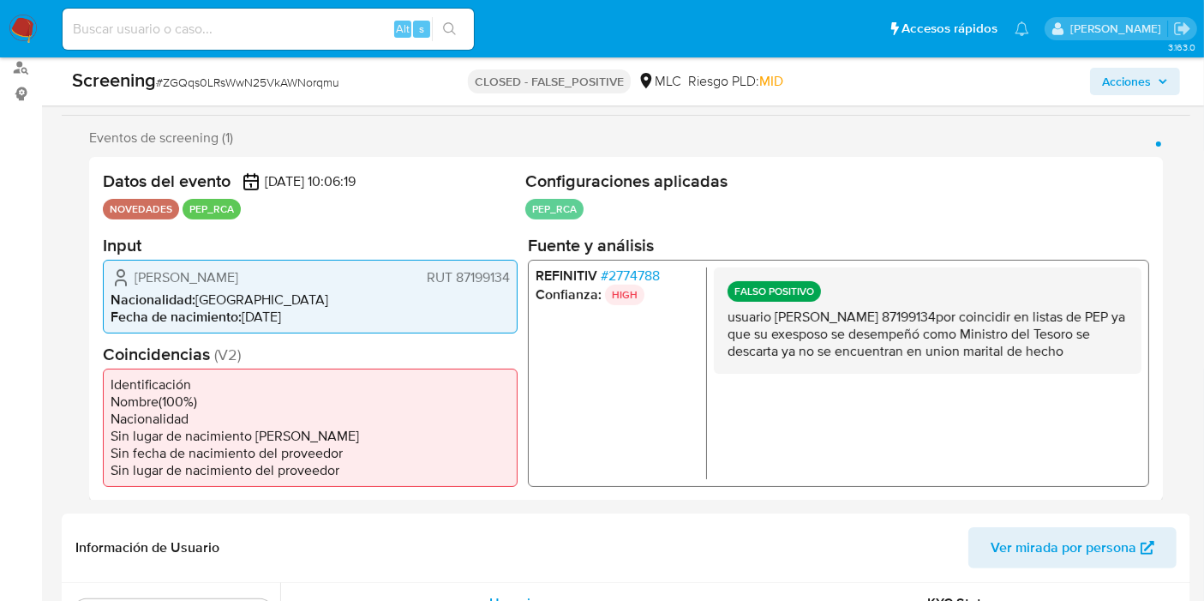
click at [780, 359] on p "usuario Ana María Olivares BarahonaRUT 87199134por coincidir en listas de PEP y…" at bounding box center [927, 333] width 400 height 51
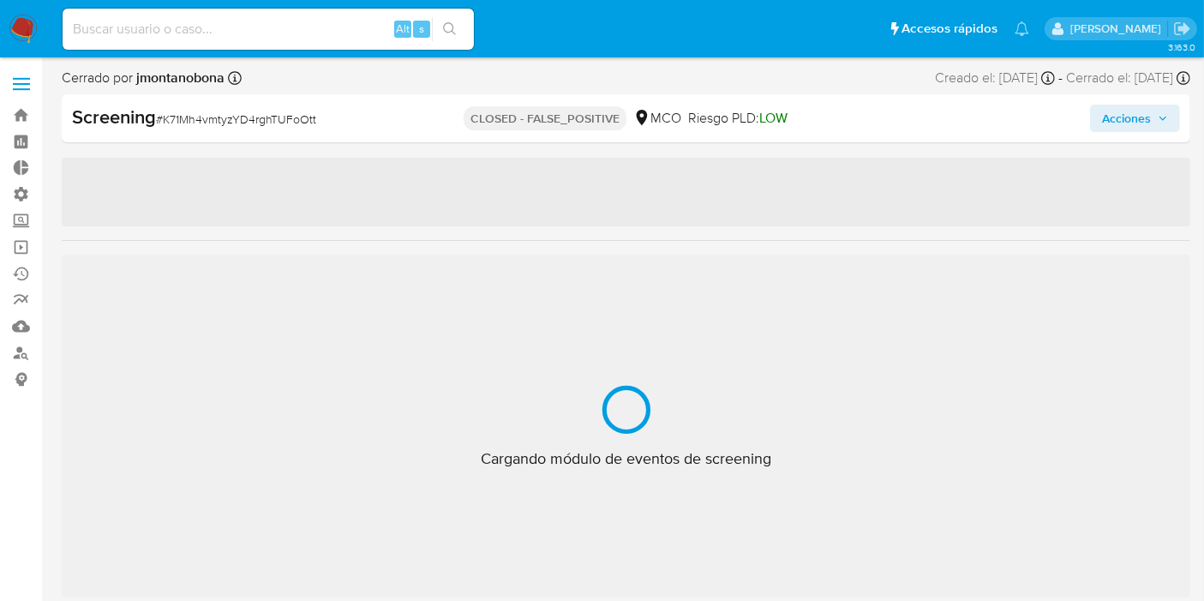
select select "10"
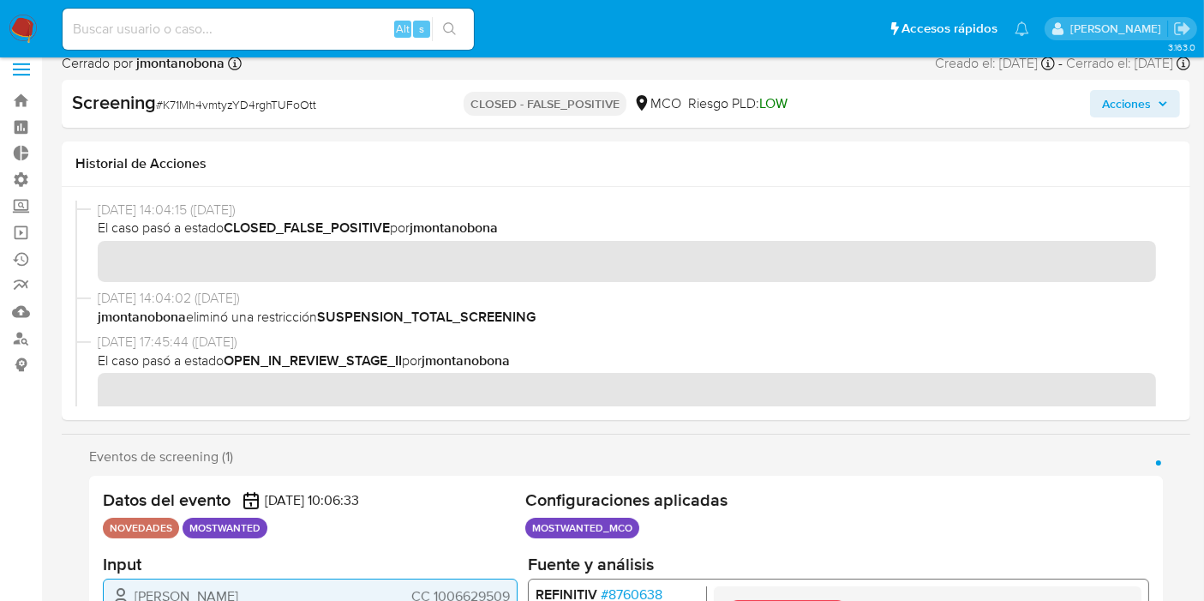
scroll to position [380, 0]
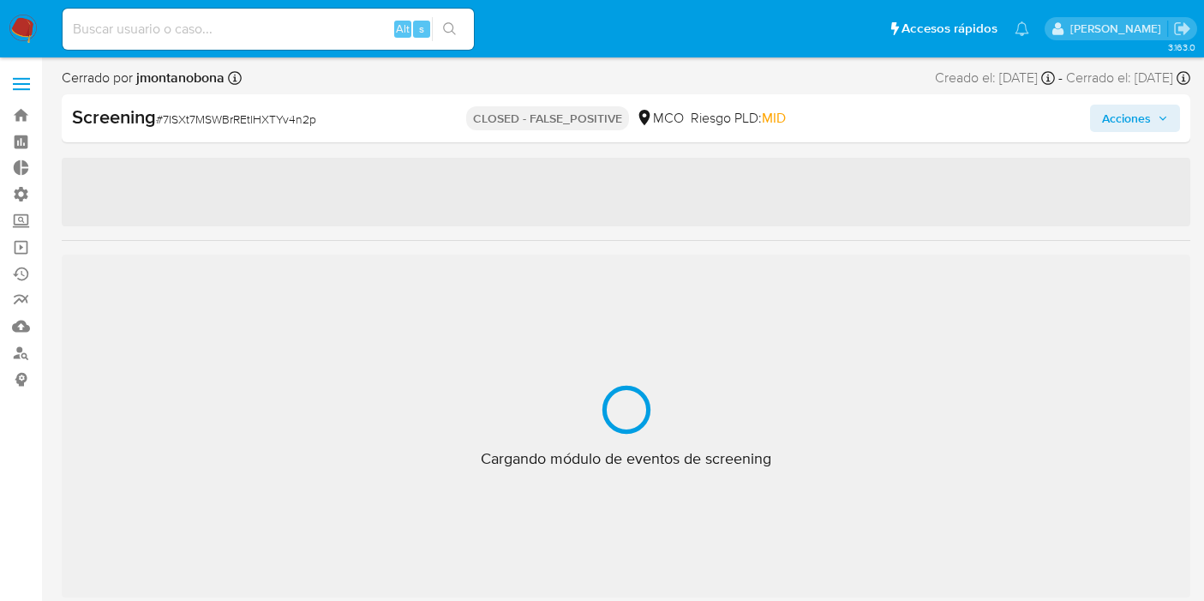
select select "10"
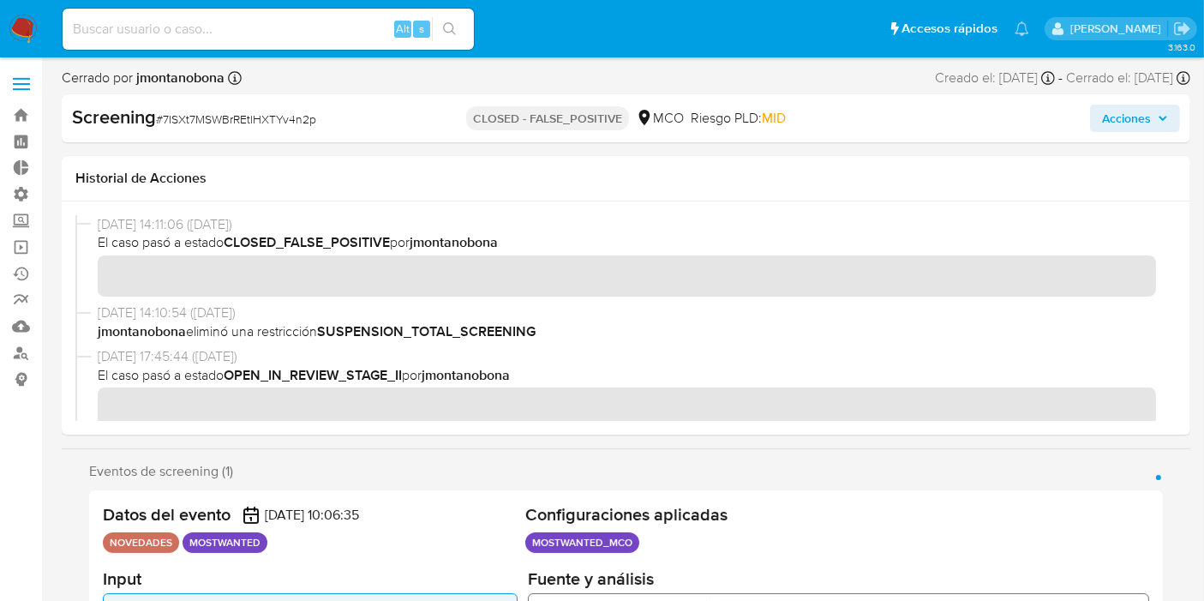
scroll to position [805, 0]
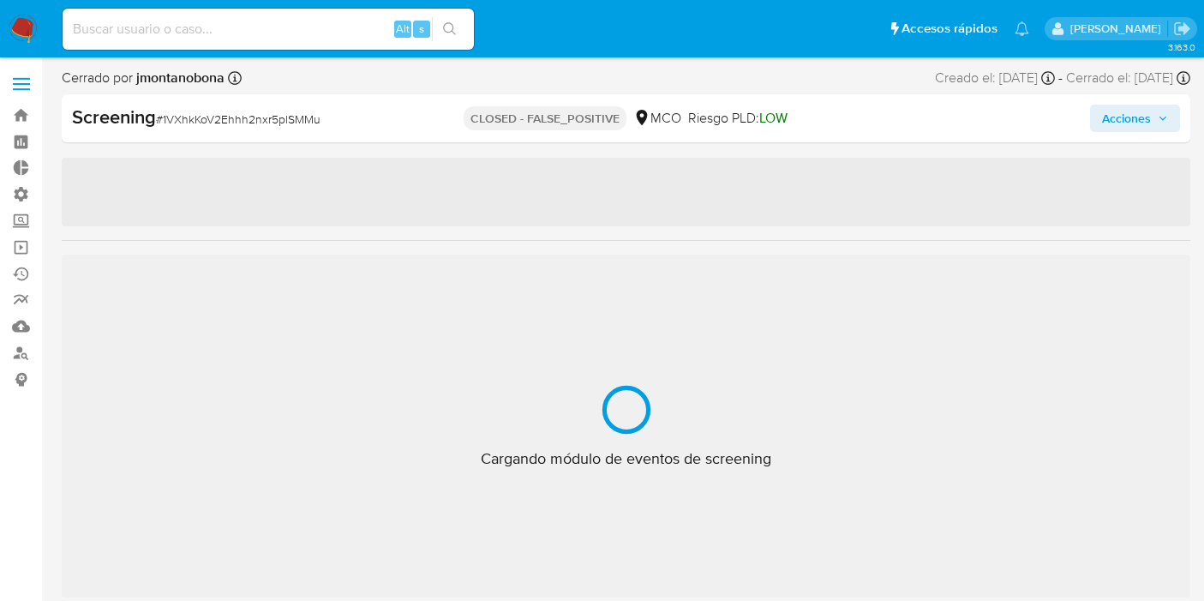
select select "10"
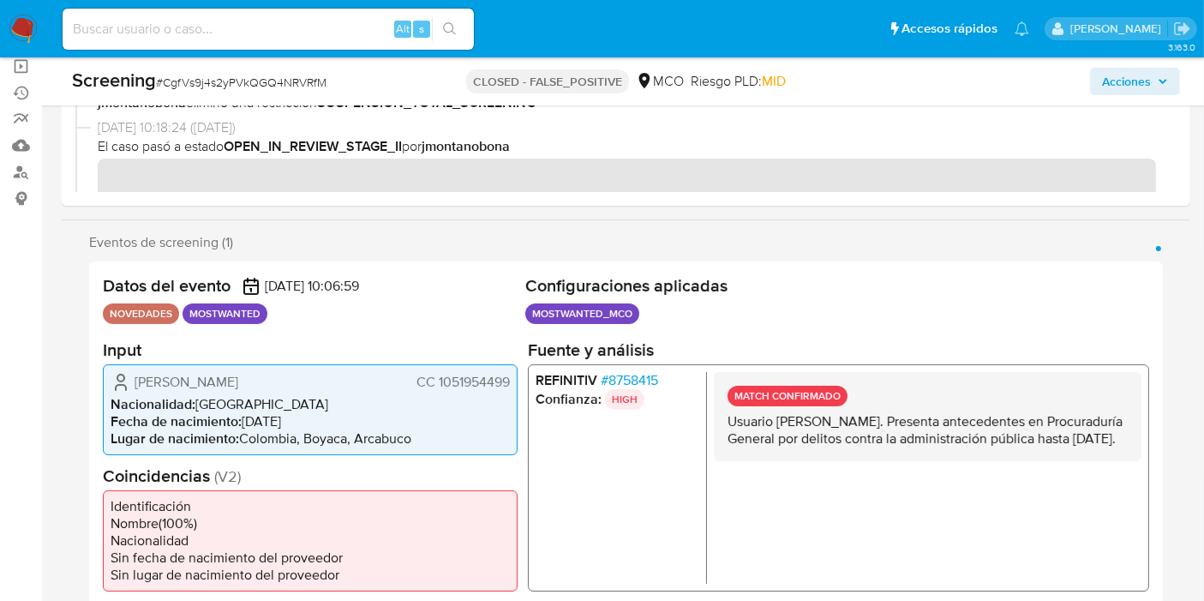
scroll to position [285, 0]
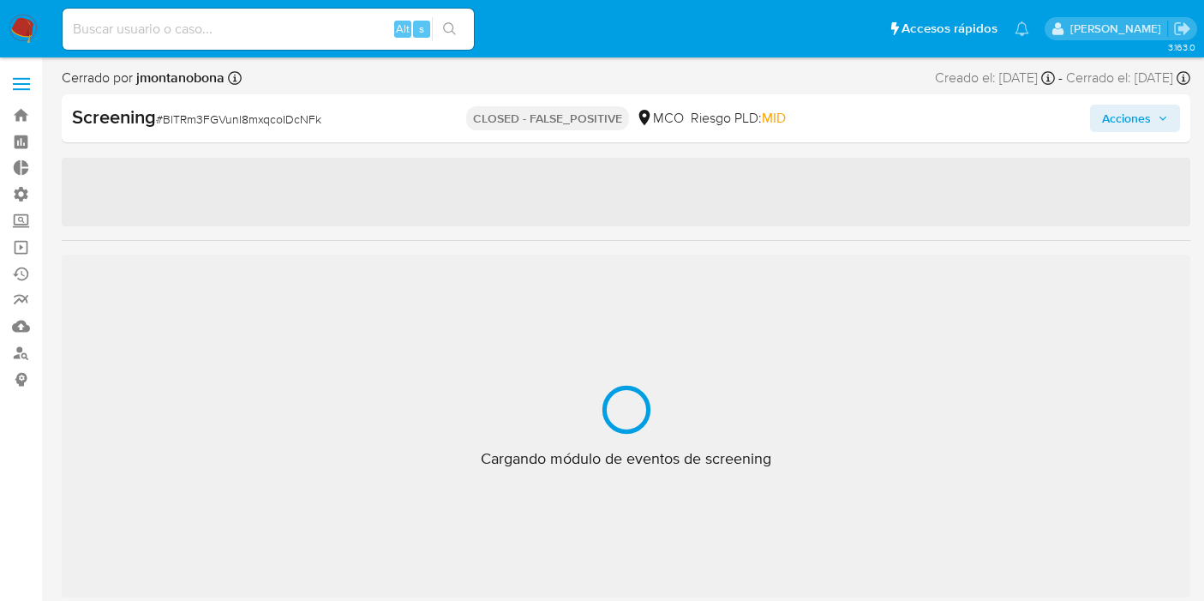
select select "10"
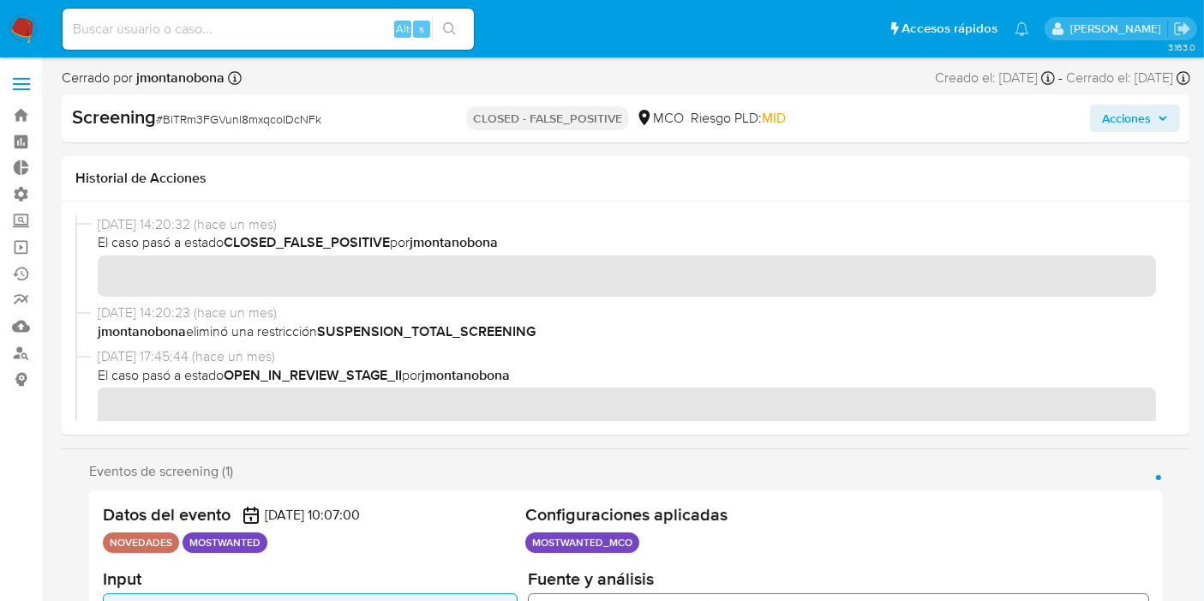
scroll to position [805, 0]
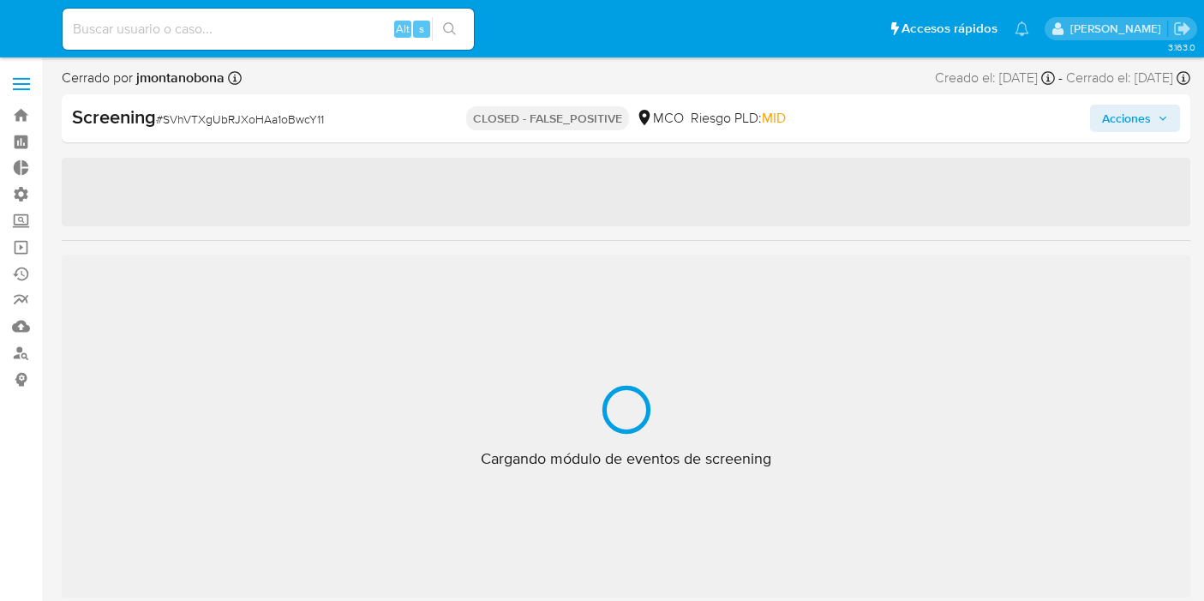
select select "10"
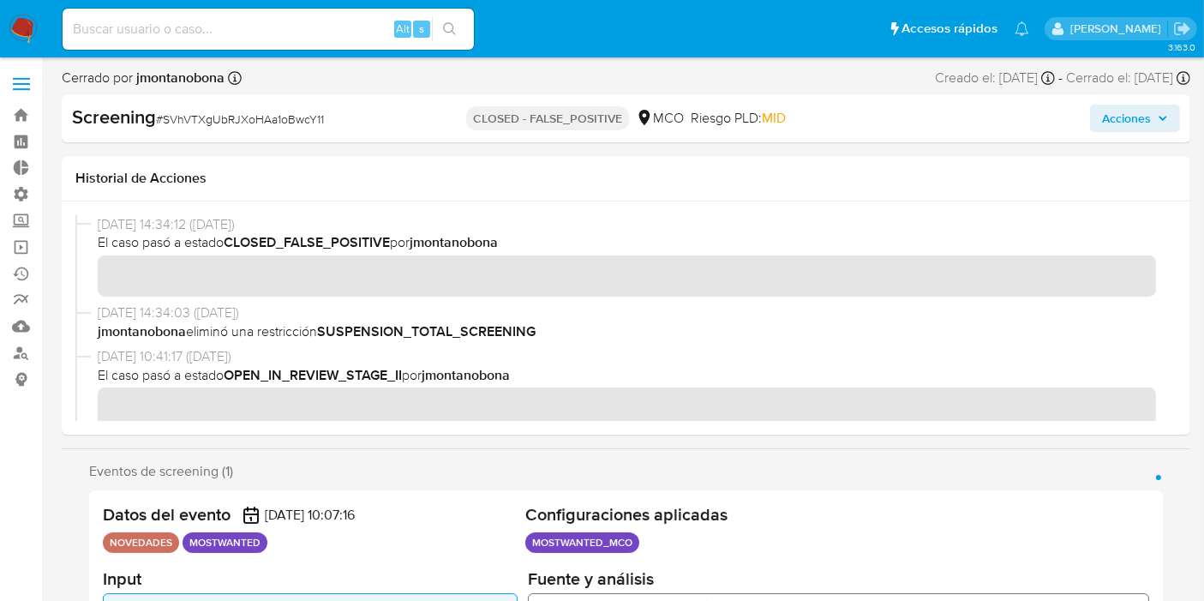
scroll to position [805, 0]
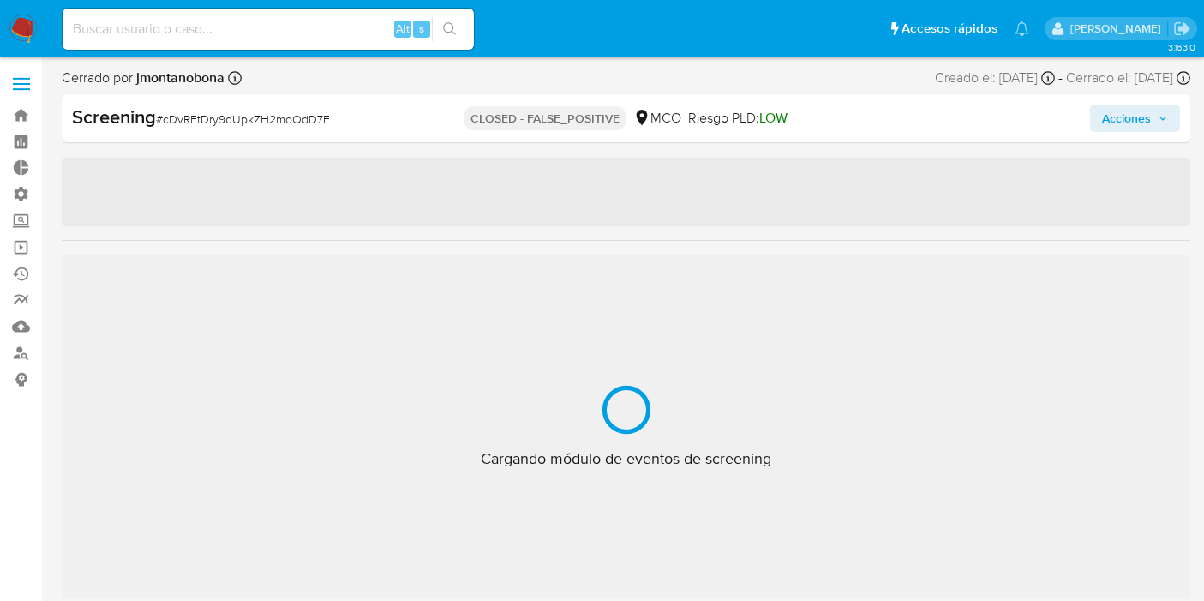
select select "10"
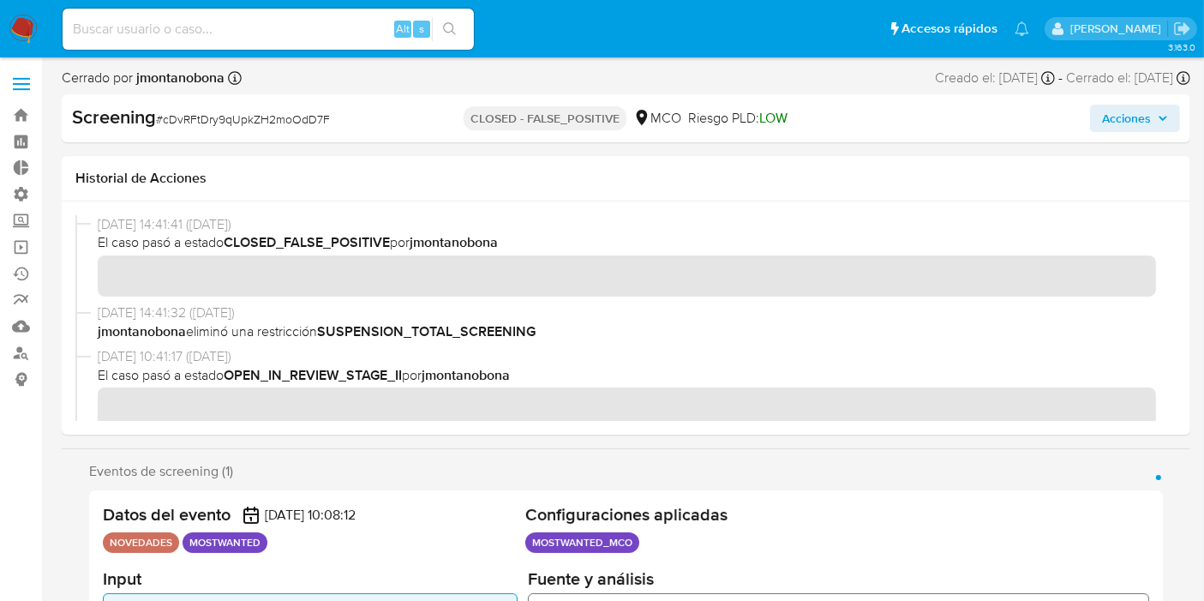
scroll to position [805, 0]
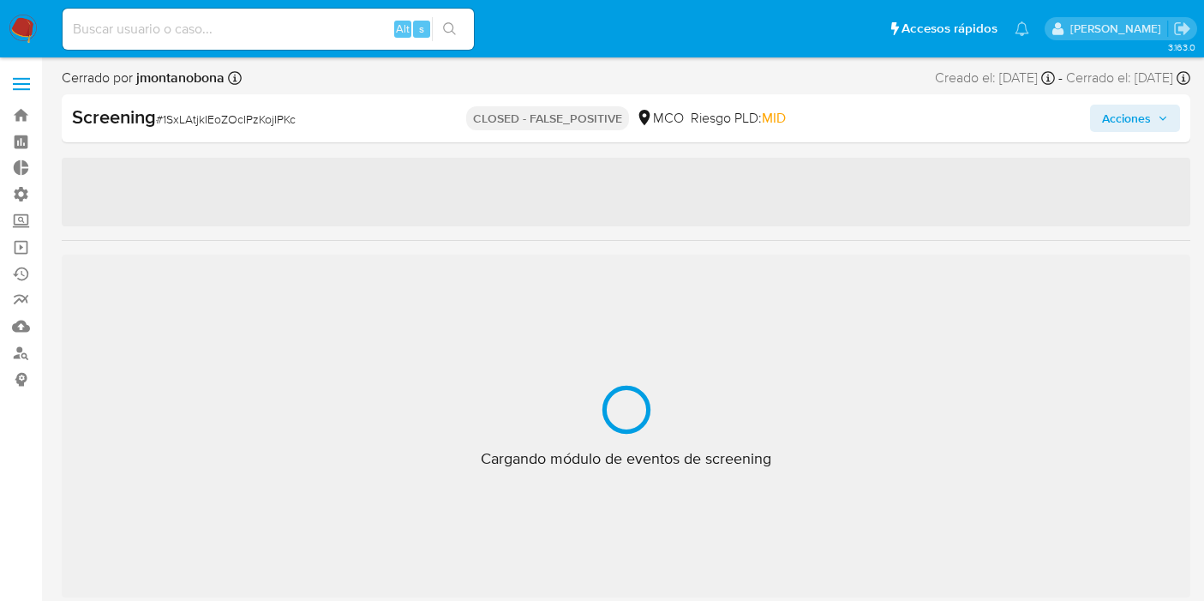
select select "10"
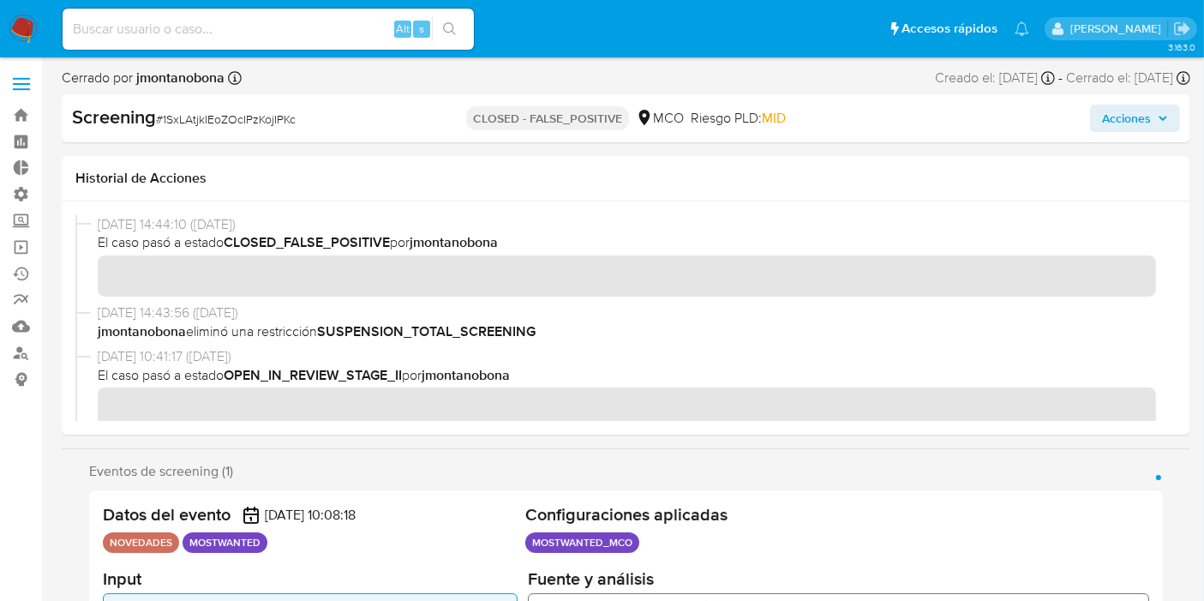
scroll to position [805, 0]
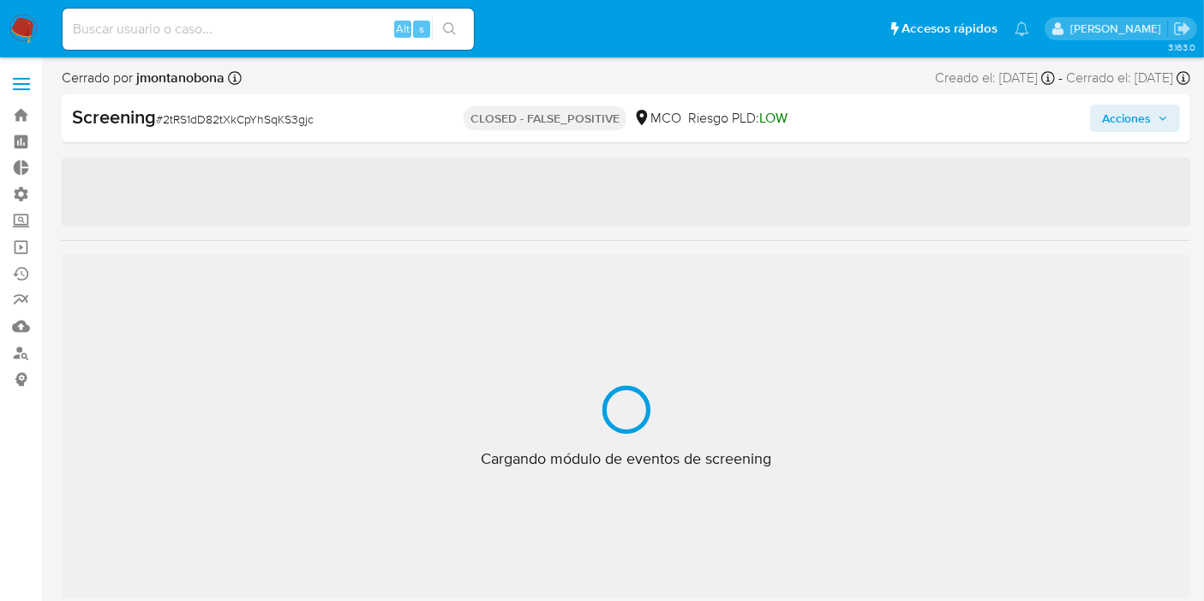
scroll to position [805, 0]
select select "10"
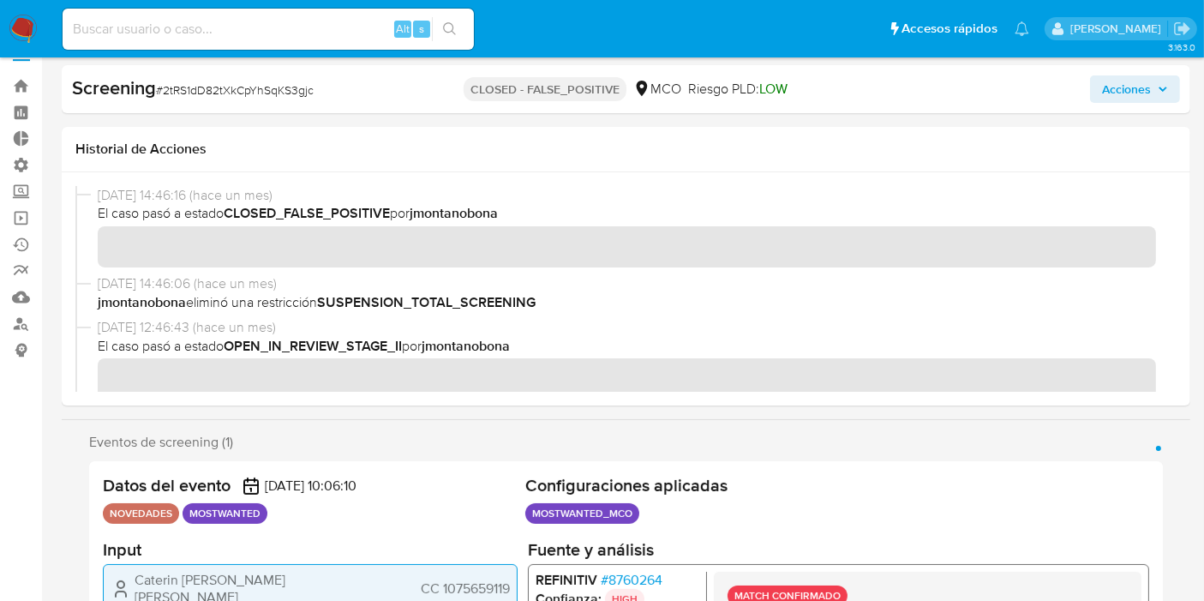
scroll to position [0, 0]
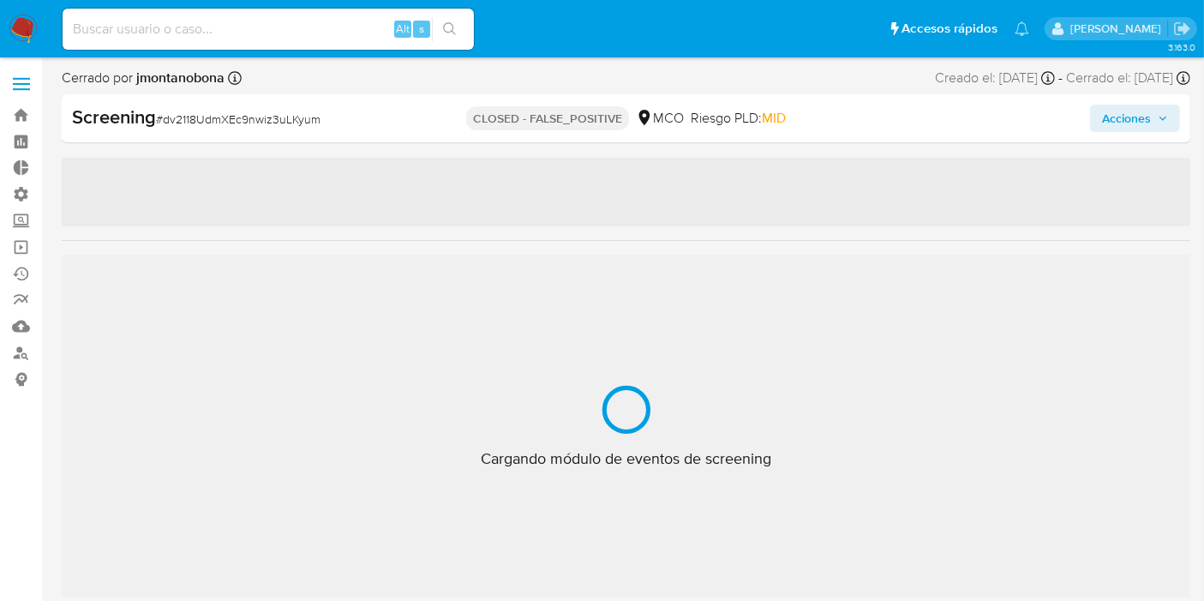
scroll to position [805, 0]
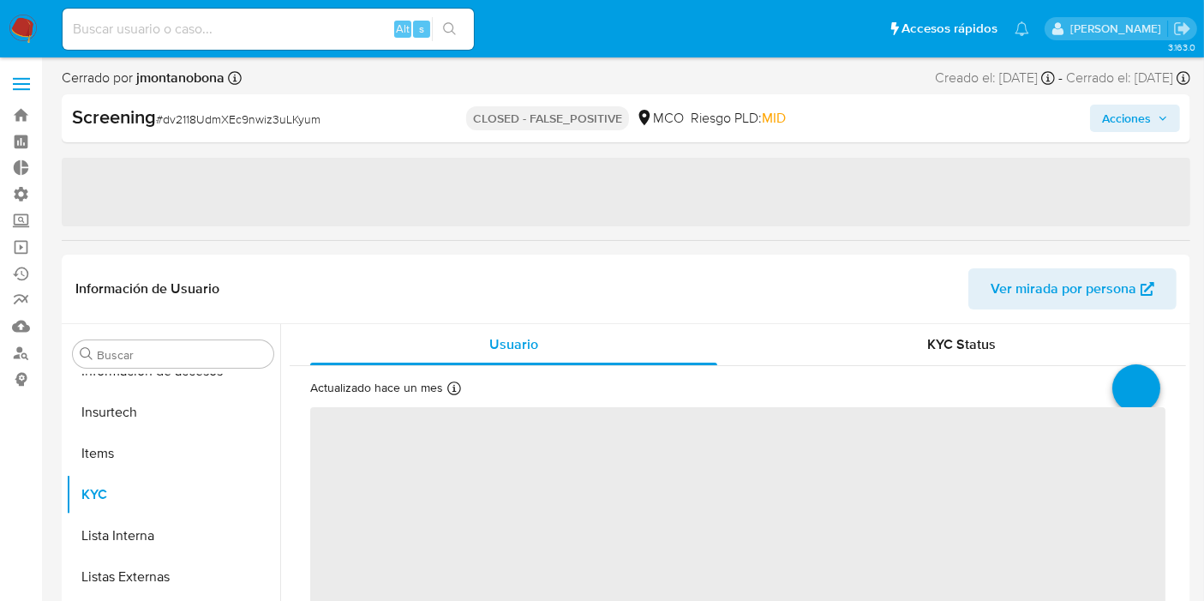
select select "10"
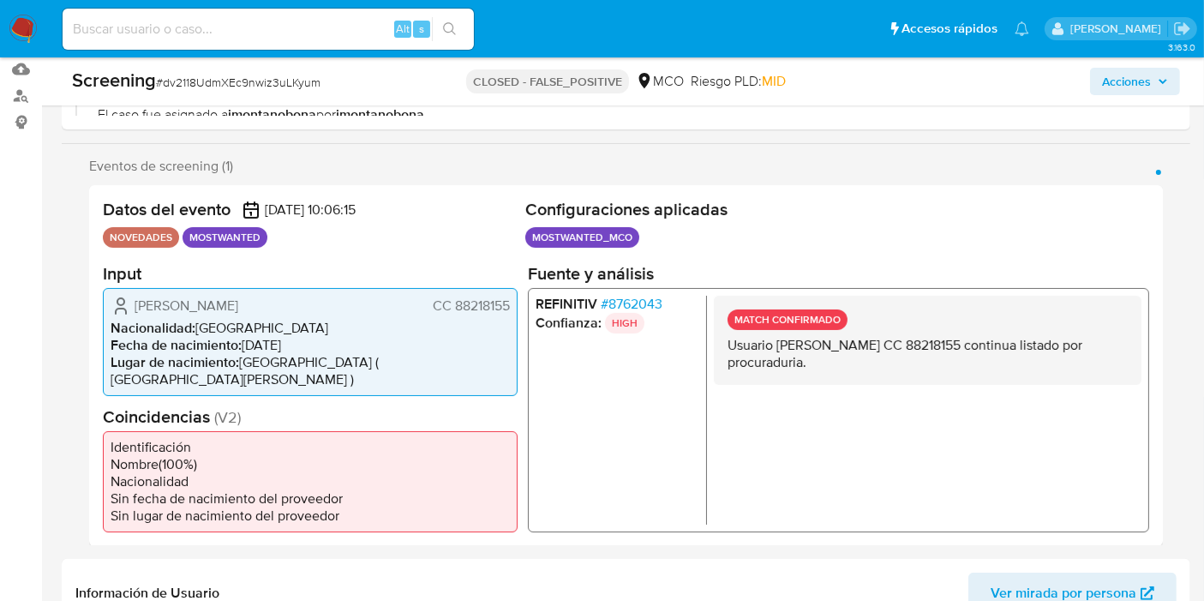
scroll to position [285, 0]
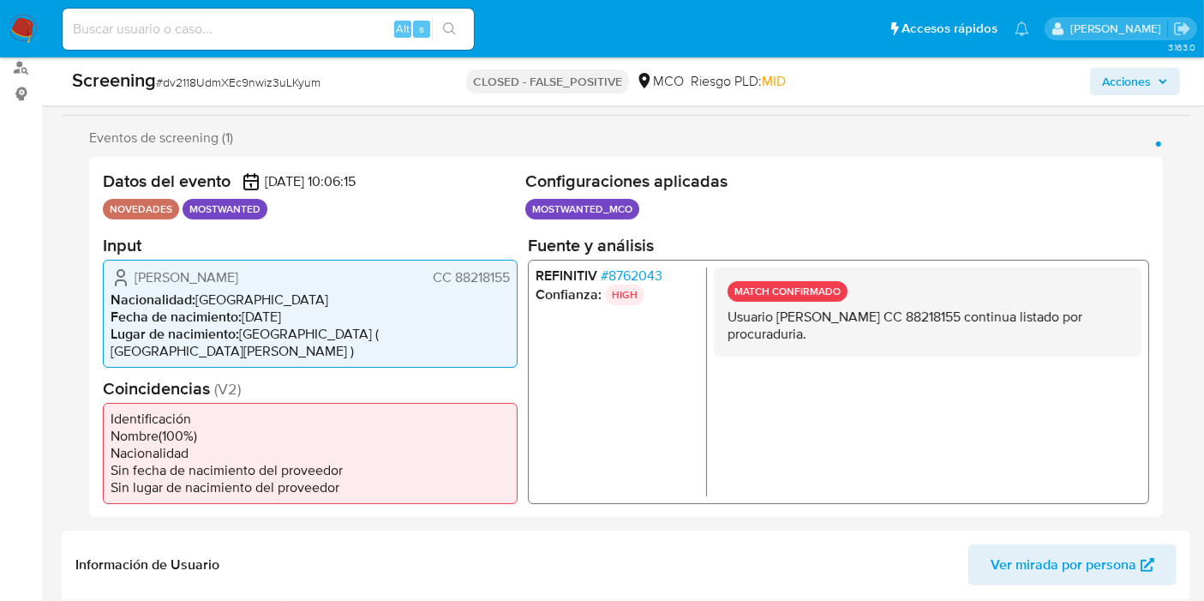
drag, startPoint x: 724, startPoint y: 317, endPoint x: 863, endPoint y: 329, distance: 139.3
click at [863, 329] on div "MATCH CONFIRMADO Usuario Henry Pabon Maldonado CC 88218155 continua listado por…" at bounding box center [928, 310] width 428 height 89
click at [858, 330] on p "Usuario Henry Pabon Maldonado CC 88218155 continua listado por procuraduria." at bounding box center [927, 325] width 400 height 34
drag, startPoint x: 826, startPoint y: 338, endPoint x: 695, endPoint y: 302, distance: 136.0
click at [695, 302] on div "REFINITIV # 8762043 Confianza: HIGH MATCH CONFIRMADO Usuario Henry Pabon Maldon…" at bounding box center [838, 381] width 621 height 244
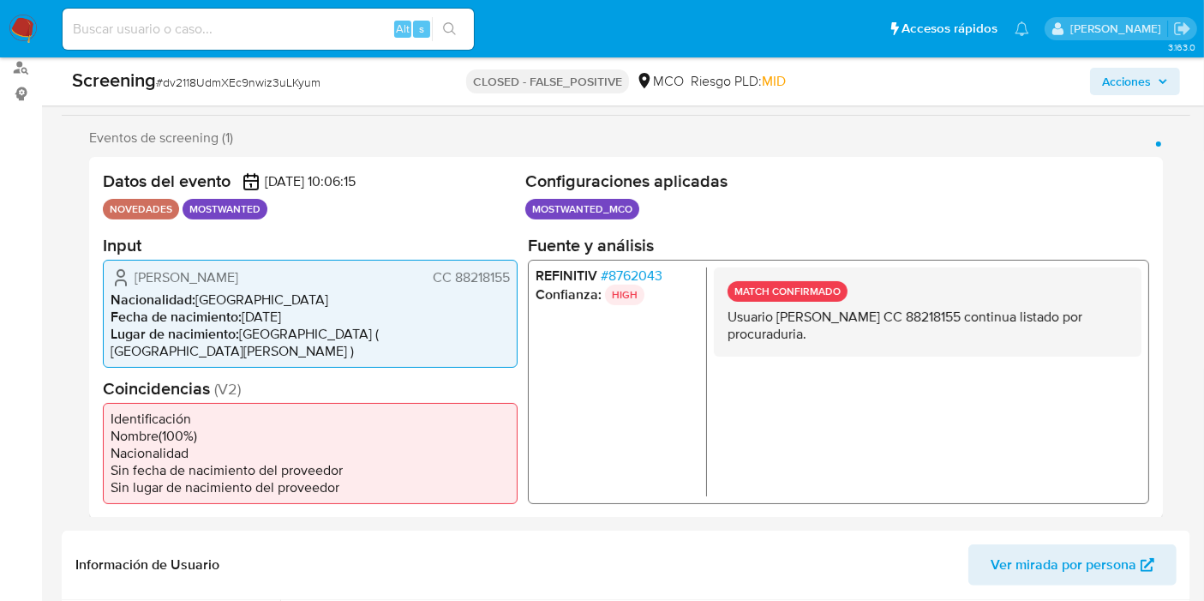
drag, startPoint x: 713, startPoint y: 315, endPoint x: 405, endPoint y: 113, distance: 368.1
click at [714, 315] on div "MATCH CONFIRMADO Usuario Henry Pabon Maldonado CC 88218155 continua listado por…" at bounding box center [928, 310] width 428 height 89
drag, startPoint x: 111, startPoint y: 181, endPoint x: 219, endPoint y: 182, distance: 107.1
click at [217, 181] on h2 "Datos del evento" at bounding box center [167, 181] width 128 height 21
click at [219, 182] on h2 "Datos del evento" at bounding box center [167, 181] width 128 height 21
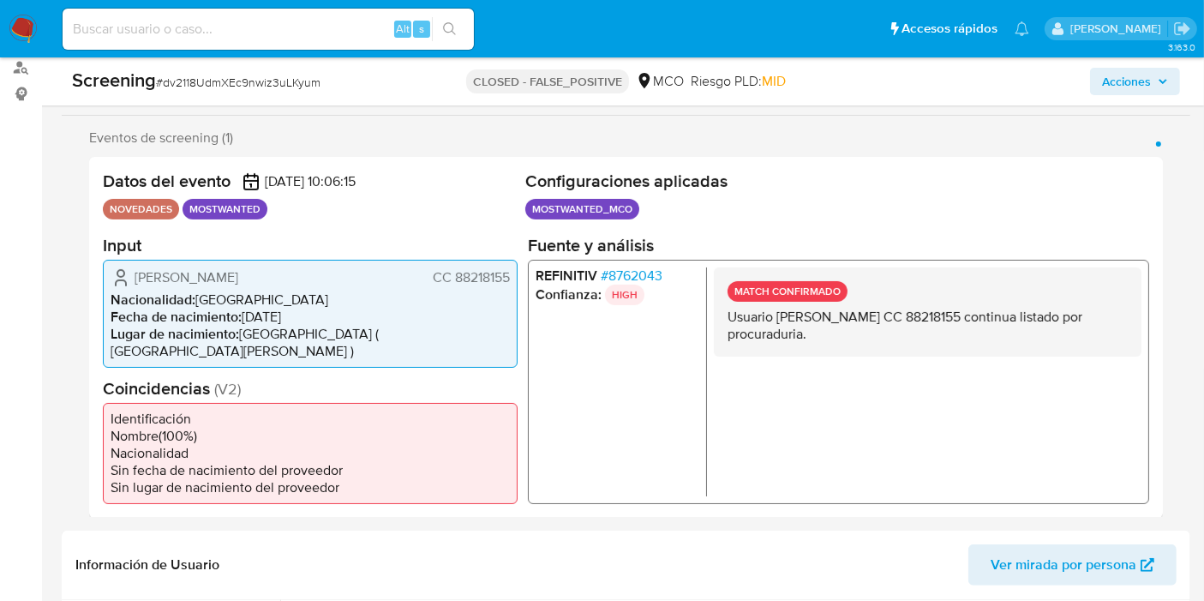
drag, startPoint x: 521, startPoint y: 184, endPoint x: 741, endPoint y: 172, distance: 220.5
click at [741, 172] on header "Datos del evento 29/08/2025 10:06:15 NOVEDADES MOSTWANTED Configuraciones aplic…" at bounding box center [626, 198] width 1046 height 54
click at [735, 182] on h2 "Configuraciones aplicadas" at bounding box center [837, 181] width 624 height 21
drag, startPoint x: 732, startPoint y: 181, endPoint x: 529, endPoint y: 182, distance: 203.1
click at [529, 182] on h2 "Configuraciones aplicadas" at bounding box center [837, 181] width 624 height 21
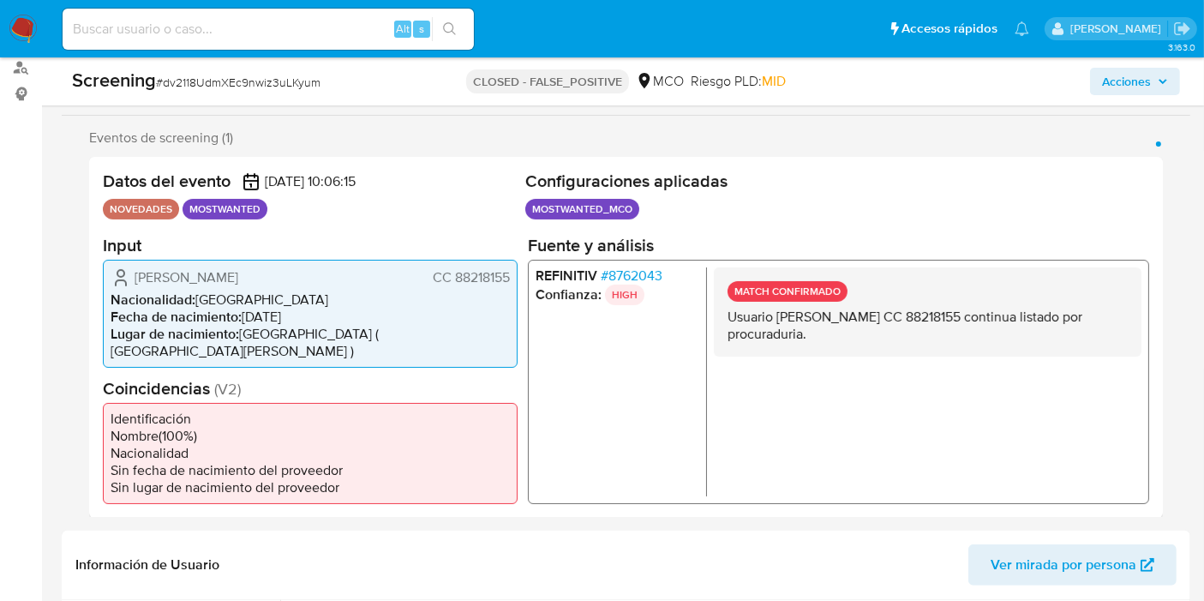
click at [526, 184] on h2 "Configuraciones aplicadas" at bounding box center [837, 181] width 624 height 21
drag, startPoint x: 526, startPoint y: 184, endPoint x: 709, endPoint y: 171, distance: 183.9
click at [695, 162] on div "Datos del evento 29/08/2025 10:06:15 NOVEDADES MOSTWANTED Configuraciones aplic…" at bounding box center [626, 337] width 1074 height 361
click at [709, 171] on h2 "Configuraciones aplicadas" at bounding box center [837, 181] width 624 height 21
drag, startPoint x: 791, startPoint y: 326, endPoint x: 877, endPoint y: 332, distance: 85.9
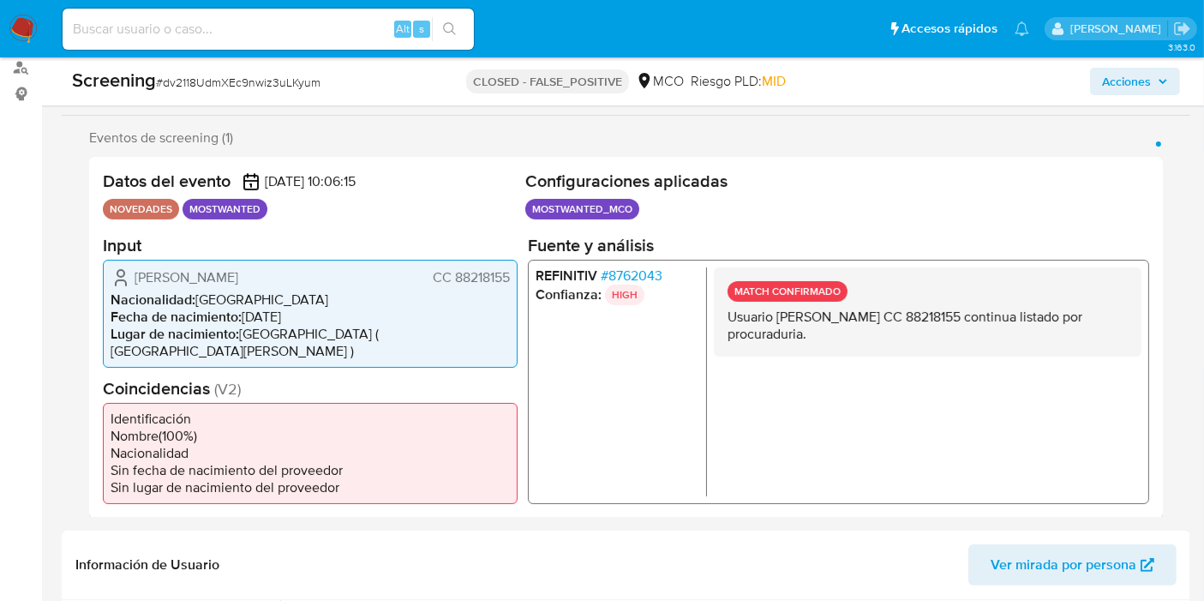
click at [877, 332] on p "Usuario Henry Pabon Maldonado CC 88218155 continua listado por procuraduria." at bounding box center [927, 325] width 400 height 34
click at [852, 336] on p "Usuario Henry Pabon Maldonado CC 88218155 continua listado por procuraduria." at bounding box center [927, 325] width 400 height 34
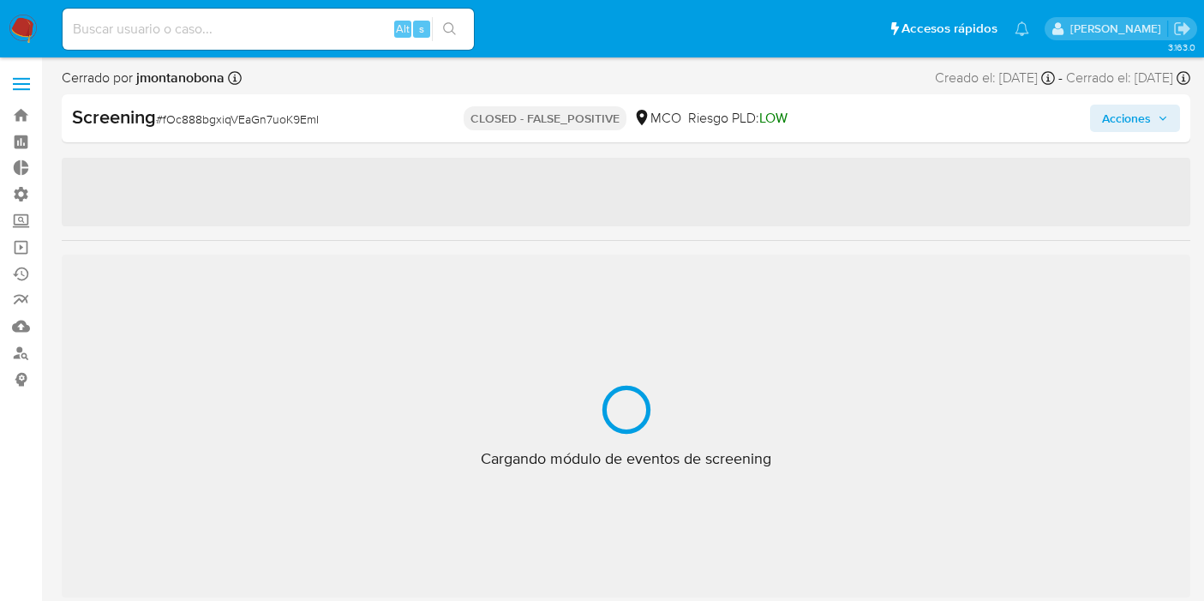
select select "10"
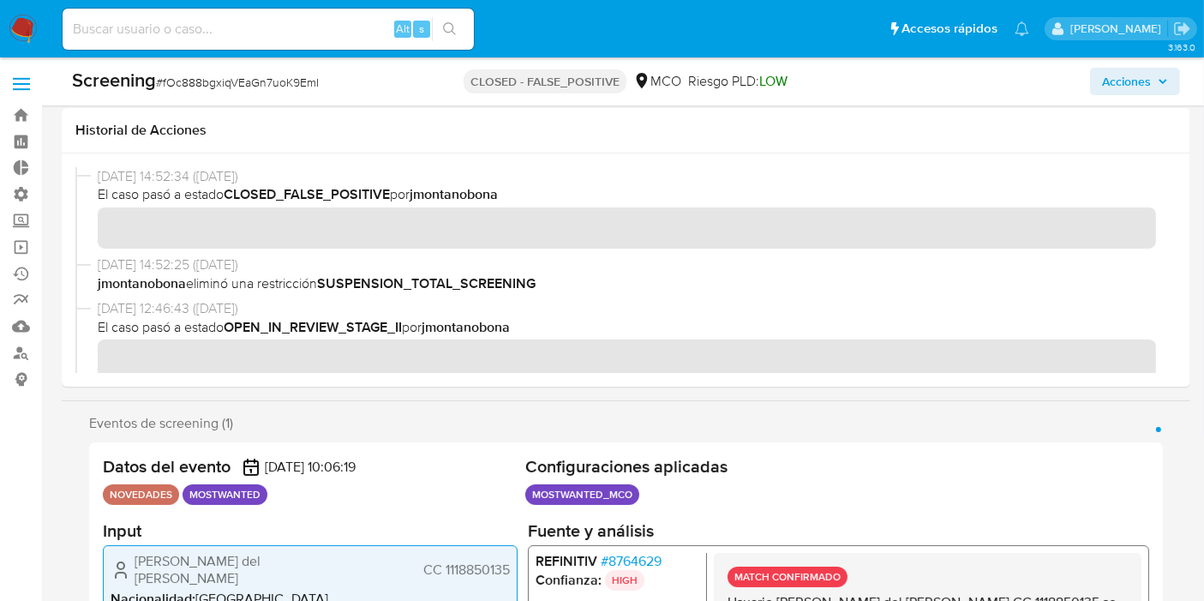
scroll to position [285, 0]
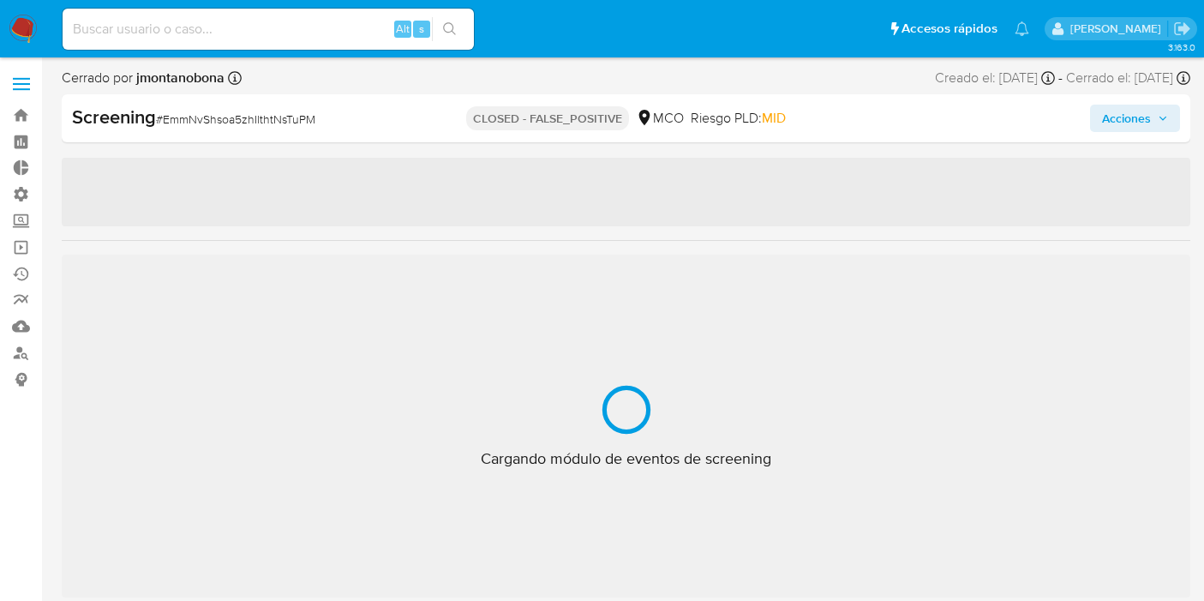
select select "10"
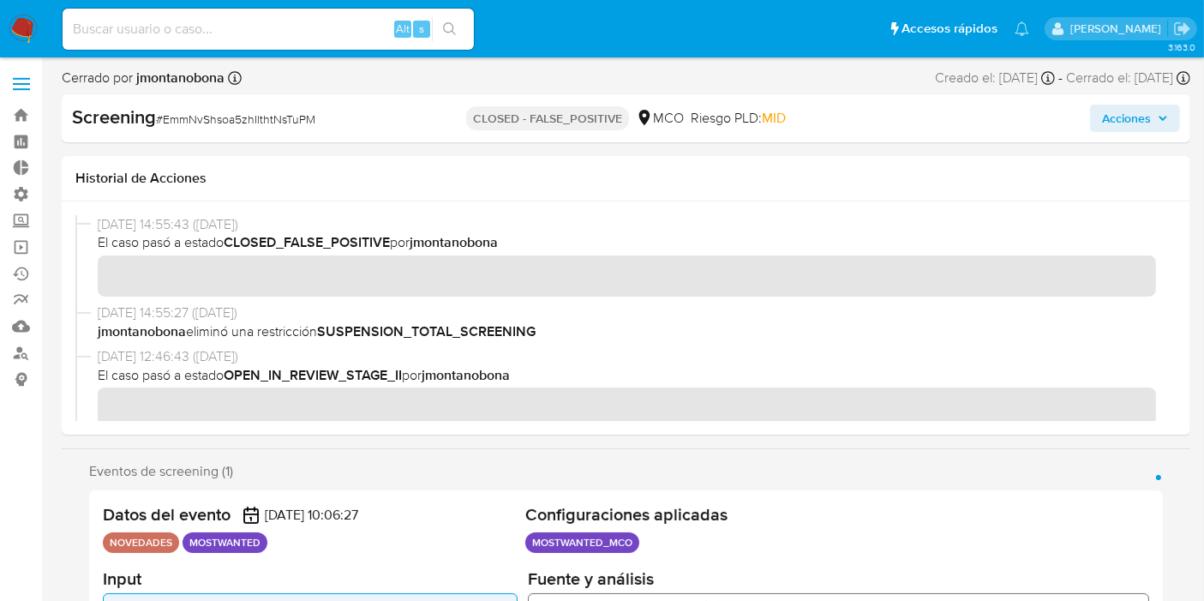
scroll to position [805, 0]
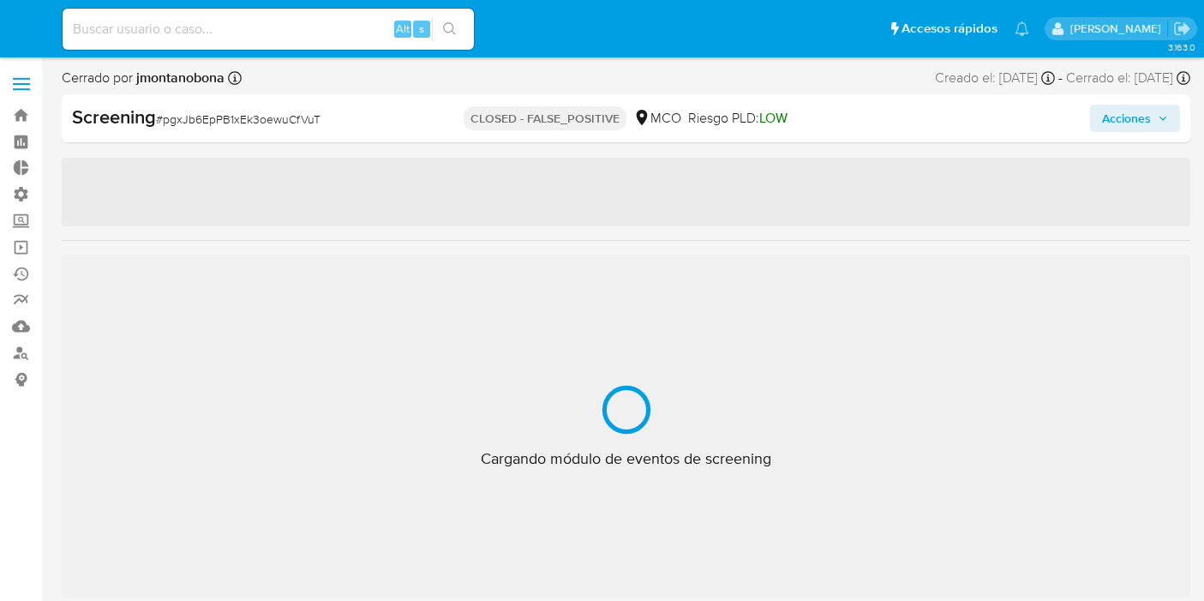
select select "10"
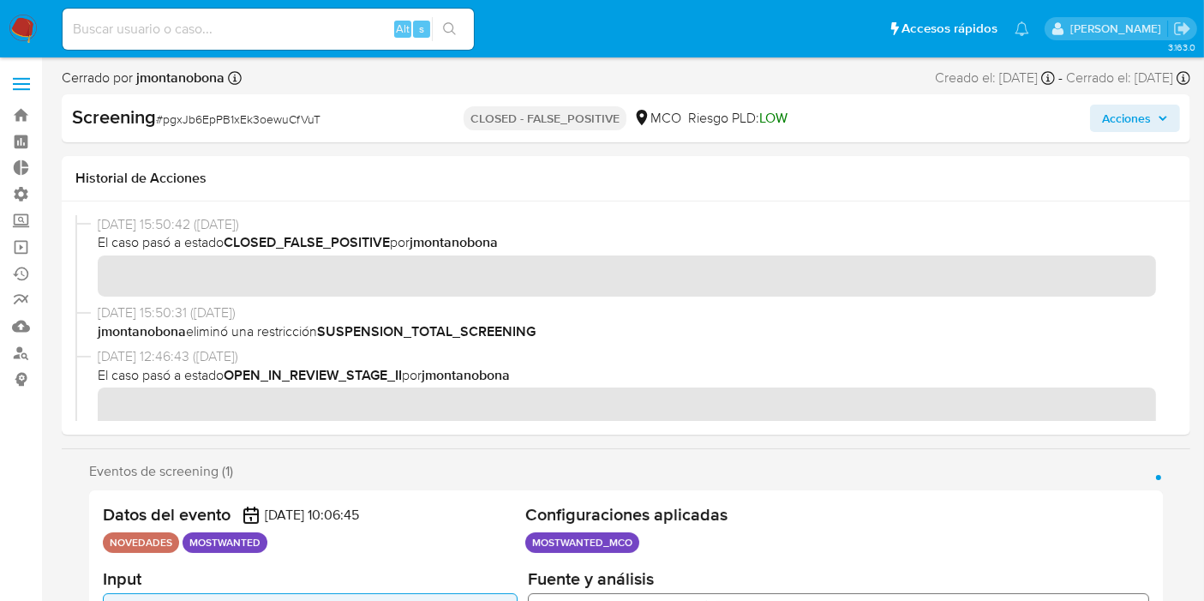
scroll to position [805, 0]
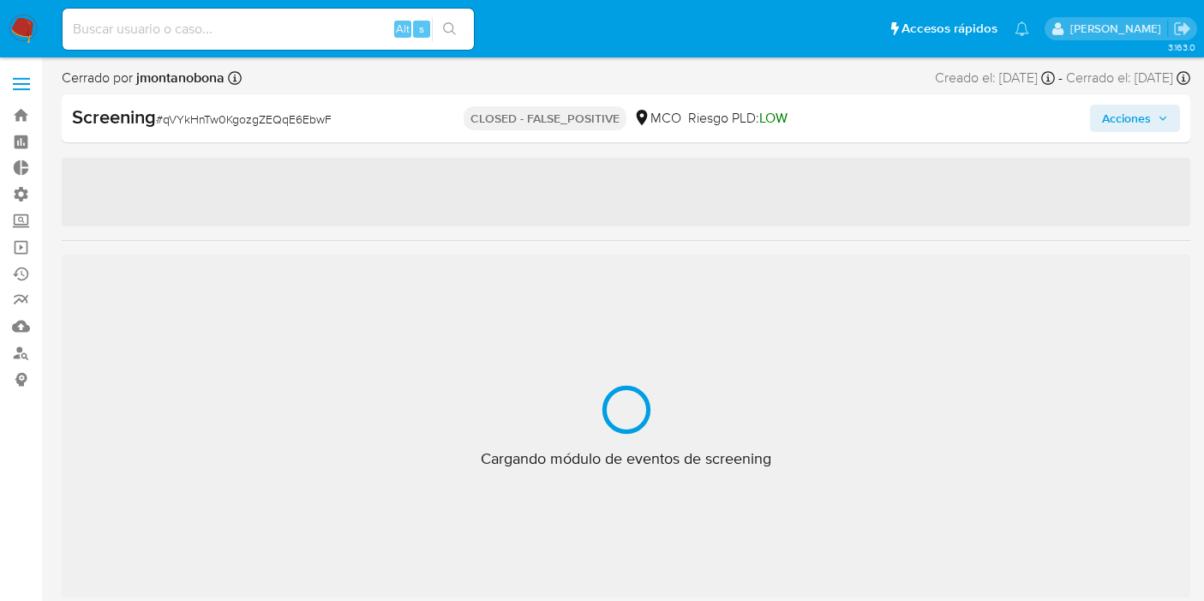
select select "10"
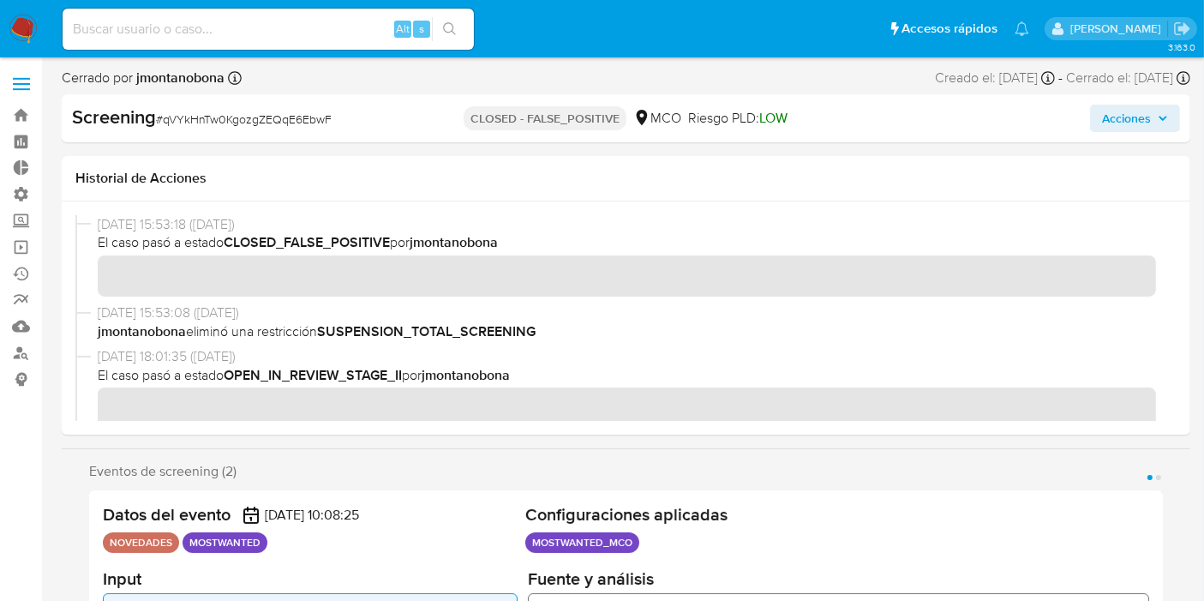
scroll to position [805, 0]
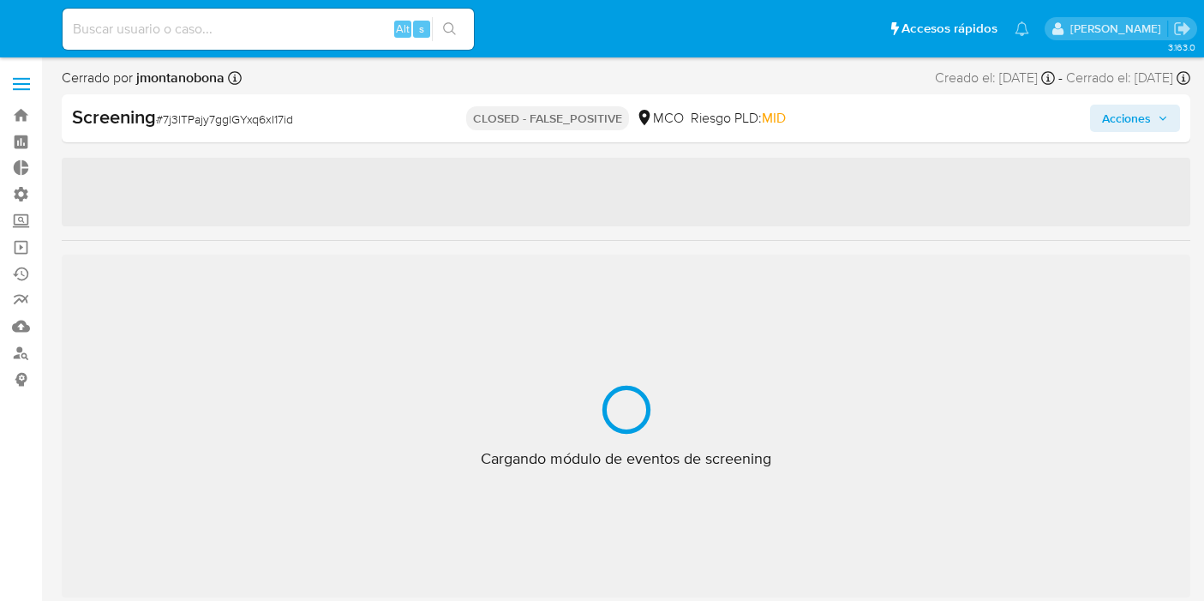
select select "10"
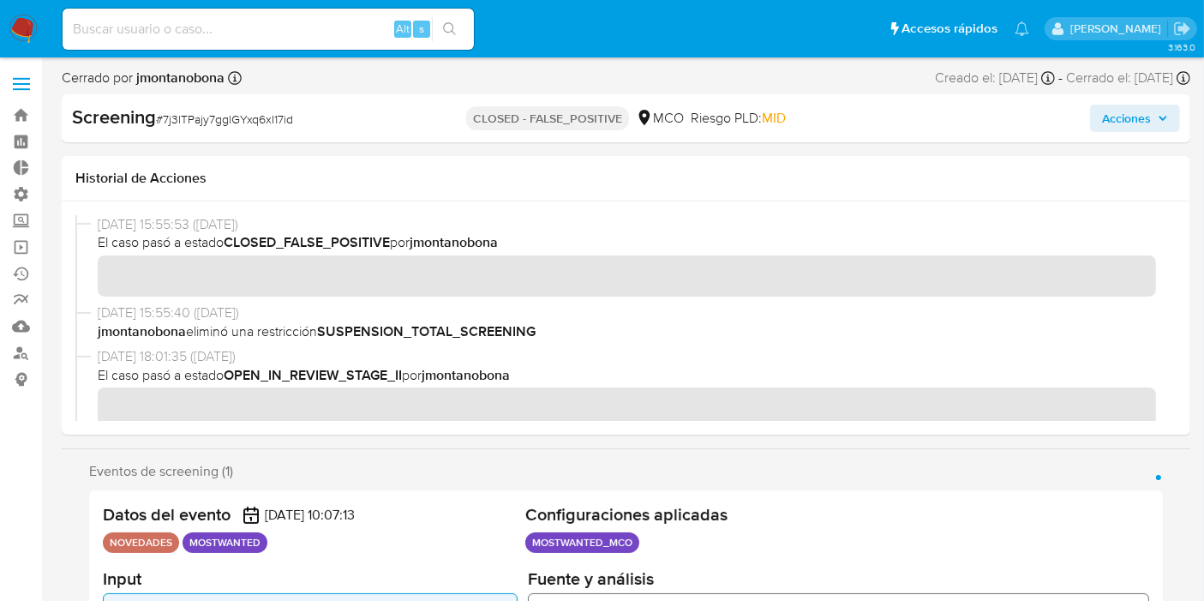
scroll to position [805, 0]
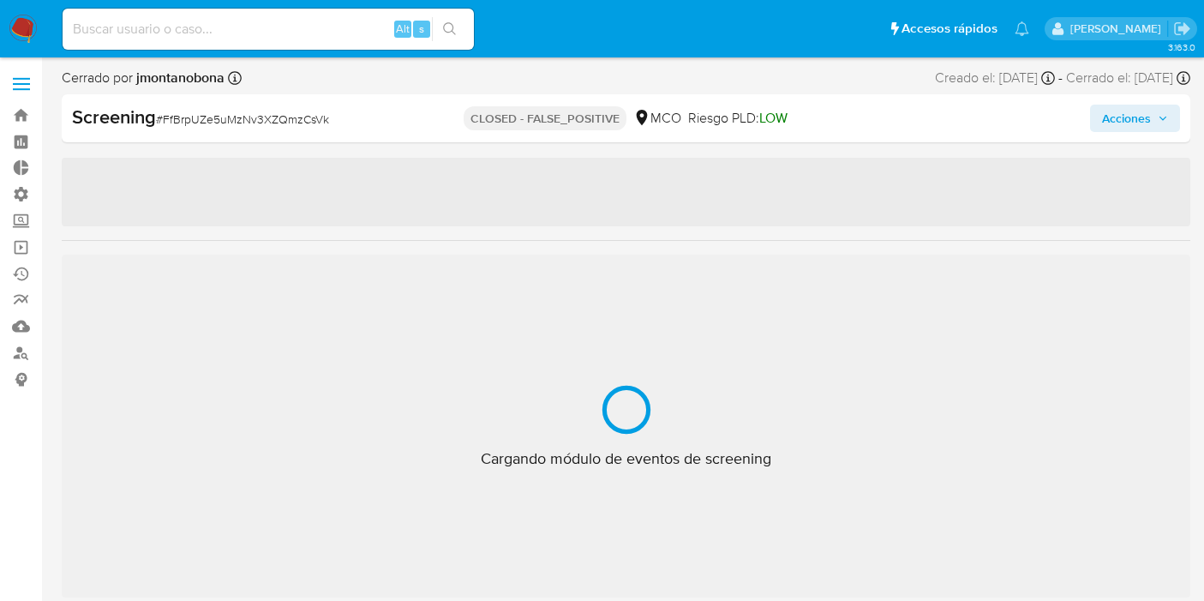
select select "10"
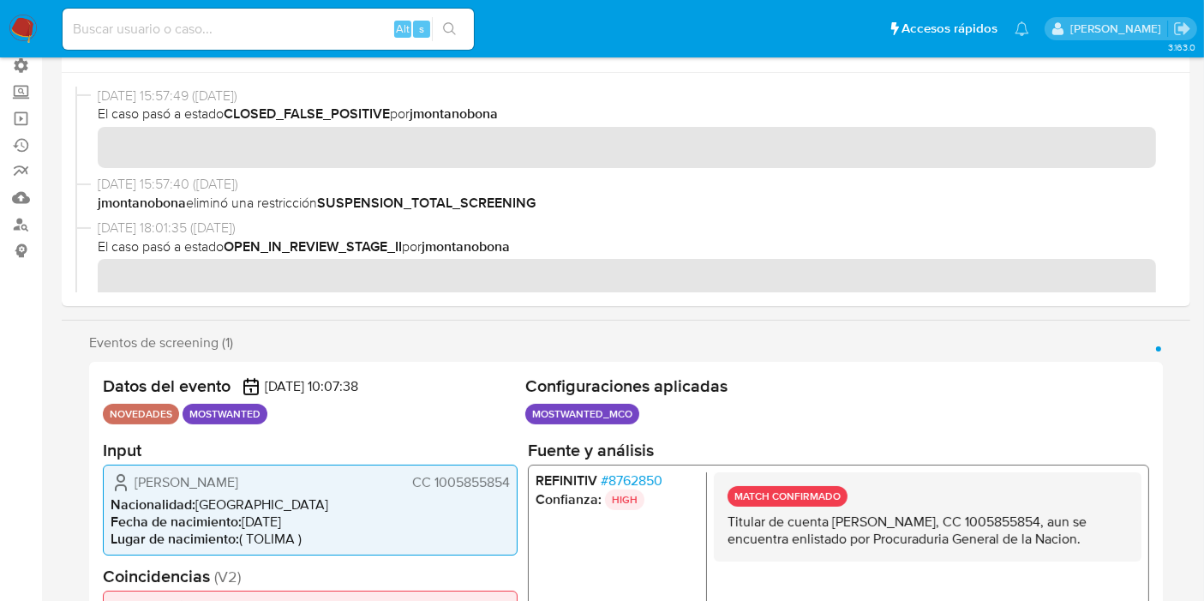
scroll to position [380, 0]
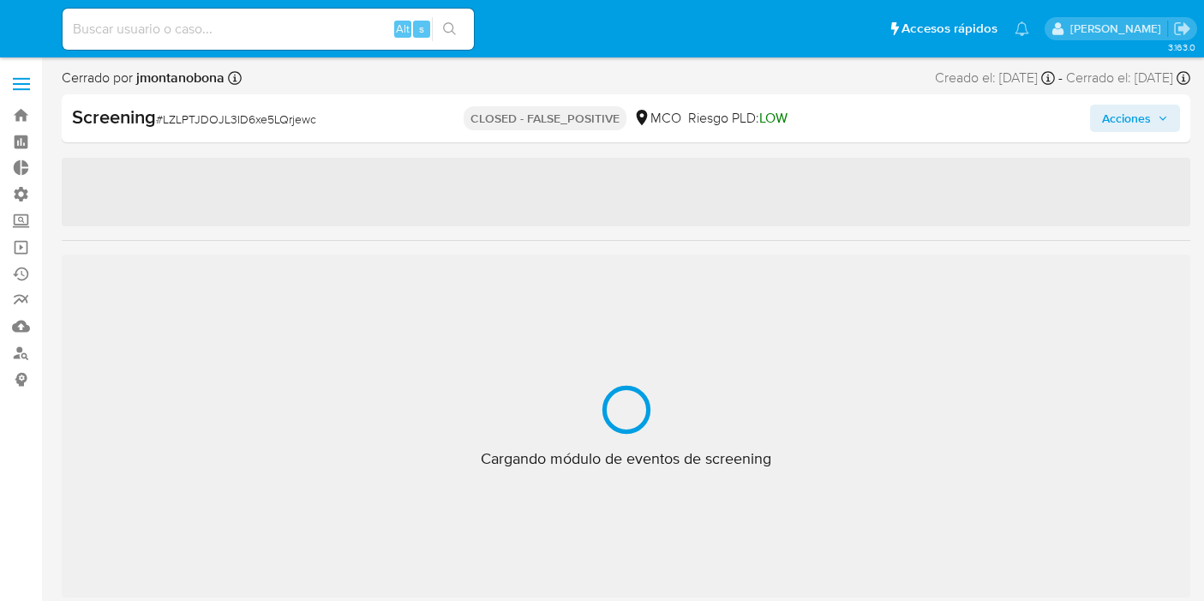
select select "10"
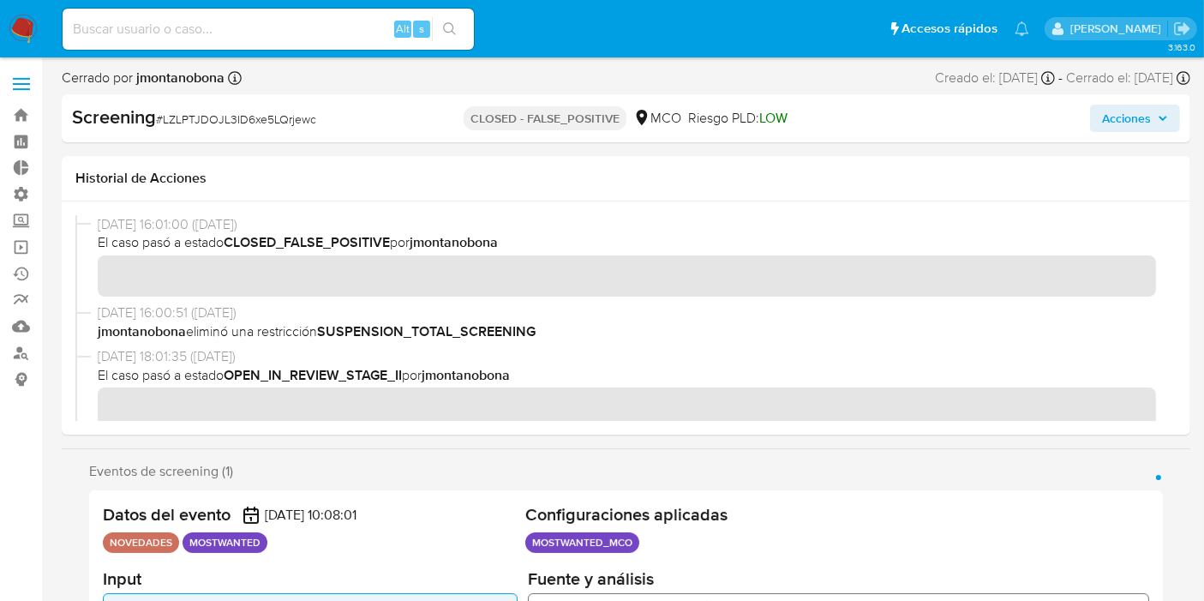
scroll to position [805, 0]
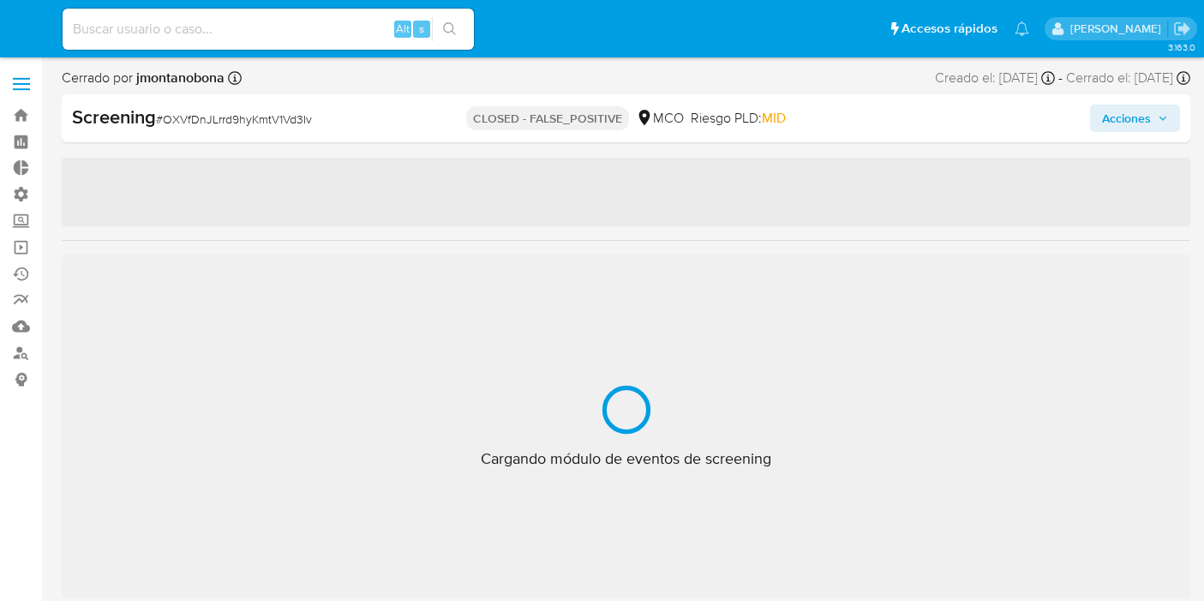
select select "10"
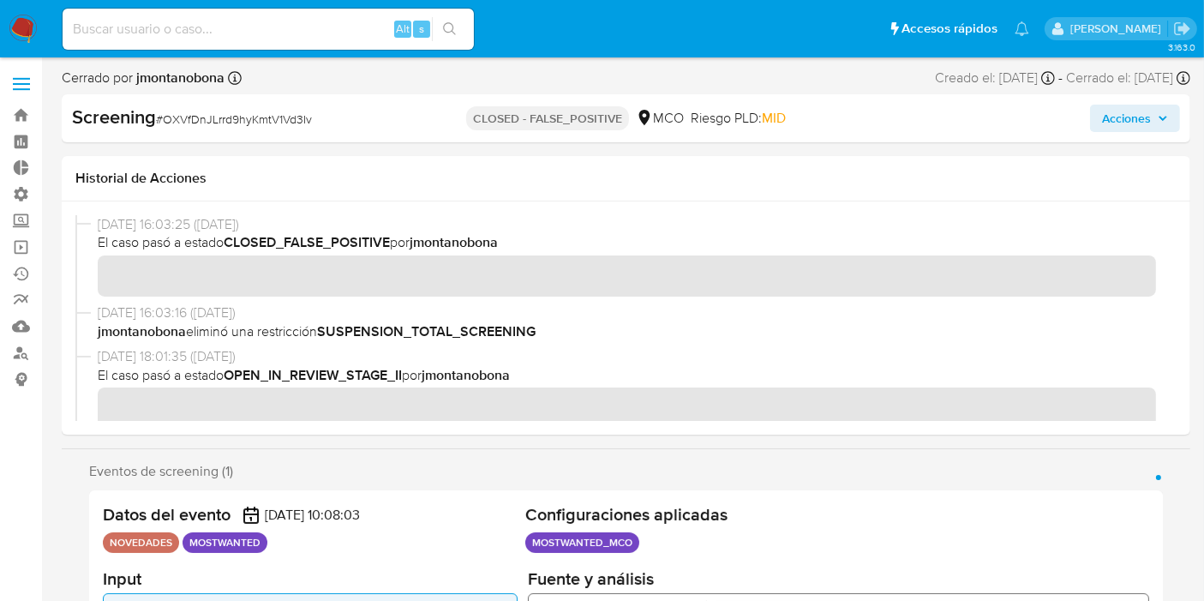
scroll to position [805, 0]
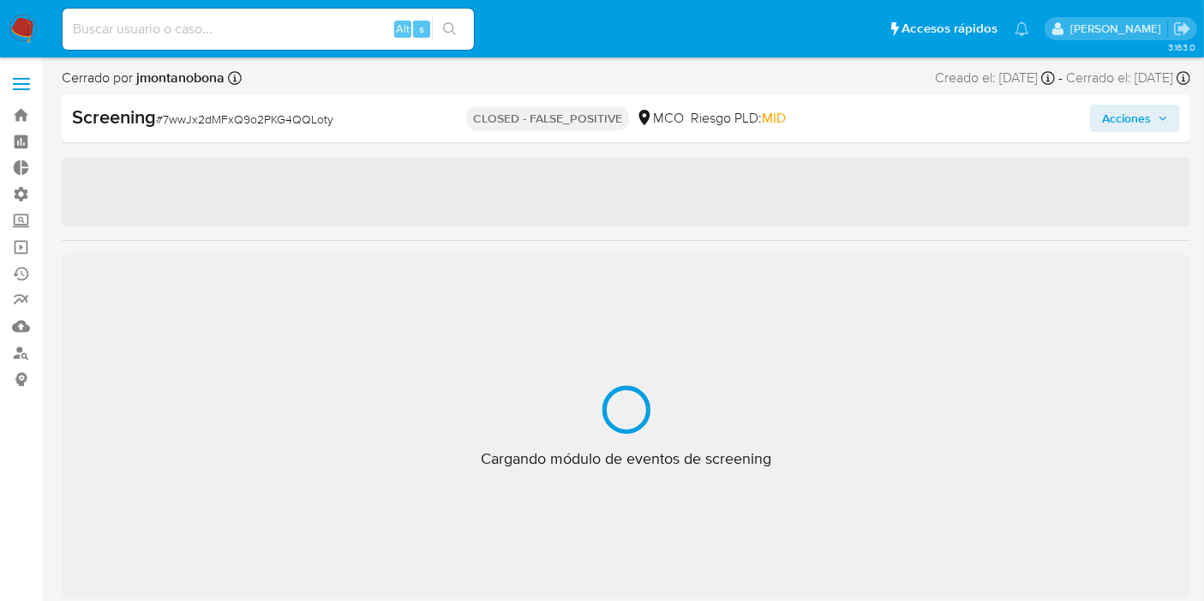
scroll to position [805, 0]
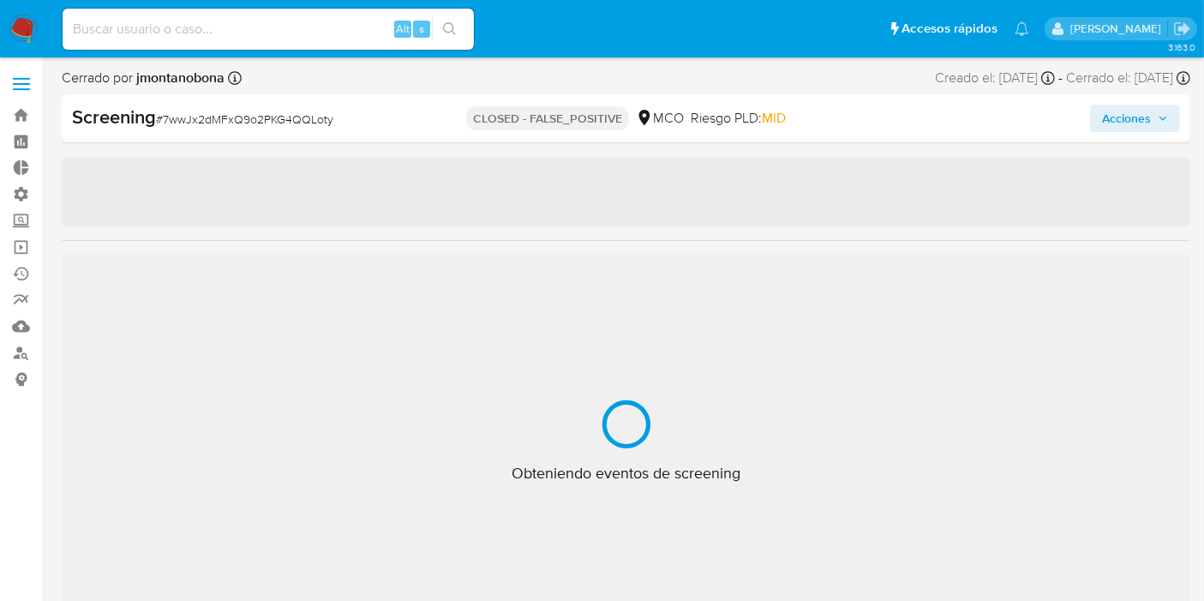
select select "10"
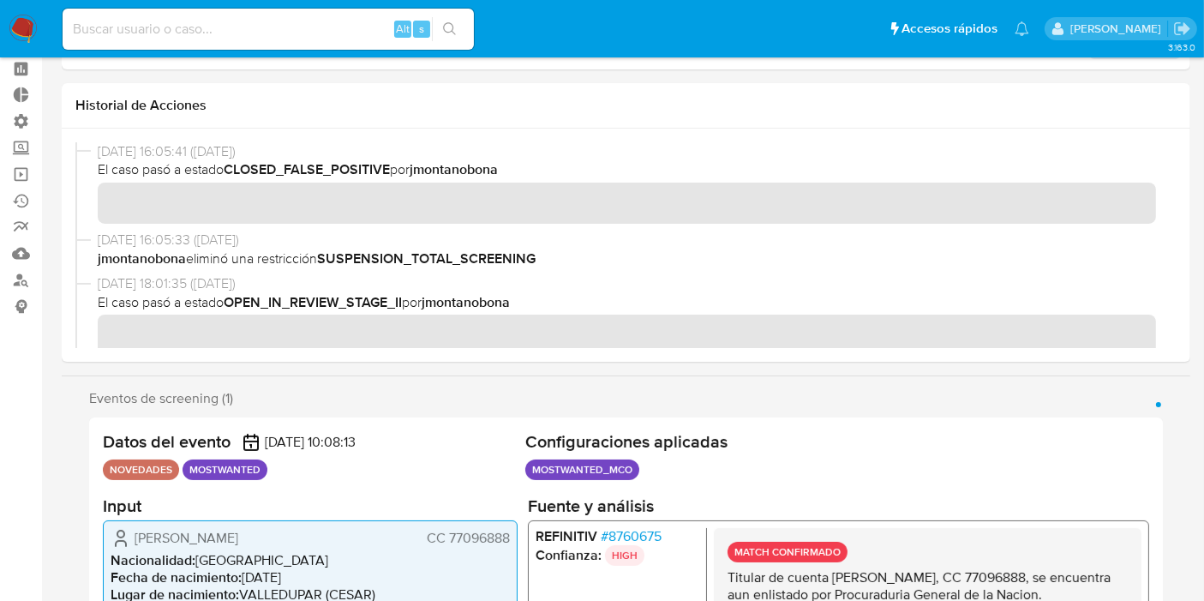
scroll to position [0, 0]
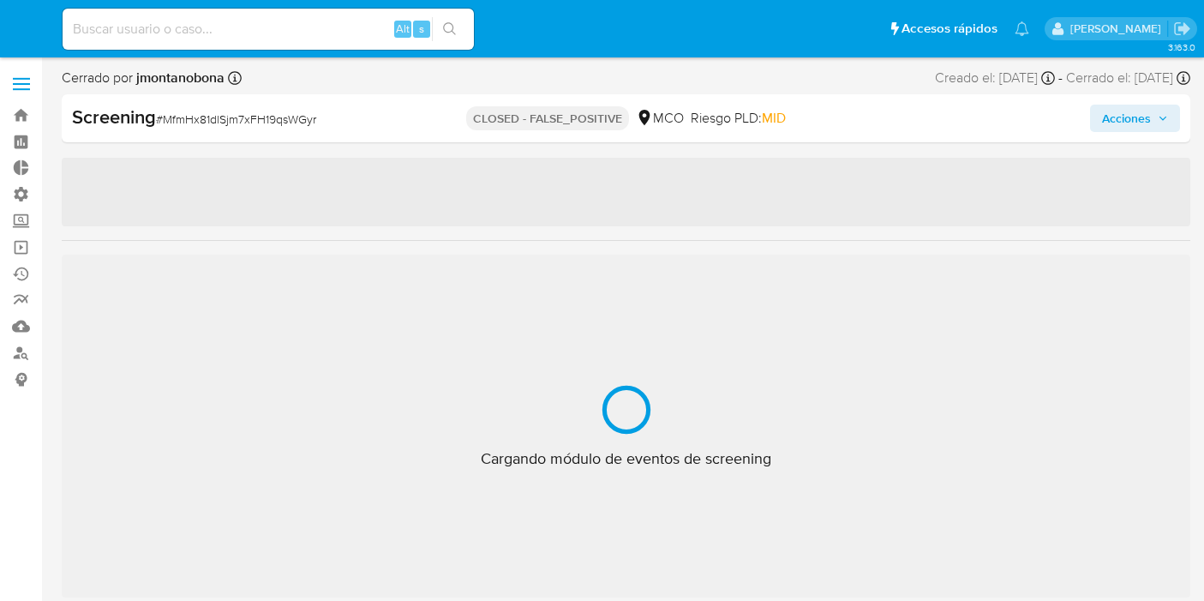
select select "10"
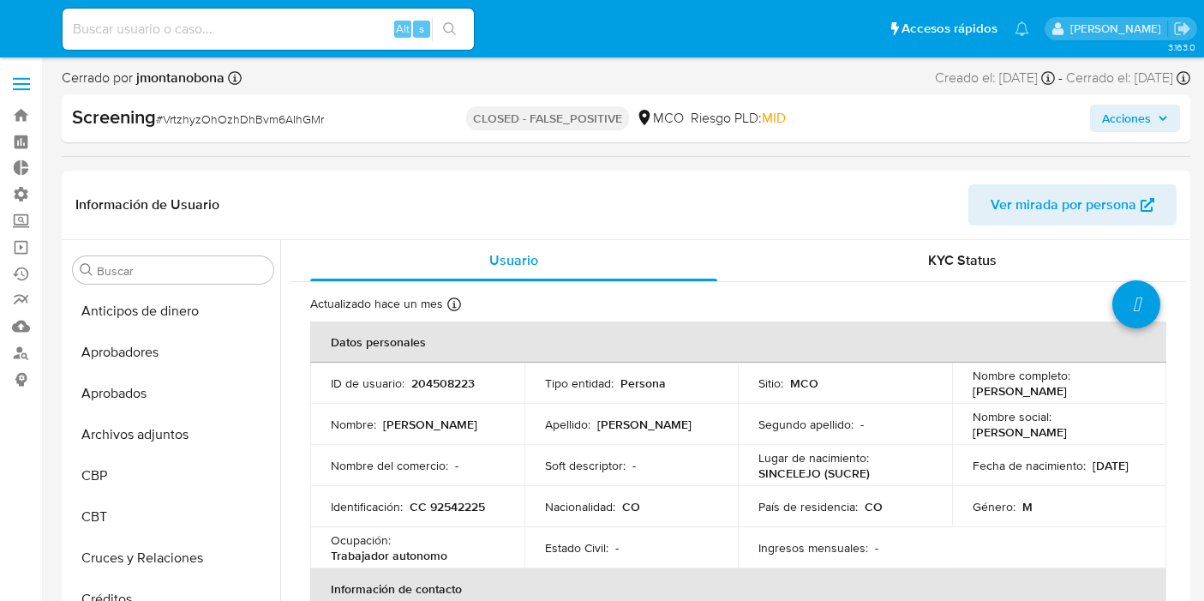
select select "10"
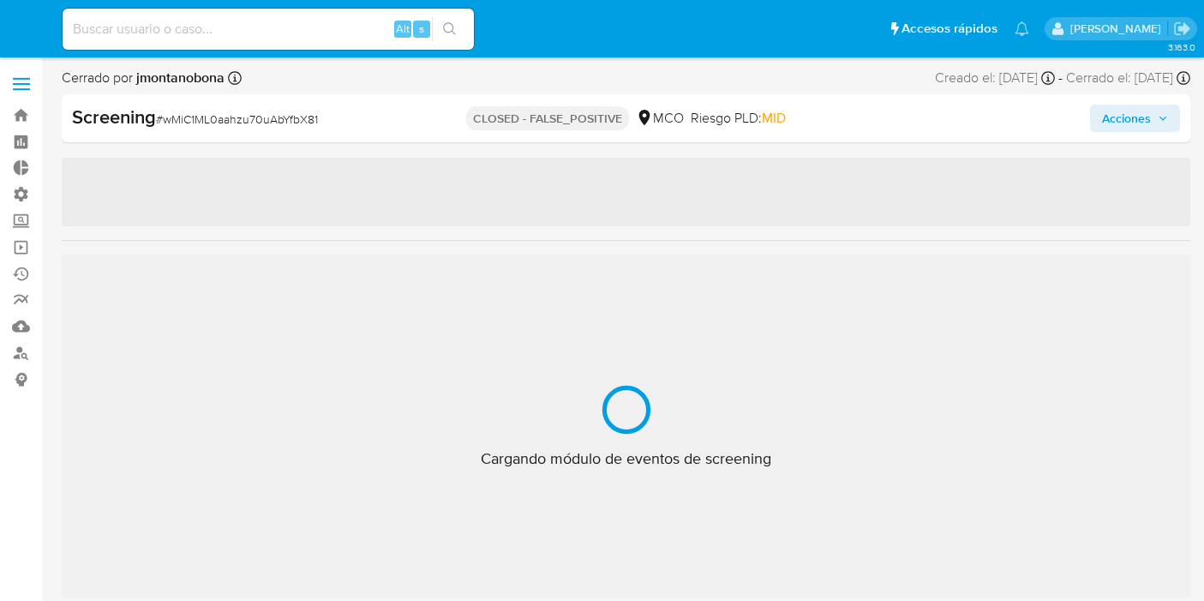
select select "10"
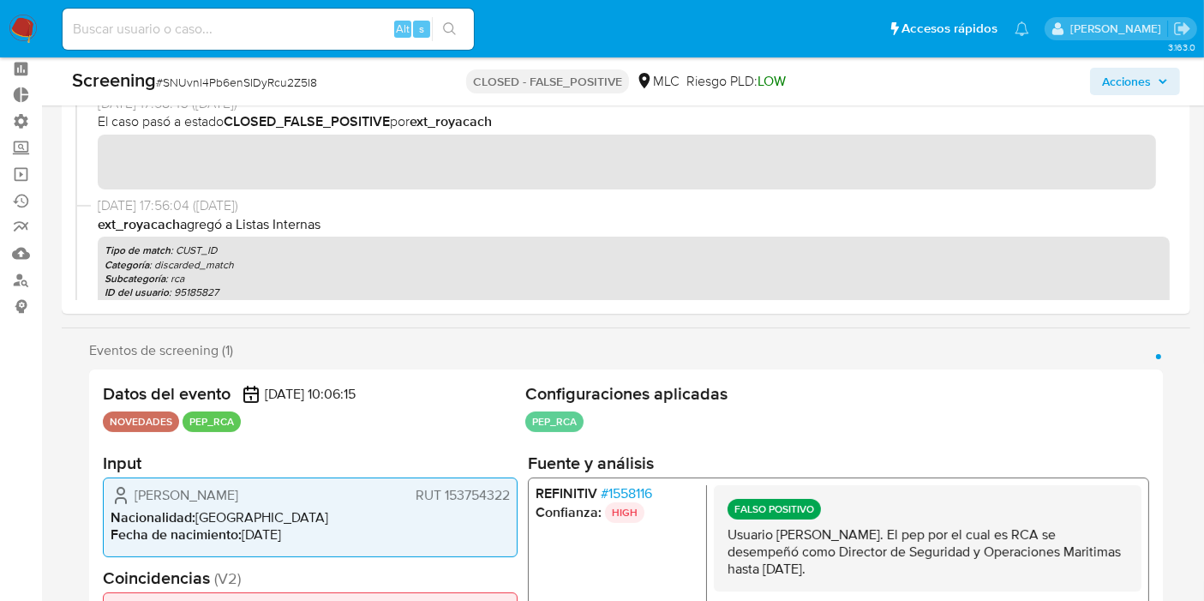
scroll to position [380, 0]
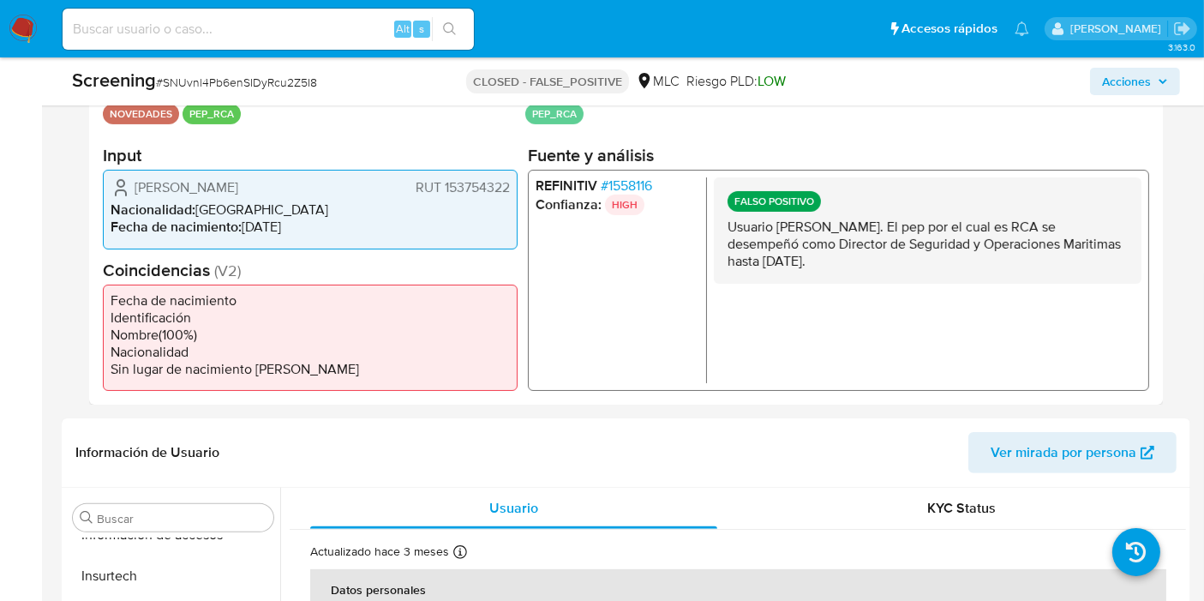
drag, startPoint x: 749, startPoint y: 228, endPoint x: 924, endPoint y: 287, distance: 184.5
click at [924, 287] on div "FALSO POSITIVO Usuario Iván Andrés Valenzuela Estibill. El pep por el cual es R…" at bounding box center [928, 280] width 428 height 206
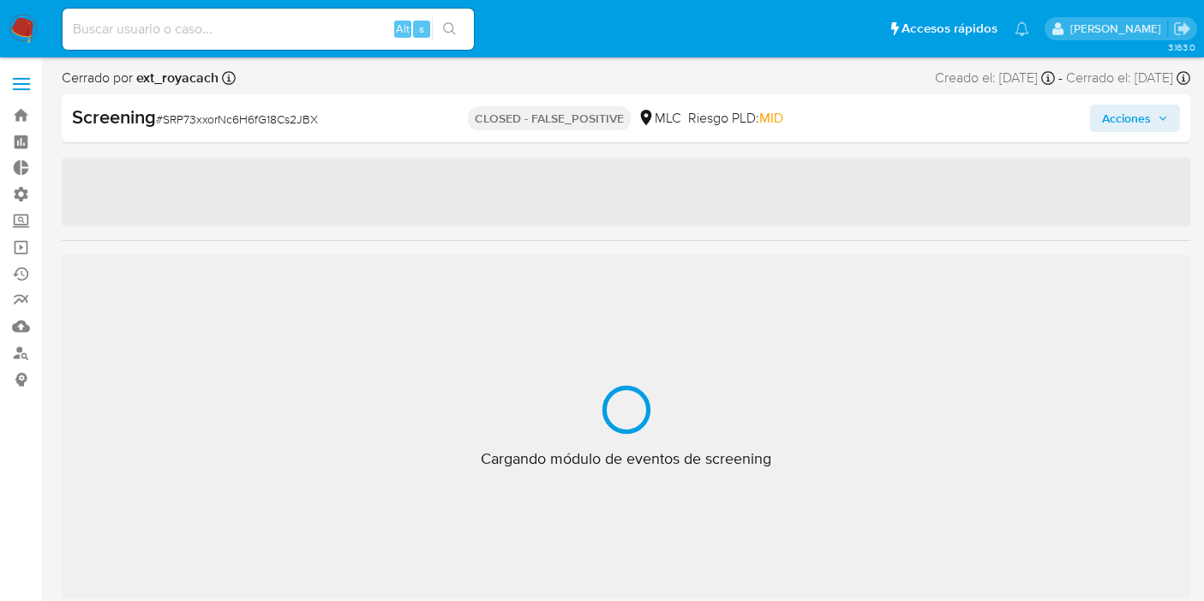
select select "10"
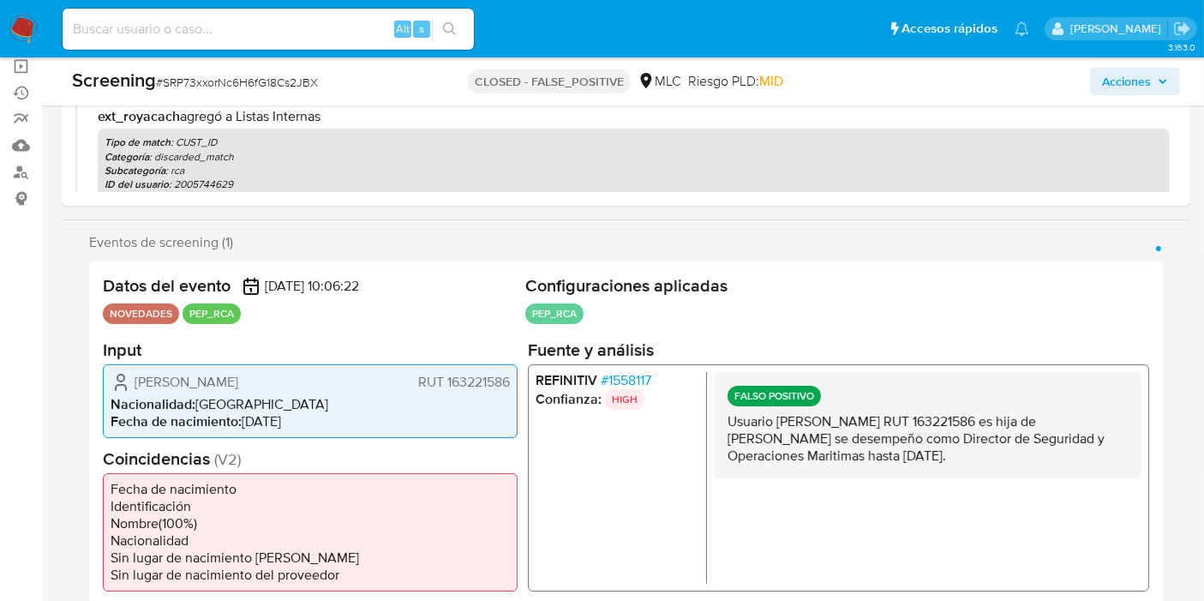
scroll to position [380, 0]
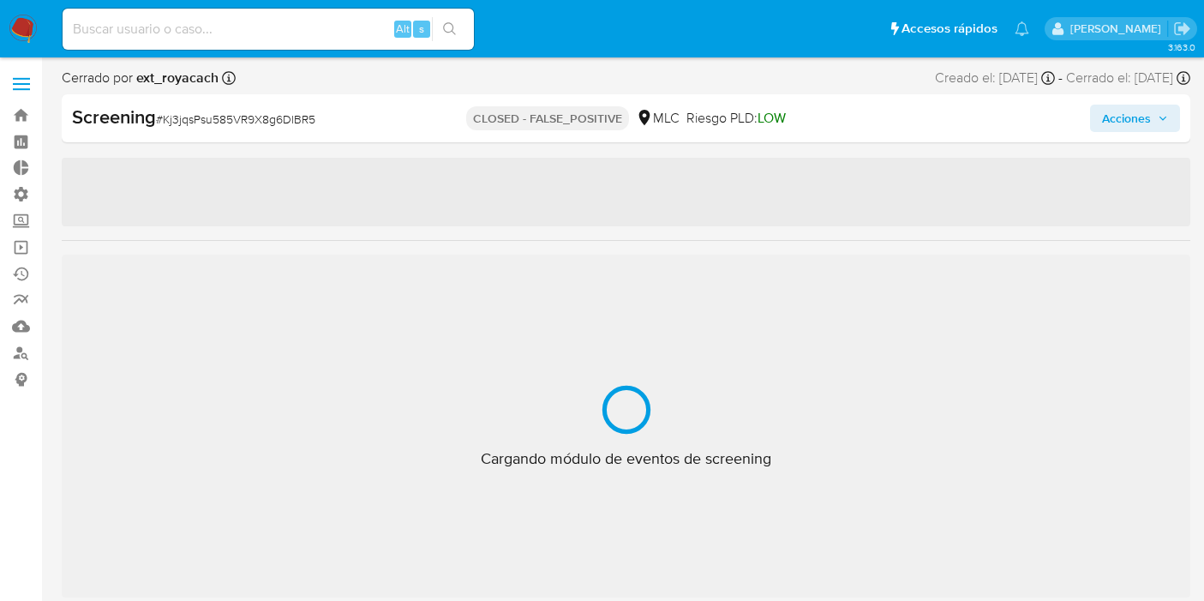
select select "10"
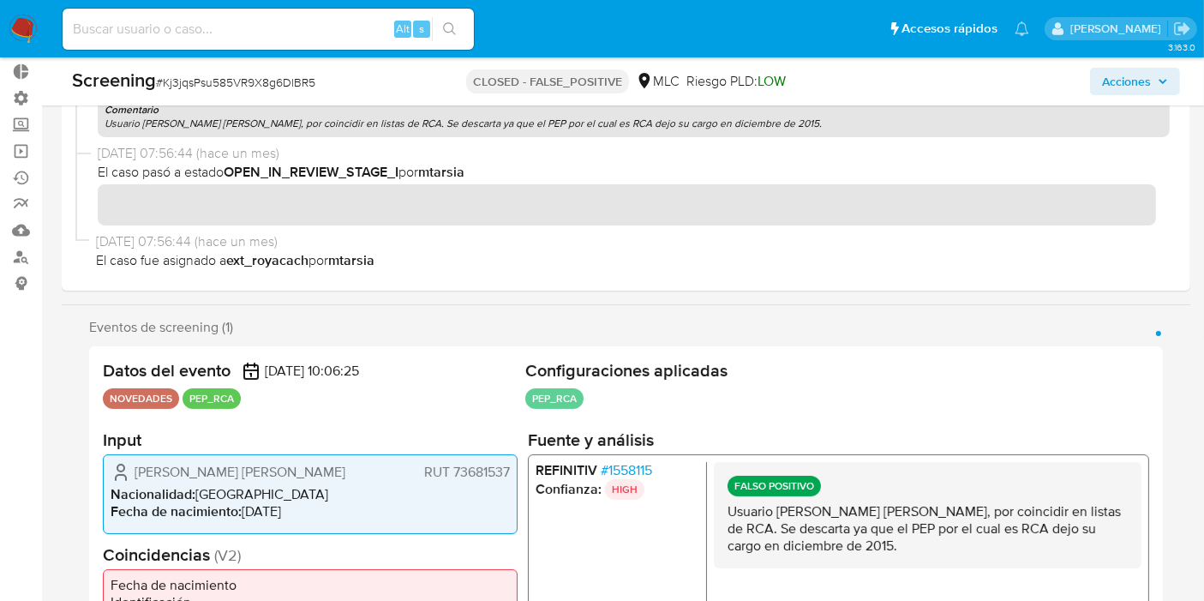
scroll to position [190, 0]
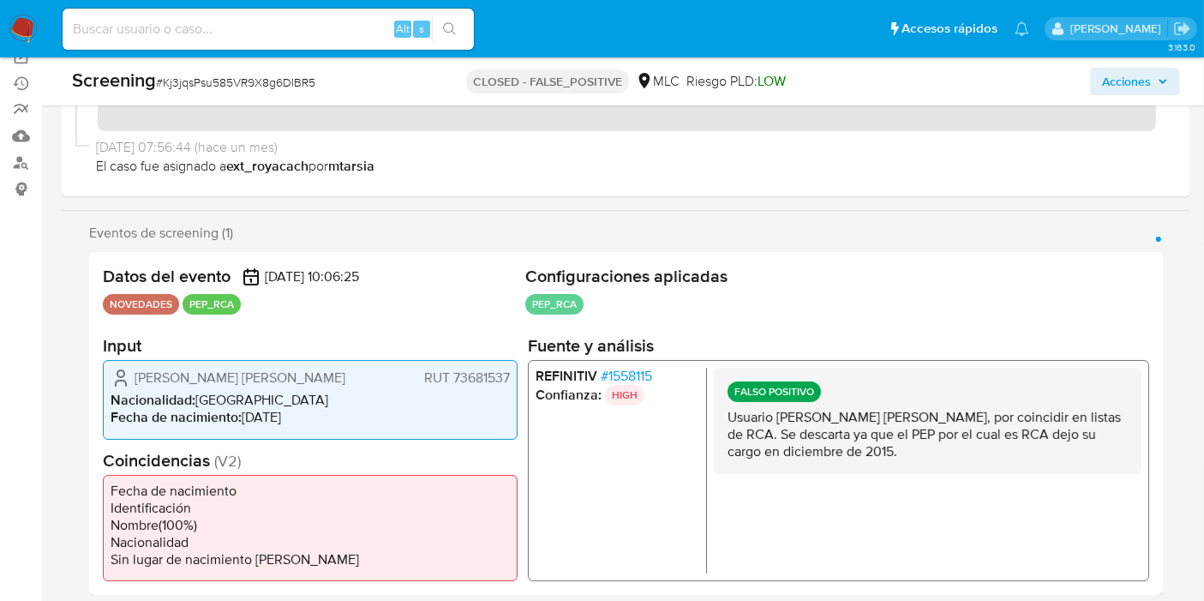
drag, startPoint x: 864, startPoint y: 416, endPoint x: 948, endPoint y: 446, distance: 88.9
click at [948, 446] on p "Usuario Elizabeth Yolanda Estibill Niedbalski, por coincidir en listas de RCA. …" at bounding box center [927, 434] width 400 height 51
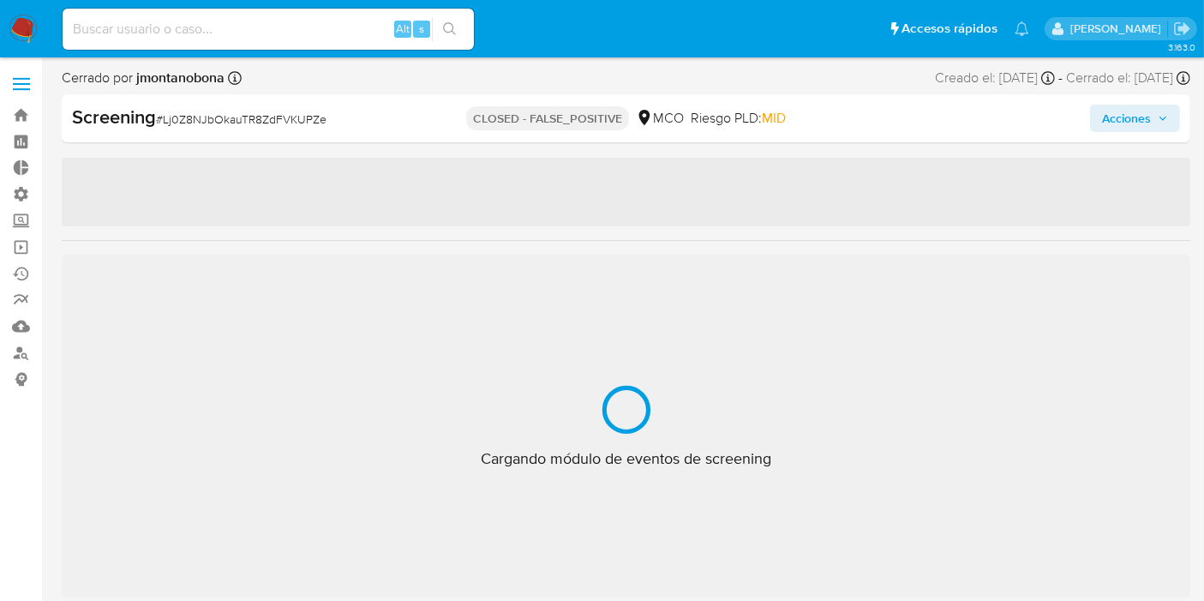
scroll to position [805, 0]
select select "10"
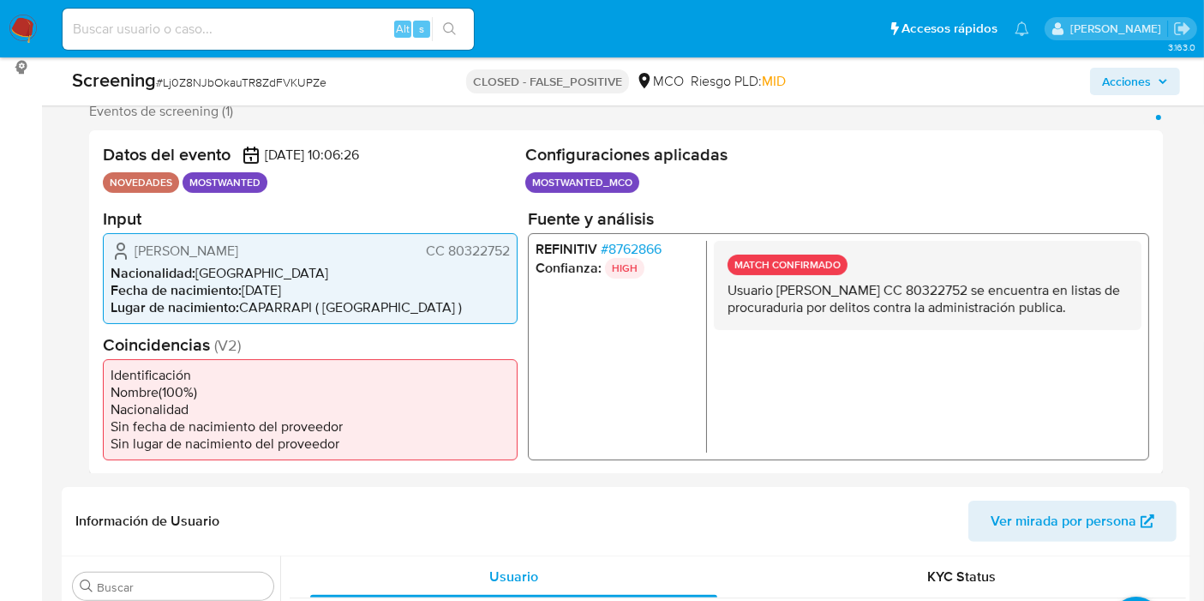
scroll to position [315, 0]
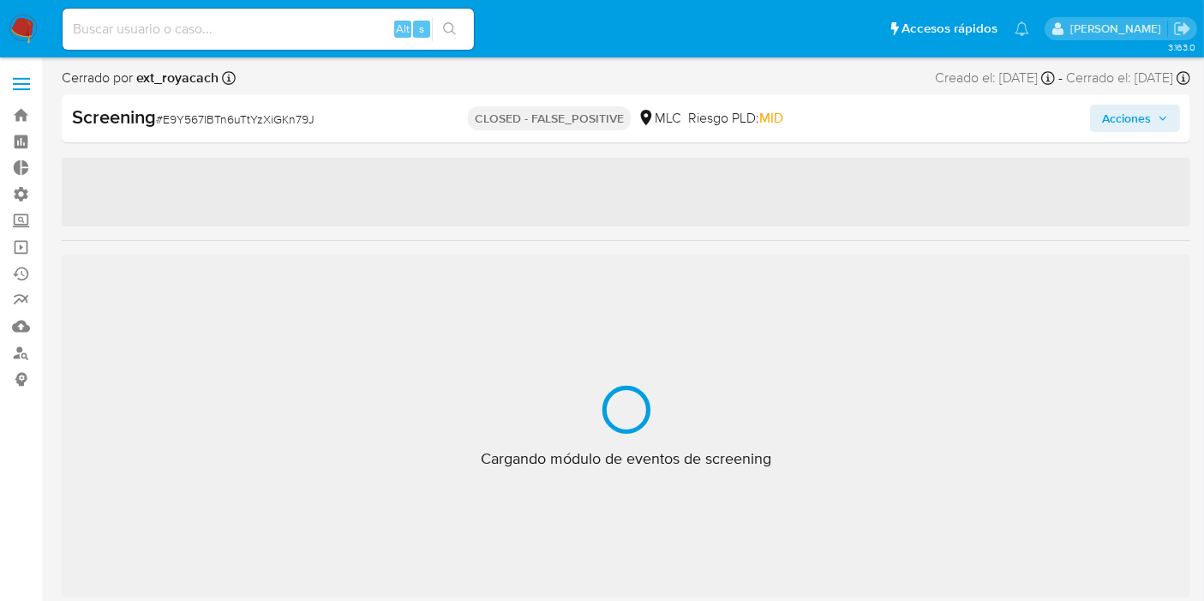
scroll to position [805, 0]
select select "10"
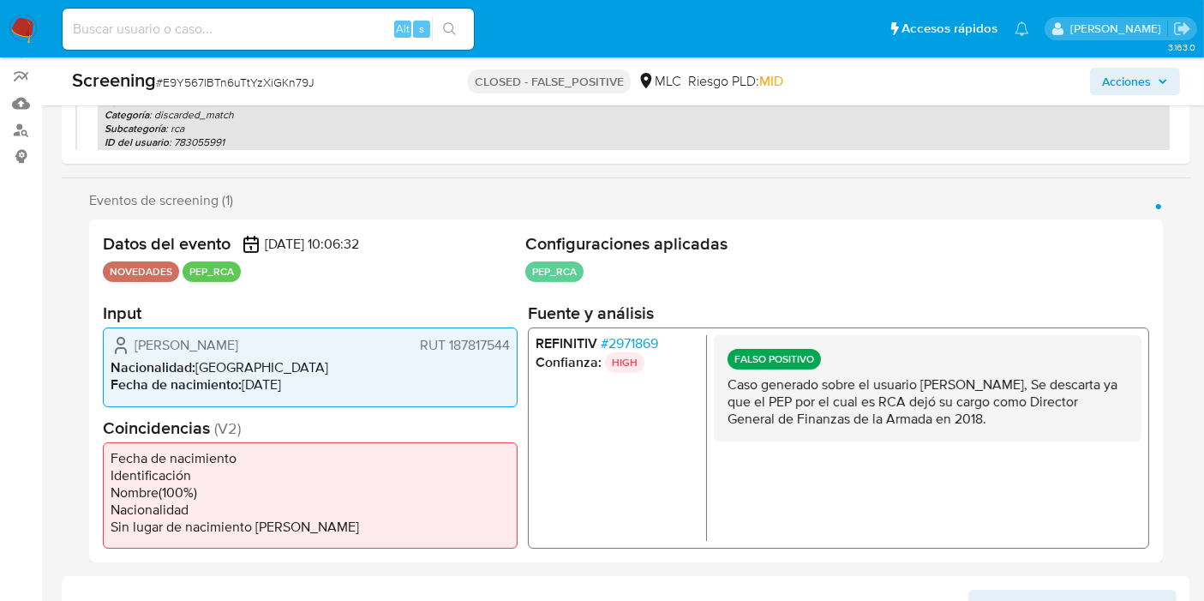
scroll to position [272, 0]
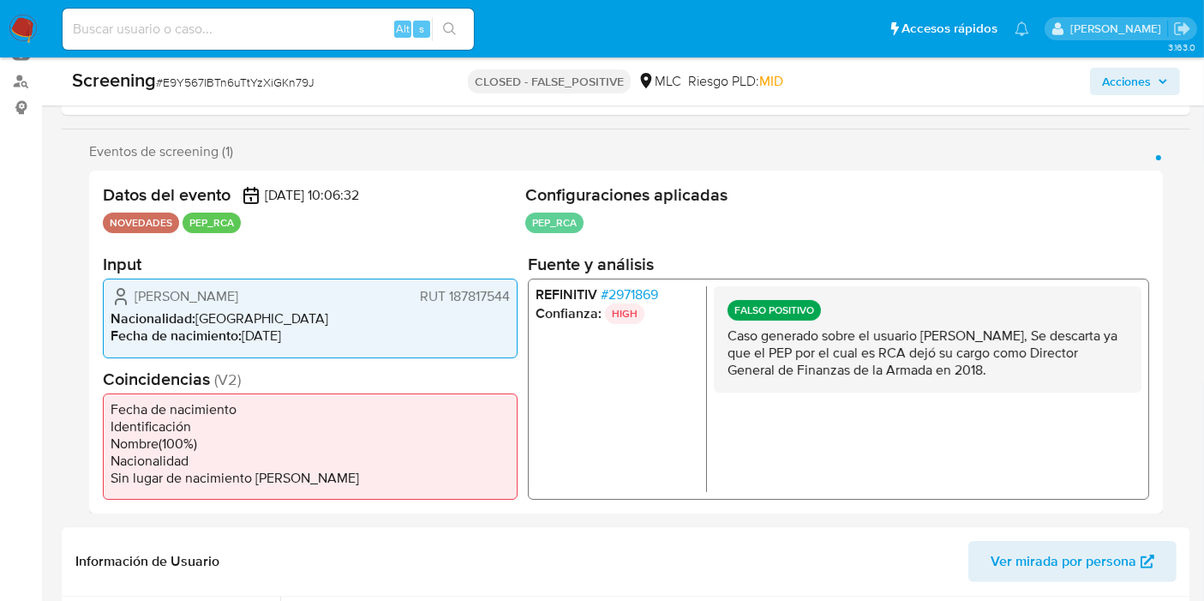
drag, startPoint x: 853, startPoint y: 313, endPoint x: 1052, endPoint y: 370, distance: 206.9
click at [1052, 370] on div "FALSO POSITIVO Caso generado sobre el usuario María José Vega Gutiérrez, Se des…" at bounding box center [928, 339] width 428 height 106
click at [1052, 370] on p "Caso generado sobre el usuario María José Vega Gutiérrez, Se descarta ya que el…" at bounding box center [927, 352] width 400 height 51
drag, startPoint x: 985, startPoint y: 350, endPoint x: 1052, endPoint y: 368, distance: 70.0
click at [1052, 368] on p "Caso generado sobre el usuario María José Vega Gutiérrez, Se descarta ya que el…" at bounding box center [927, 352] width 400 height 51
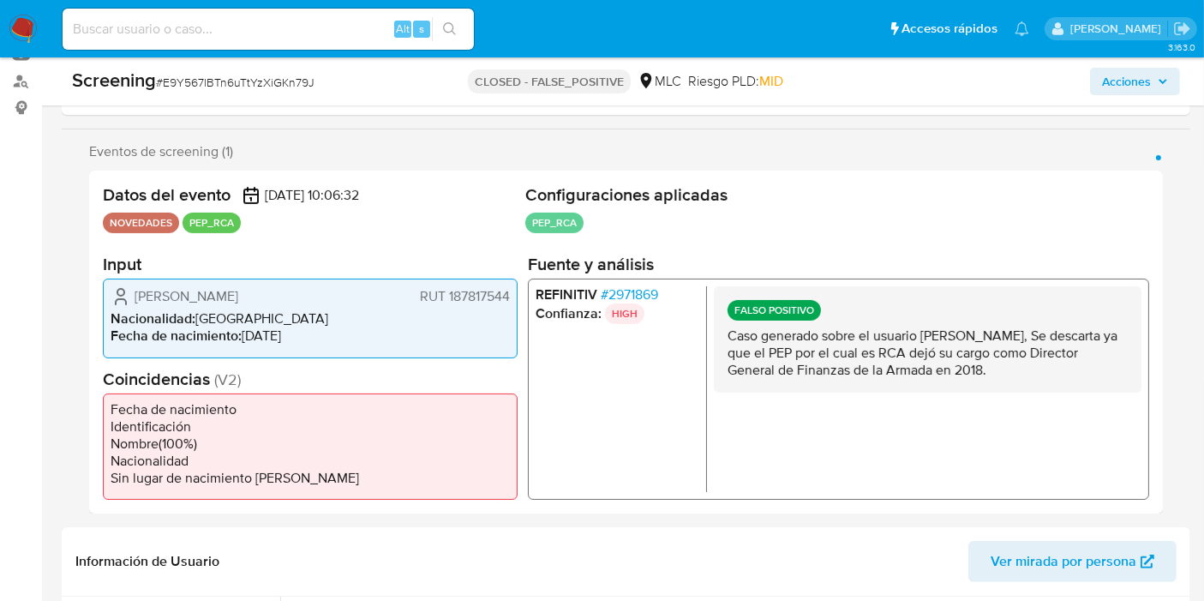
click at [1051, 368] on p "Caso generado sobre el usuario María José Vega Gutiérrez, Se descarta ya que el…" at bounding box center [927, 352] width 400 height 51
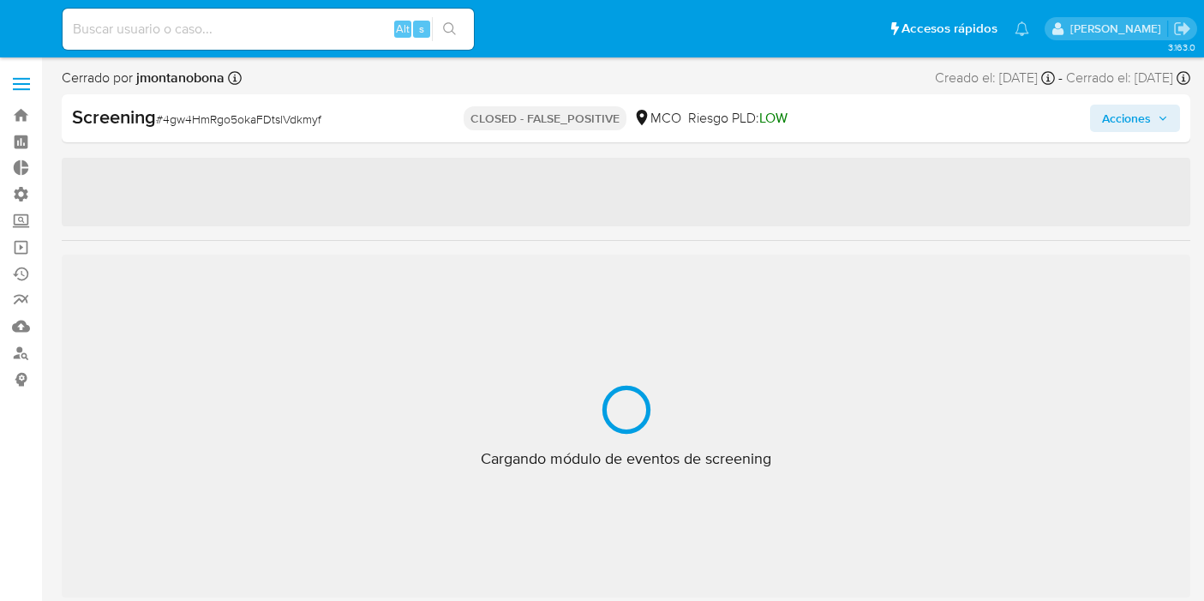
select select "10"
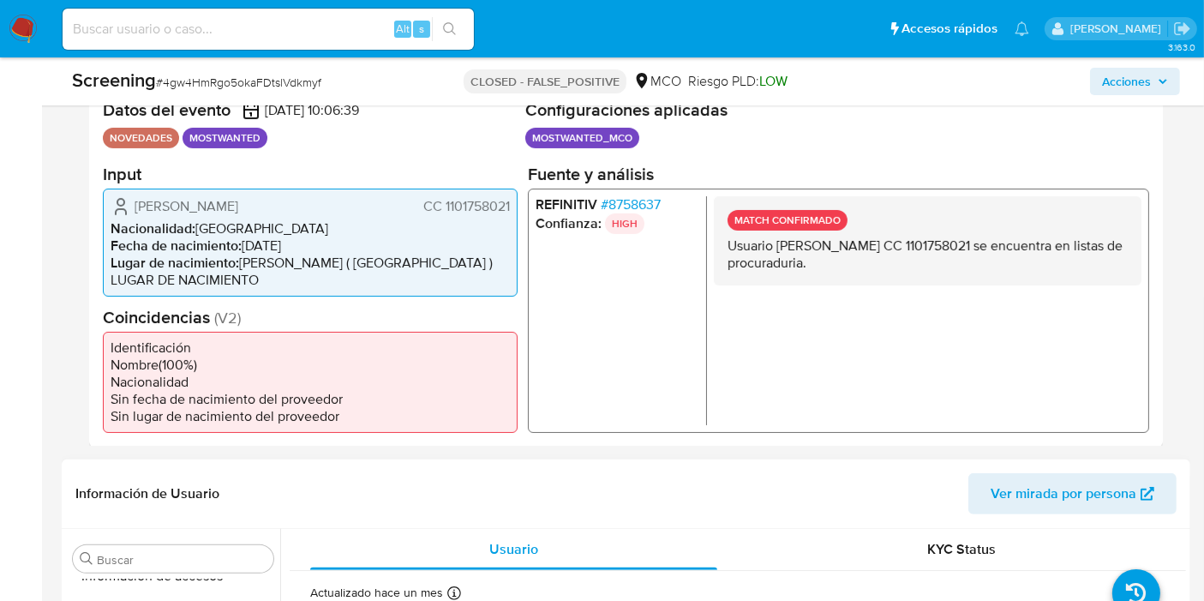
scroll to position [380, 0]
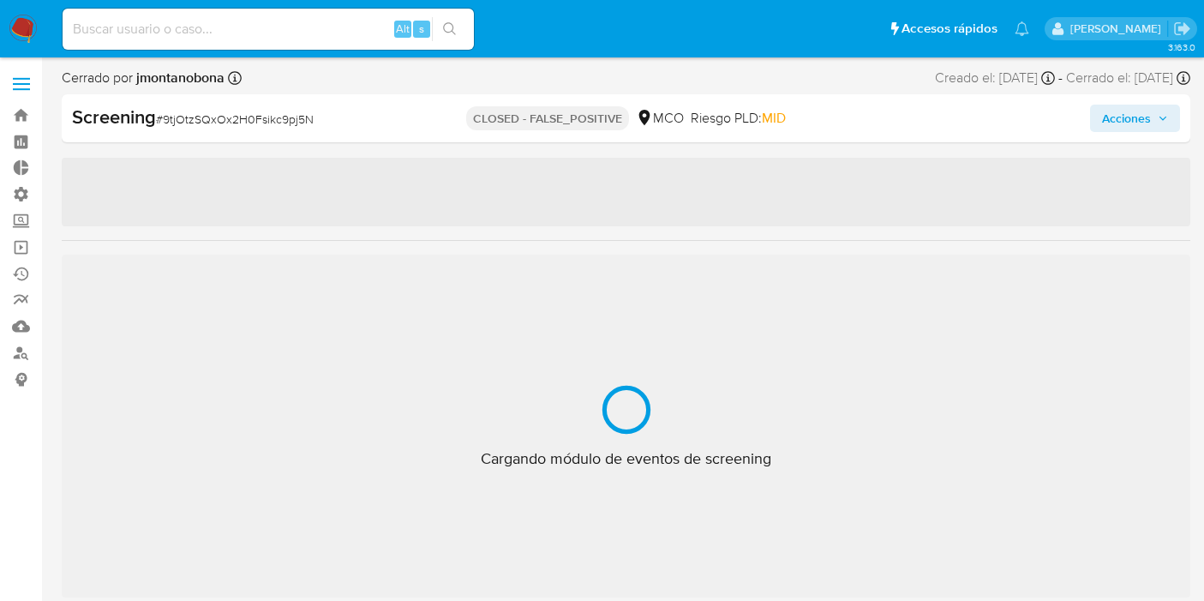
select select "10"
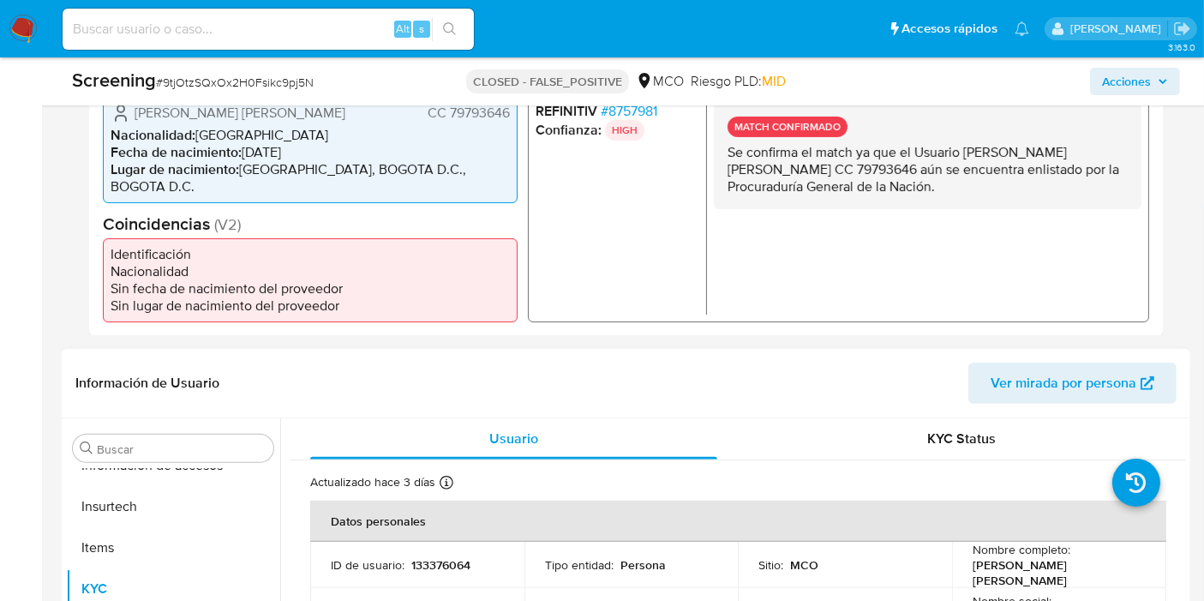
scroll to position [476, 0]
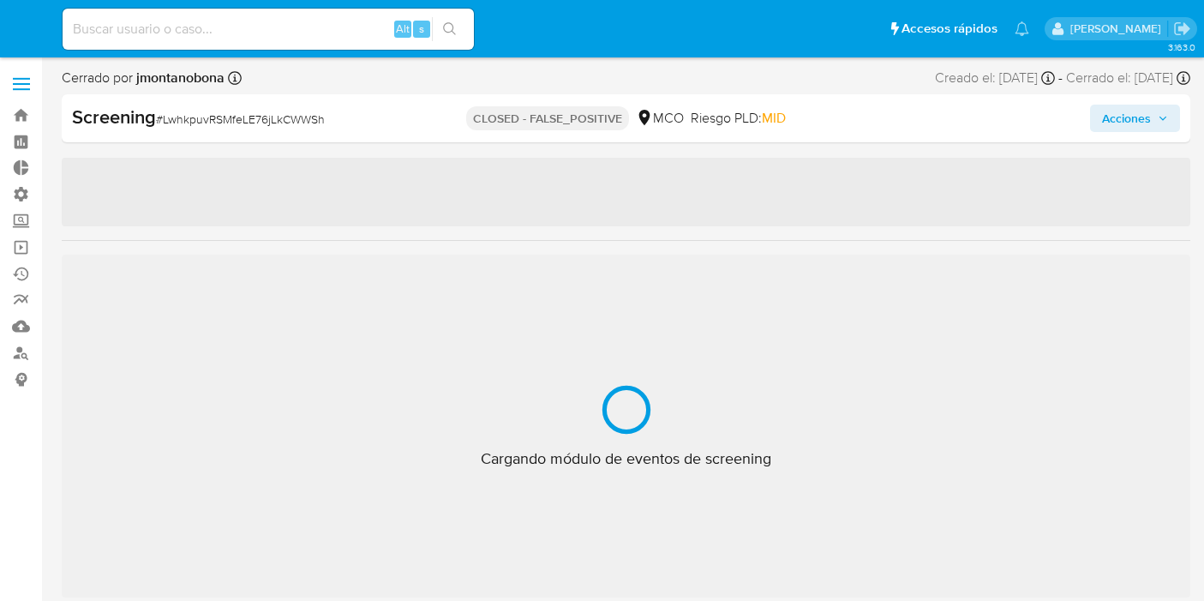
select select "10"
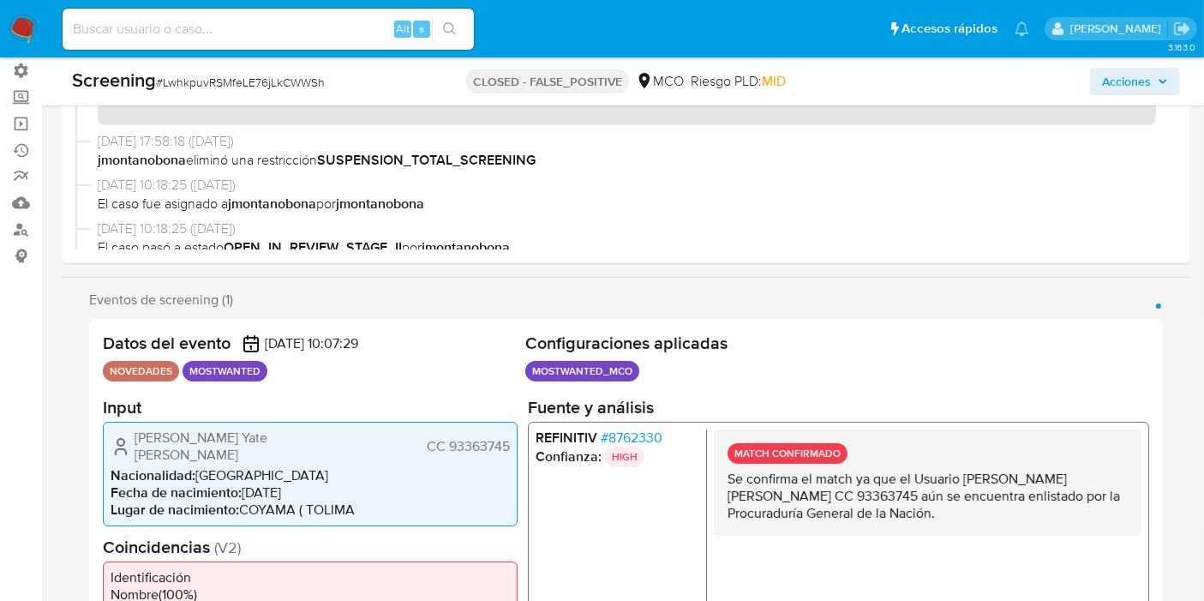
scroll to position [190, 0]
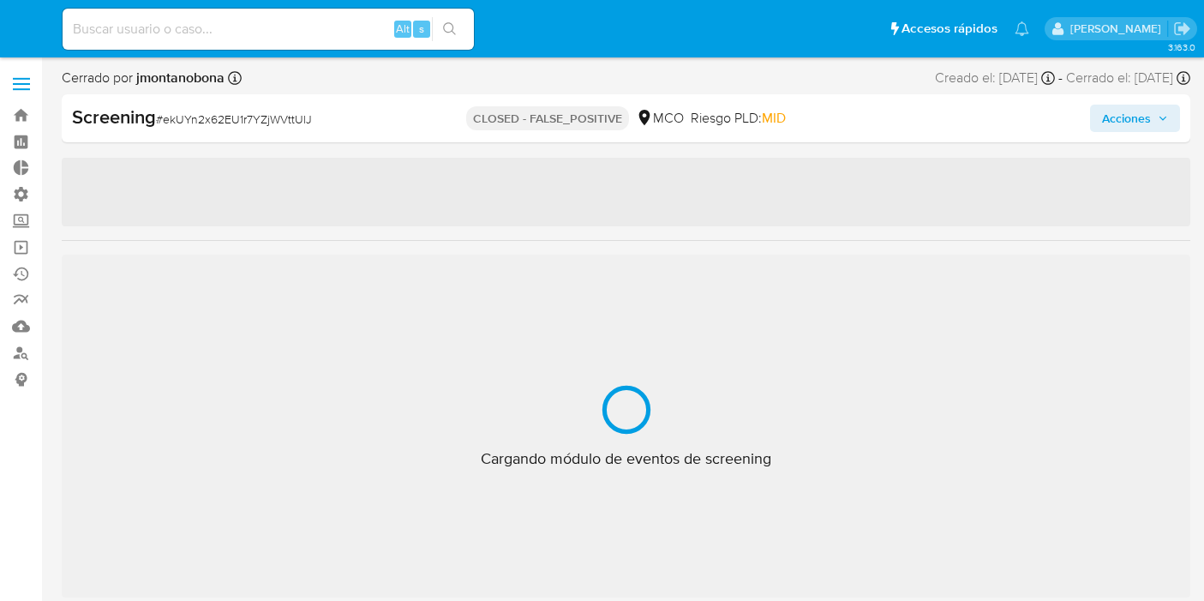
select select "10"
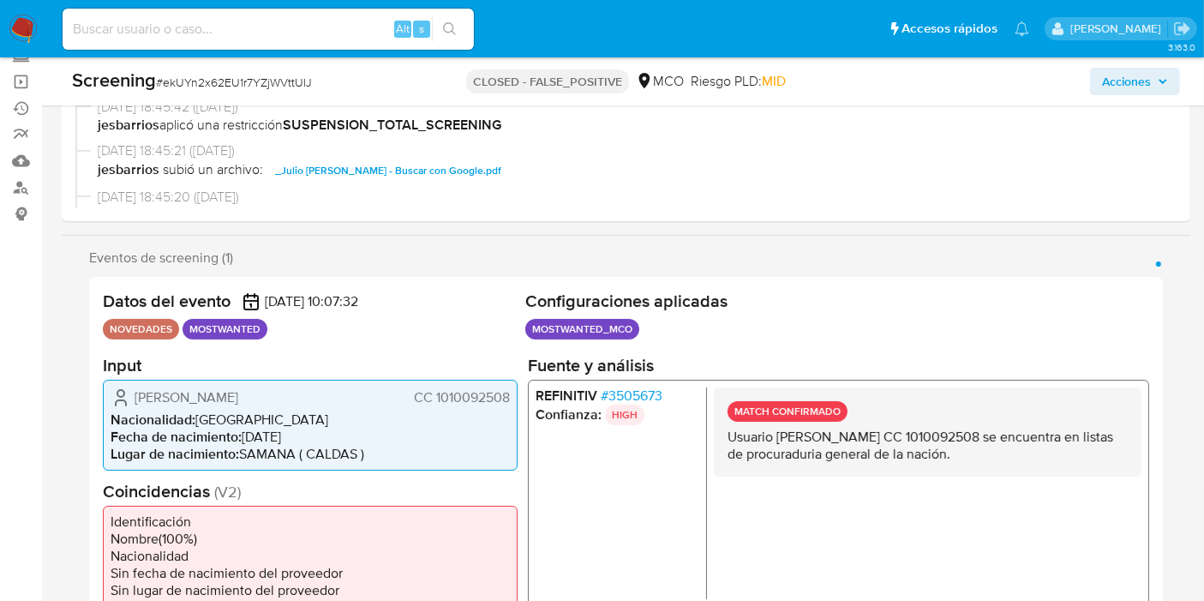
scroll to position [285, 0]
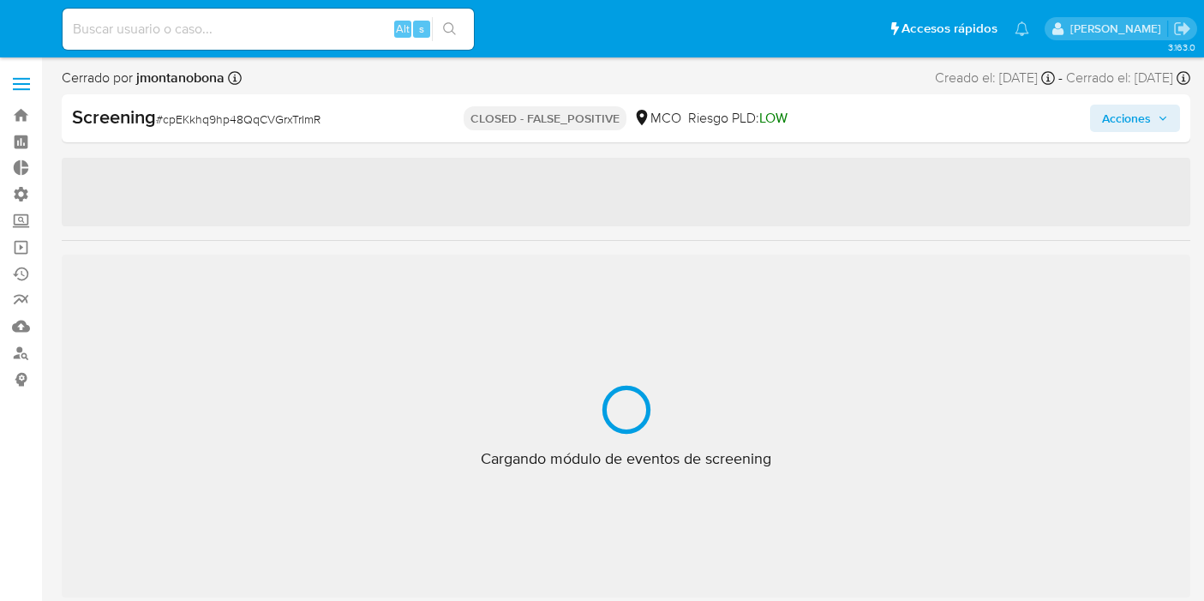
select select "10"
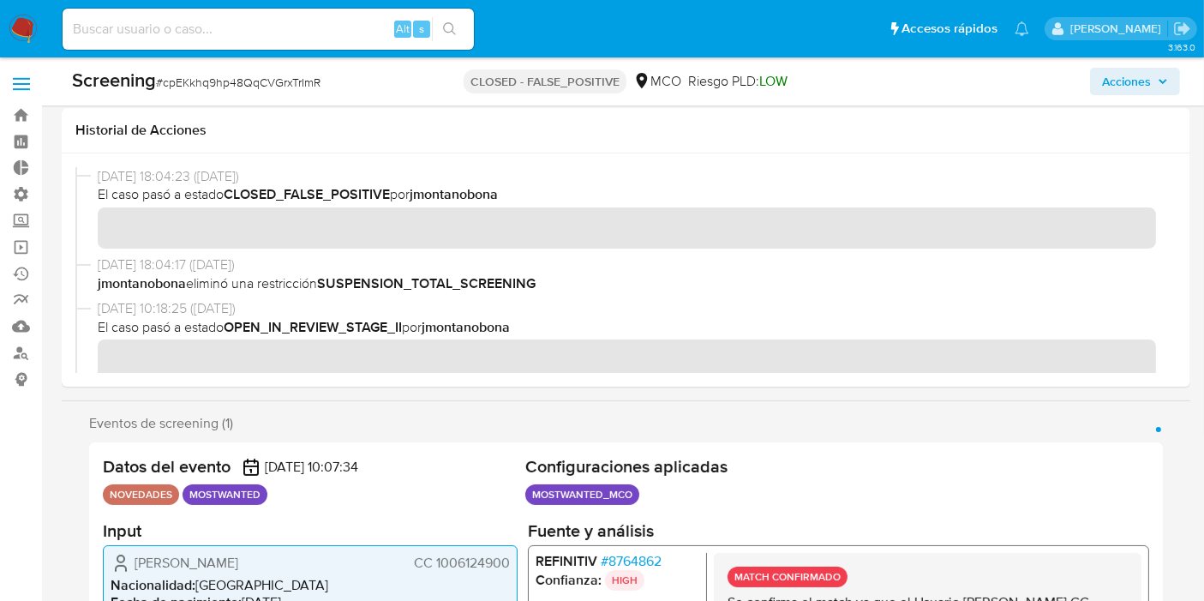
scroll to position [380, 0]
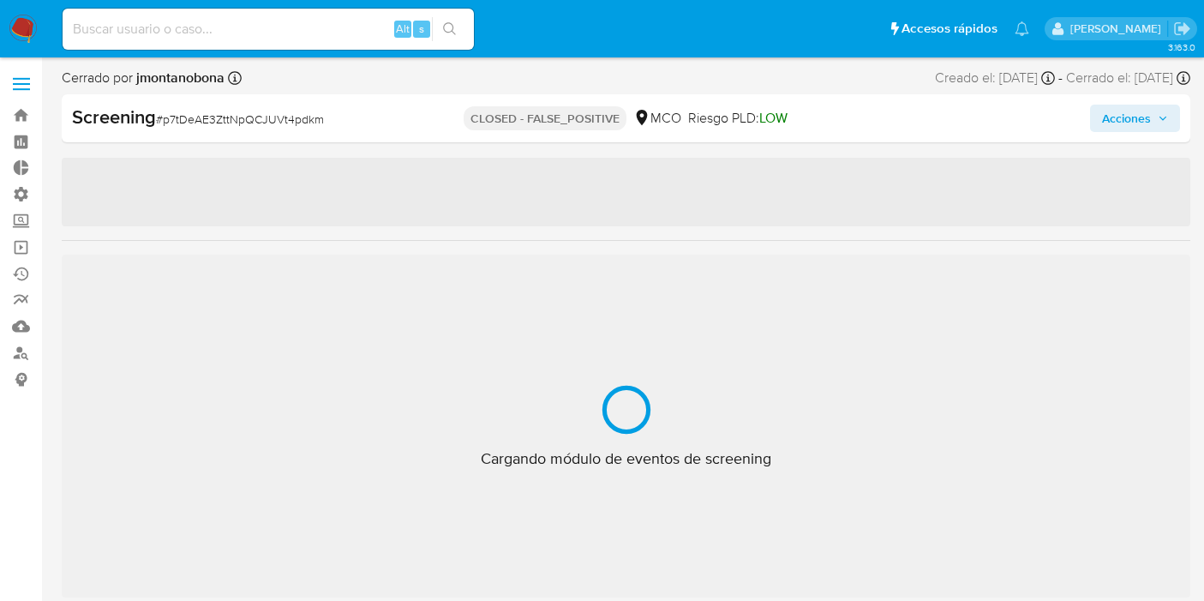
select select "10"
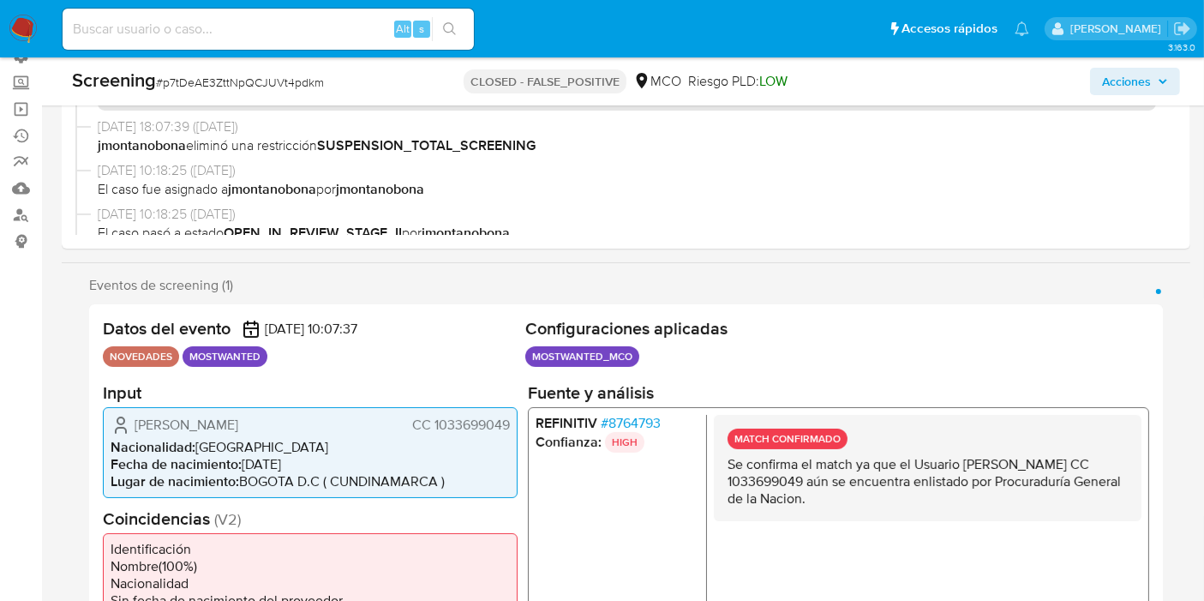
scroll to position [380, 0]
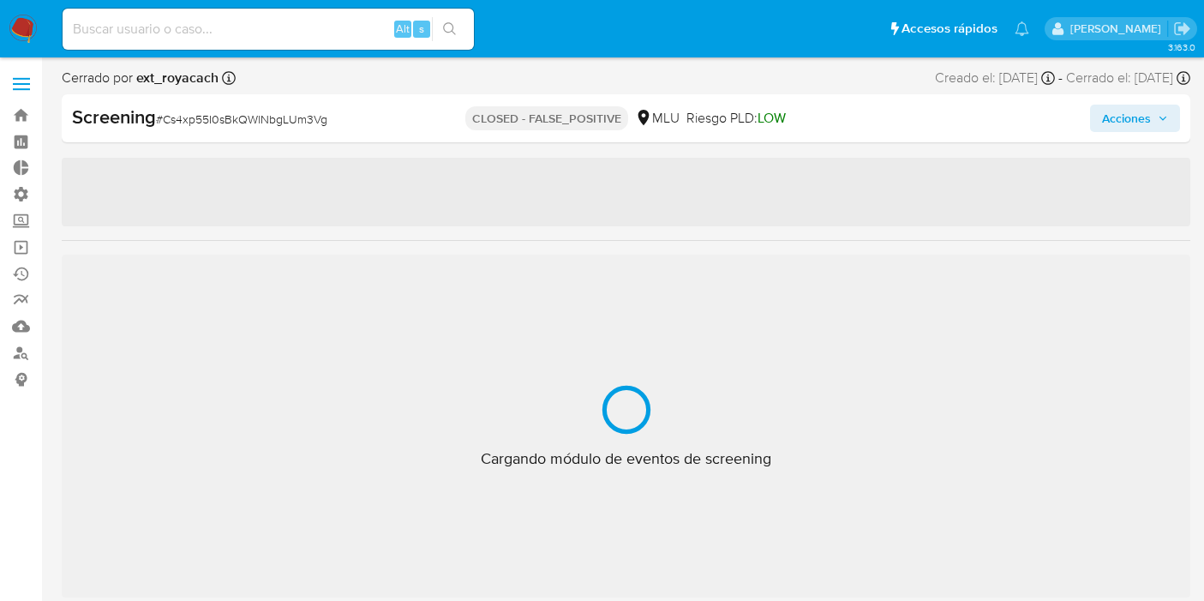
select select "10"
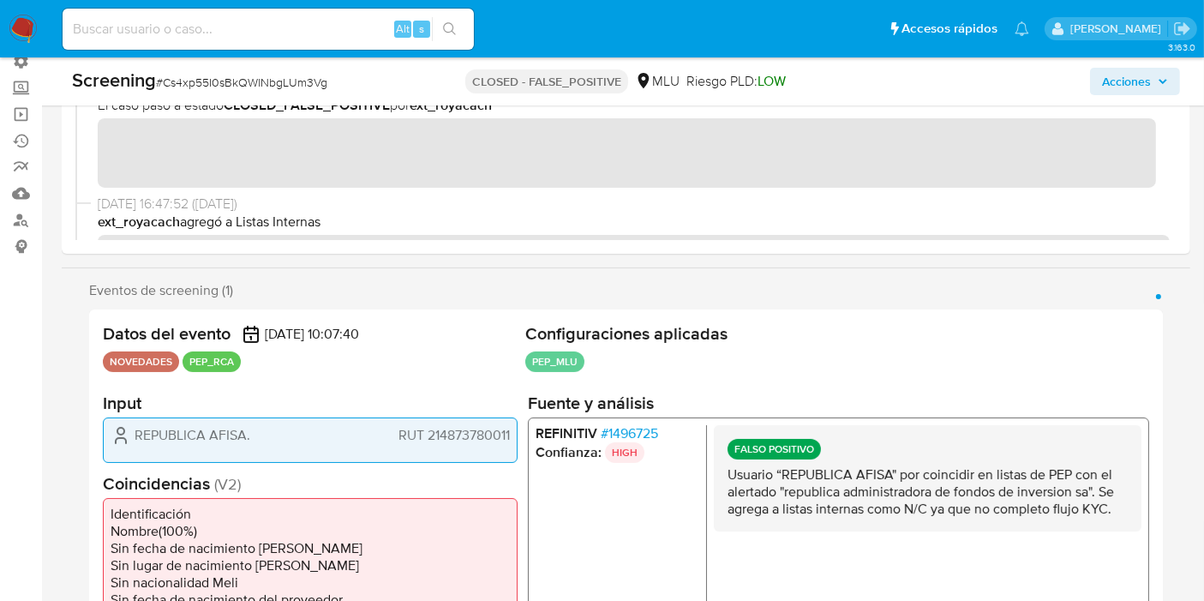
scroll to position [190, 0]
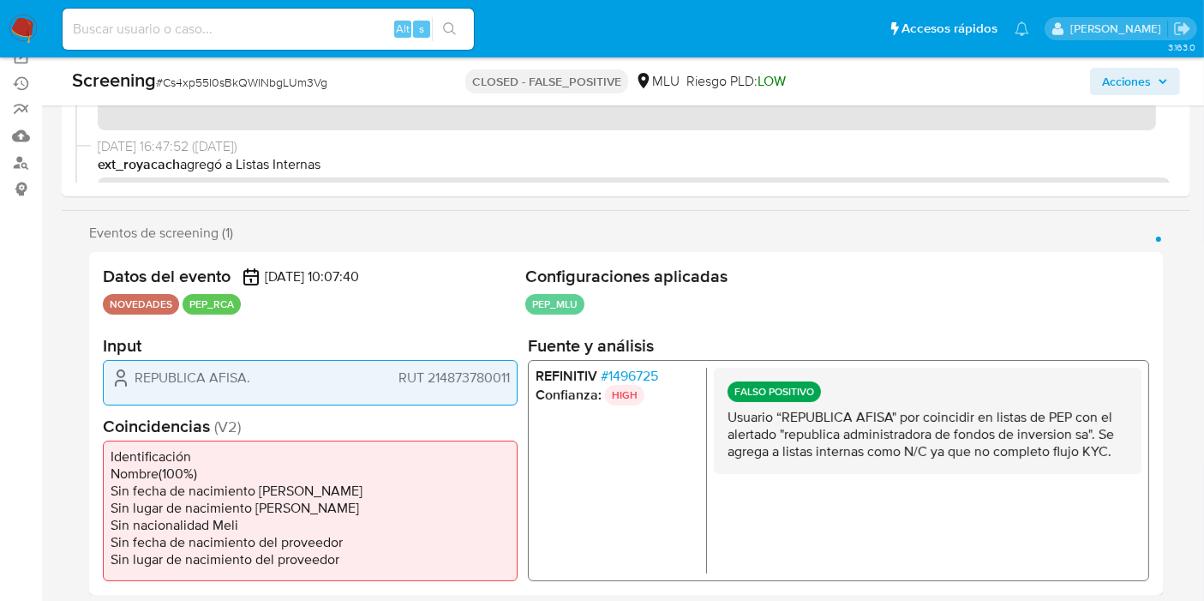
click at [645, 368] on span "# 1496725" at bounding box center [629, 376] width 57 height 17
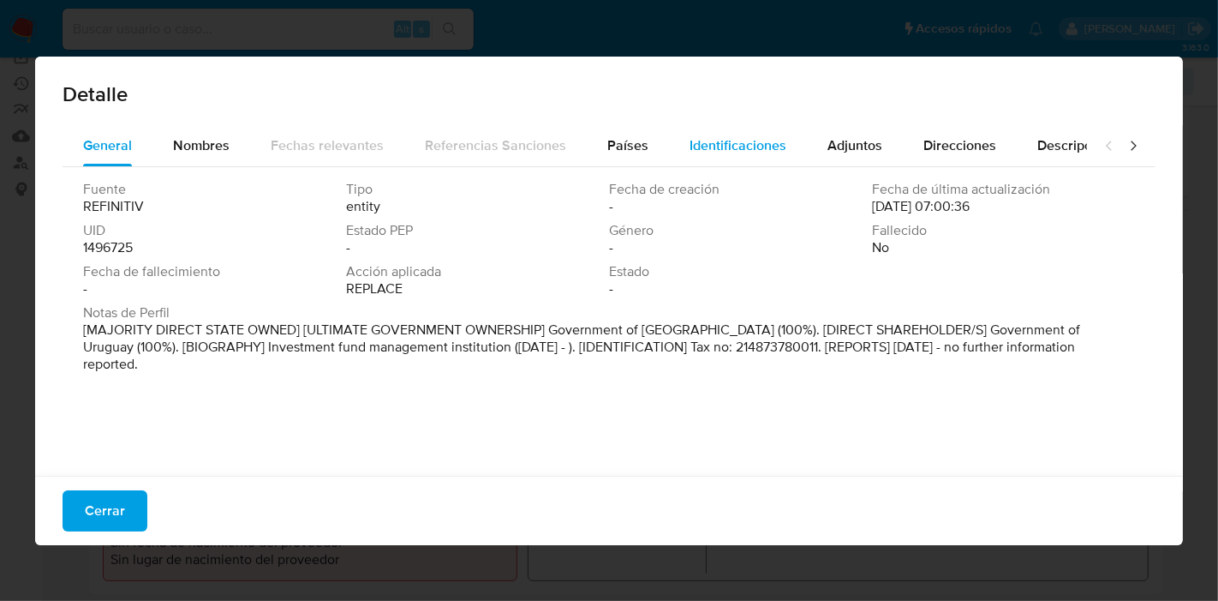
click at [757, 147] on span "Identificaciones" at bounding box center [738, 145] width 97 height 20
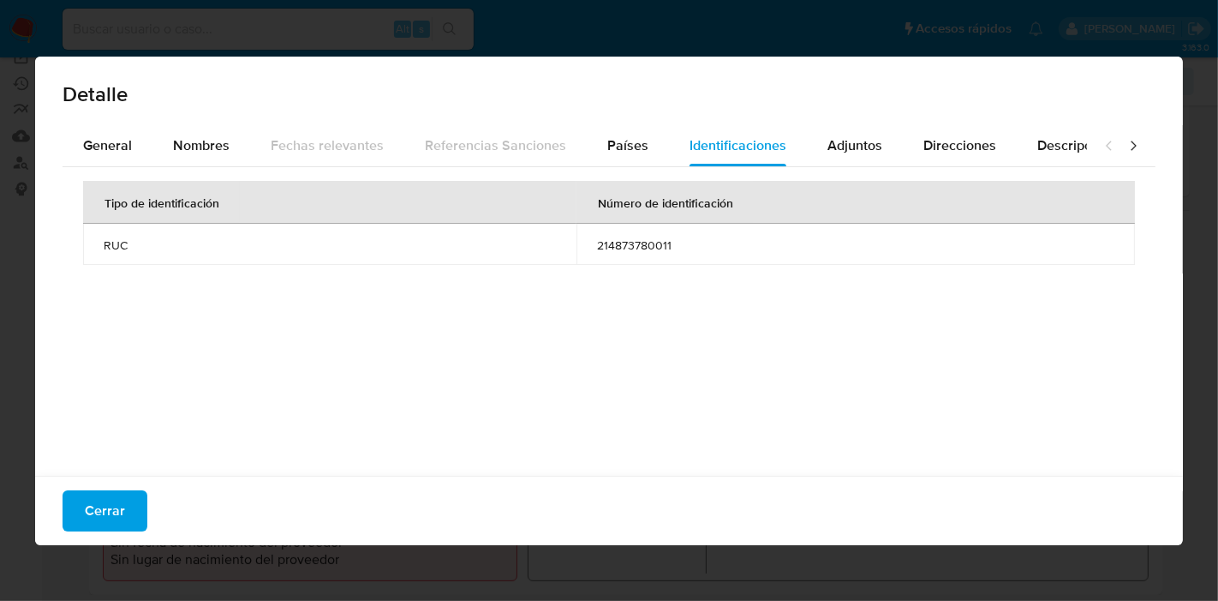
drag, startPoint x: 586, startPoint y: 248, endPoint x: 700, endPoint y: 245, distance: 114.0
click at [700, 245] on td "214873780011" at bounding box center [856, 244] width 559 height 41
click at [123, 518] on button "Cerrar" at bounding box center [105, 510] width 85 height 41
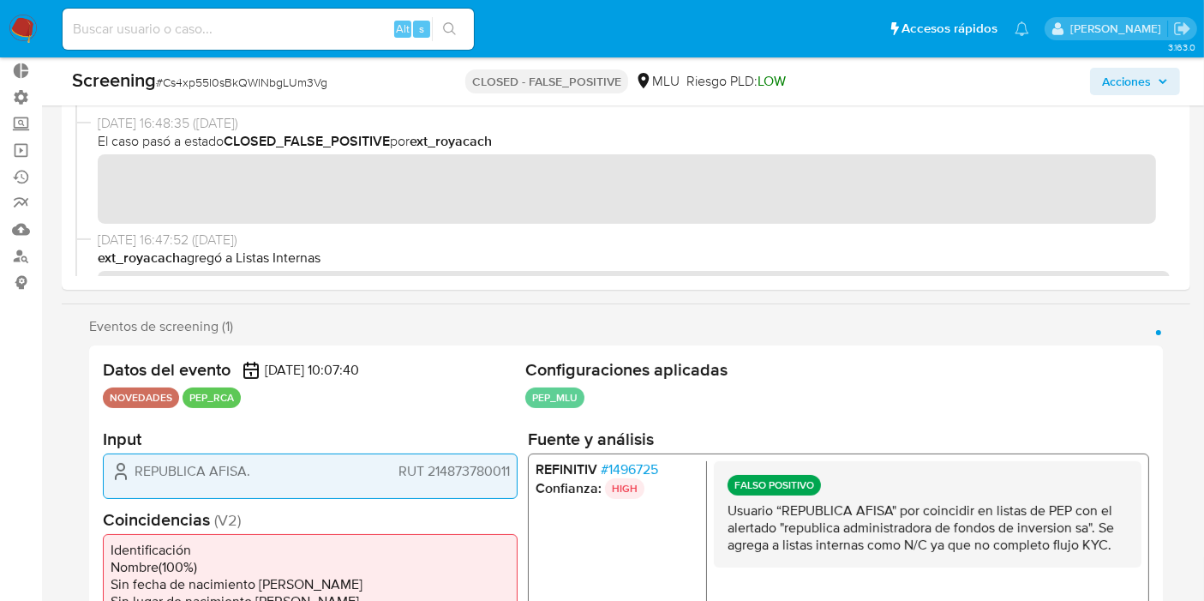
scroll to position [95, 0]
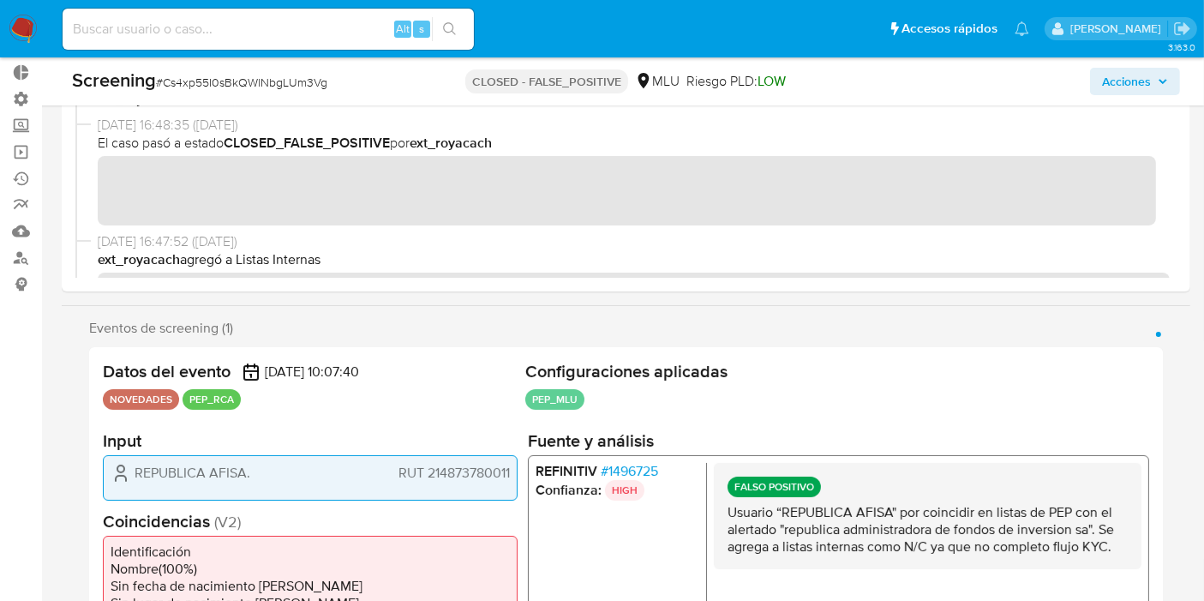
click at [632, 463] on span "# 1496725" at bounding box center [629, 471] width 57 height 17
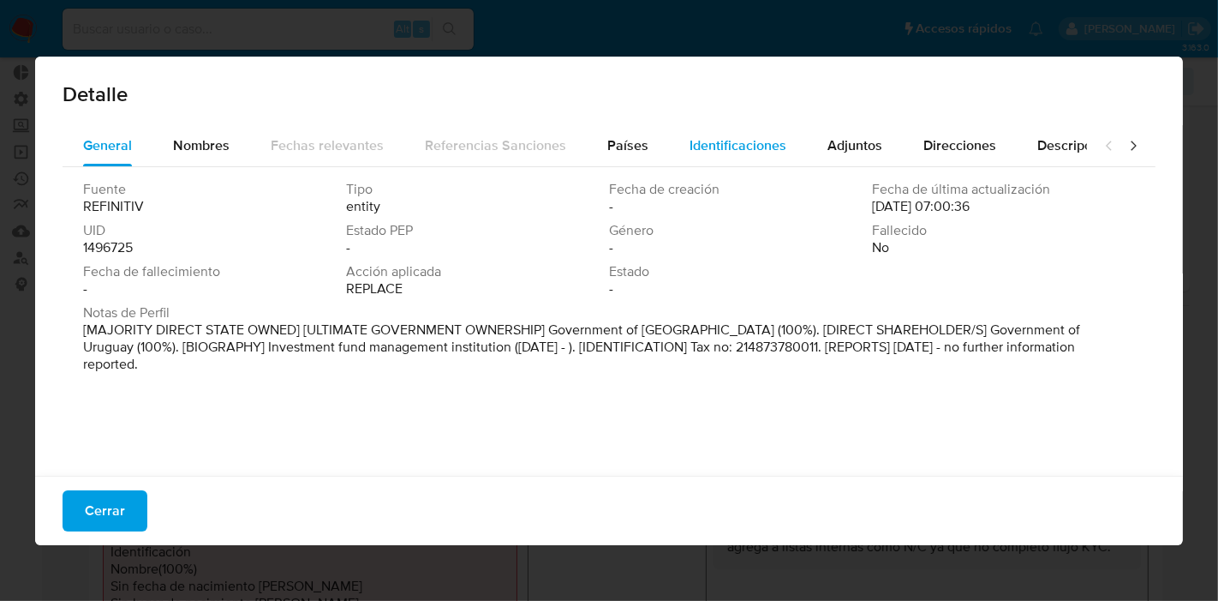
click at [700, 158] on div "Identificaciones" at bounding box center [738, 145] width 97 height 41
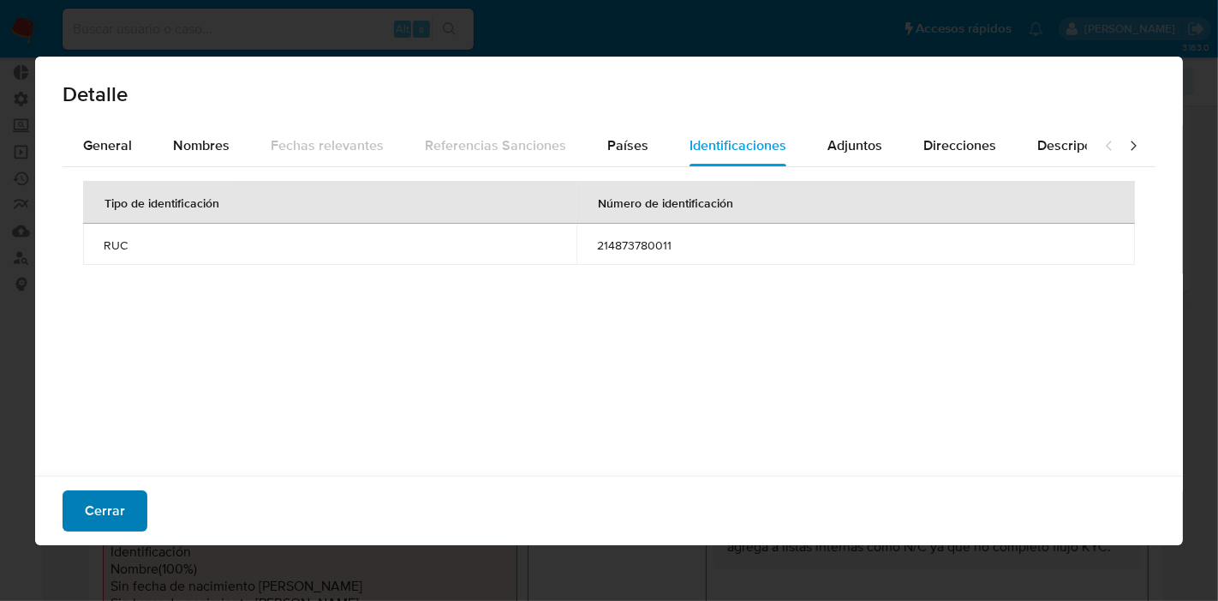
click at [117, 524] on span "Cerrar" at bounding box center [105, 511] width 40 height 38
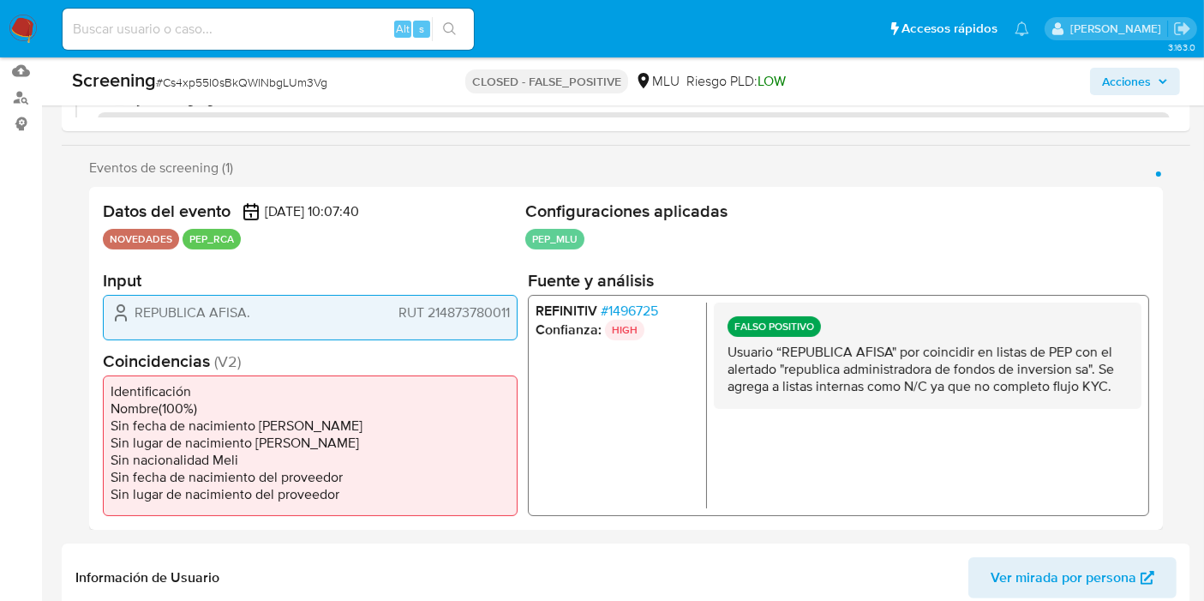
scroll to position [285, 0]
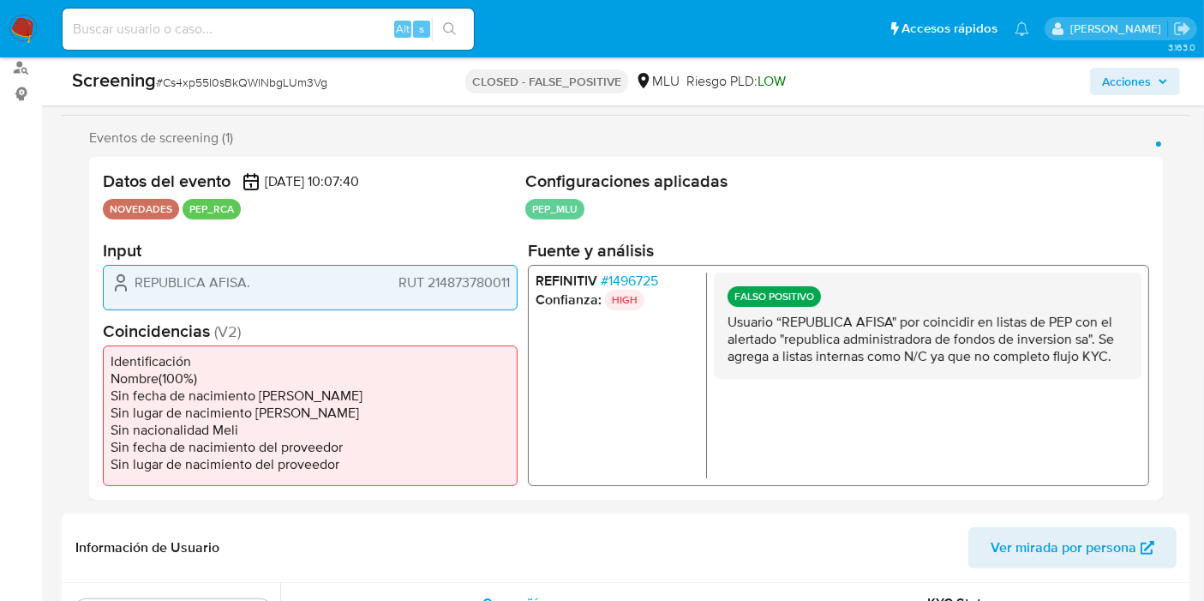
drag, startPoint x: 907, startPoint y: 352, endPoint x: 930, endPoint y: 356, distance: 23.5
click at [930, 356] on p "Usuario “REPUBLICA AFISA" por coincidir en listas de PEP con el alertado "repub…" at bounding box center [927, 339] width 400 height 51
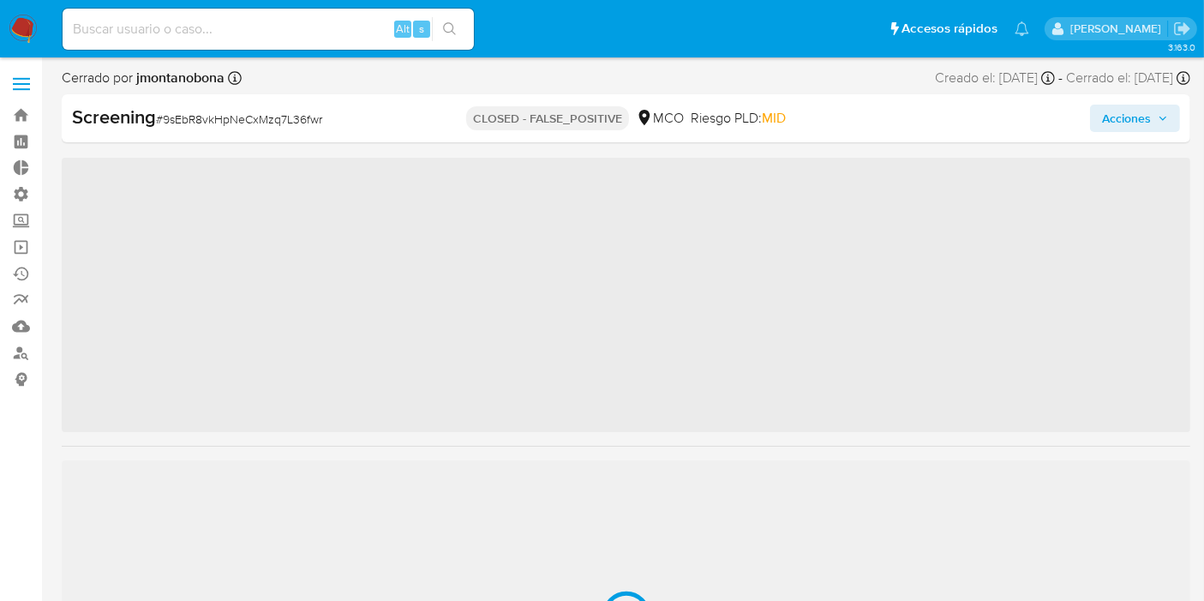
scroll to position [805, 0]
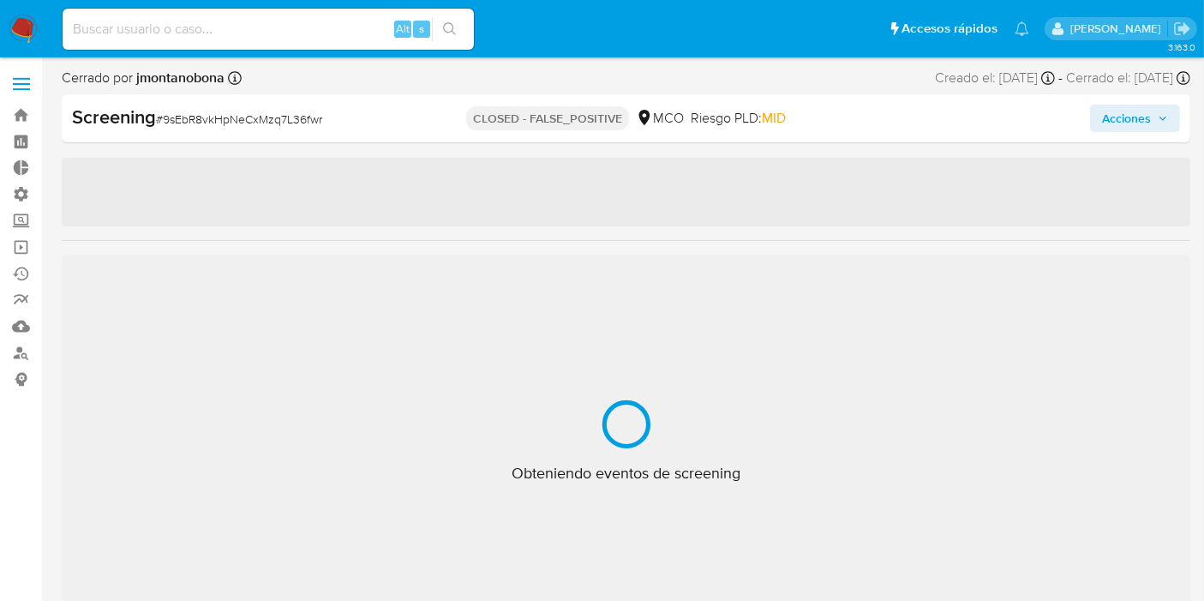
select select "10"
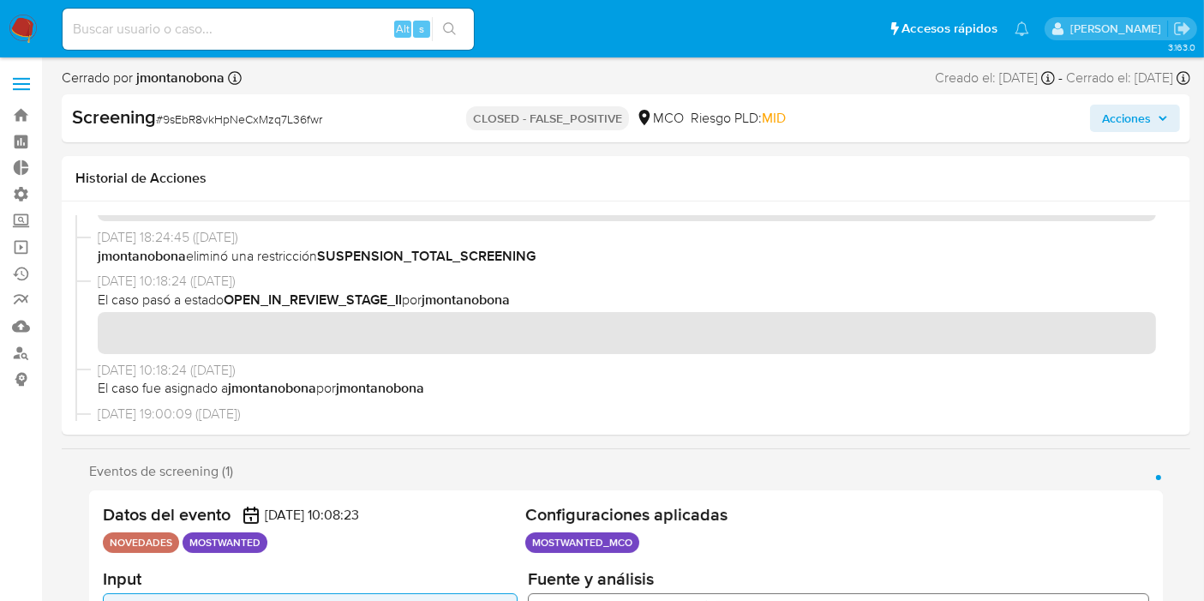
scroll to position [0, 0]
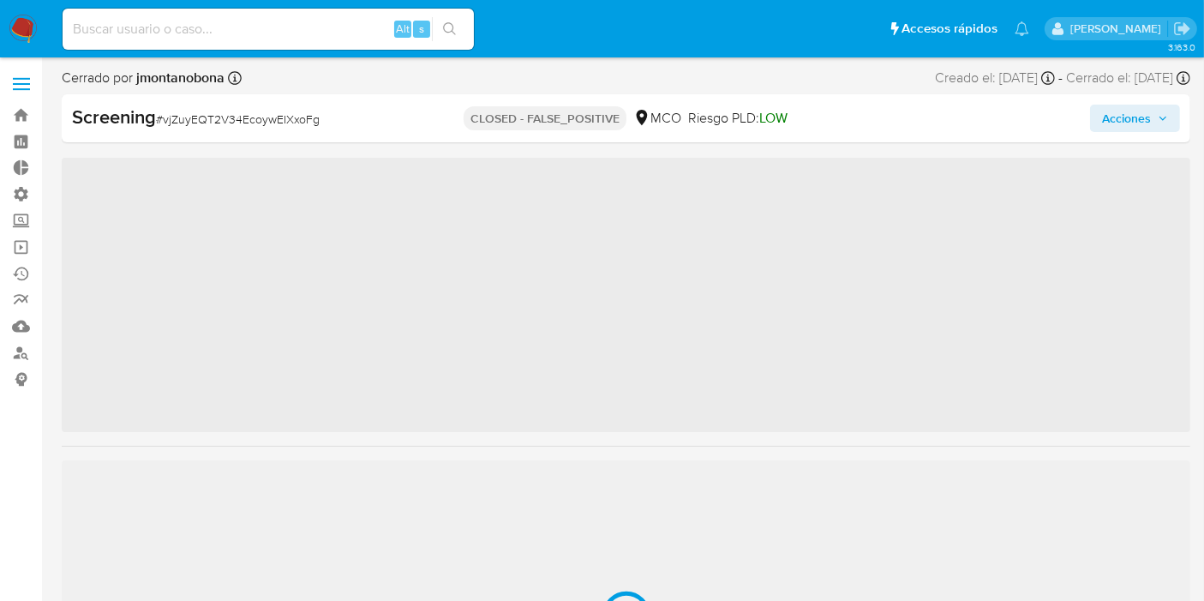
scroll to position [805, 0]
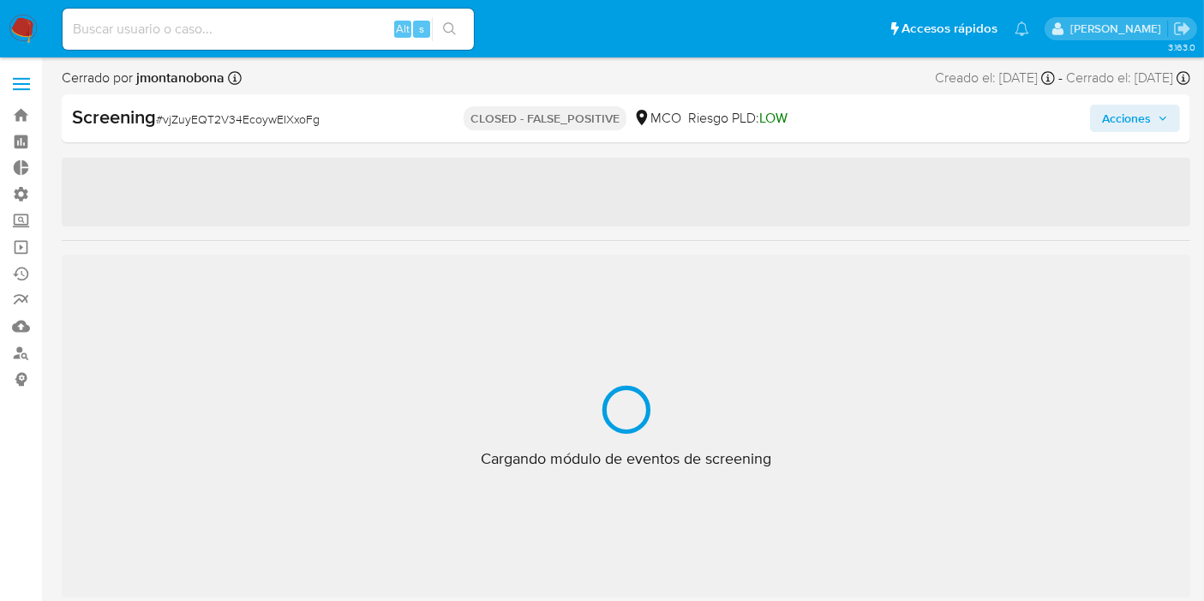
select select "10"
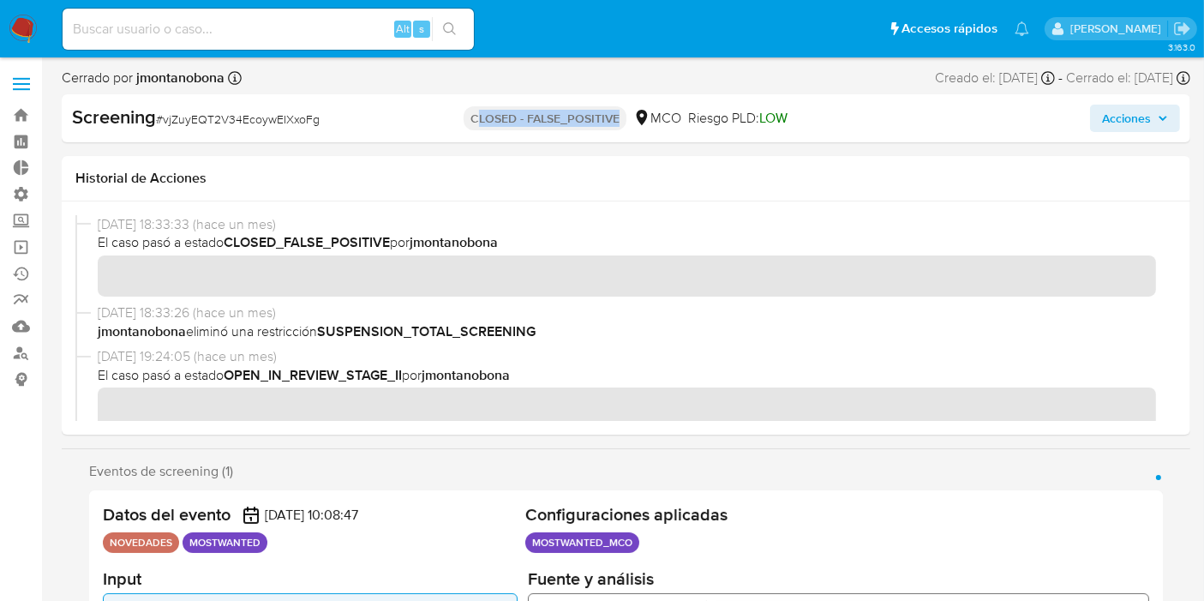
drag, startPoint x: 474, startPoint y: 118, endPoint x: 616, endPoint y: 121, distance: 142.3
click at [626, 117] on div "CLOSED - FALSE_POSITIVE MCO Riesgo PLD: LOW" at bounding box center [626, 118] width 365 height 27
click at [614, 121] on p "CLOSED - FALSE_POSITIVE" at bounding box center [545, 118] width 163 height 24
drag, startPoint x: 464, startPoint y: 112, endPoint x: 611, endPoint y: 109, distance: 146.6
click at [611, 108] on p "CLOSED - FALSE_POSITIVE" at bounding box center [545, 118] width 163 height 24
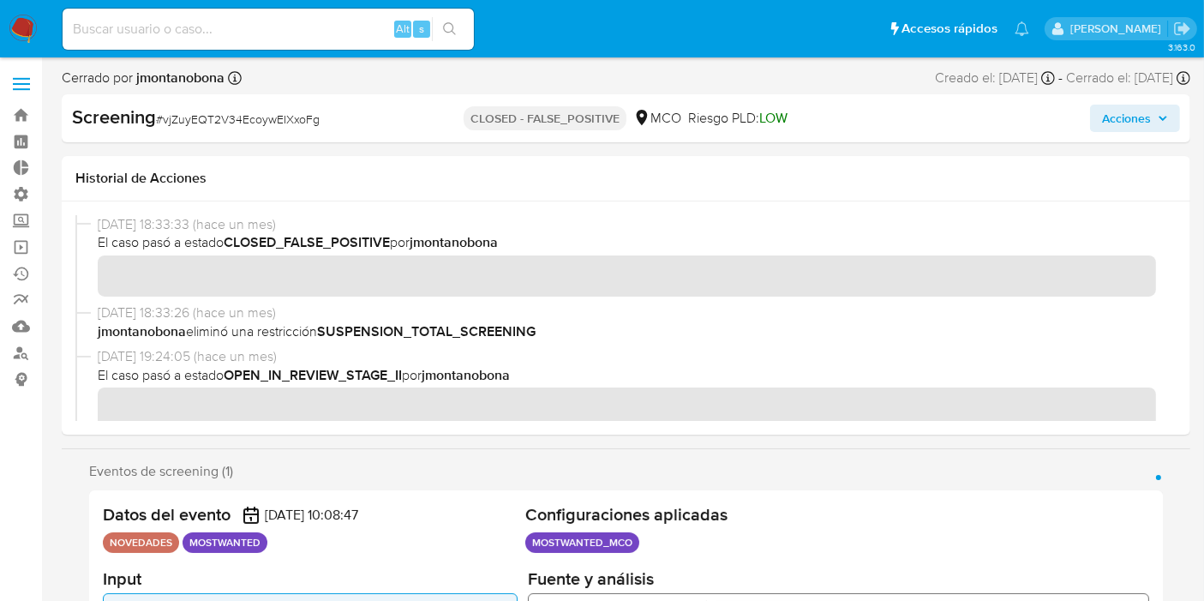
click at [617, 113] on p "CLOSED - FALSE_POSITIVE" at bounding box center [545, 118] width 163 height 24
drag, startPoint x: 575, startPoint y: 120, endPoint x: 481, endPoint y: 126, distance: 94.4
click at [483, 127] on p "CLOSED - FALSE_POSITIVE" at bounding box center [545, 118] width 163 height 24
click at [472, 122] on p "CLOSED - FALSE_POSITIVE" at bounding box center [545, 118] width 163 height 24
drag, startPoint x: 468, startPoint y: 118, endPoint x: 619, endPoint y: 115, distance: 150.8
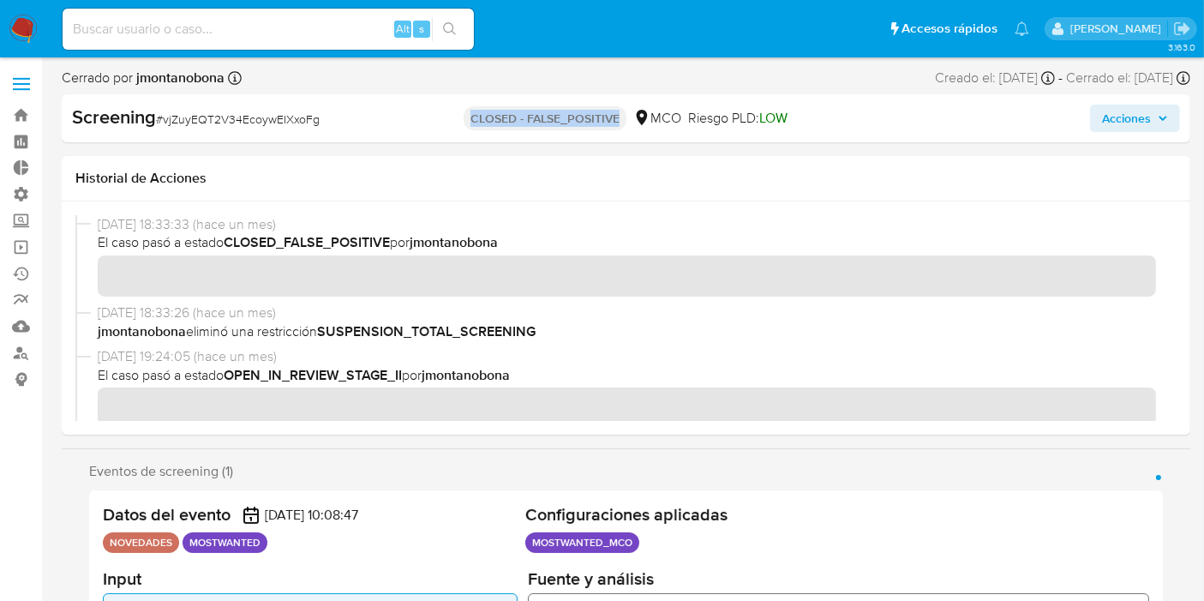
click at [622, 105] on div "CLOSED - FALSE_POSITIVE MCO Riesgo PLD: LOW" at bounding box center [626, 118] width 365 height 27
drag, startPoint x: 619, startPoint y: 115, endPoint x: 614, endPoint y: 146, distance: 31.3
click at [618, 115] on p "CLOSED - FALSE_POSITIVE" at bounding box center [545, 118] width 163 height 24
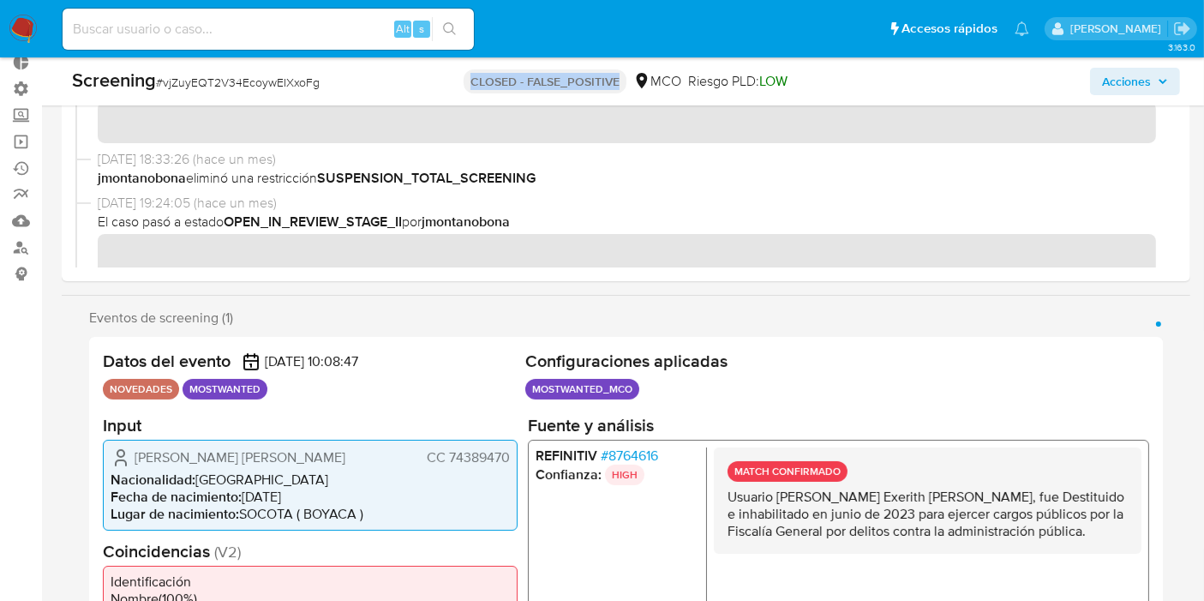
scroll to position [190, 0]
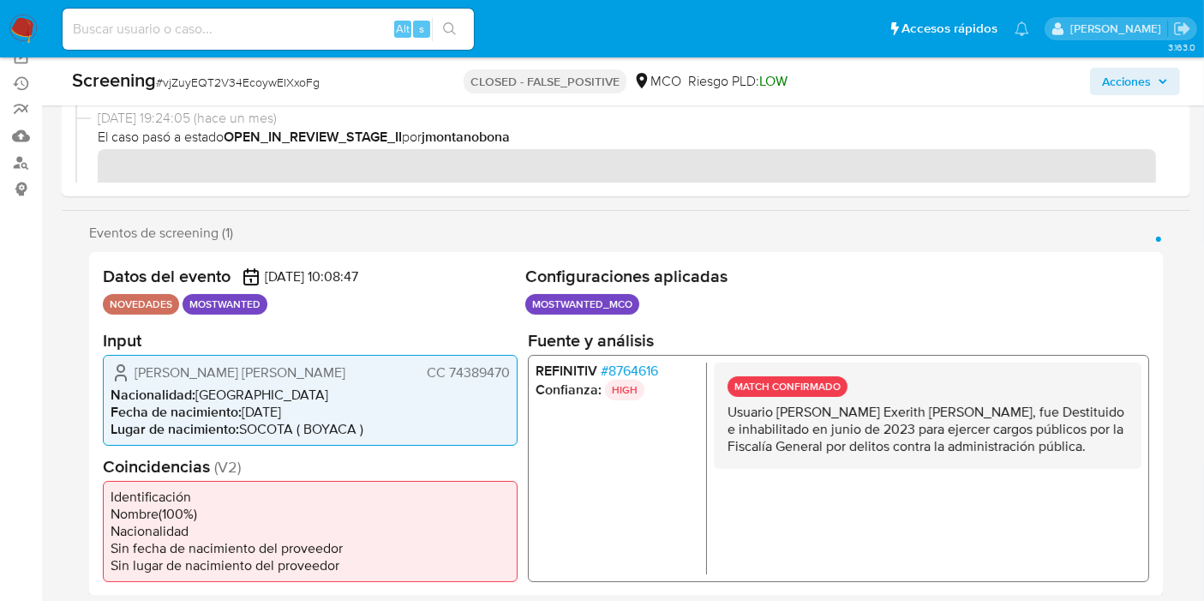
drag, startPoint x: 730, startPoint y: 404, endPoint x: 1077, endPoint y: 443, distance: 349.2
click at [1077, 443] on p "Usuario Javier Exerith Brahan Gomez, fue Destituido e inhabilitado en junio de …" at bounding box center [927, 428] width 400 height 51
click at [1047, 446] on p "Usuario Javier Exerith Brahan Gomez, fue Destituido e inhabilitado en junio de …" at bounding box center [927, 428] width 400 height 51
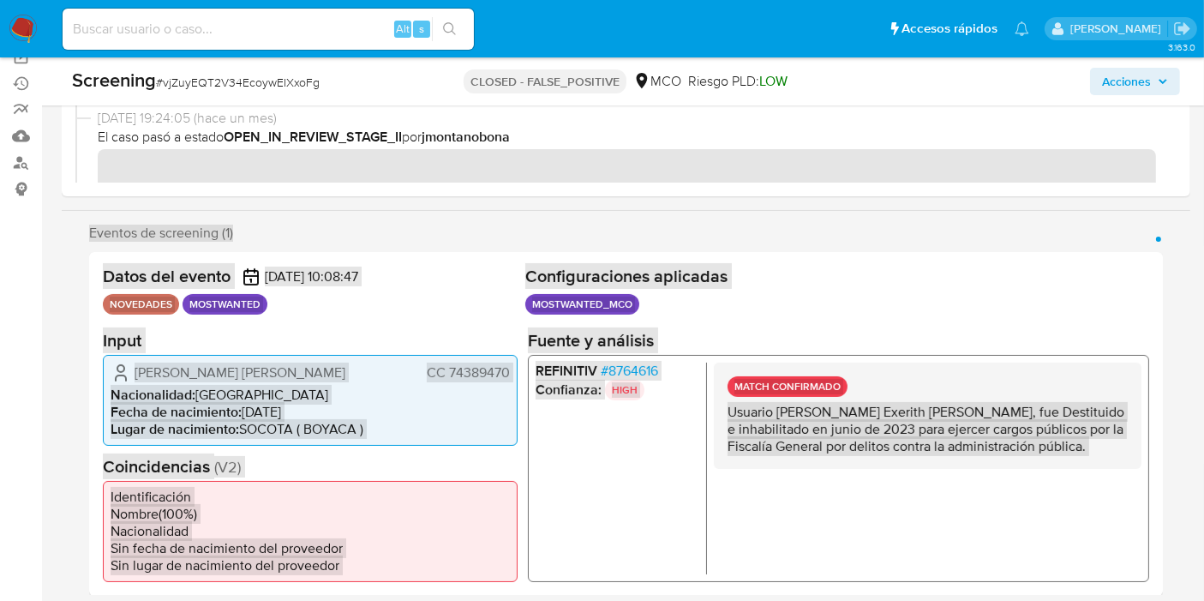
drag, startPoint x: 1045, startPoint y: 445, endPoint x: 708, endPoint y: 422, distance: 338.4
click at [708, 422] on div "REFINITIV # 8764616 Confianza: HIGH MATCH CONFIRMADO Usuario Javier Exerith Bra…" at bounding box center [838, 467] width 621 height 227
click at [769, 410] on p "Usuario Javier Exerith Brahan Gomez, fue Destituido e inhabilitado en junio de …" at bounding box center [927, 428] width 400 height 51
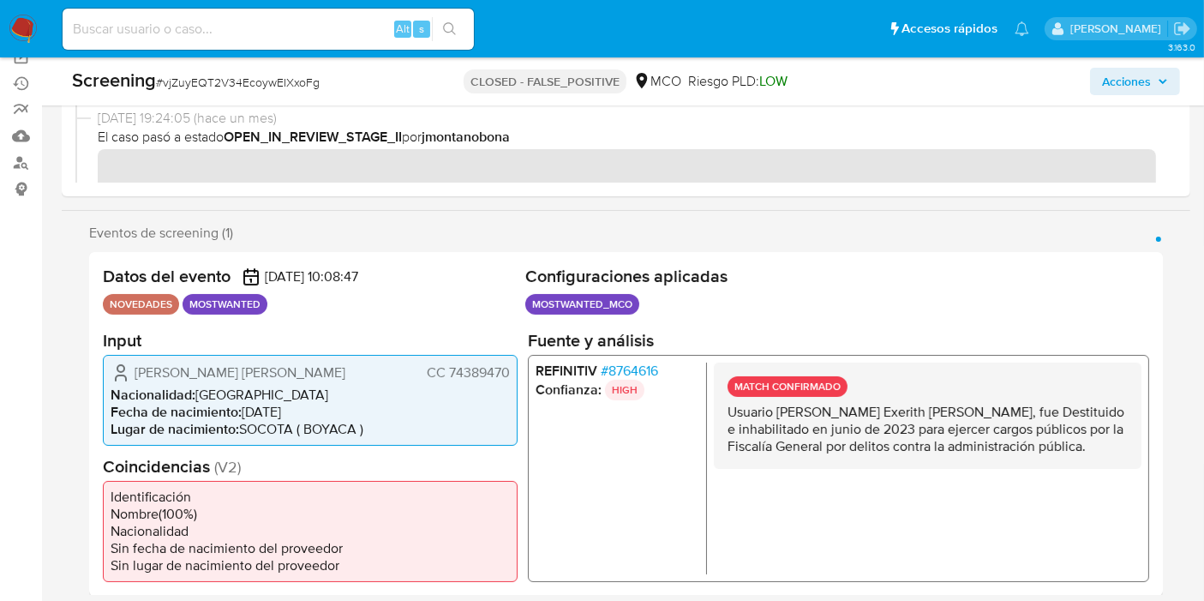
drag, startPoint x: 727, startPoint y: 403, endPoint x: 1048, endPoint y: 439, distance: 323.3
click at [1048, 439] on p "Usuario Javier Exerith Brahan Gomez, fue Destituido e inhabilitado en junio de …" at bounding box center [927, 428] width 400 height 51
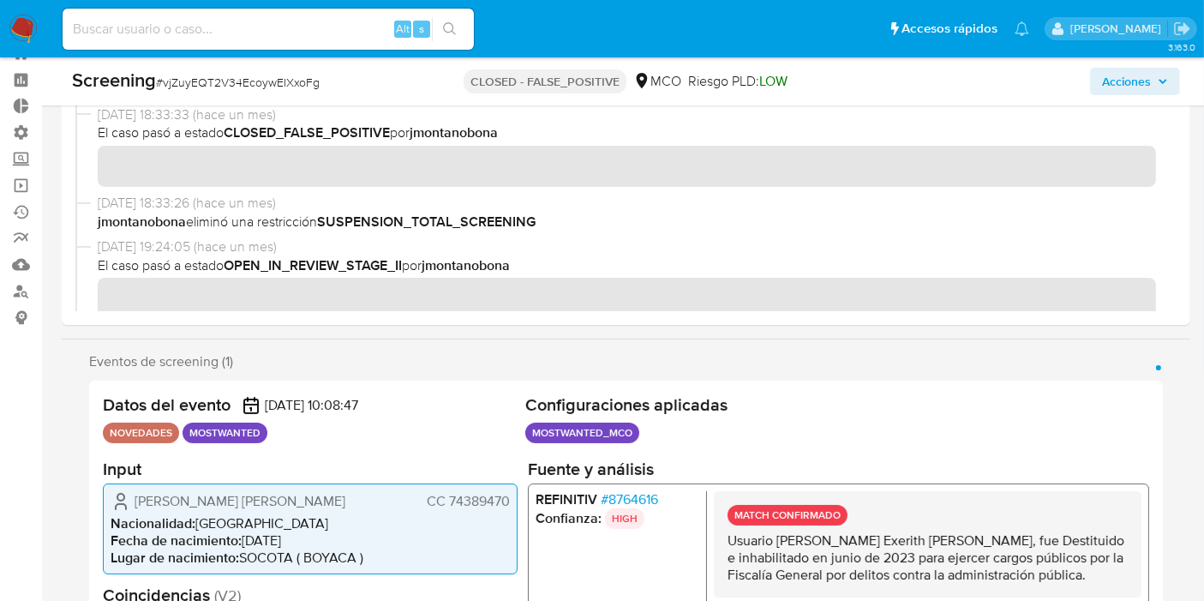
scroll to position [0, 0]
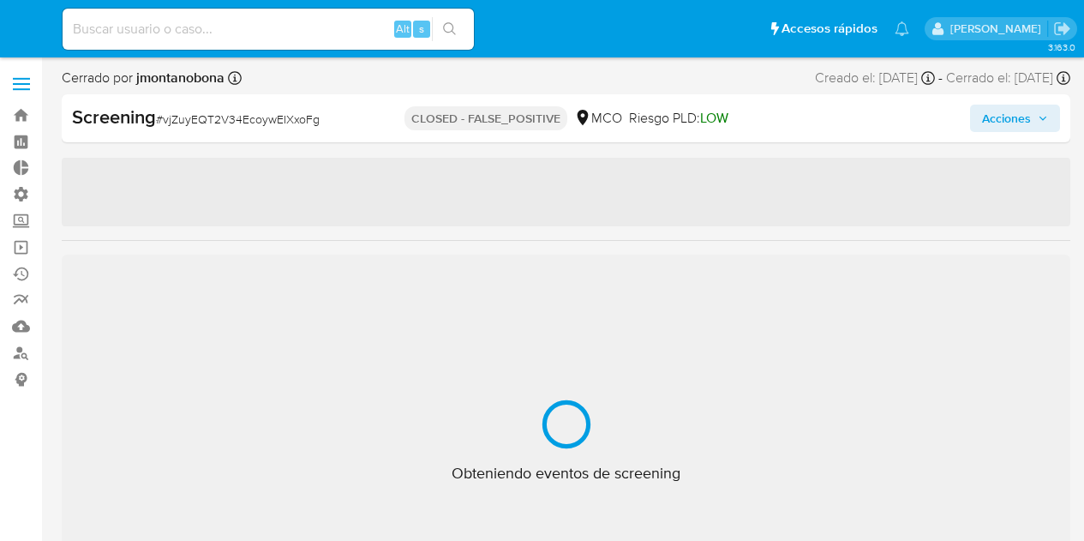
select select "10"
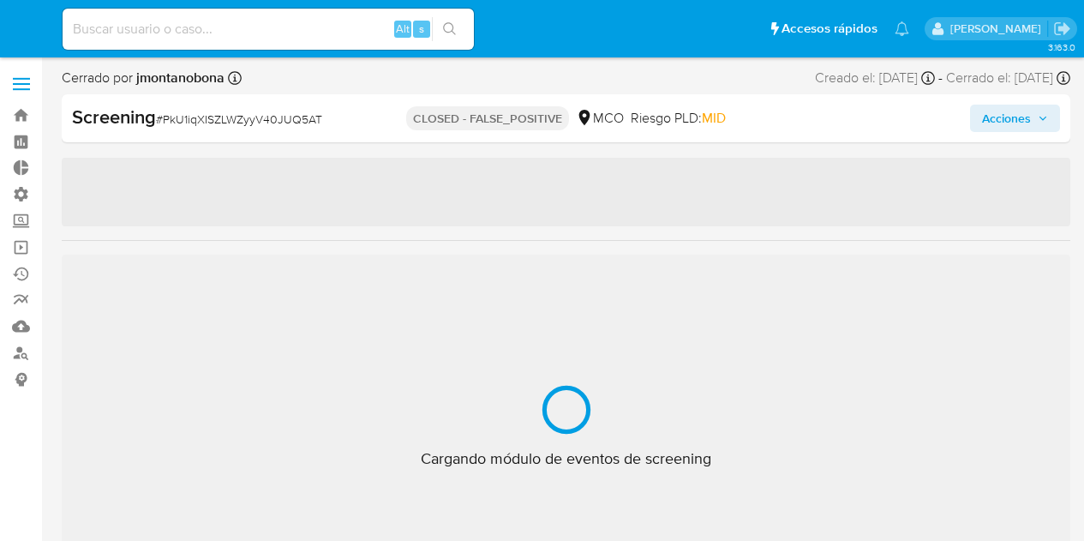
select select "10"
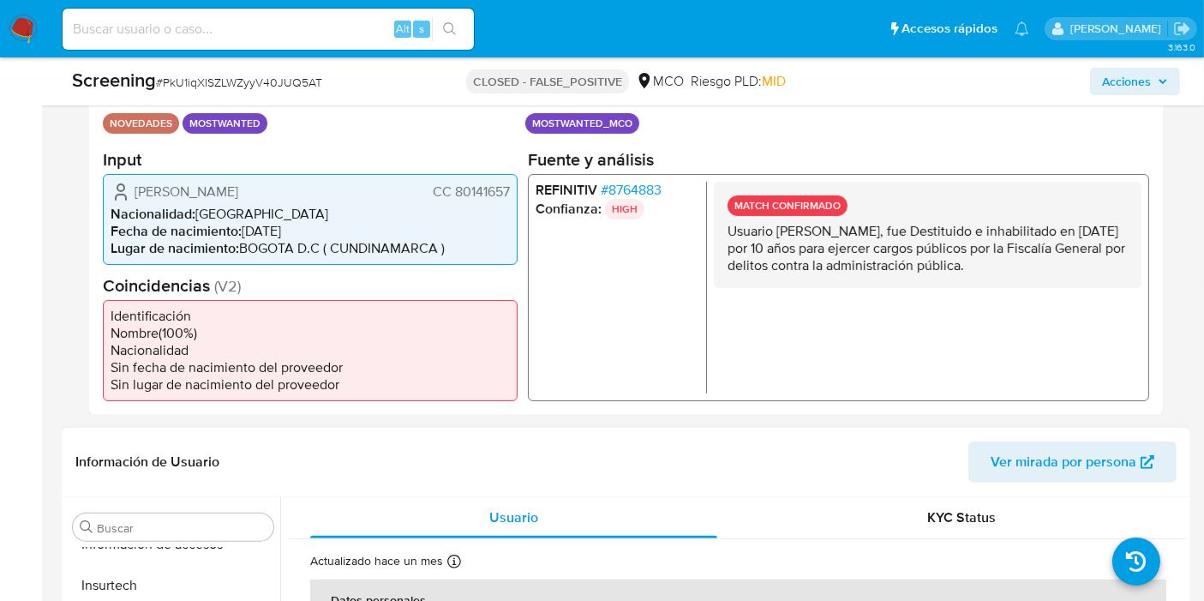
scroll to position [380, 0]
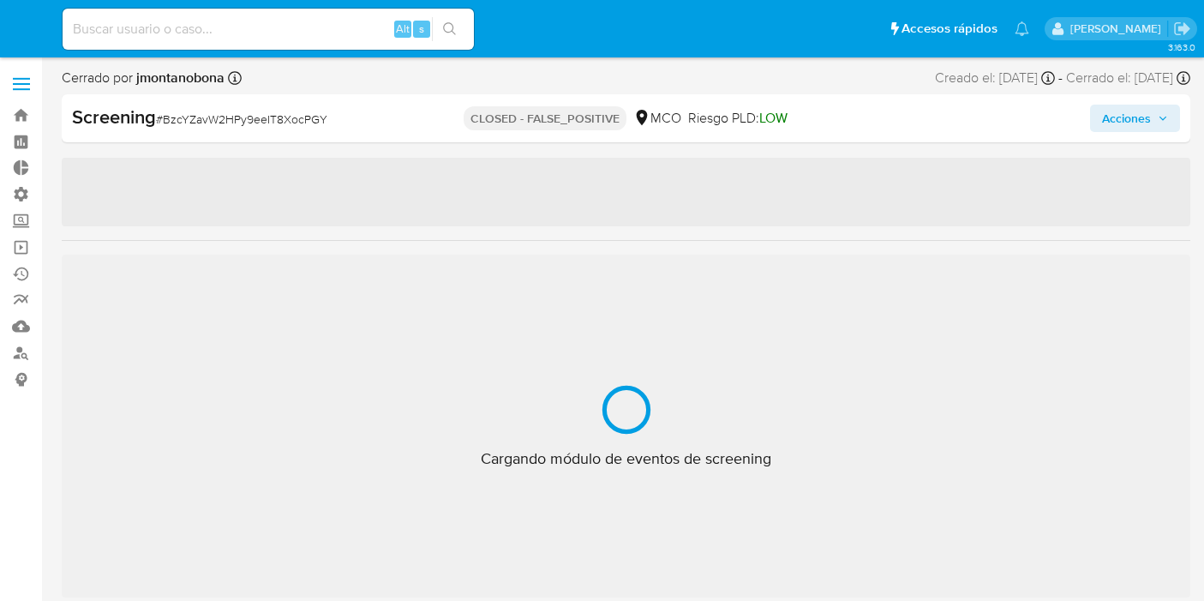
select select "10"
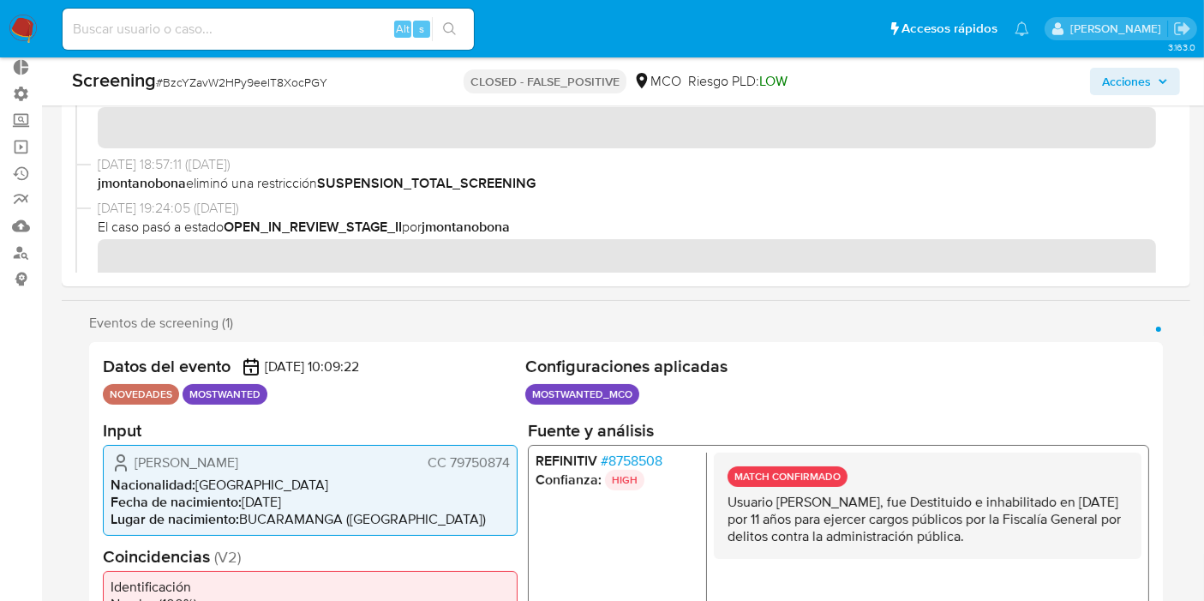
scroll to position [190, 0]
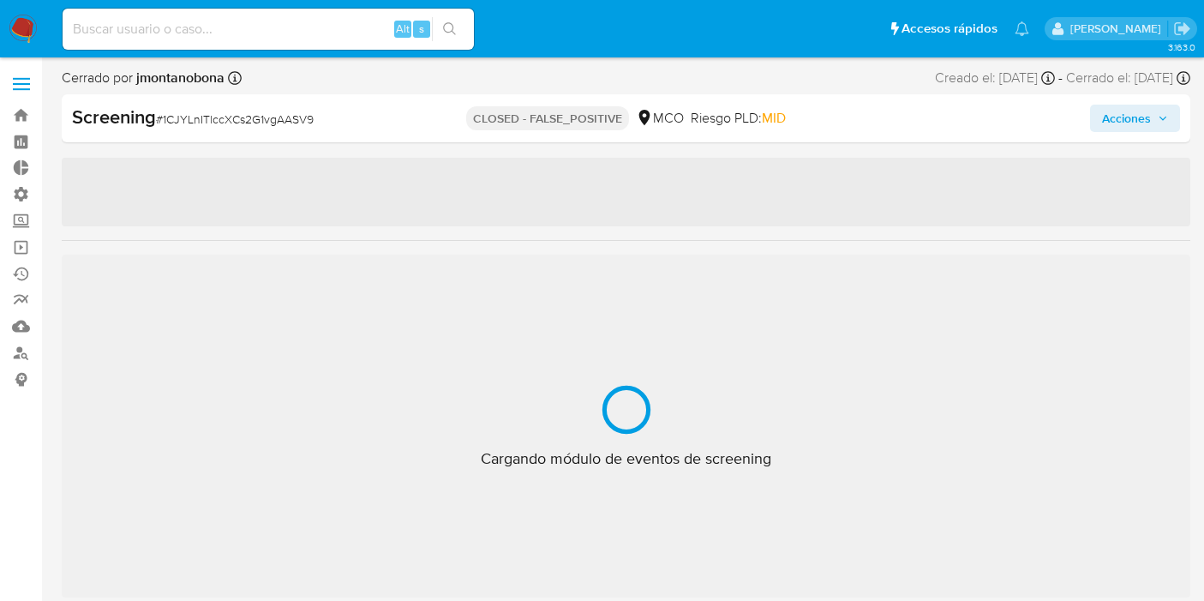
select select "10"
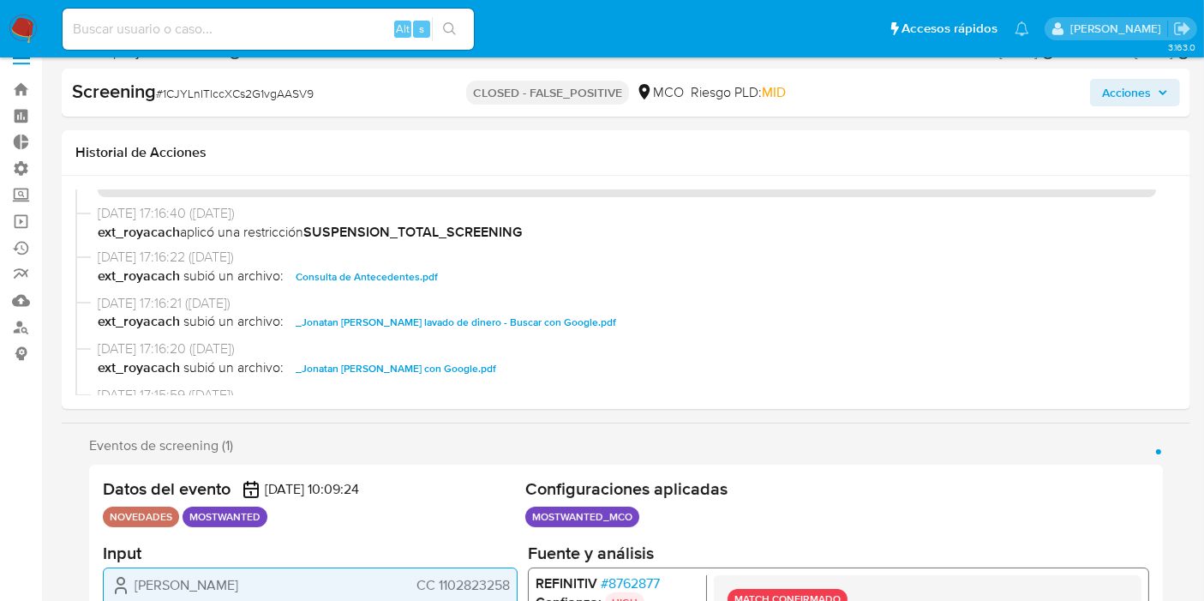
scroll to position [380, 0]
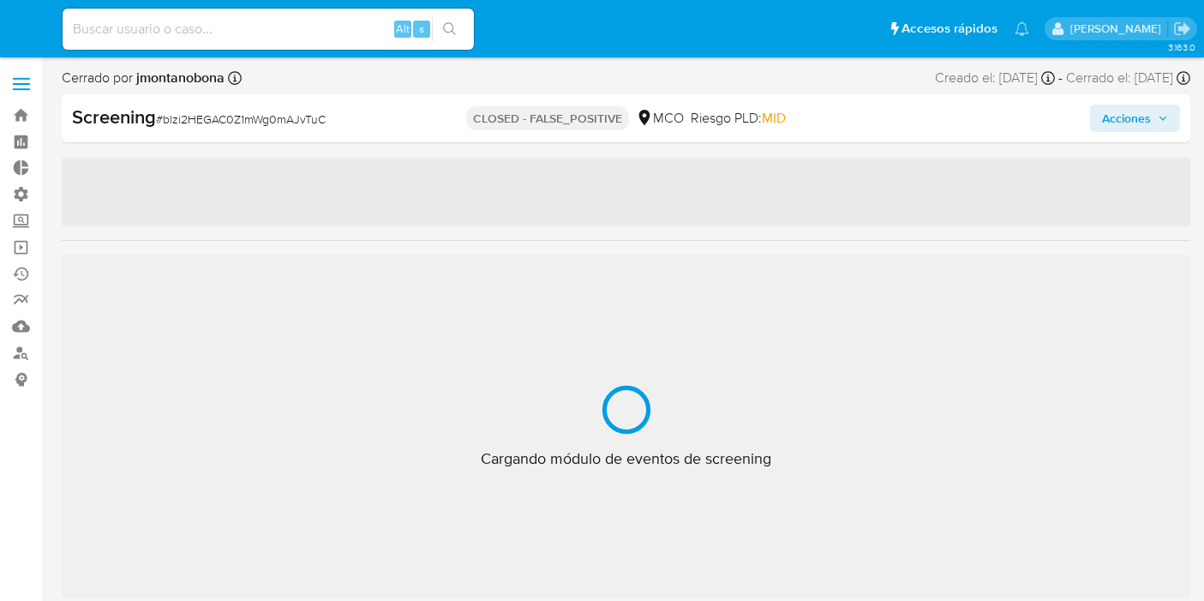
select select "10"
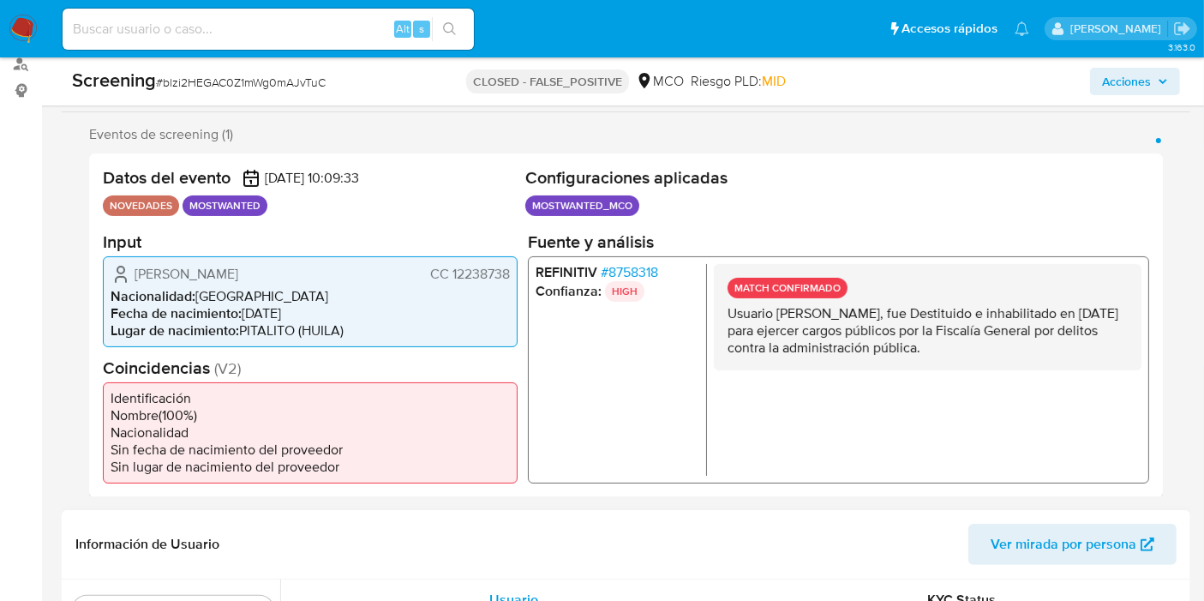
scroll to position [380, 0]
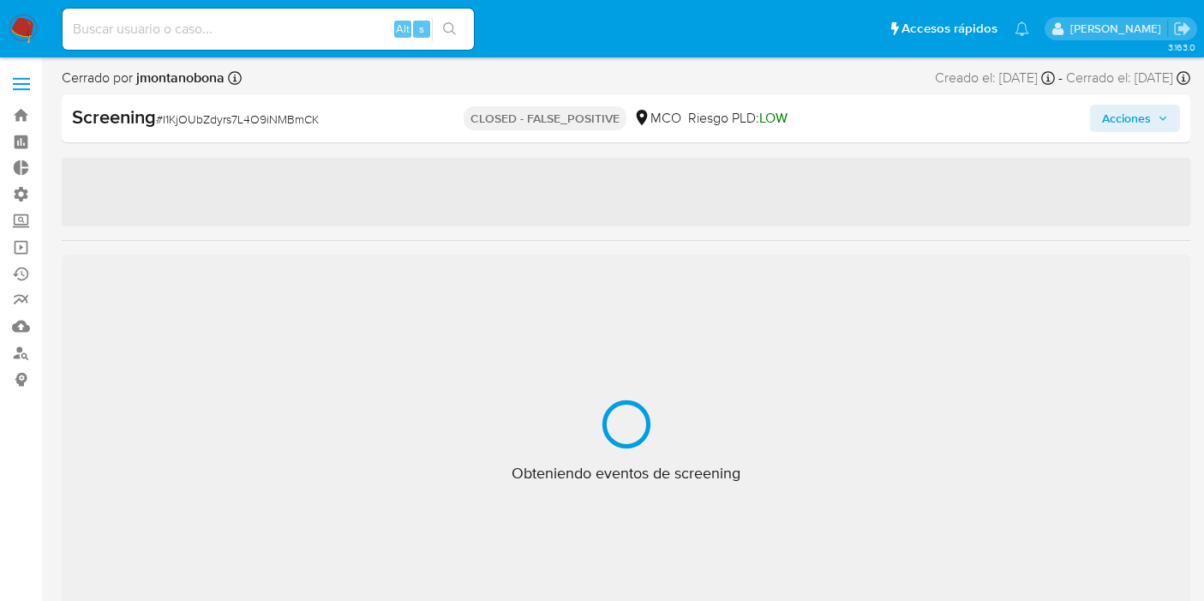
select select "10"
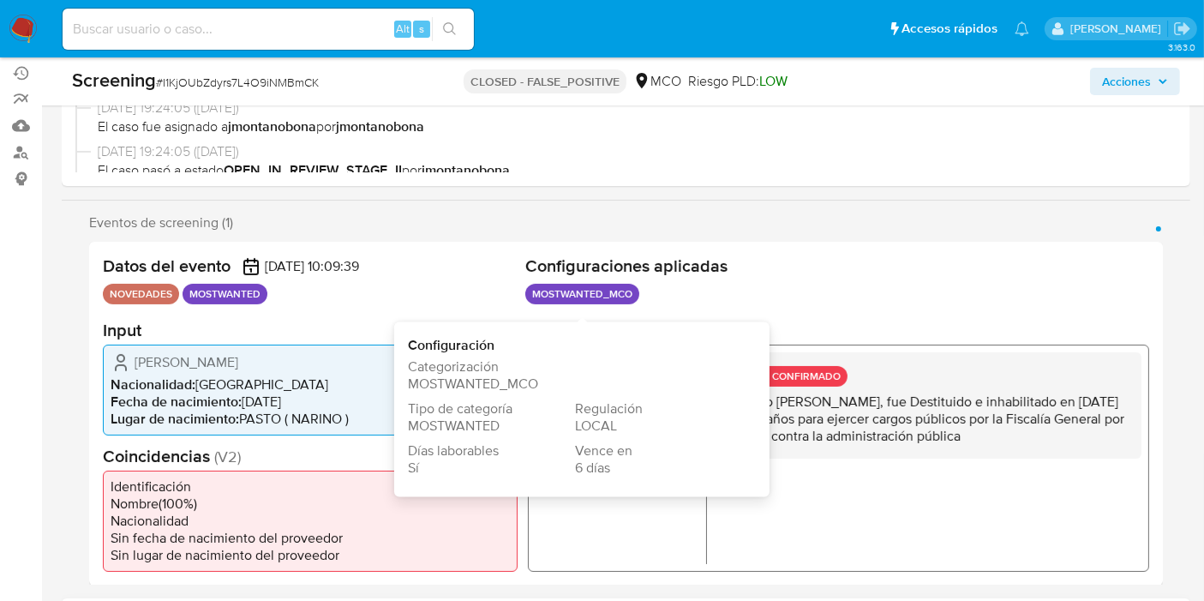
scroll to position [380, 0]
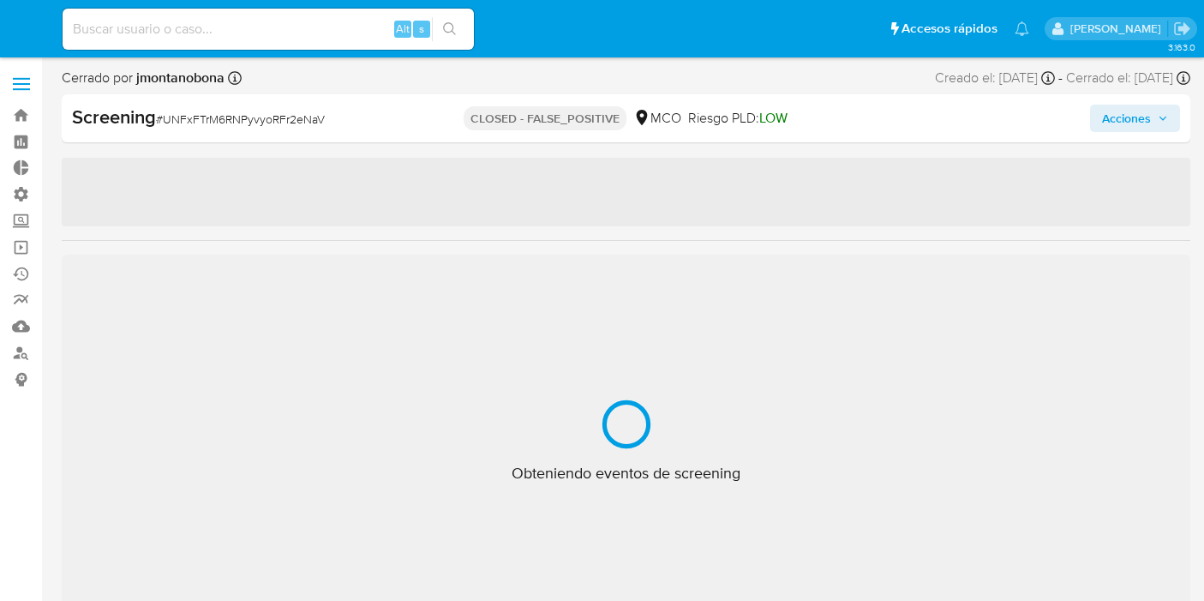
select select "10"
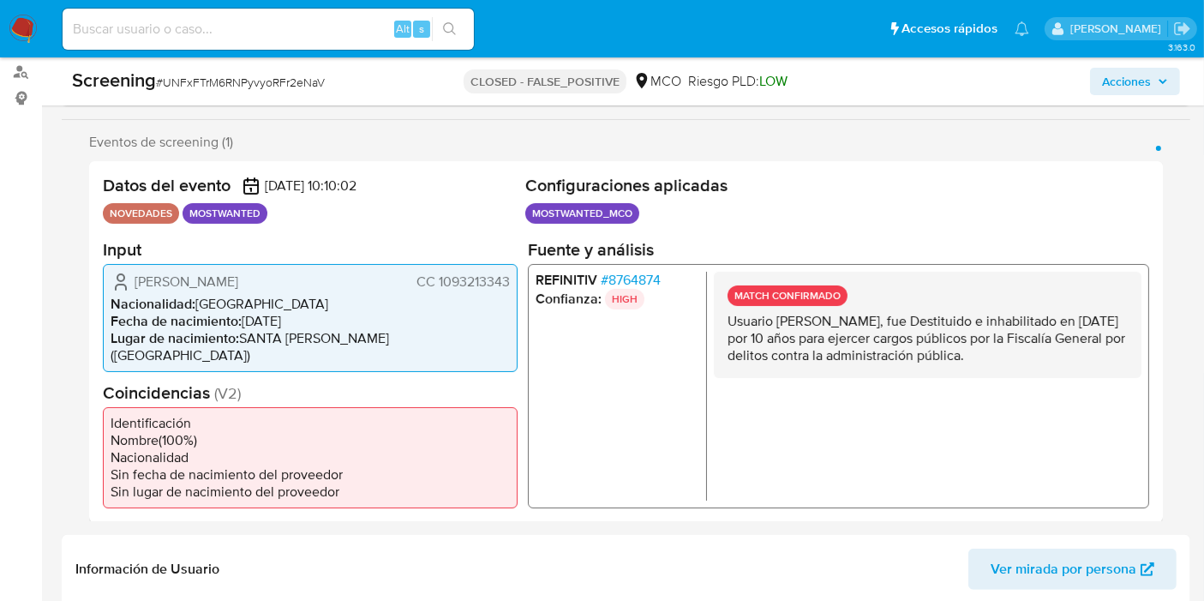
scroll to position [285, 0]
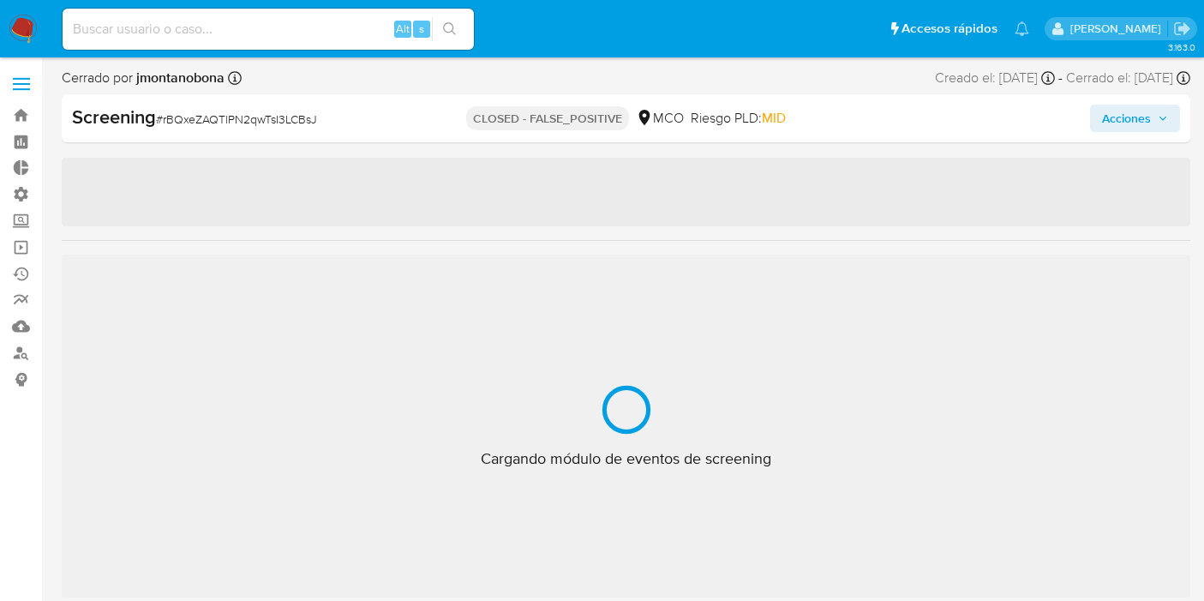
select select "10"
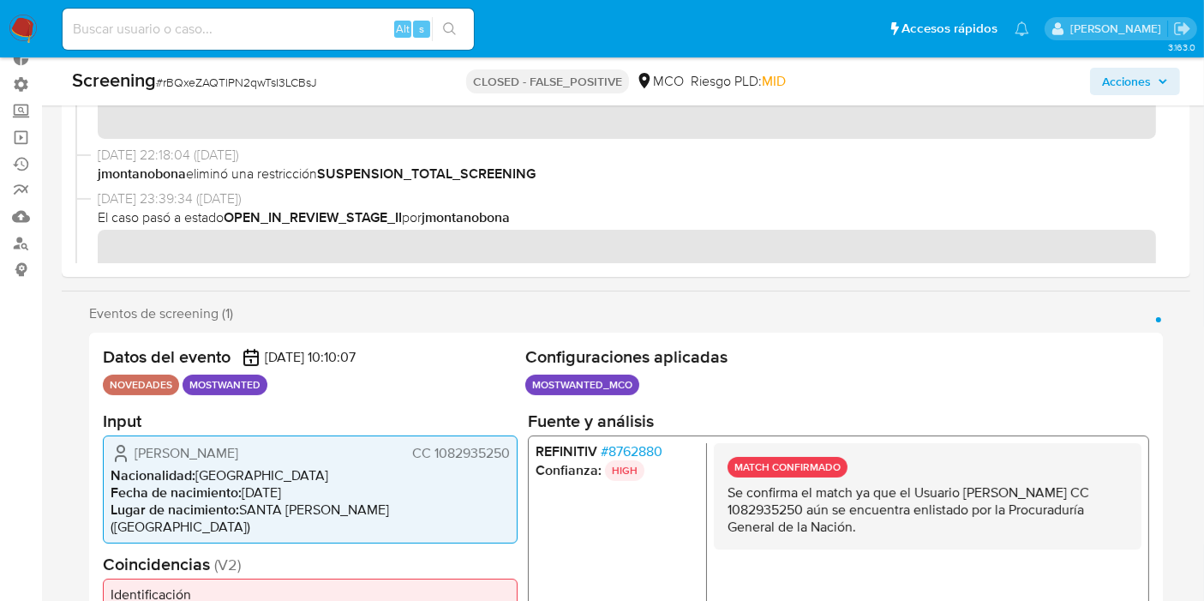
scroll to position [285, 0]
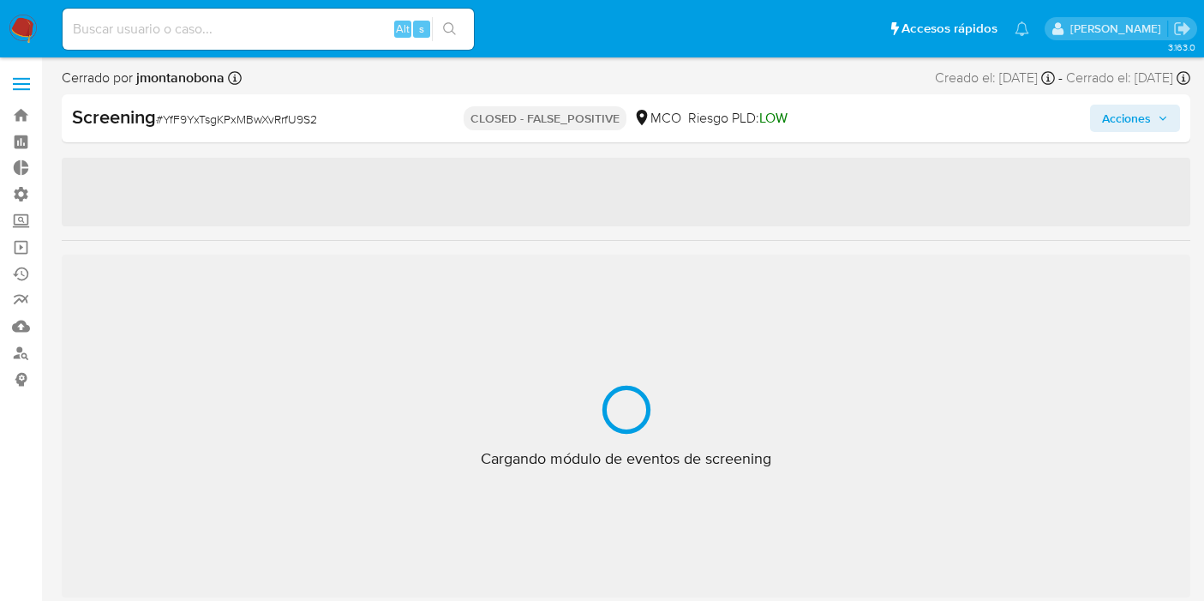
select select "10"
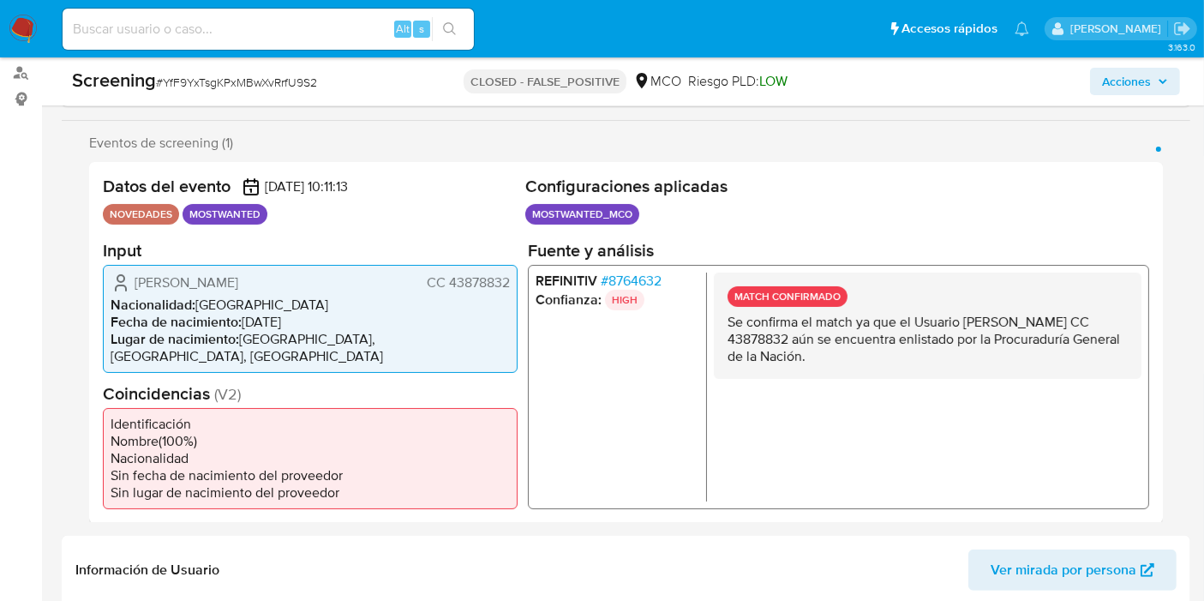
scroll to position [285, 0]
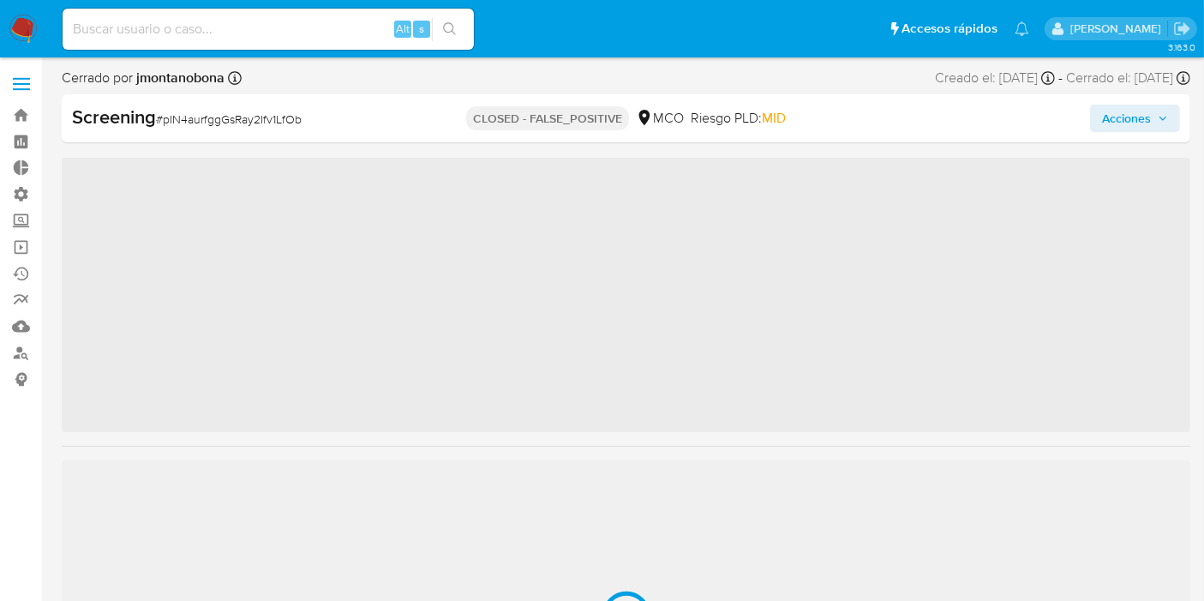
scroll to position [531, 0]
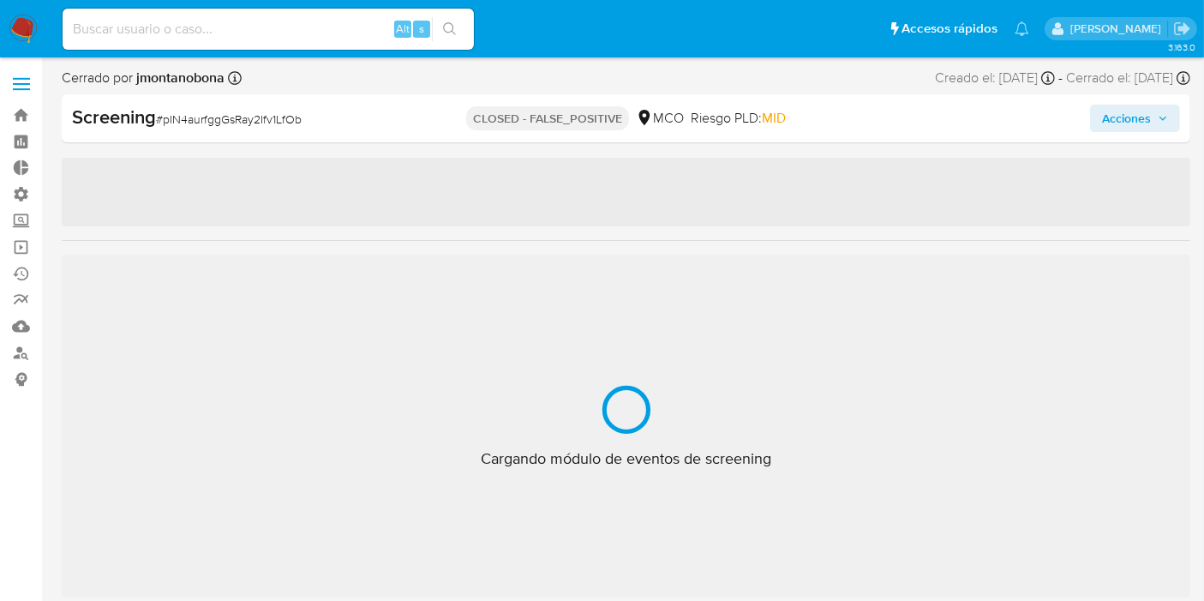
select select "10"
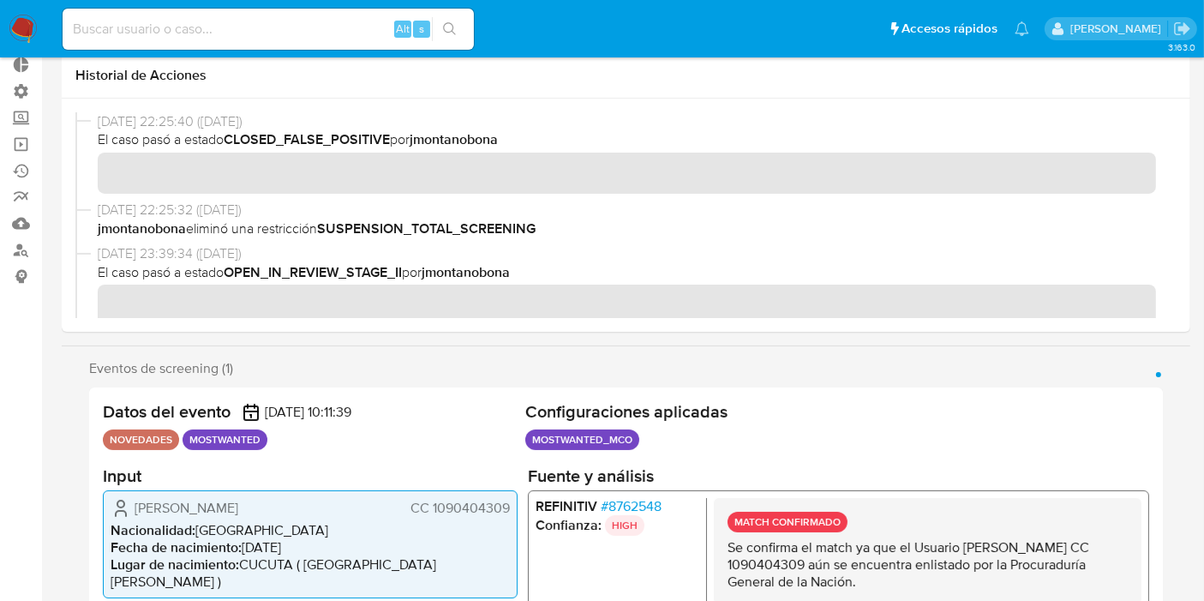
scroll to position [0, 0]
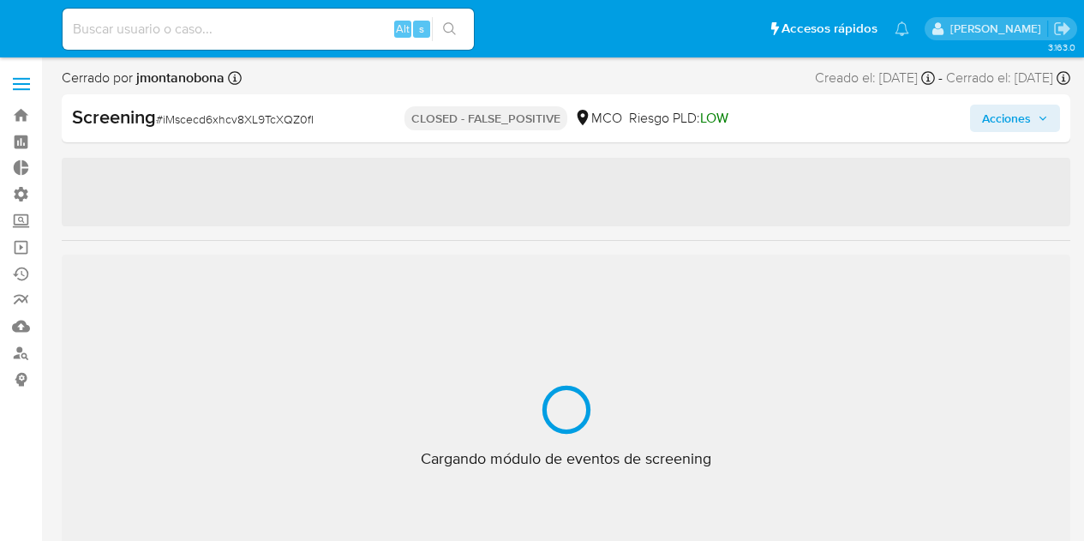
select select "10"
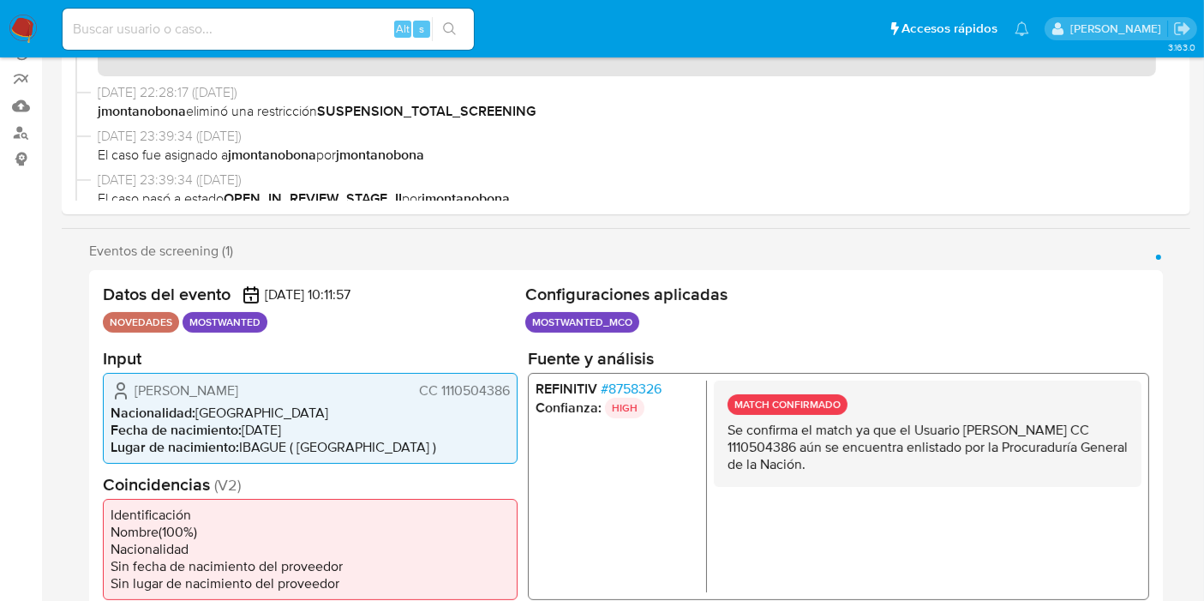
scroll to position [285, 0]
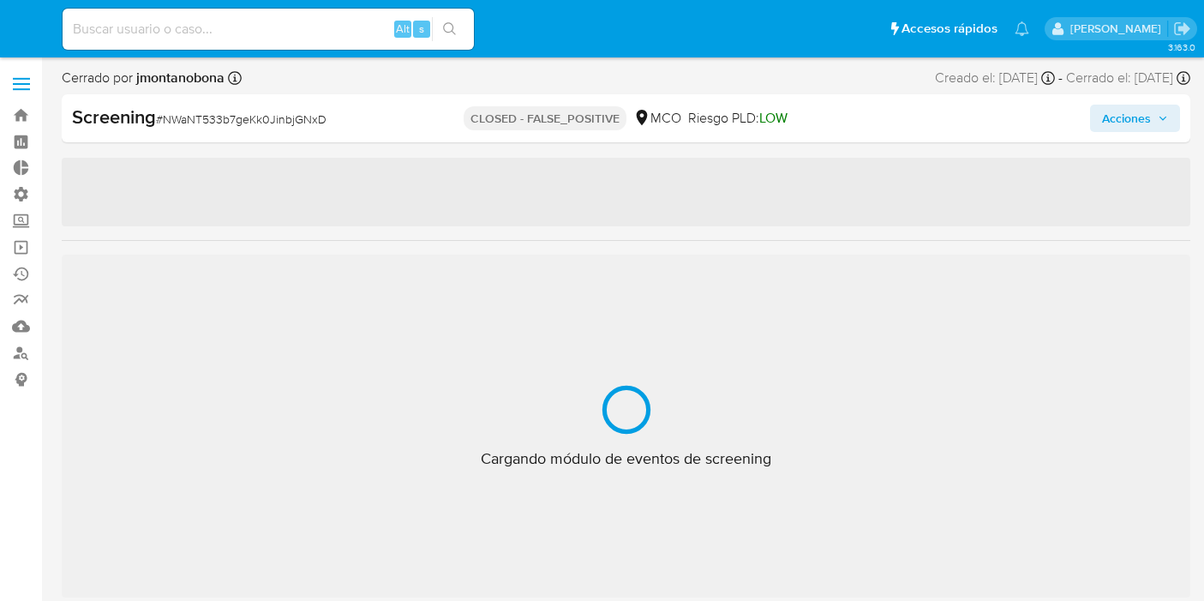
select select "10"
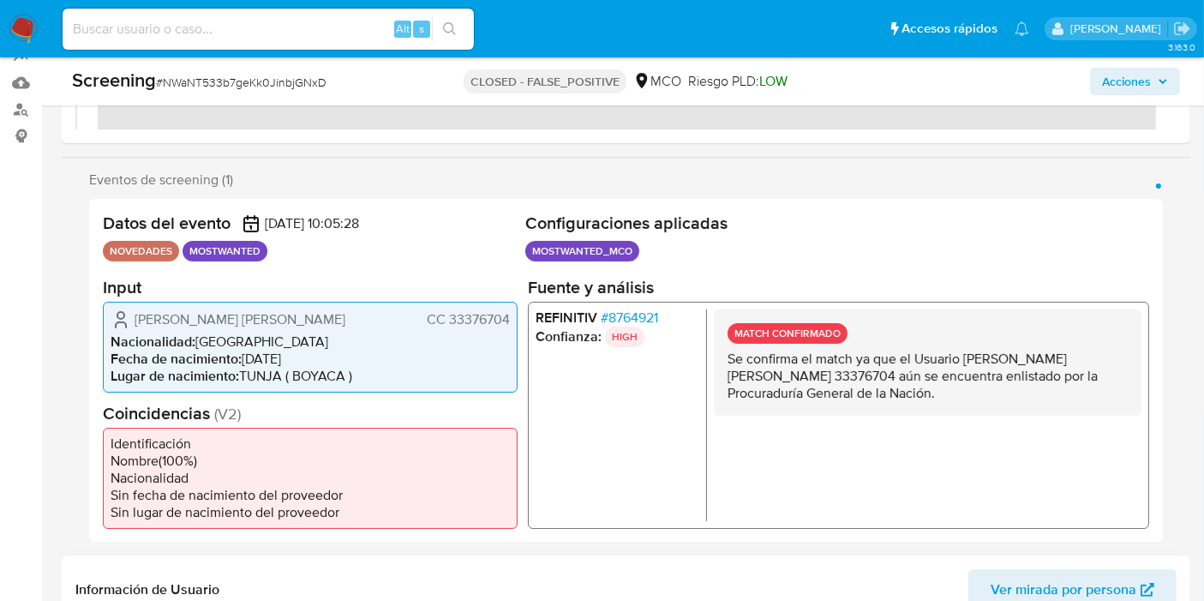
scroll to position [380, 0]
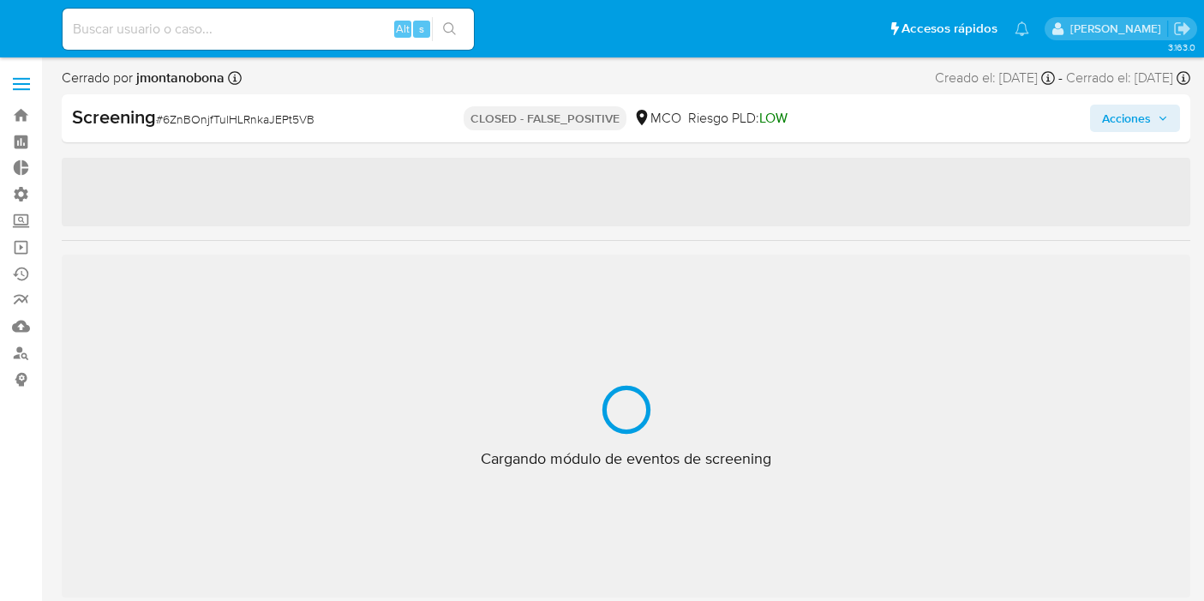
select select "10"
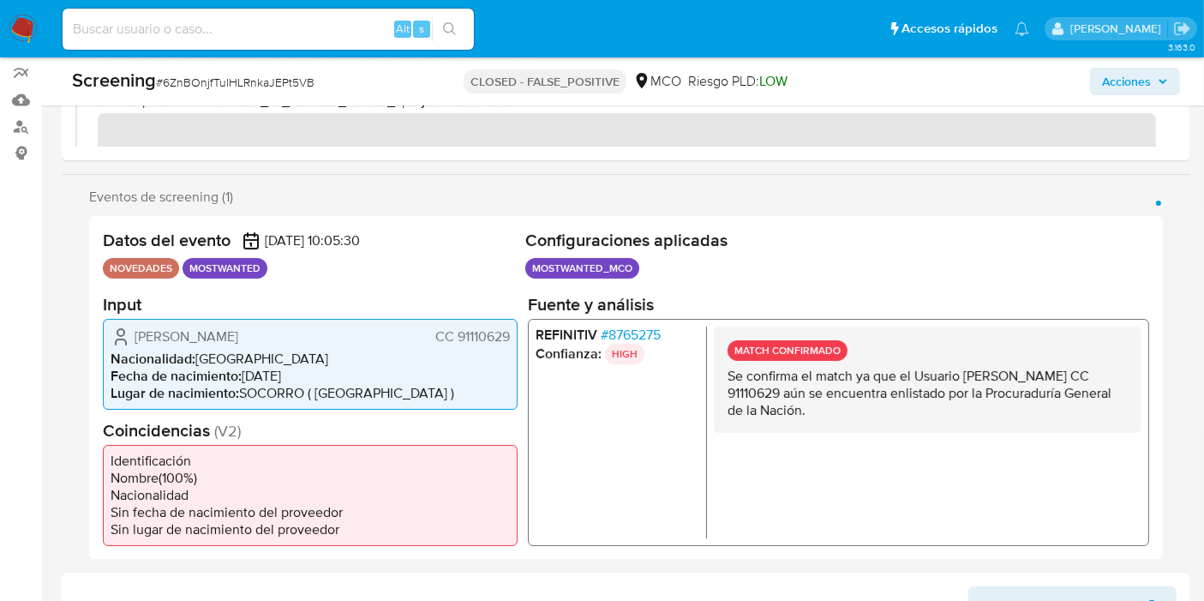
scroll to position [476, 0]
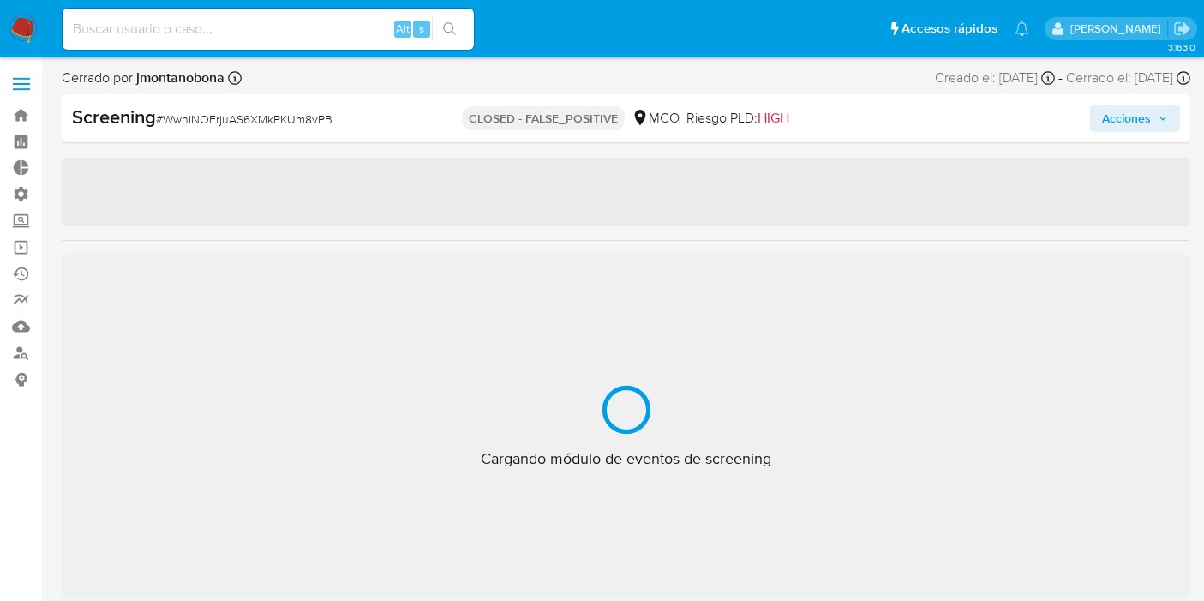
select select "10"
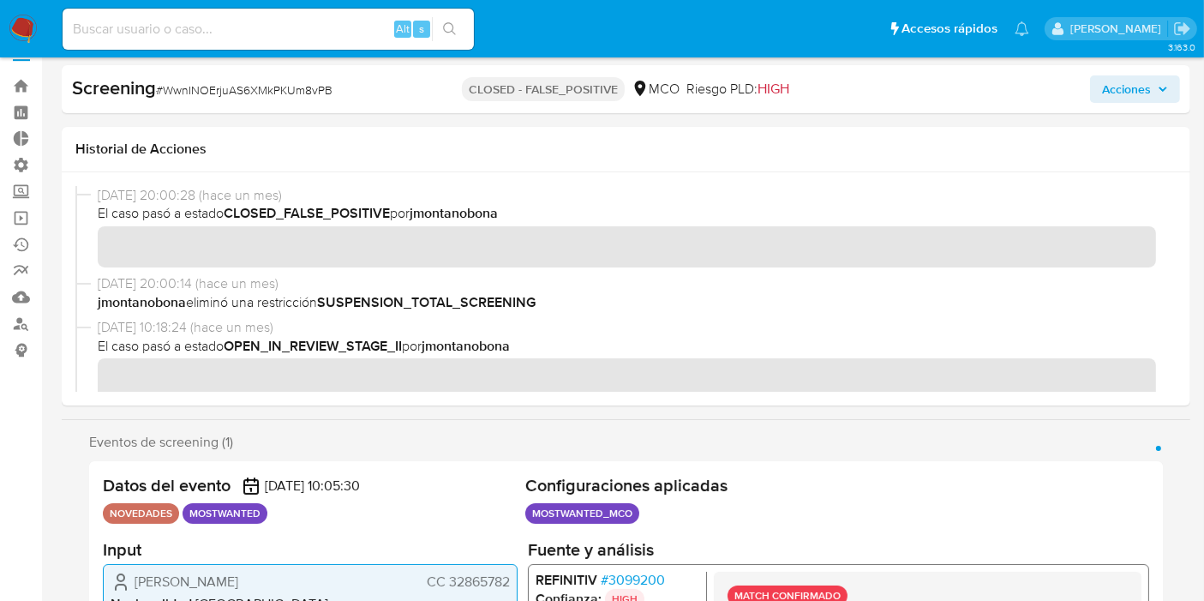
scroll to position [190, 0]
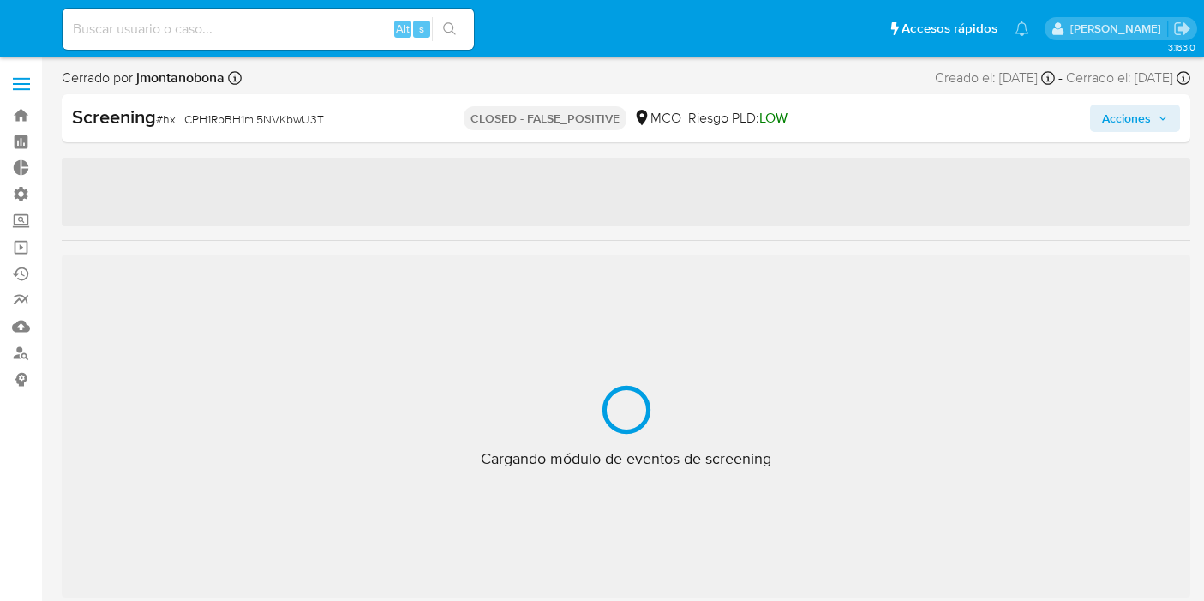
select select "10"
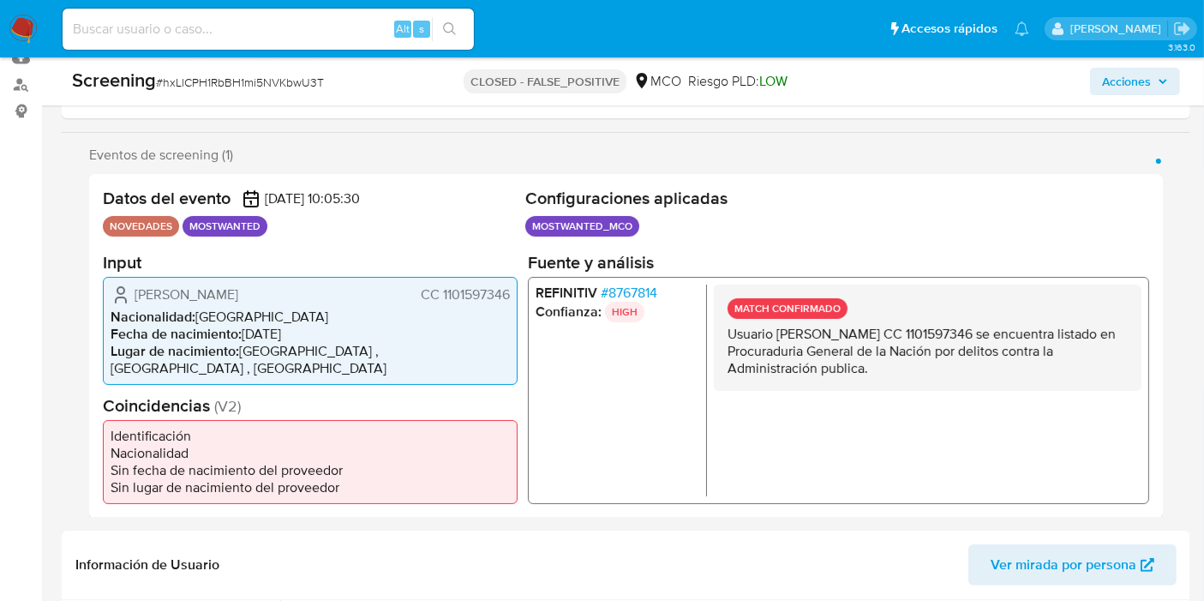
scroll to position [285, 0]
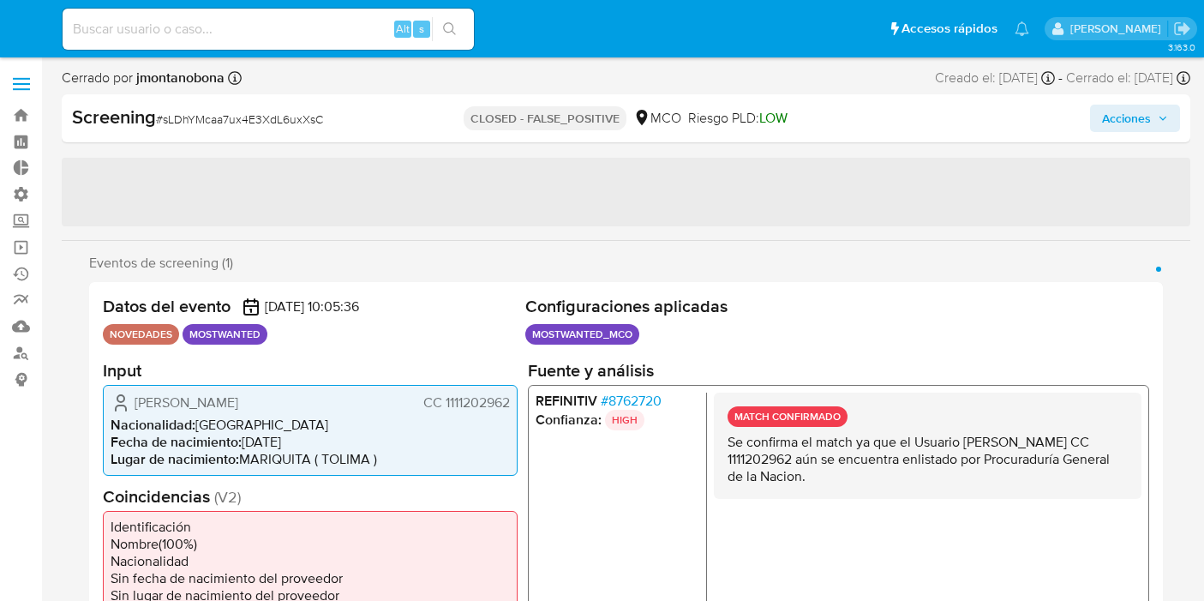
select select "10"
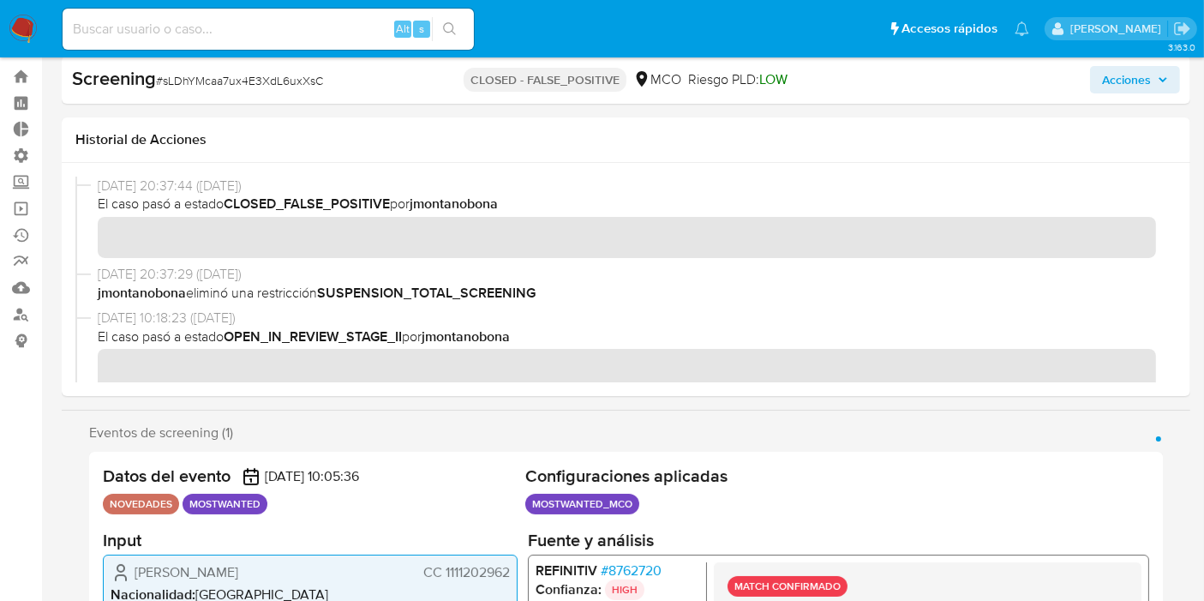
scroll to position [380, 0]
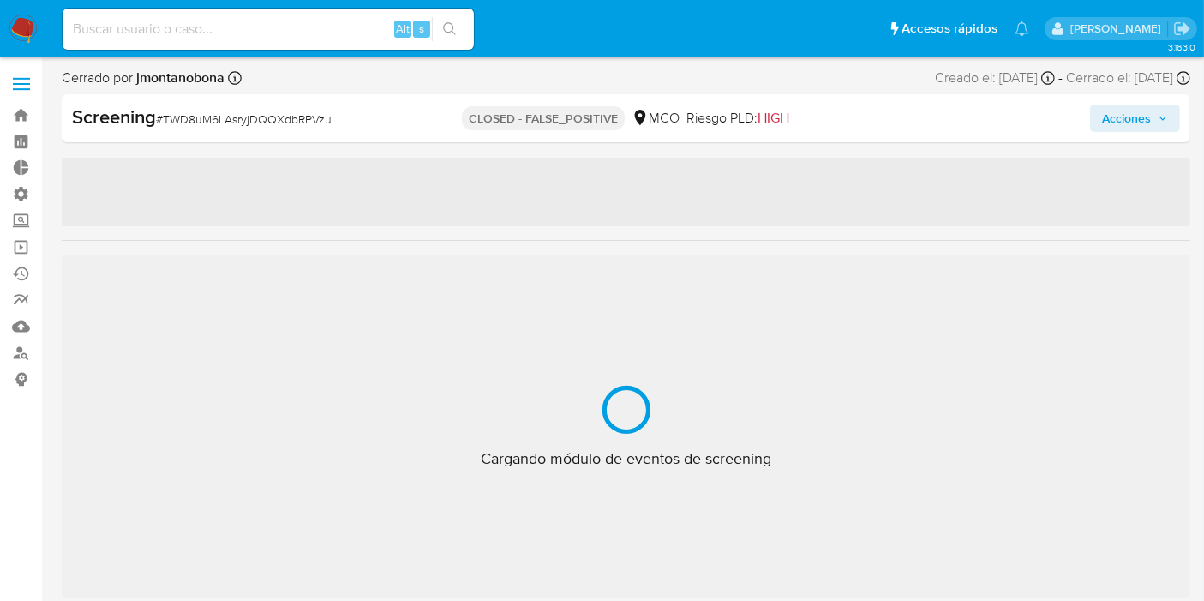
select select "10"
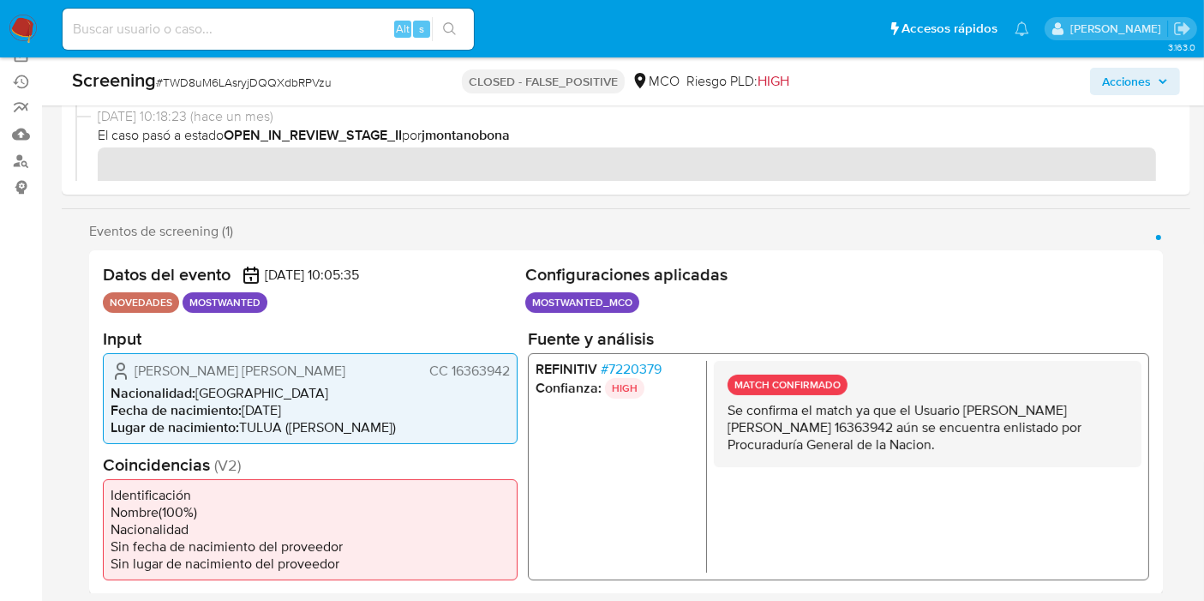
scroll to position [285, 0]
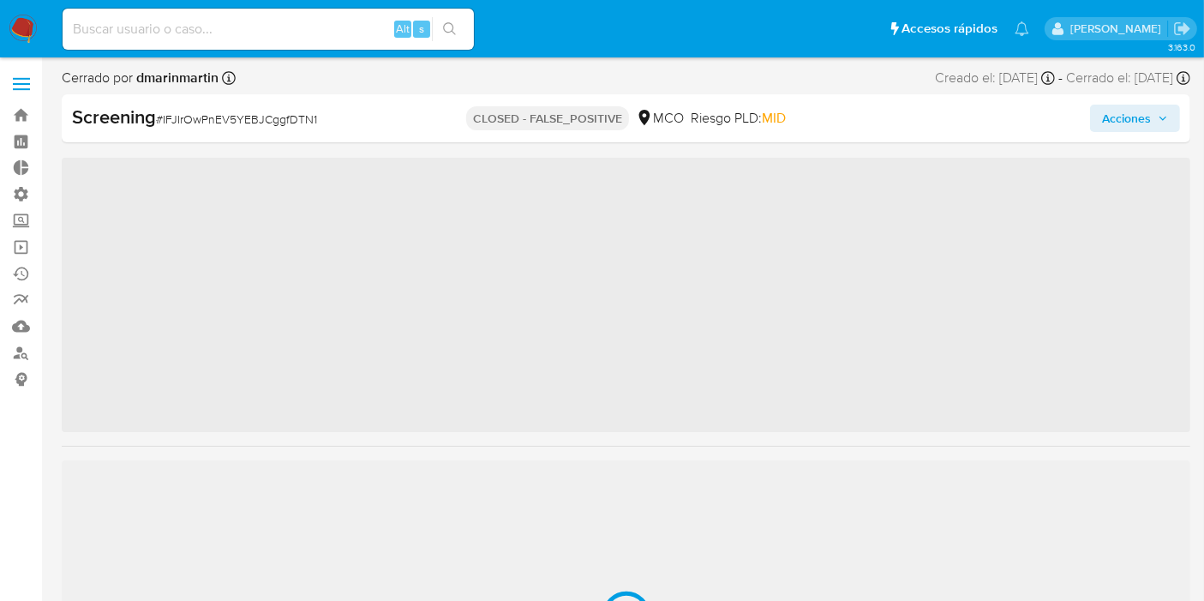
scroll to position [805, 0]
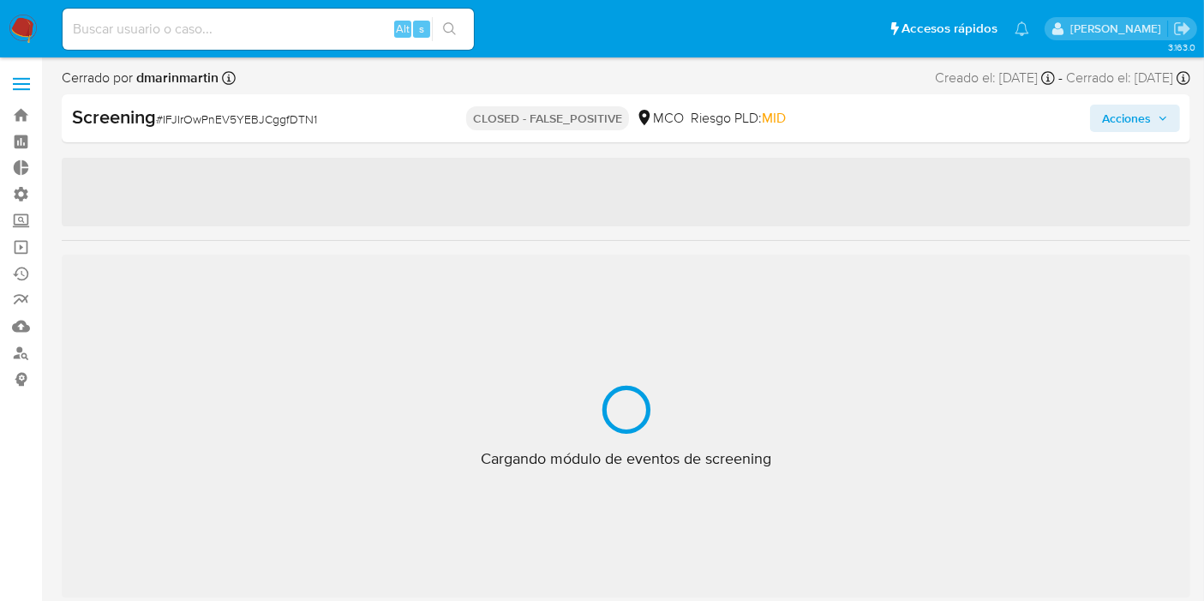
select select "10"
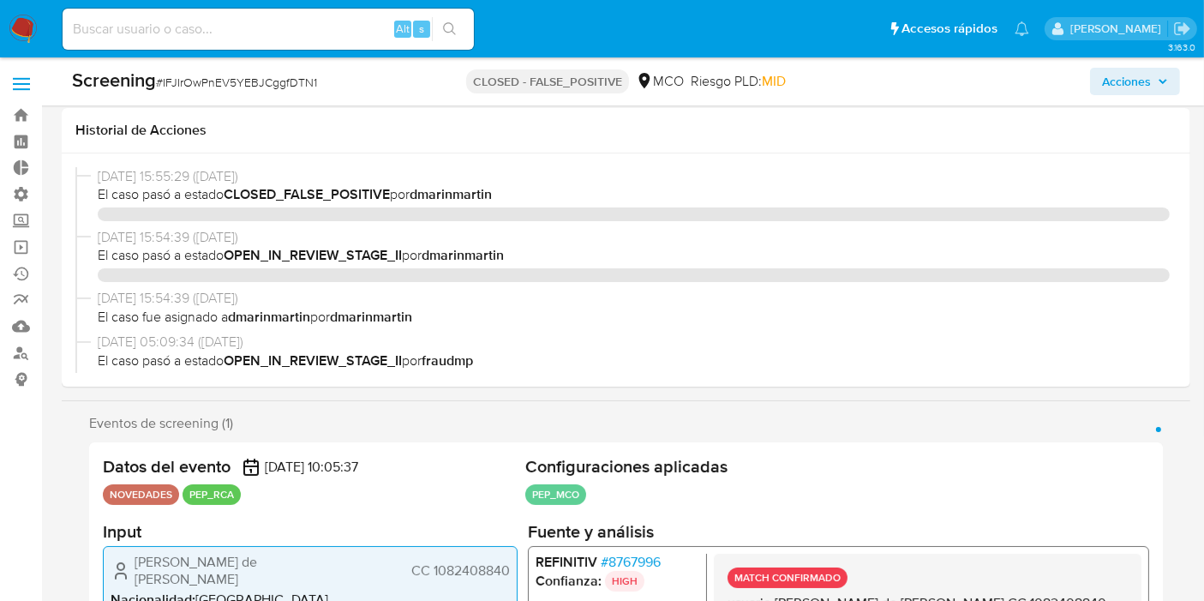
scroll to position [285, 0]
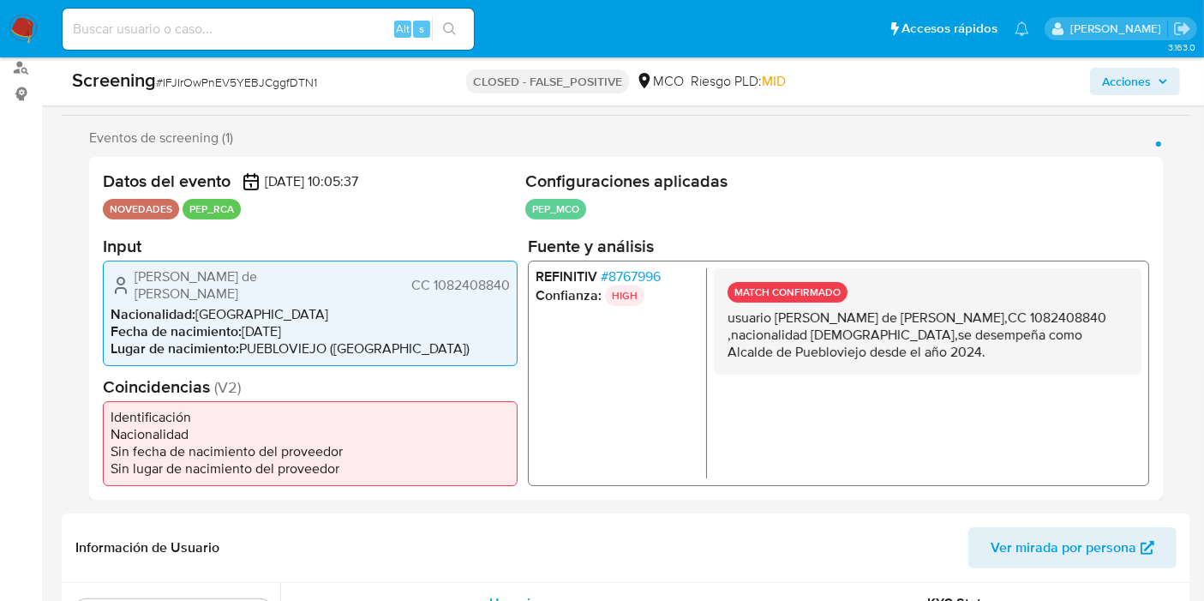
drag, startPoint x: 887, startPoint y: 342, endPoint x: 910, endPoint y: 398, distance: 60.3
click at [910, 398] on div "MATCH CONFIRMADO usuario Brando de Jesús Márquez Márquez,CC 1082408840 ,naciona…" at bounding box center [928, 372] width 428 height 210
click at [917, 352] on p "usuario Brando de Jesús Márquez Márquez,CC 1082408840 ,nacionalidad Colombiana,…" at bounding box center [927, 333] width 400 height 51
drag, startPoint x: 756, startPoint y: 329, endPoint x: 961, endPoint y: 365, distance: 207.9
click at [961, 365] on div "MATCH CONFIRMADO usuario Brando de Jesús Márquez Márquez,CC 1082408840 ,naciona…" at bounding box center [928, 320] width 428 height 106
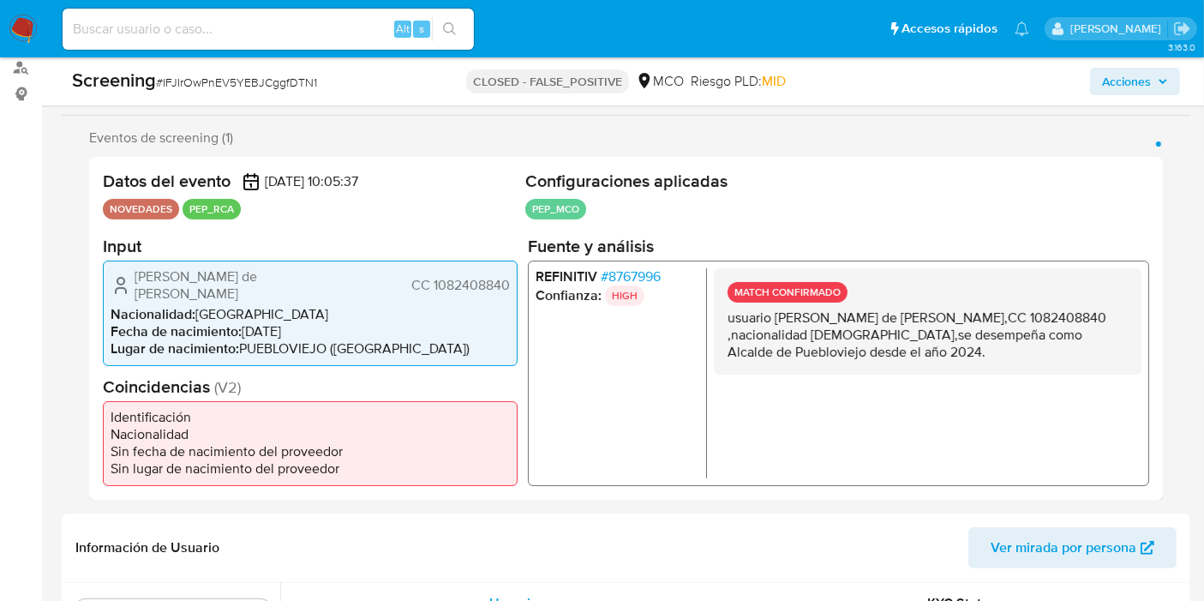
click at [955, 355] on p "usuario Brando de Jesús Márquez Márquez,CC 1082408840 ,nacionalidad Colombiana,…" at bounding box center [927, 333] width 400 height 51
click at [913, 319] on p "usuario Brando de Jesús Márquez Márquez,CC 1082408840 ,nacionalidad Colombiana,…" at bounding box center [927, 333] width 400 height 51
drag, startPoint x: 834, startPoint y: 314, endPoint x: 967, endPoint y: 368, distance: 143.7
click at [967, 368] on div "MATCH CONFIRMADO usuario Brando de Jesús Márquez Márquez,CC 1082408840 ,naciona…" at bounding box center [928, 320] width 428 height 106
click at [945, 352] on p "usuario Brando de Jesús Márquez Márquez,CC 1082408840 ,nacionalidad Colombiana,…" at bounding box center [927, 333] width 400 height 51
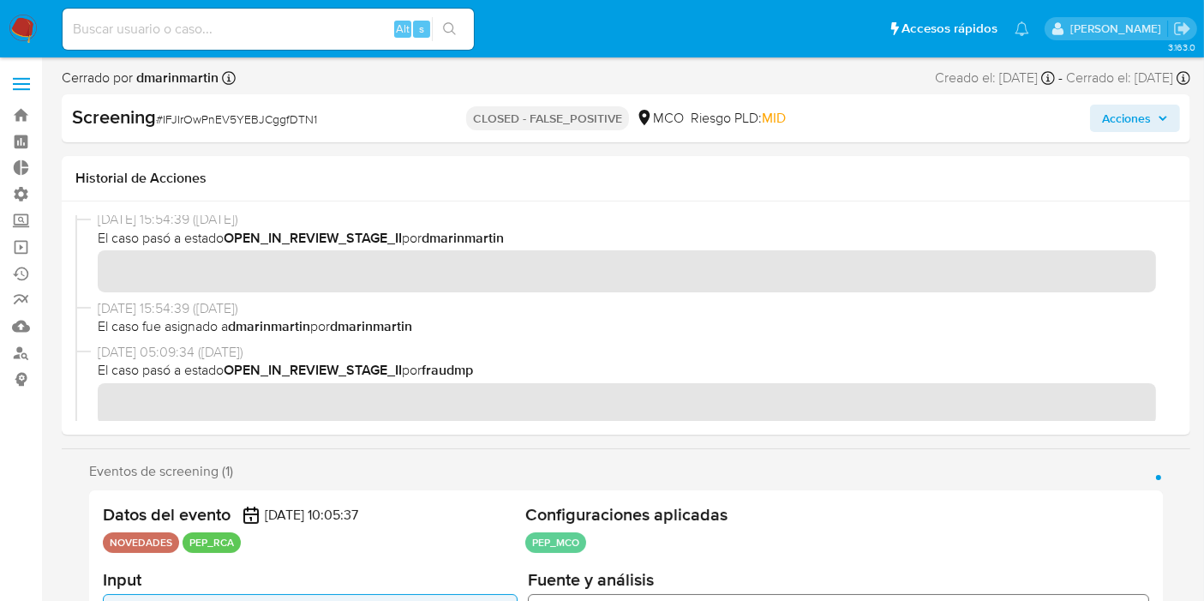
scroll to position [0, 0]
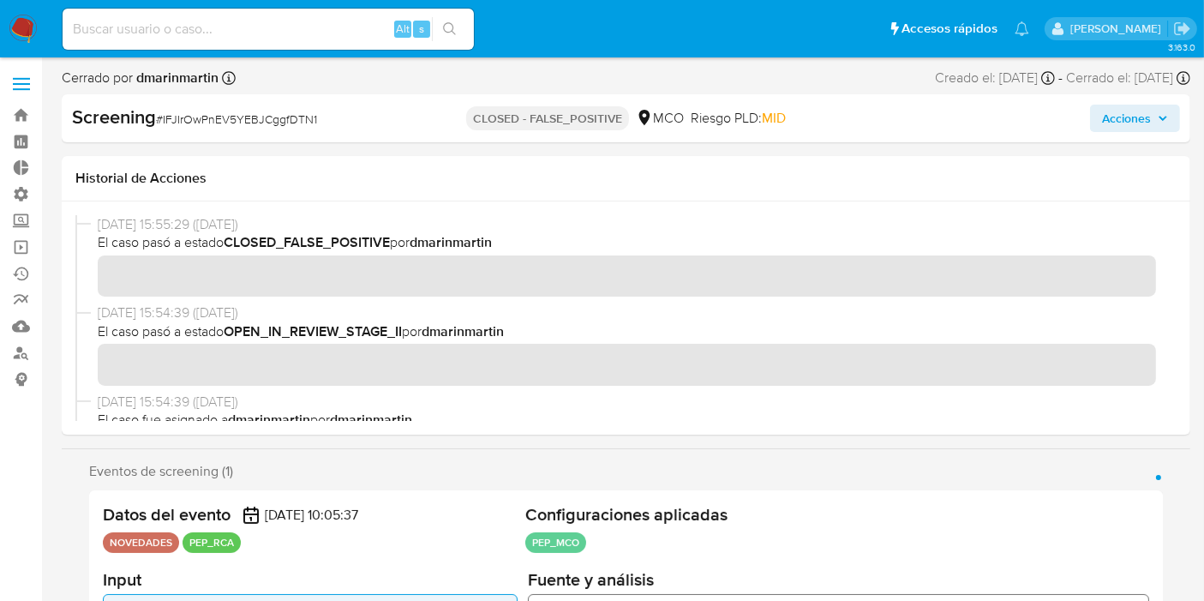
click at [727, 304] on div "22/09/2025 15:55:29 (hace 18 días) El caso pasó a estado CLOSED_FALSE_POSITIVE …" at bounding box center [625, 318] width 1101 height 206
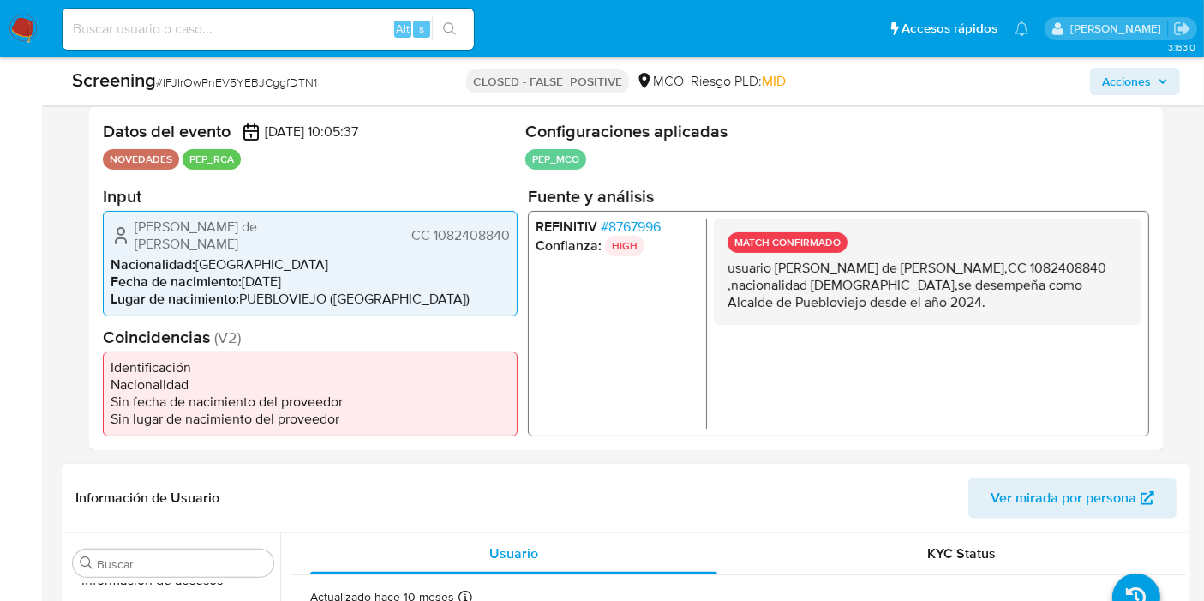
scroll to position [380, 0]
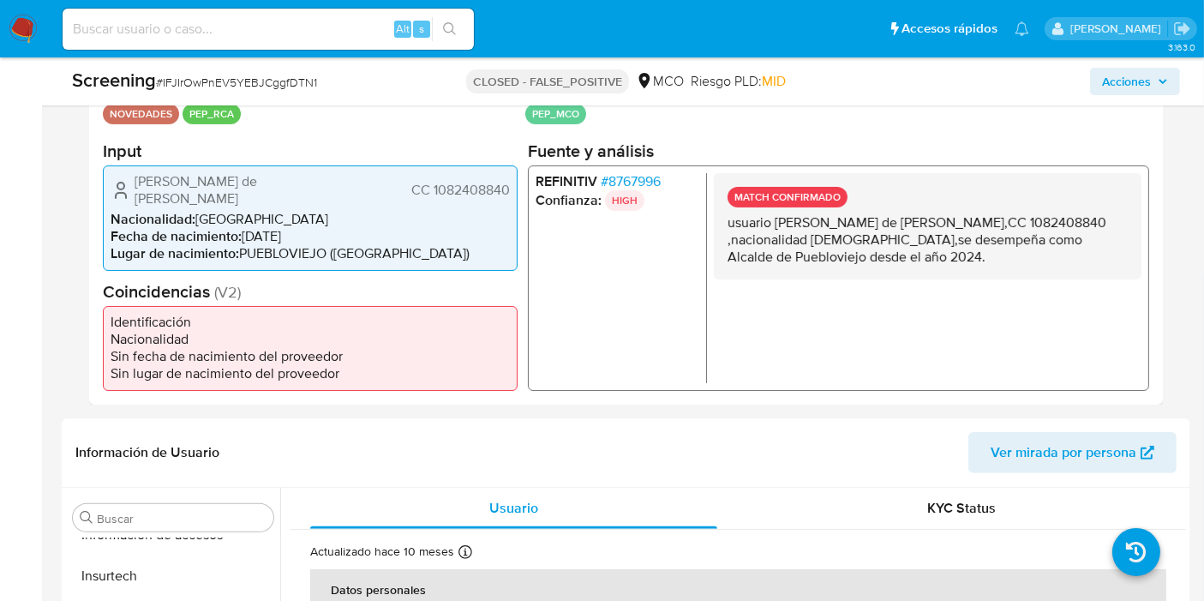
drag, startPoint x: 821, startPoint y: 243, endPoint x: 921, endPoint y: 263, distance: 102.2
click at [921, 263] on p "usuario Brando de Jesús Márquez Márquez,CC 1082408840 ,nacionalidad Colombiana,…" at bounding box center [927, 238] width 400 height 51
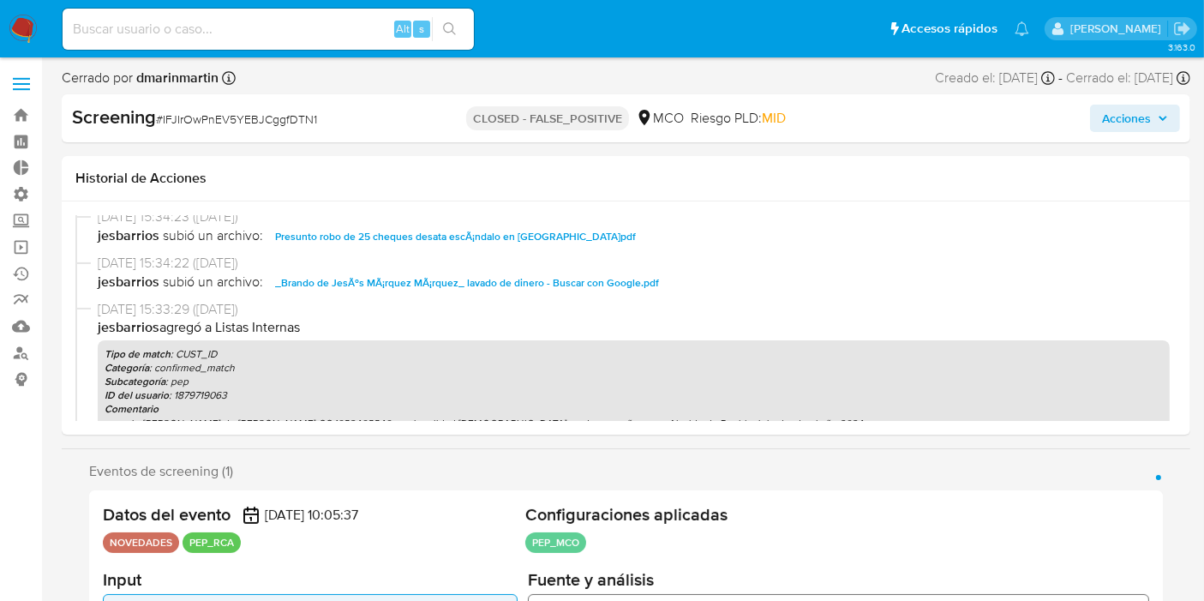
scroll to position [525, 0]
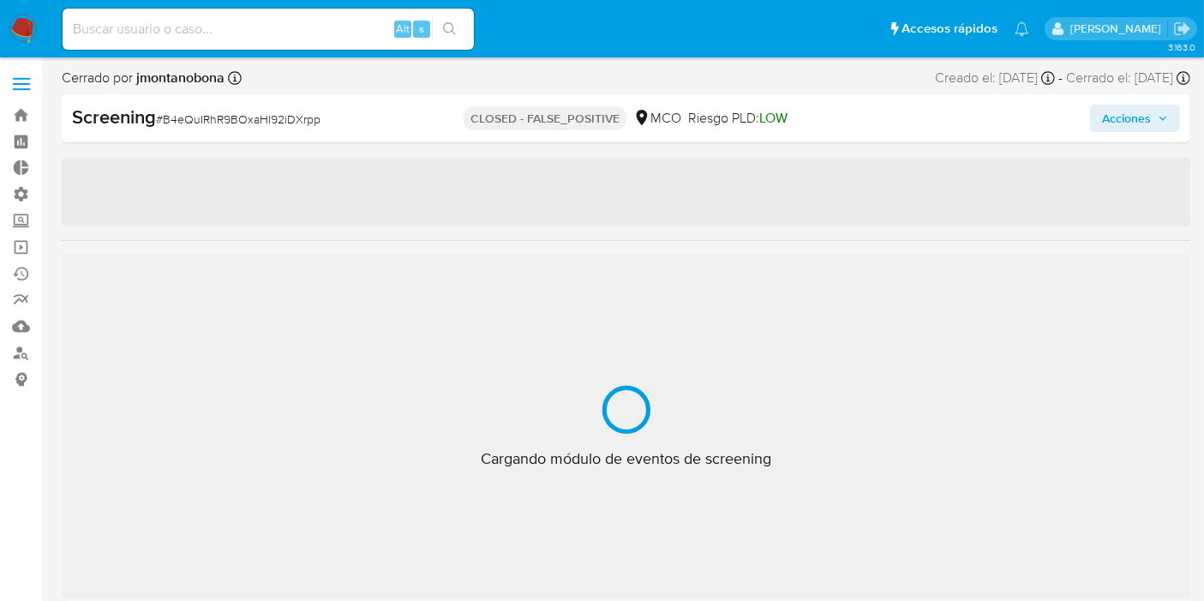
scroll to position [805, 0]
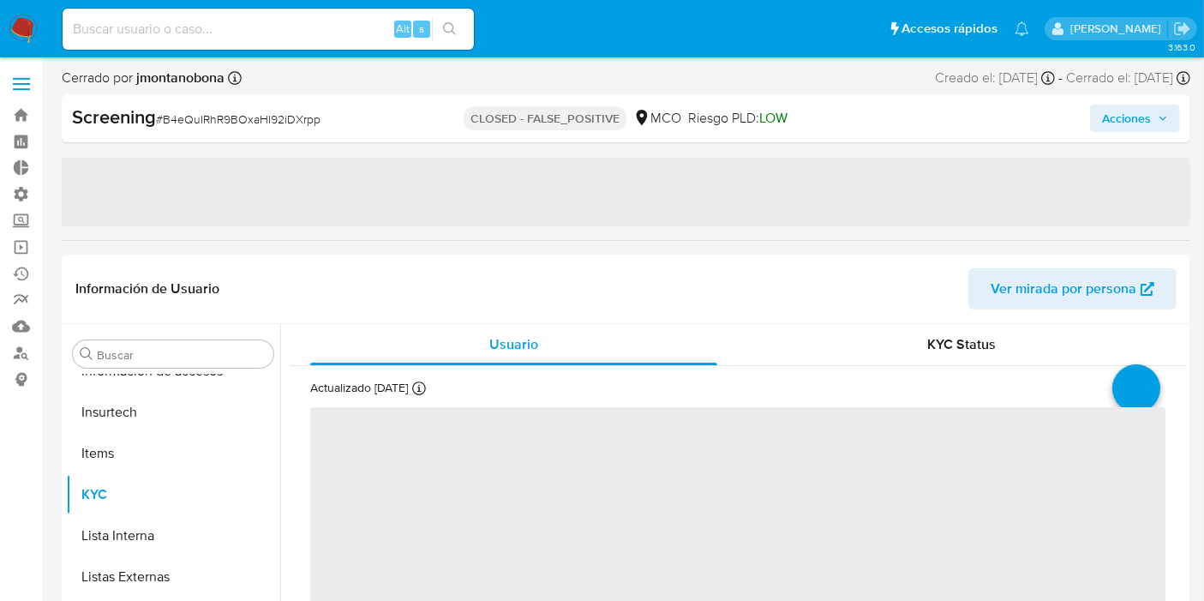
select select "10"
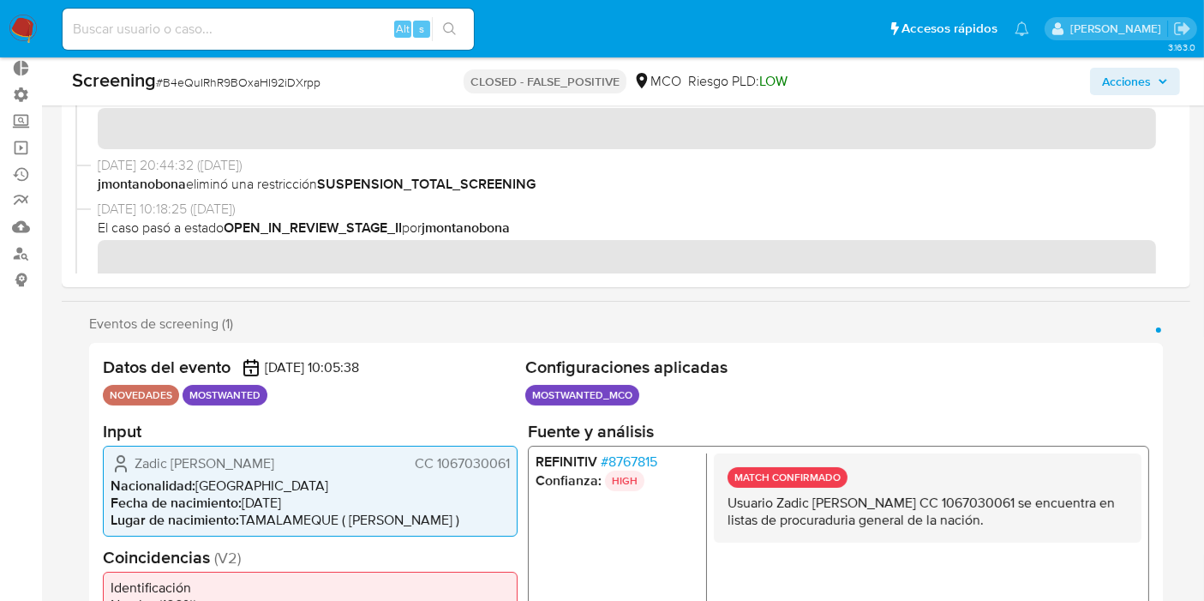
scroll to position [0, 0]
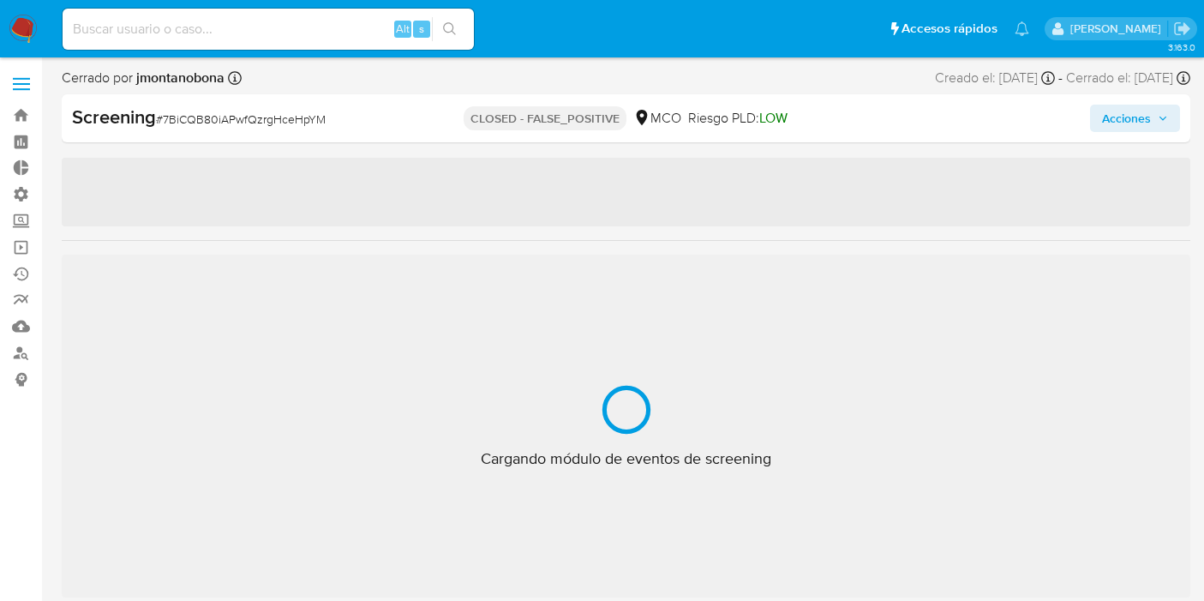
select select "10"
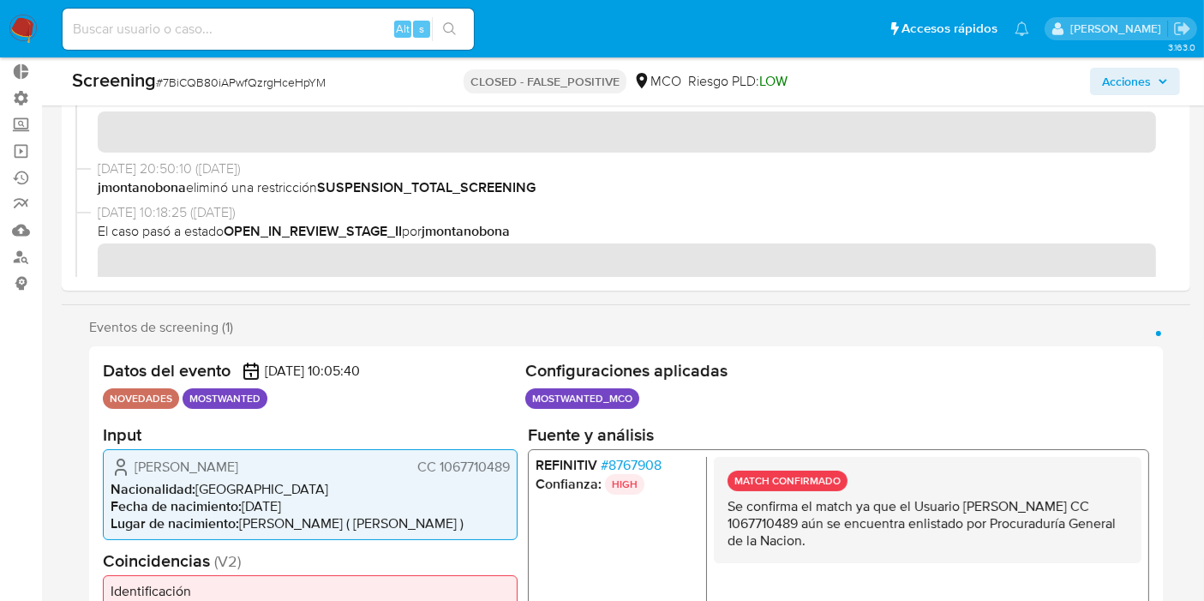
scroll to position [190, 0]
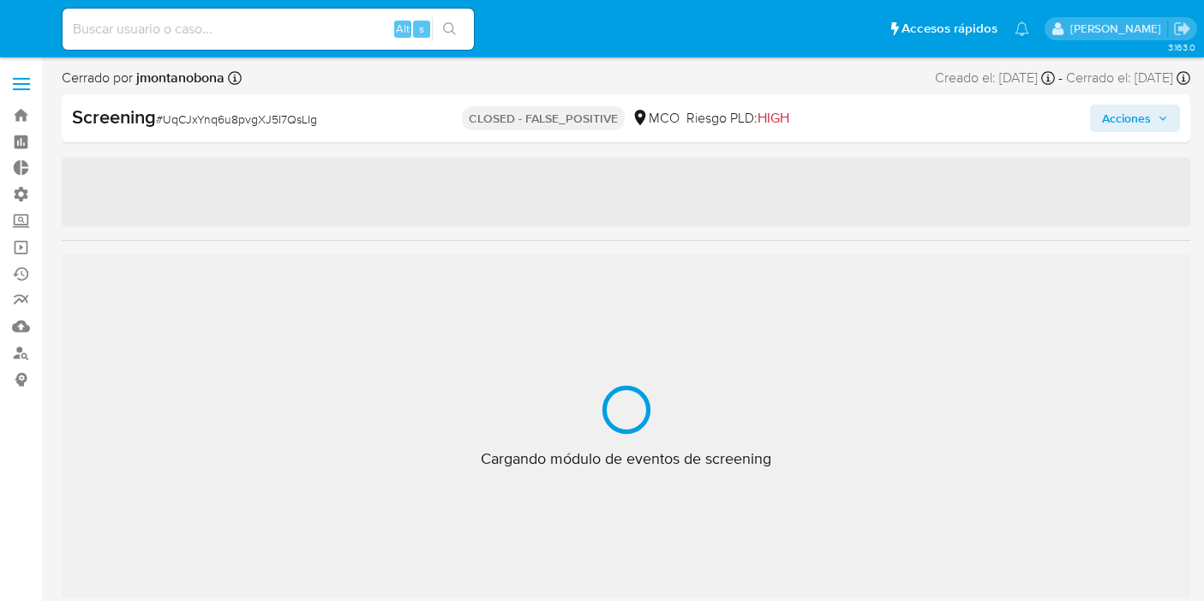
select select "10"
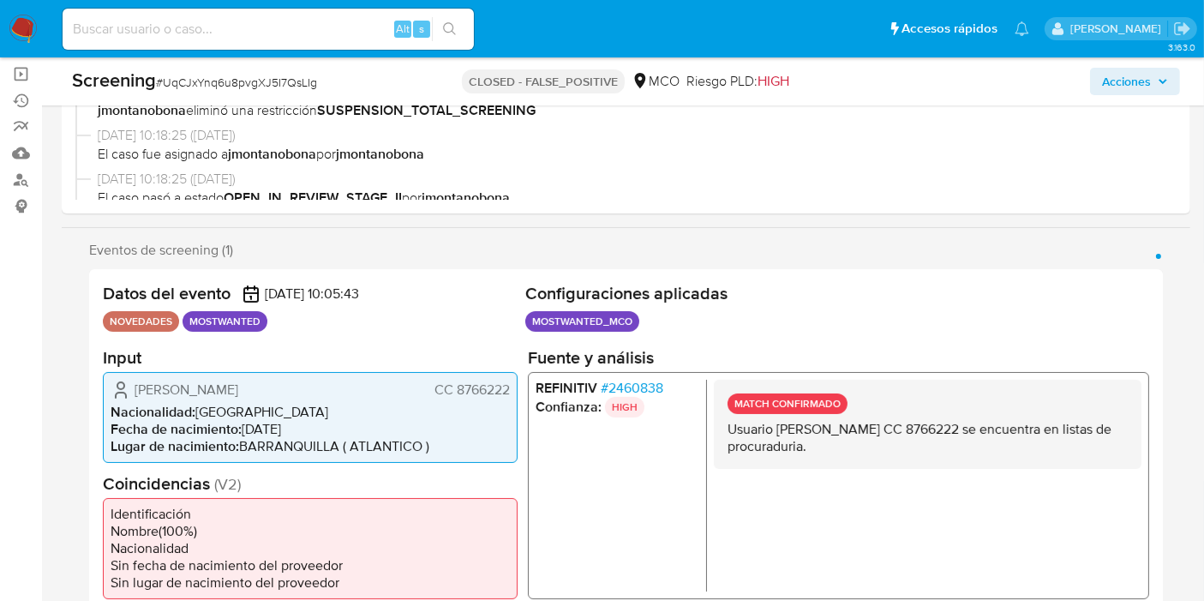
scroll to position [285, 0]
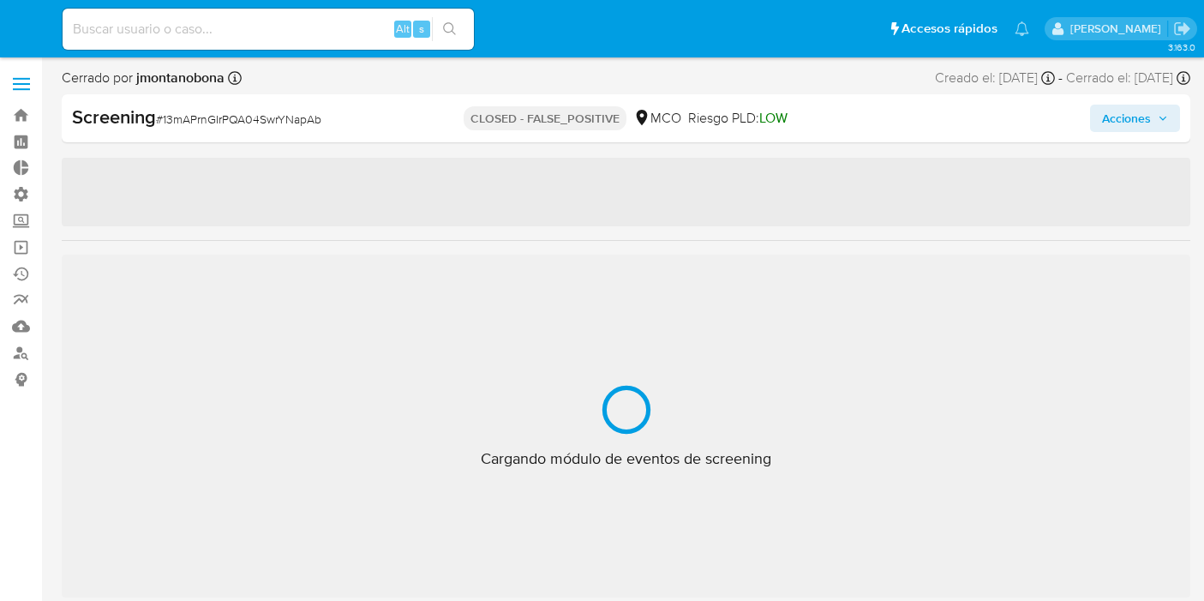
select select "10"
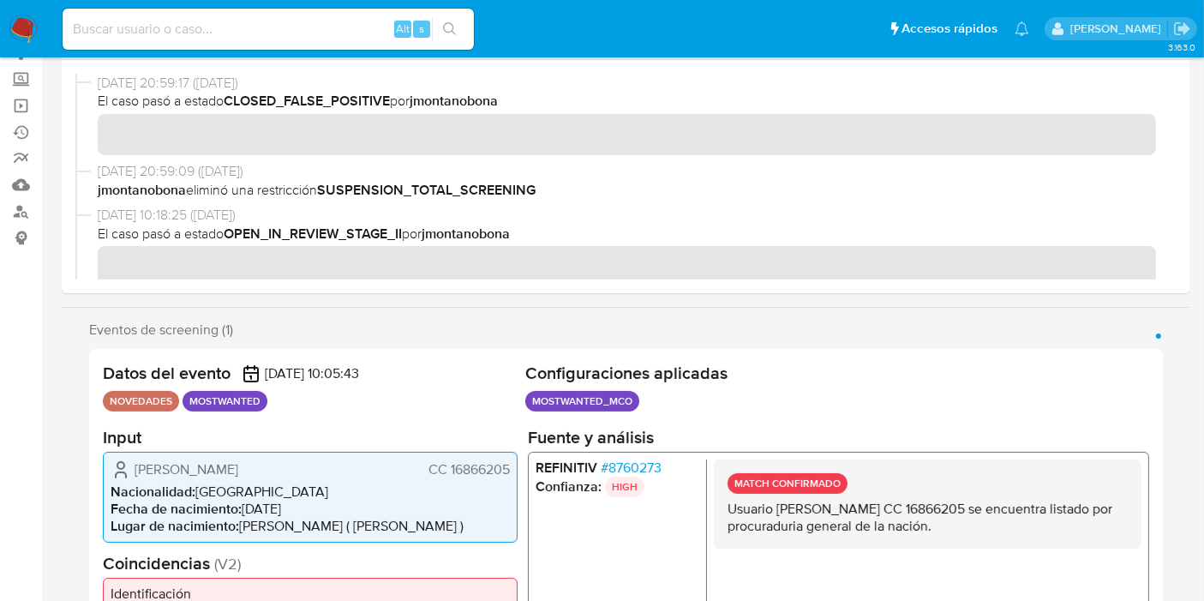
scroll to position [285, 0]
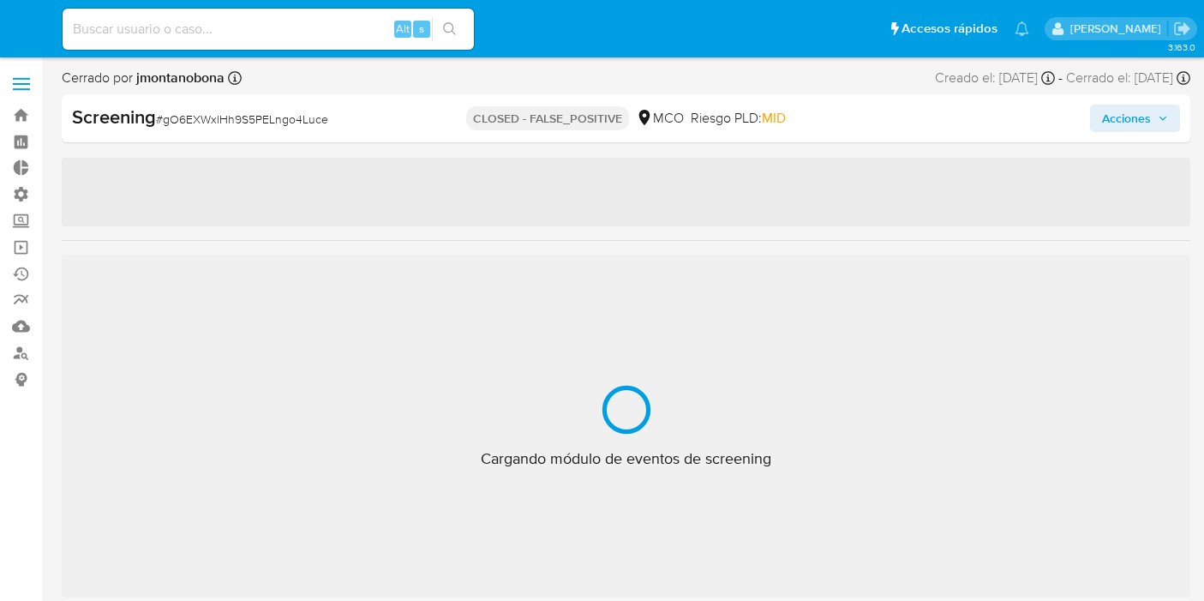
select select "10"
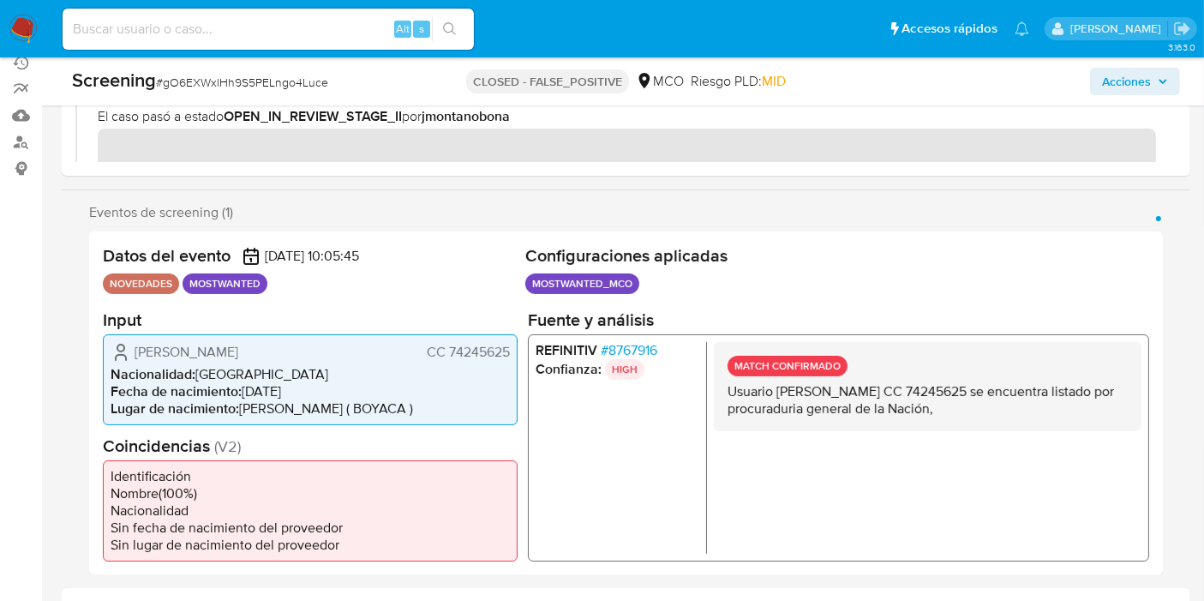
scroll to position [285, 0]
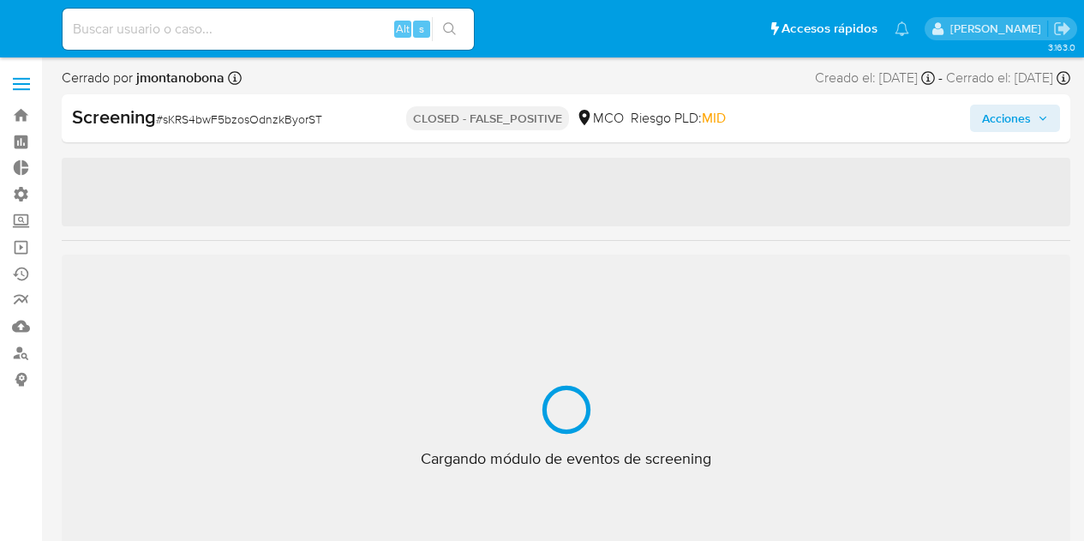
select select "10"
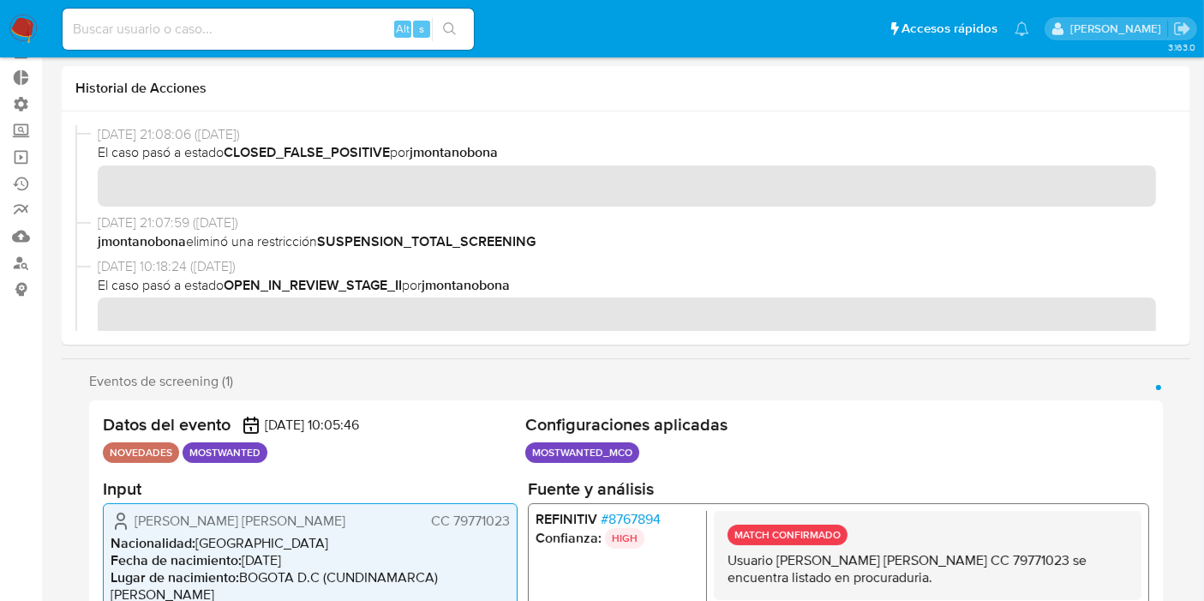
scroll to position [285, 0]
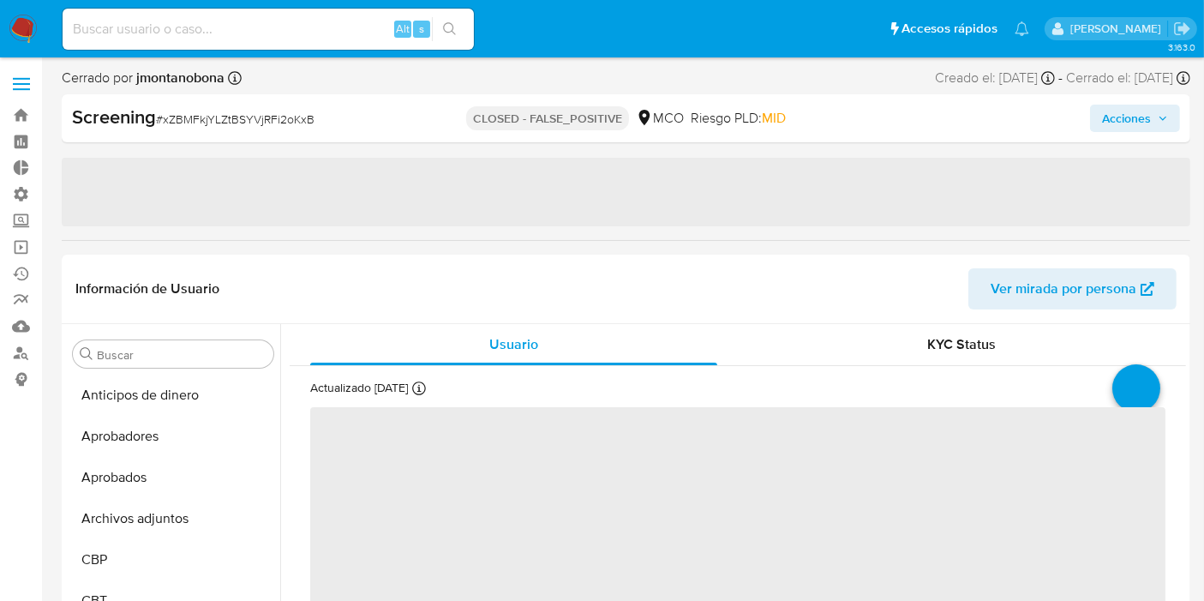
select select "10"
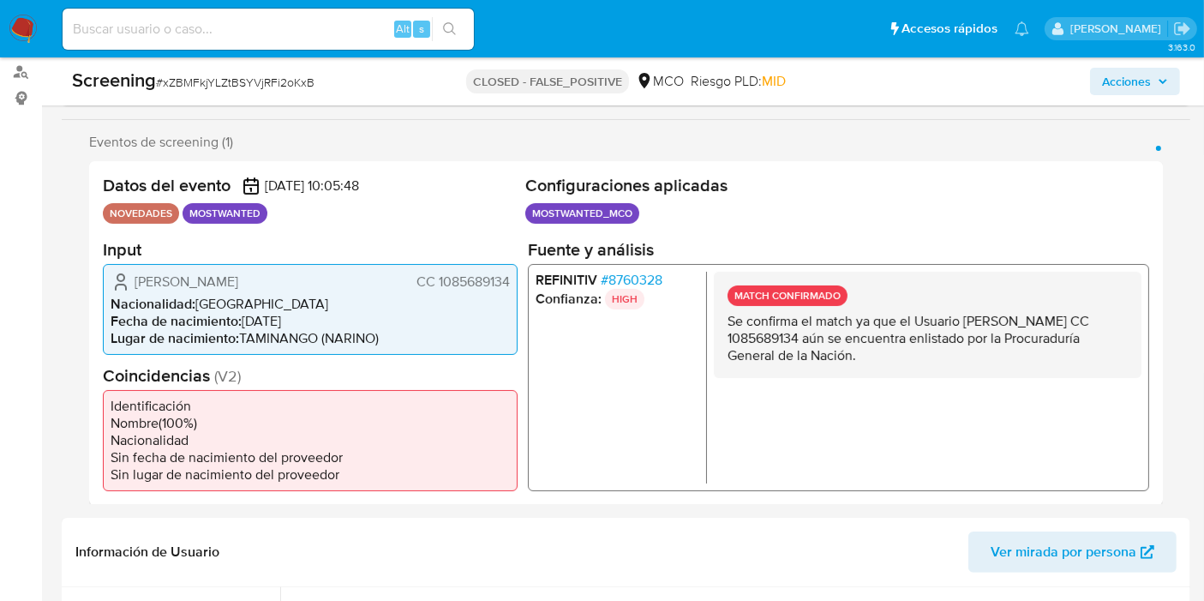
scroll to position [285, 0]
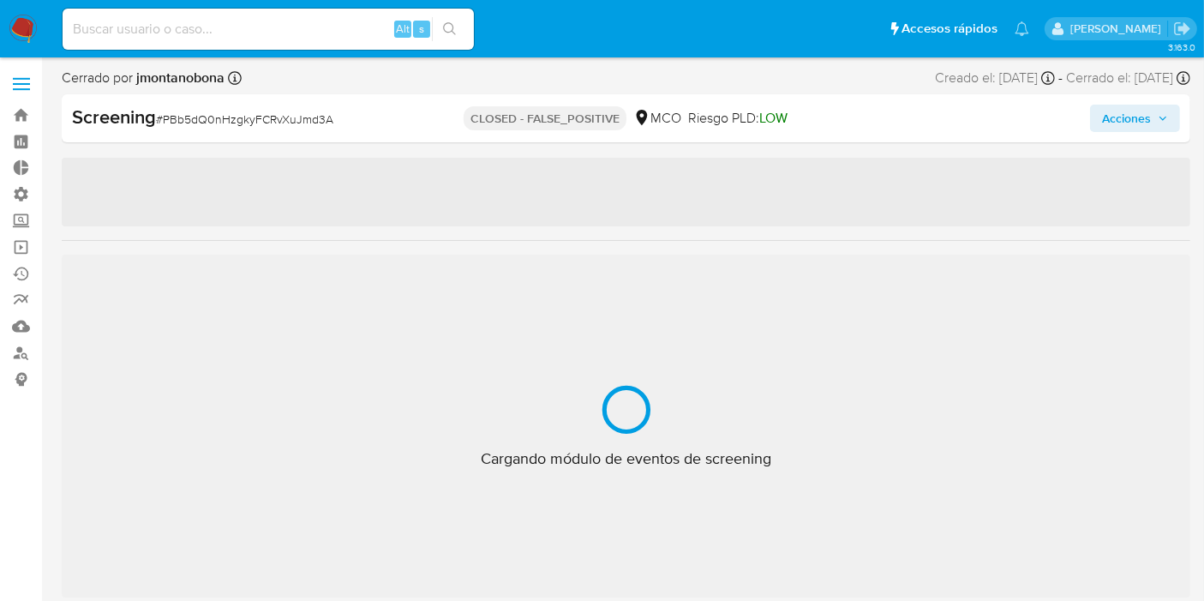
select select "10"
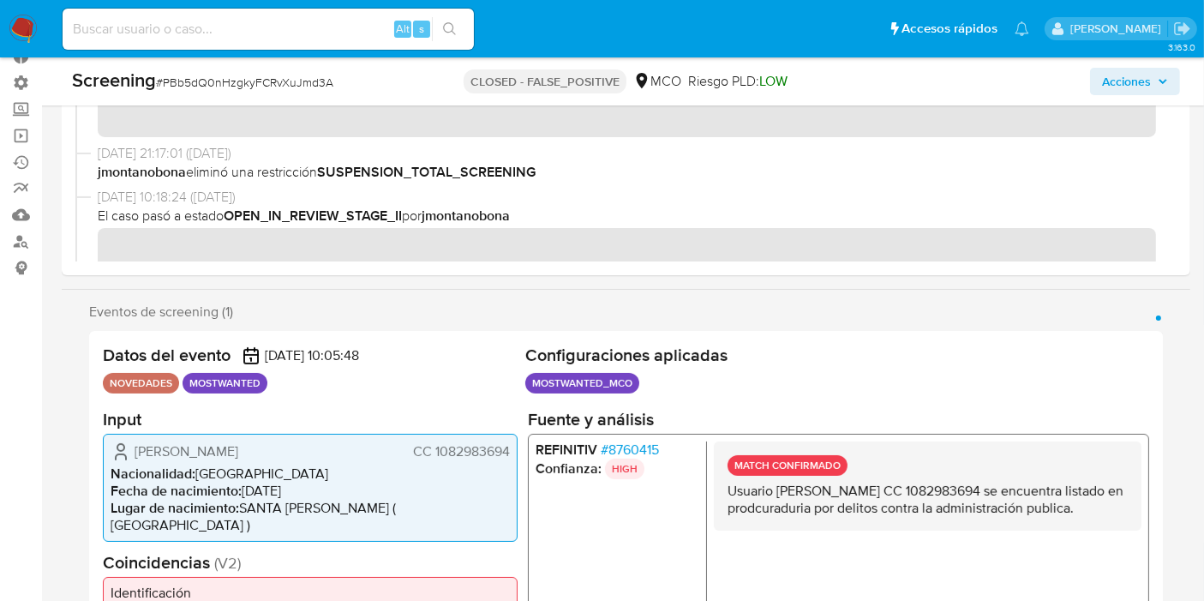
scroll to position [190, 0]
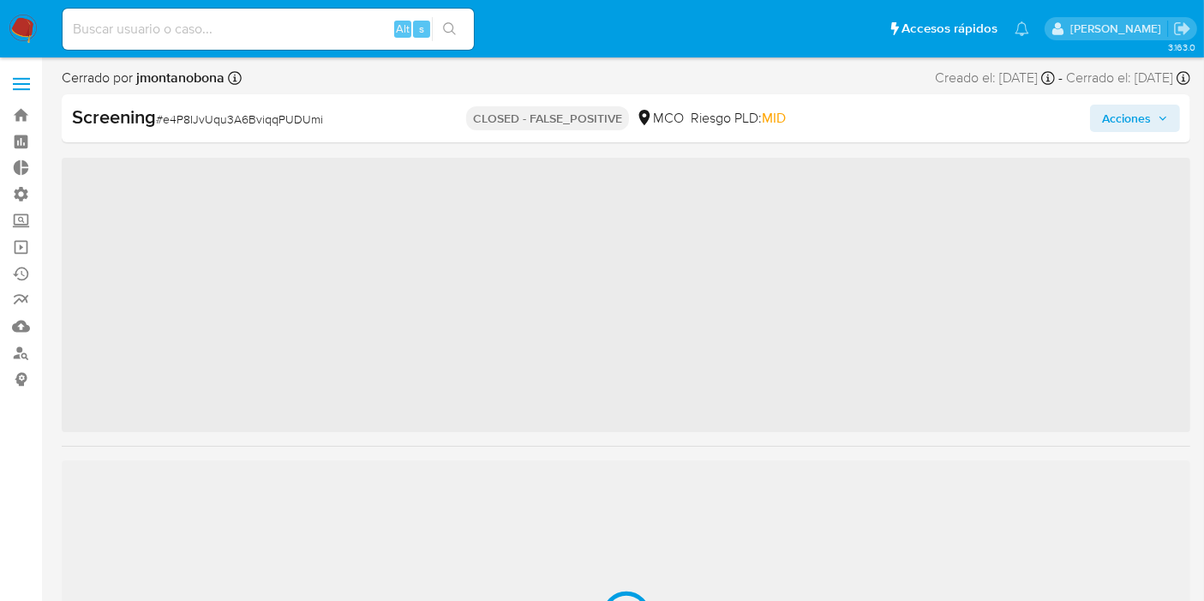
scroll to position [805, 0]
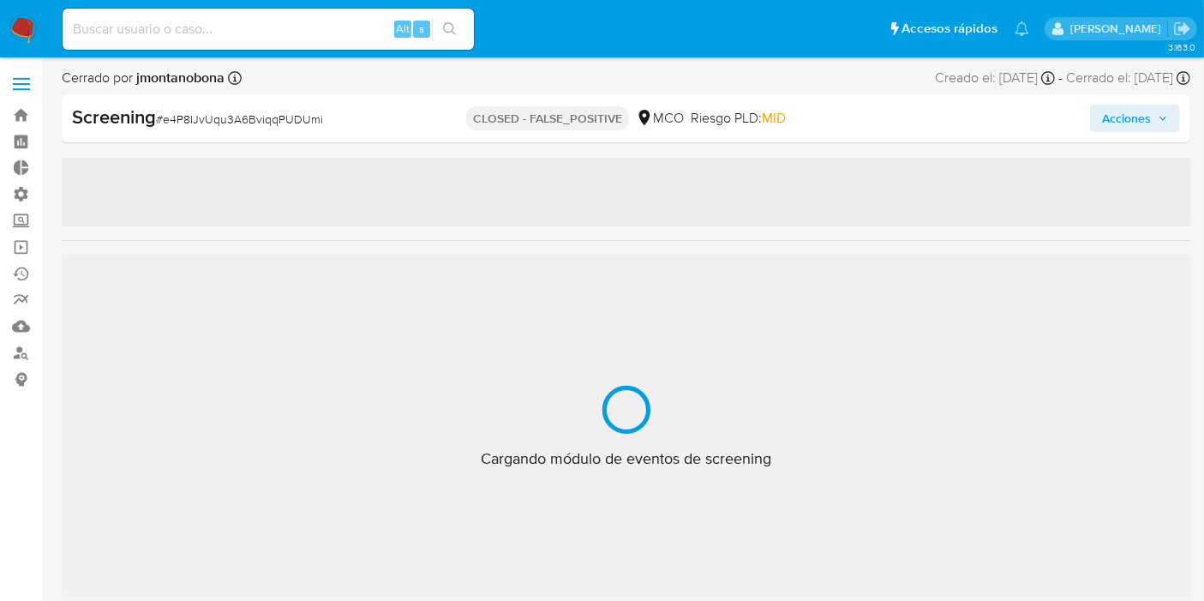
select select "10"
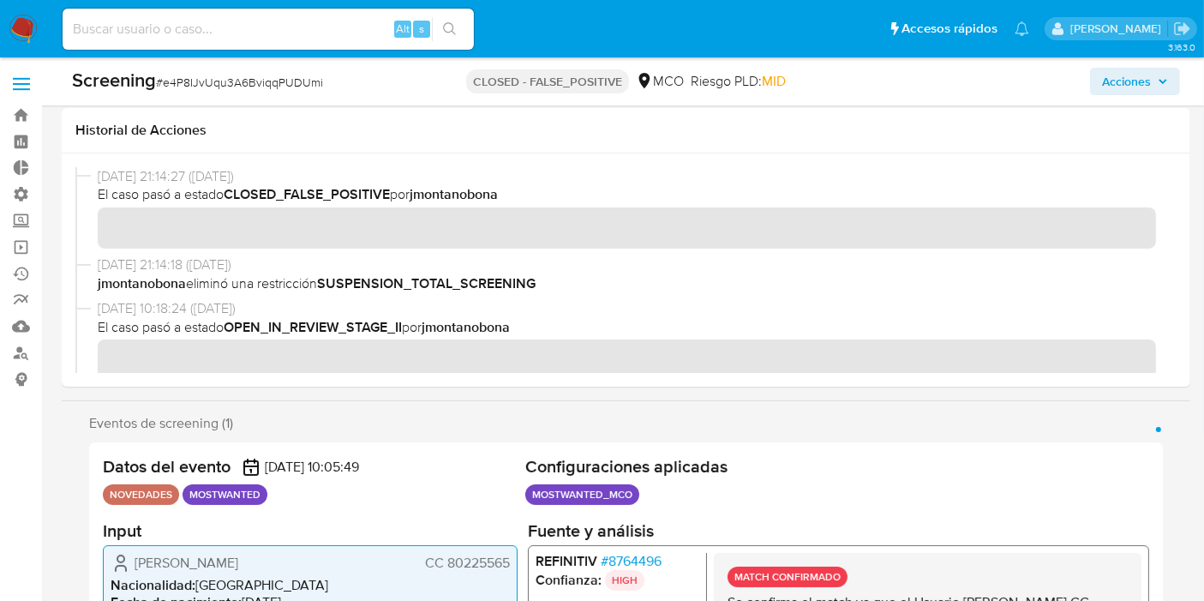
scroll to position [380, 0]
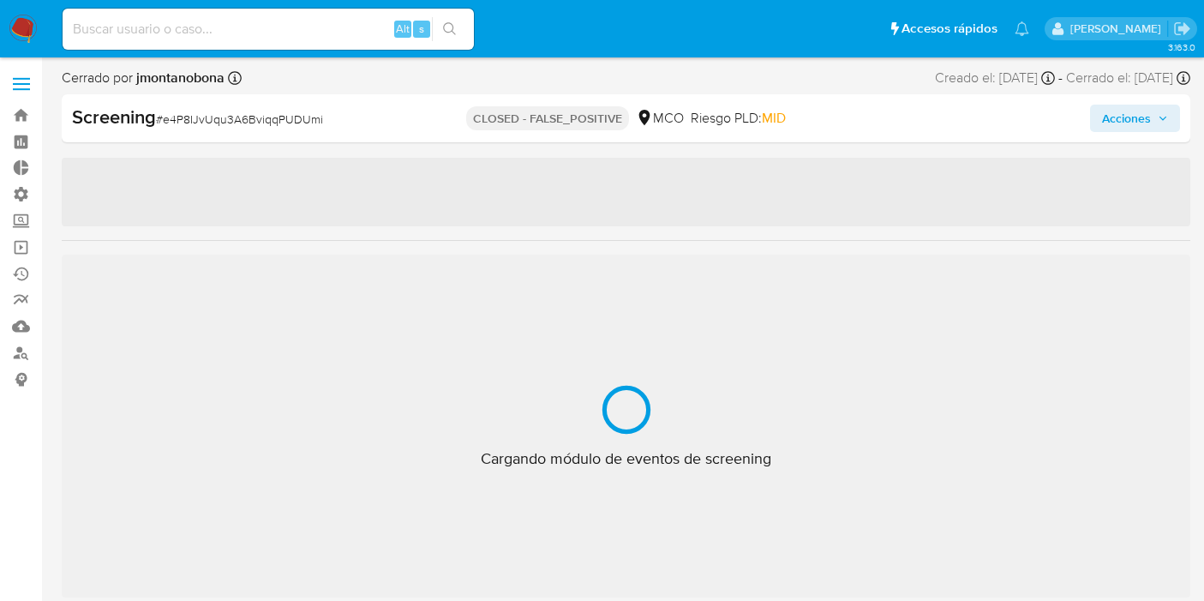
select select "10"
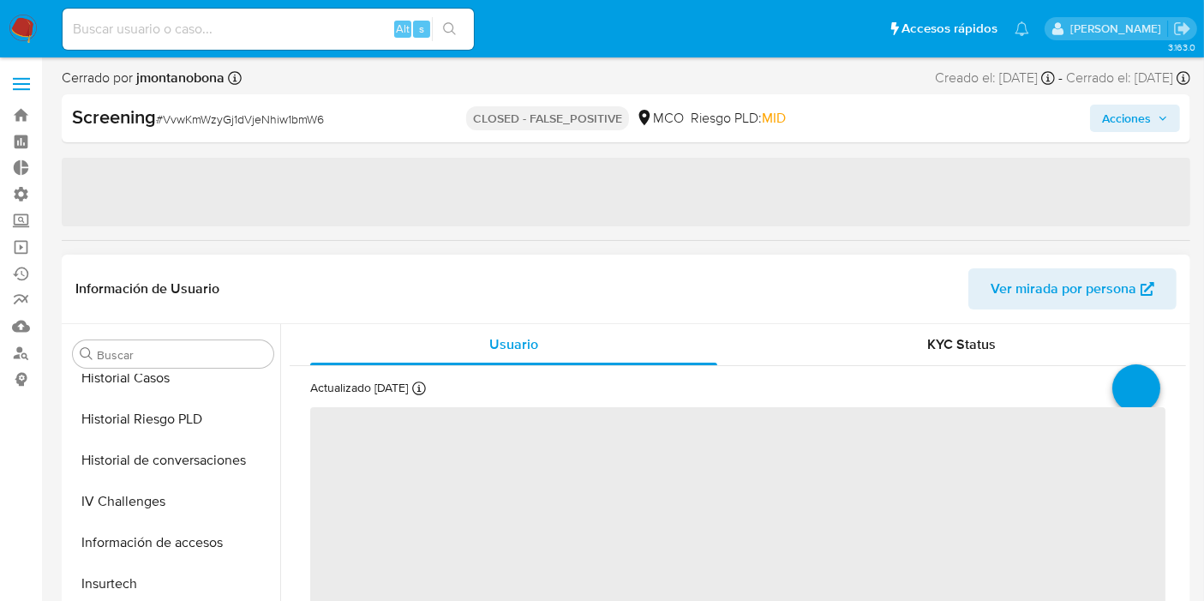
select select "10"
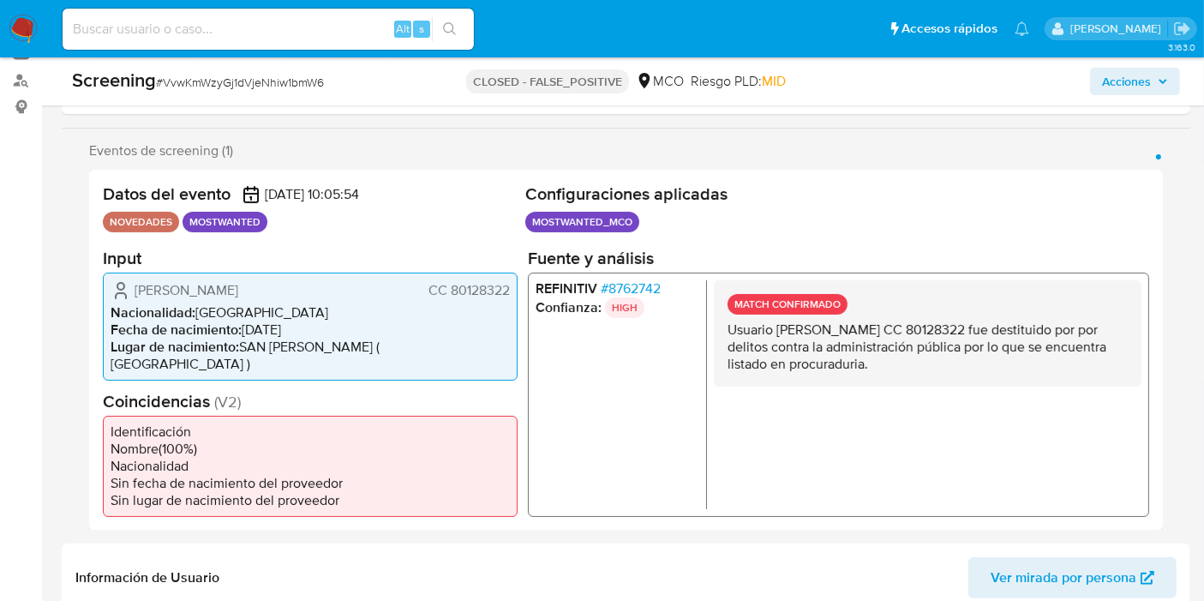
scroll to position [285, 0]
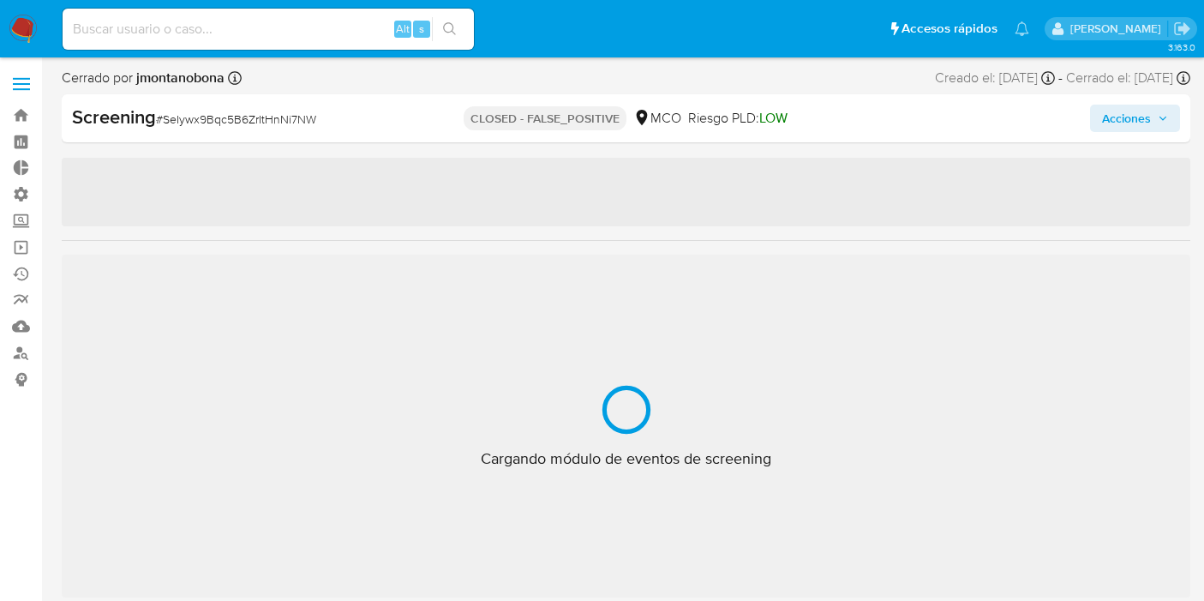
select select "10"
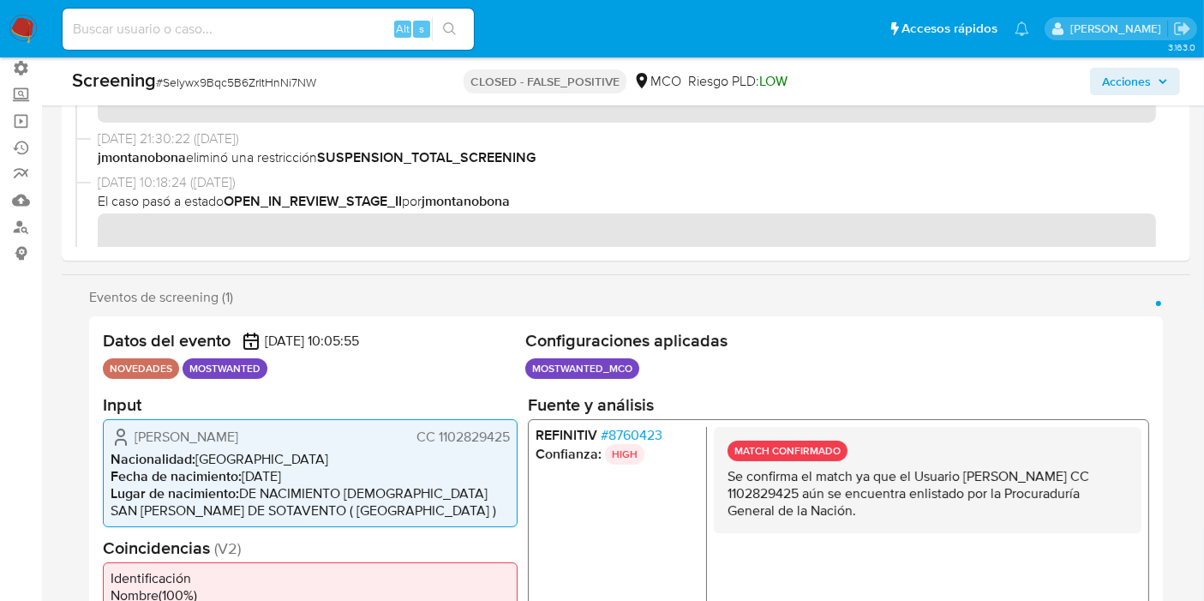
scroll to position [380, 0]
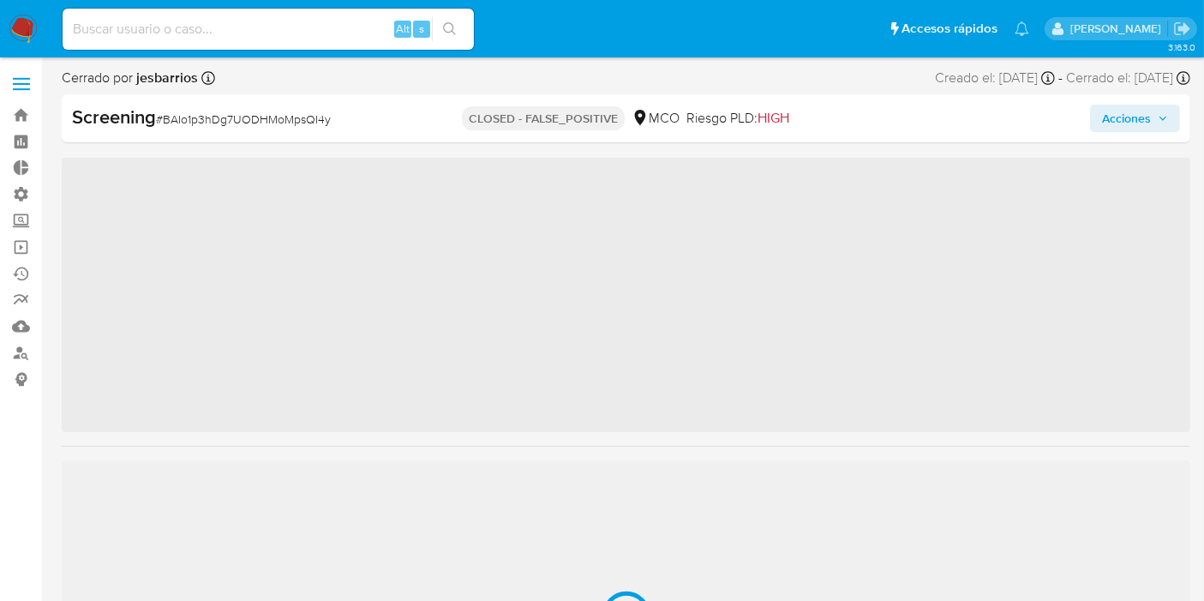
scroll to position [805, 0]
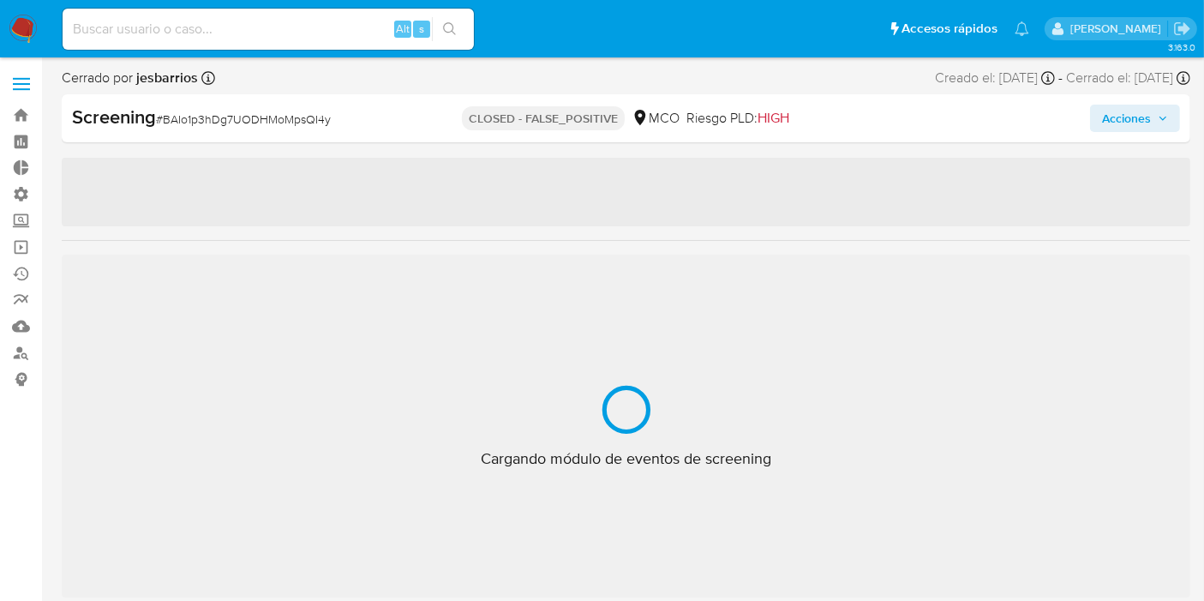
select select "10"
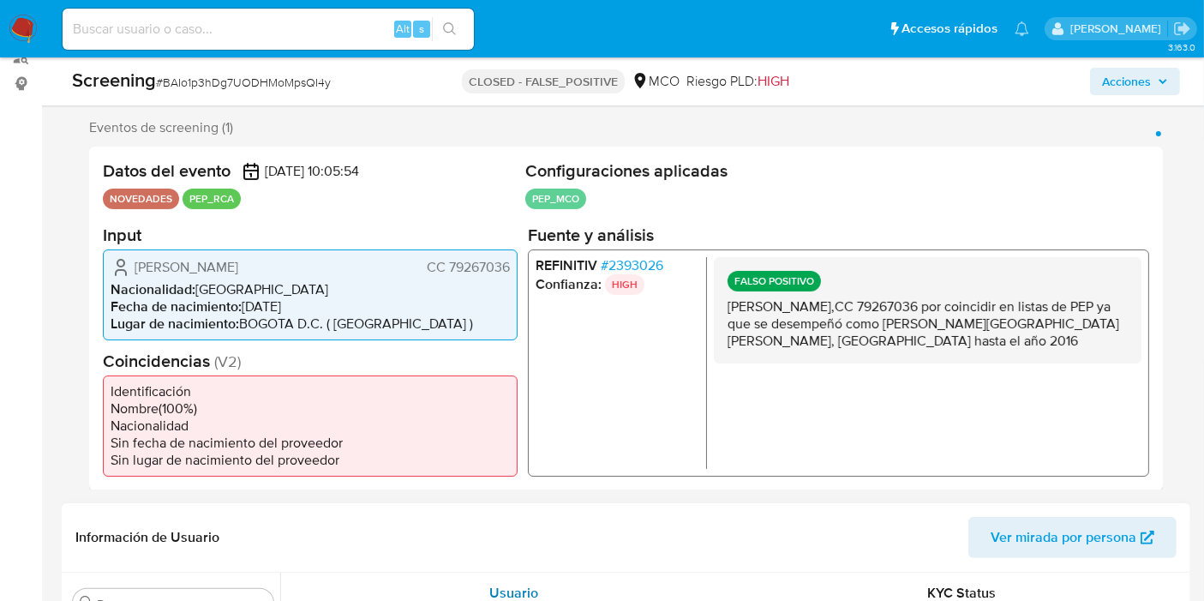
scroll to position [380, 0]
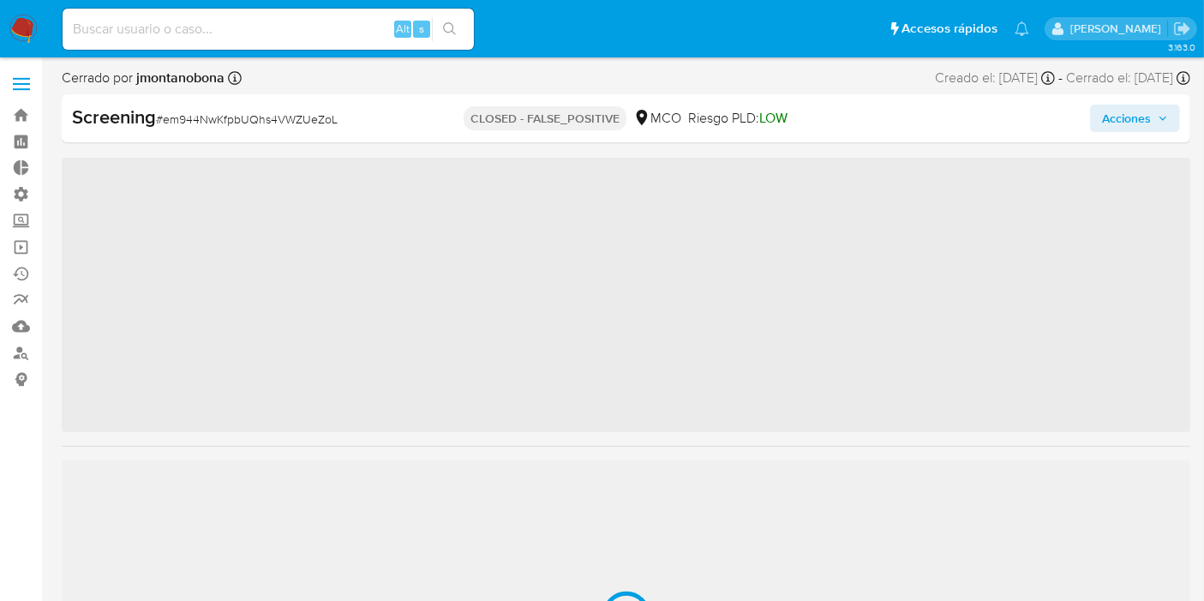
scroll to position [606, 0]
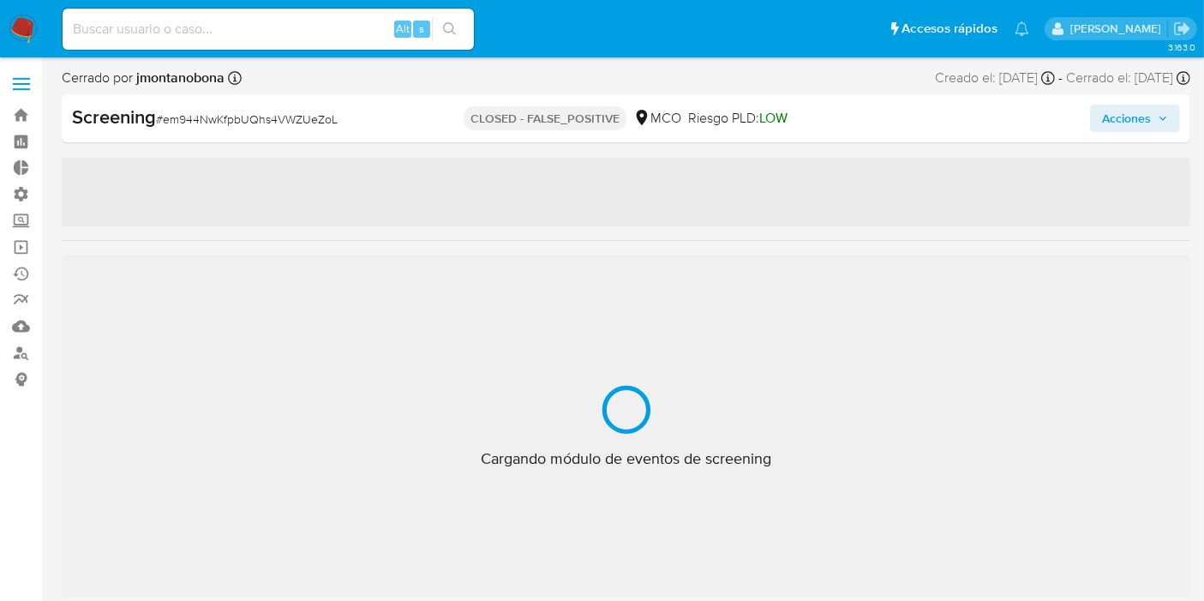
select select "10"
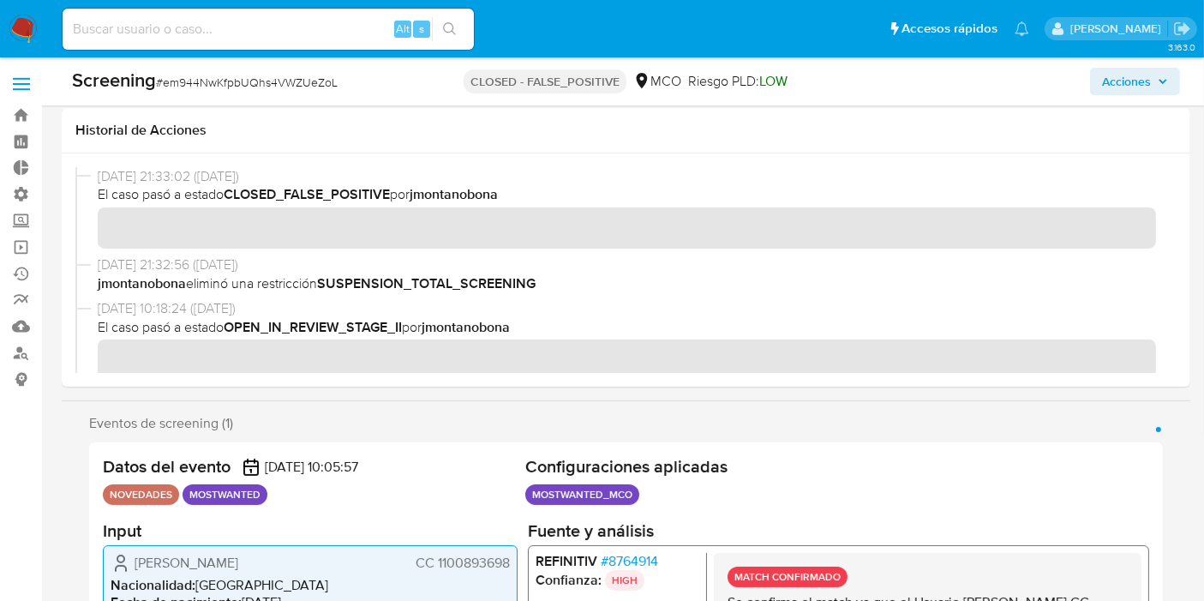
scroll to position [285, 0]
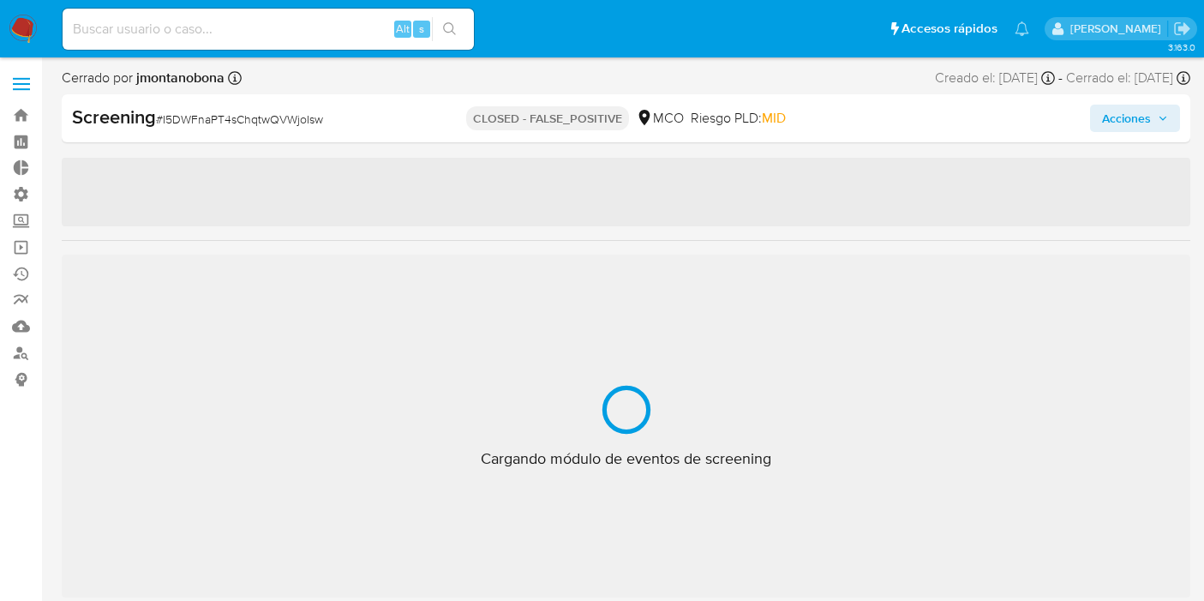
select select "10"
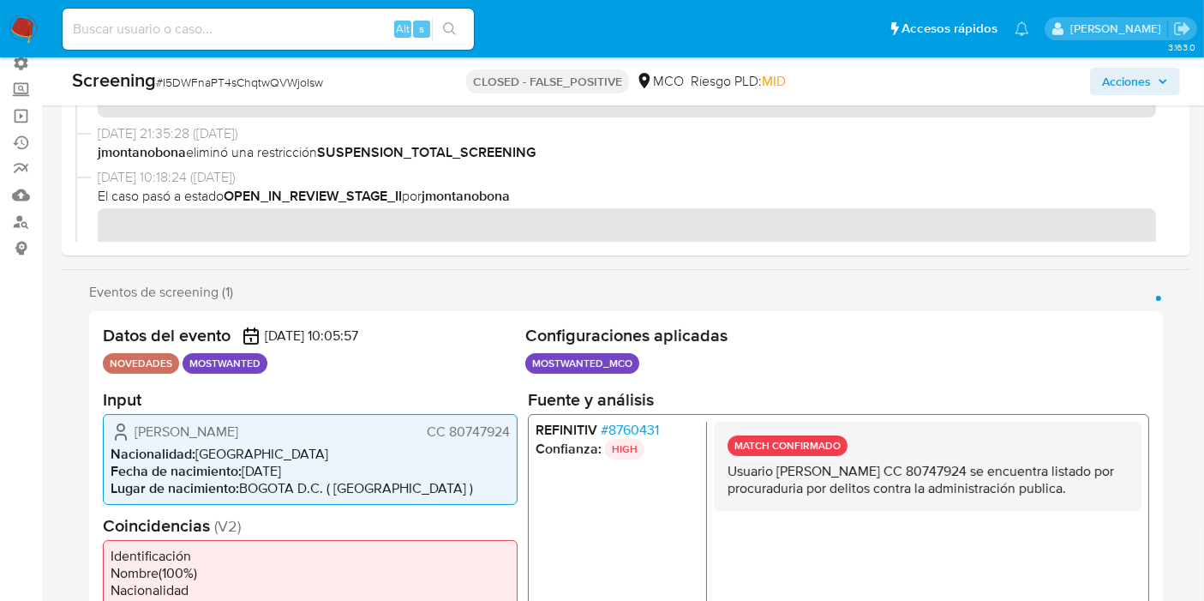
scroll to position [285, 0]
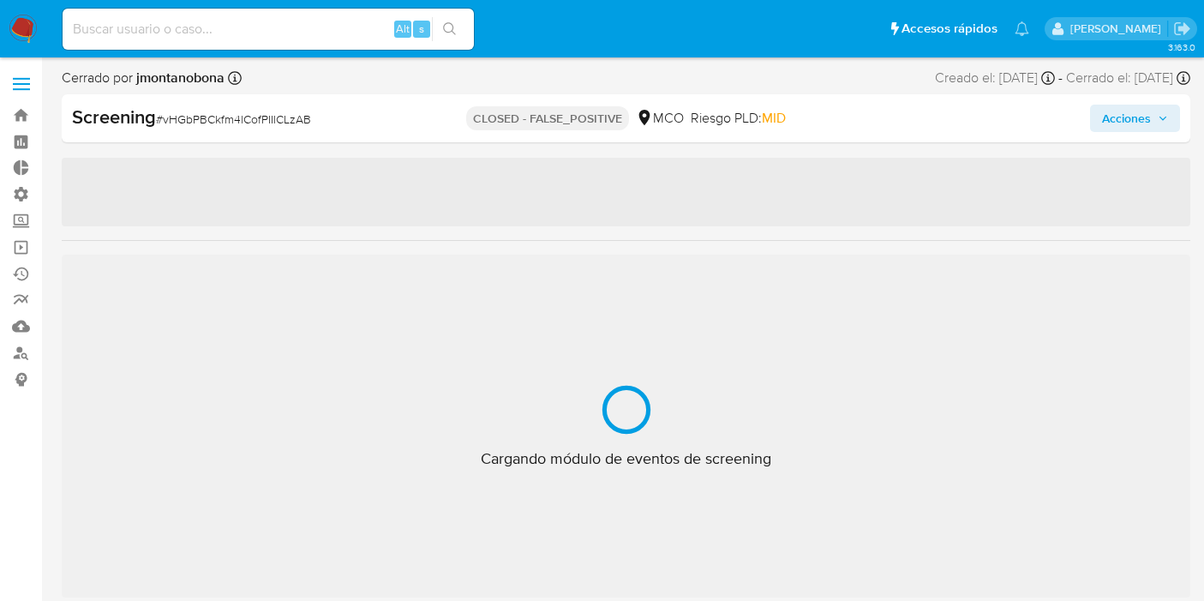
select select "10"
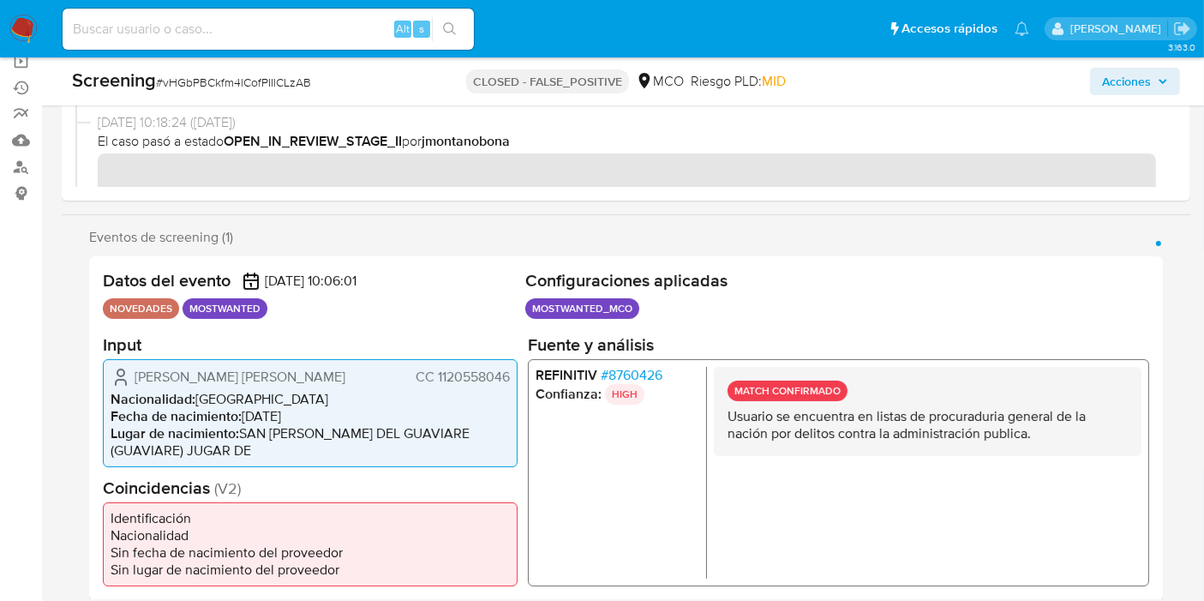
scroll to position [190, 0]
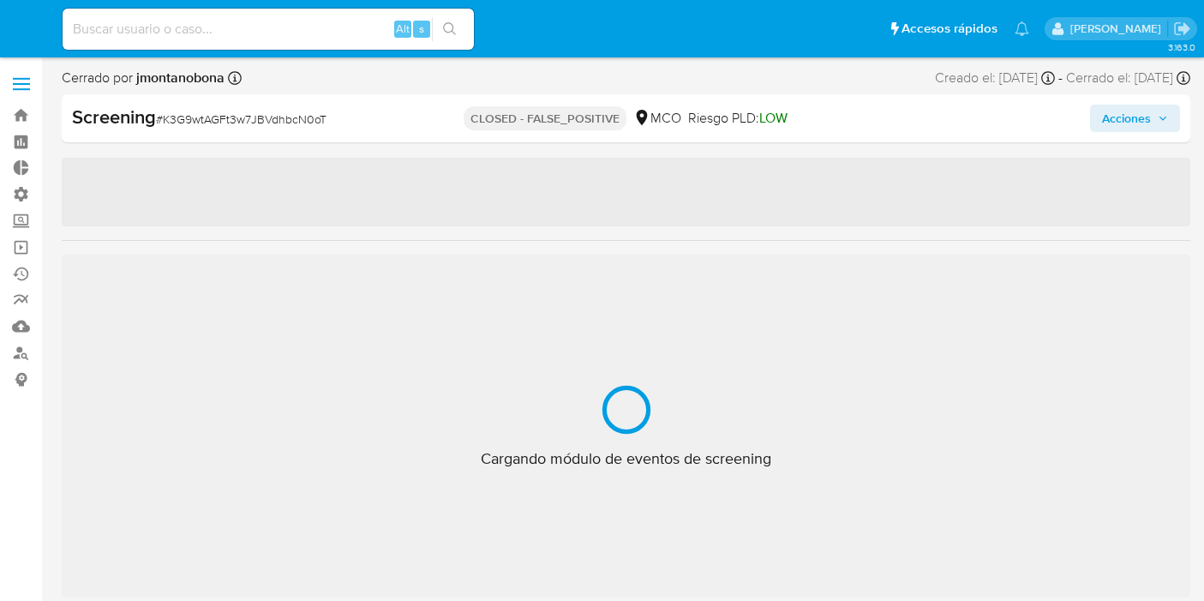
select select "10"
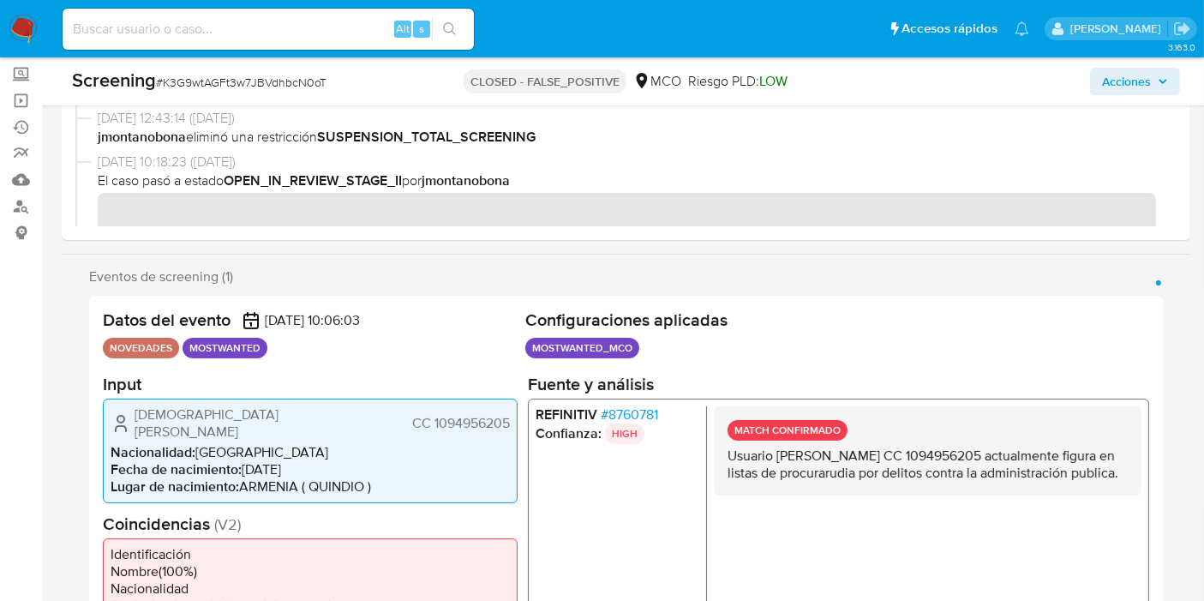
scroll to position [190, 0]
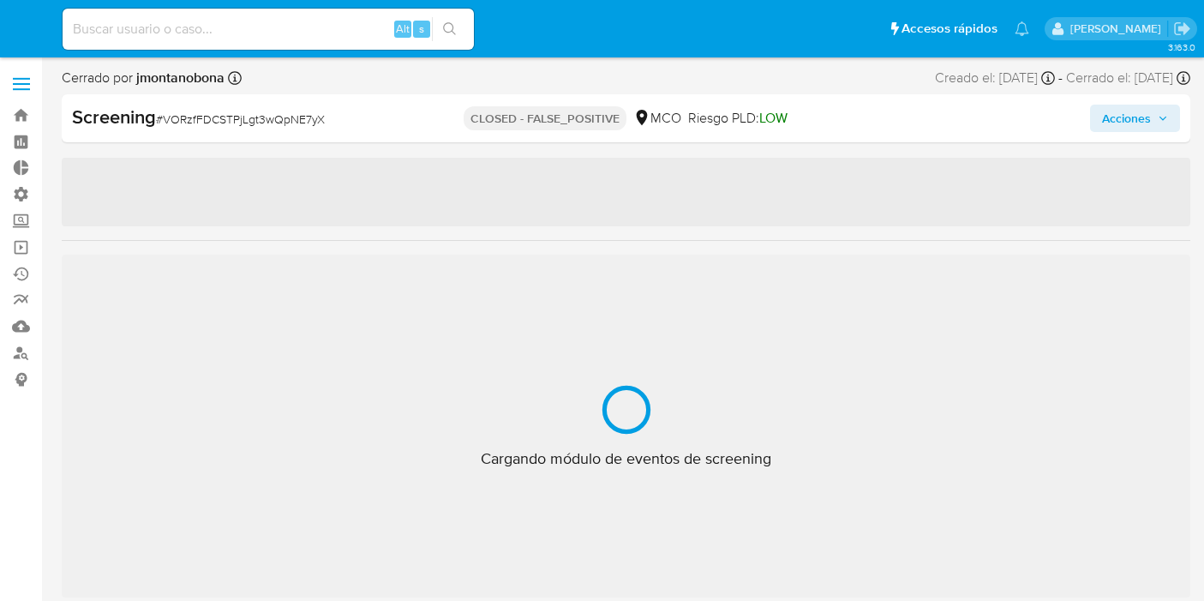
select select "10"
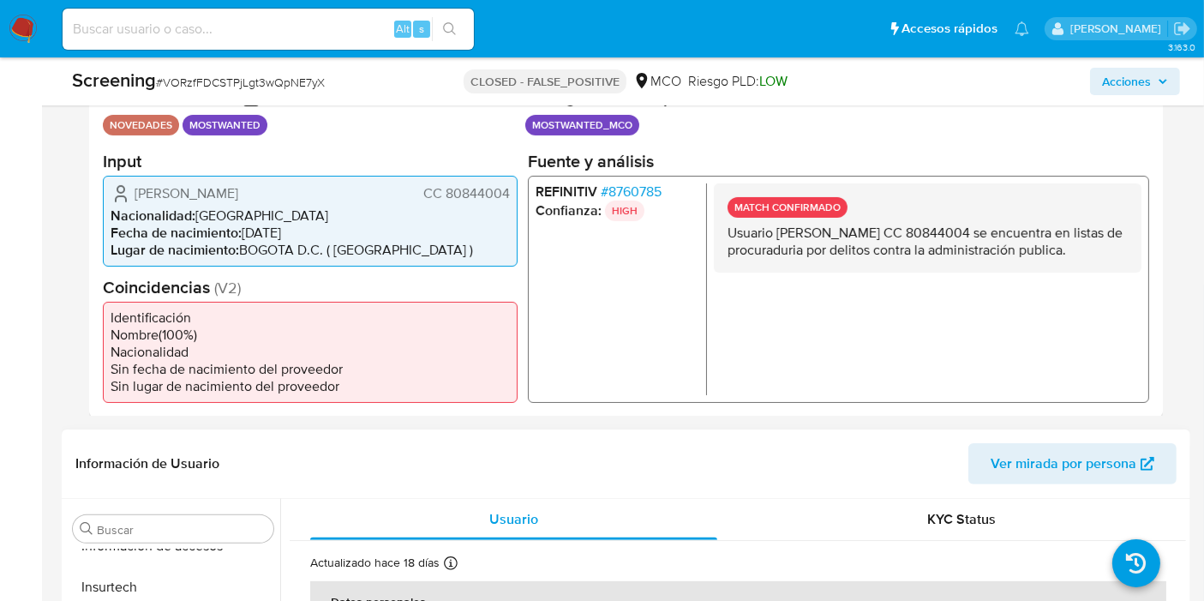
scroll to position [380, 0]
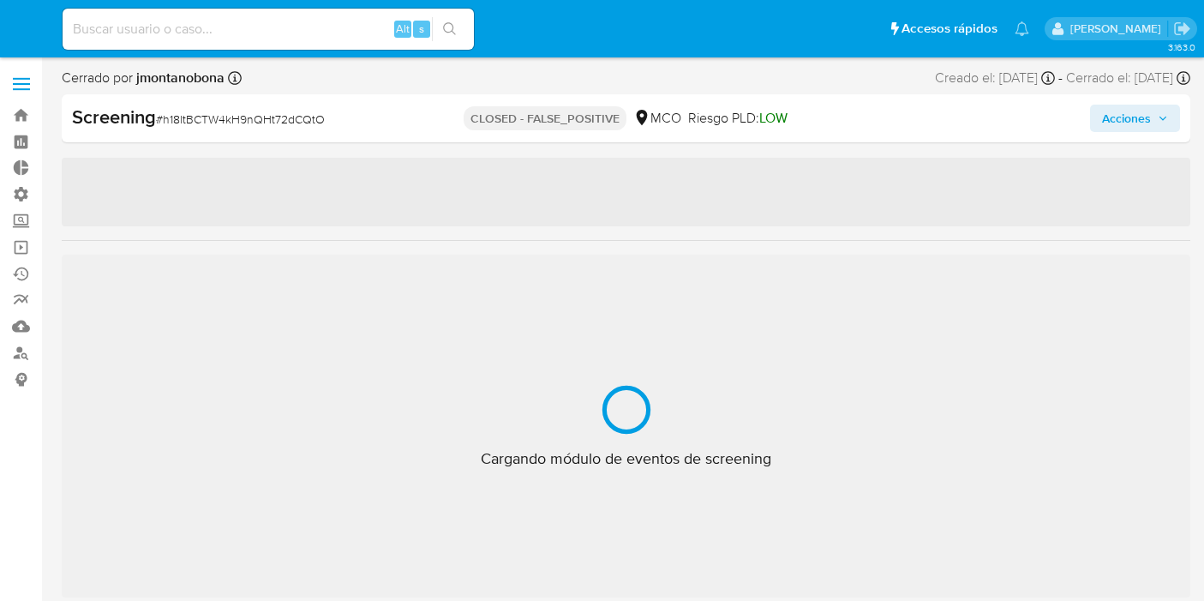
select select "10"
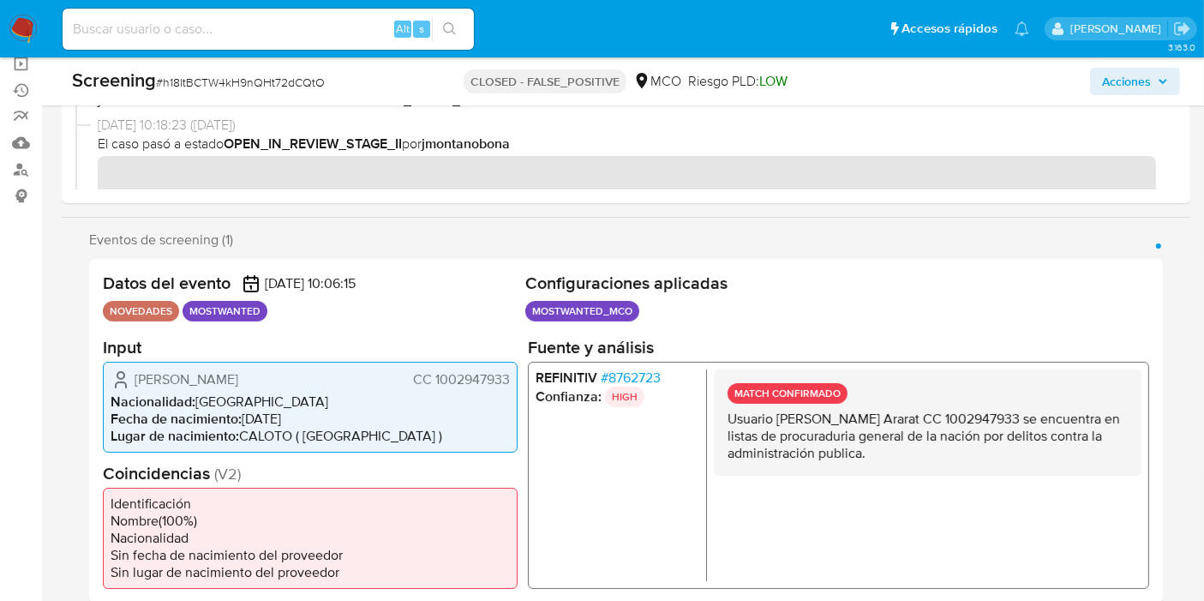
scroll to position [285, 0]
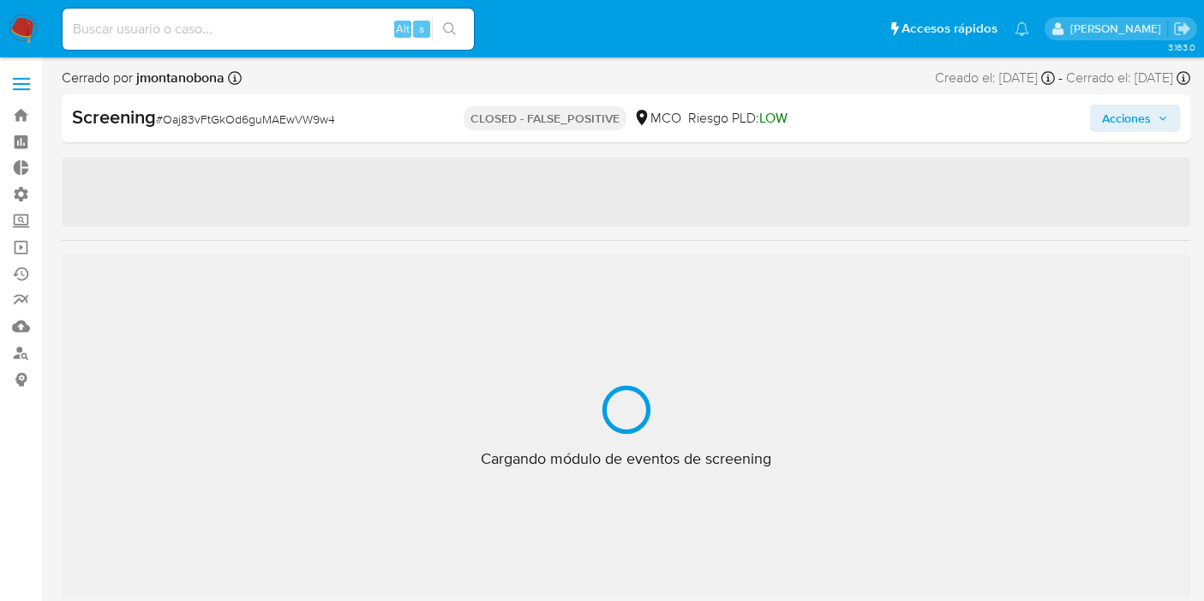
select select "10"
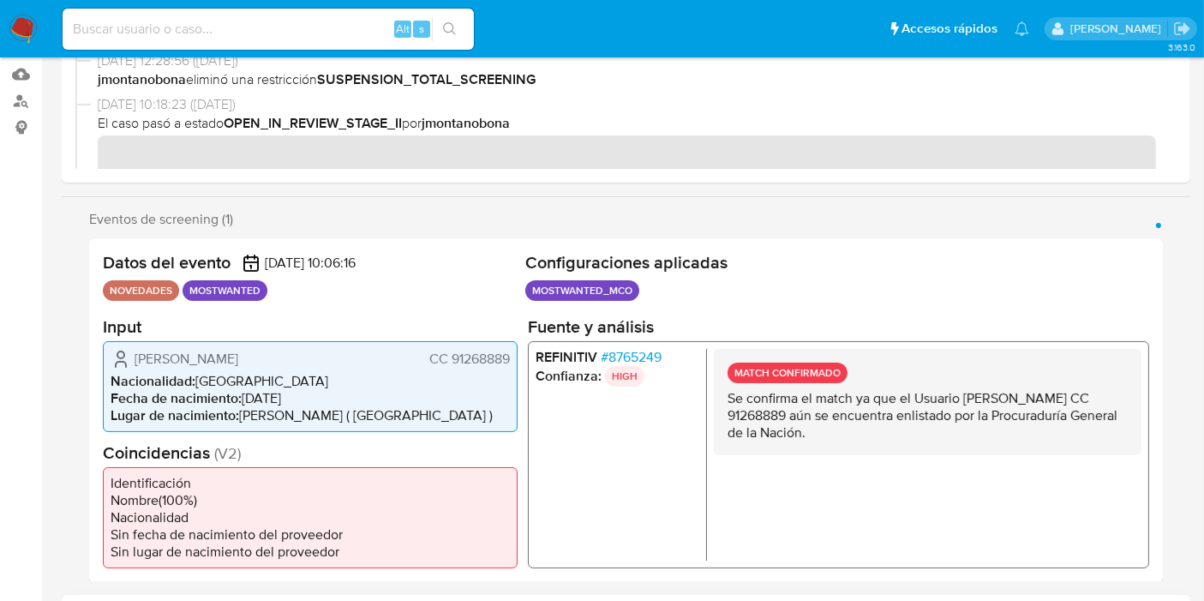
scroll to position [380, 0]
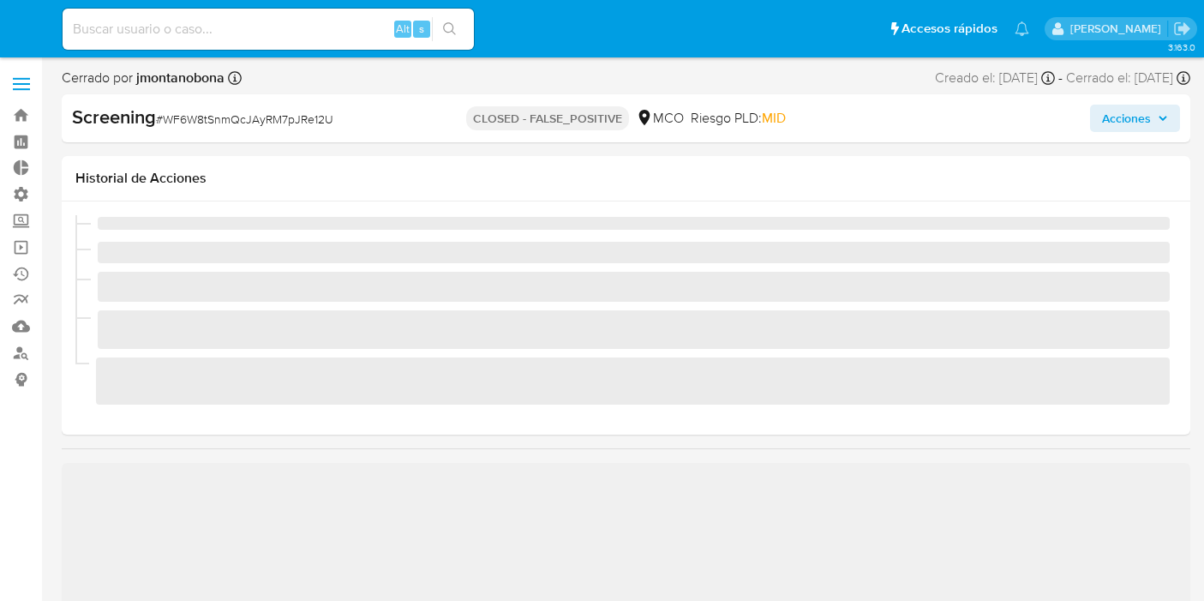
select select "10"
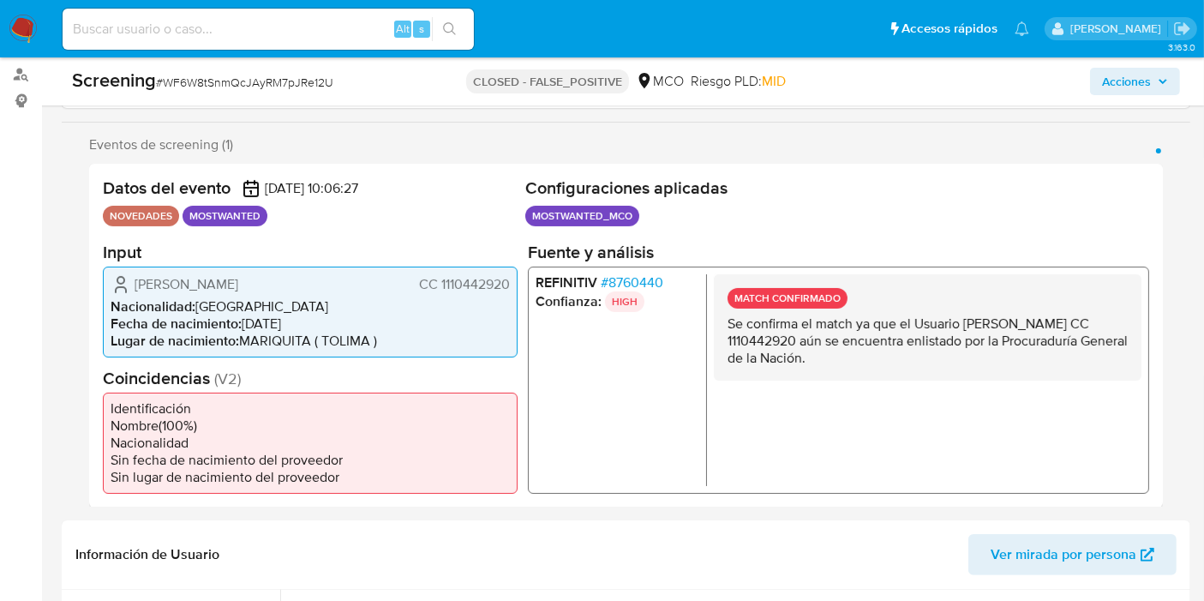
scroll to position [285, 0]
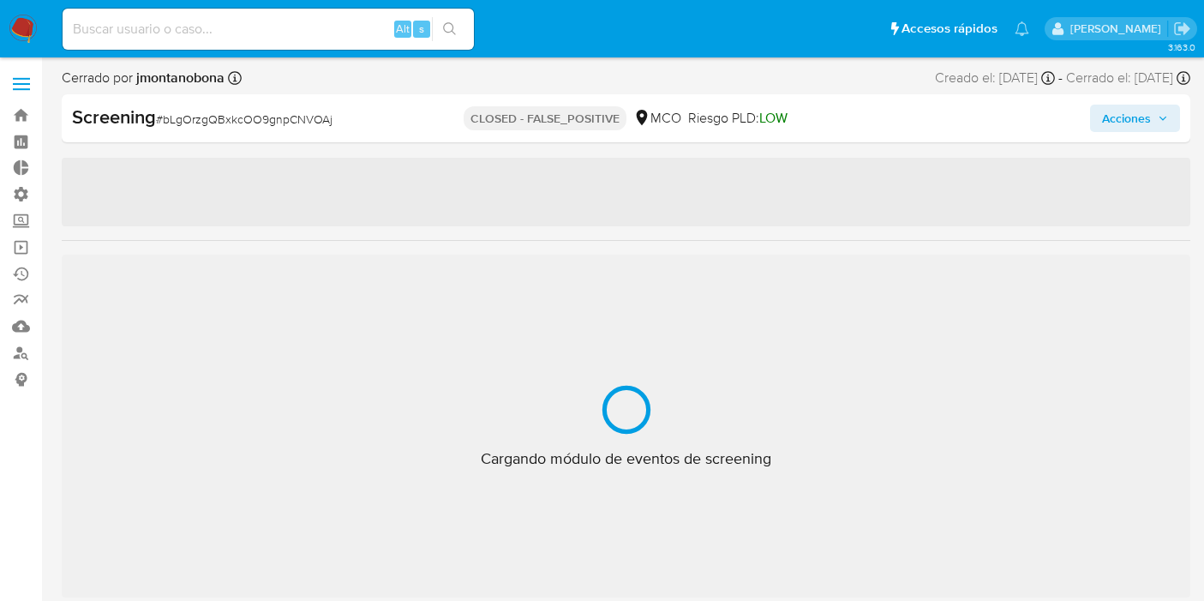
select select "10"
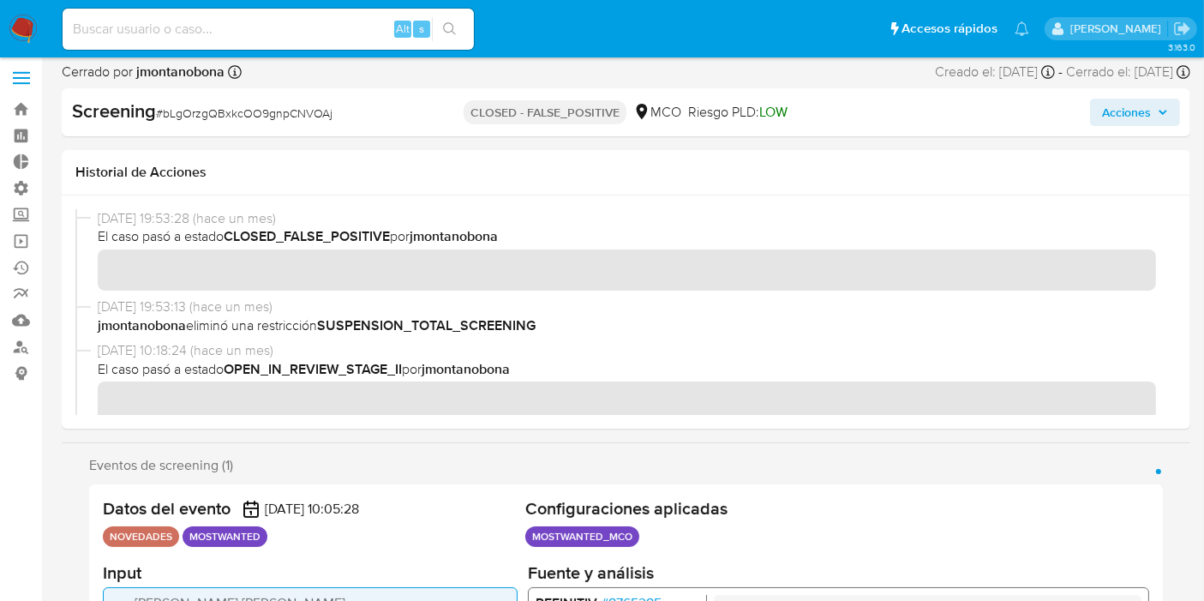
scroll to position [285, 0]
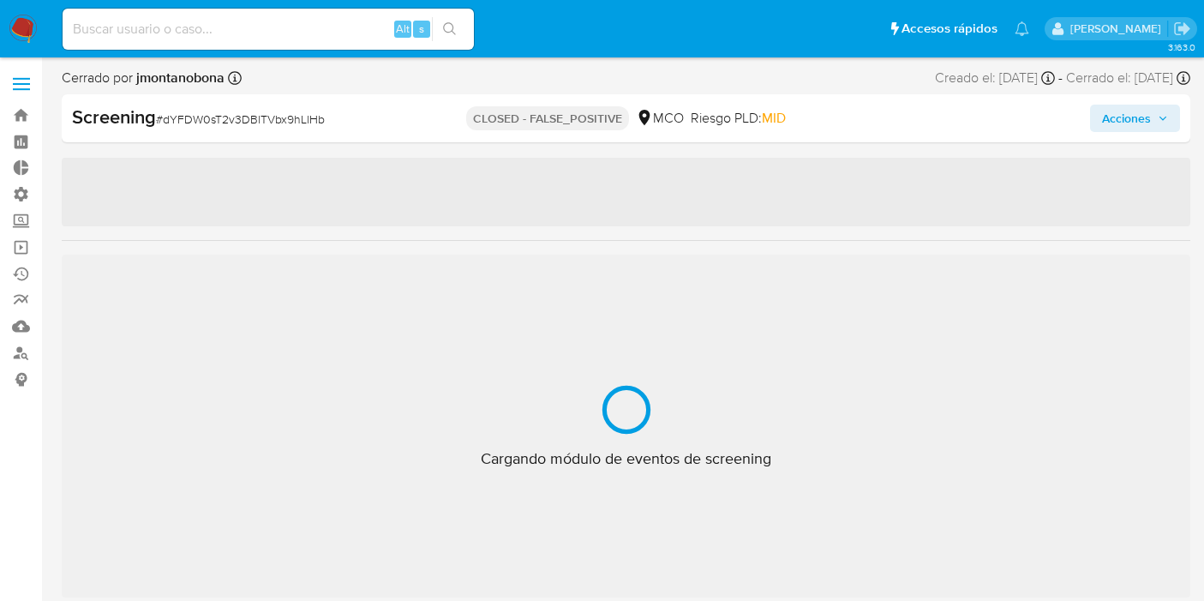
select select "10"
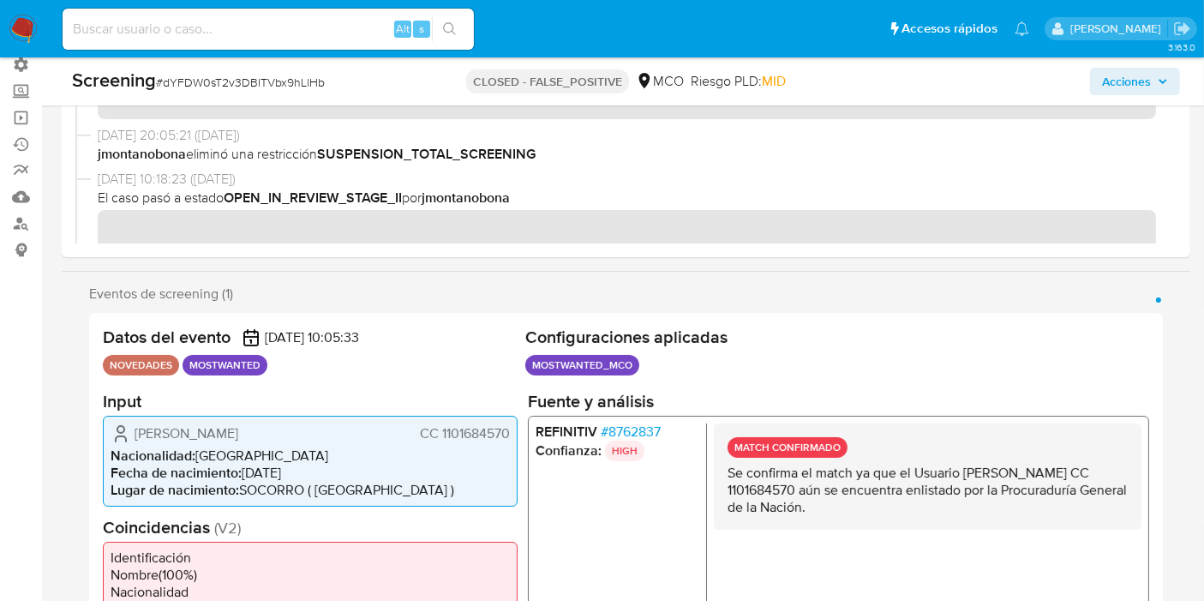
scroll to position [190, 0]
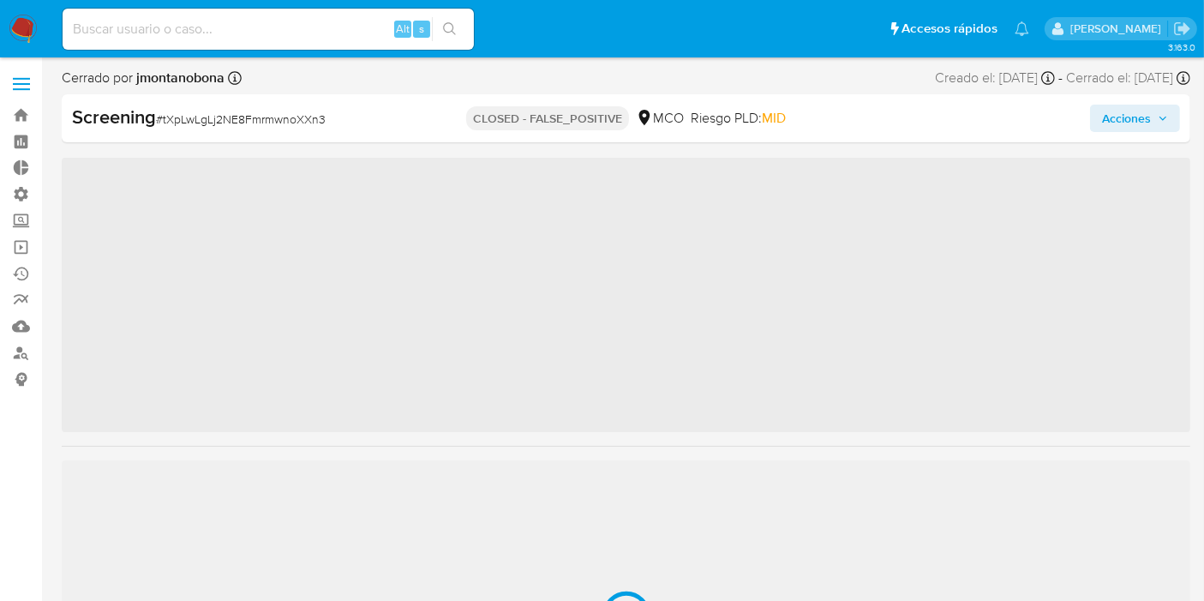
scroll to position [805, 0]
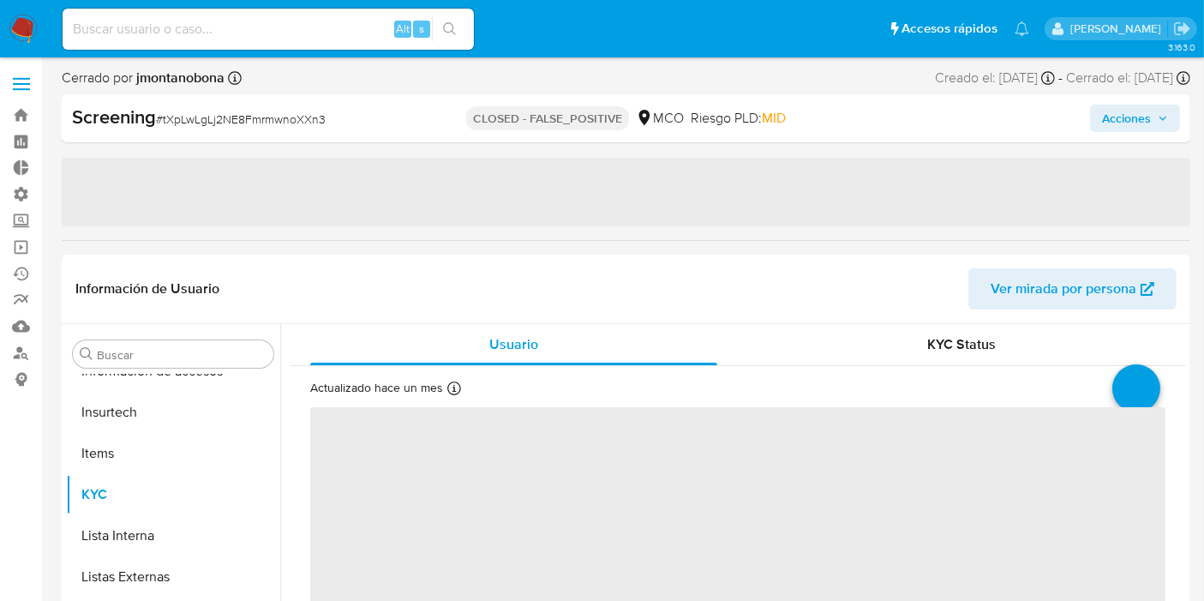
select select "10"
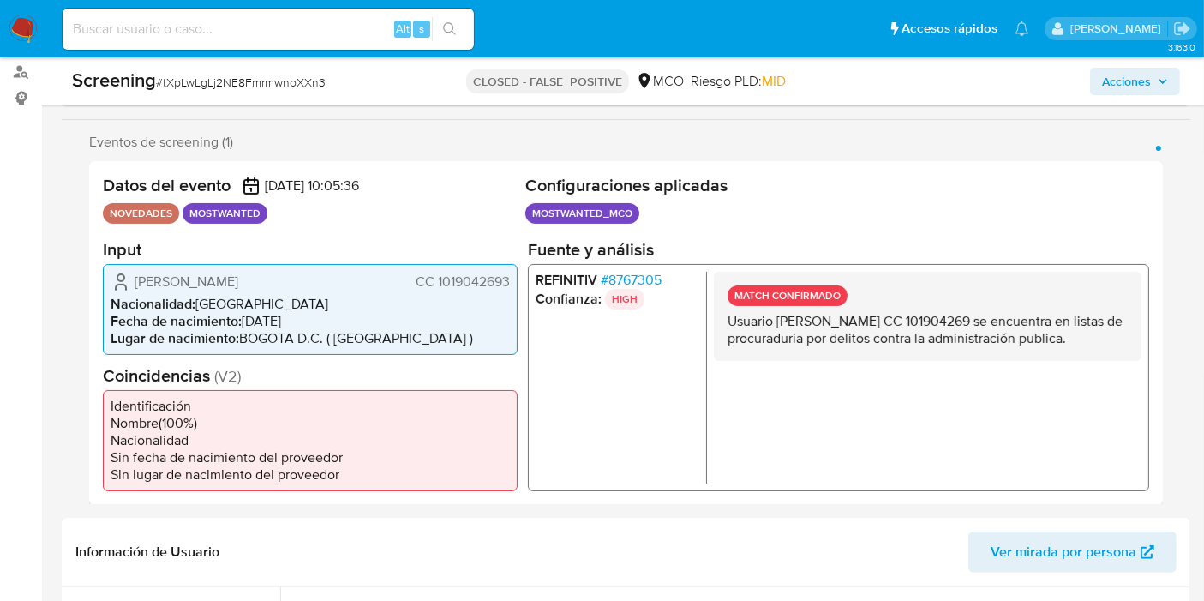
scroll to position [285, 0]
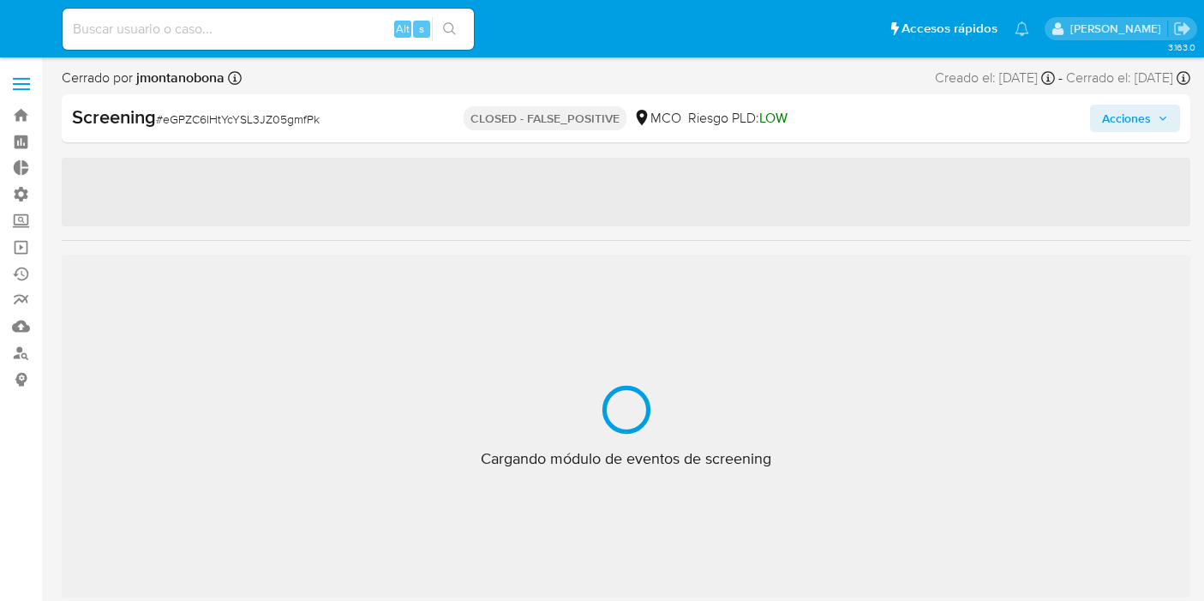
select select "10"
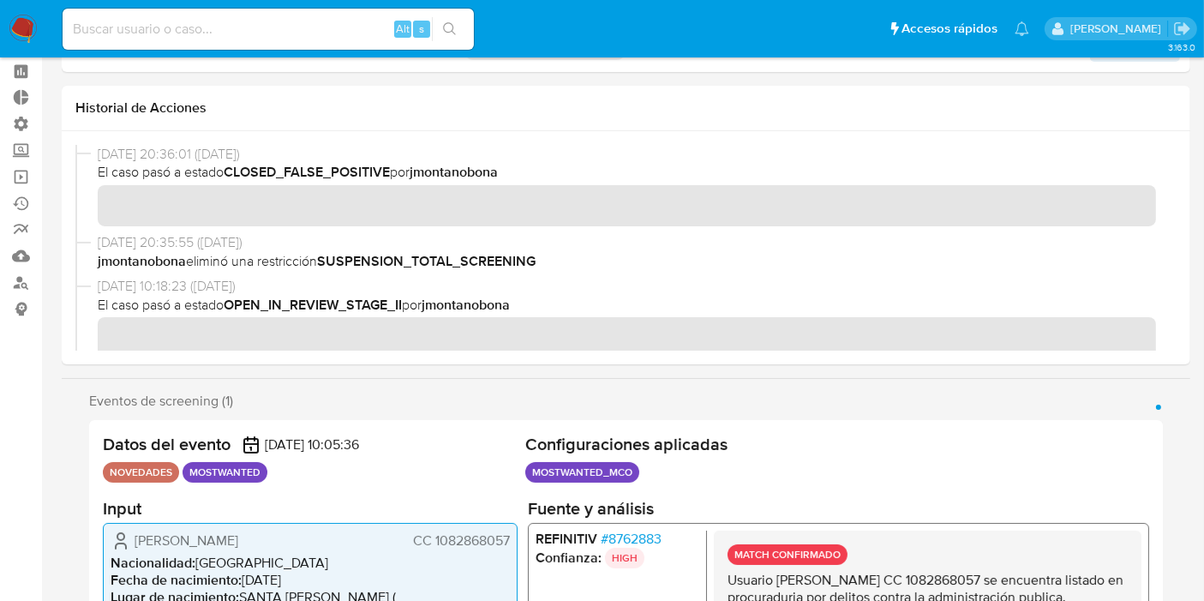
scroll to position [190, 0]
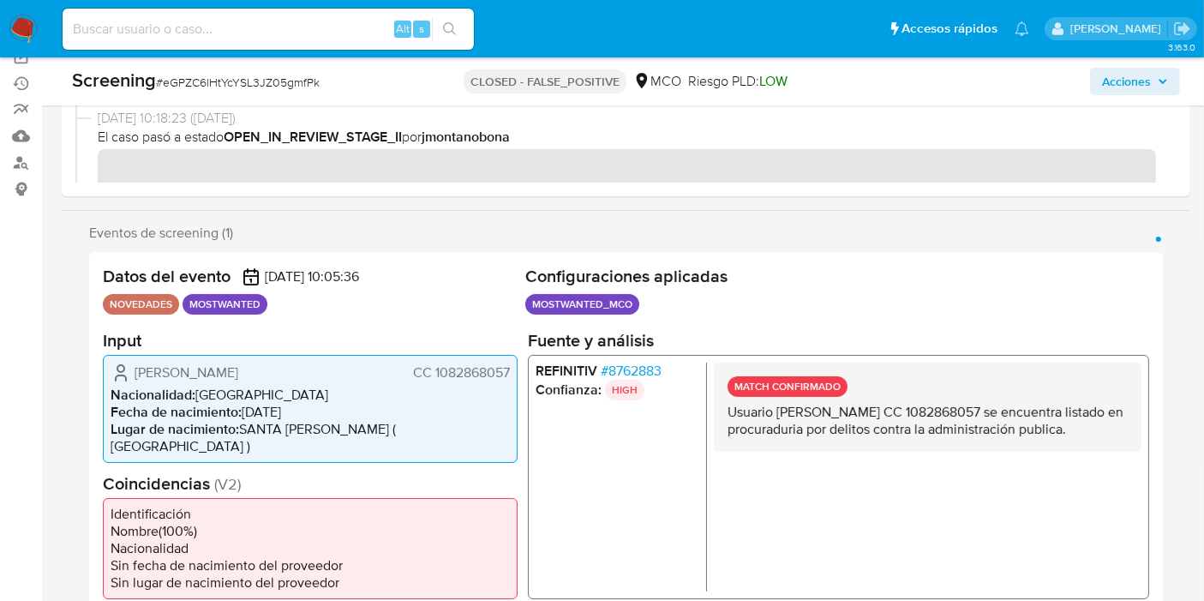
drag, startPoint x: 824, startPoint y: 433, endPoint x: 892, endPoint y: 457, distance: 71.8
click at [892, 451] on div "MATCH CONFIRMADO Usuario Albert Enrique Mendoza Lara CC 1082868057 se encuentra…" at bounding box center [928, 406] width 428 height 89
click at [881, 437] on p "Usuario Albert Enrique Mendoza Lara CC 1082868057 se encuentra listado en procu…" at bounding box center [927, 420] width 400 height 34
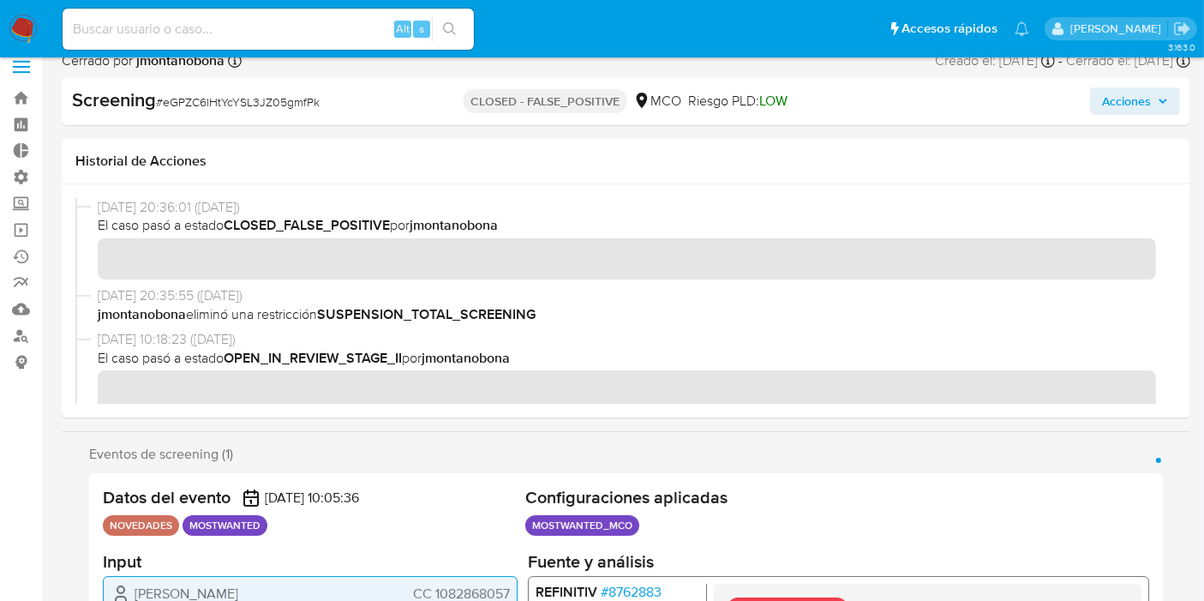
scroll to position [0, 0]
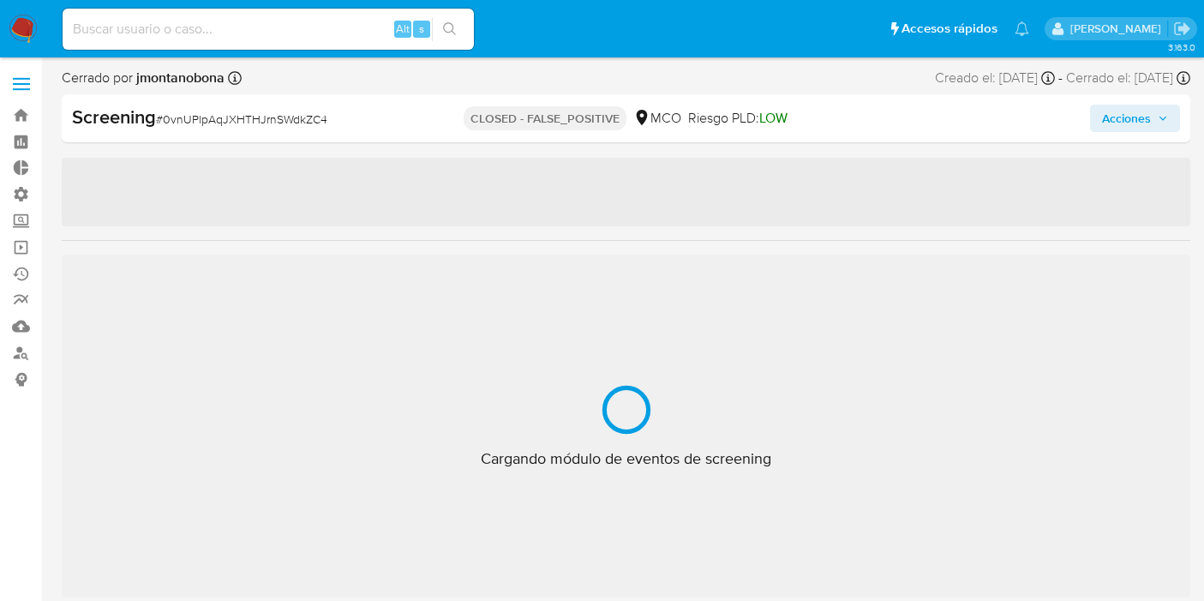
select select "10"
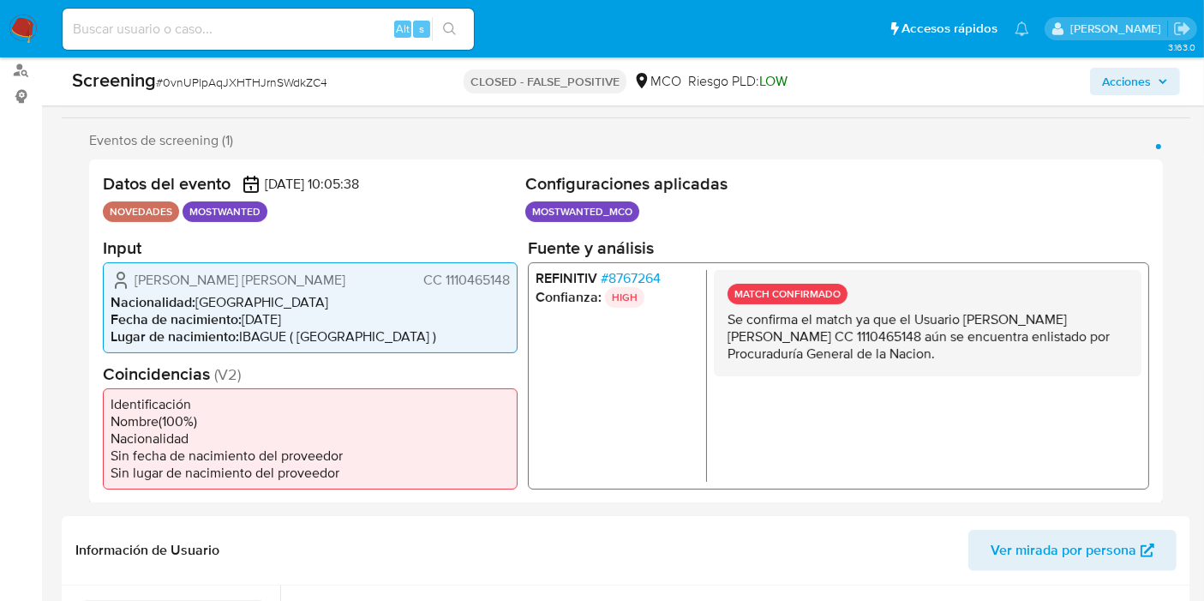
scroll to position [285, 0]
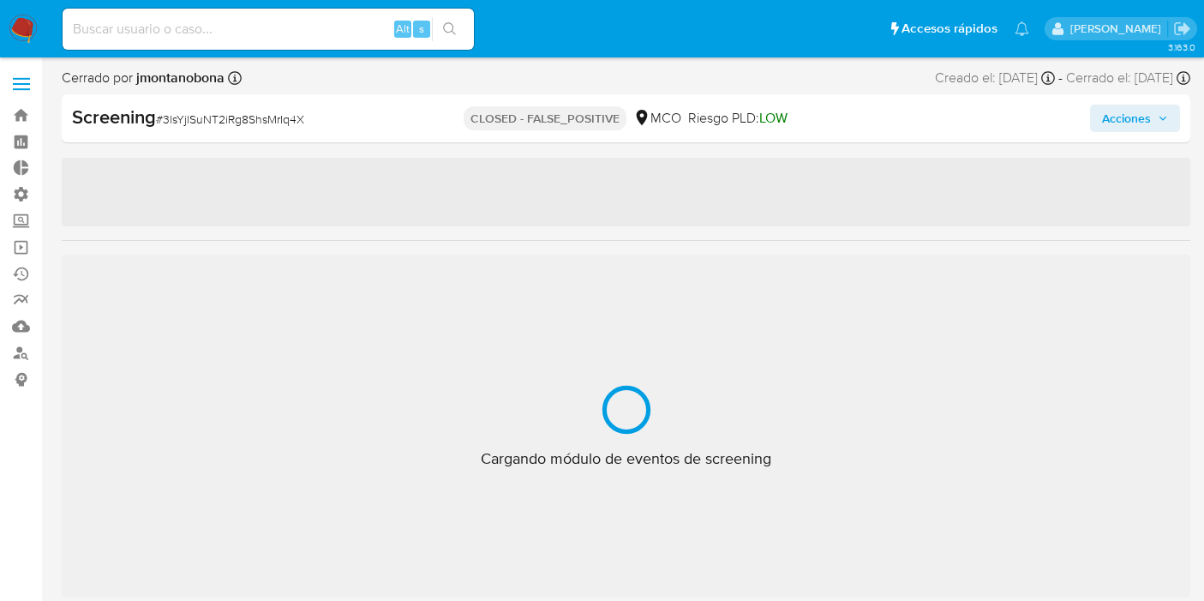
select select "10"
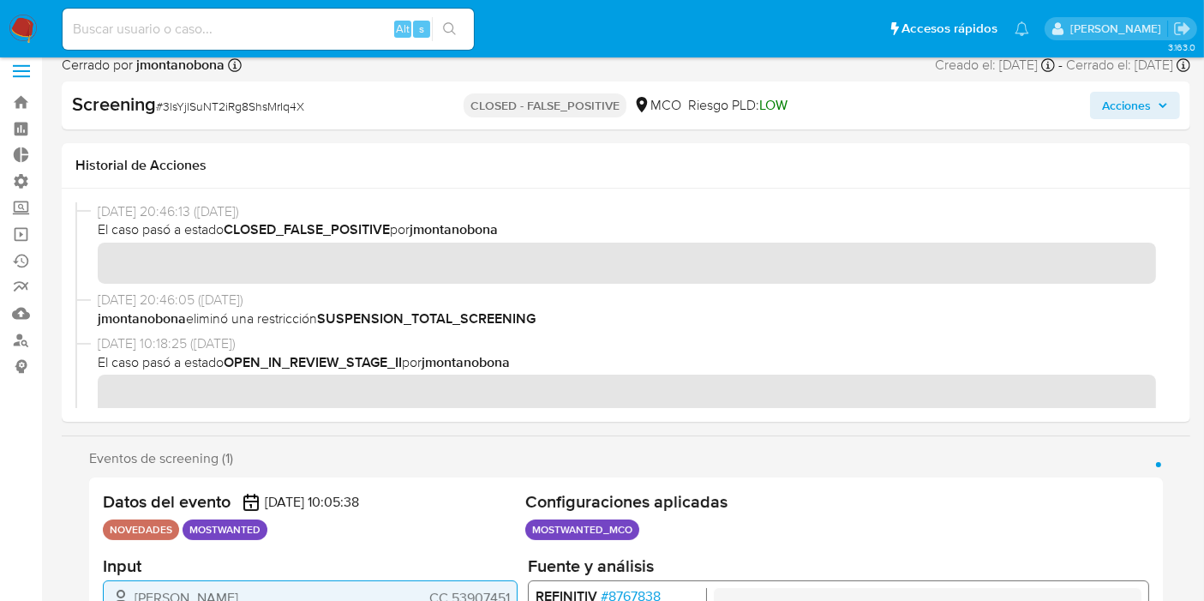
scroll to position [190, 0]
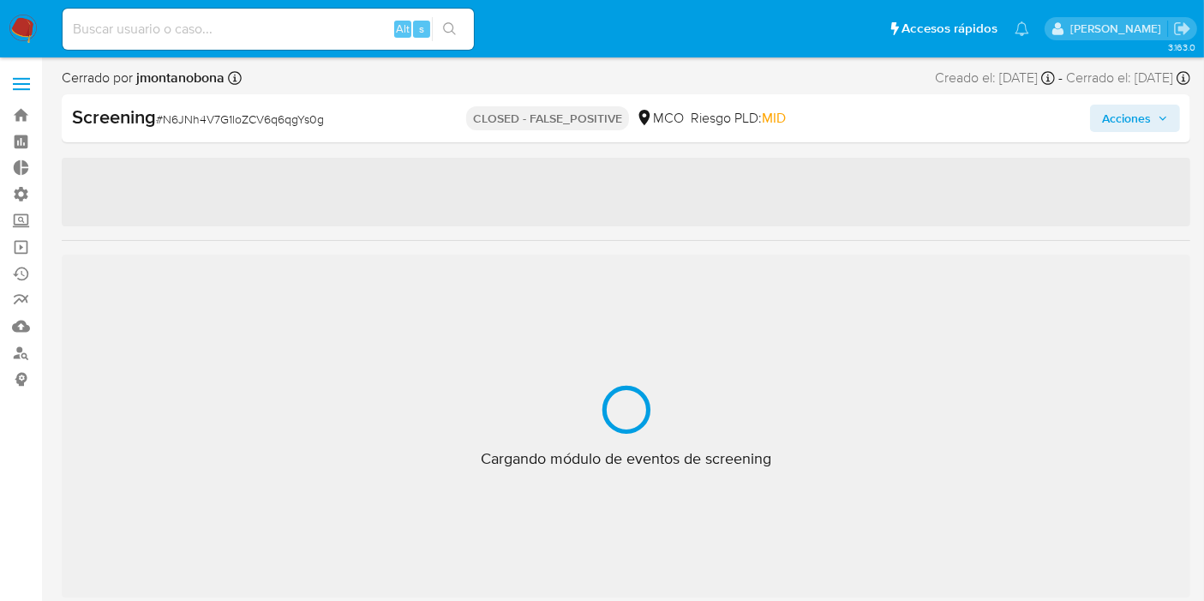
scroll to position [805, 0]
select select "10"
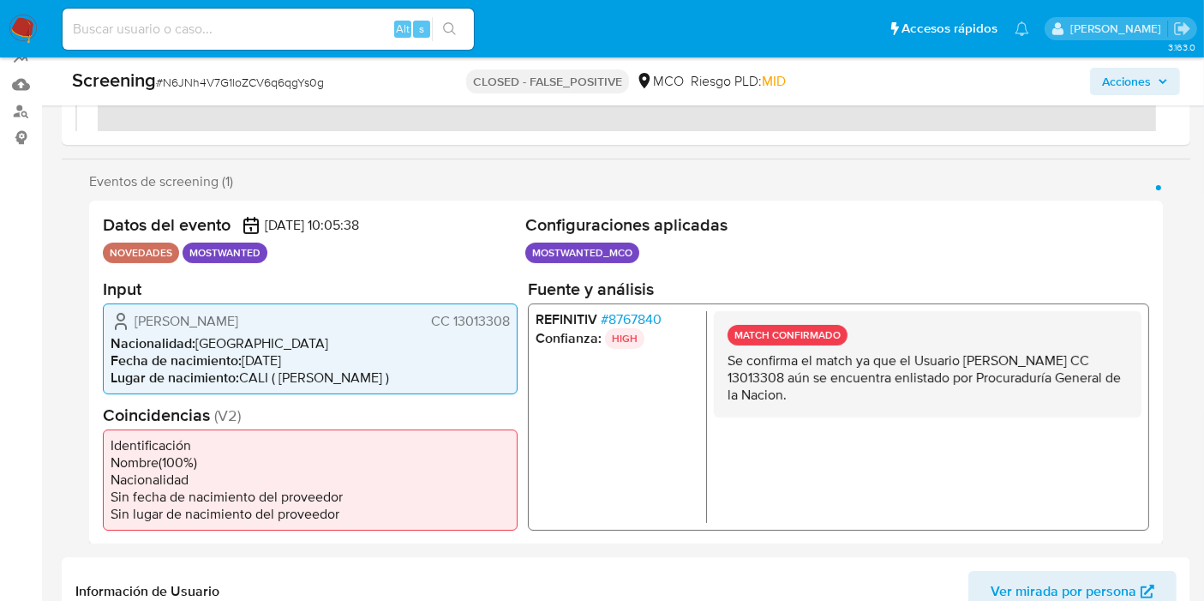
scroll to position [285, 0]
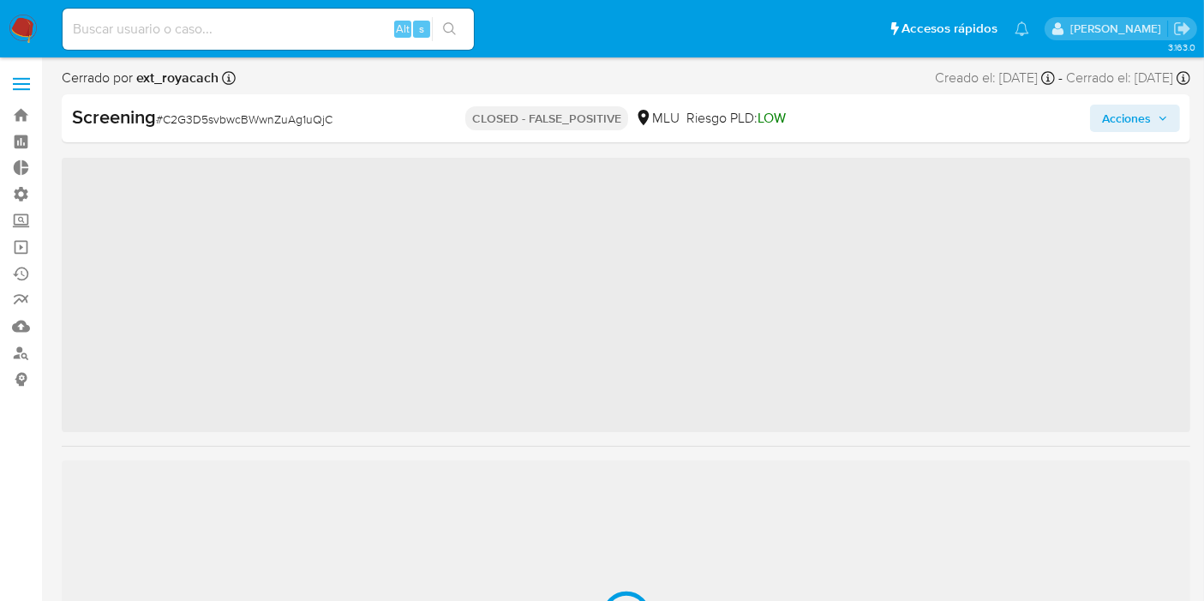
scroll to position [847, 0]
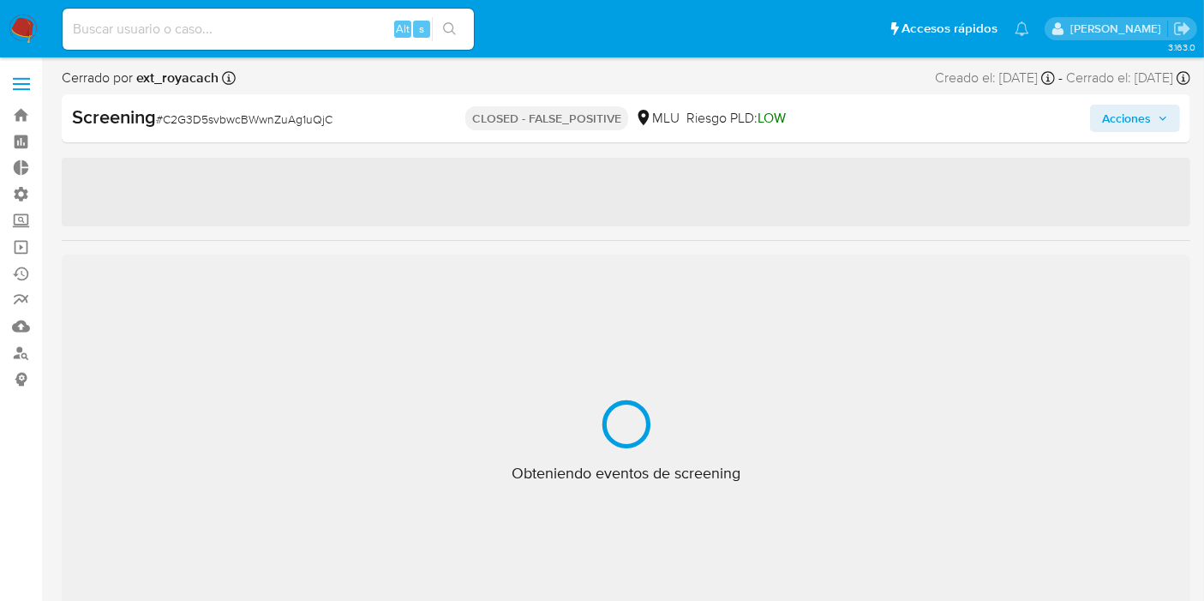
select select "10"
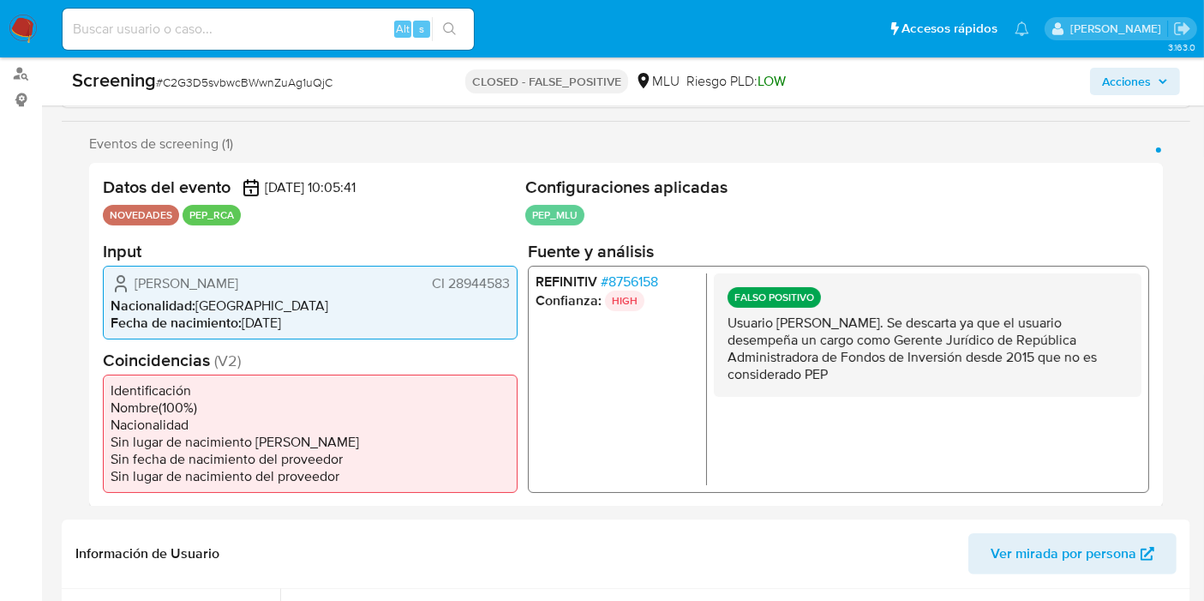
scroll to position [273, 0]
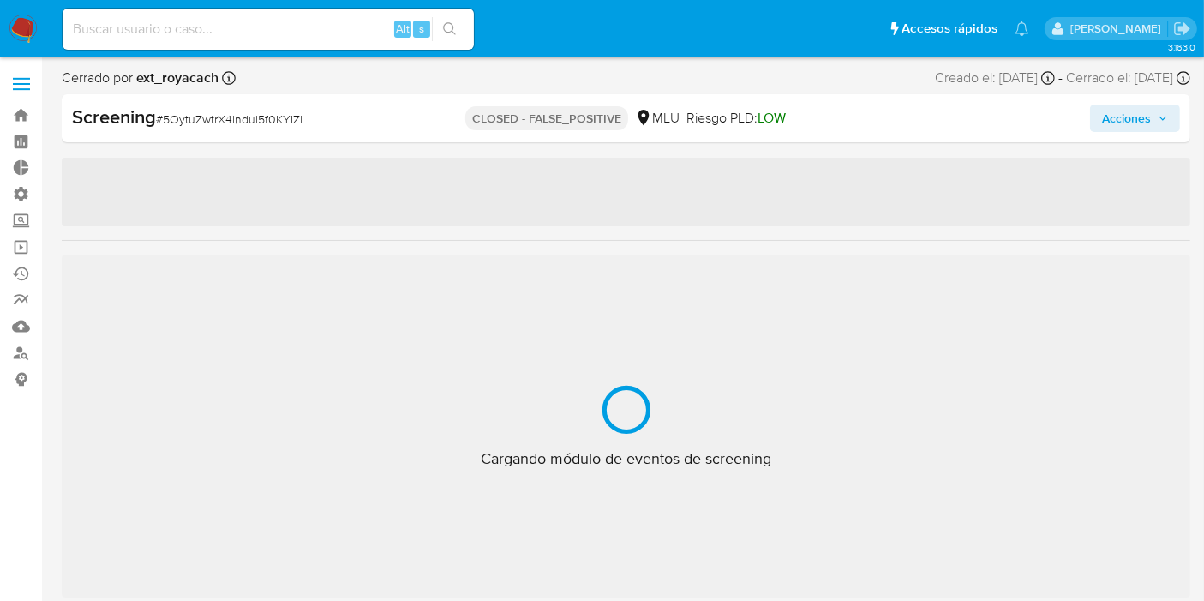
scroll to position [847, 0]
select select "10"
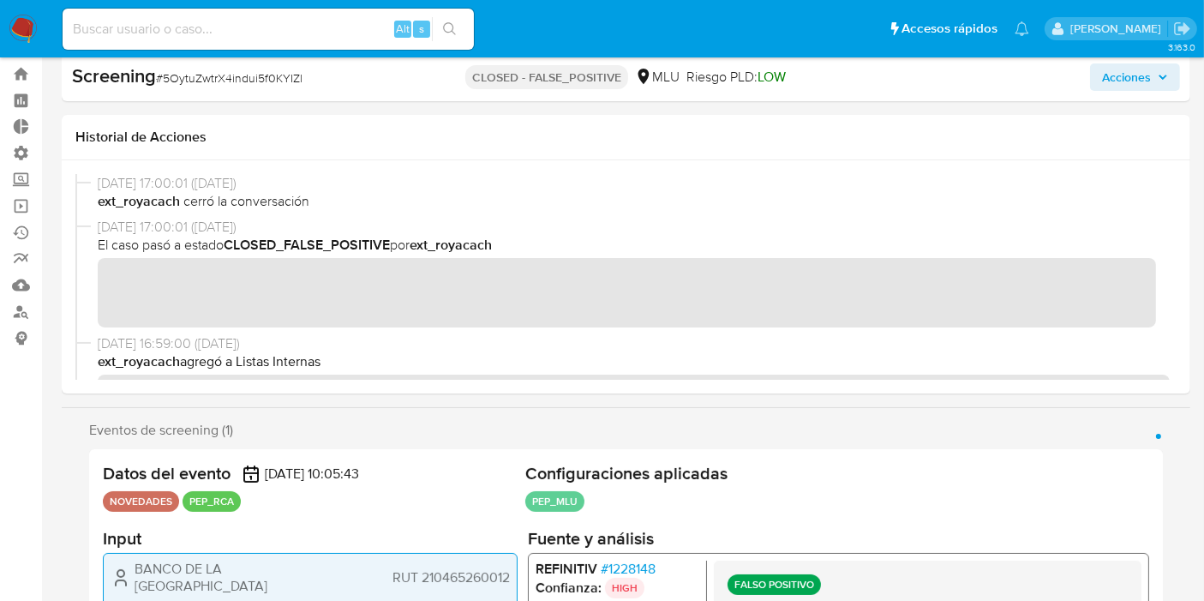
scroll to position [0, 0]
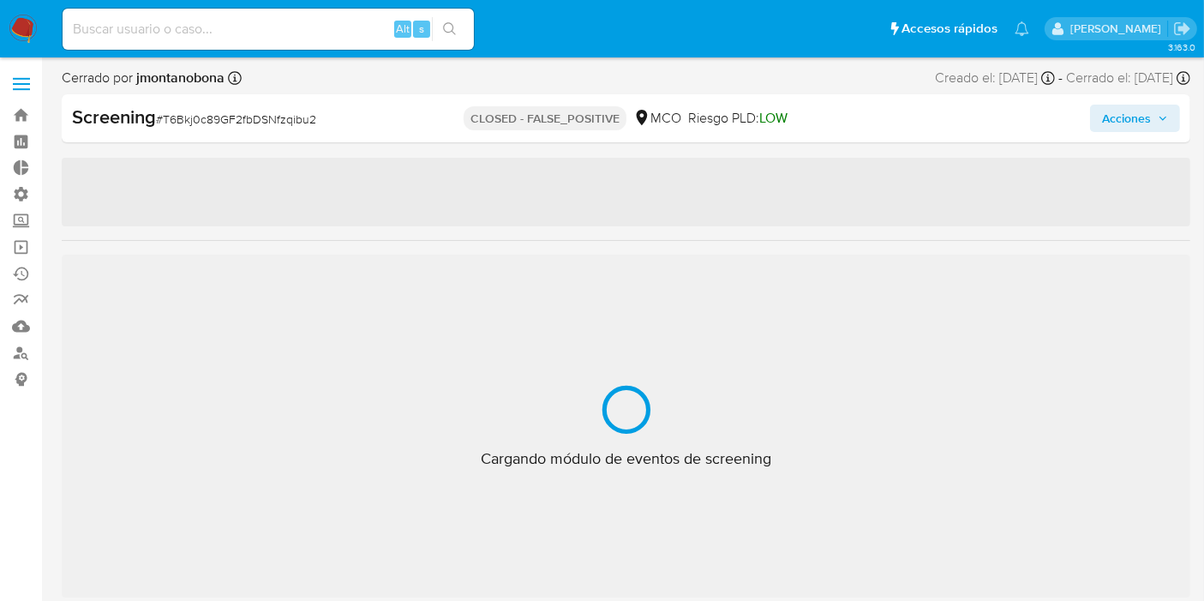
select select "10"
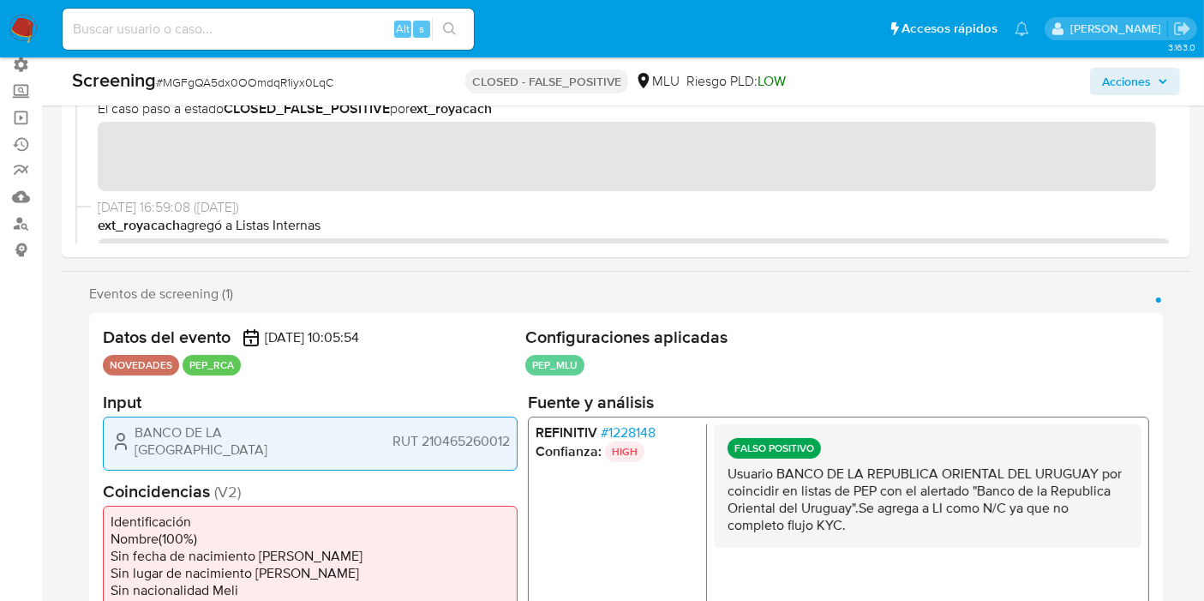
scroll to position [232, 0]
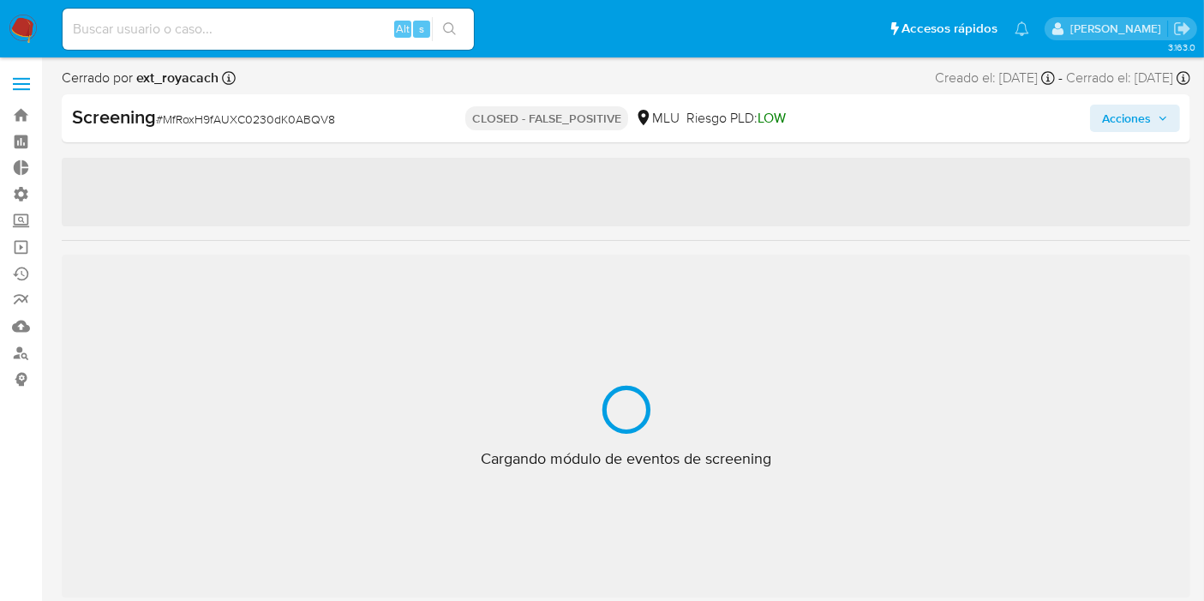
scroll to position [847, 0]
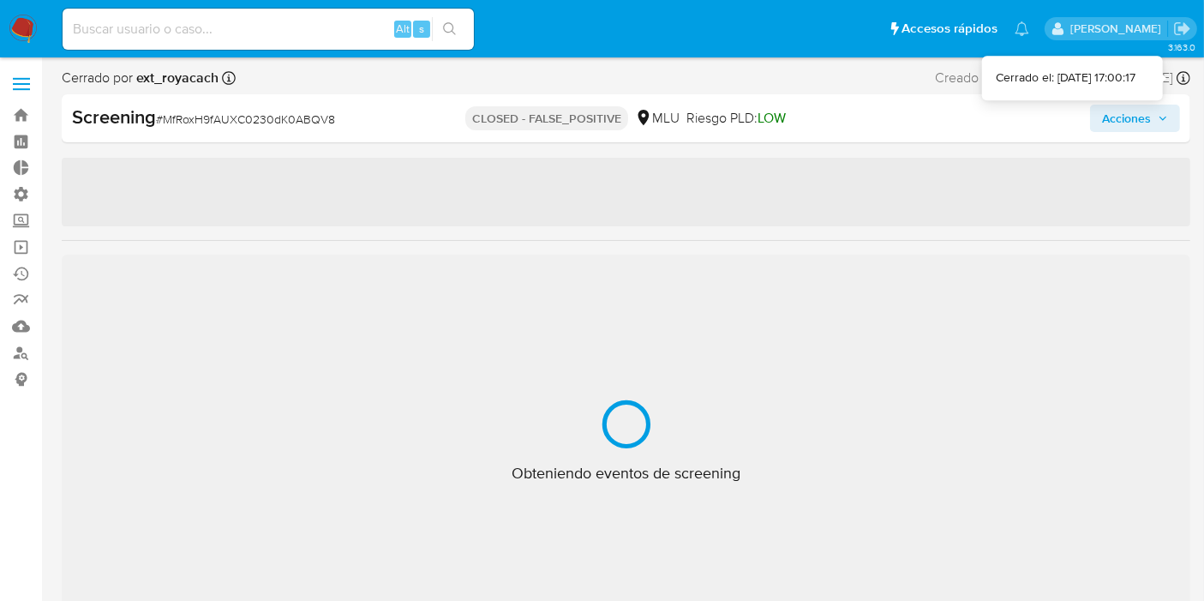
select select "10"
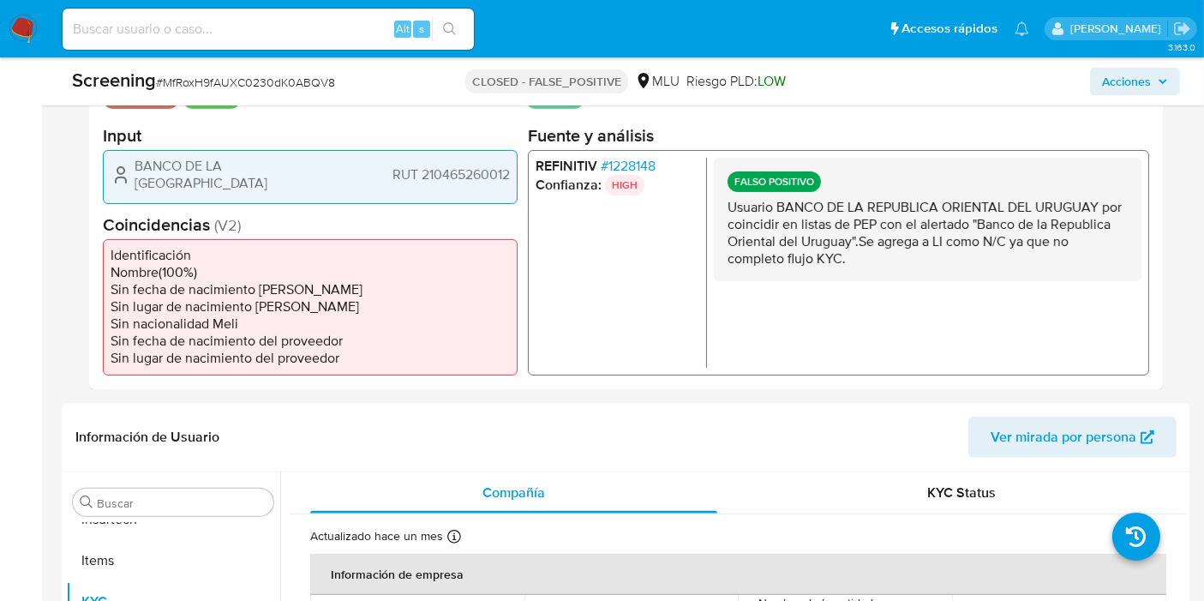
scroll to position [380, 0]
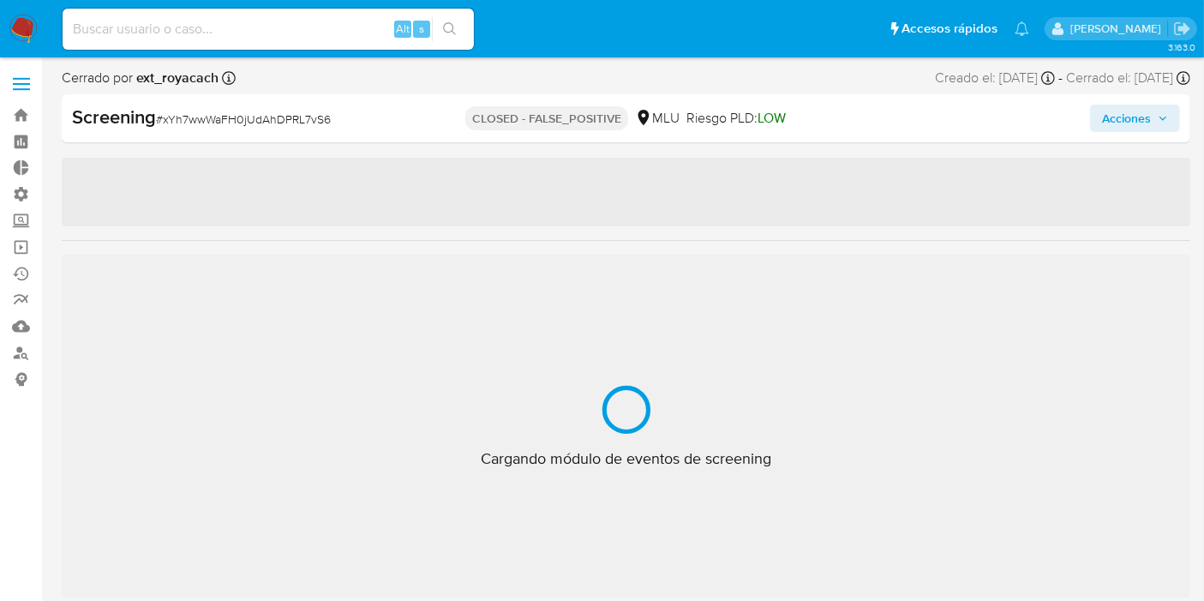
scroll to position [847, 0]
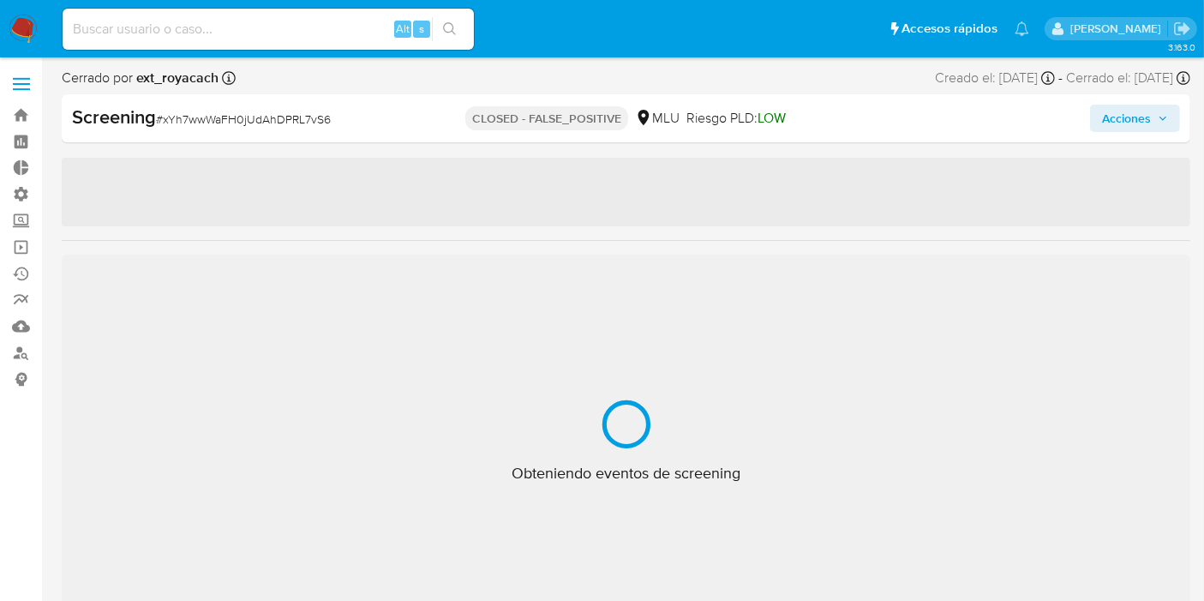
select select "10"
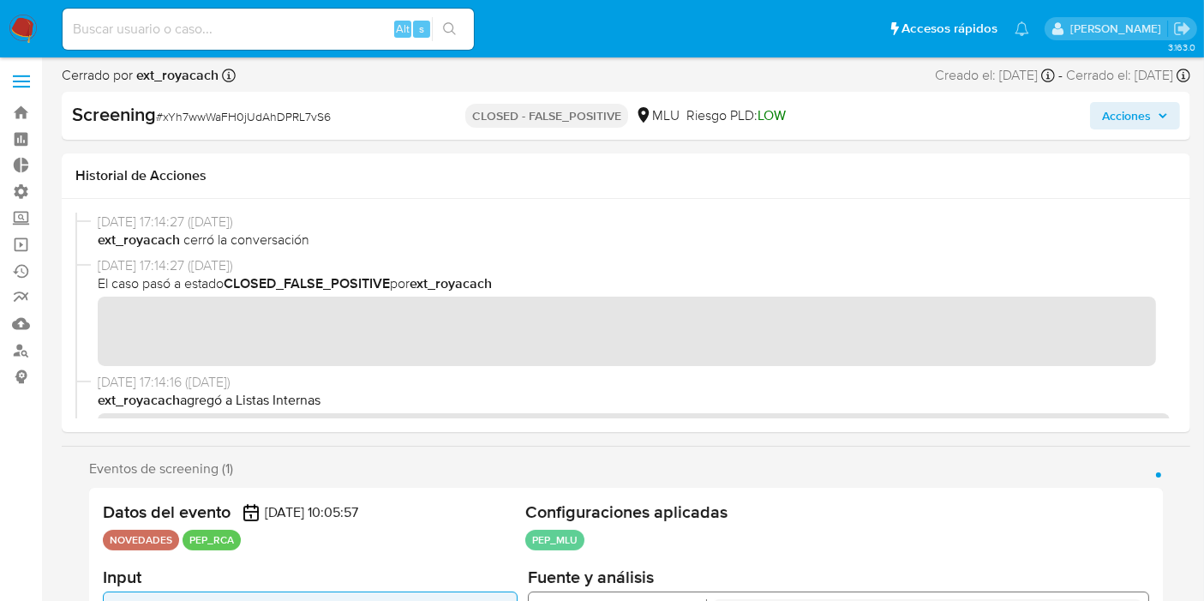
scroll to position [0, 0]
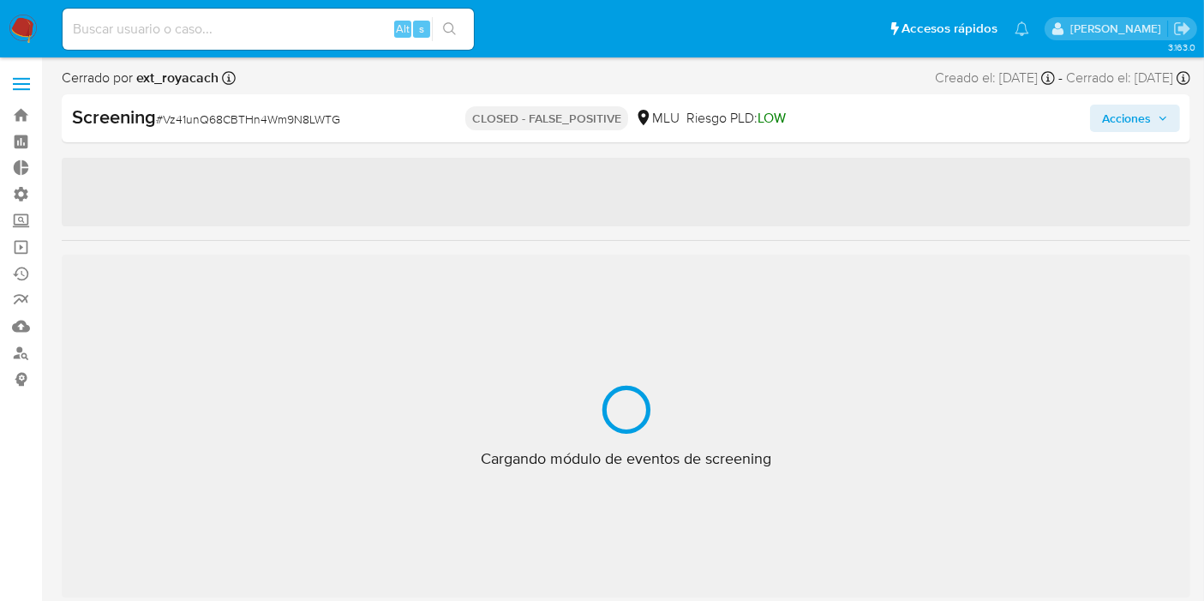
scroll to position [847, 0]
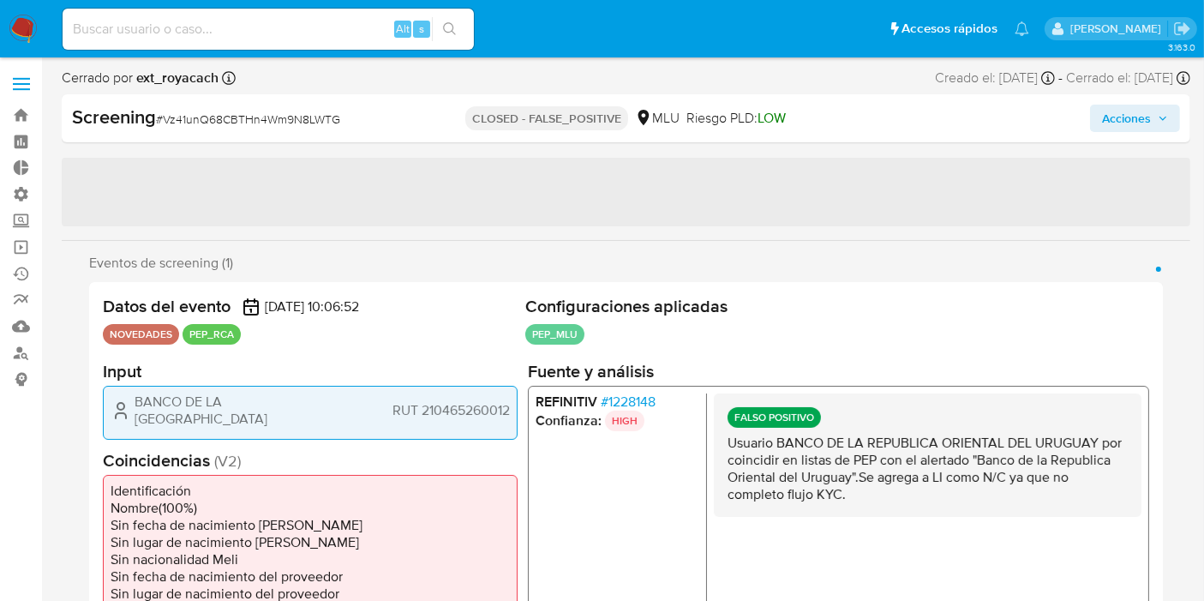
select select "10"
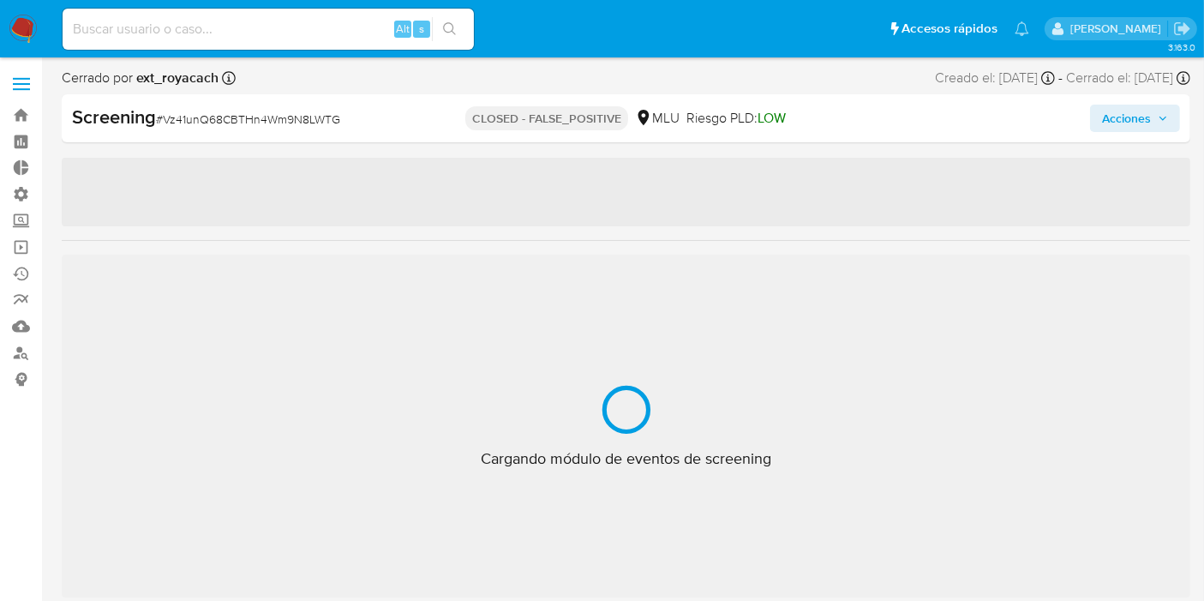
scroll to position [847, 0]
select select "10"
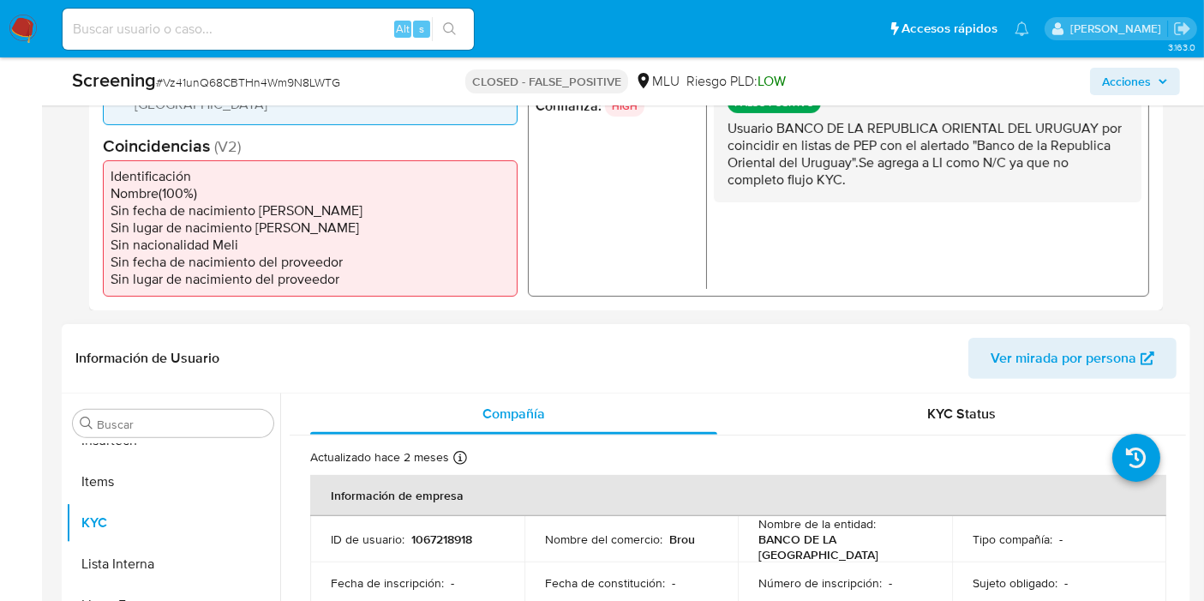
scroll to position [476, 0]
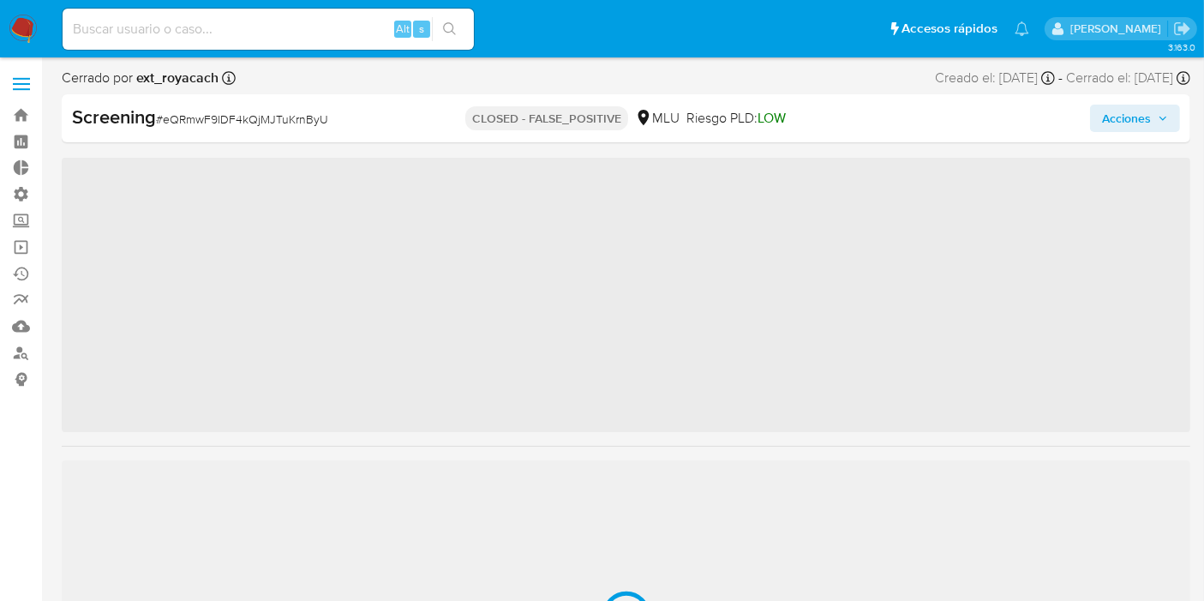
scroll to position [847, 0]
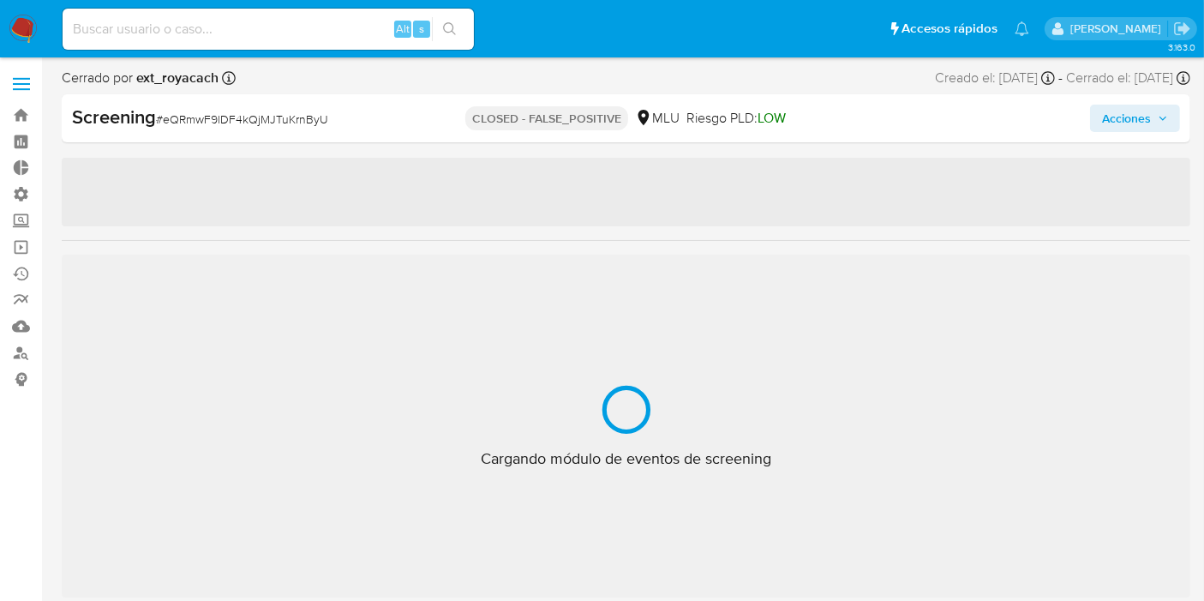
select select "10"
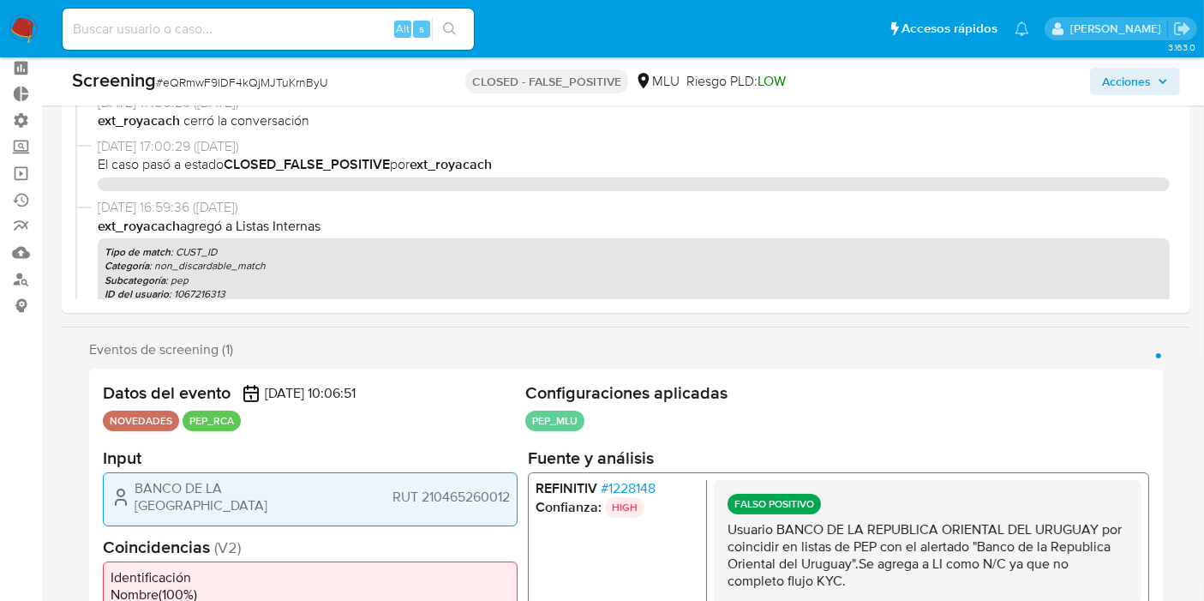
scroll to position [190, 0]
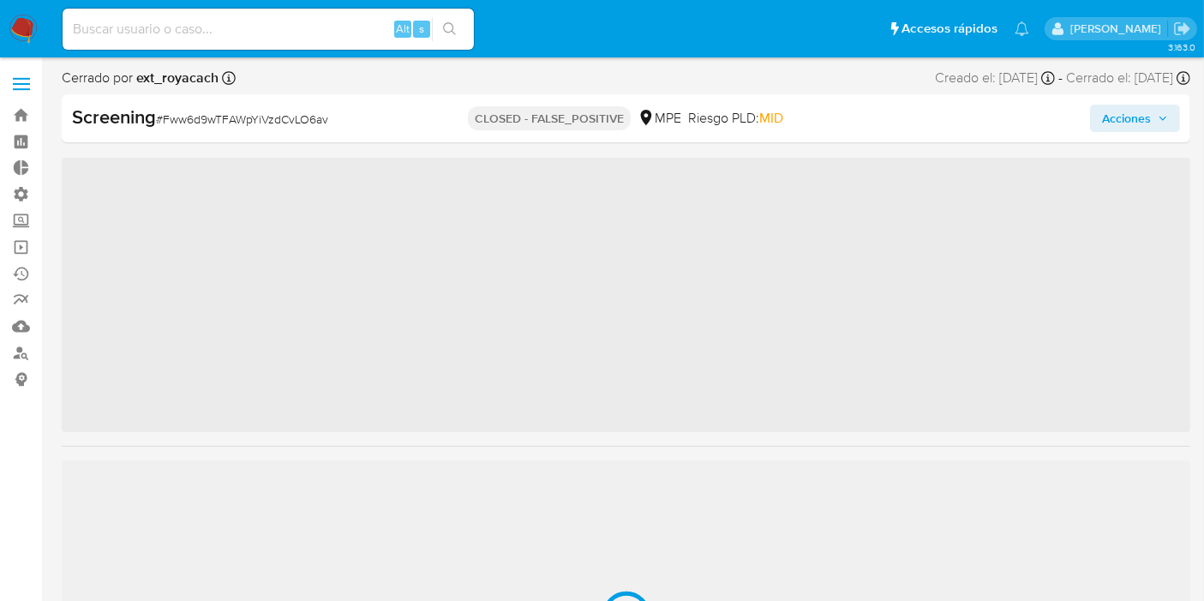
scroll to position [805, 0]
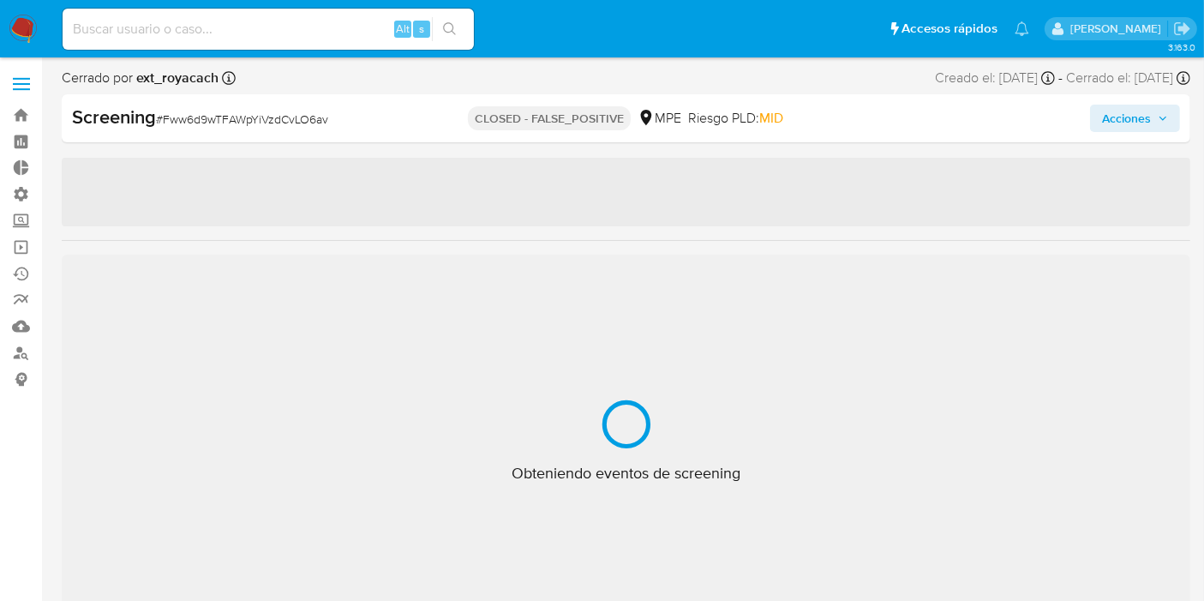
select select "10"
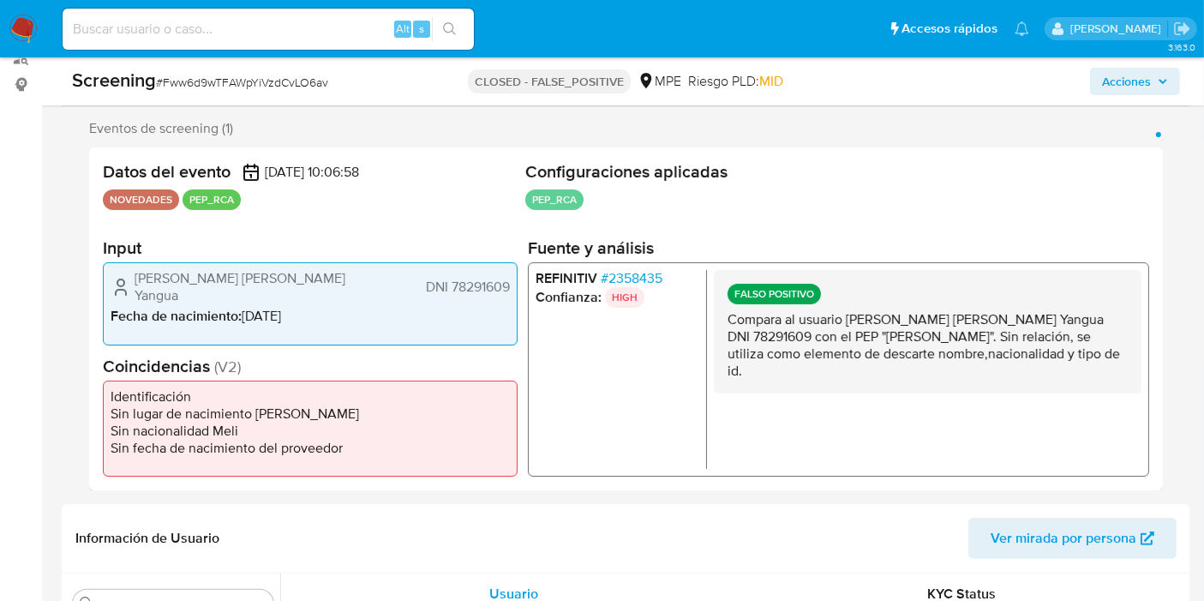
scroll to position [286, 0]
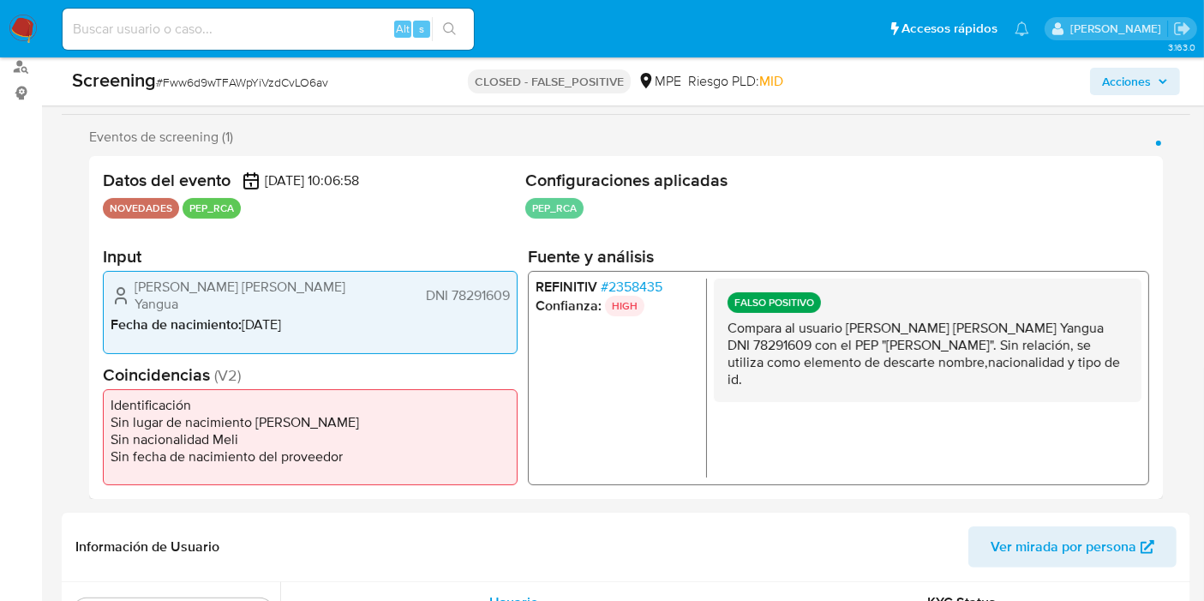
drag, startPoint x: 1201, startPoint y: 126, endPoint x: 1200, endPoint y: 135, distance: 8.7
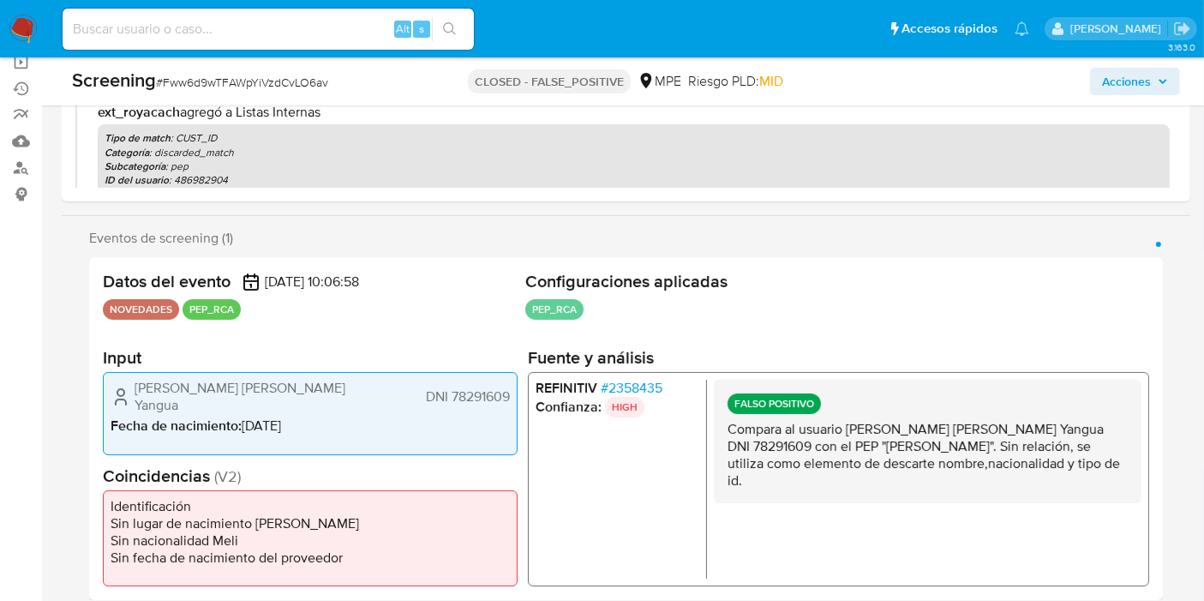
scroll to position [95, 0]
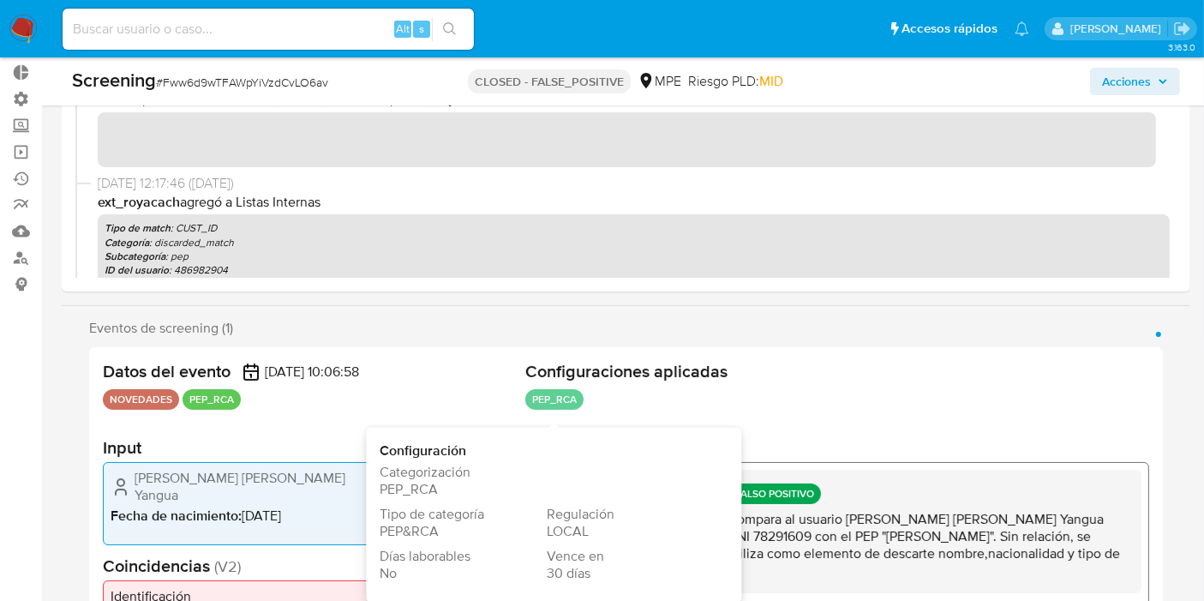
drag, startPoint x: 557, startPoint y: 391, endPoint x: 593, endPoint y: 398, distance: 36.6
click at [609, 392] on ul "PEP_RCA Configuración Categorización PEP_RCA Tipo de categoría PEP&RCA Regulaci…" at bounding box center [837, 402] width 624 height 26
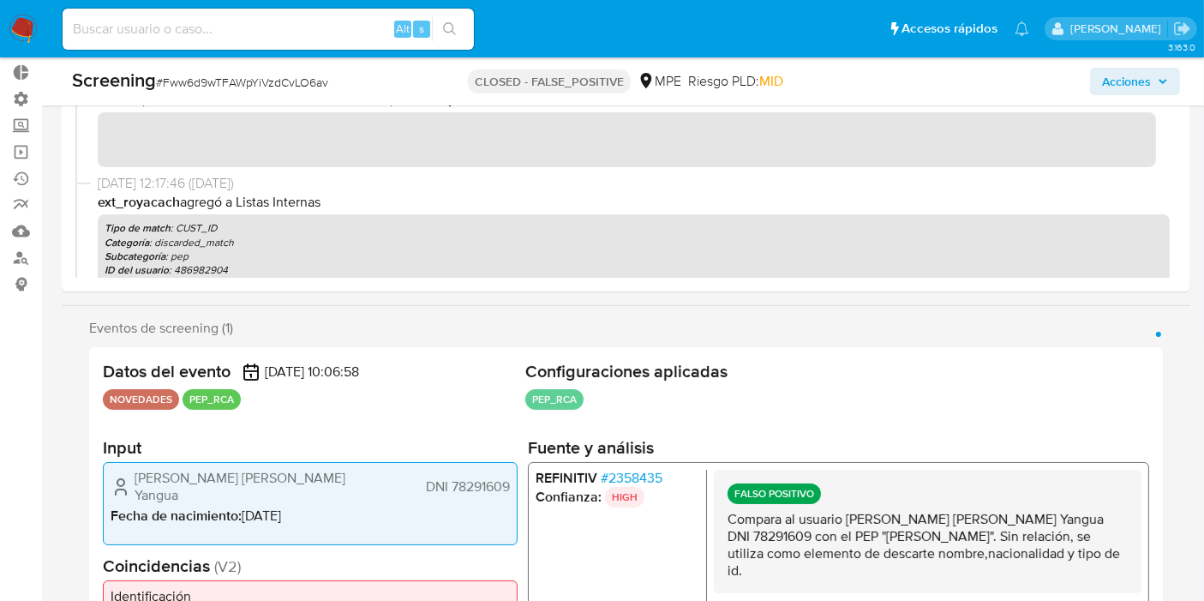
click at [590, 395] on ul "PEP_RCA Configuración Categorización PEP_RCA Tipo de categoría PEP&RCA Regulaci…" at bounding box center [837, 402] width 624 height 26
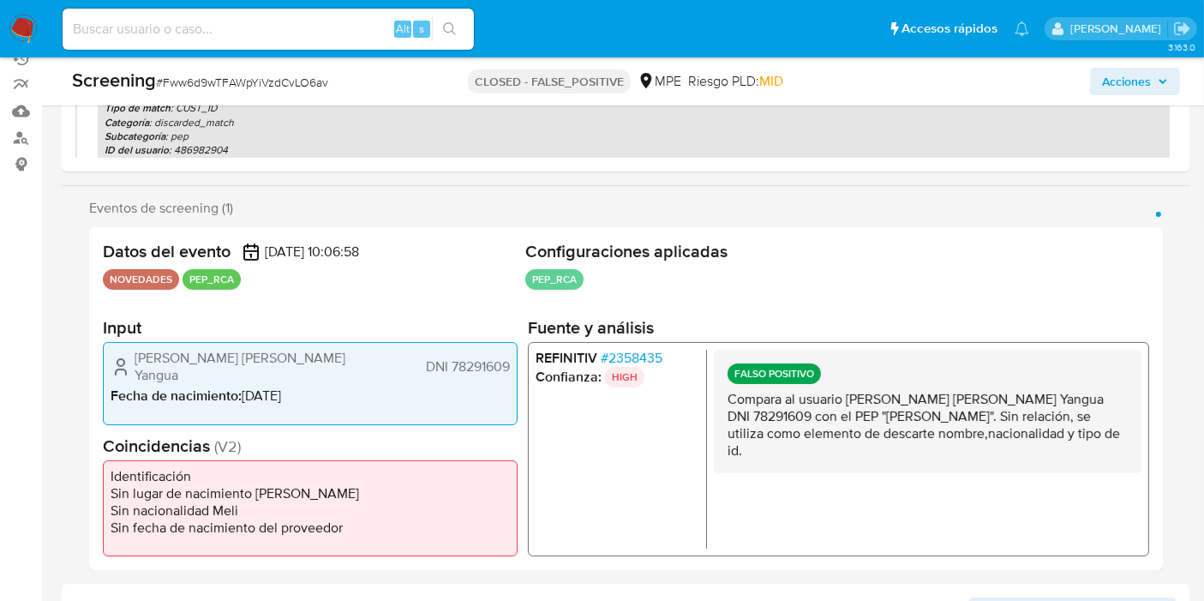
scroll to position [380, 0]
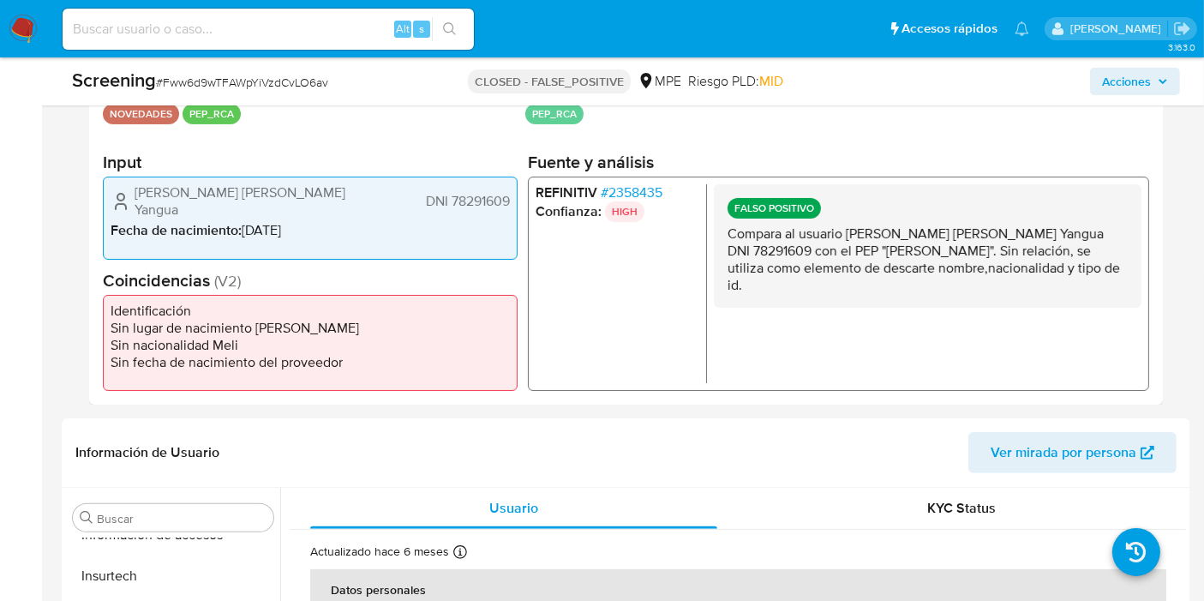
click at [638, 188] on span "# 2358435" at bounding box center [632, 192] width 62 height 17
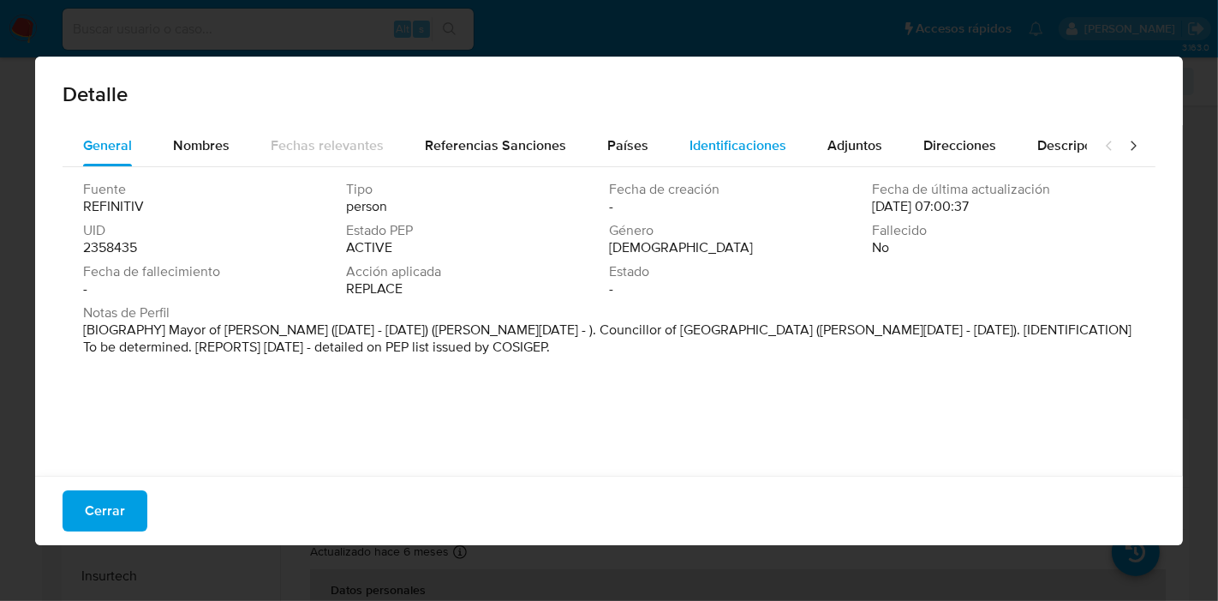
click at [669, 146] on button "Identificaciones" at bounding box center [738, 145] width 138 height 41
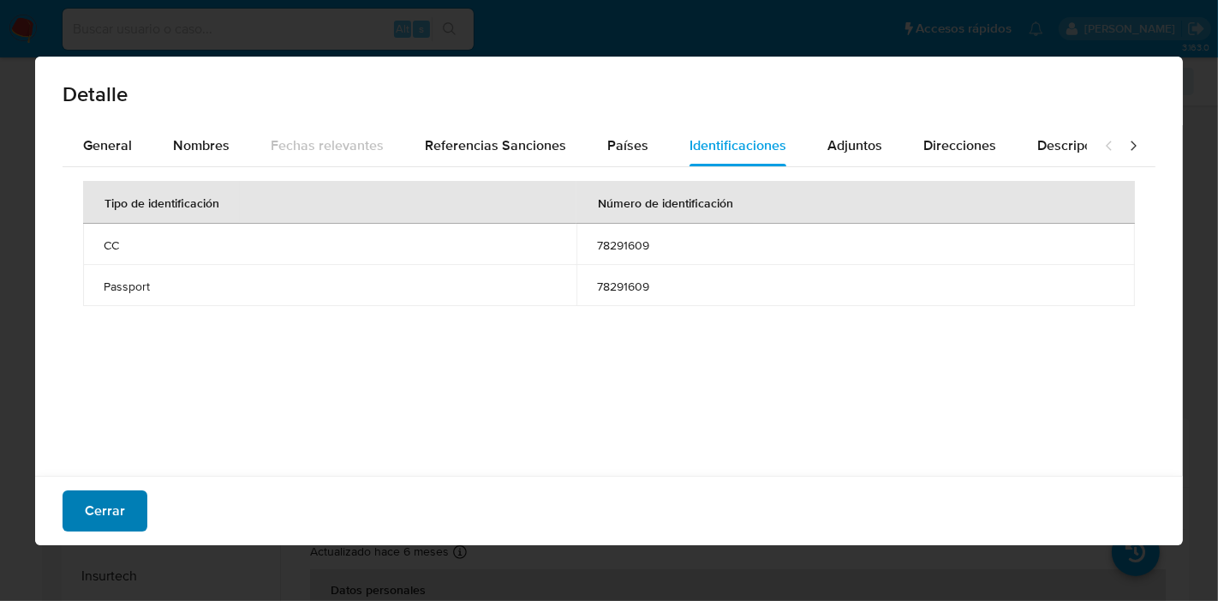
click at [115, 510] on span "Cerrar" at bounding box center [105, 511] width 40 height 38
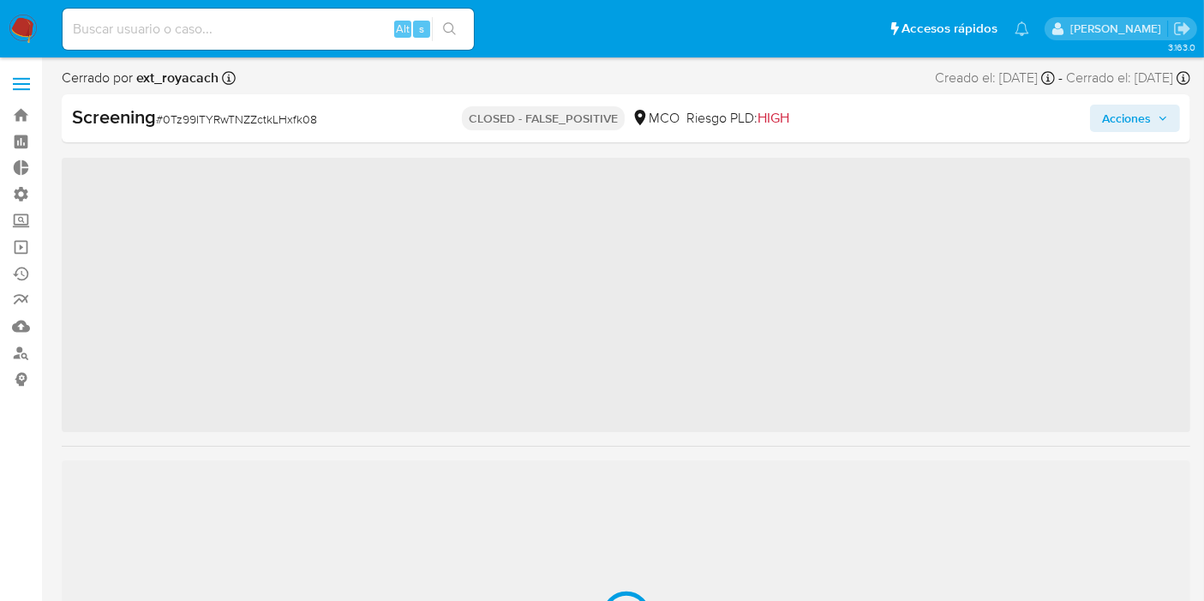
scroll to position [805, 0]
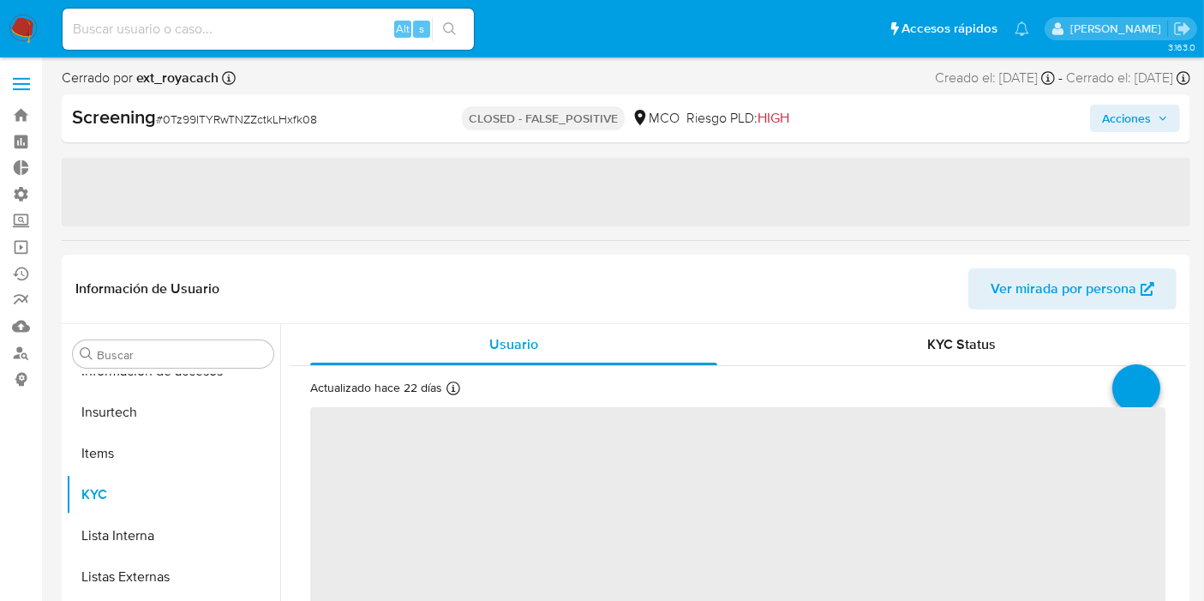
select select "10"
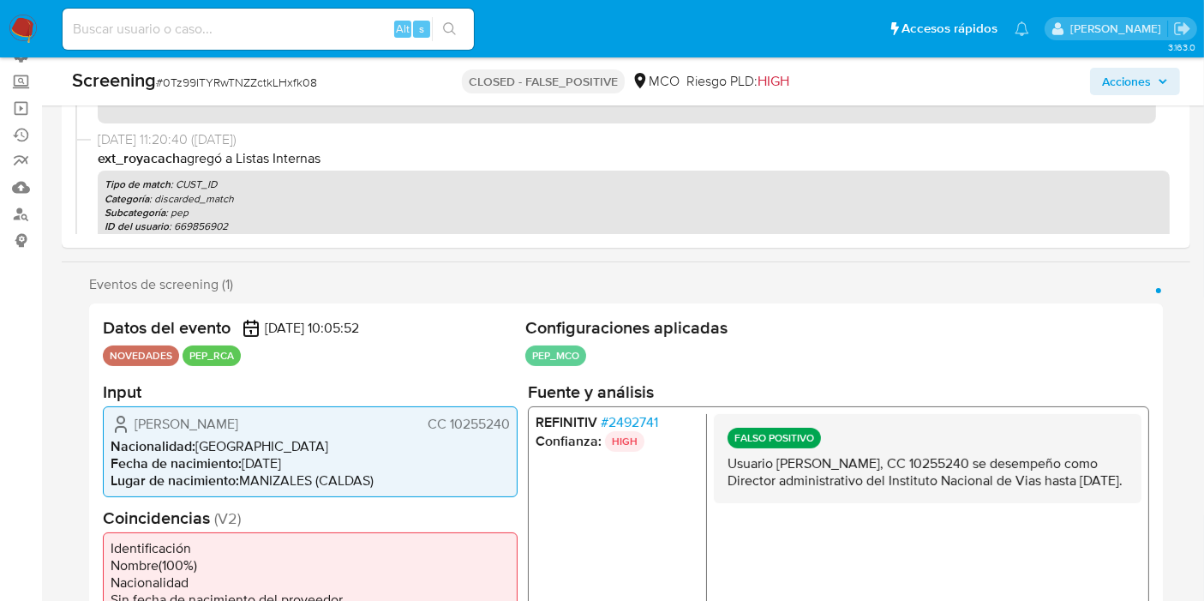
scroll to position [190, 0]
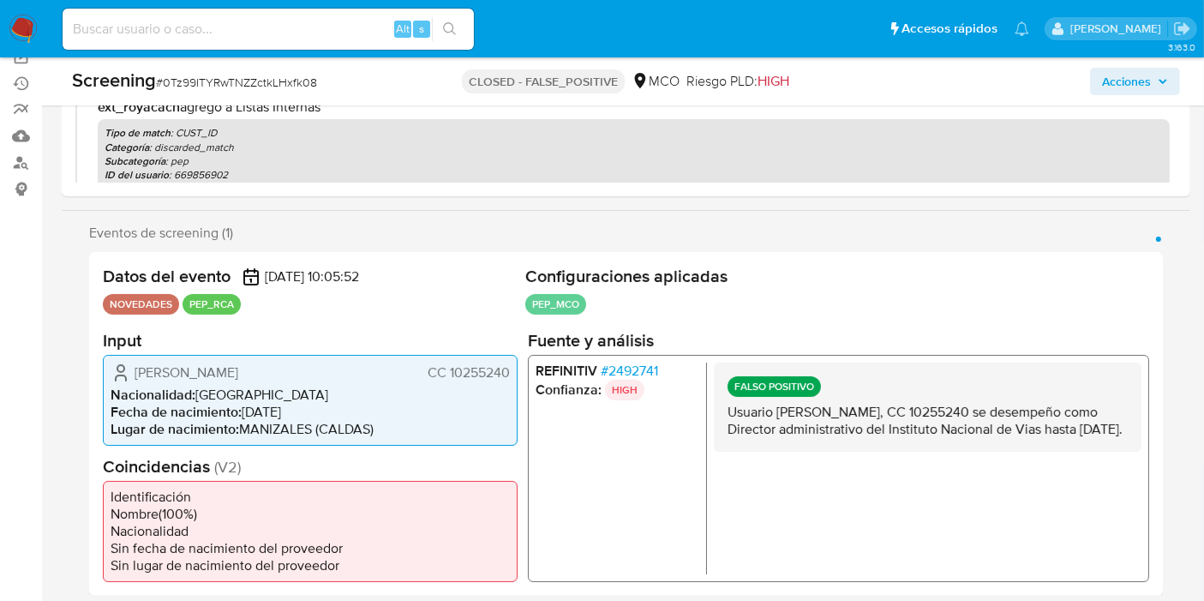
drag, startPoint x: 421, startPoint y: 363, endPoint x: 506, endPoint y: 363, distance: 84.8
click at [506, 363] on div "German Grajales Quintero CC 10255240" at bounding box center [310, 372] width 399 height 21
click at [509, 369] on span "CC 10255240" at bounding box center [469, 371] width 82 height 17
drag, startPoint x: 505, startPoint y: 373, endPoint x: 463, endPoint y: 368, distance: 42.2
click at [393, 359] on div "German Grajales Quintero CC 10255240 Nacionalidad : Colombia Fecha de nacimient…" at bounding box center [310, 399] width 415 height 91
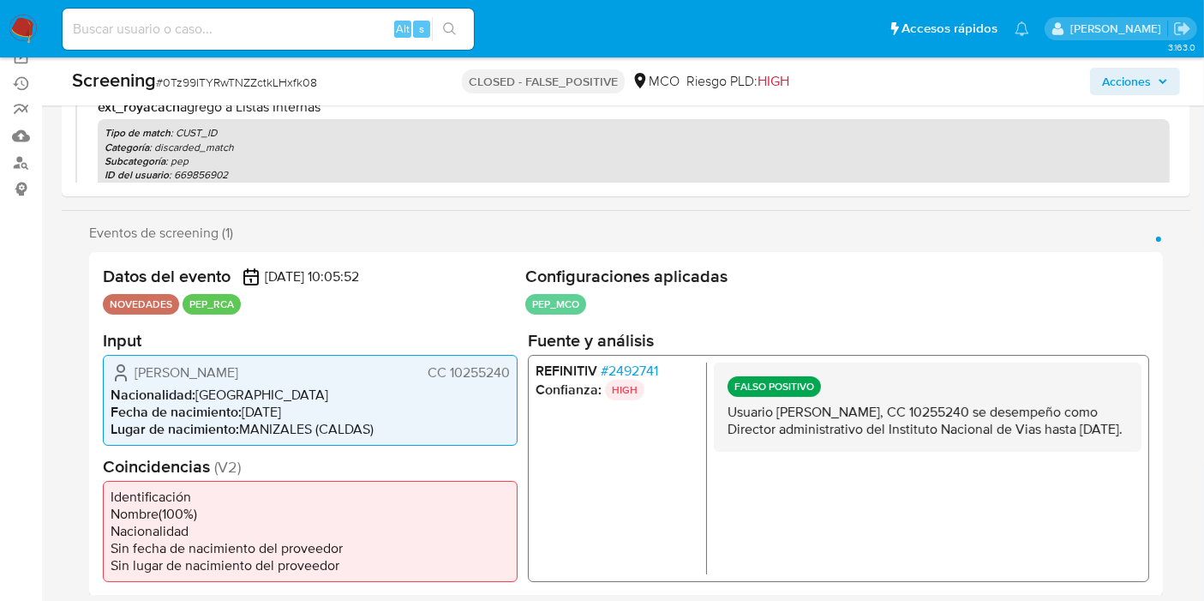
click at [467, 370] on span "CC 10255240" at bounding box center [469, 371] width 82 height 17
drag, startPoint x: 426, startPoint y: 368, endPoint x: 560, endPoint y: 356, distance: 135.1
click at [560, 356] on div "Datos del evento 02/09/2025 10:05:52 NOVEDADES PEP_RCA Configuraciones aplicada…" at bounding box center [626, 424] width 1074 height 344
click at [501, 383] on div "German Grajales Quintero CC 10255240 Nacionalidad : Colombia Fecha de nacimient…" at bounding box center [310, 399] width 415 height 91
drag, startPoint x: 509, startPoint y: 375, endPoint x: 404, endPoint y: 375, distance: 105.4
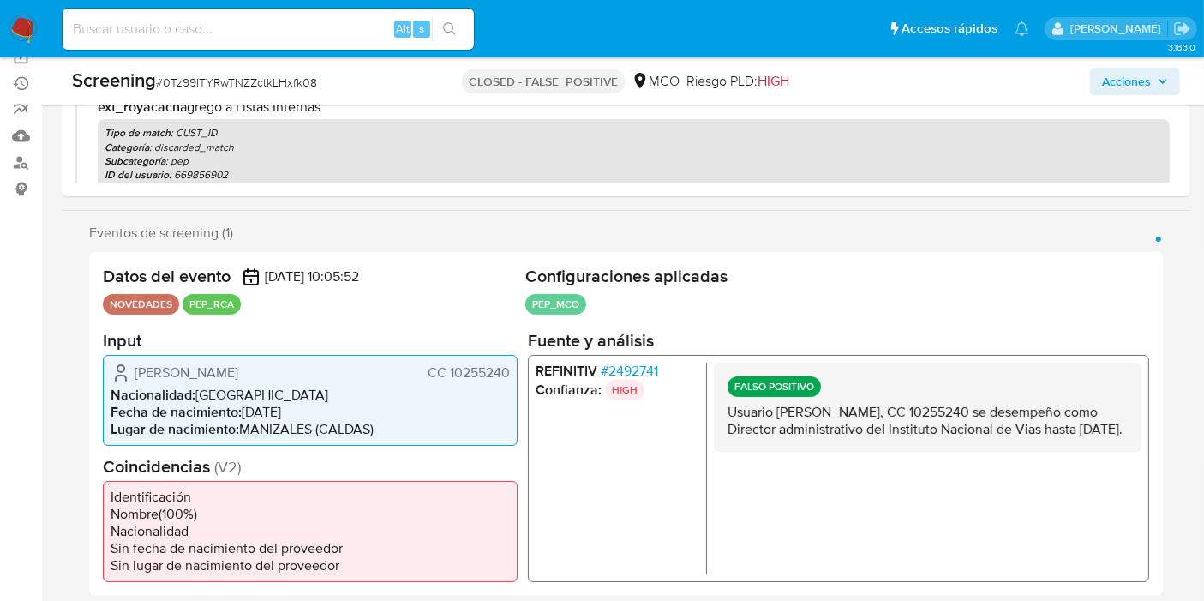
click at [404, 375] on div "German Grajales Quintero CC 10255240" at bounding box center [310, 372] width 399 height 21
click at [416, 368] on div "German Grajales Quintero CC 10255240" at bounding box center [310, 372] width 399 height 21
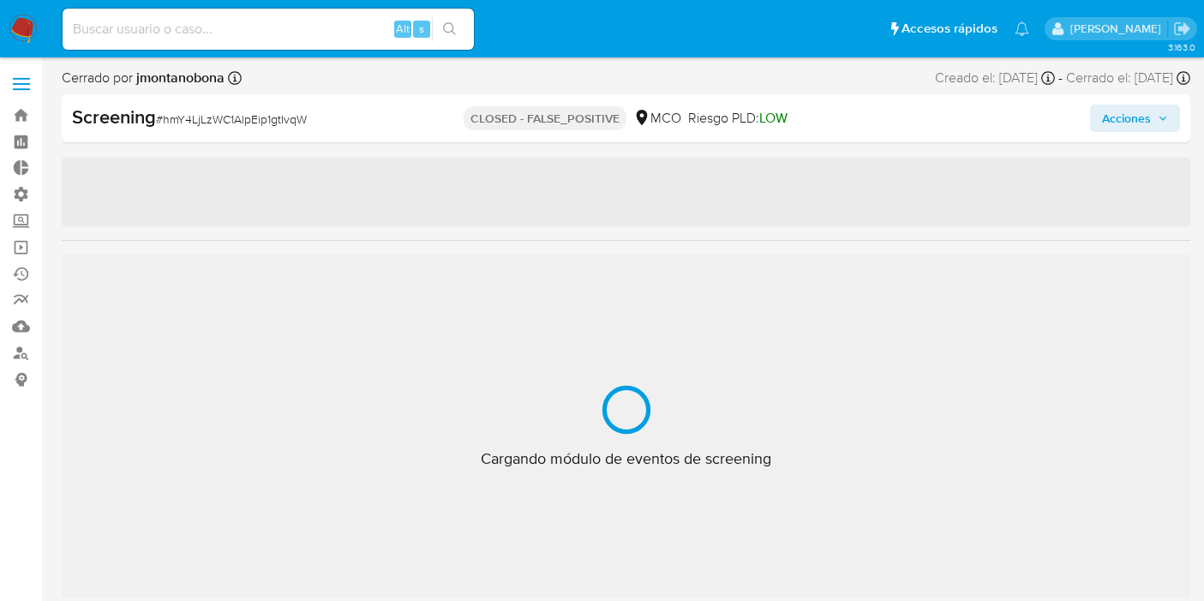
select select "10"
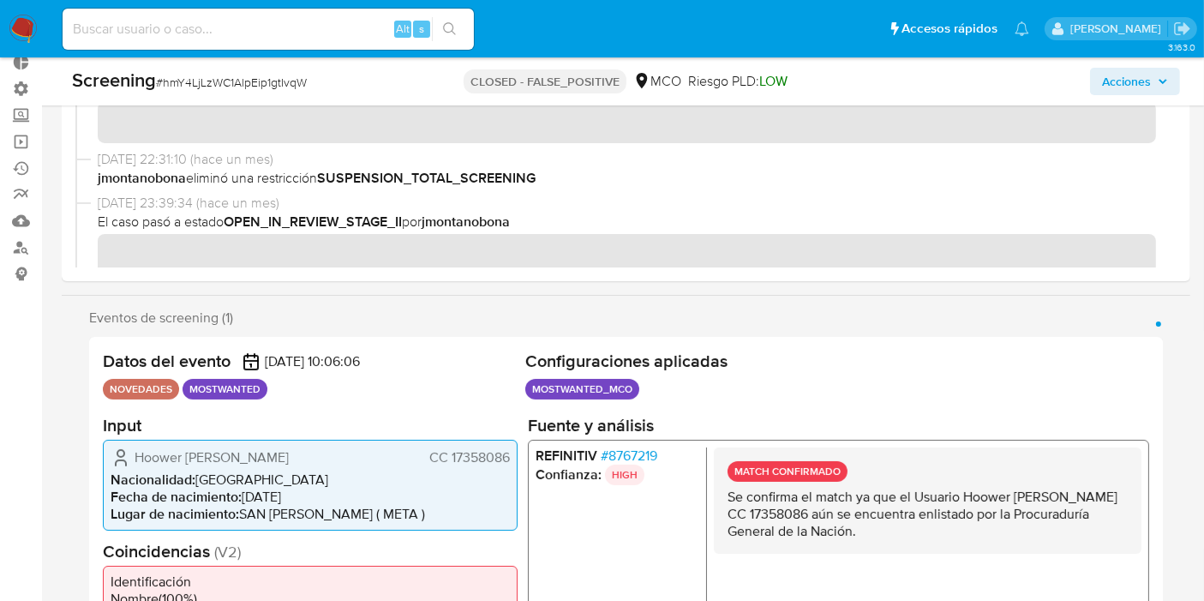
scroll to position [190, 0]
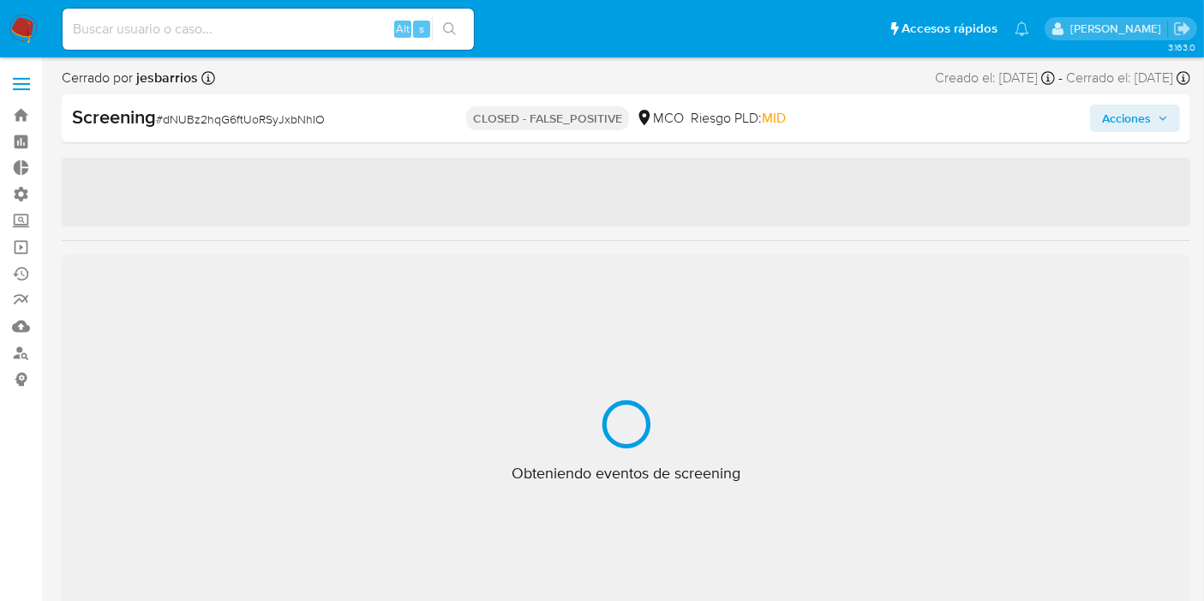
select select "10"
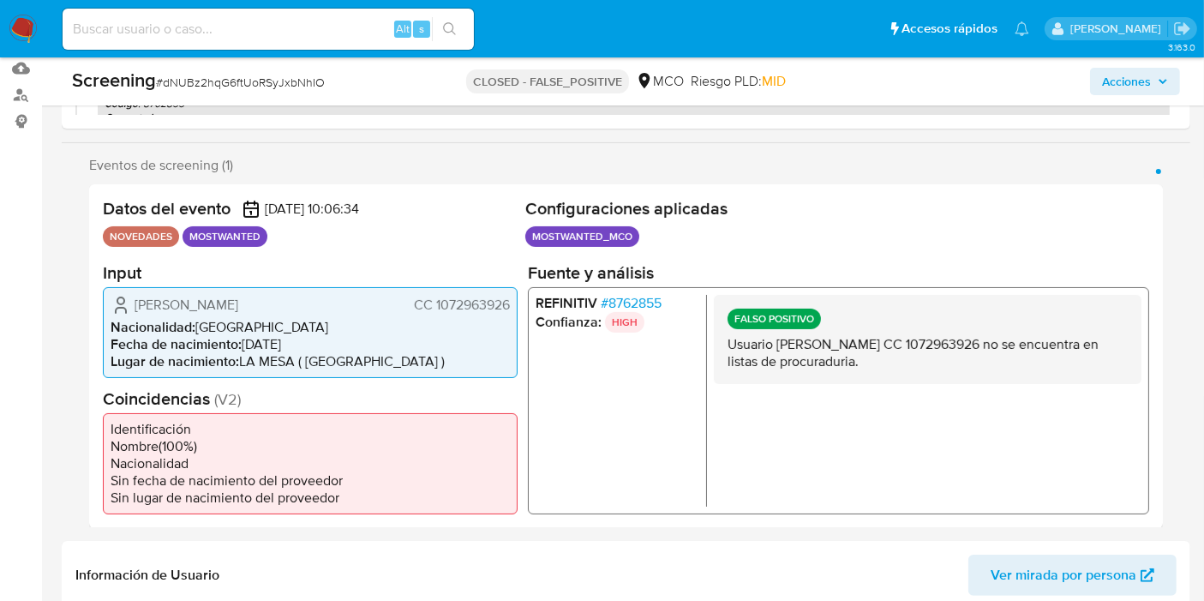
scroll to position [285, 0]
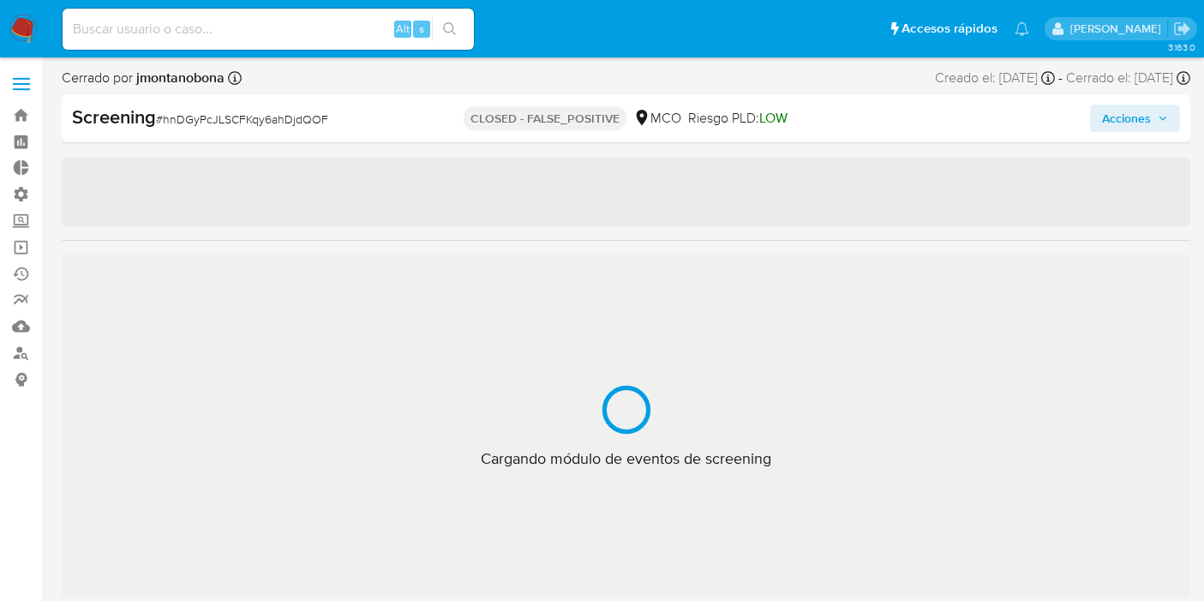
select select "10"
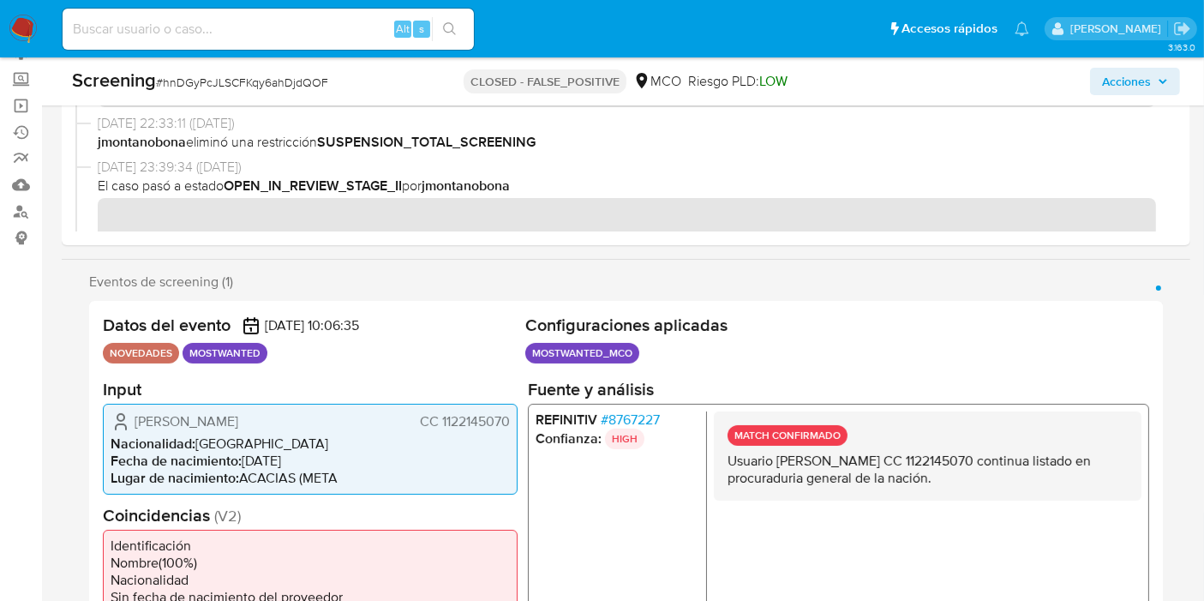
scroll to position [380, 0]
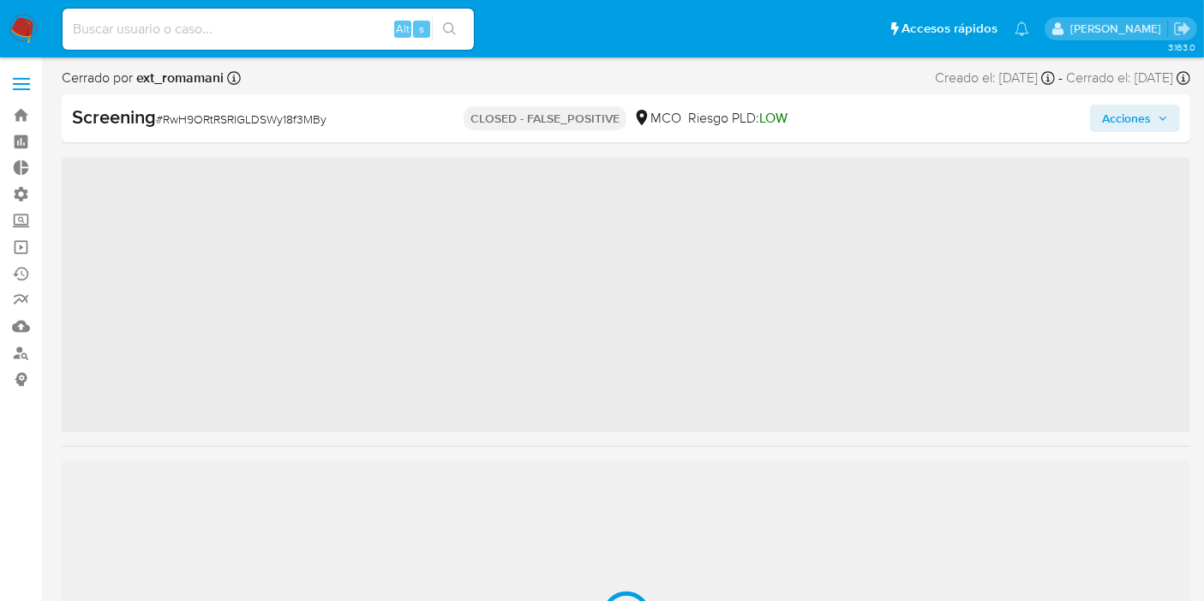
scroll to position [795, 0]
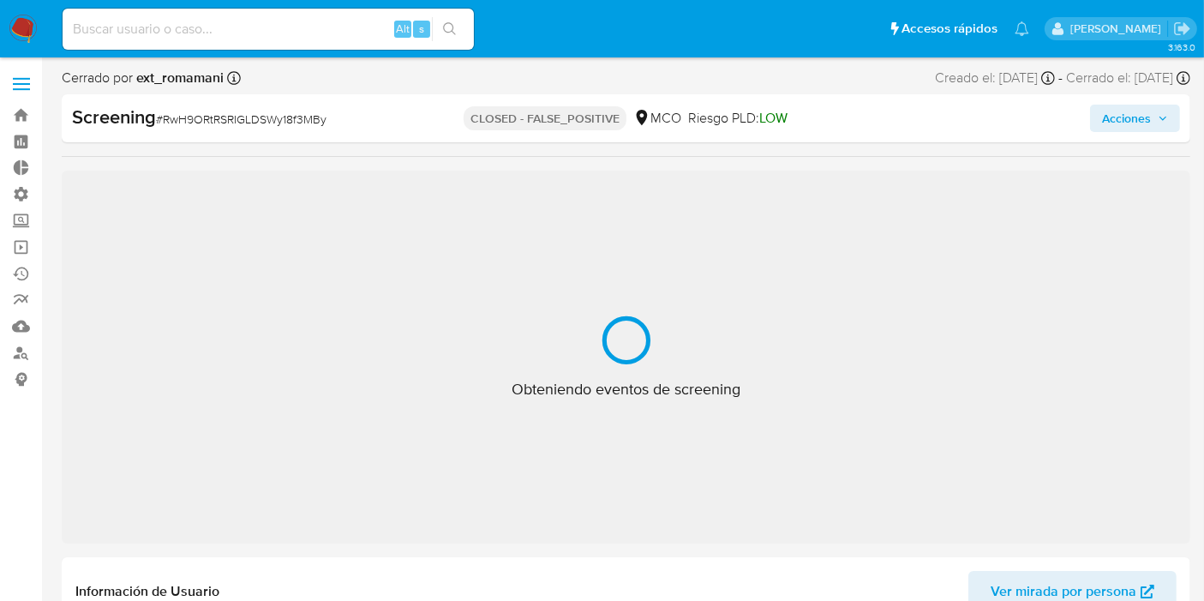
select select "10"
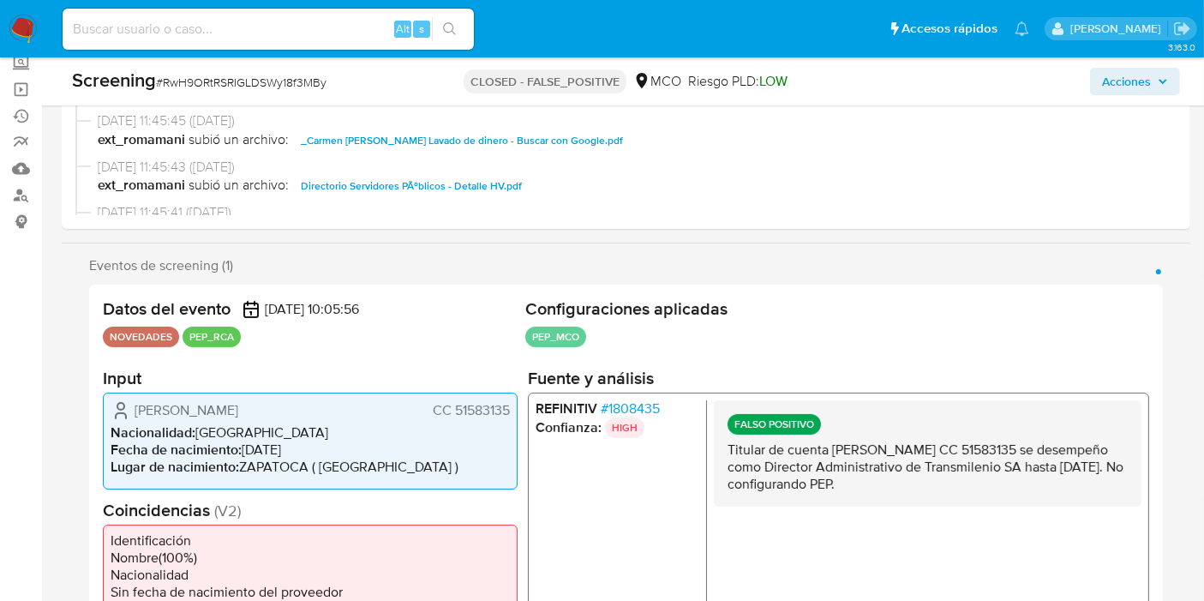
scroll to position [285, 0]
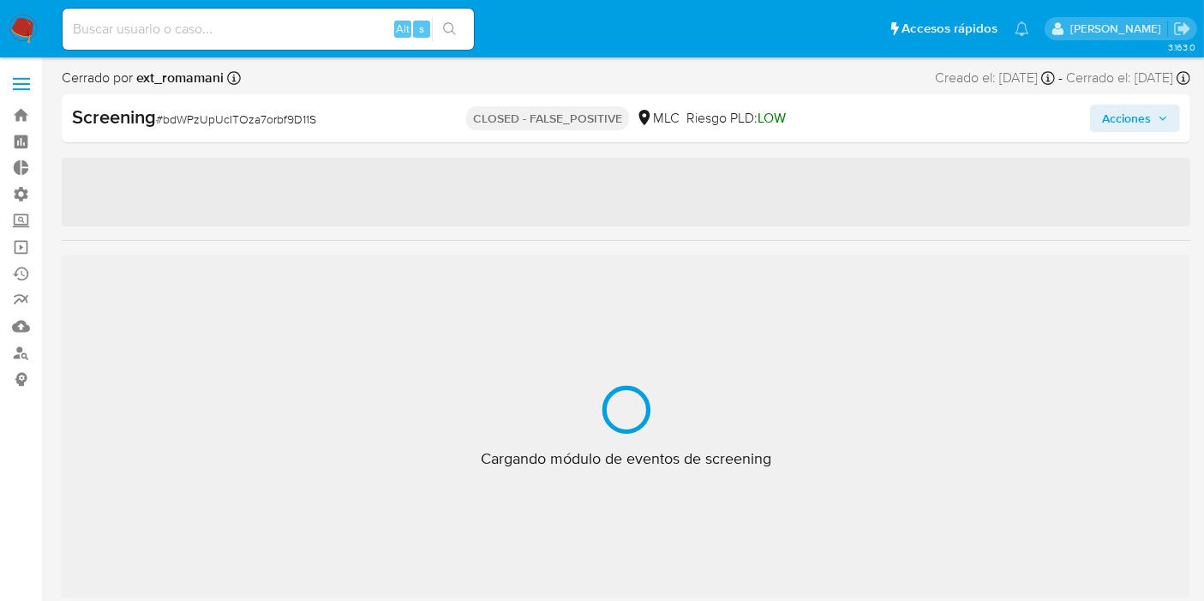
scroll to position [805, 0]
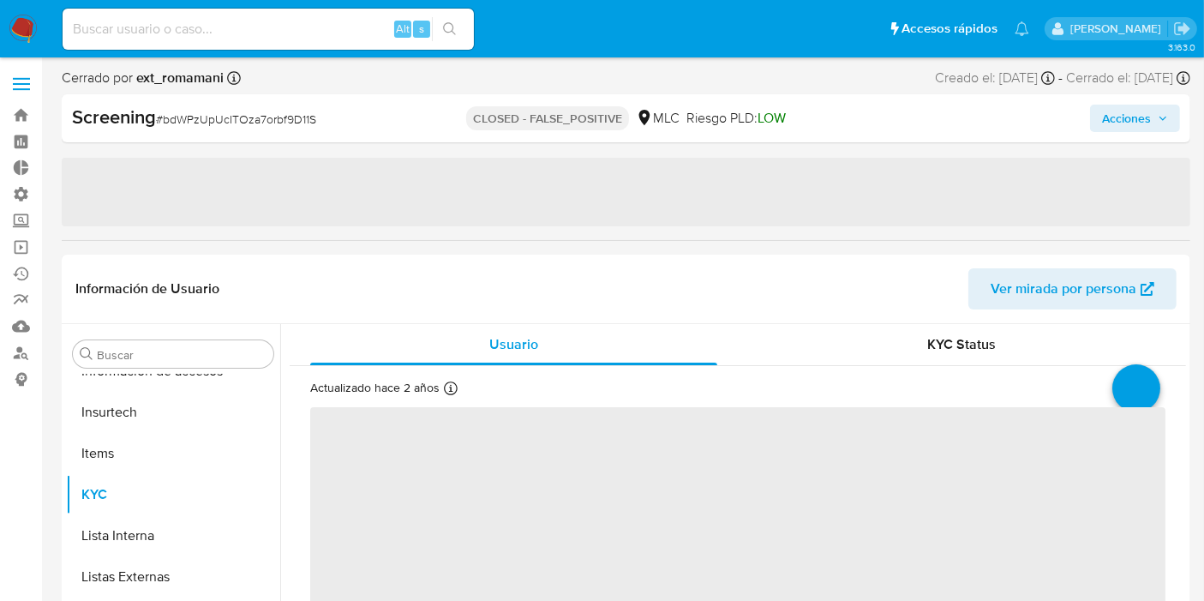
select select "10"
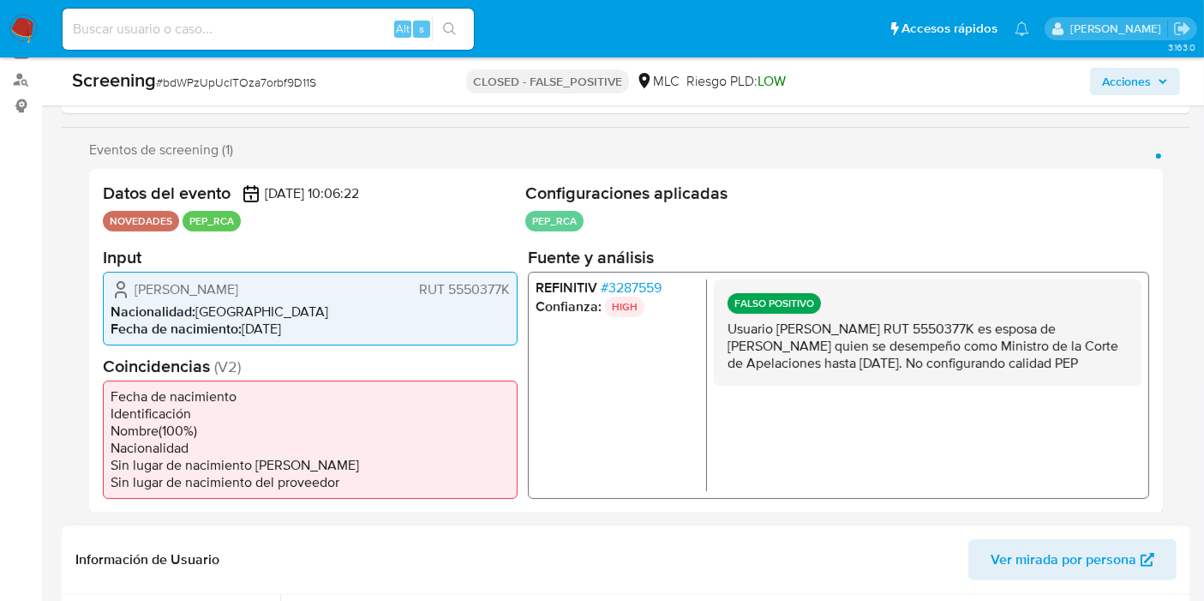
scroll to position [380, 0]
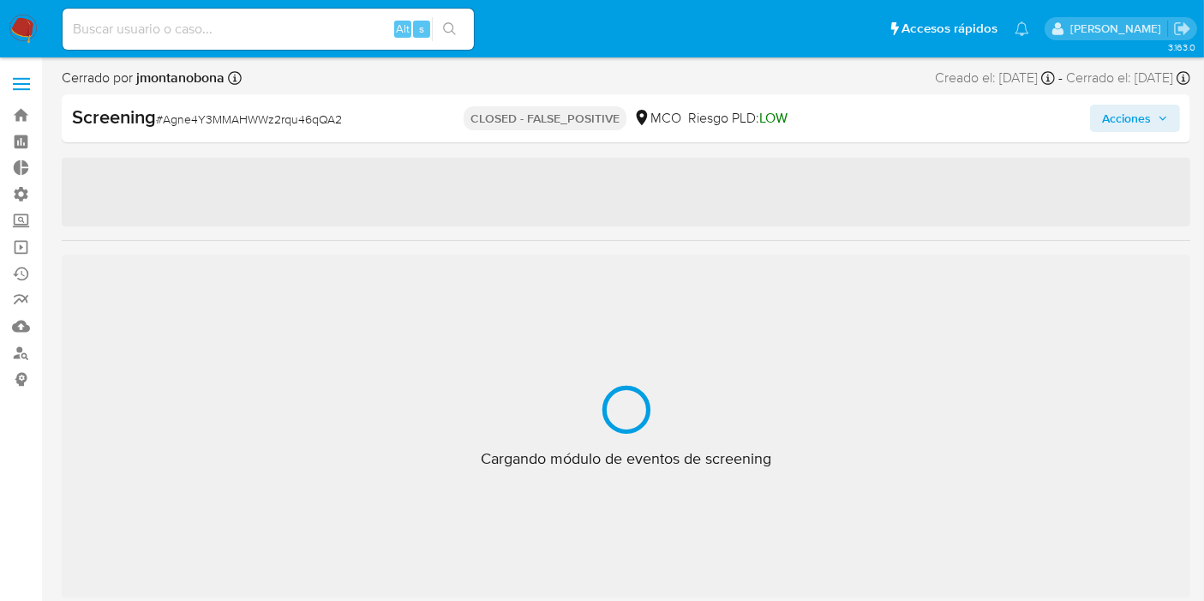
scroll to position [805, 0]
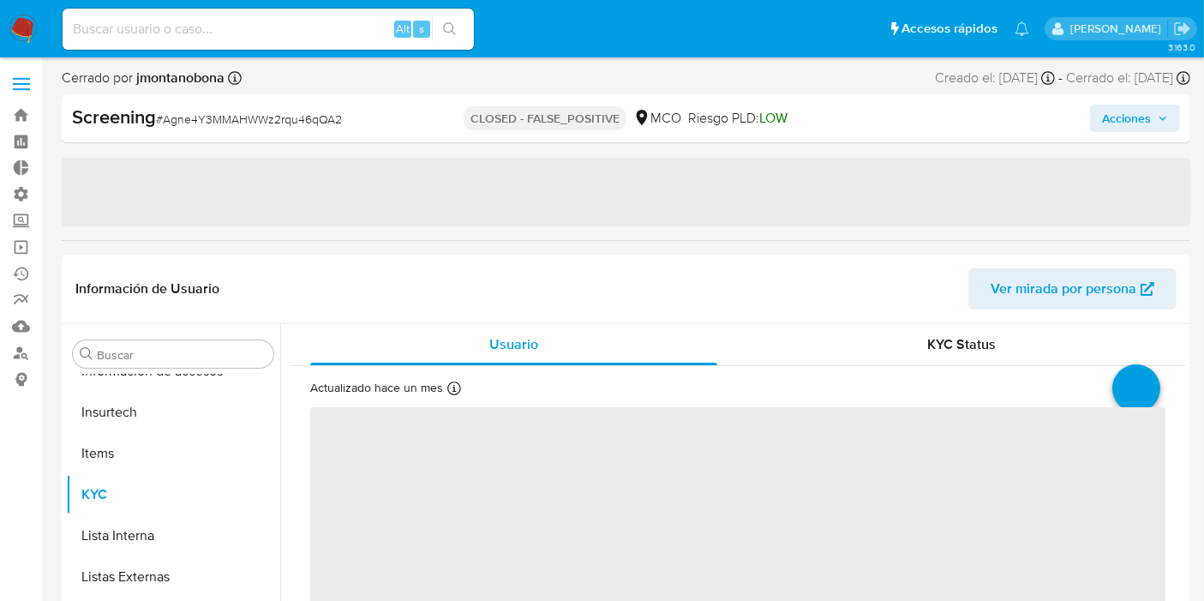
select select "10"
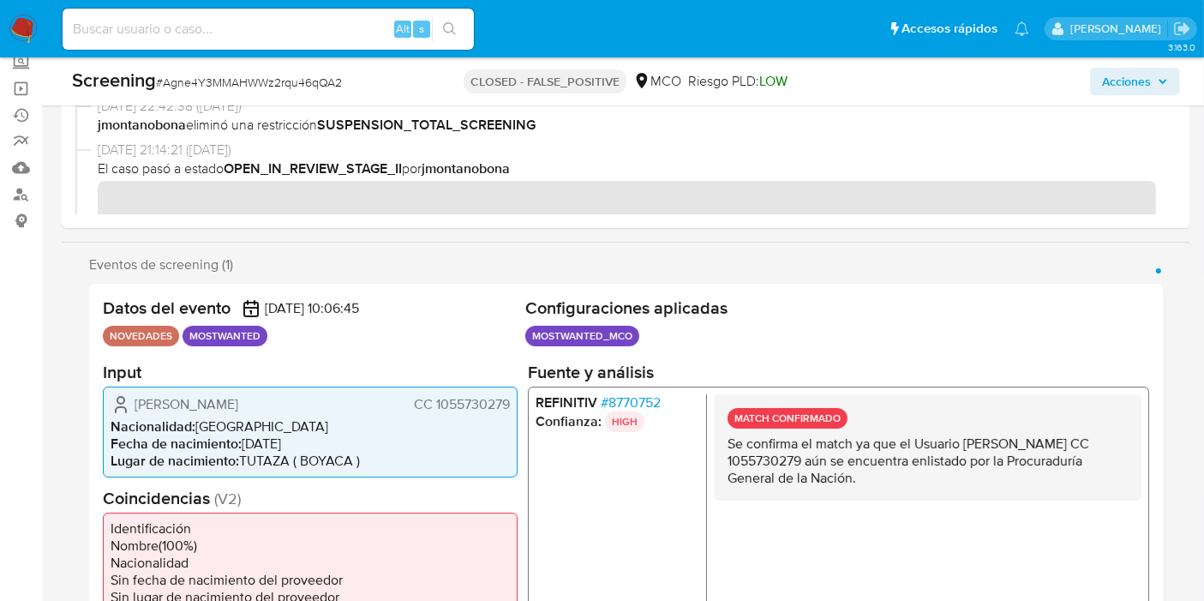
scroll to position [285, 0]
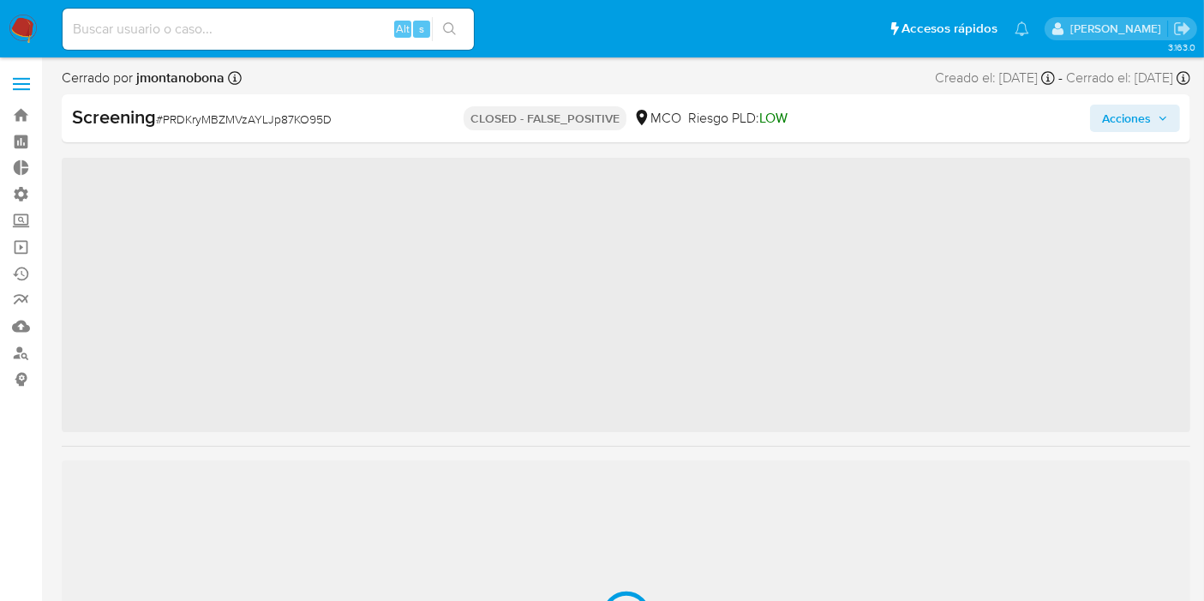
scroll to position [241, 0]
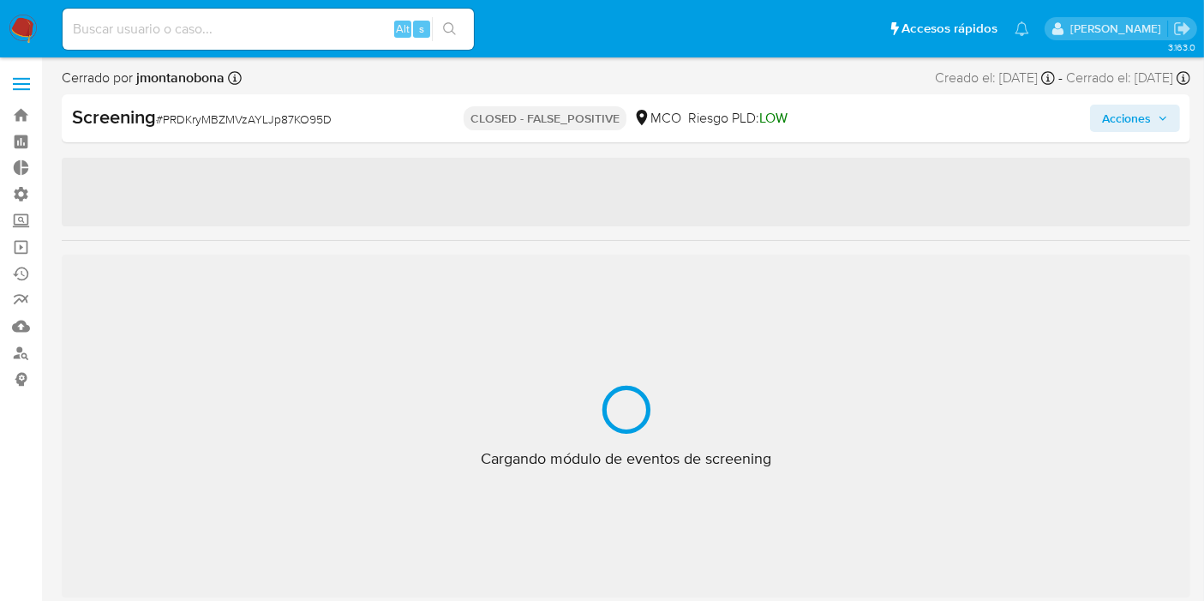
select select "10"
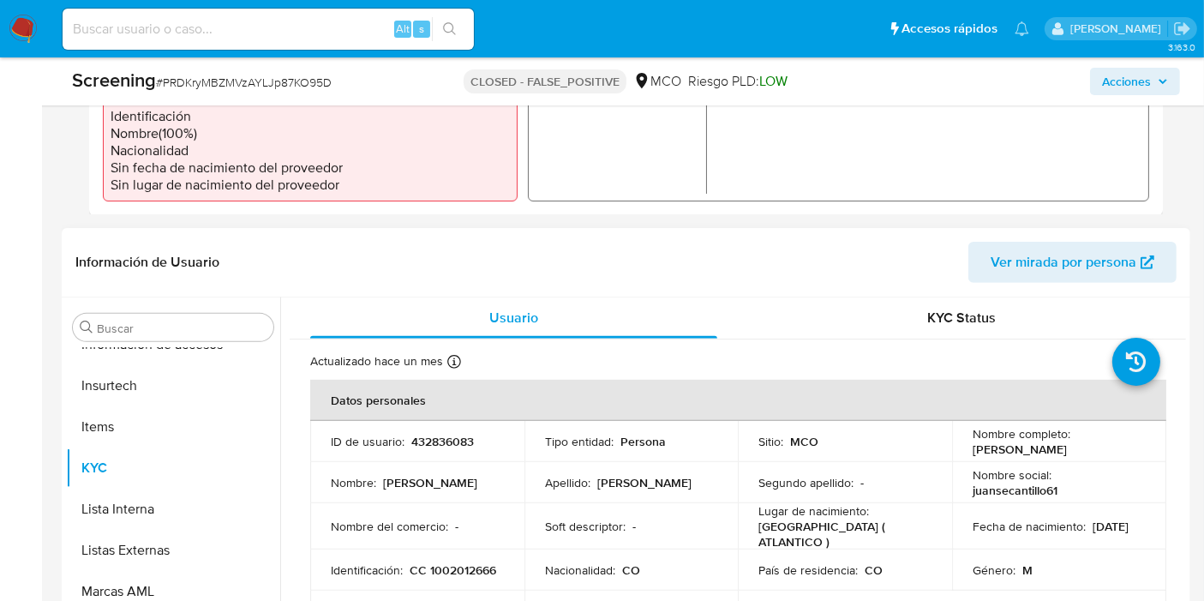
scroll to position [285, 0]
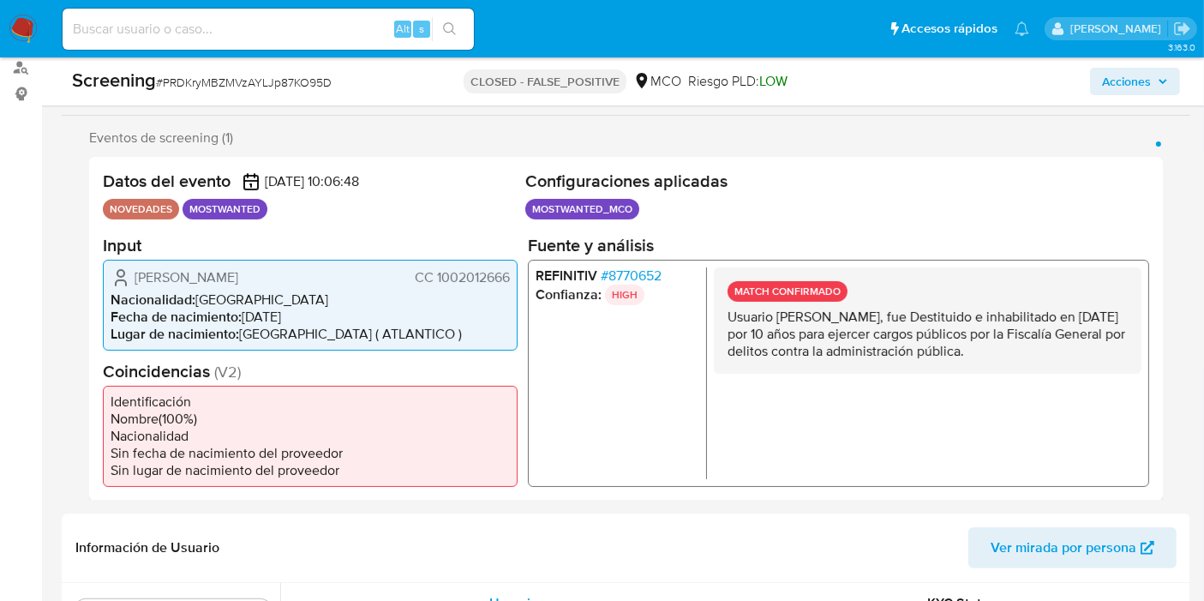
drag, startPoint x: 793, startPoint y: 308, endPoint x: 1065, endPoint y: 355, distance: 276.4
click at [1055, 350] on p "Usuario Juan Sebastian Cantillo Avila, fue Destituido e inhabilitado en mayo de…" at bounding box center [927, 333] width 400 height 51
click at [1067, 349] on p "Usuario Juan Sebastian Cantillo Avila, fue Destituido e inhabilitado en mayo de…" at bounding box center [927, 333] width 400 height 51
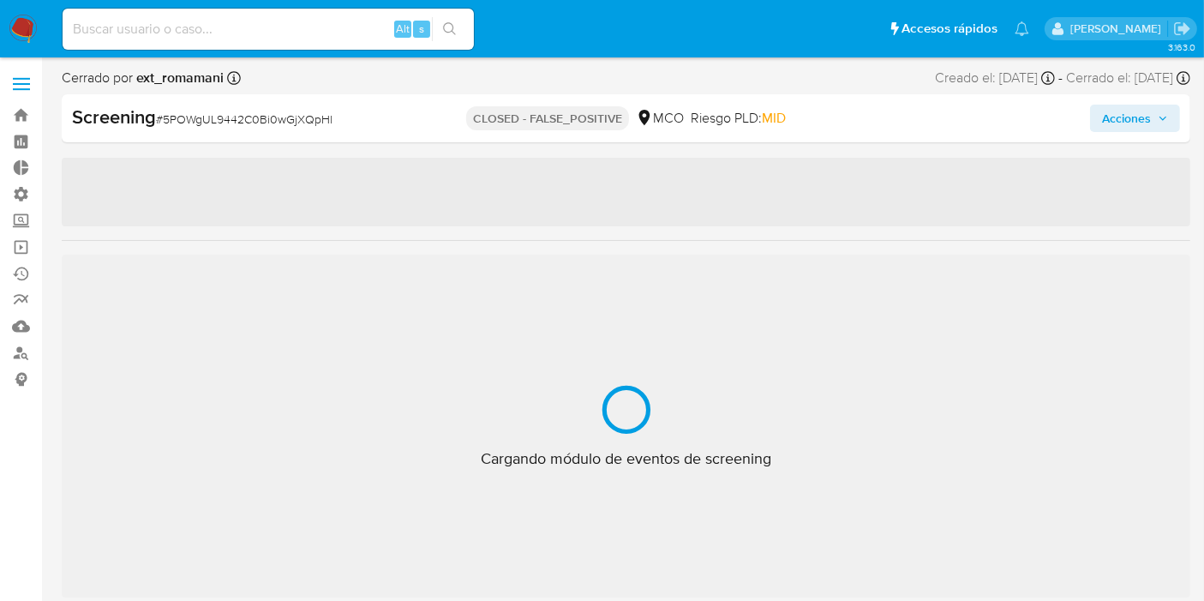
select select "10"
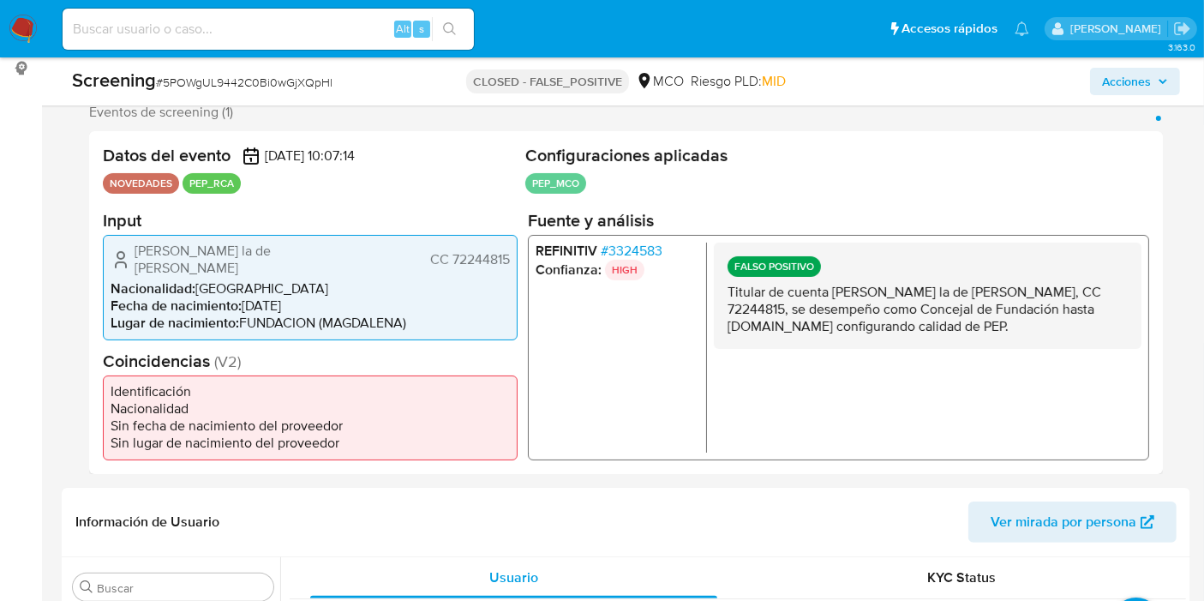
scroll to position [380, 0]
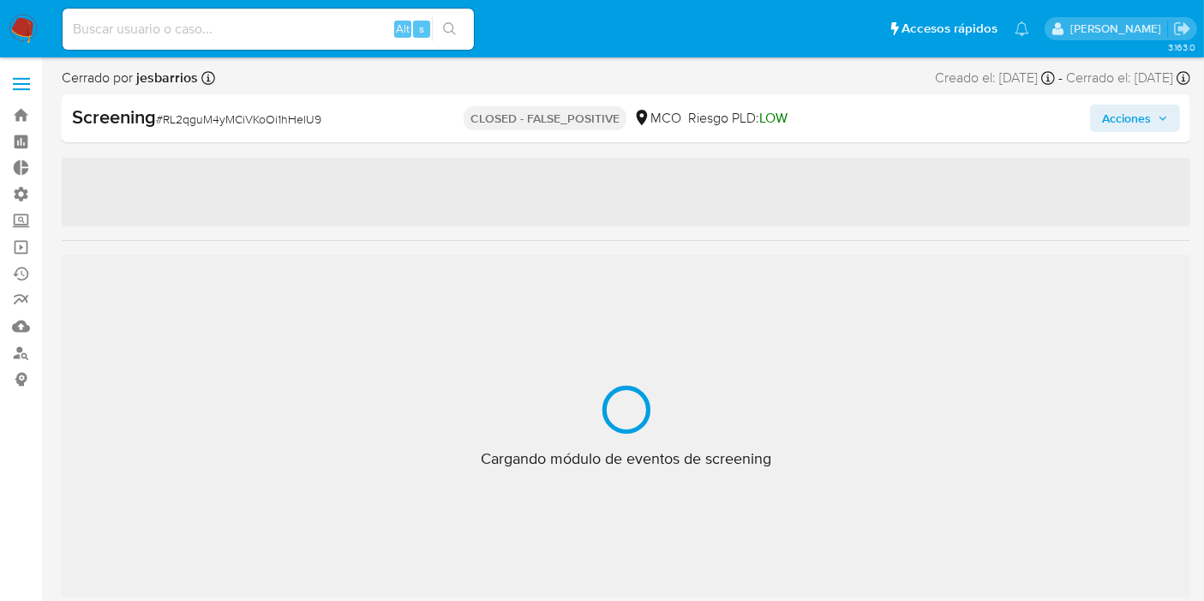
scroll to position [805, 0]
select select "10"
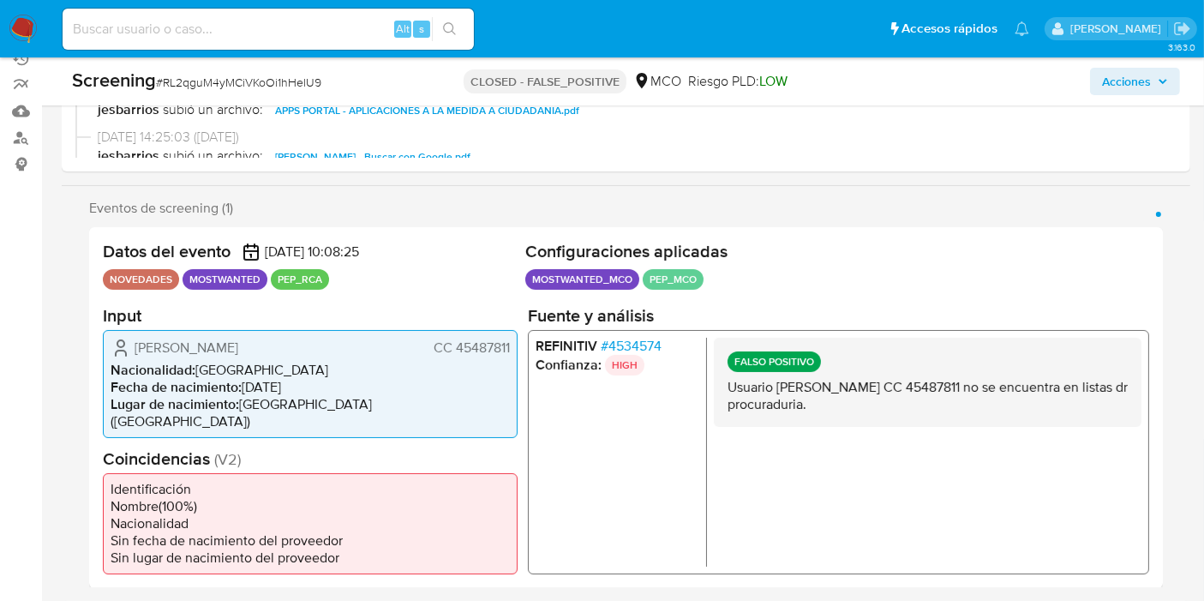
scroll to position [0, 0]
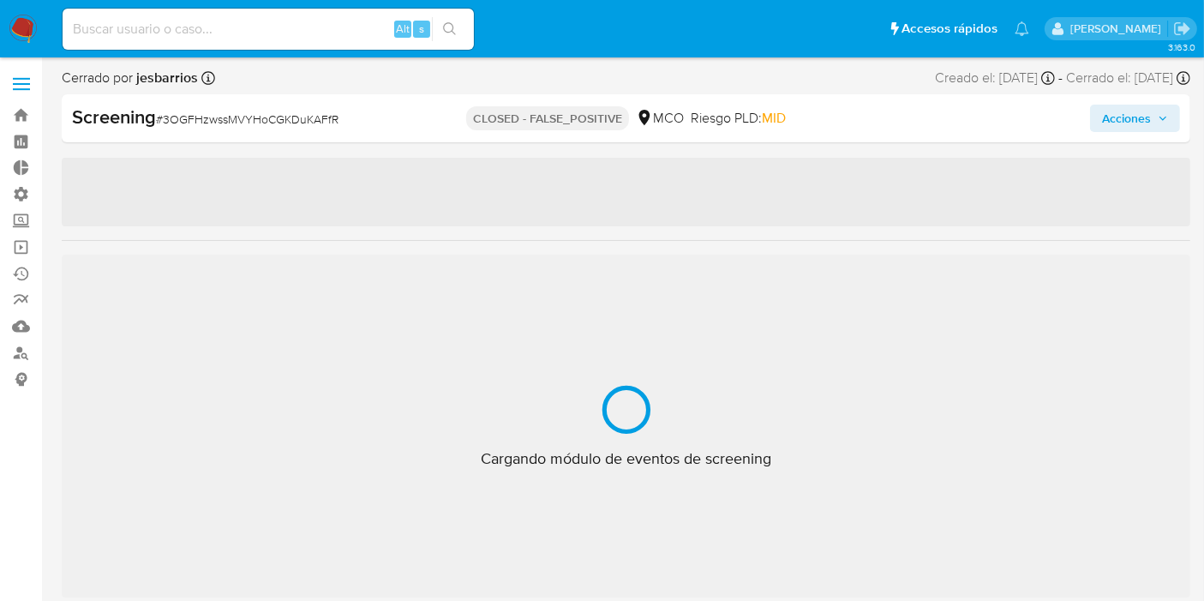
scroll to position [805, 0]
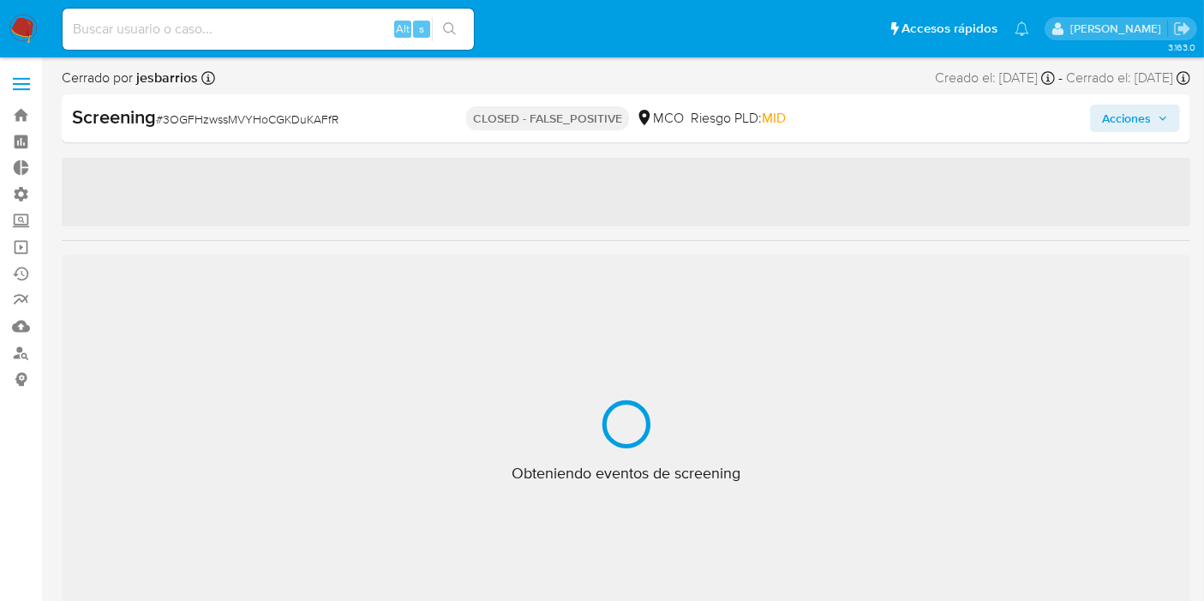
select select "10"
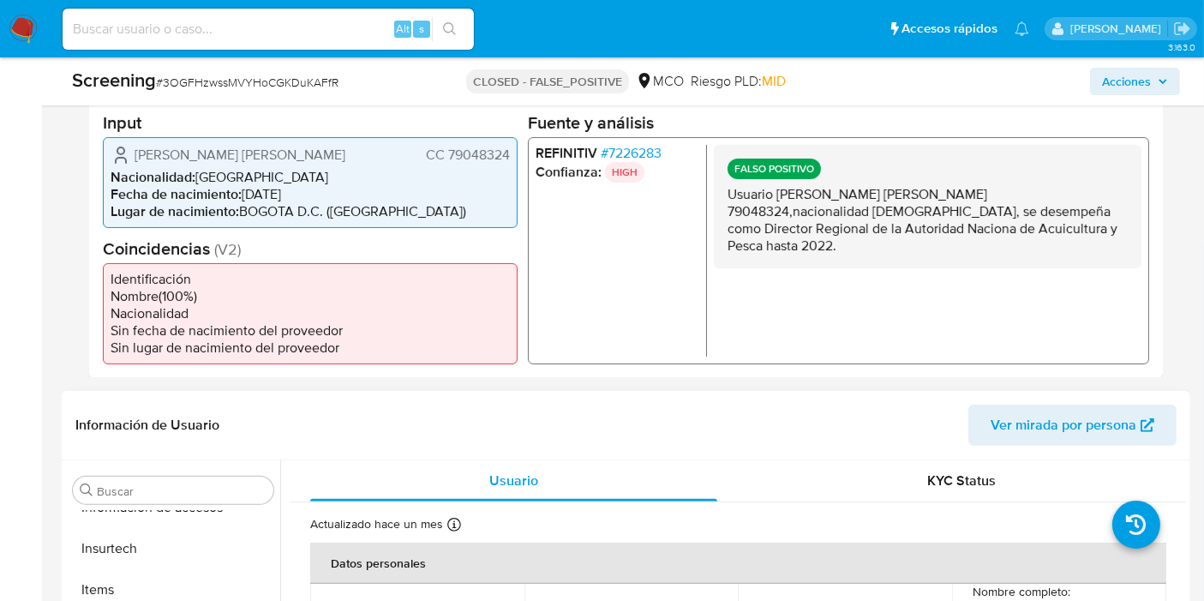
scroll to position [380, 0]
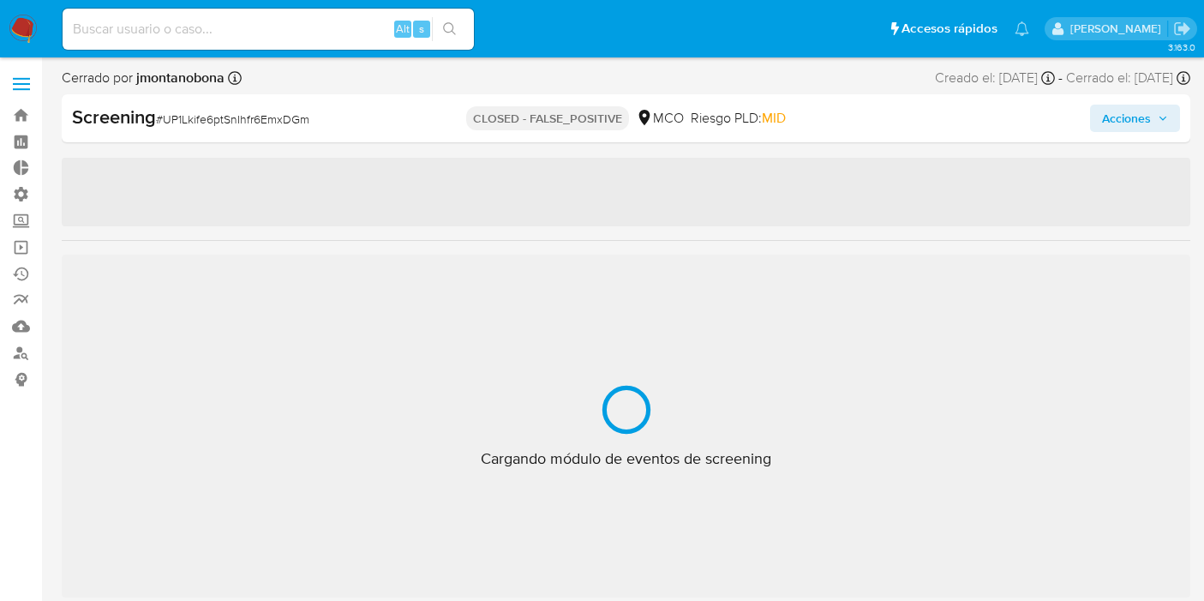
select select "10"
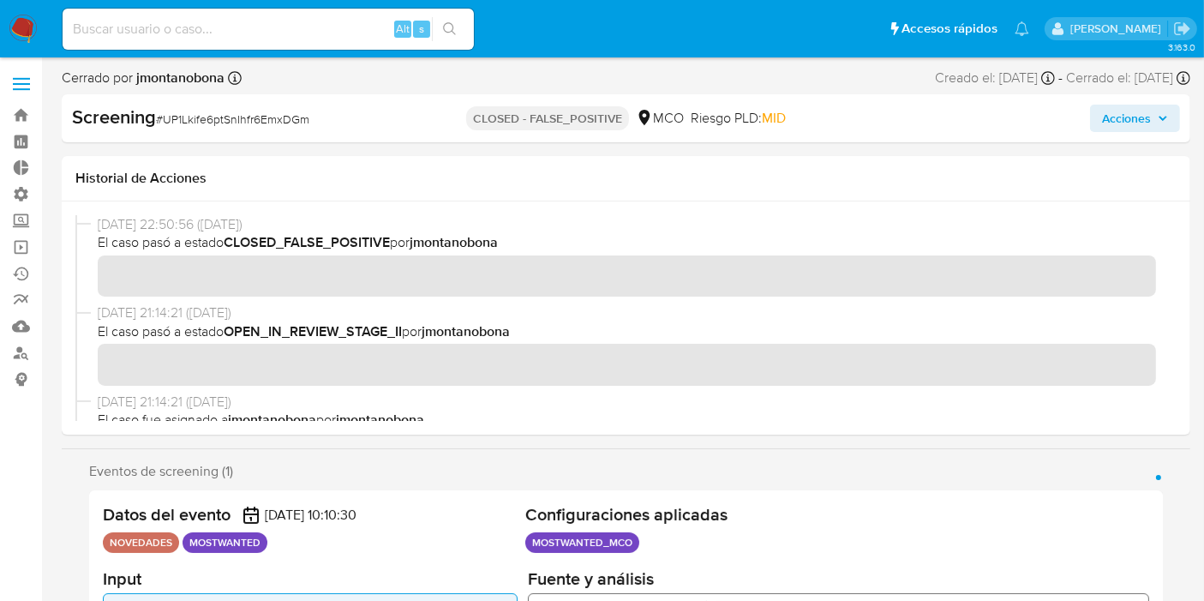
scroll to position [805, 0]
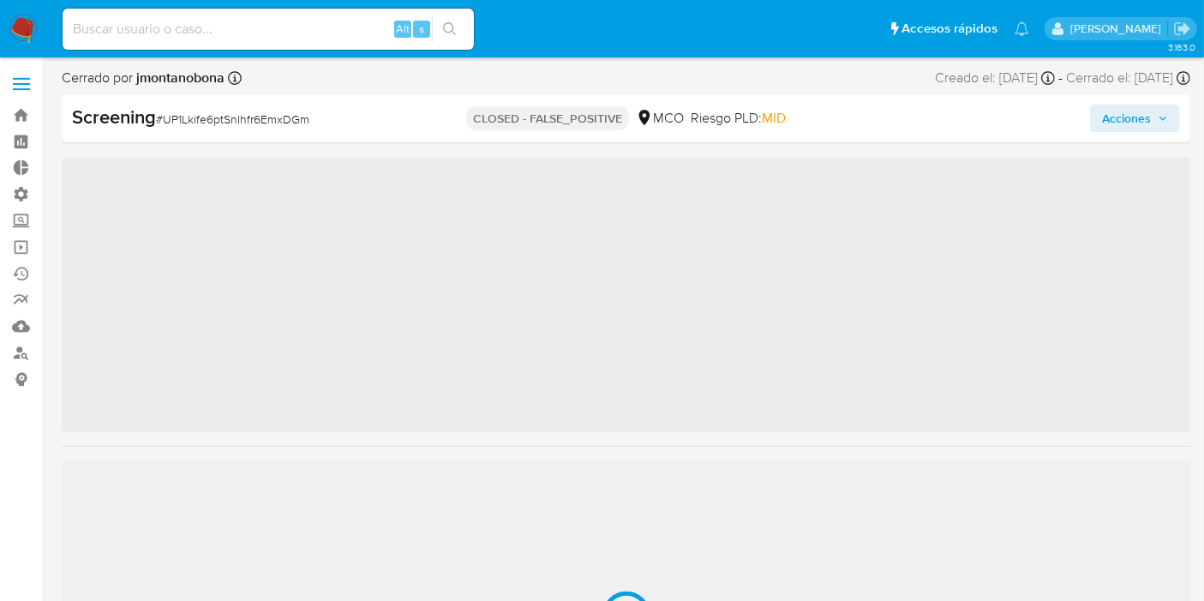
scroll to position [805, 0]
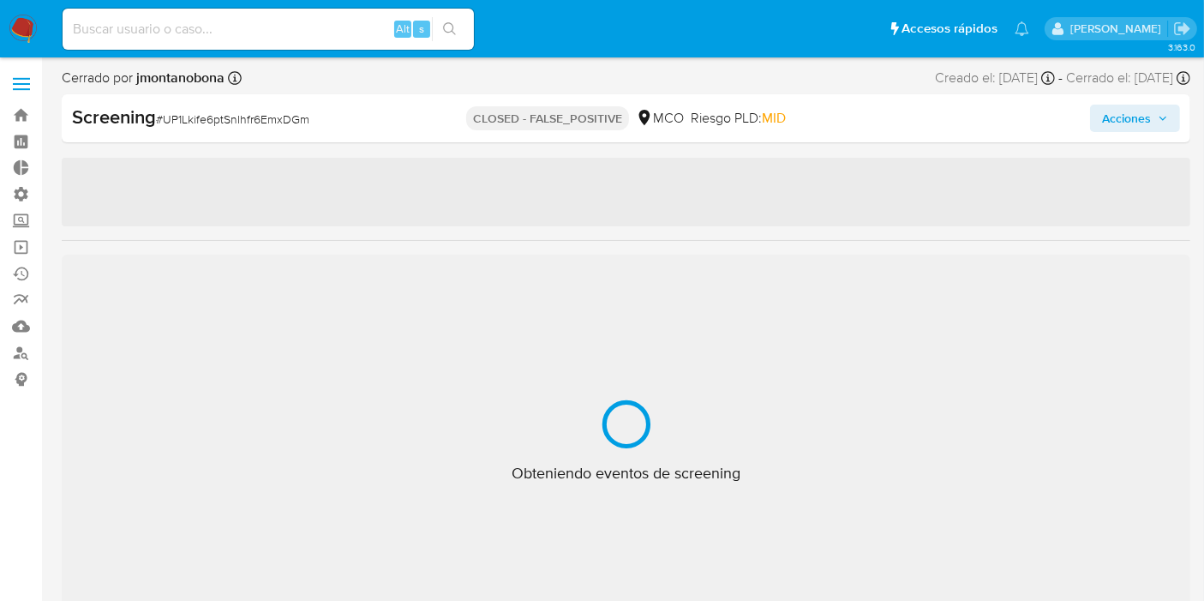
select select "10"
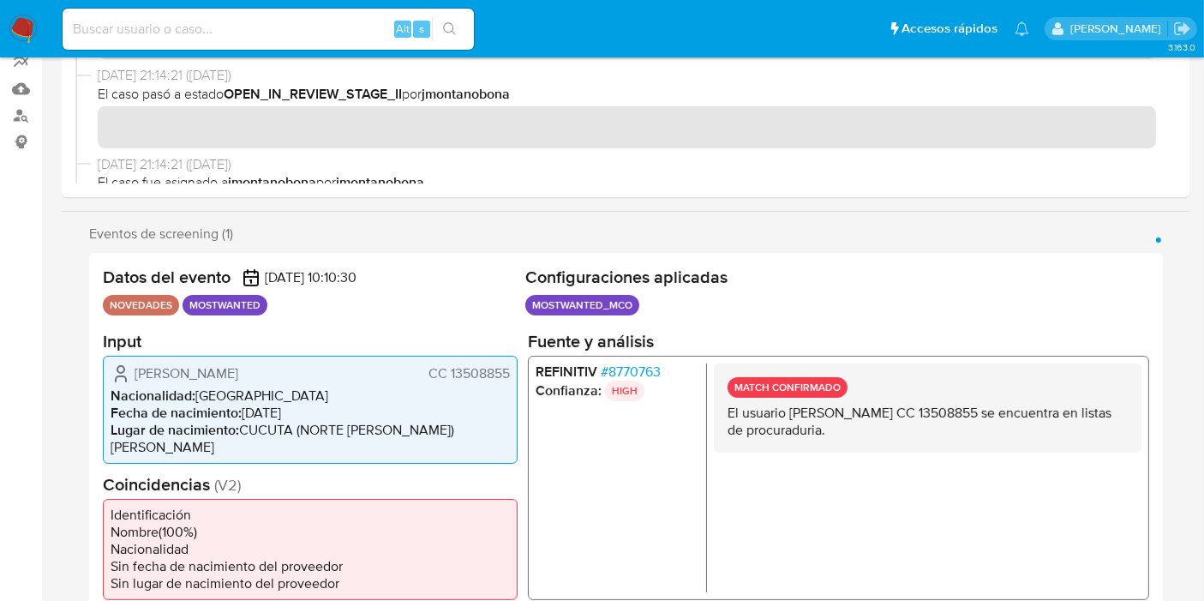
scroll to position [0, 0]
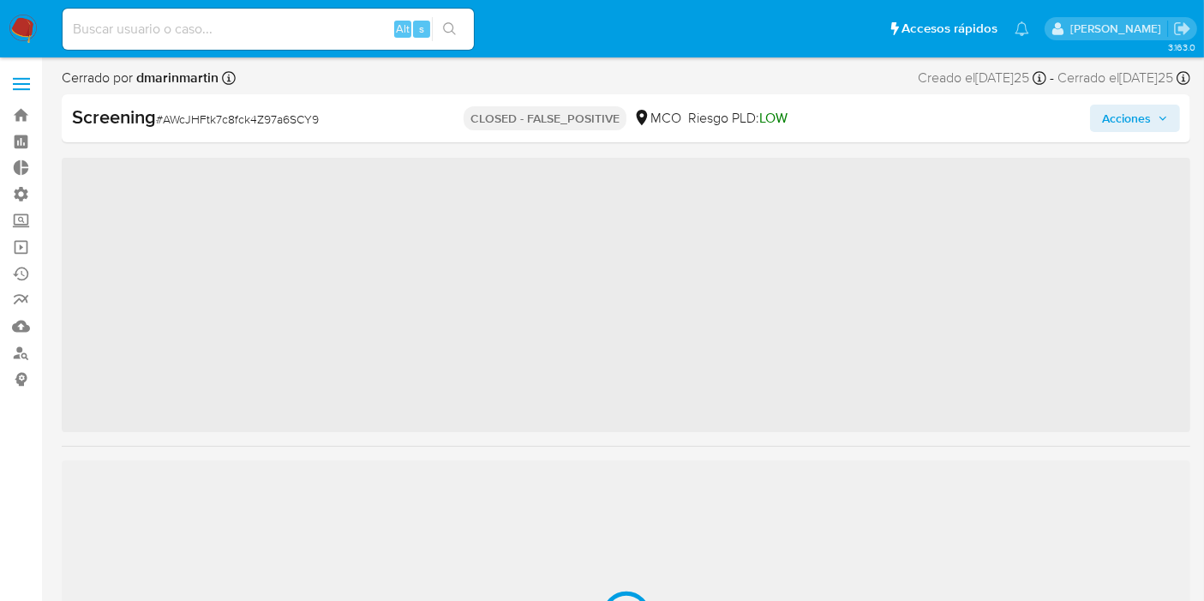
scroll to position [805, 0]
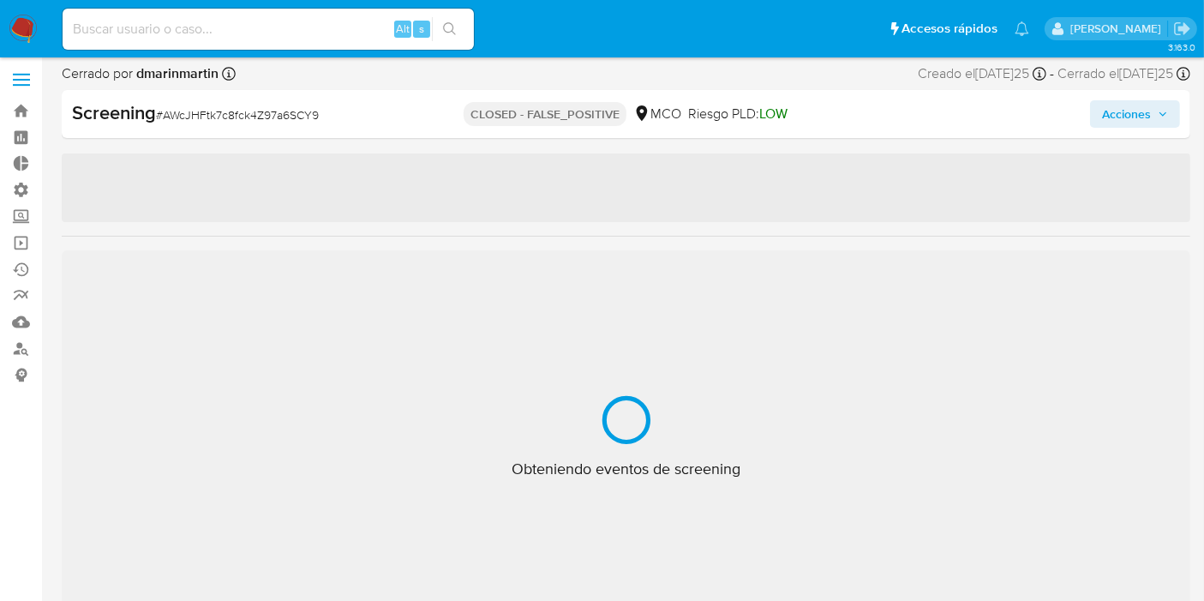
select select "10"
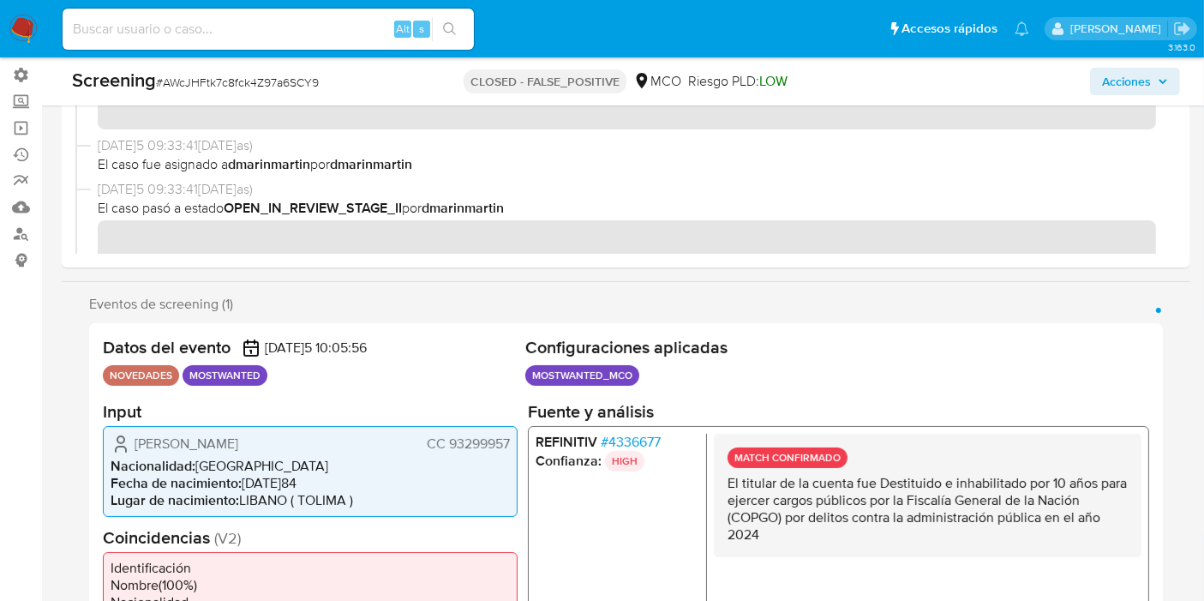
scroll to position [256, 0]
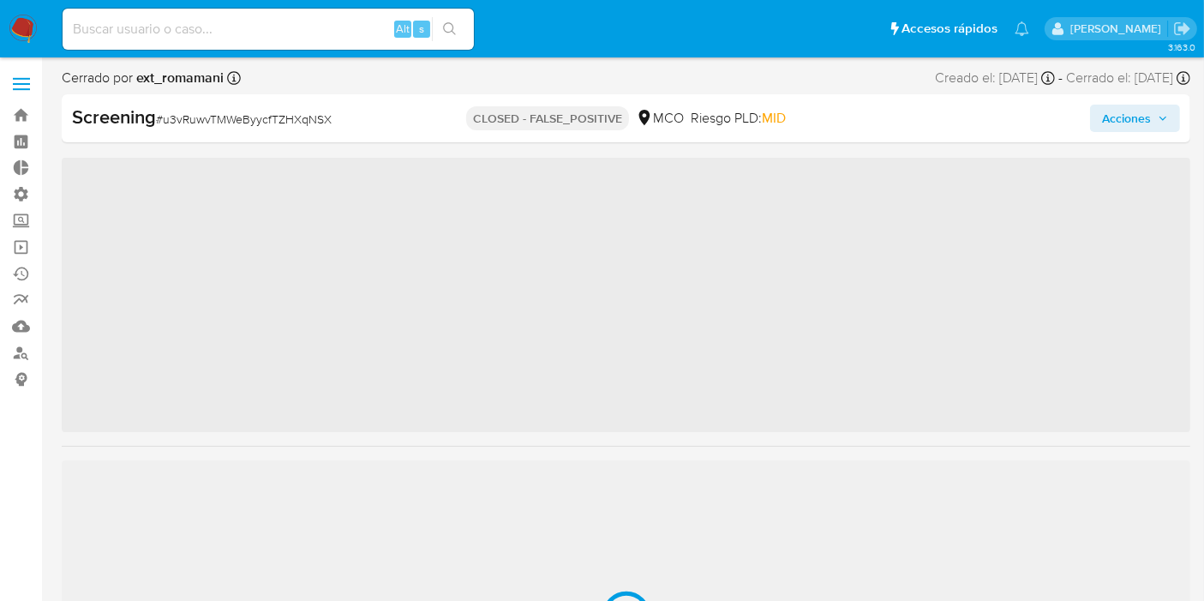
scroll to position [805, 0]
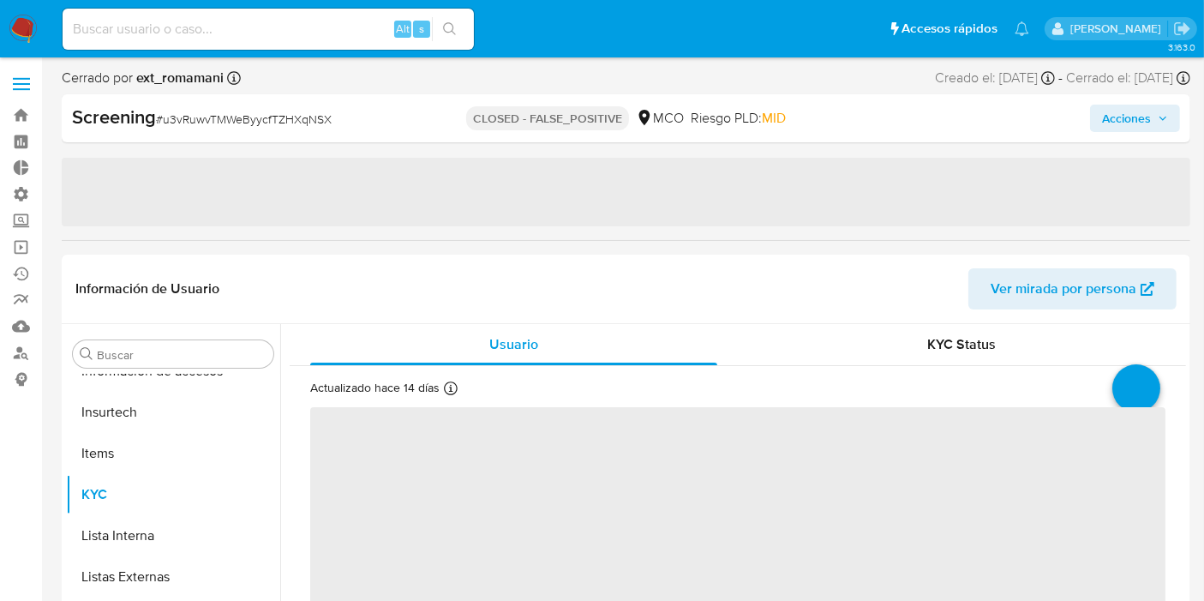
select select "10"
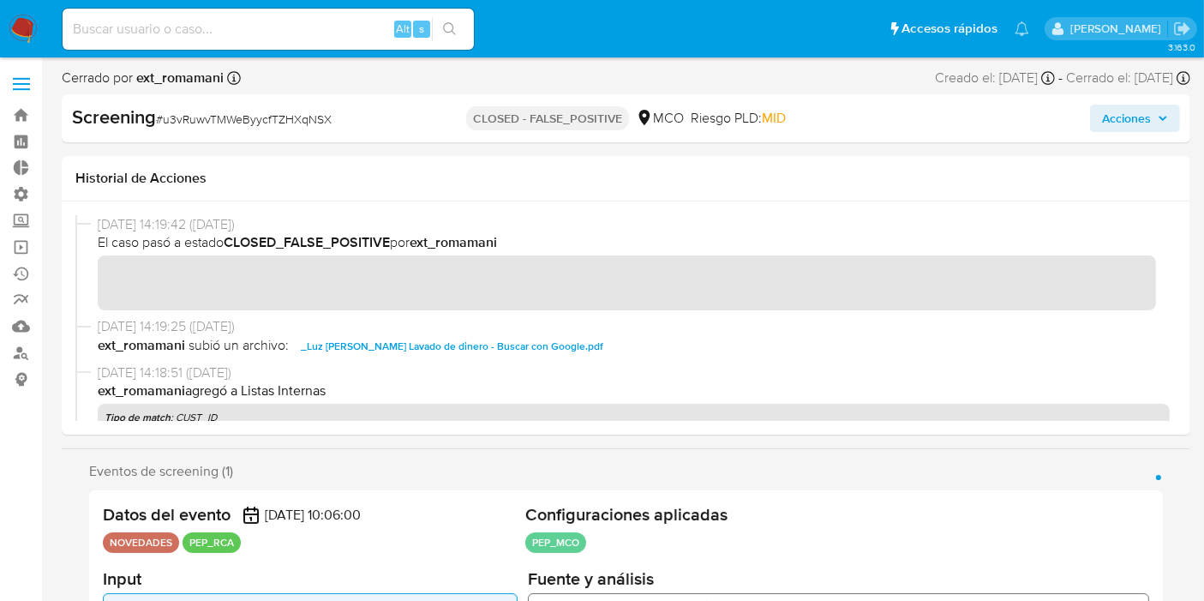
drag, startPoint x: 1200, startPoint y: 81, endPoint x: 1188, endPoint y: 129, distance: 49.3
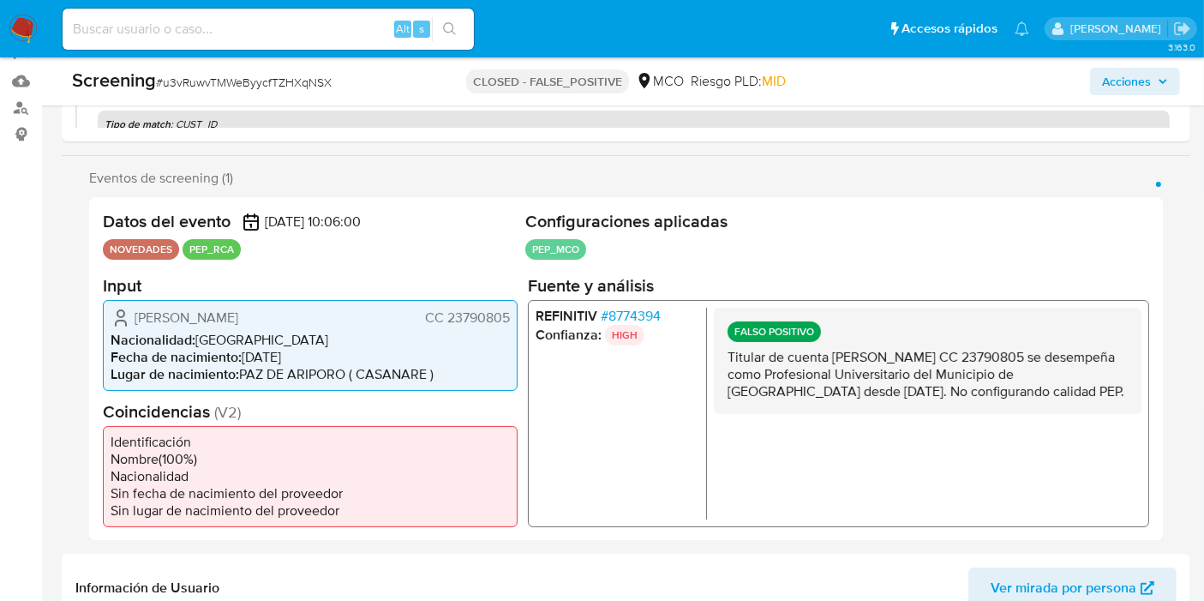
scroll to position [315, 0]
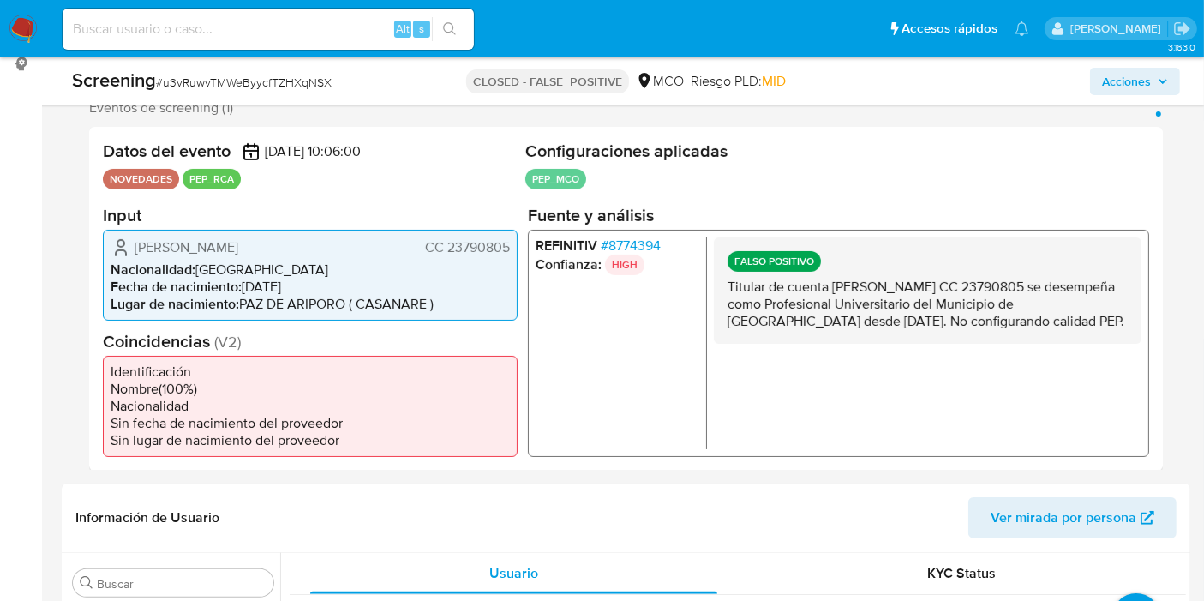
click at [1025, 266] on div "FALSO POSITIVO Titular de cuenta Luz Edilia Parada Vega CC 23790805 se desempeñ…" at bounding box center [928, 289] width 428 height 106
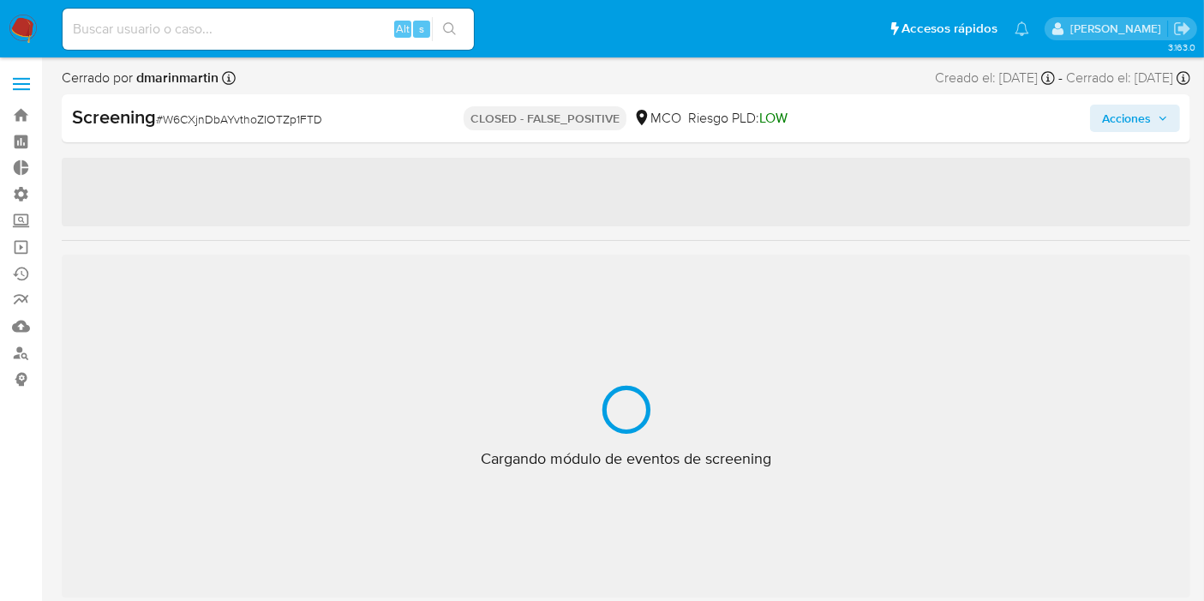
scroll to position [805, 0]
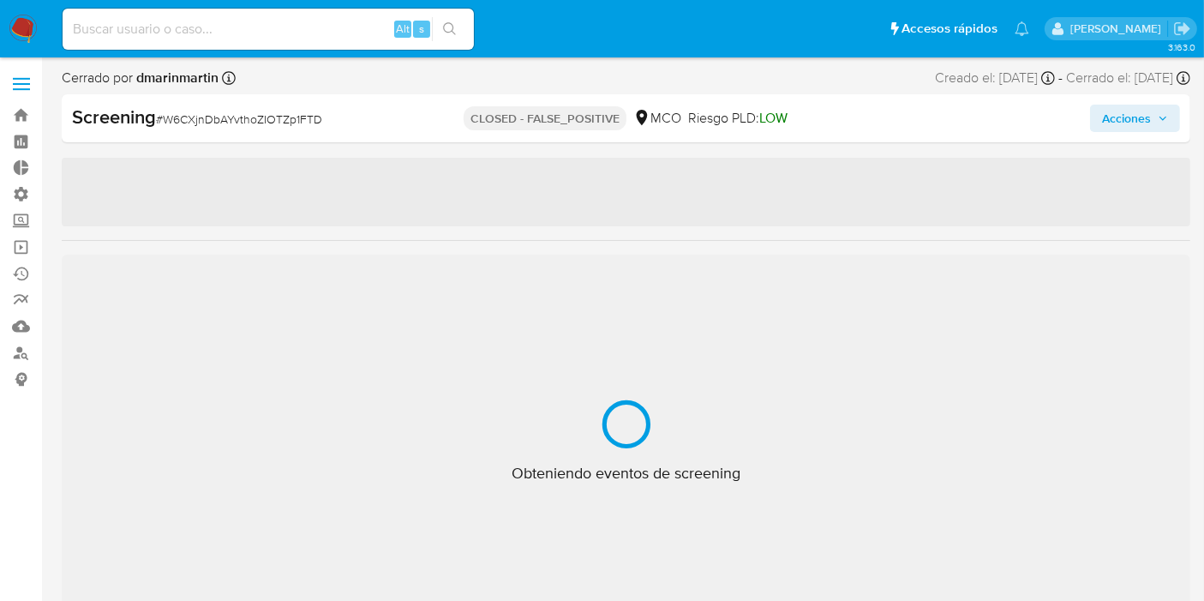
select select "10"
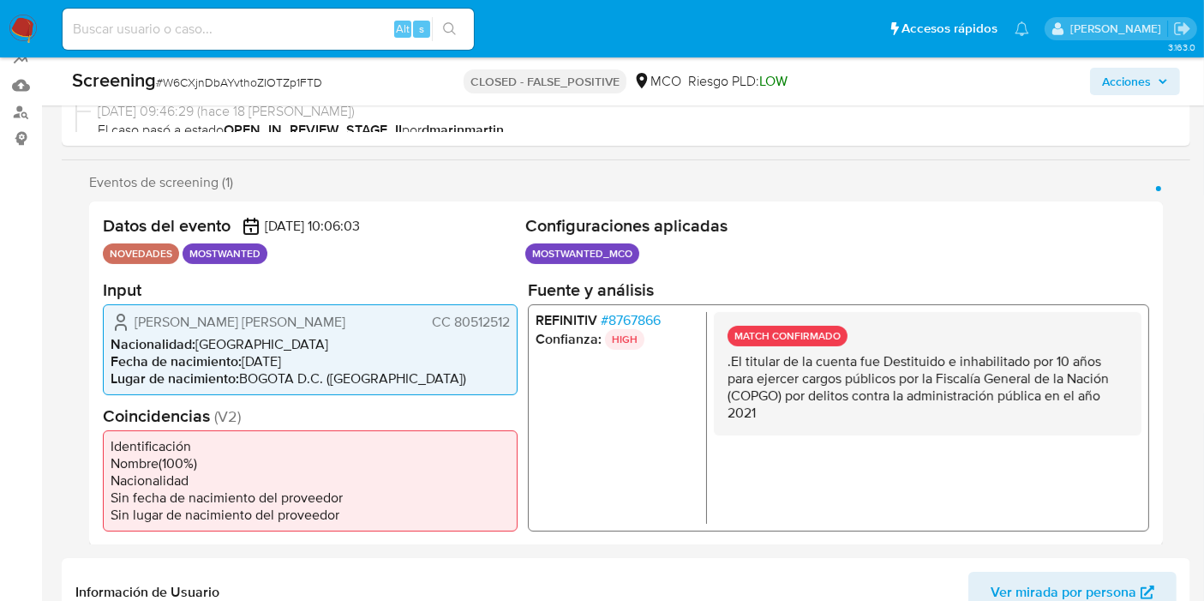
scroll to position [266, 0]
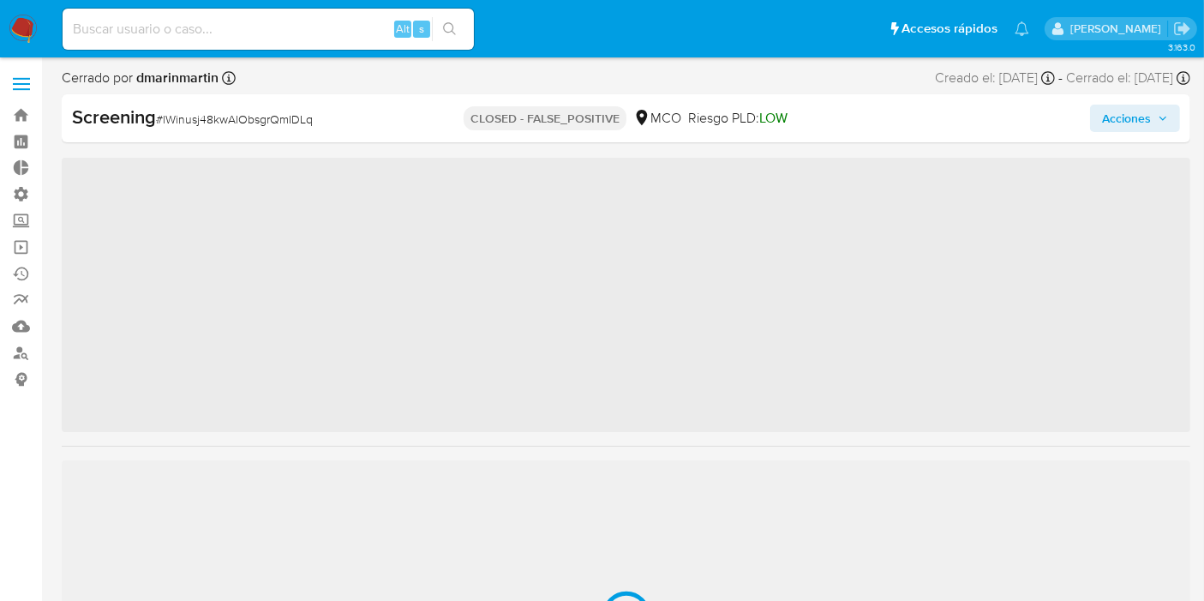
scroll to position [805, 0]
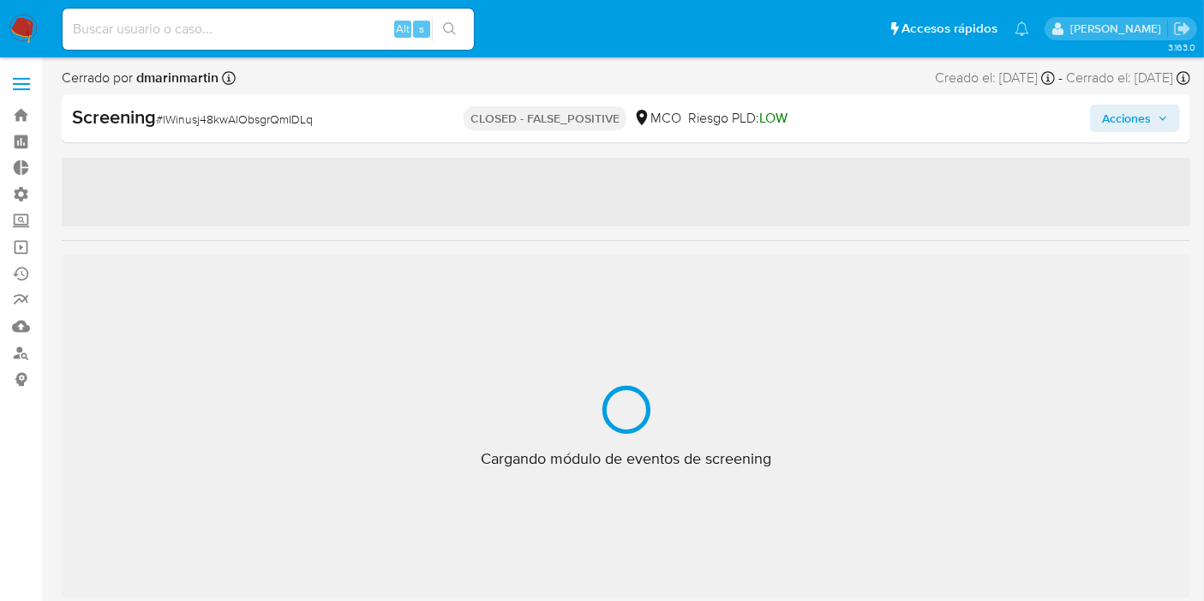
select select "10"
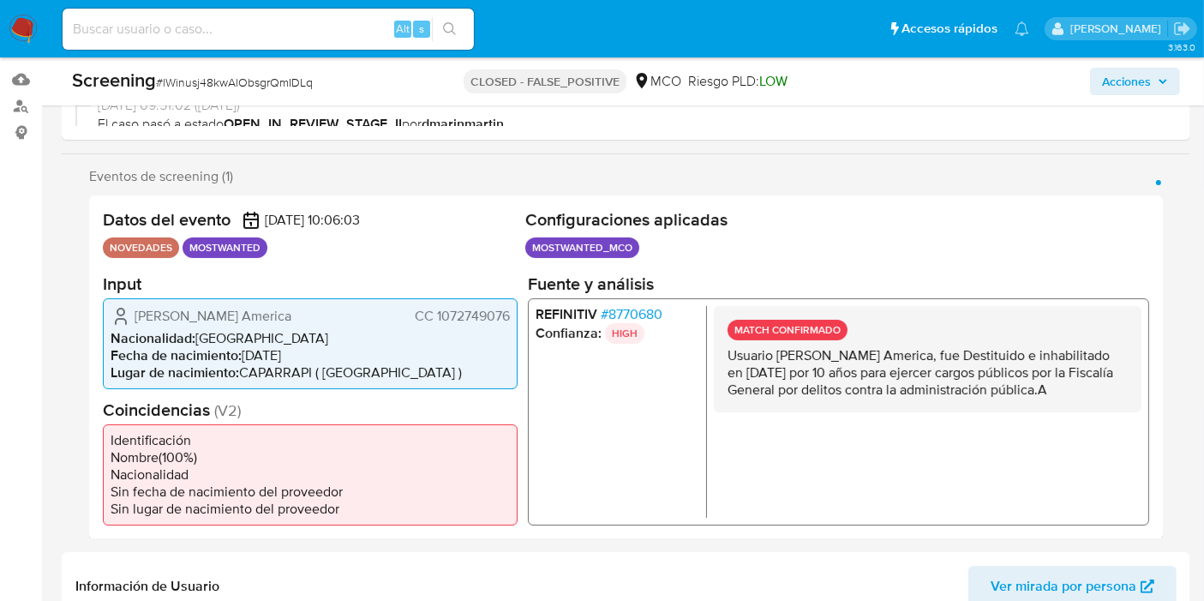
scroll to position [254, 0]
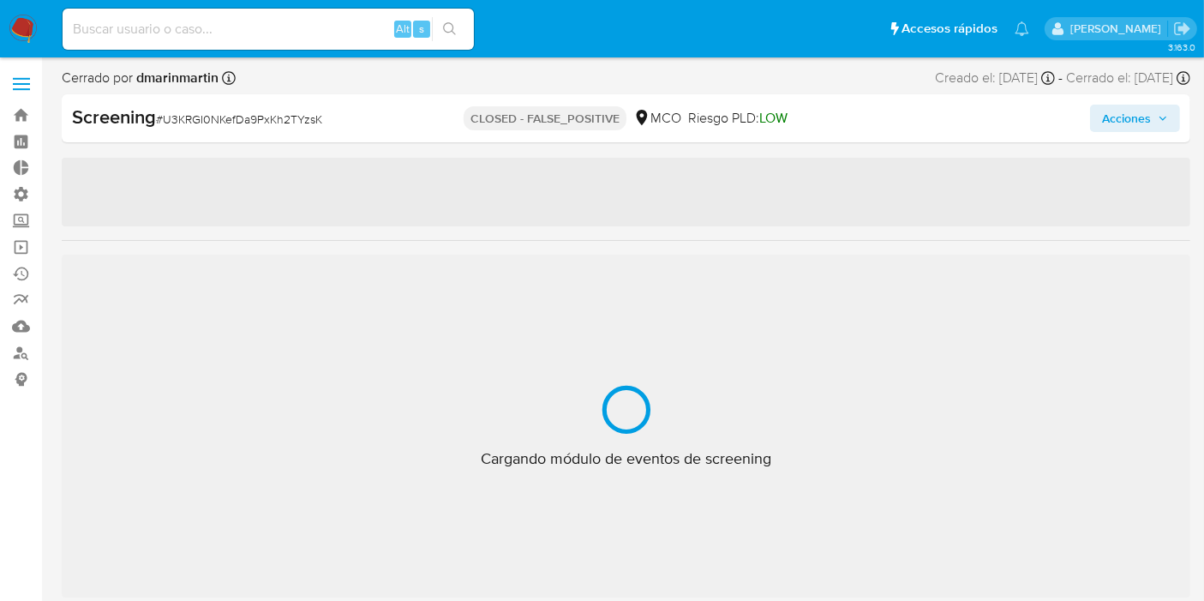
scroll to position [805, 0]
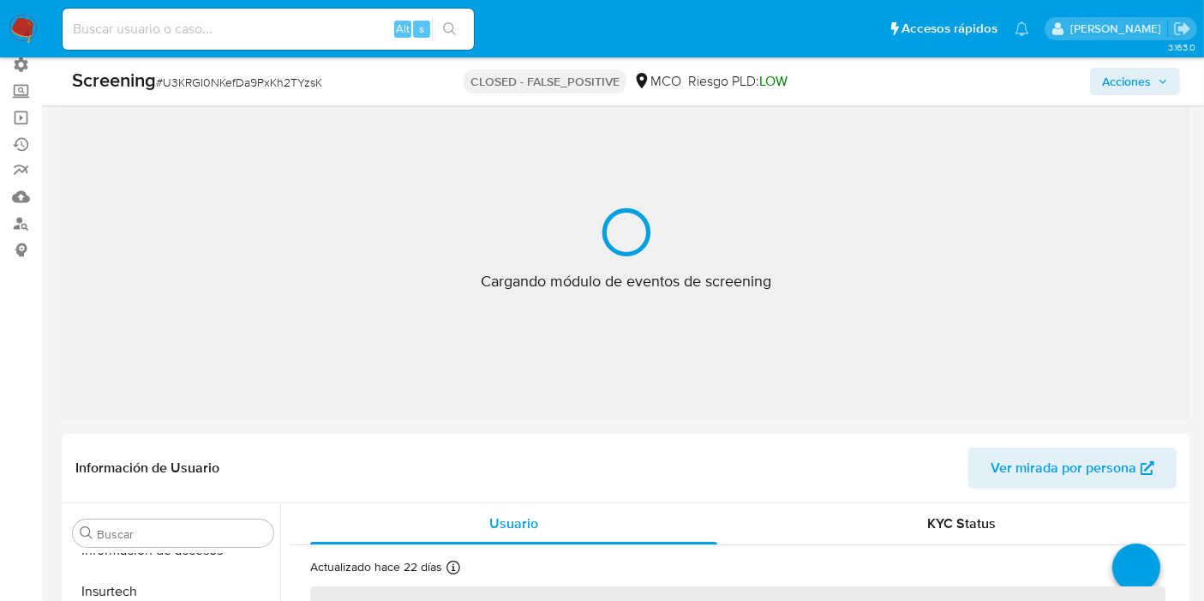
select select "10"
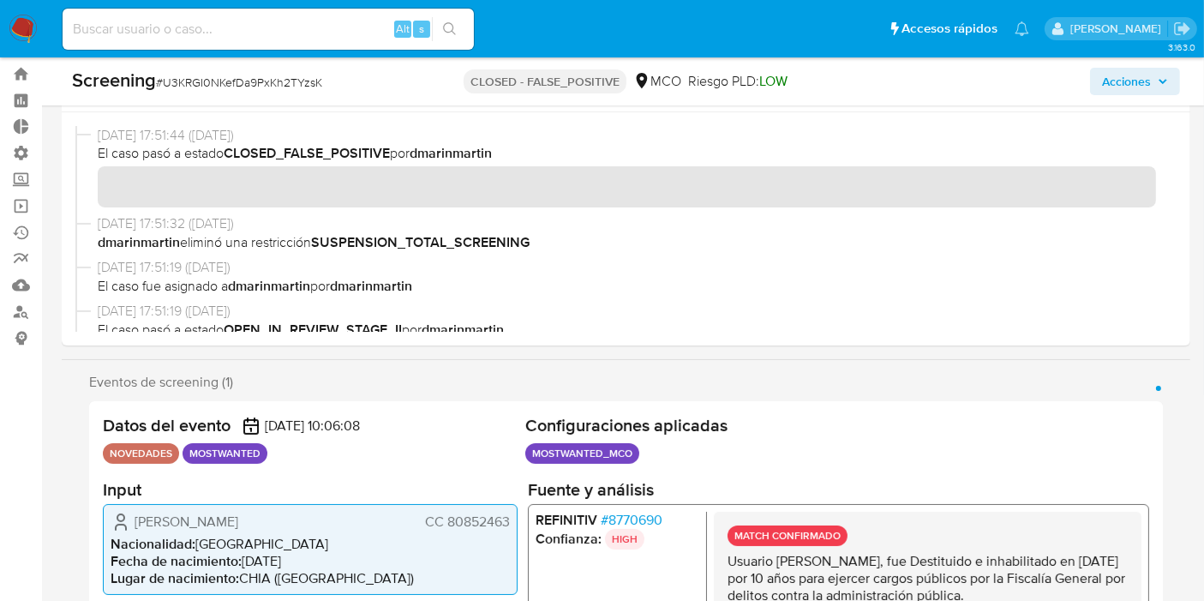
scroll to position [214, 0]
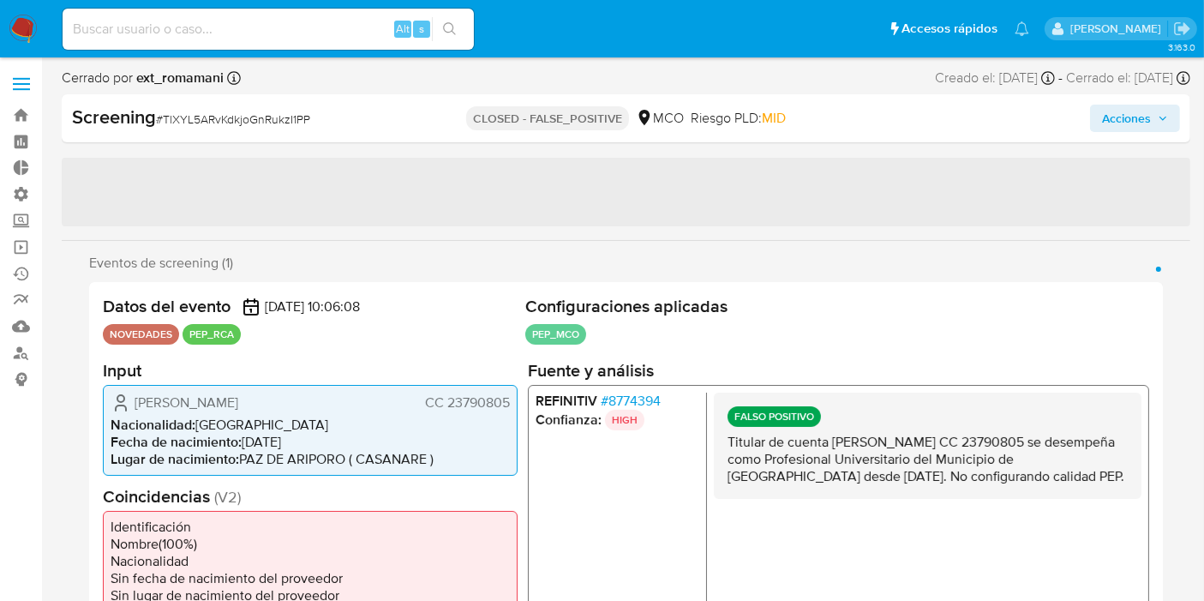
select select "10"
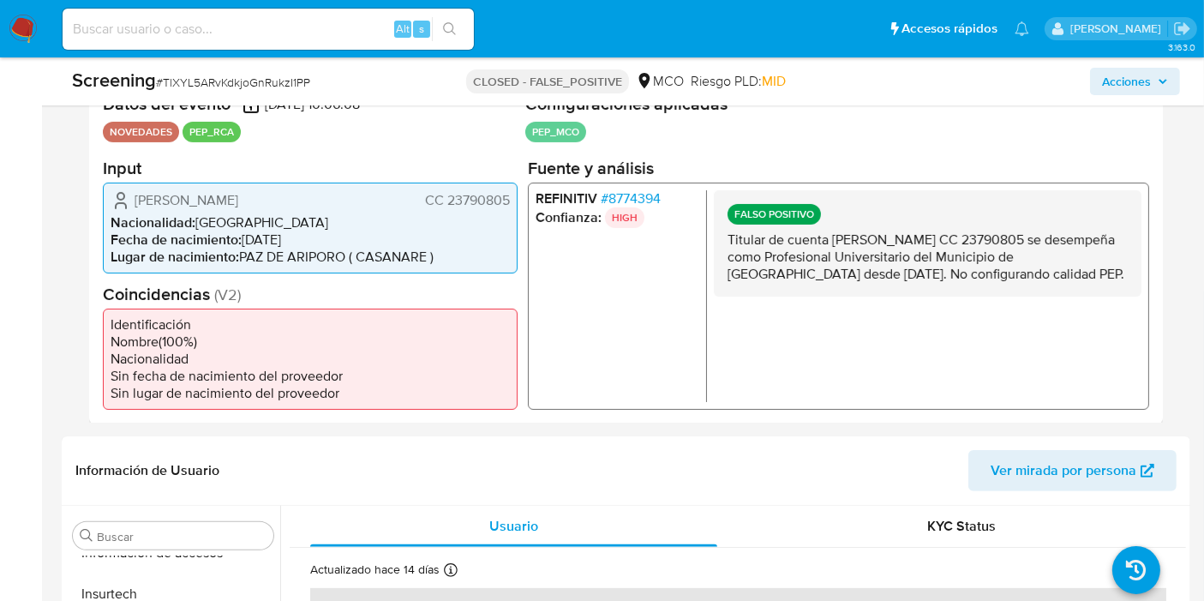
scroll to position [380, 0]
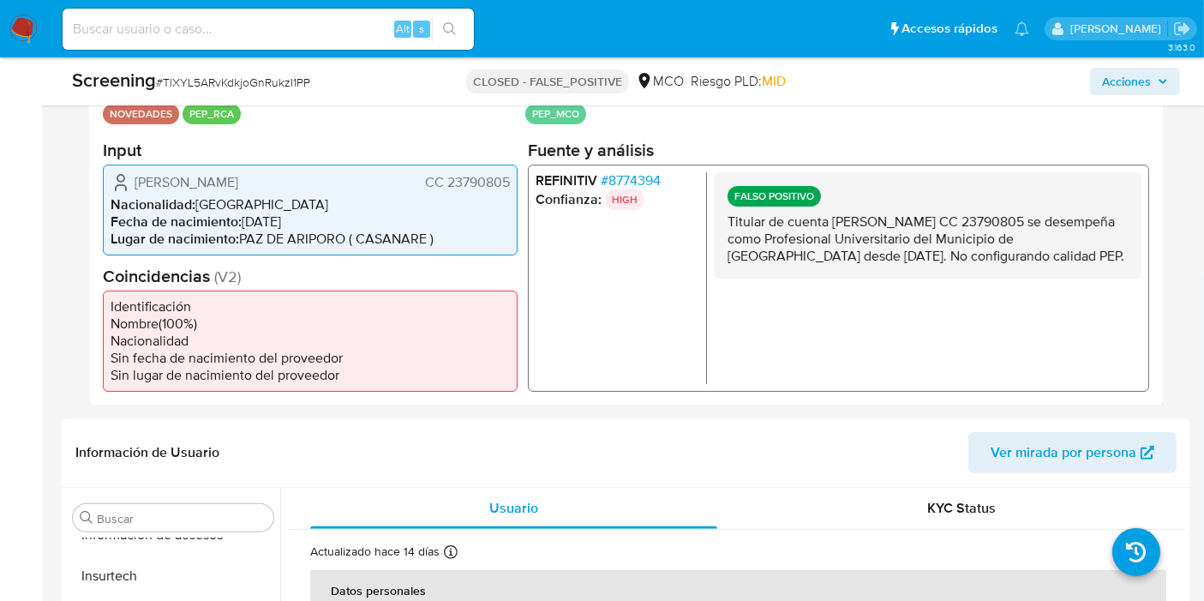
drag, startPoint x: 917, startPoint y: 252, endPoint x: 1038, endPoint y: 281, distance: 124.3
click at [1038, 281] on div "FALSO POSITIVO Titular de cuenta Luz Edilia Parada Vega CC 23790805 se desempeñ…" at bounding box center [928, 277] width 428 height 212
click at [1054, 263] on p "Titular de cuenta Luz Edilia Parada Vega CC 23790805 se desempeña como Profesio…" at bounding box center [927, 238] width 400 height 51
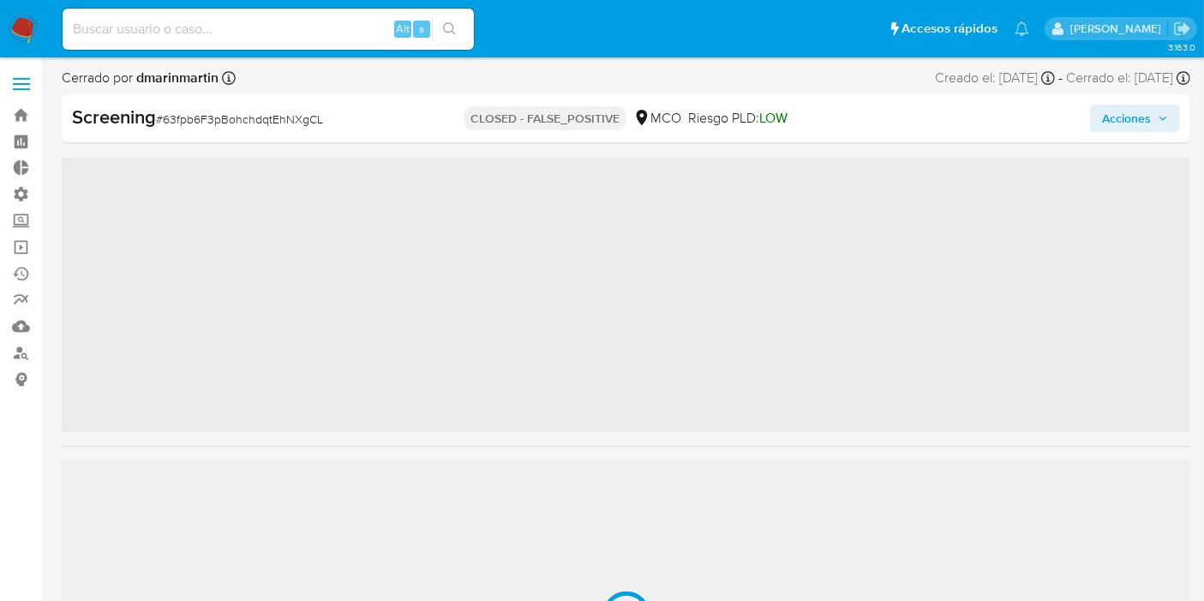
scroll to position [805, 0]
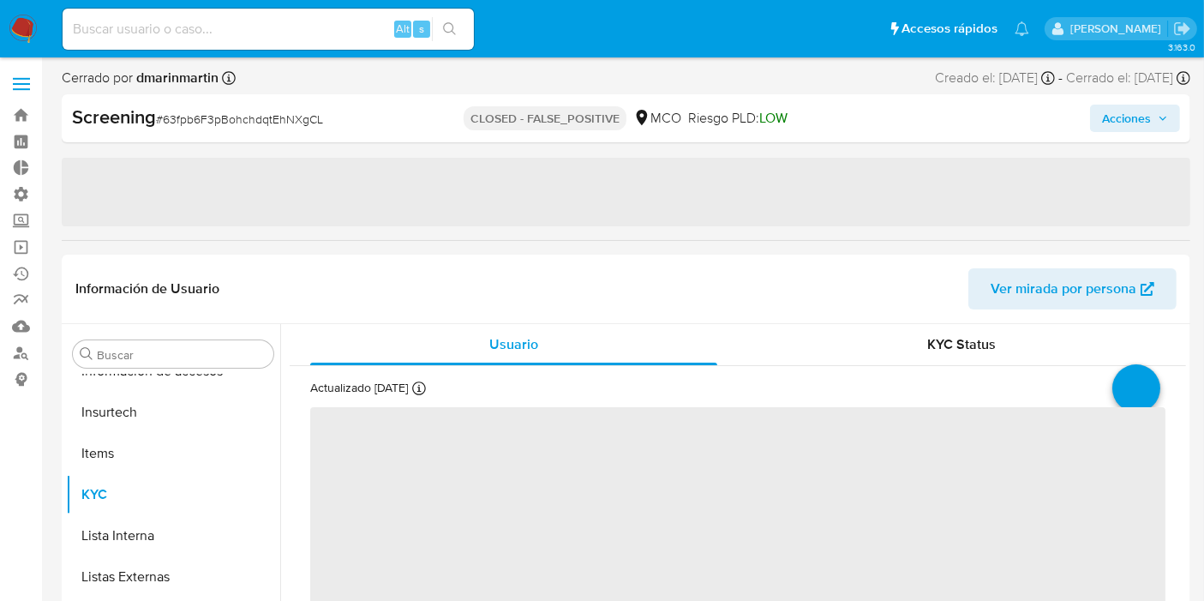
select select "10"
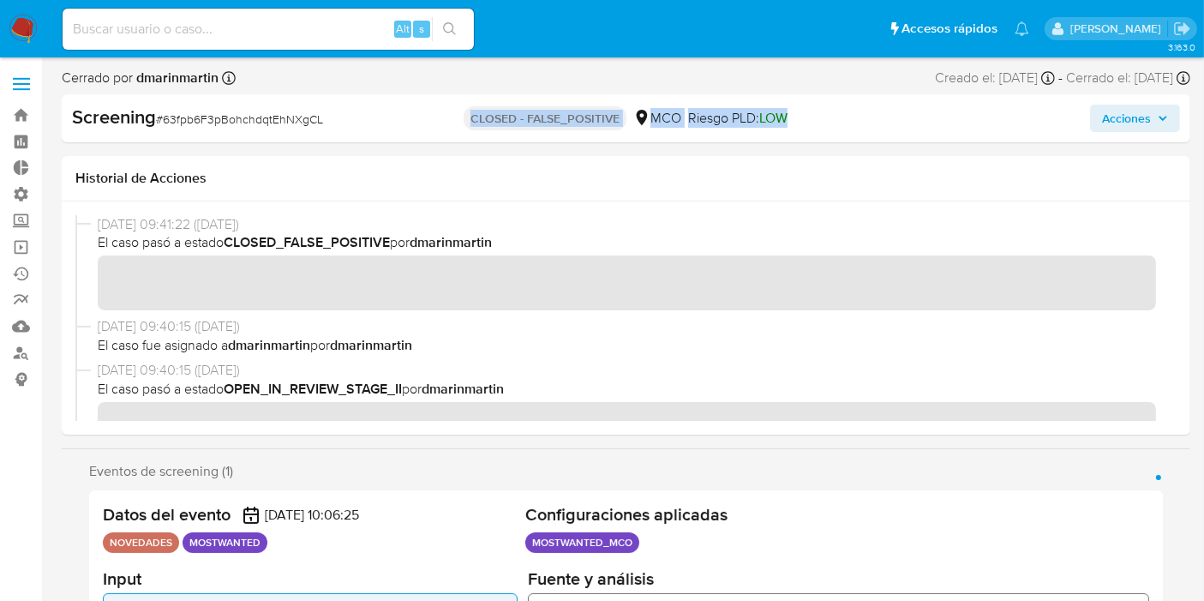
drag, startPoint x: 790, startPoint y: 114, endPoint x: 466, endPoint y: 117, distance: 323.9
click at [463, 112] on div "CLOSED - FALSE_POSITIVE MCO Riesgo PLD: LOW" at bounding box center [626, 118] width 365 height 27
click at [482, 120] on p "CLOSED - FALSE_POSITIVE" at bounding box center [545, 118] width 163 height 24
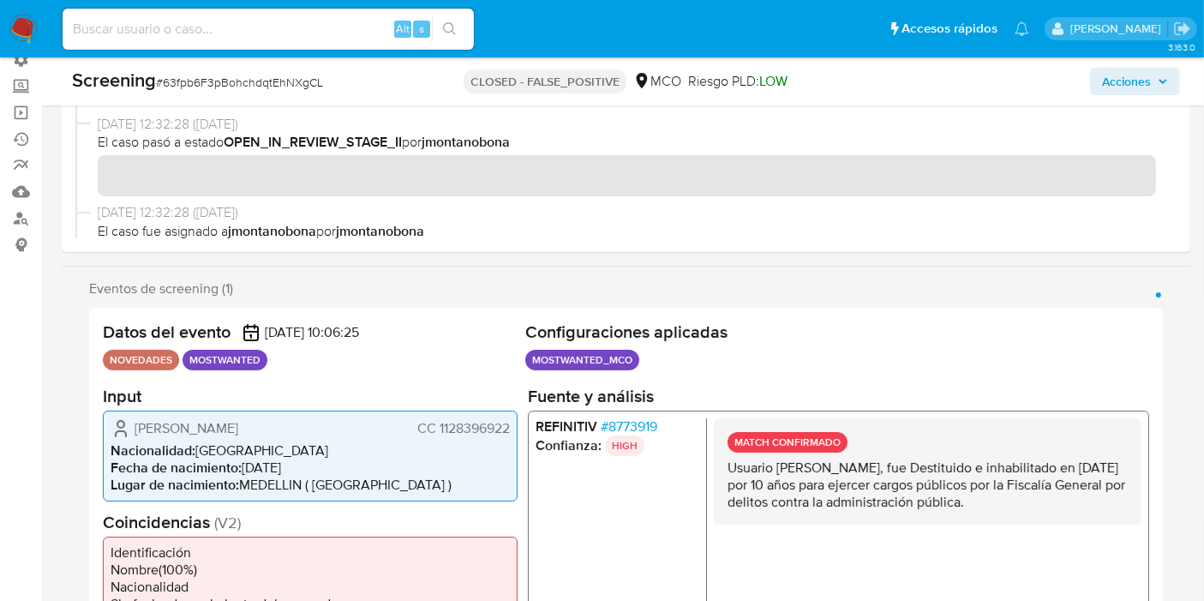
scroll to position [285, 0]
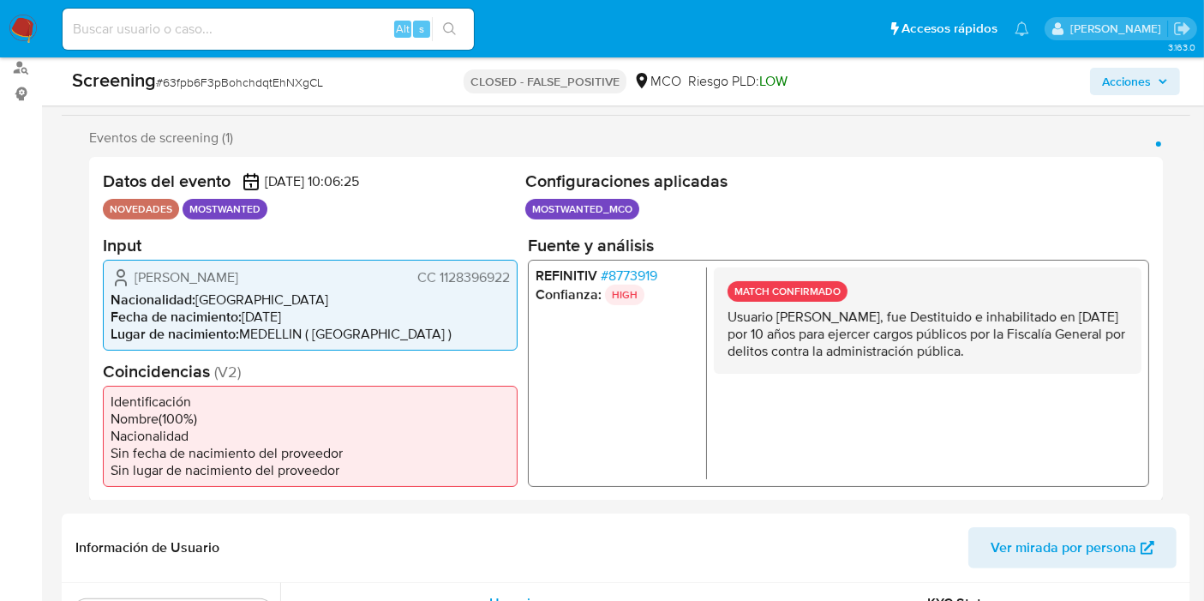
drag, startPoint x: 827, startPoint y: 321, endPoint x: 1064, endPoint y: 315, distance: 237.4
click at [1063, 316] on p "Usuario Juan Diego Cortes Osorio, fue Destituido e inhabilitado en abril de 202…" at bounding box center [927, 333] width 400 height 51
drag, startPoint x: 1077, startPoint y: 334, endPoint x: 1072, endPoint y: 345, distance: 12.3
click at [1078, 338] on p "Usuario Juan Diego Cortes Osorio, fue Destituido e inhabilitado en abril de 202…" at bounding box center [927, 333] width 400 height 51
click at [797, 332] on p "Usuario Juan Diego Cortes Osorio, fue Destituido e inhabilitado en abril de 202…" at bounding box center [927, 333] width 400 height 51
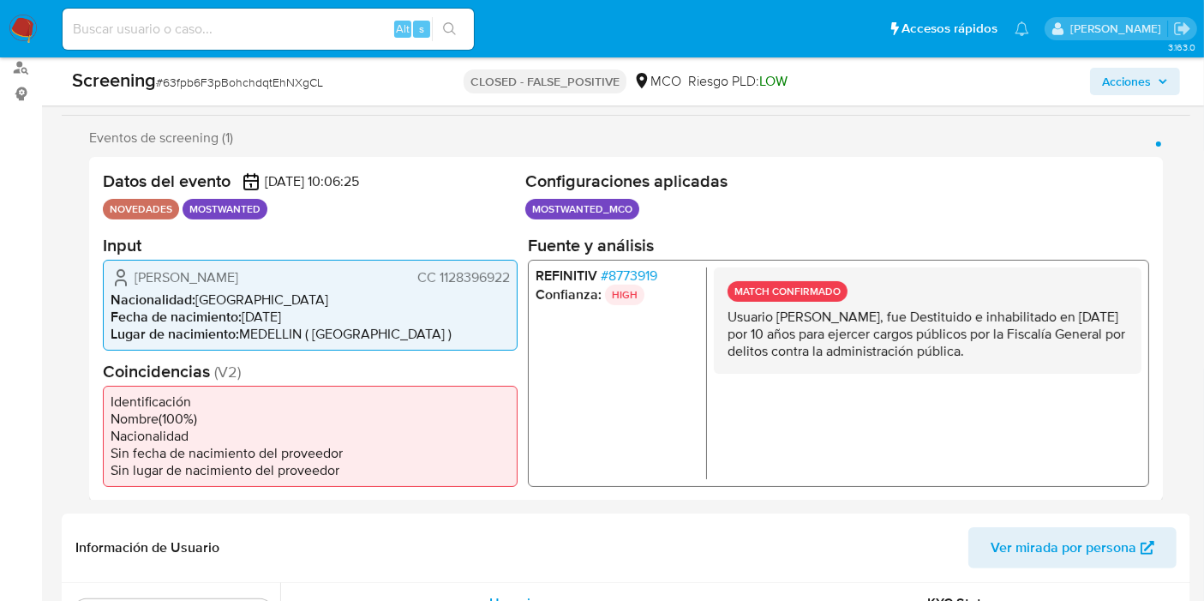
drag, startPoint x: 939, startPoint y: 310, endPoint x: 1081, endPoint y: 346, distance: 146.7
click at [1081, 346] on p "Usuario Juan Diego Cortes Osorio, fue Destituido e inhabilitado en abril de 202…" at bounding box center [927, 333] width 400 height 51
click at [1085, 346] on p "Usuario Juan Diego Cortes Osorio, fue Destituido e inhabilitado en abril de 202…" at bounding box center [927, 333] width 400 height 51
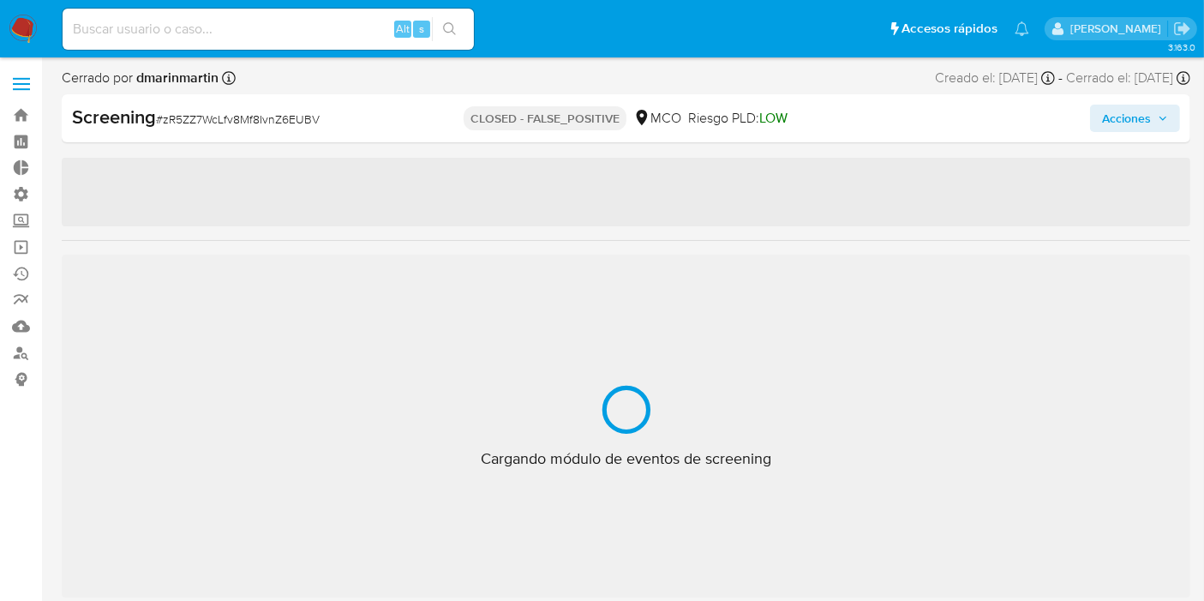
scroll to position [805, 0]
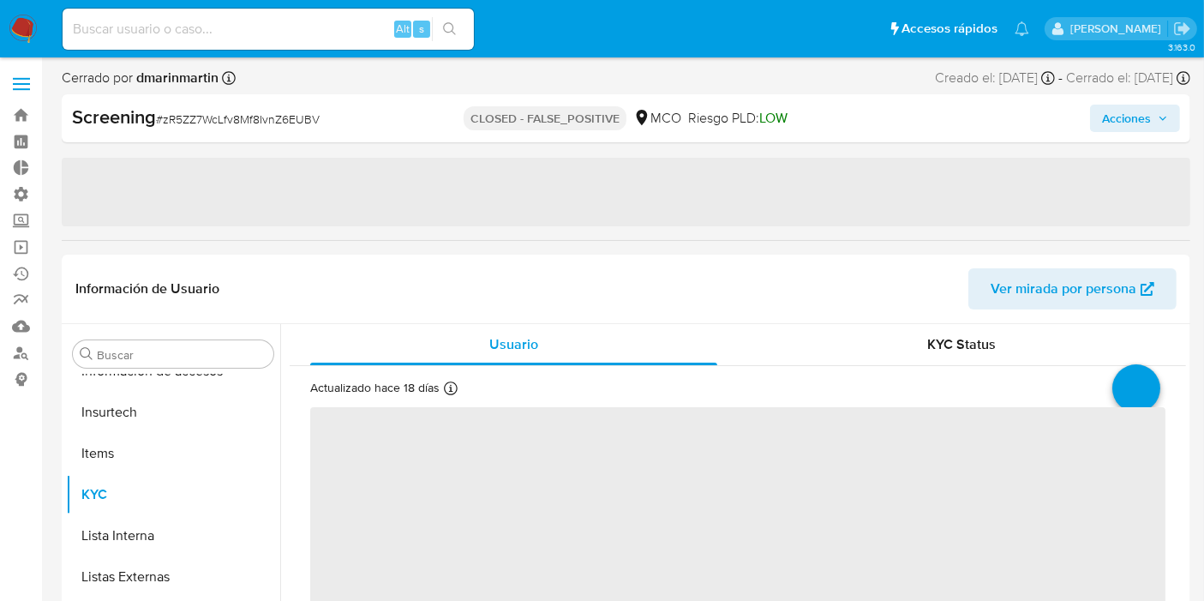
select select "10"
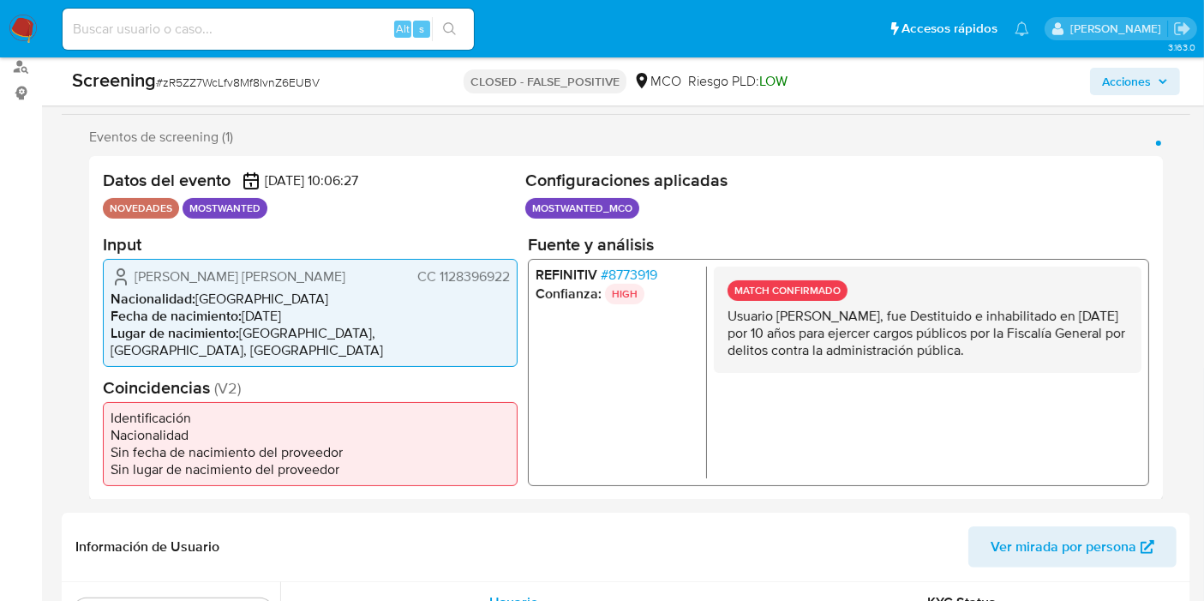
scroll to position [308, 0]
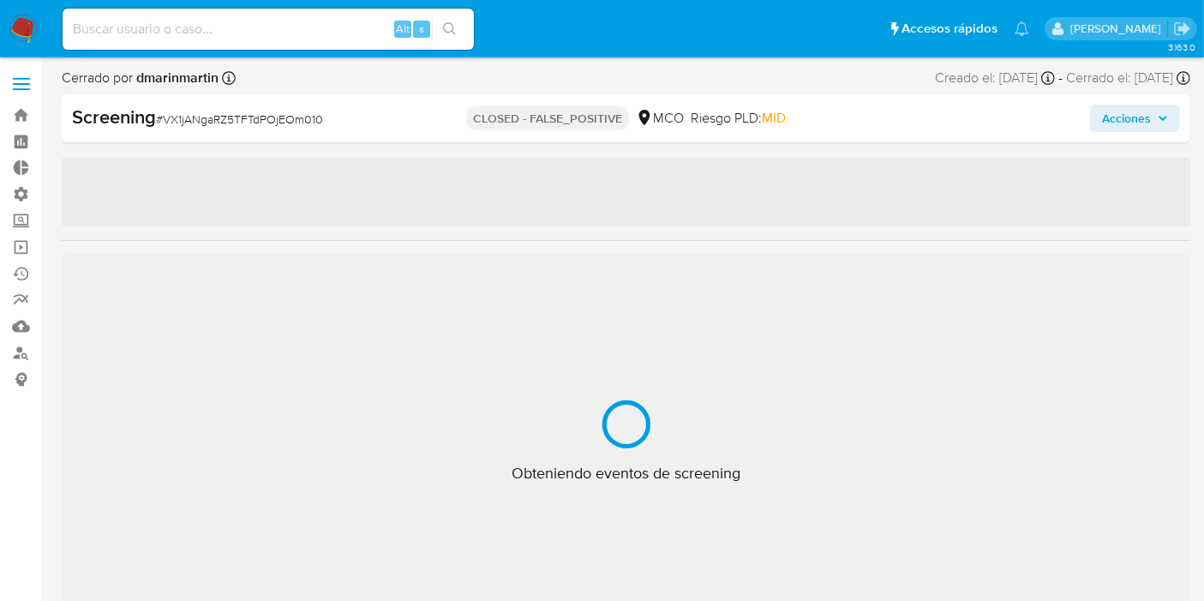
scroll to position [787, 0]
select select "10"
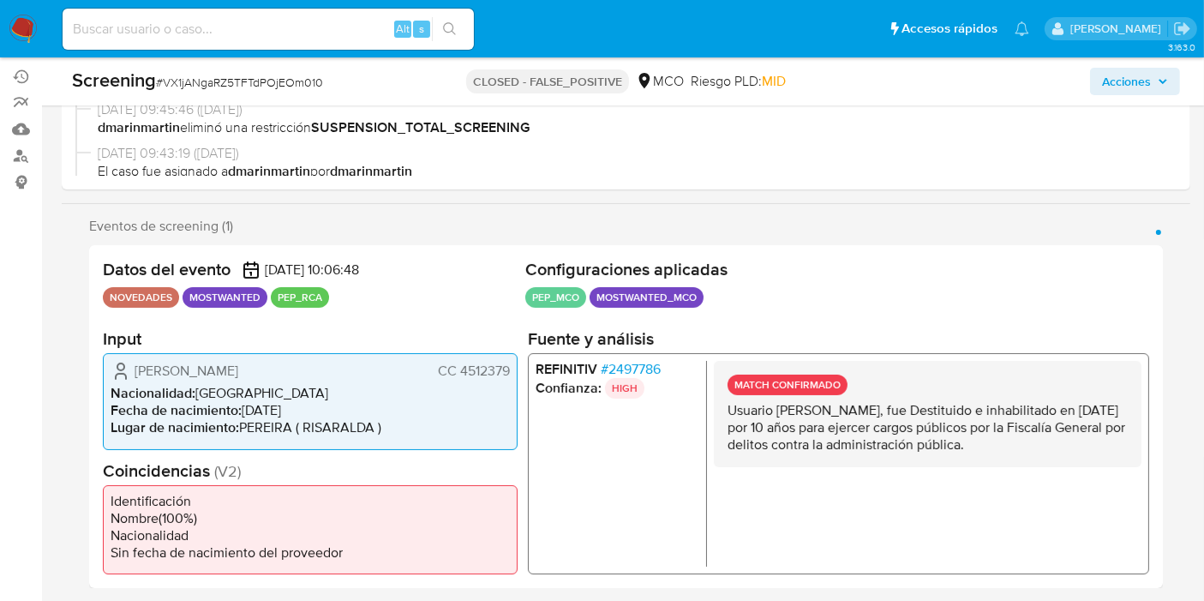
scroll to position [285, 0]
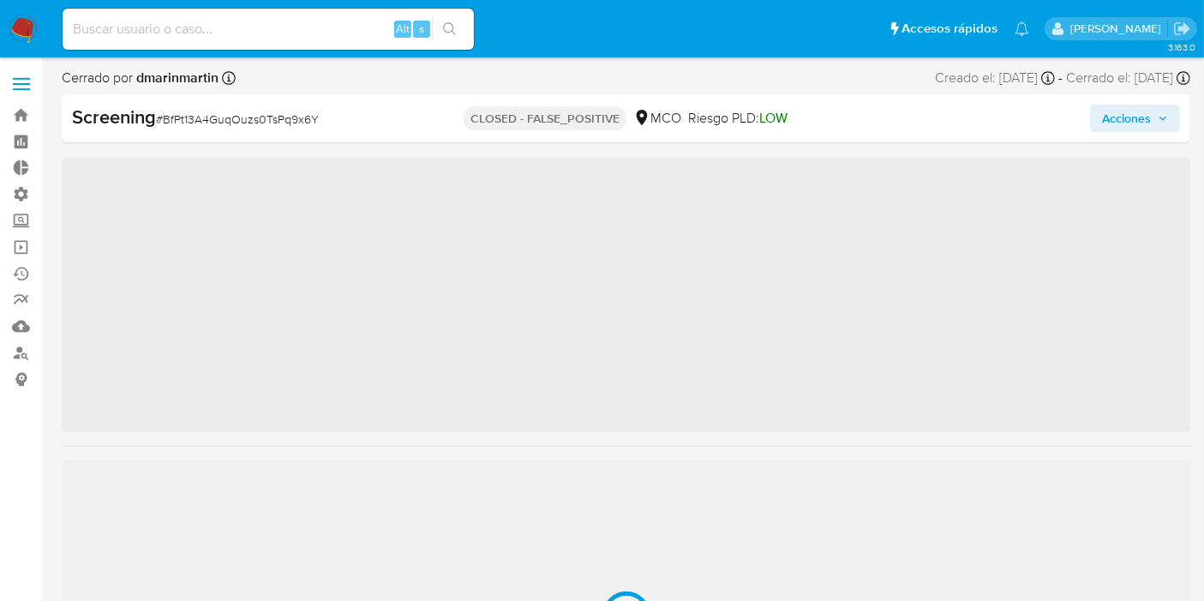
scroll to position [805, 0]
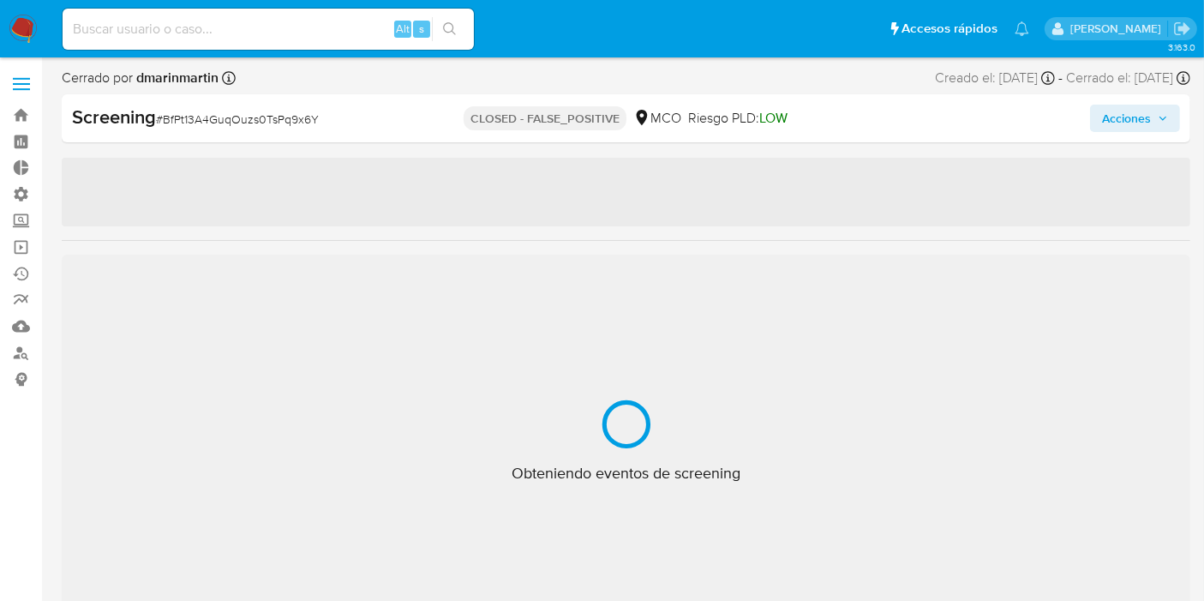
select select "10"
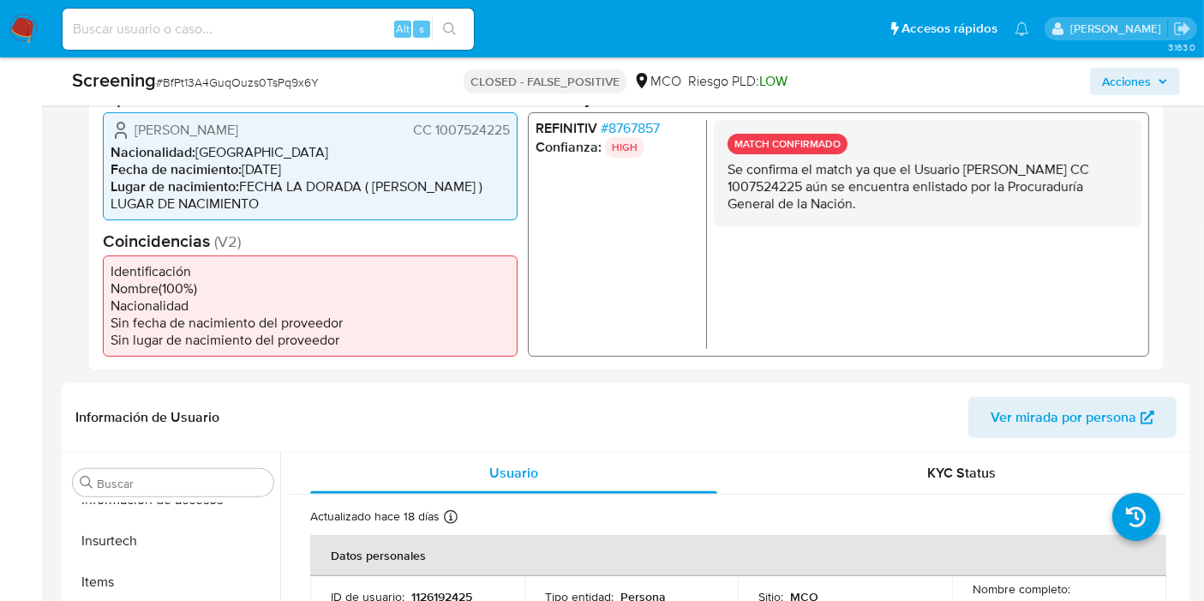
scroll to position [409, 0]
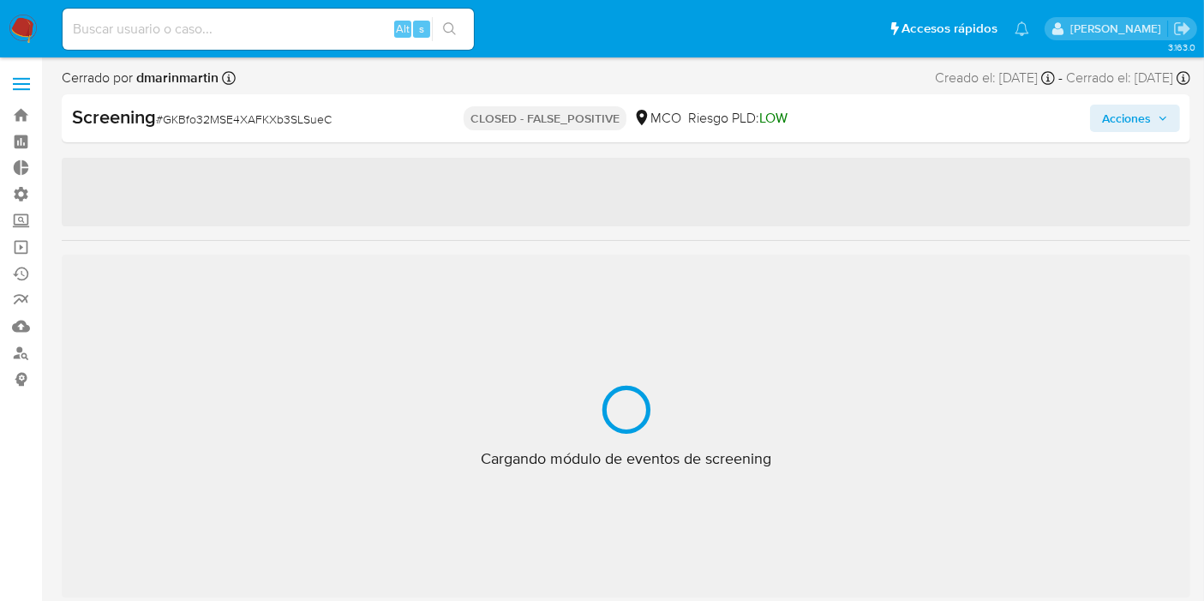
select select "10"
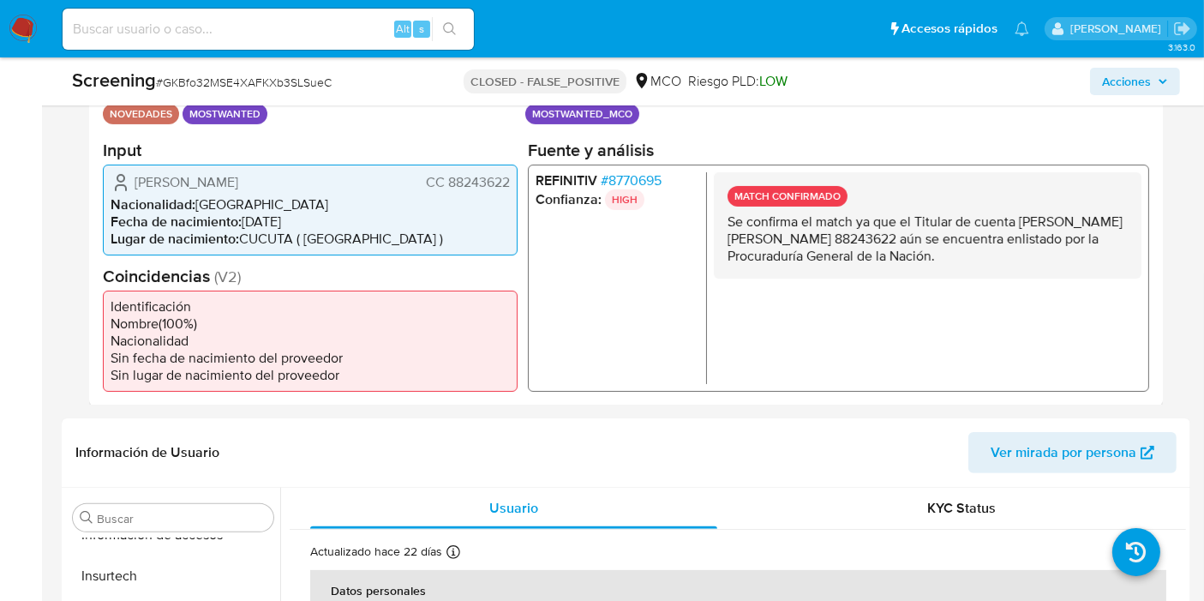
scroll to position [190, 0]
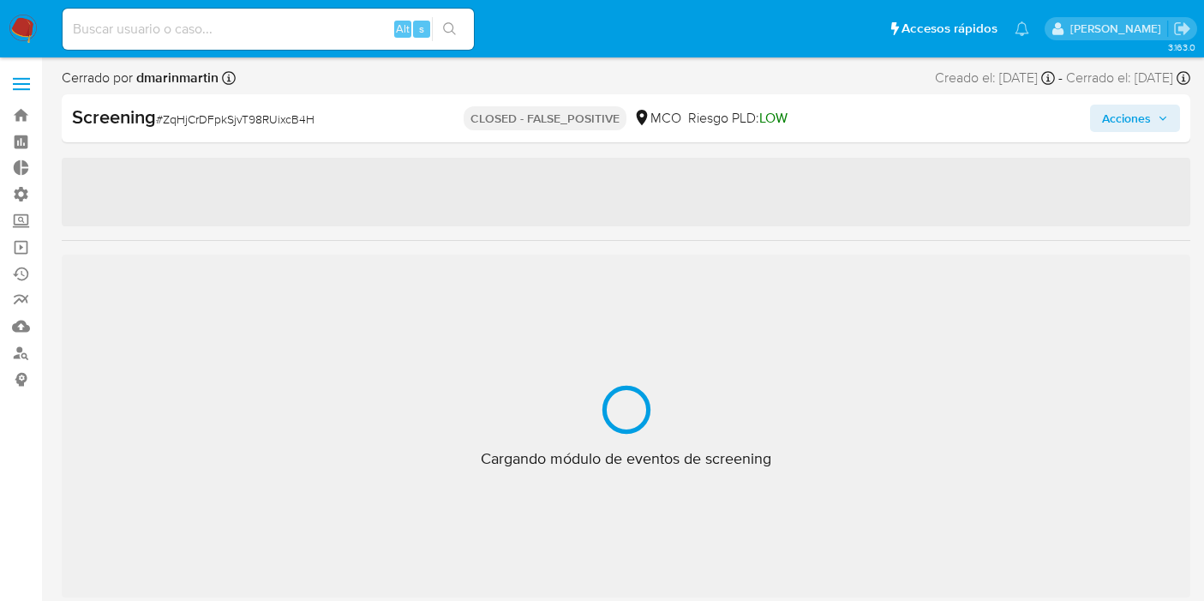
select select "10"
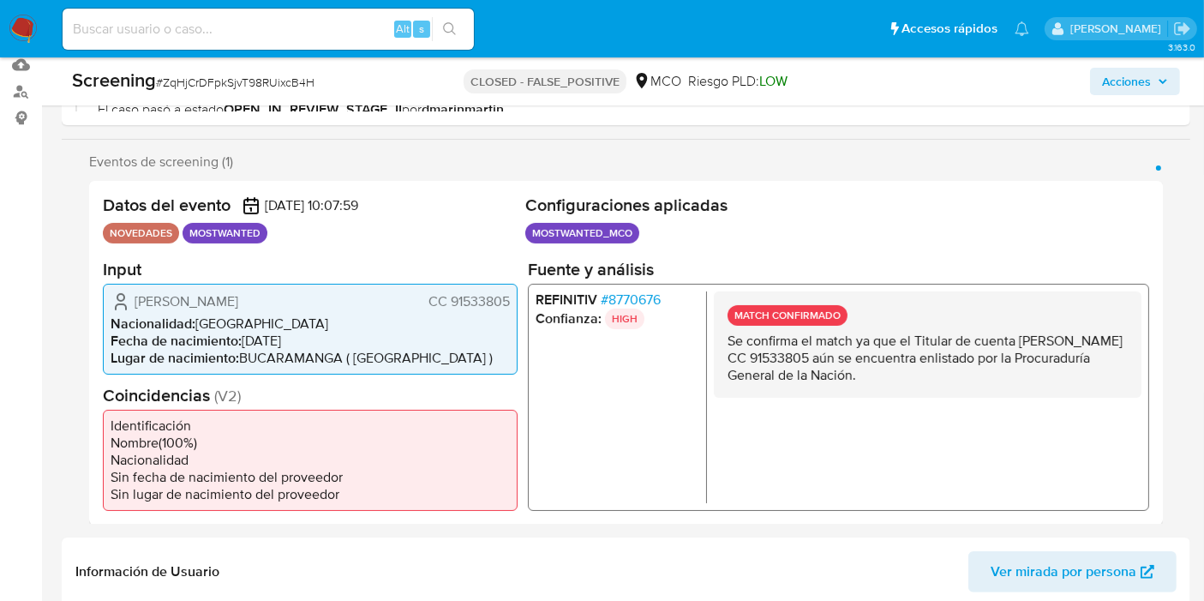
scroll to position [285, 0]
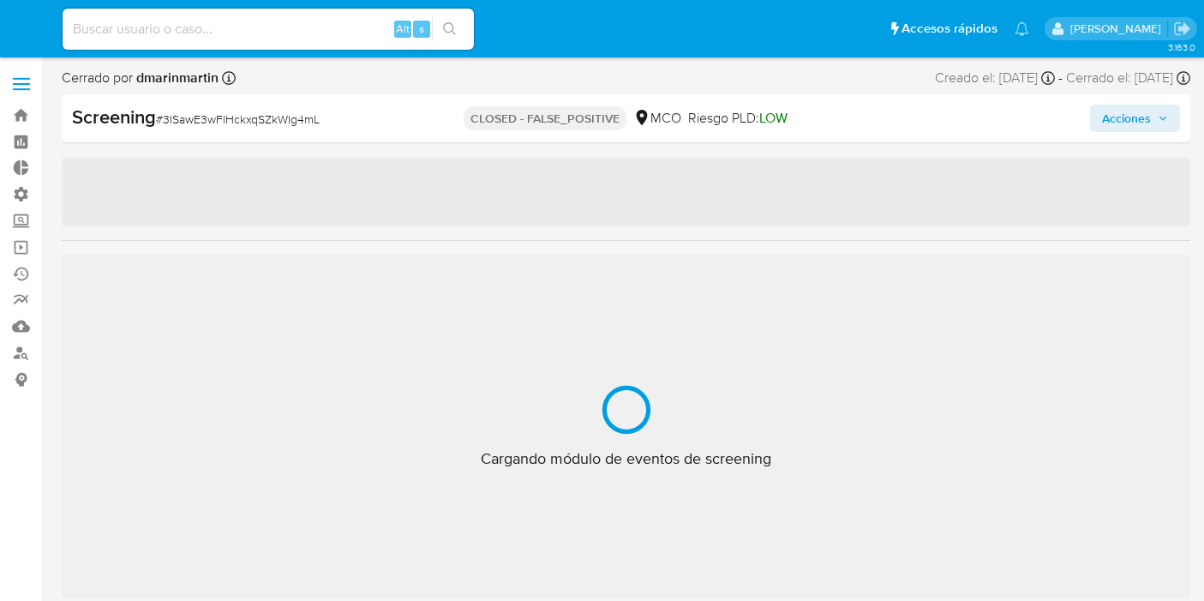
select select "10"
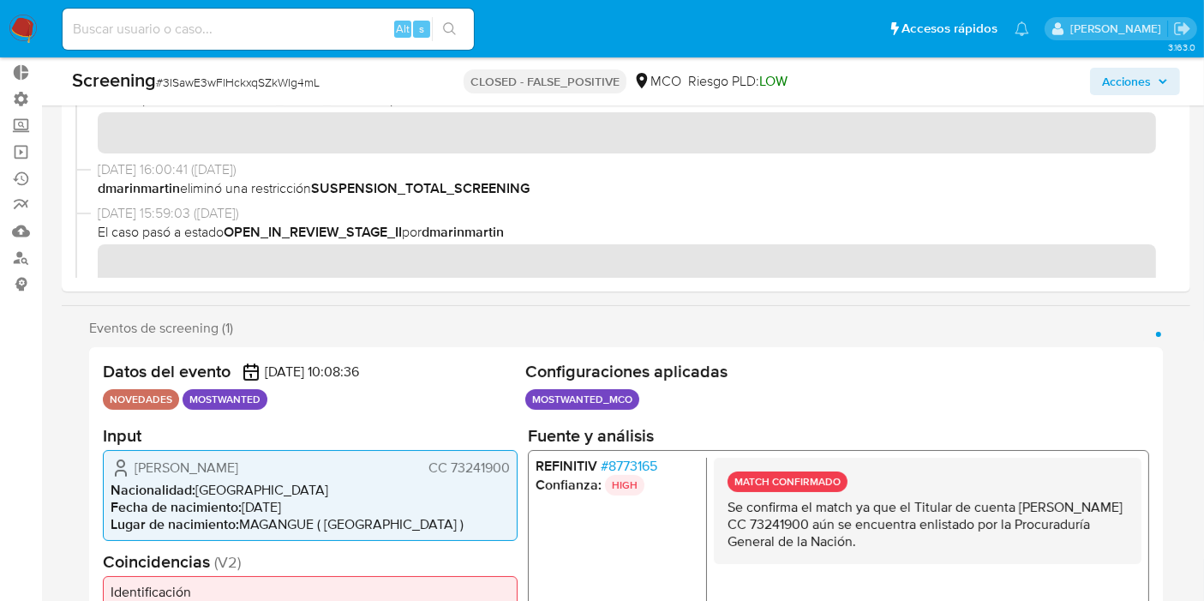
scroll to position [285, 0]
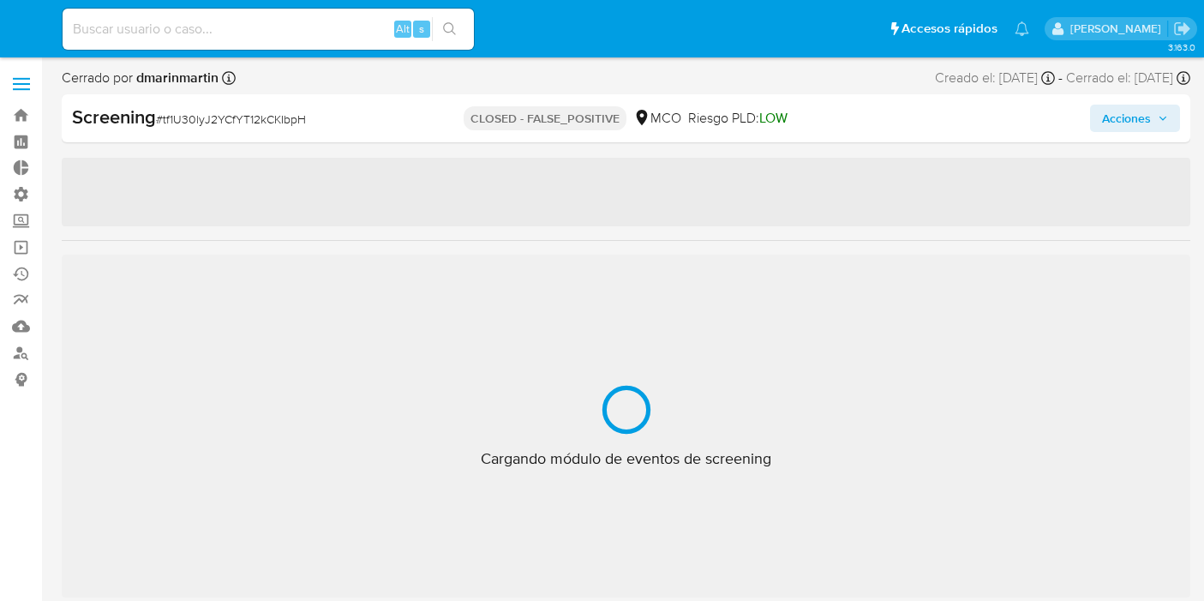
select select "10"
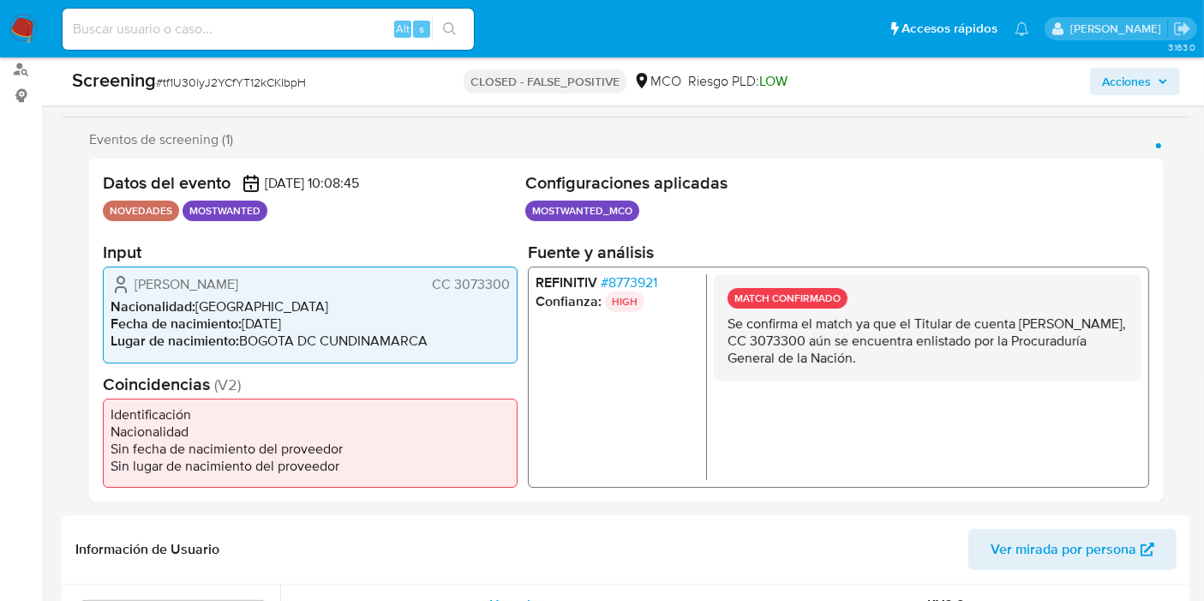
scroll to position [285, 0]
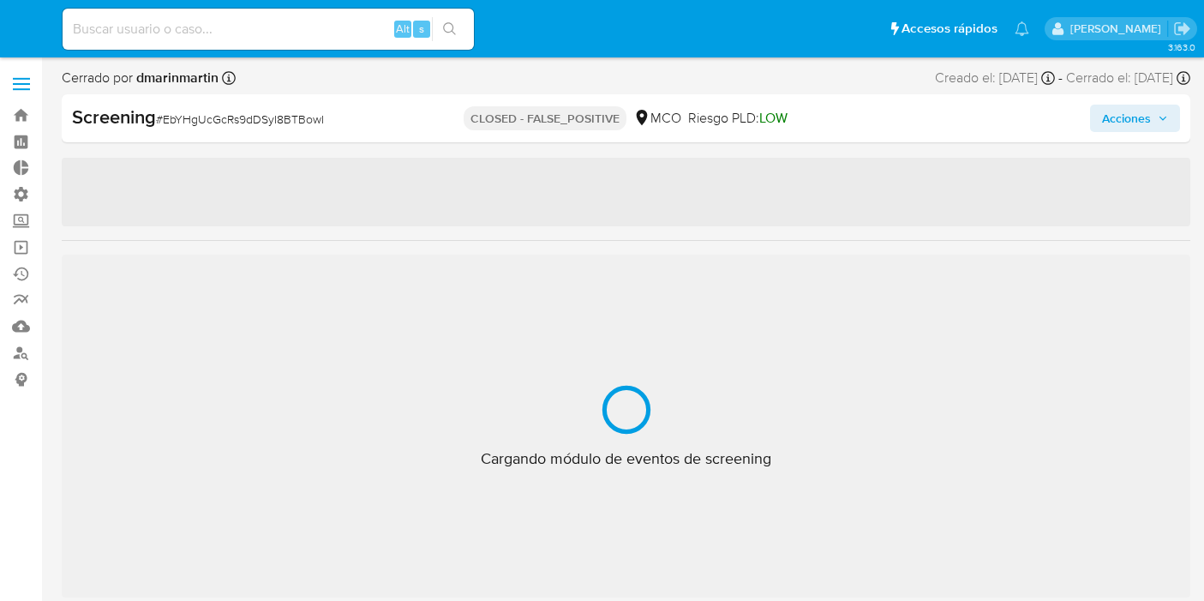
select select "10"
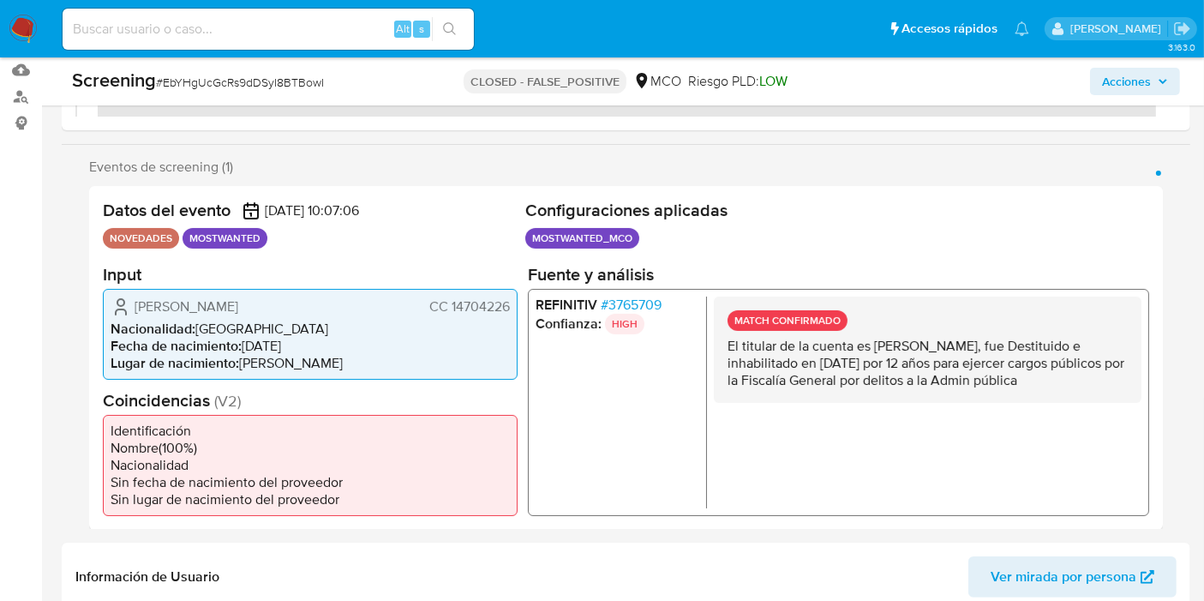
scroll to position [285, 0]
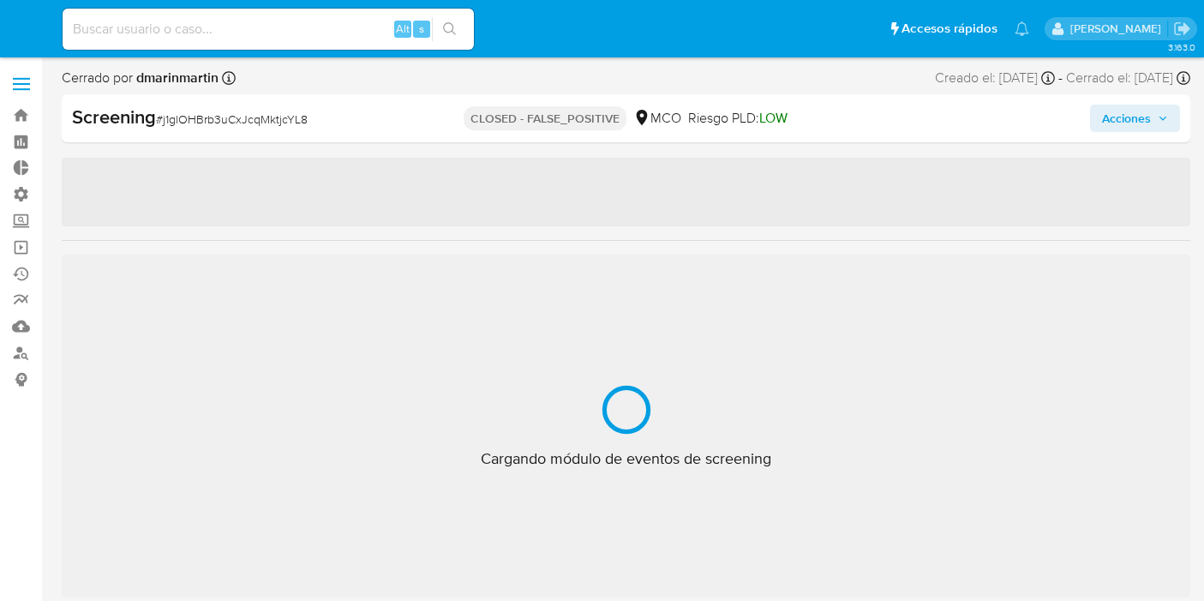
select select "10"
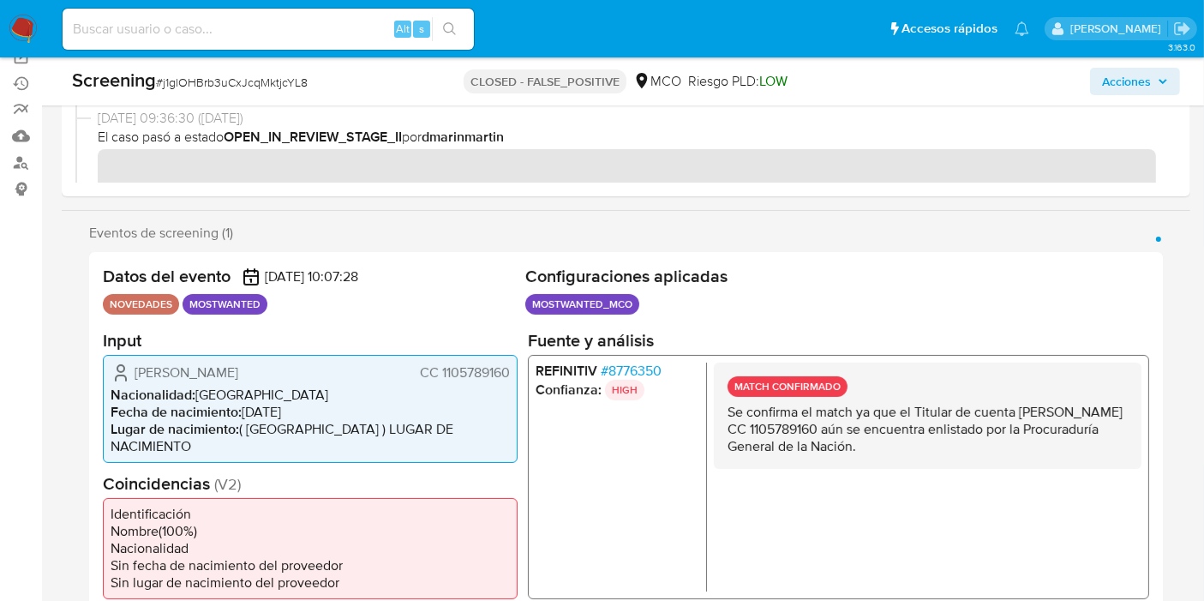
scroll to position [285, 0]
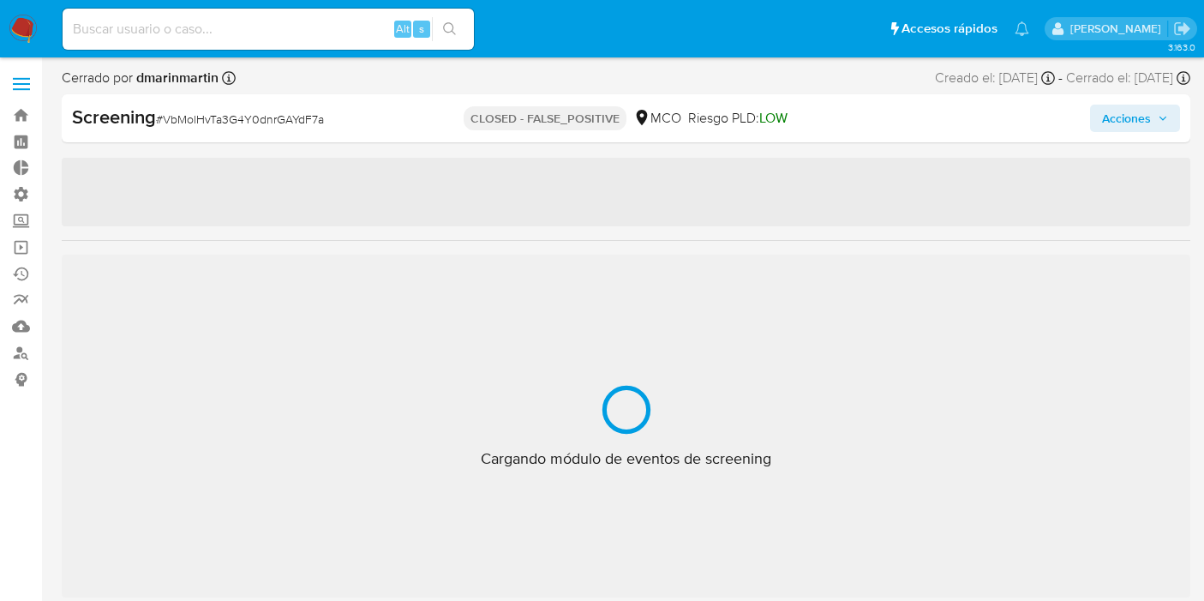
select select "10"
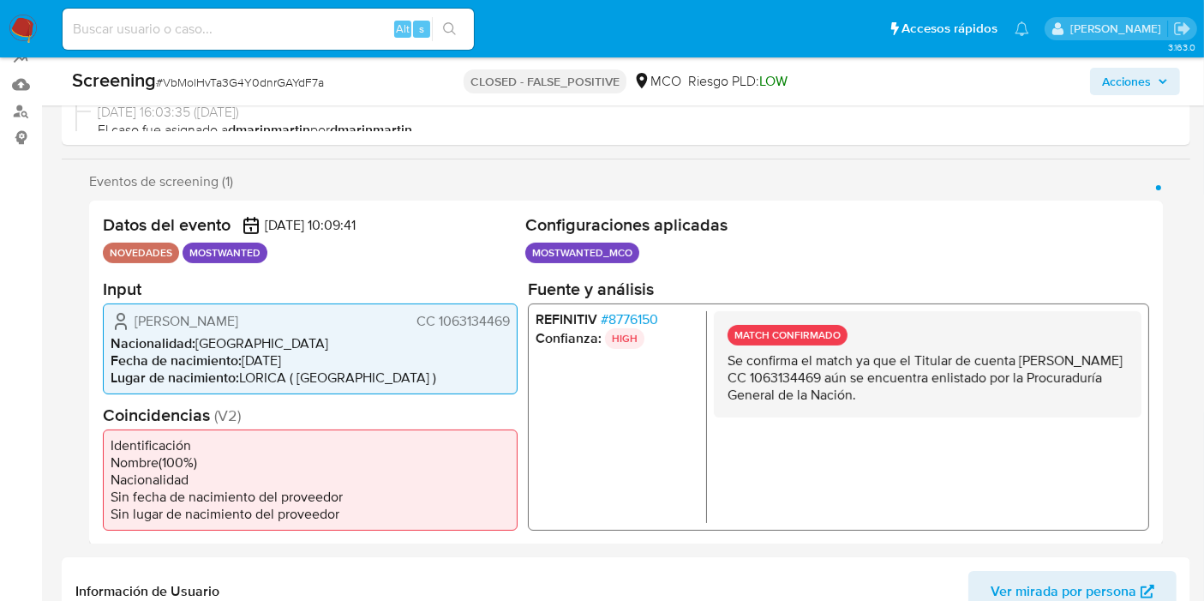
scroll to position [285, 0]
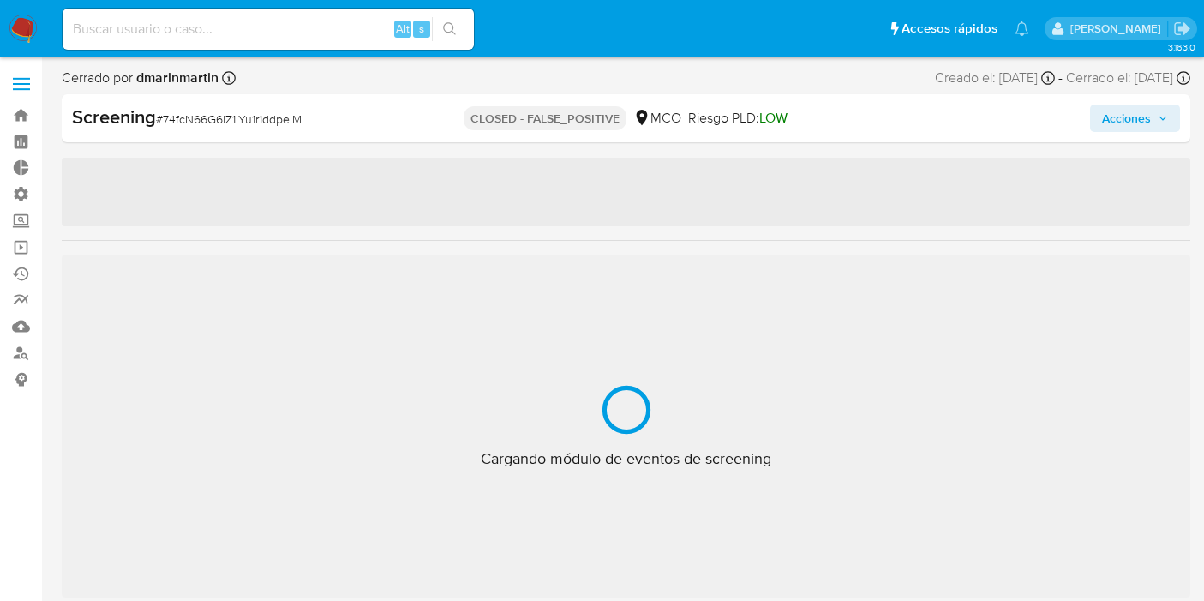
select select "10"
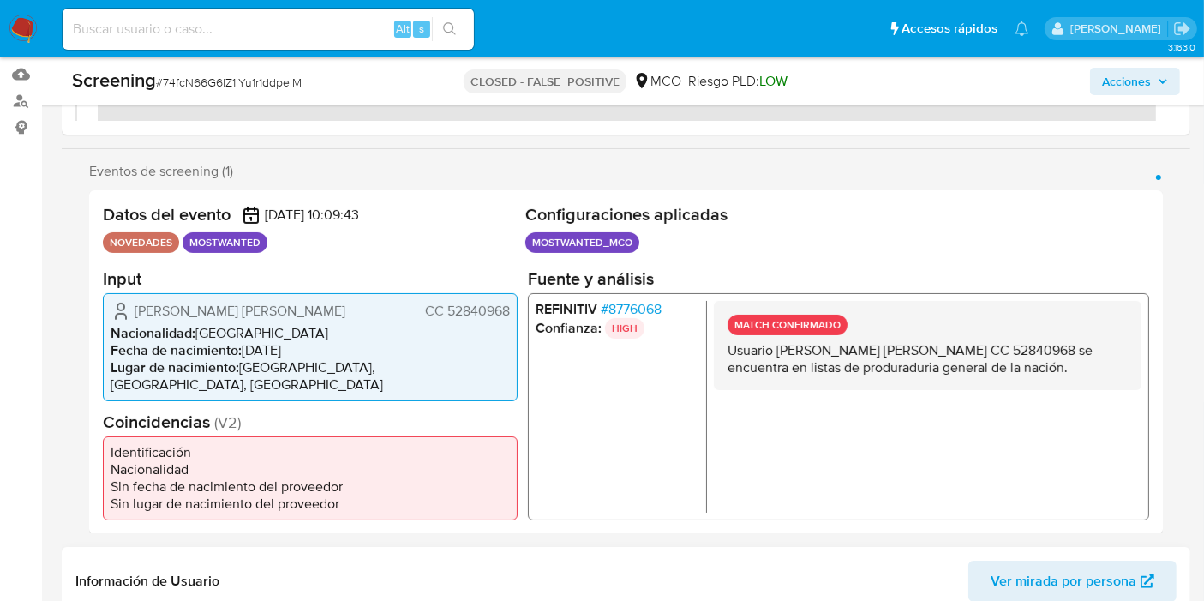
scroll to position [380, 0]
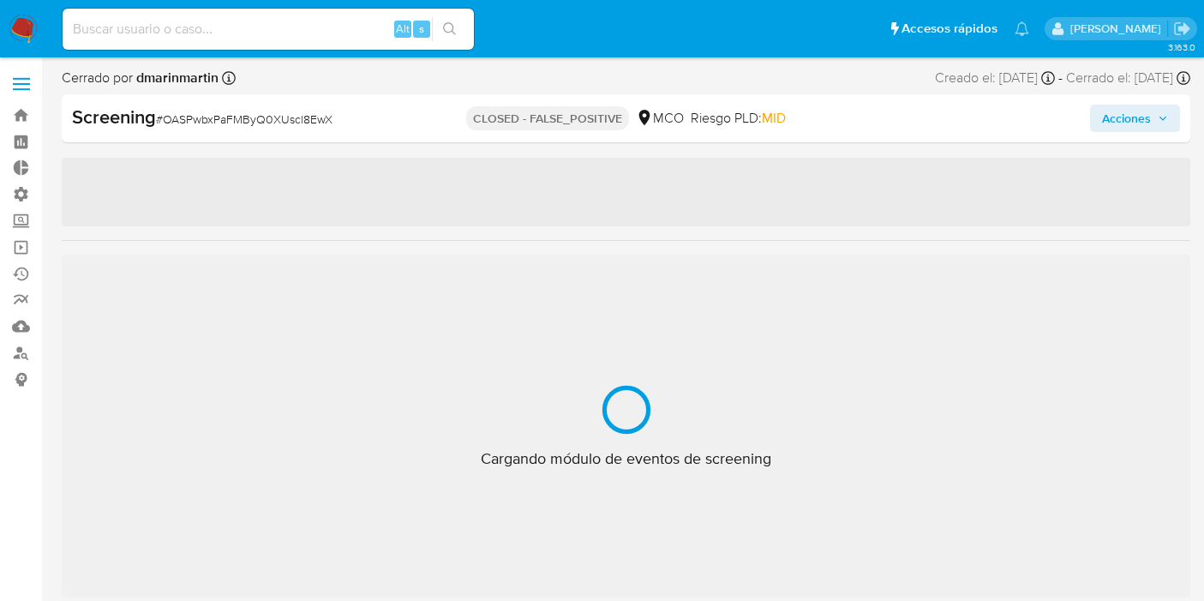
select select "10"
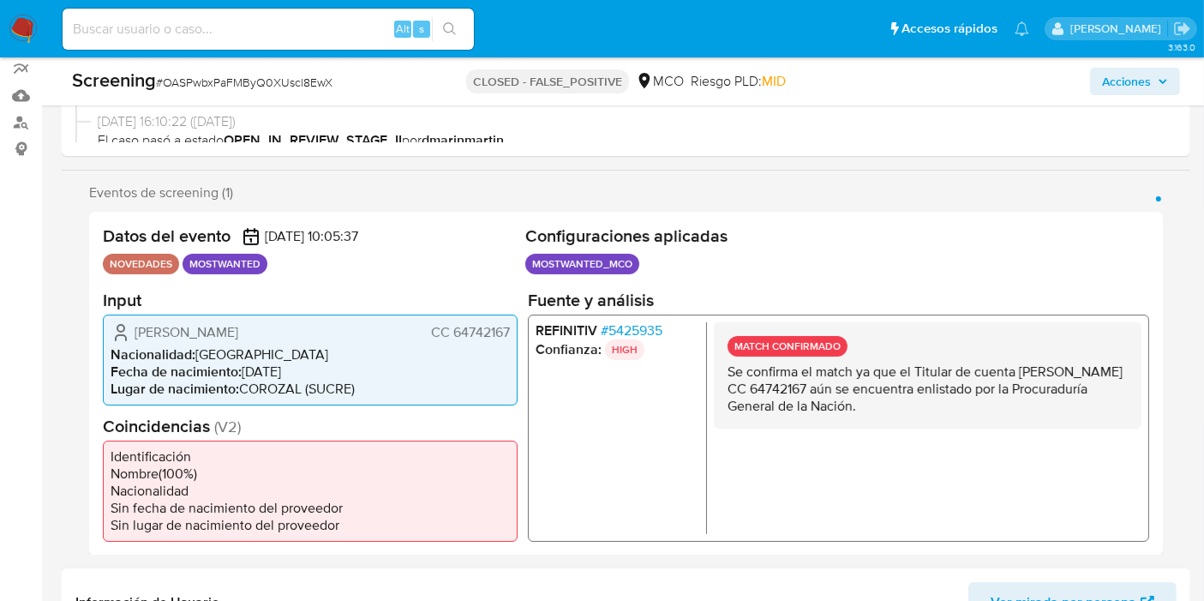
scroll to position [380, 0]
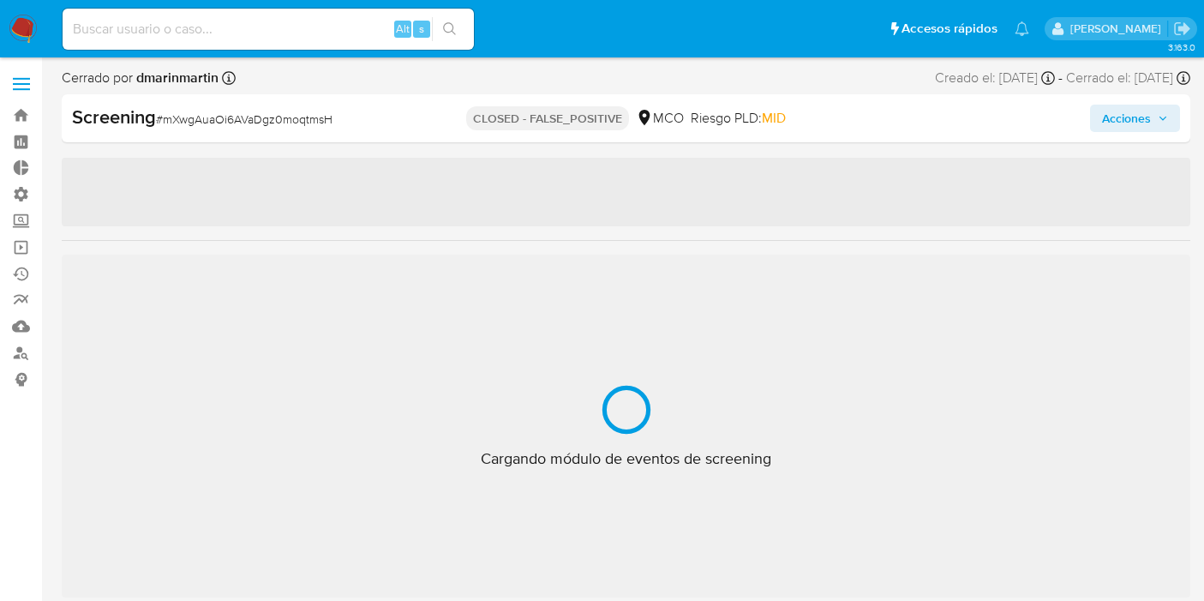
select select "10"
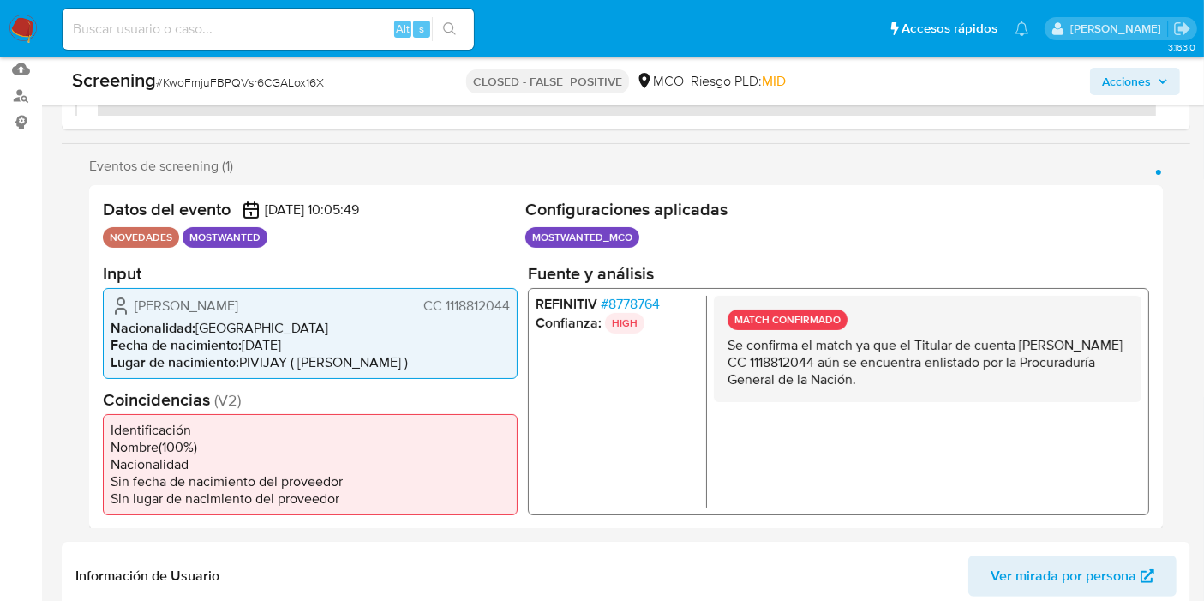
scroll to position [285, 0]
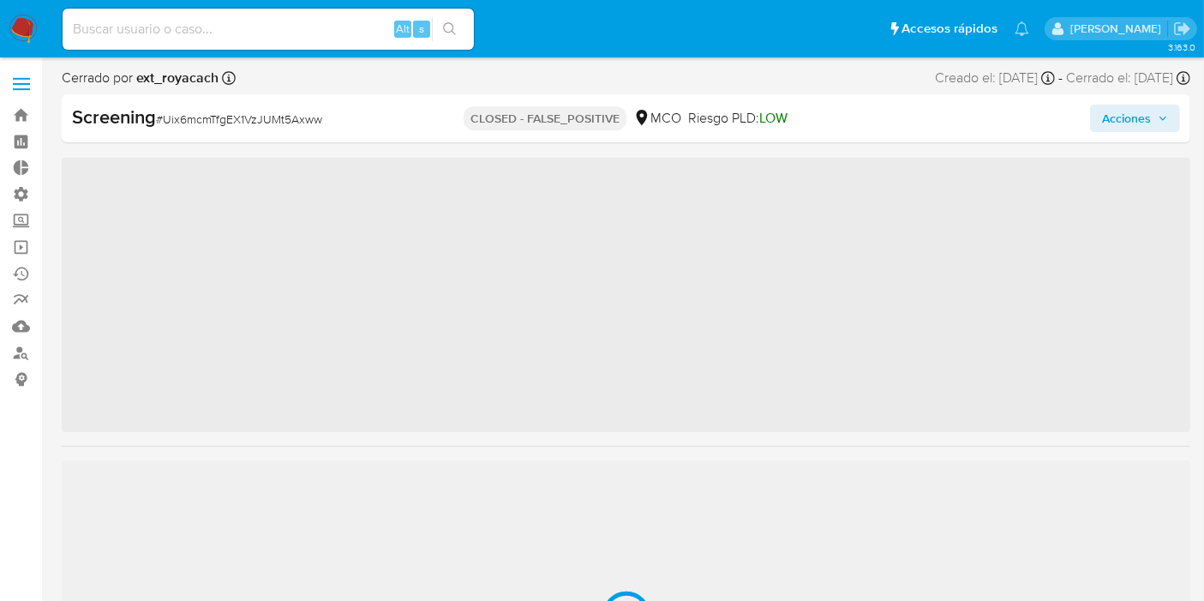
scroll to position [805, 0]
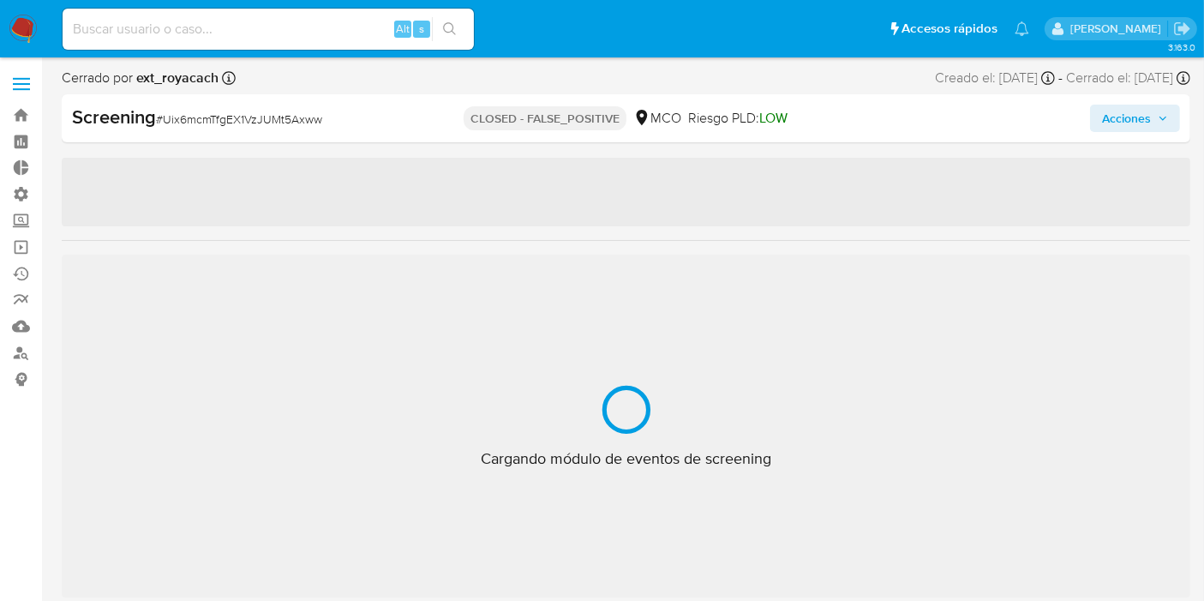
select select "10"
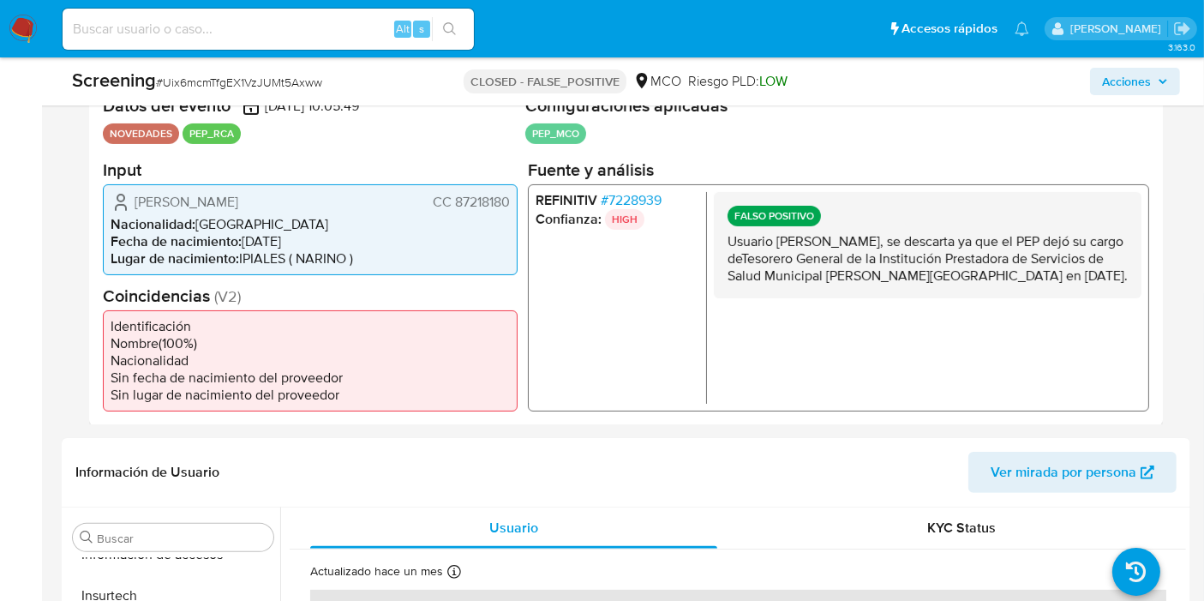
scroll to position [380, 0]
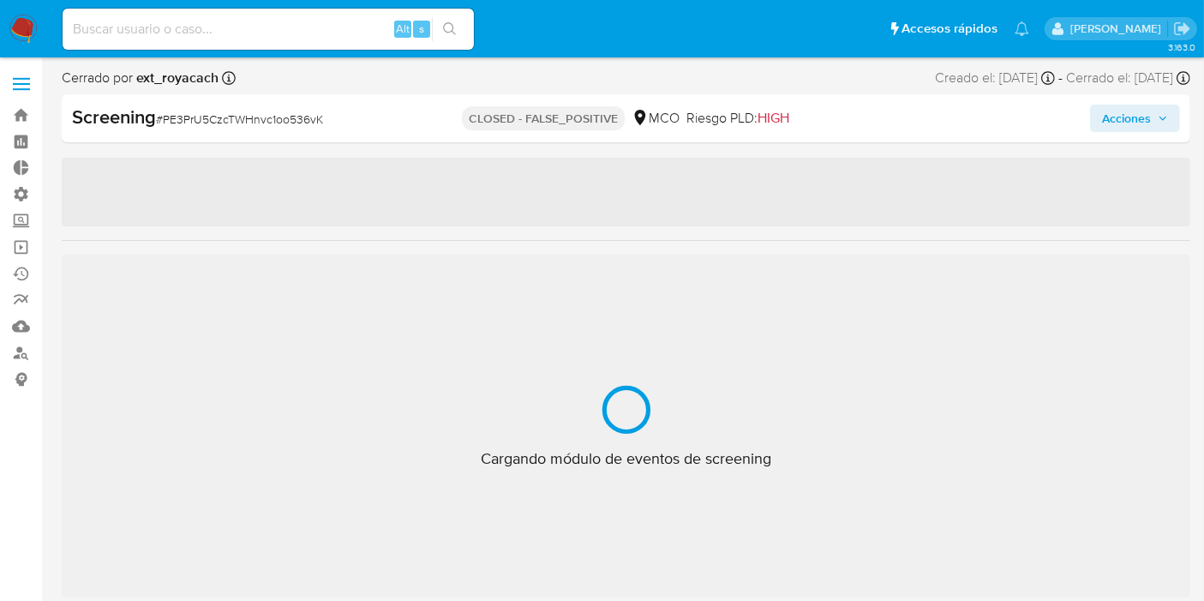
scroll to position [805, 0]
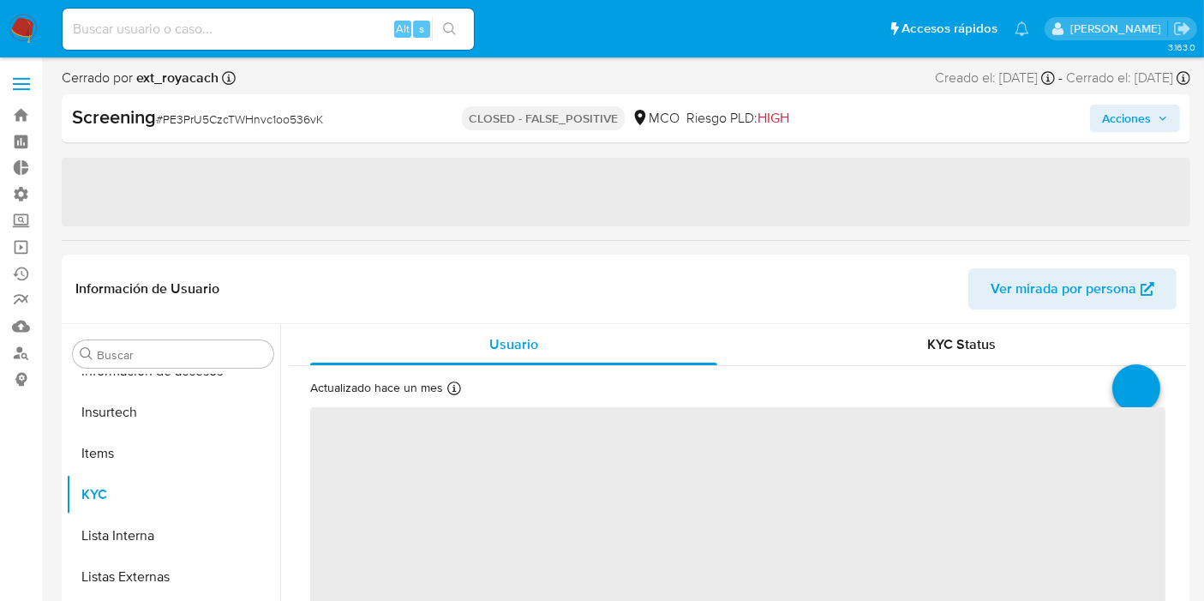
select select "10"
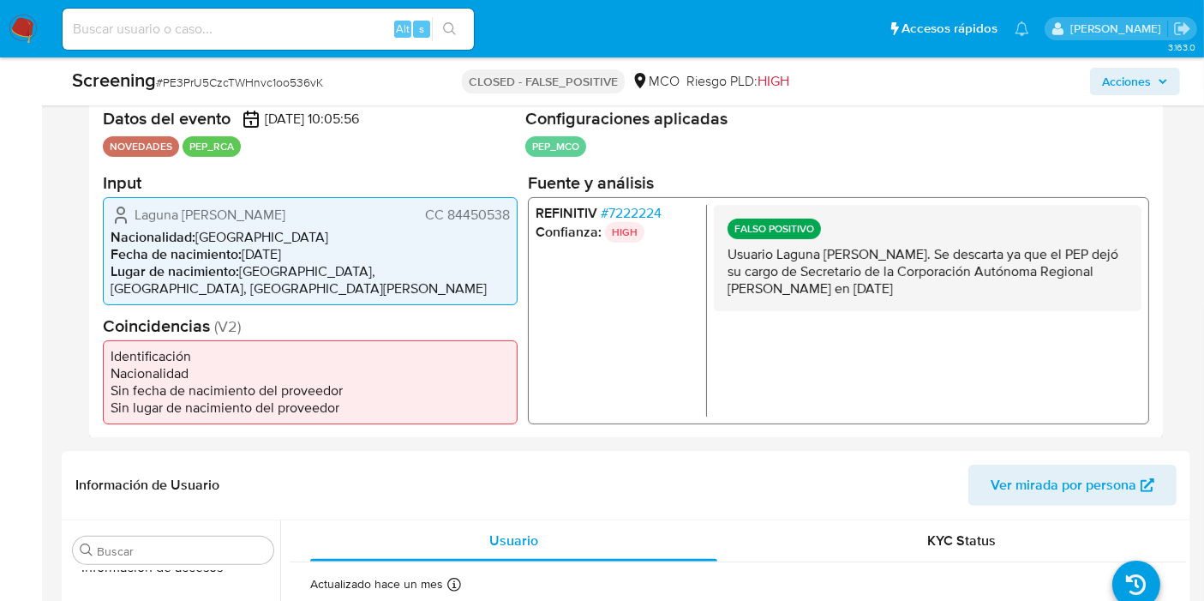
scroll to position [380, 0]
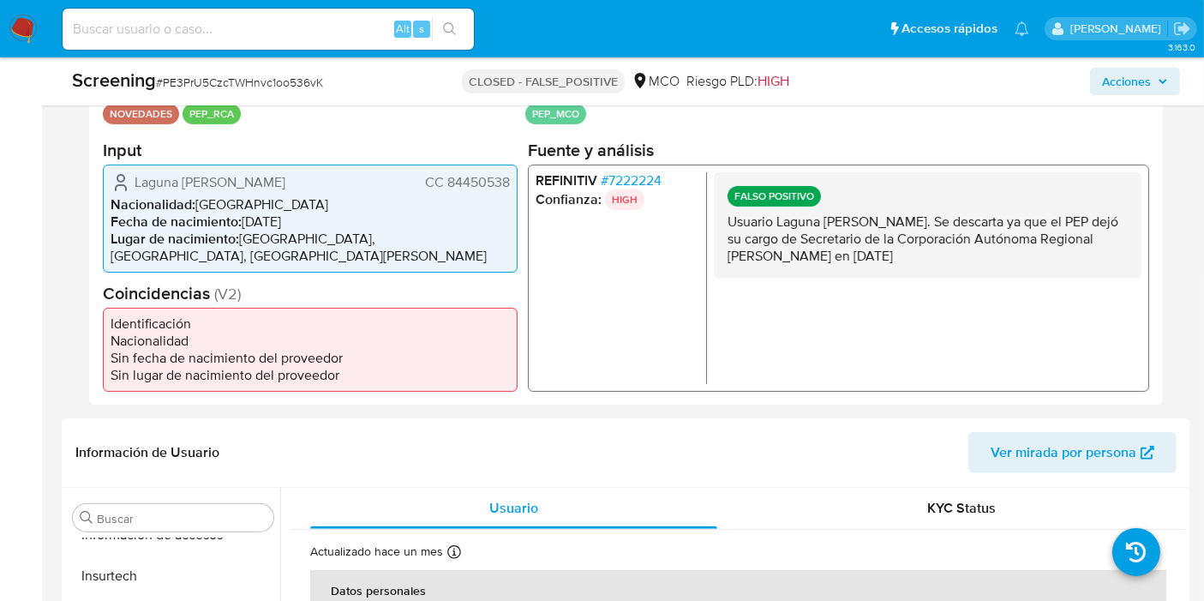
drag, startPoint x: 814, startPoint y: 229, endPoint x: 939, endPoint y: 288, distance: 138.4
click at [939, 288] on div "FALSO POSITIVO Usuario Laguna Panetta Paul Guillermo. Se descarta ya que el PEP…" at bounding box center [928, 277] width 428 height 212
click at [949, 275] on div "FALSO POSITIVO Usuario Laguna Panetta Paul Guillermo. Se descarta ya que el PEP…" at bounding box center [928, 224] width 428 height 106
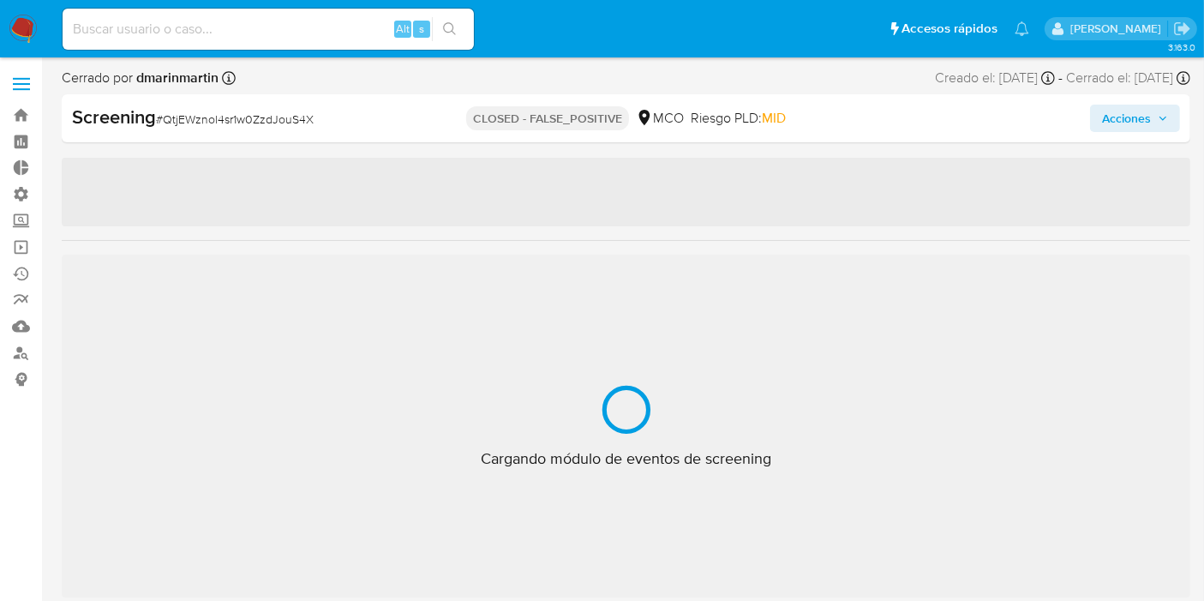
select select "10"
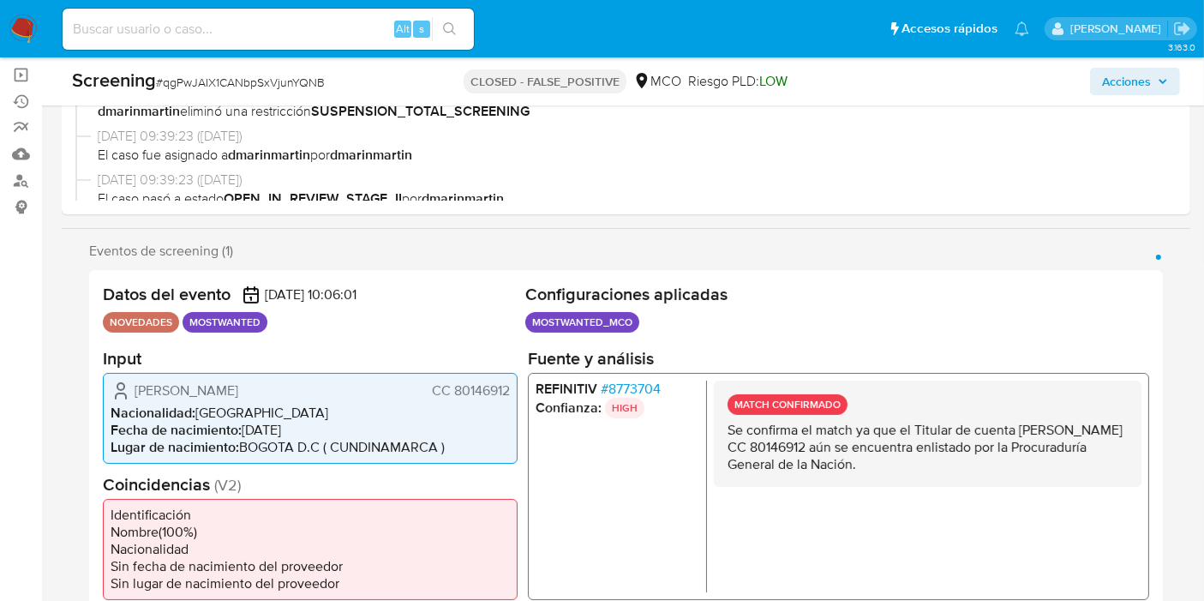
scroll to position [190, 0]
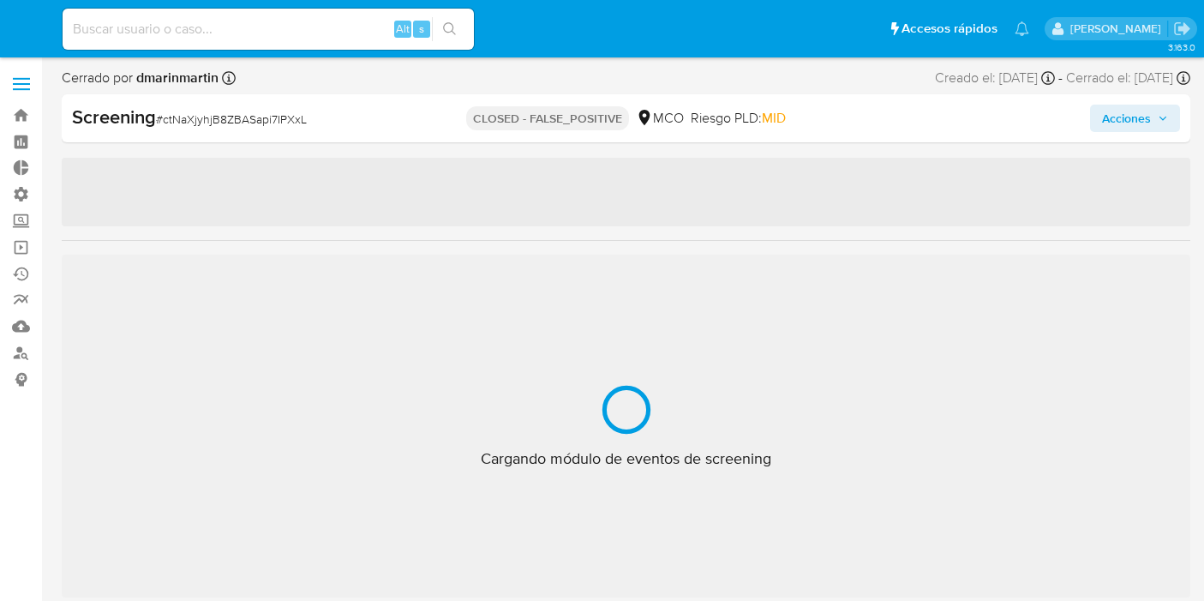
select select "10"
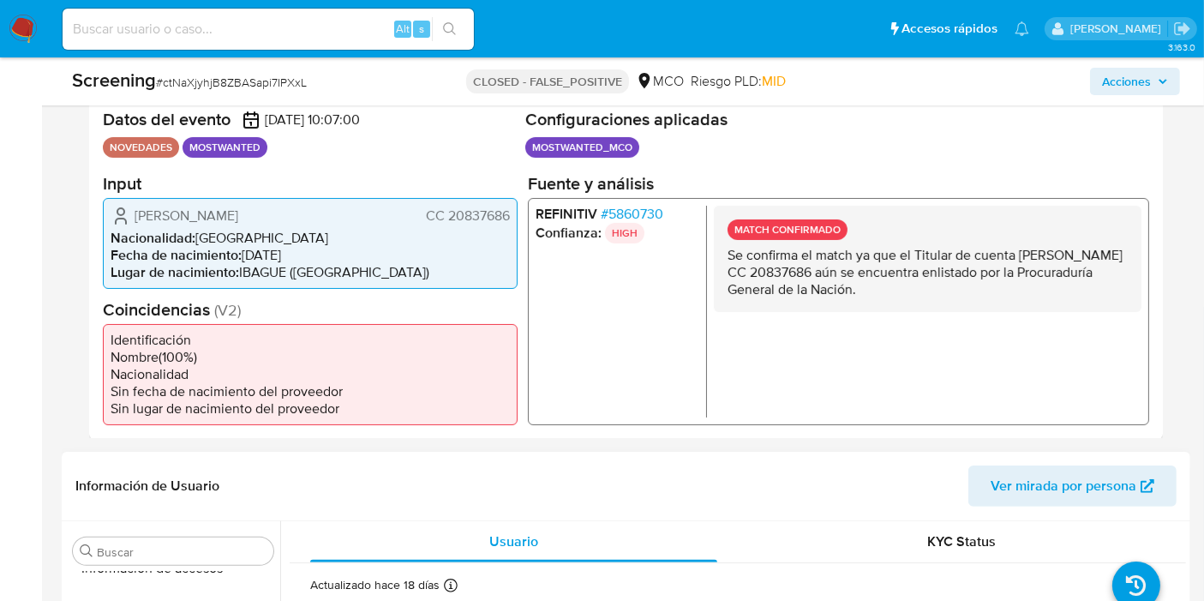
scroll to position [476, 0]
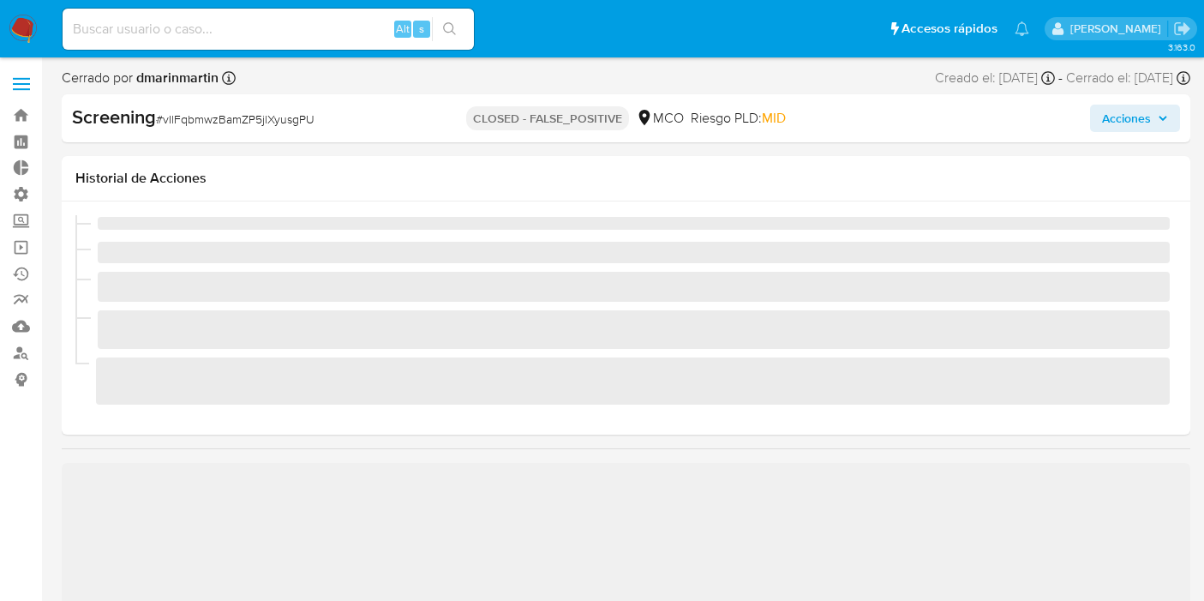
select select "10"
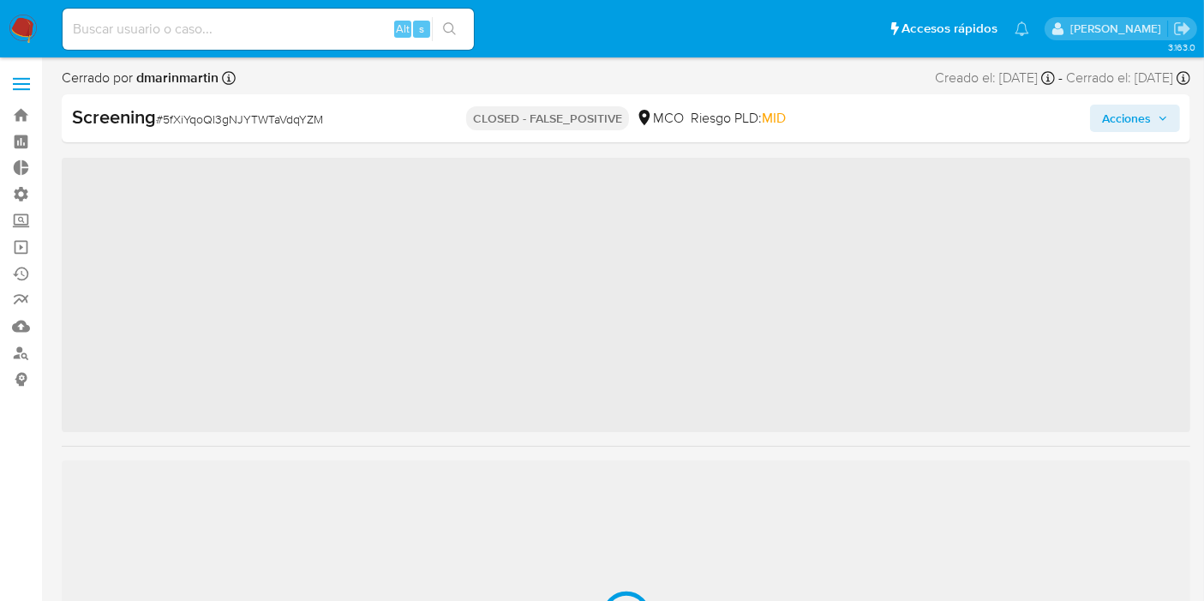
scroll to position [418, 0]
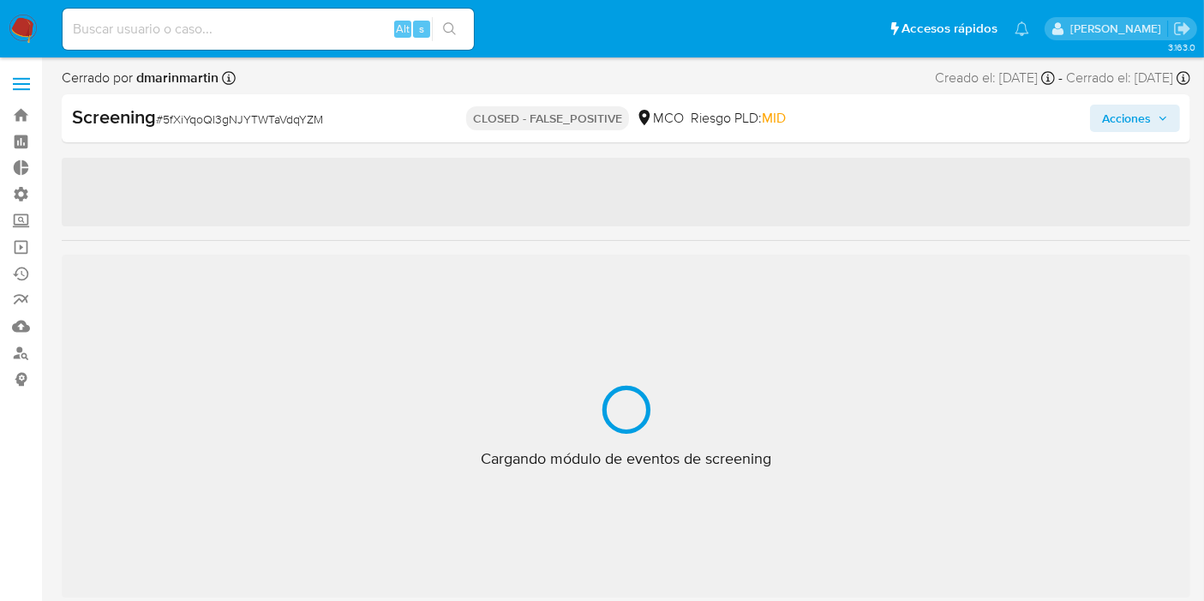
select select "10"
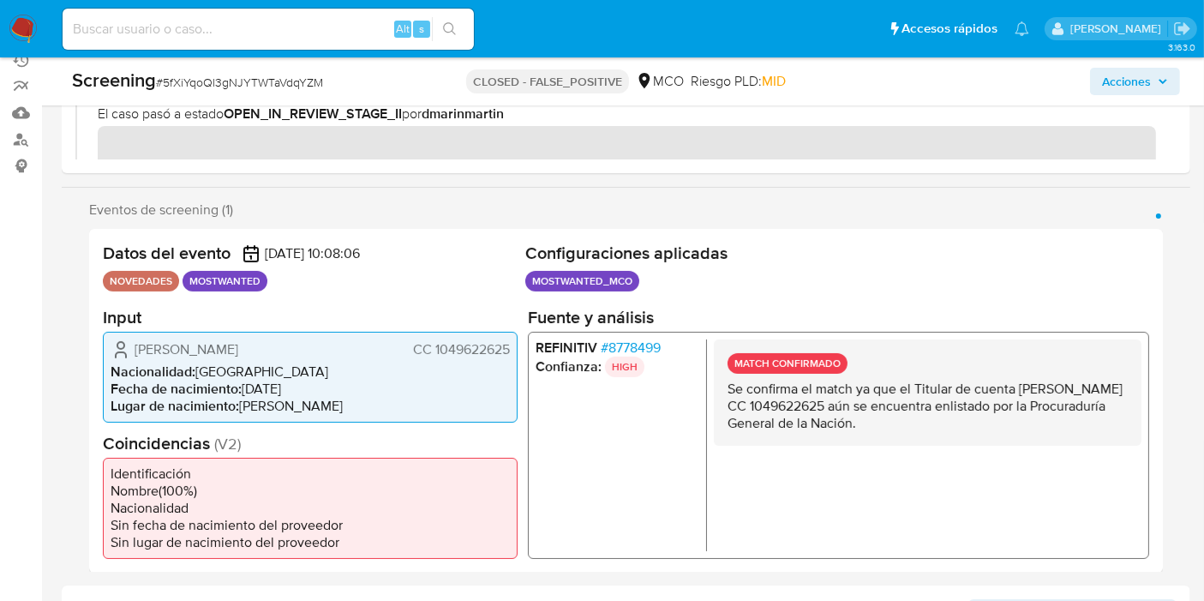
scroll to position [380, 0]
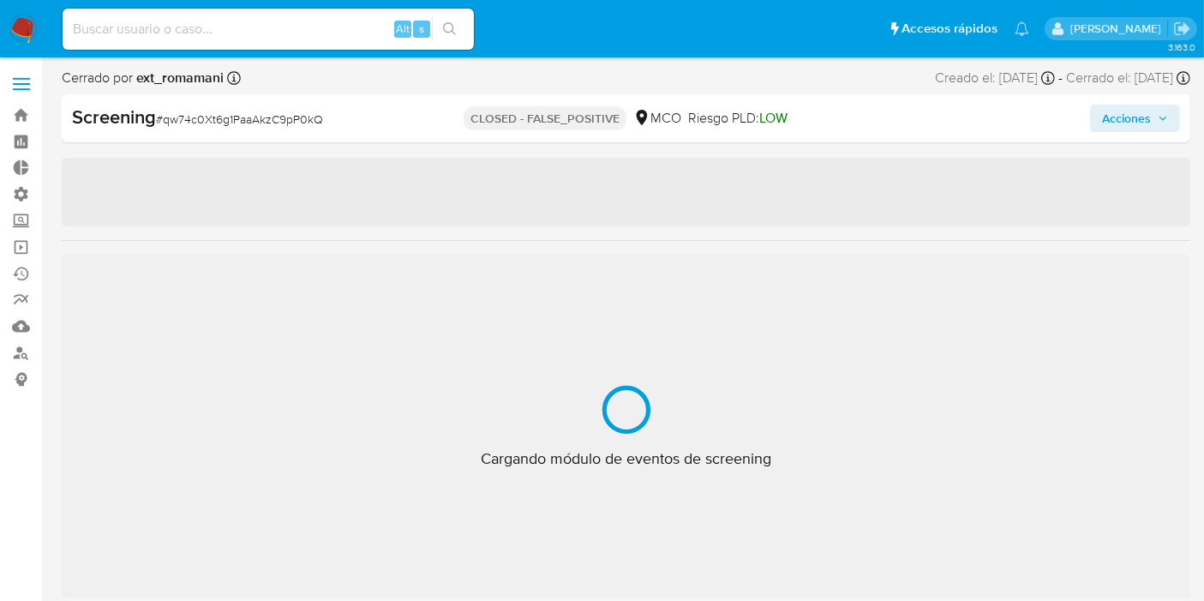
scroll to position [805, 0]
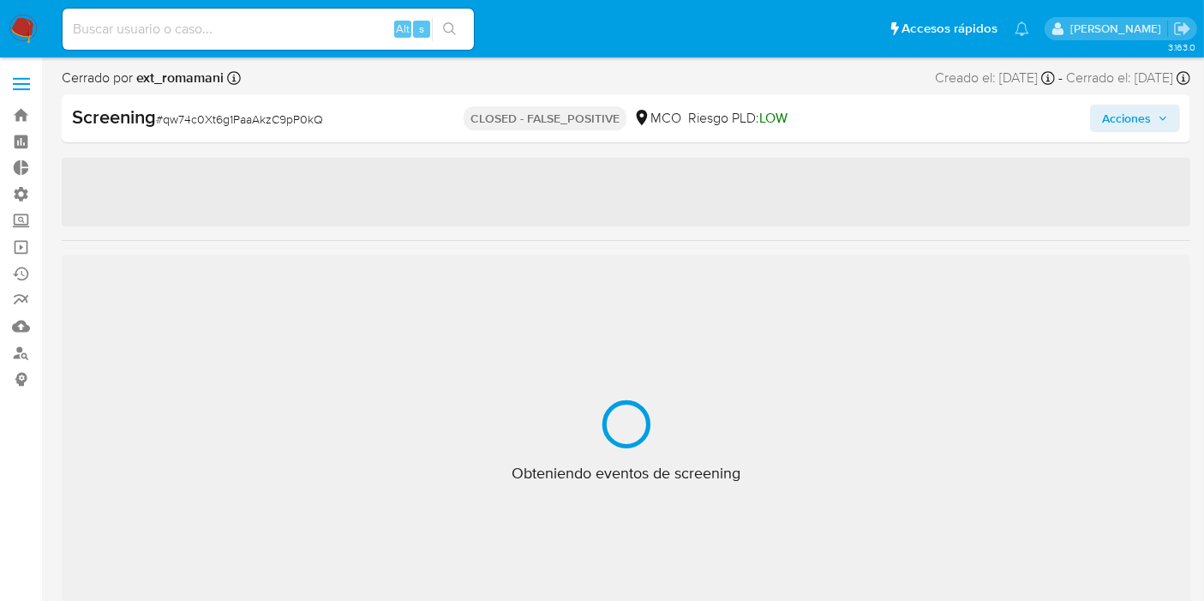
select select "10"
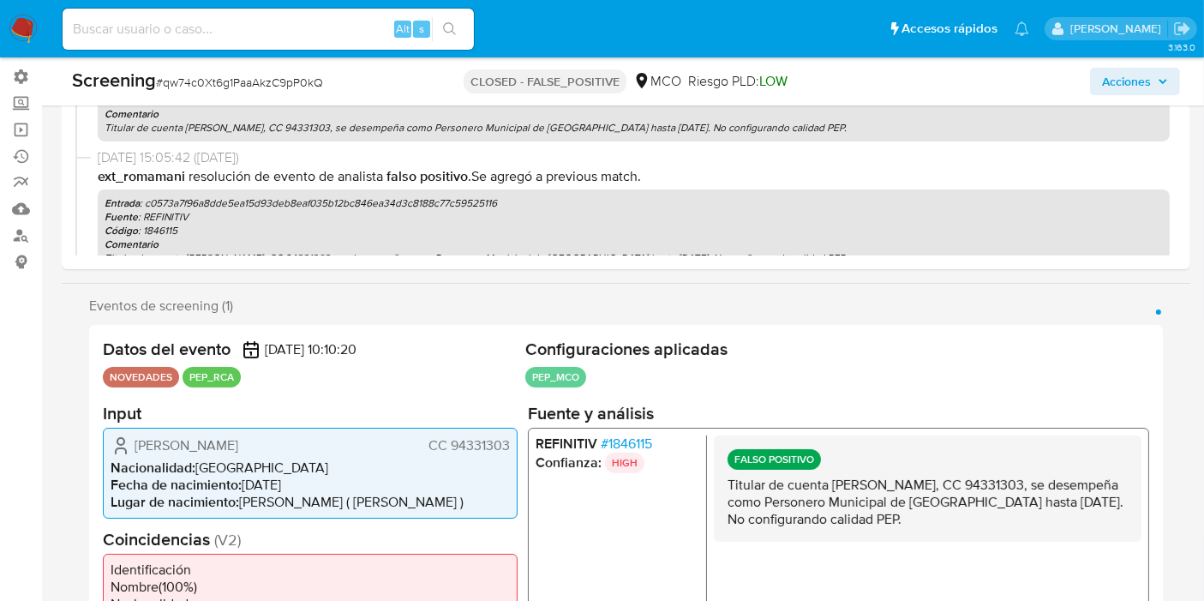
scroll to position [285, 0]
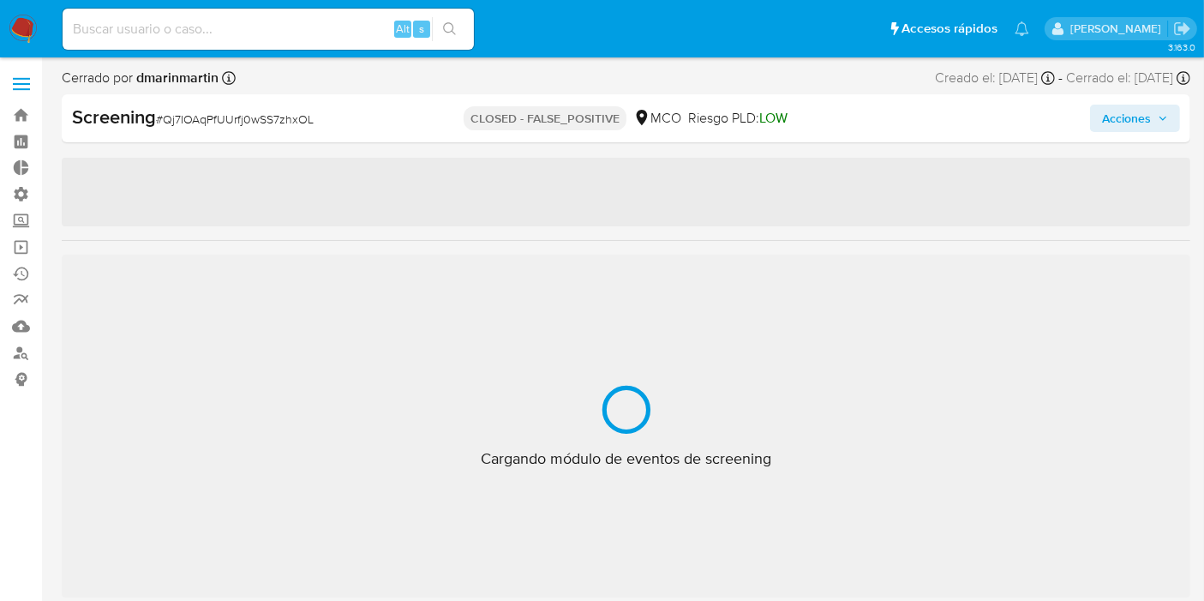
scroll to position [805, 0]
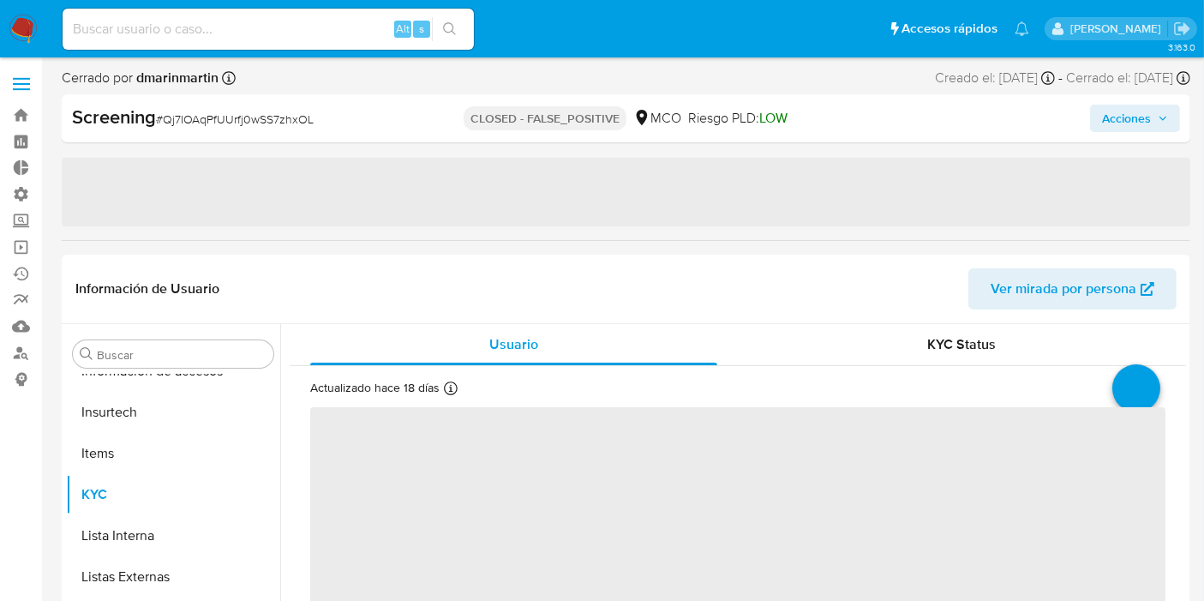
select select "10"
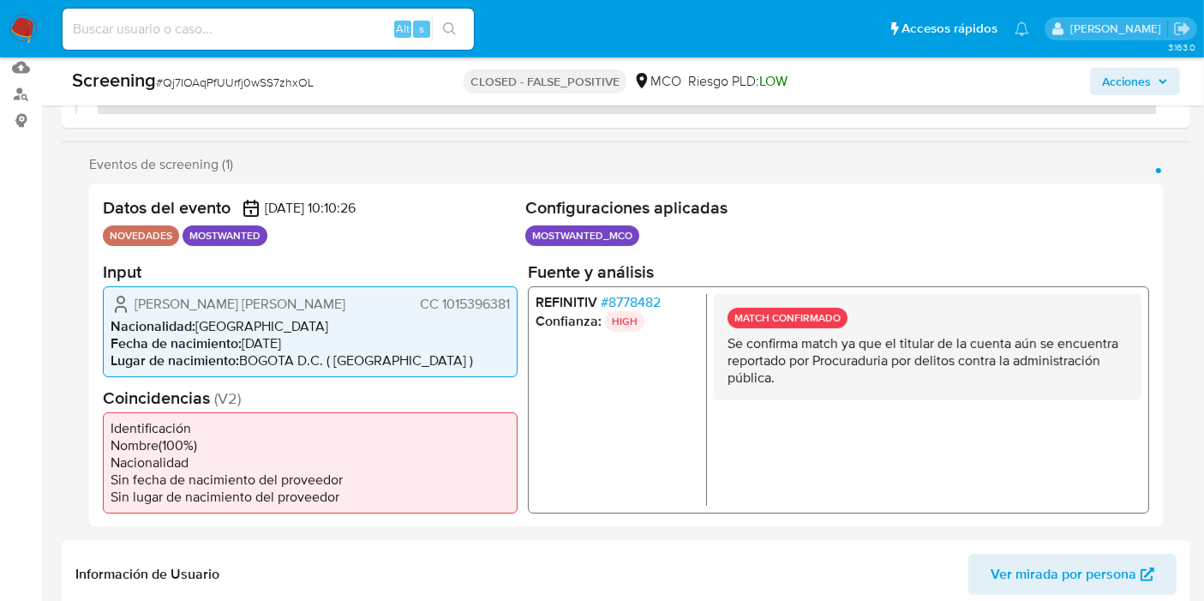
scroll to position [380, 0]
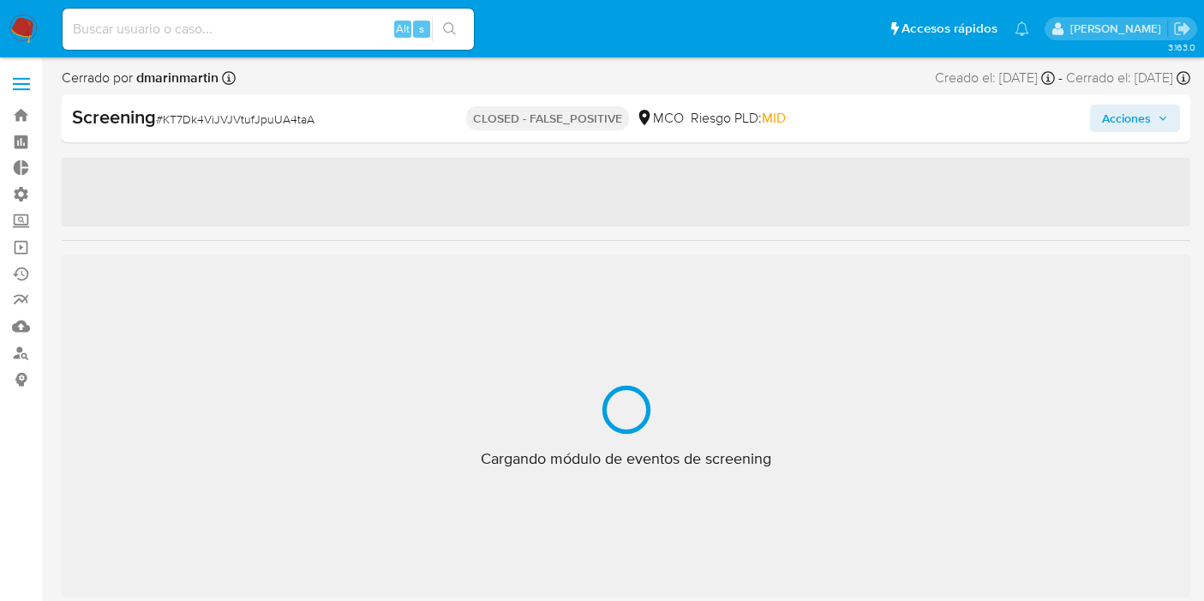
select select "10"
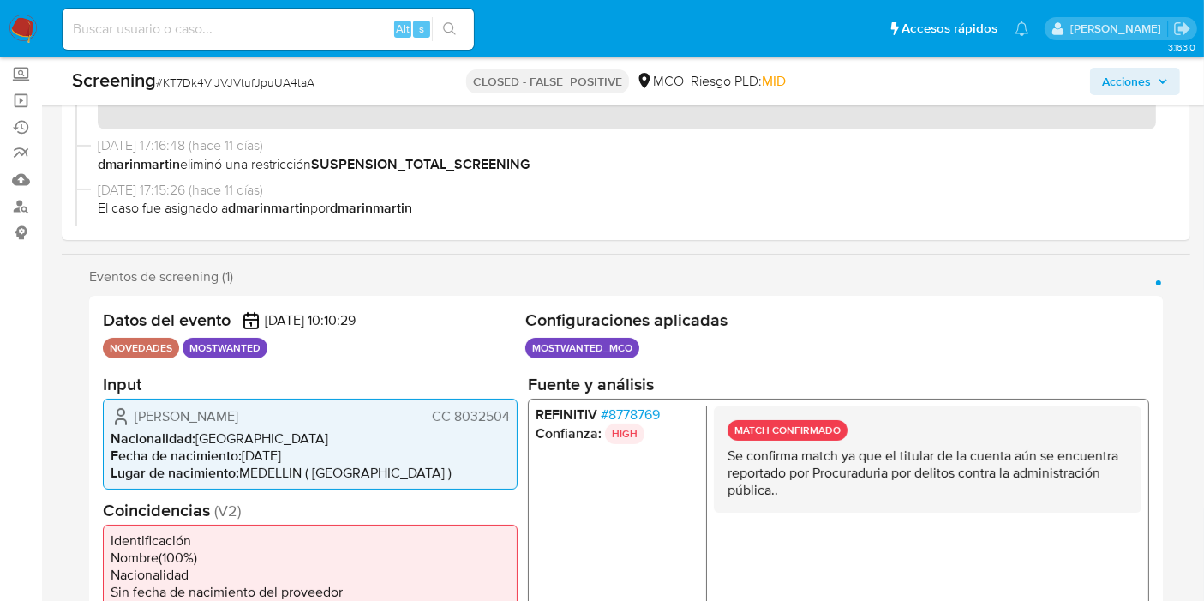
scroll to position [285, 0]
